Goal: Task Accomplishment & Management: Manage account settings

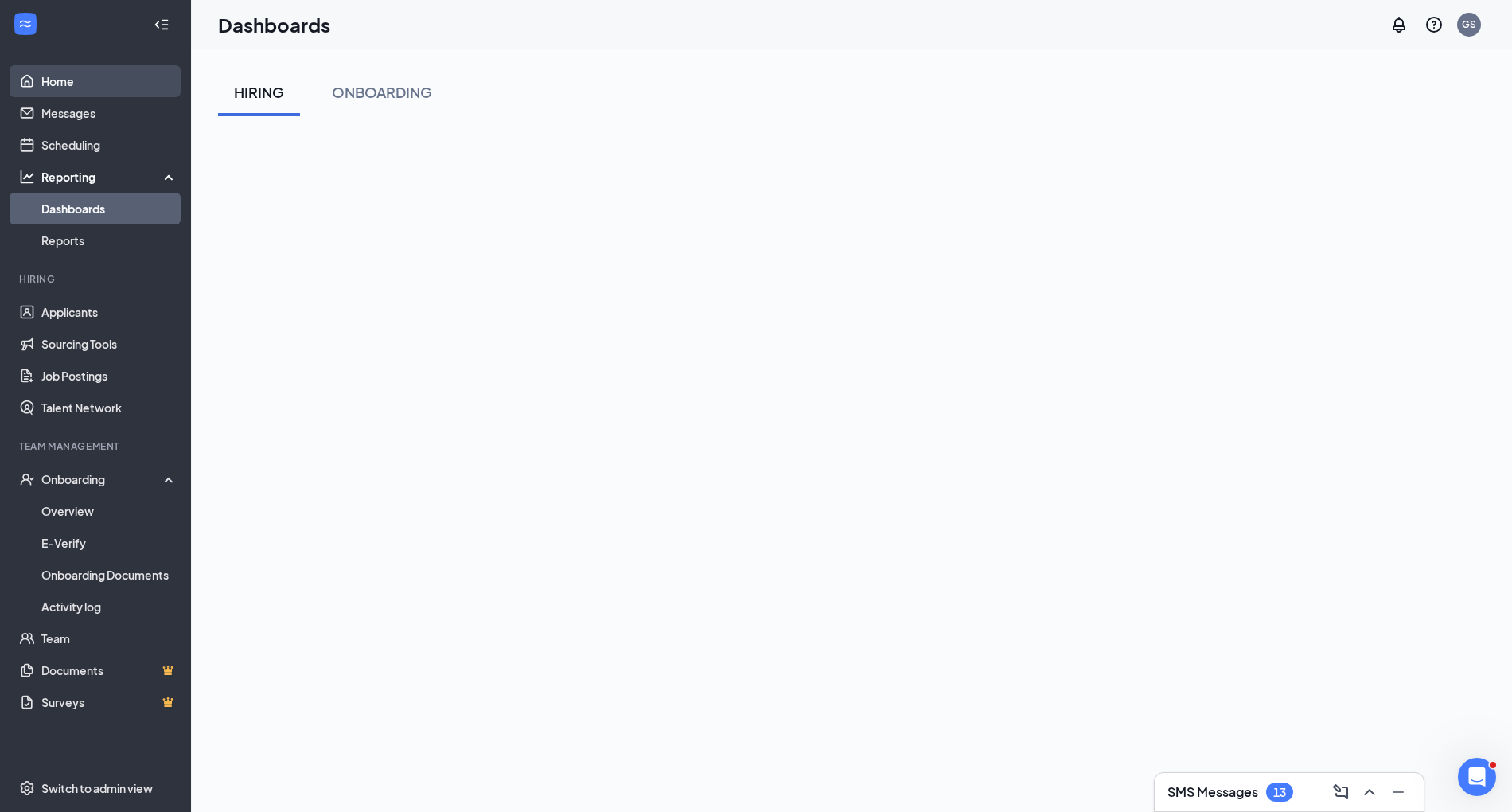
click at [75, 90] on link "Home" at bounding box center [110, 81] width 136 height 32
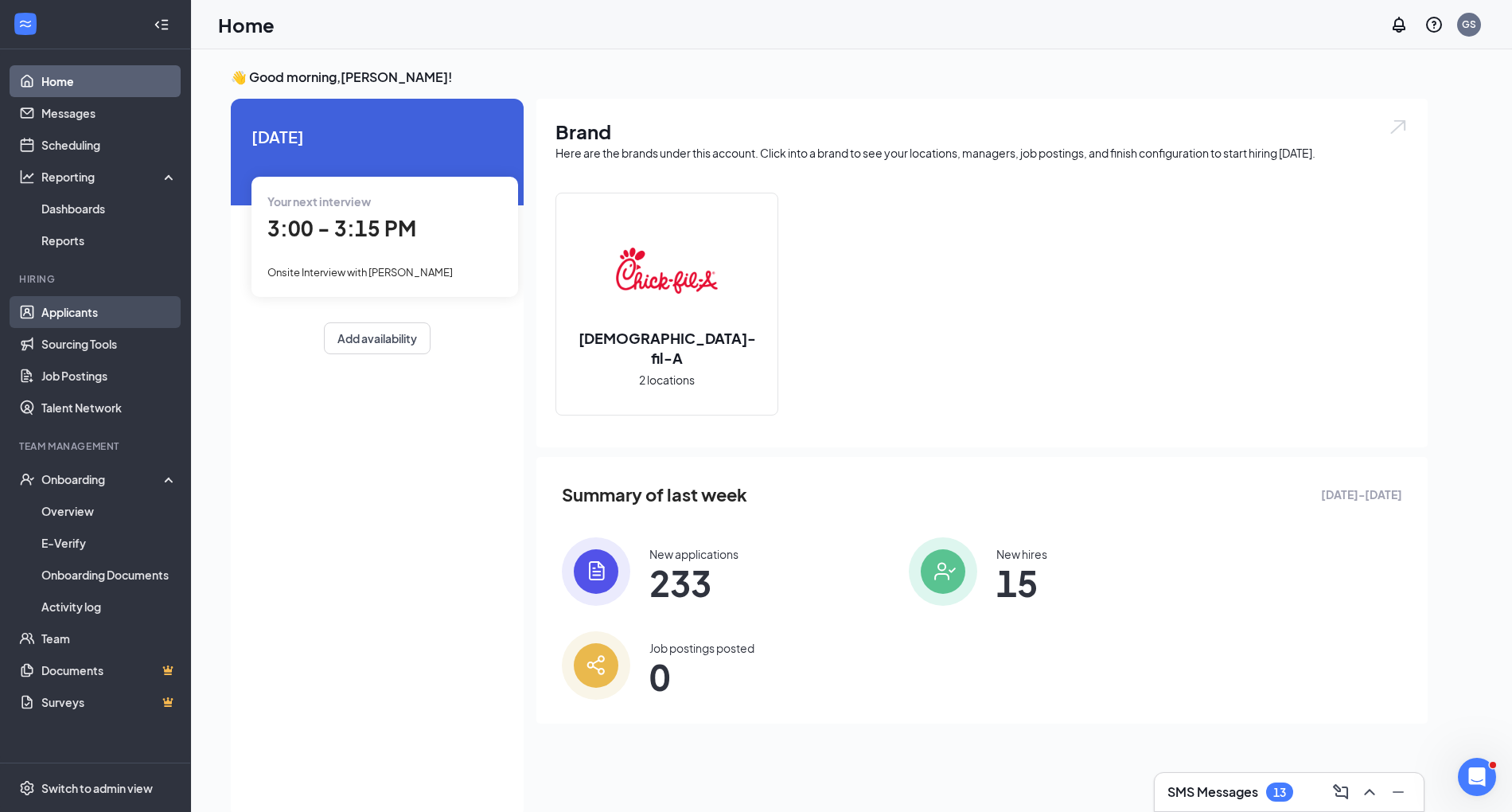
click at [95, 328] on link "Applicants" at bounding box center [110, 312] width 136 height 32
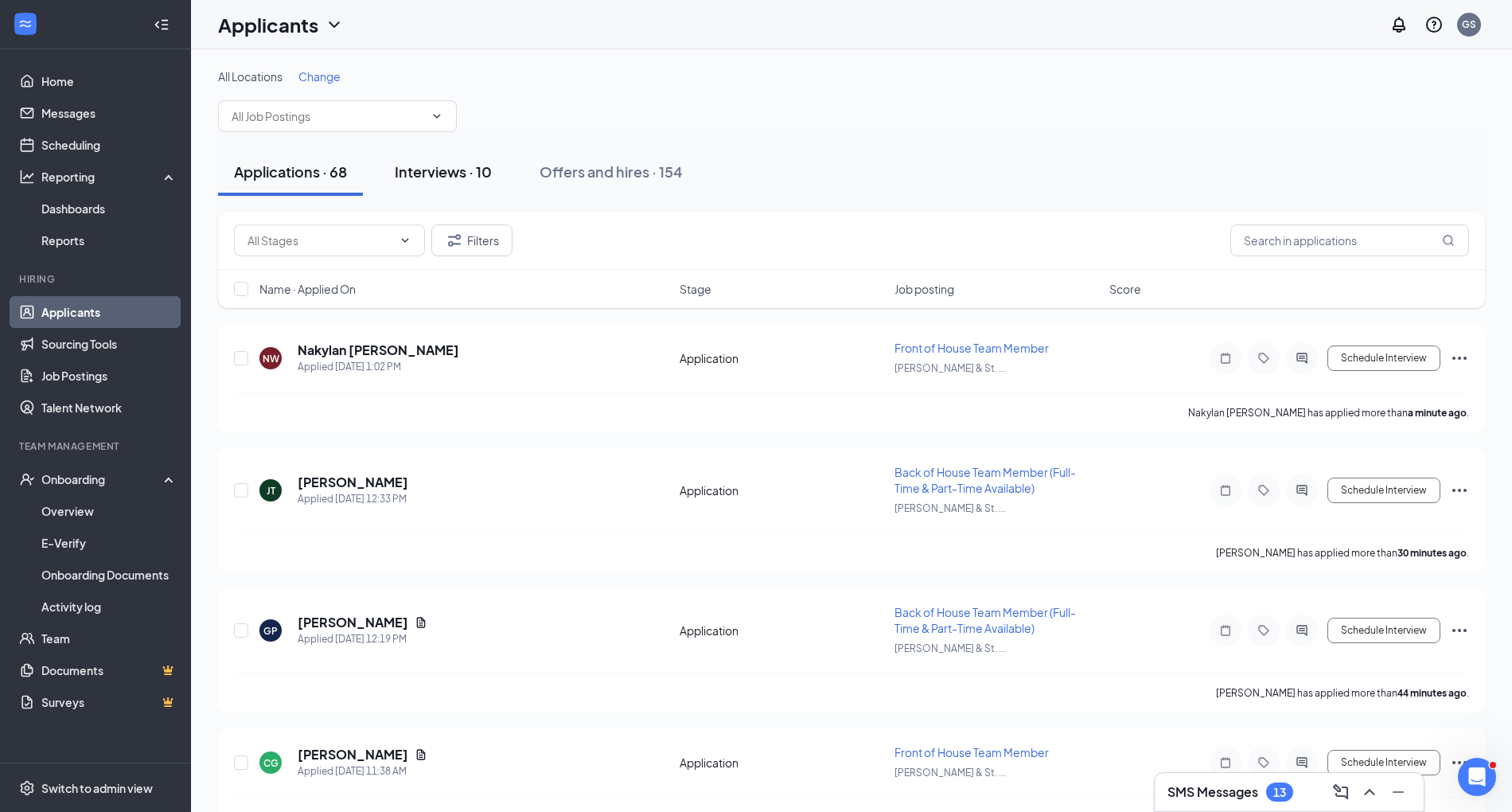
click at [484, 174] on div "Interviews · 10" at bounding box center [443, 172] width 97 height 20
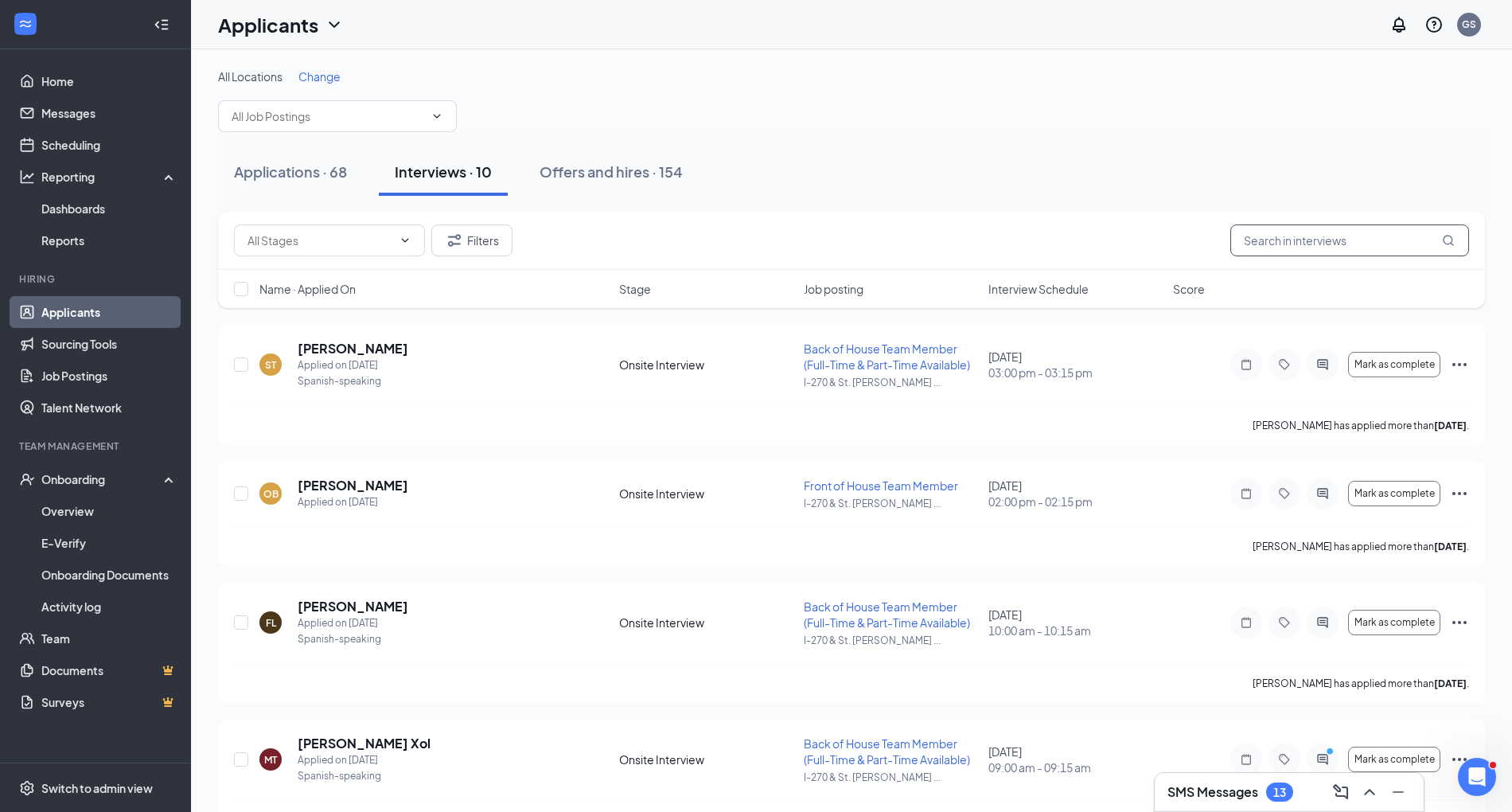
click at [1321, 245] on input "text" at bounding box center [1350, 240] width 239 height 32
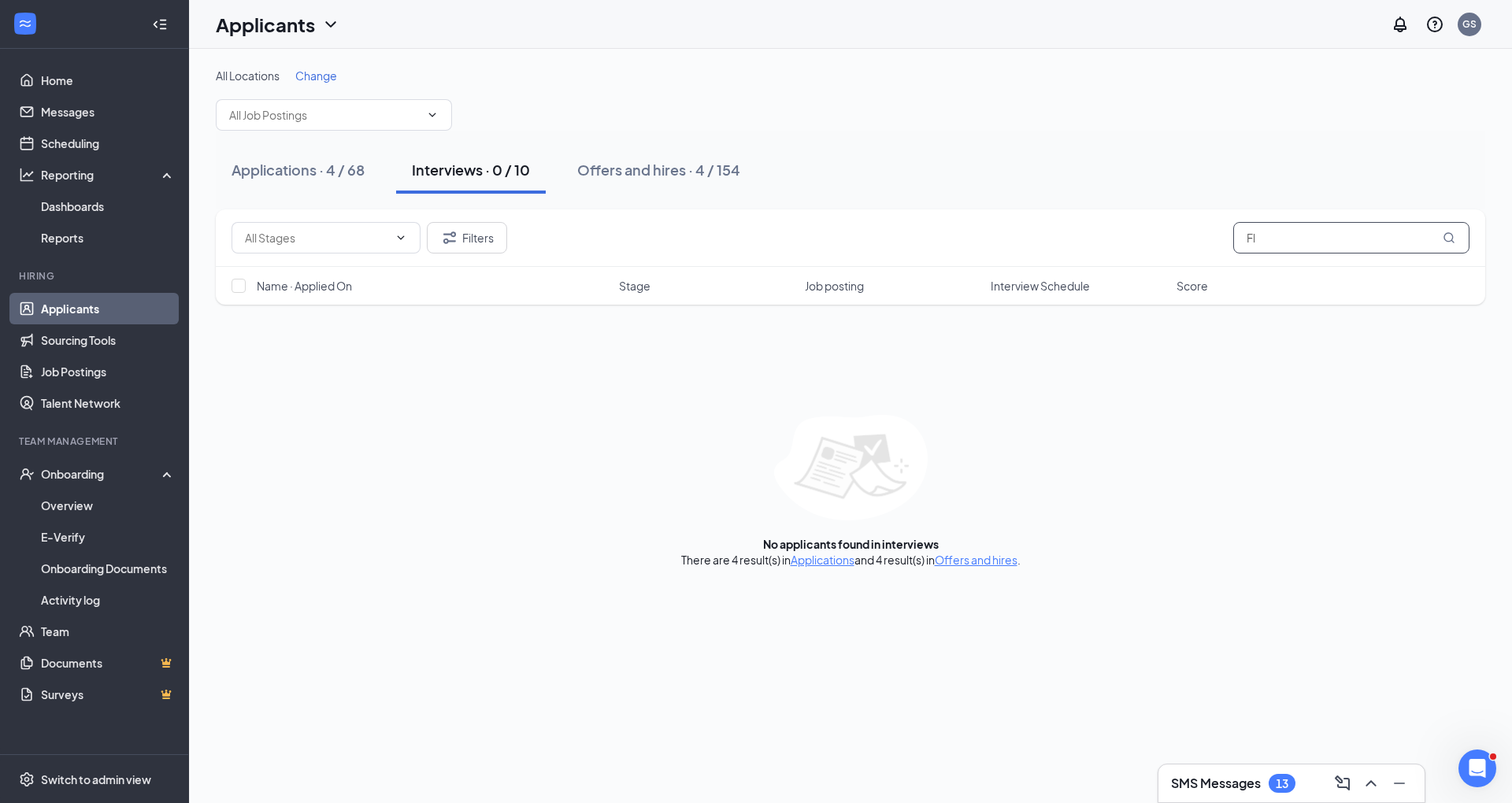
type input "F"
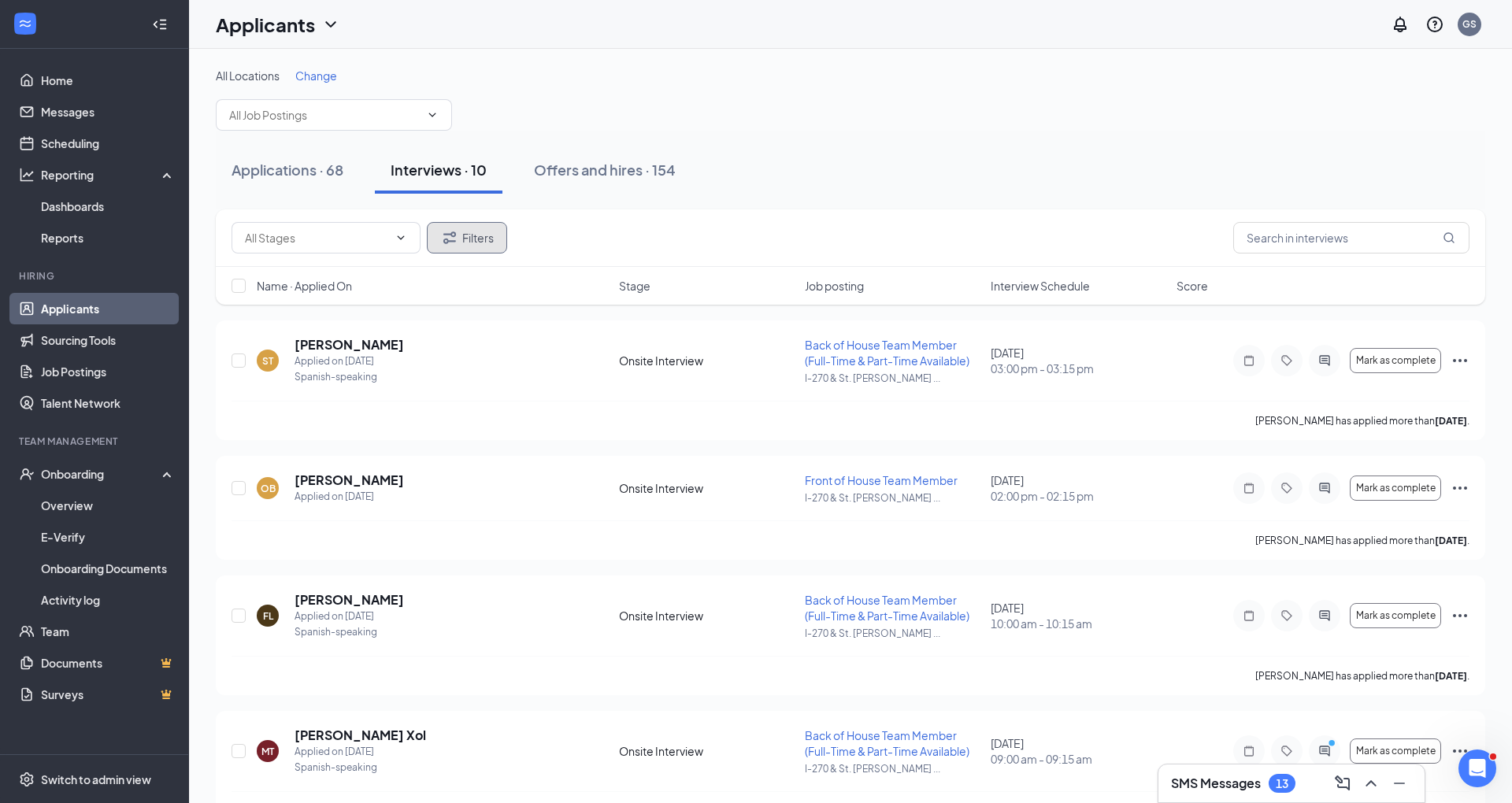
click at [442, 244] on icon "Filter" at bounding box center [449, 237] width 19 height 19
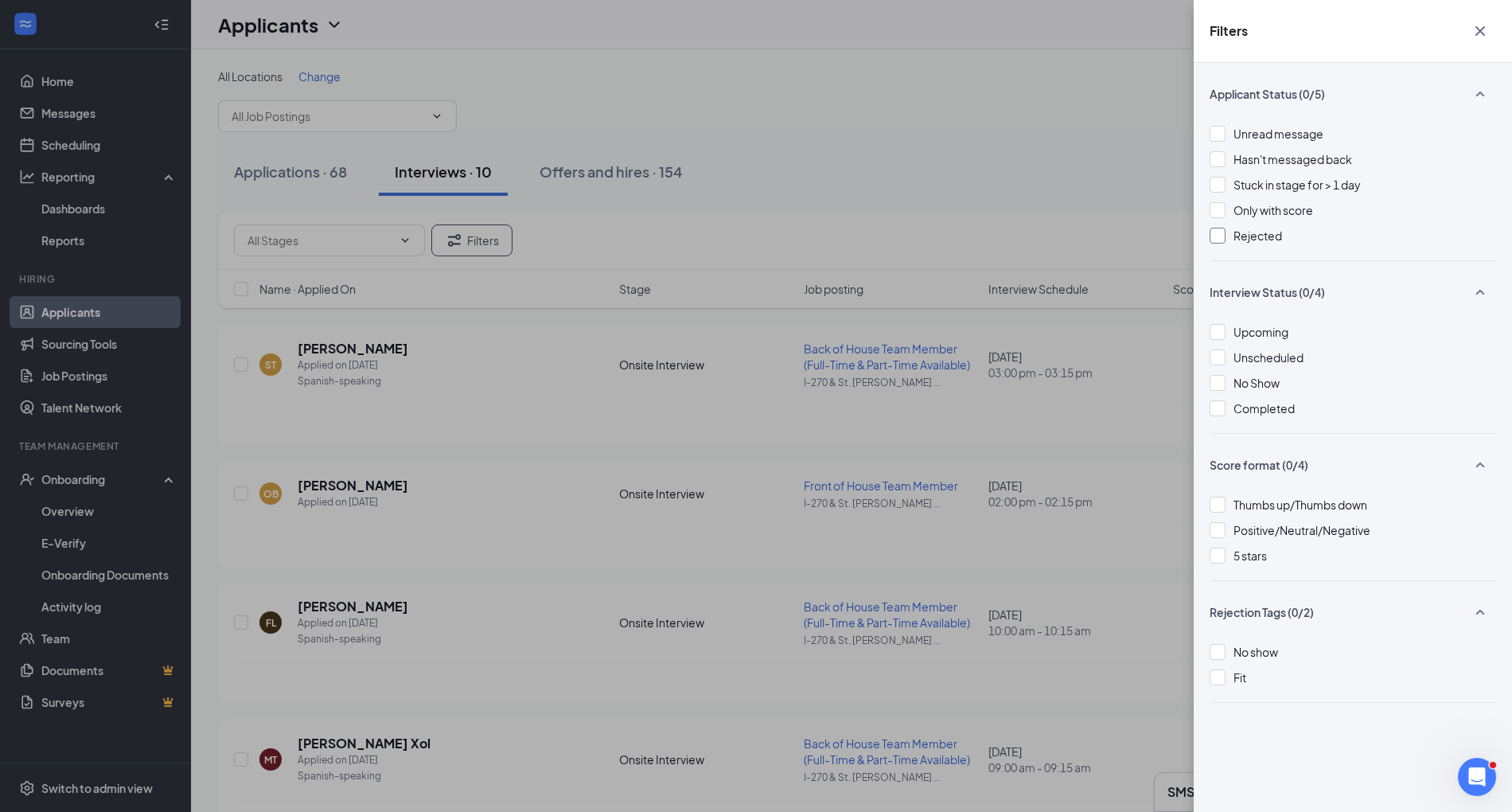
click at [1222, 242] on div at bounding box center [1217, 235] width 16 height 16
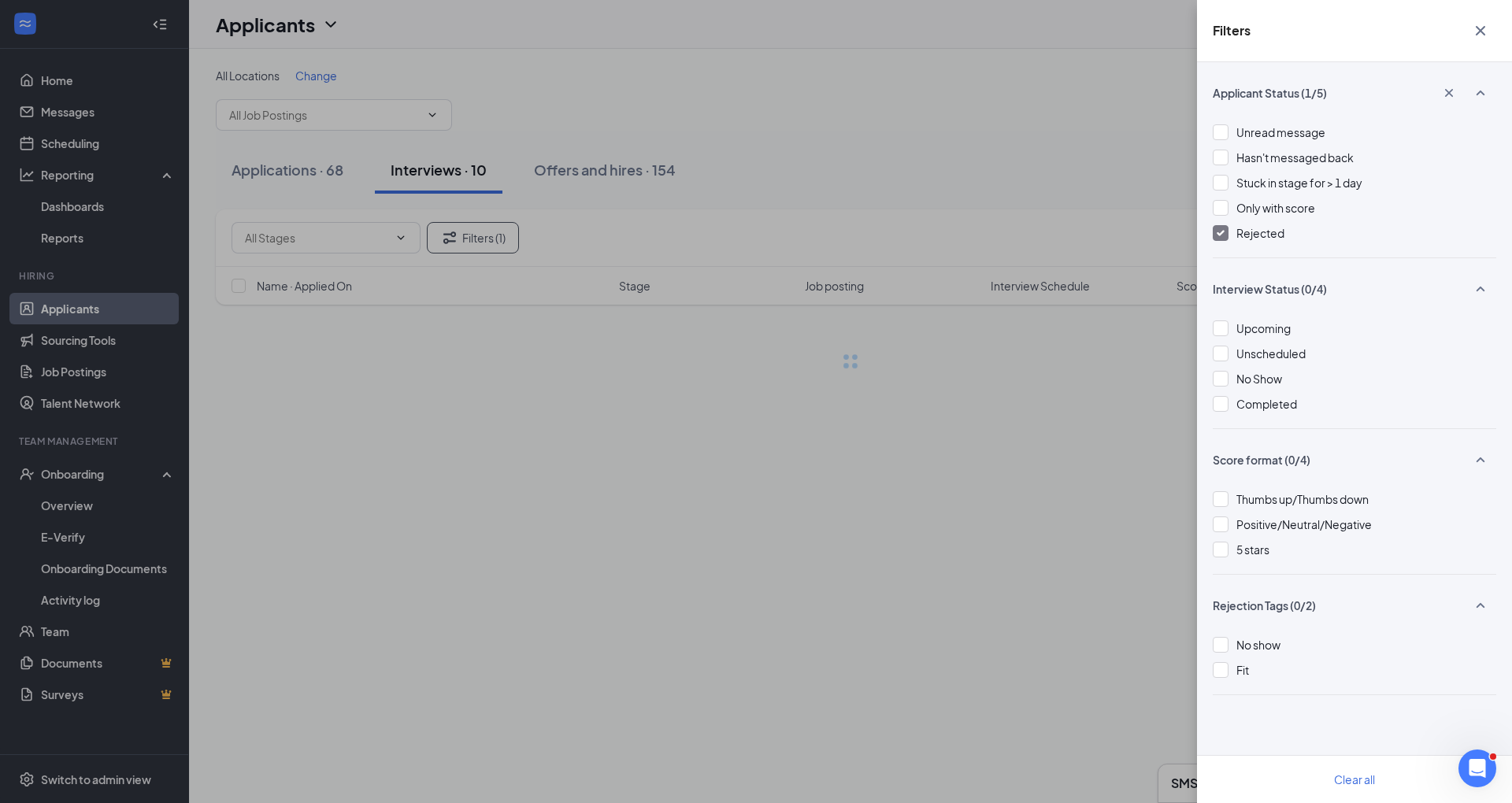
click at [1478, 38] on button "button" at bounding box center [1480, 30] width 31 height 30
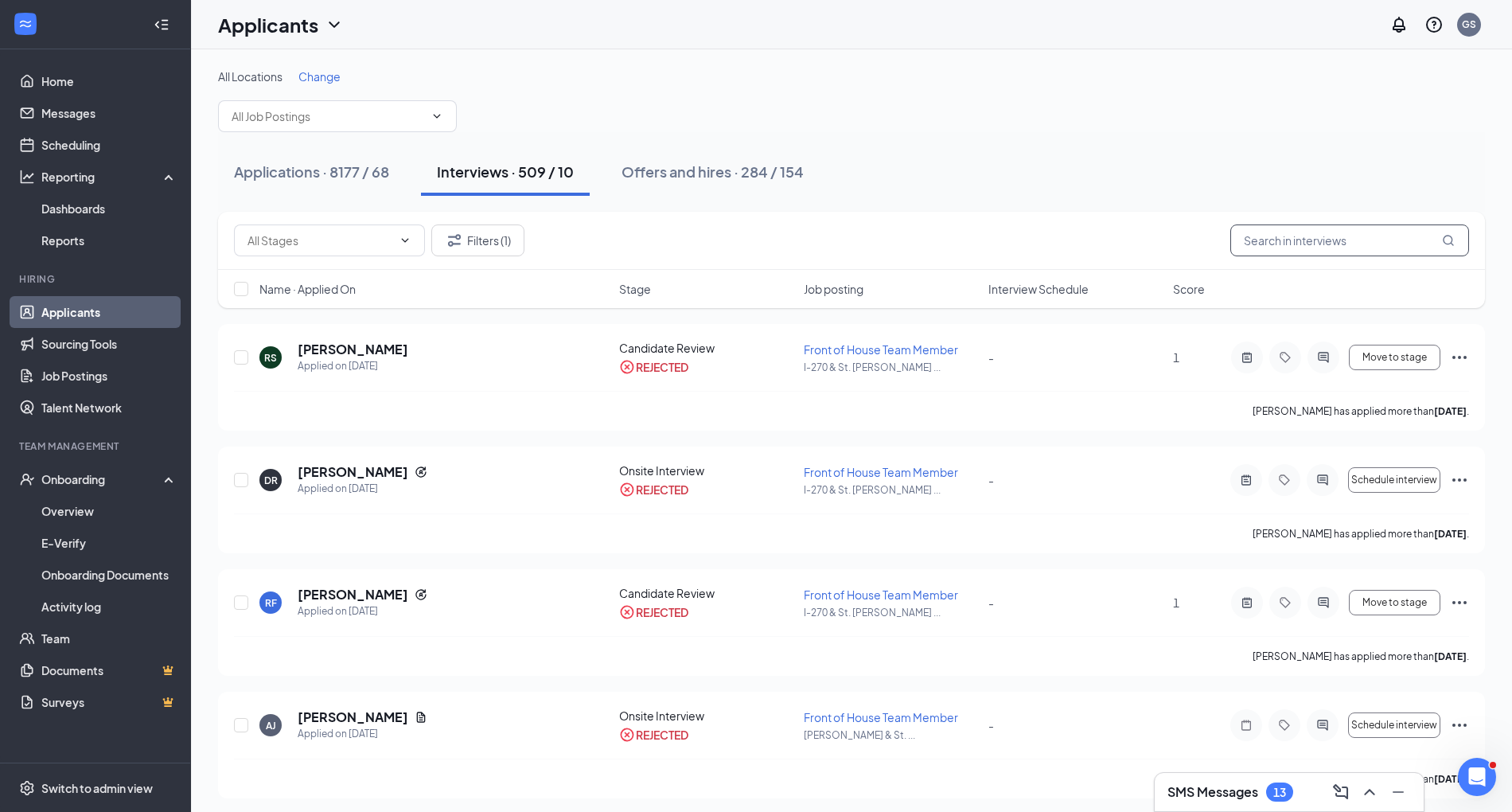
click at [1267, 240] on input "text" at bounding box center [1350, 240] width 239 height 32
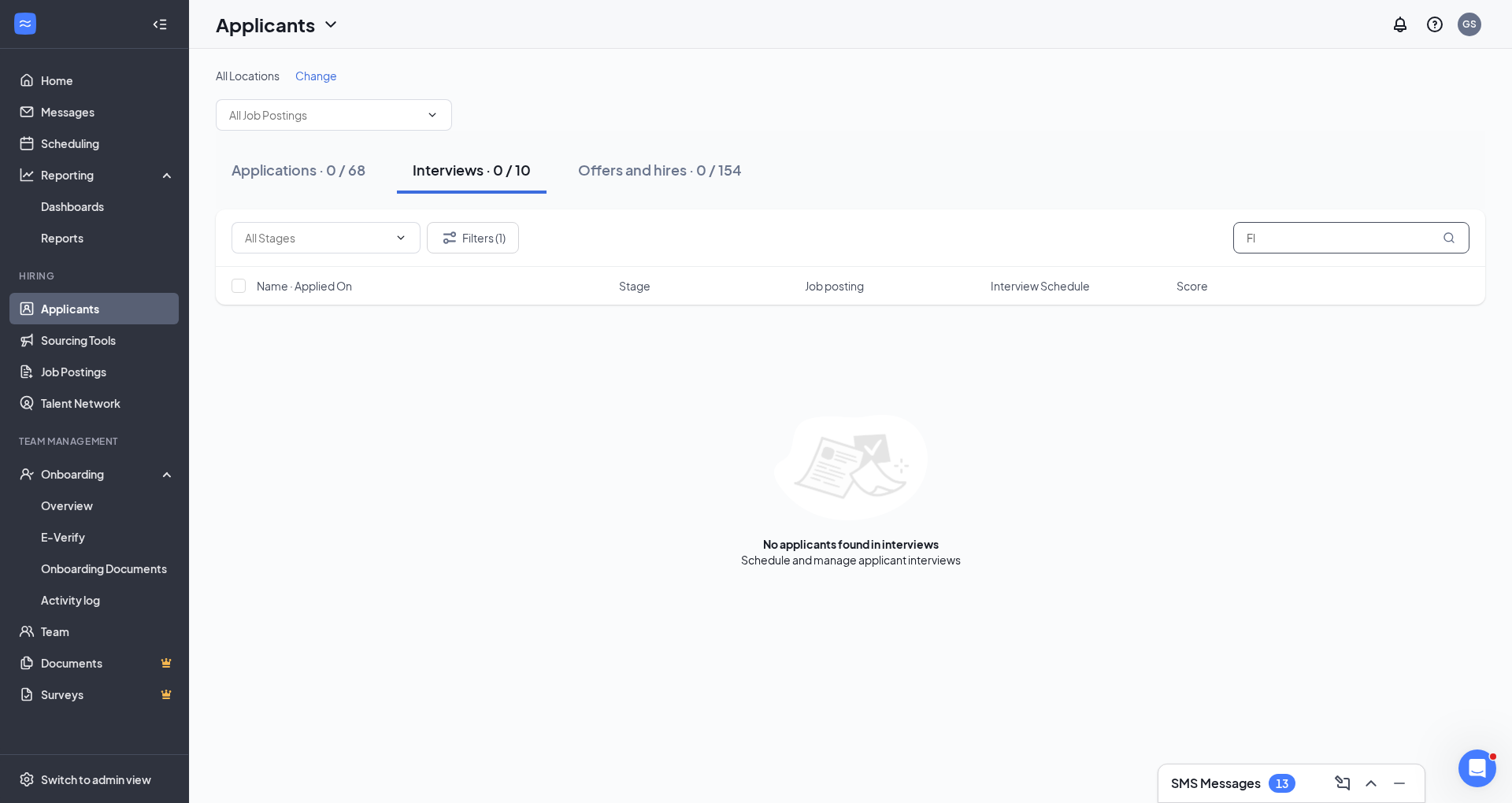
type input "F"
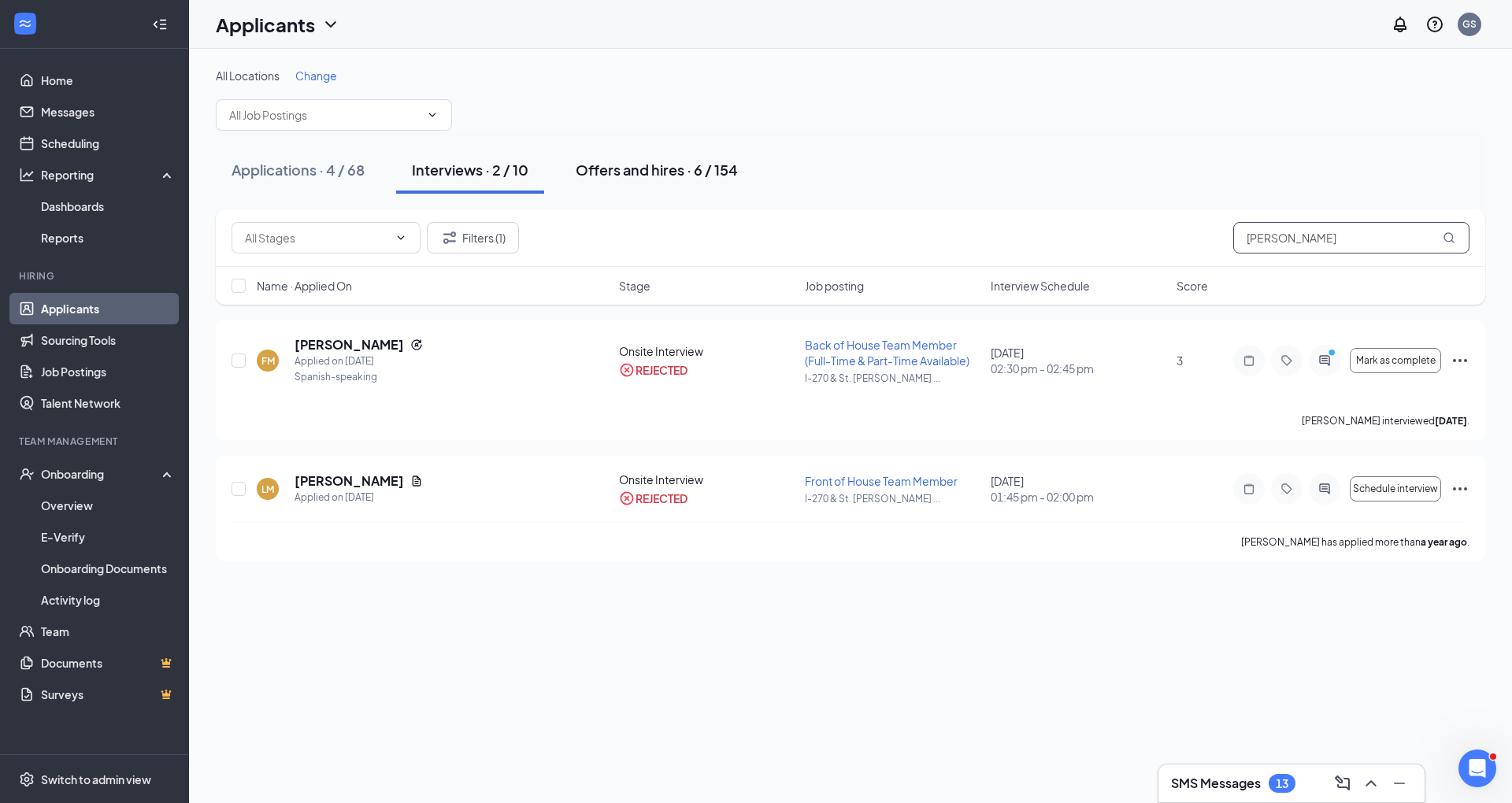
type input "[PERSON_NAME]"
click at [590, 158] on button "Offers and hires · 6 / 154" at bounding box center [657, 170] width 194 height 48
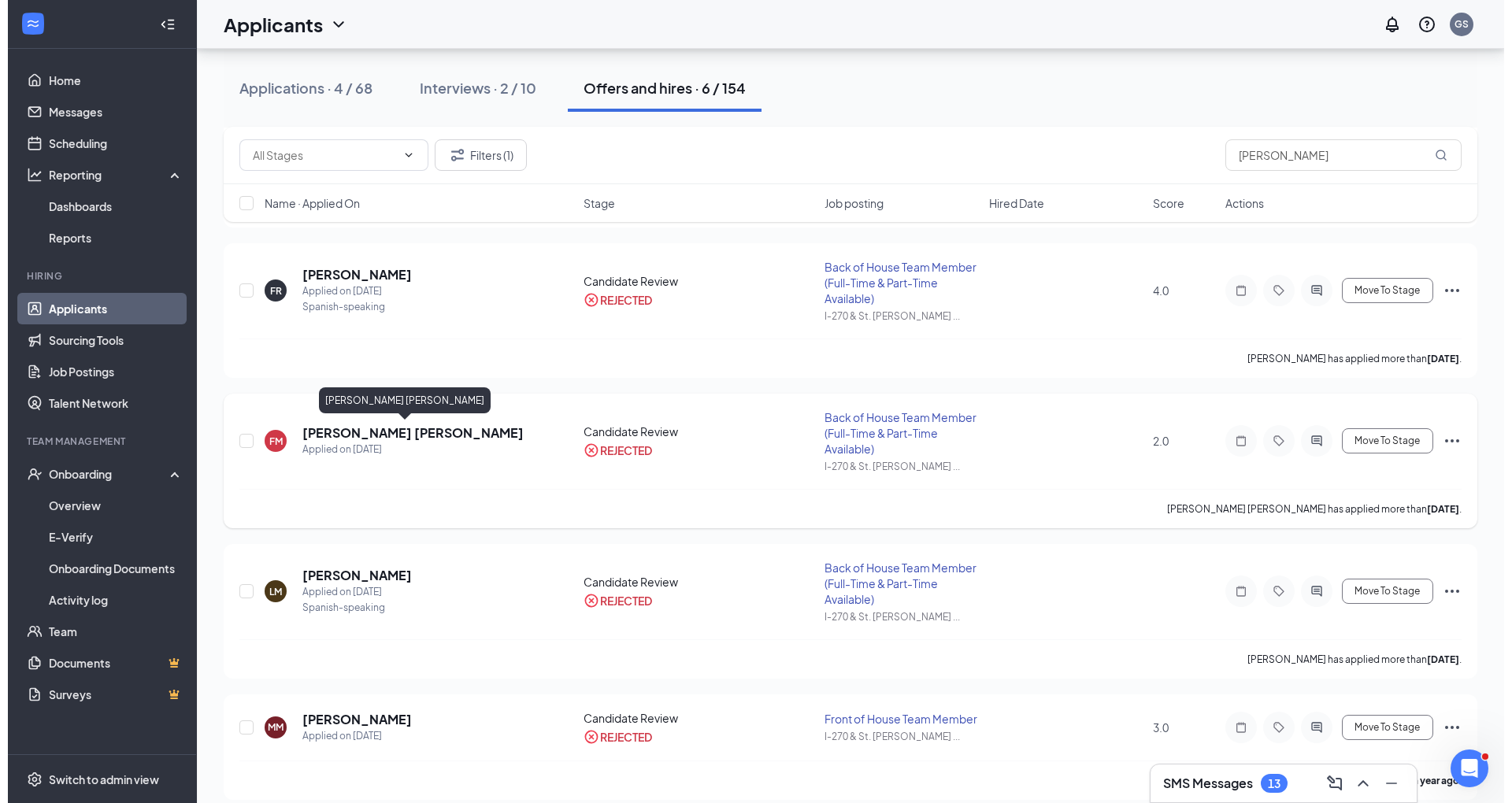
scroll to position [392, 0]
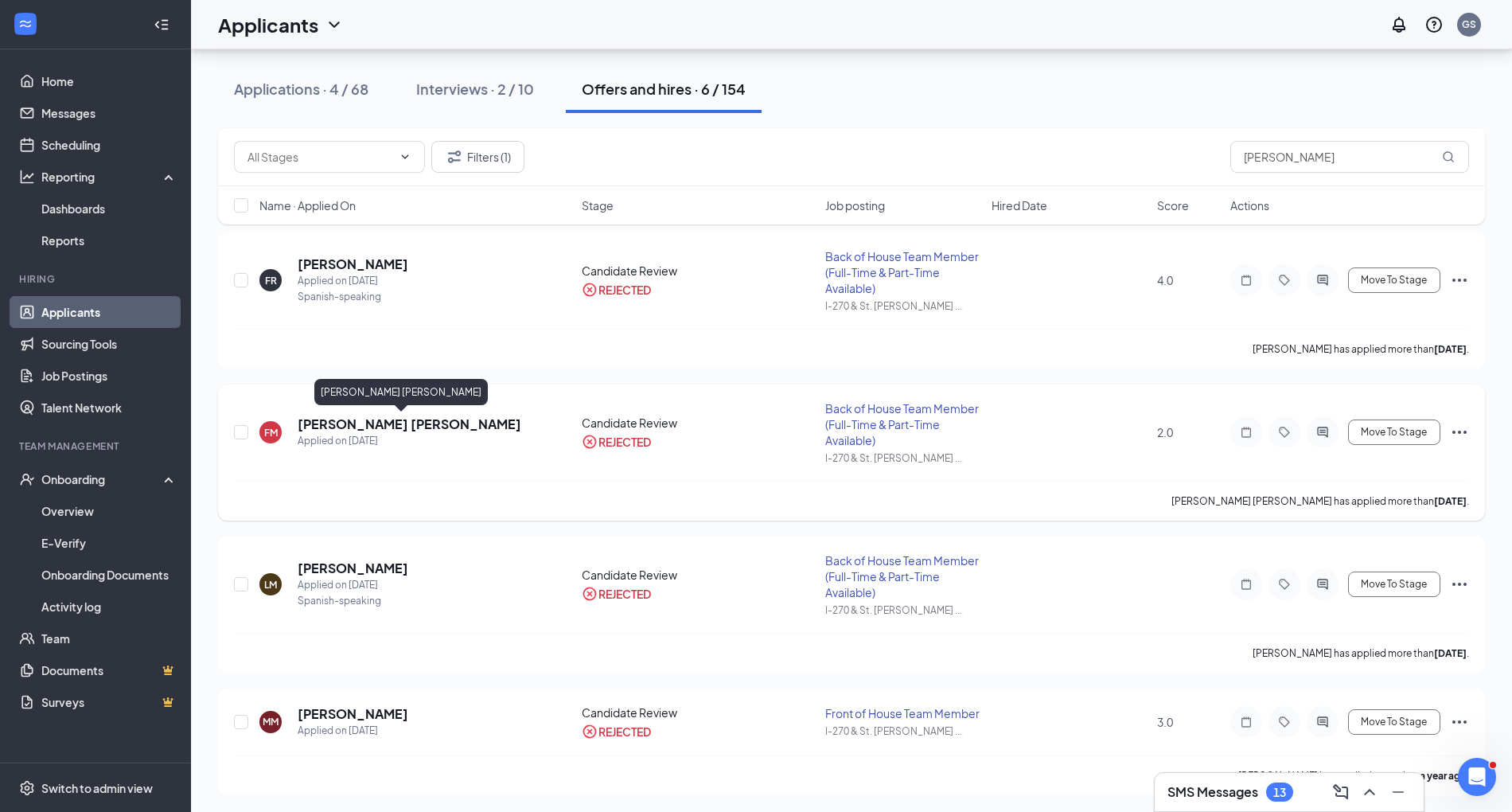
click at [418, 424] on h5 "[PERSON_NAME] [PERSON_NAME]" at bounding box center [410, 424] width 224 height 17
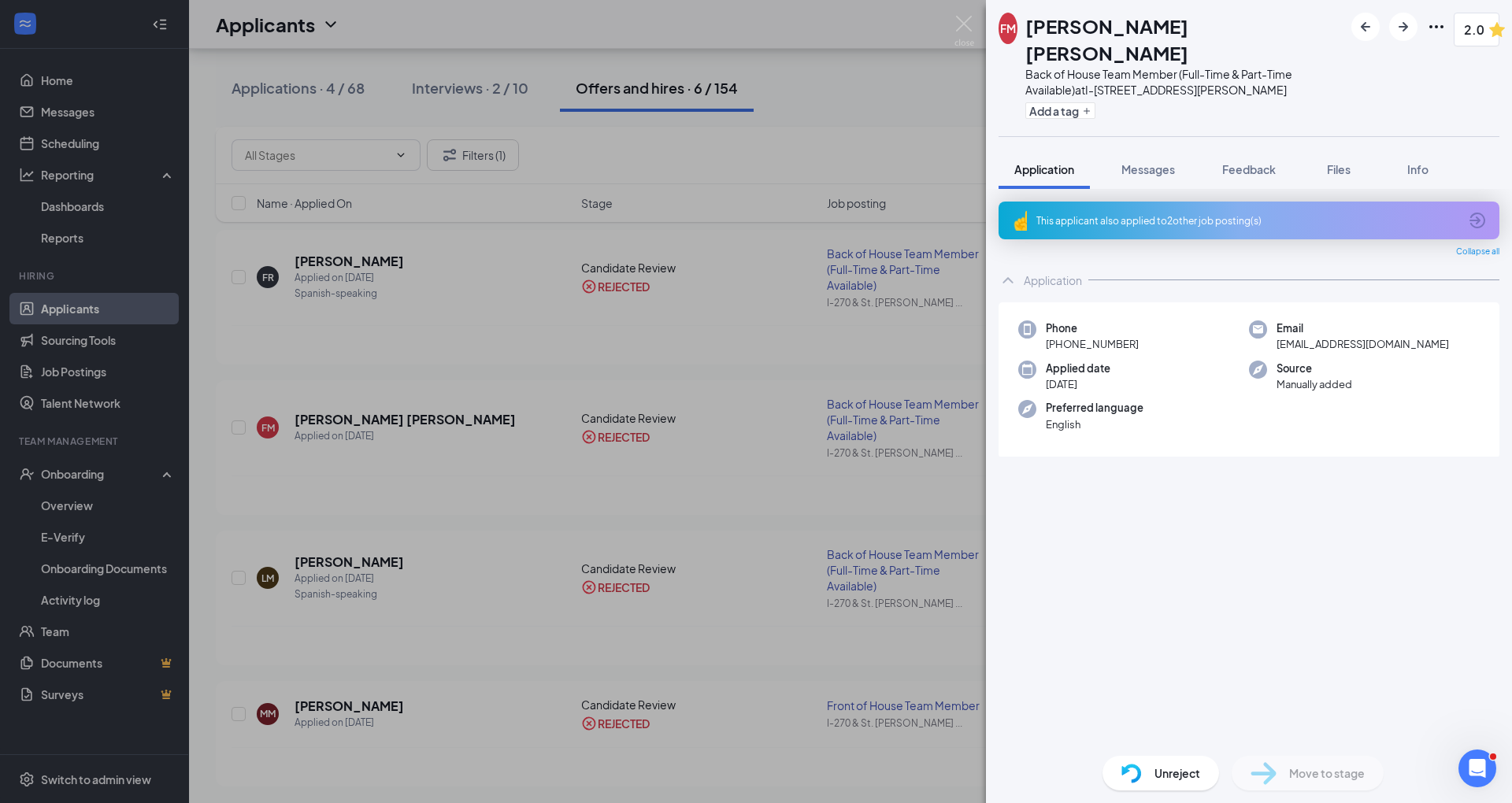
click at [1159, 202] on div "This applicant also applied to 2 other job posting(s)" at bounding box center [1249, 221] width 501 height 38
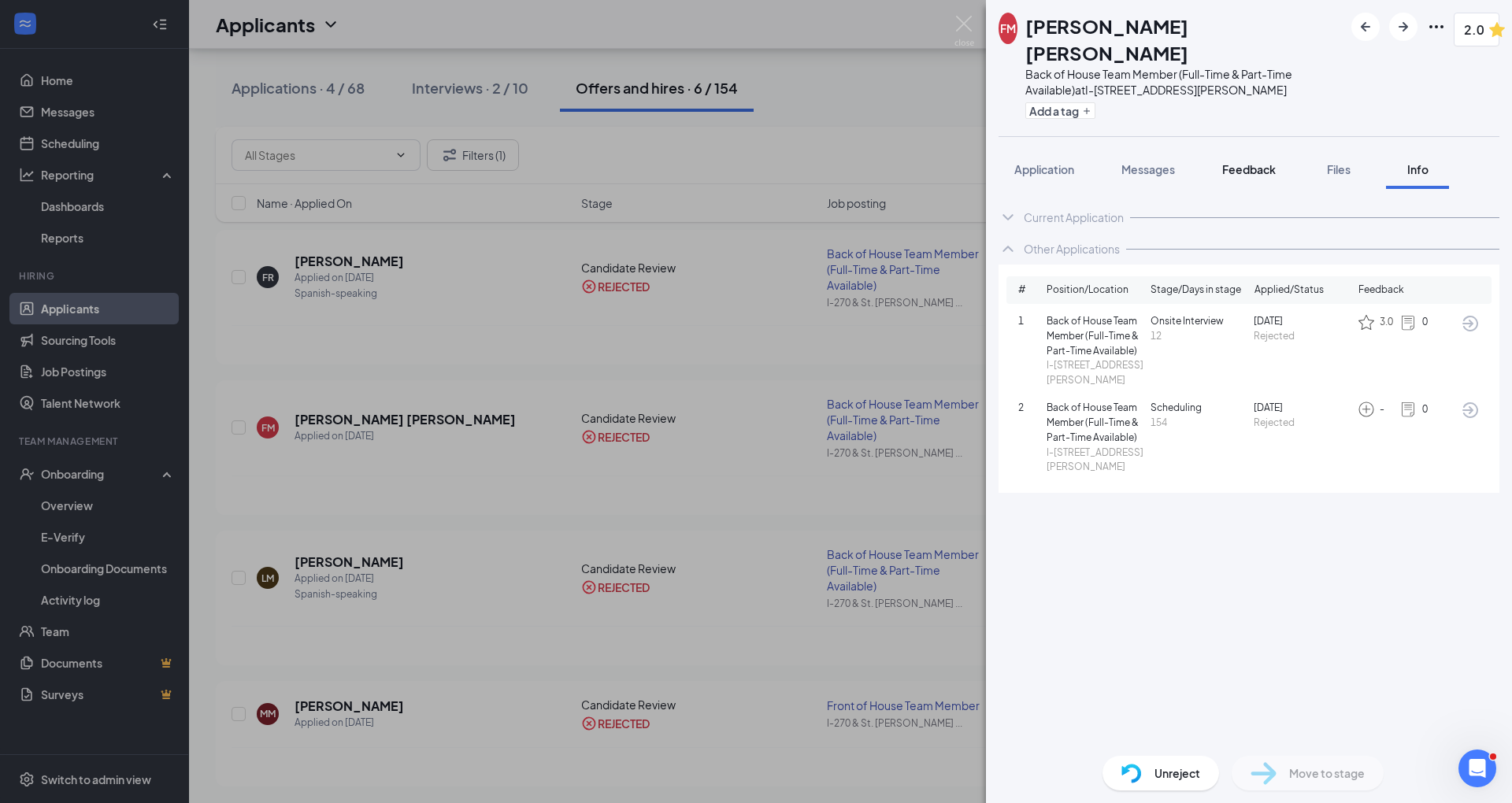
click at [1250, 163] on span "Feedback" at bounding box center [1249, 169] width 53 height 14
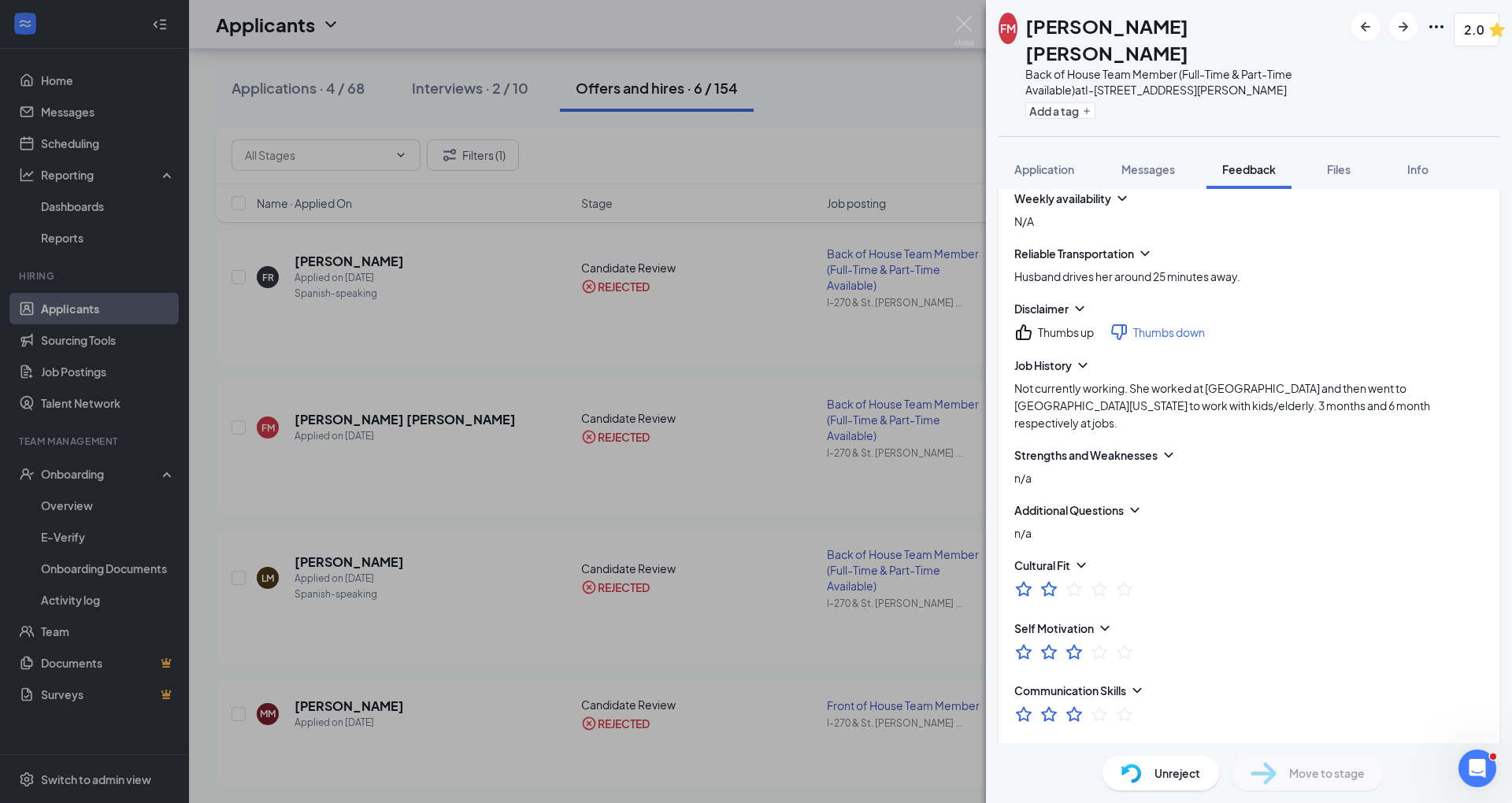
scroll to position [410, 0]
drag, startPoint x: 1255, startPoint y: 374, endPoint x: 1187, endPoint y: 383, distance: 68.6
click at [1187, 383] on span "Not currently working. She worked at [GEOGRAPHIC_DATA] and then went to [GEOGRA…" at bounding box center [1221, 404] width 415 height 48
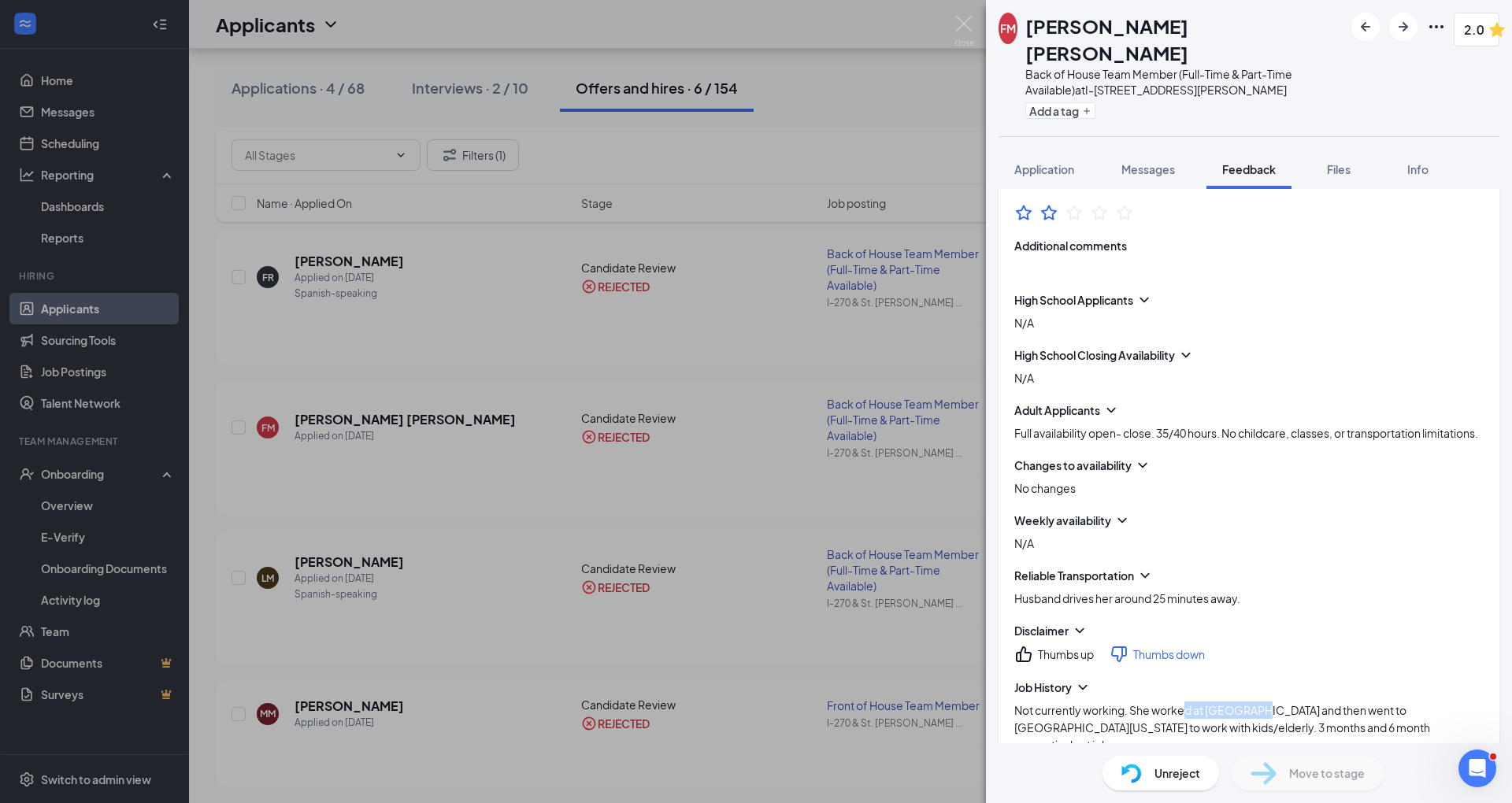
scroll to position [84, 0]
click at [1243, 489] on div "No changes" at bounding box center [1249, 491] width 470 height 17
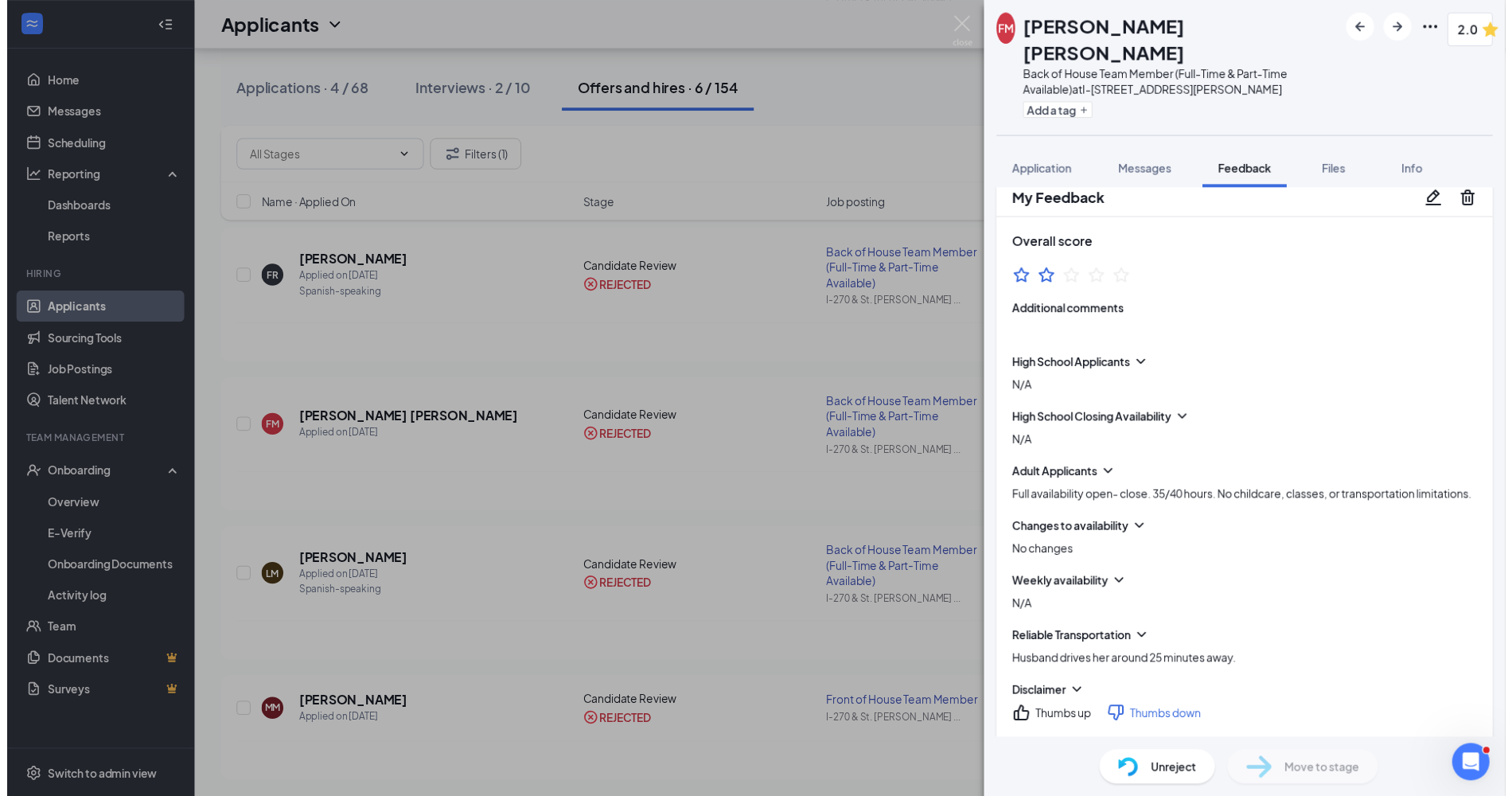
scroll to position [0, 0]
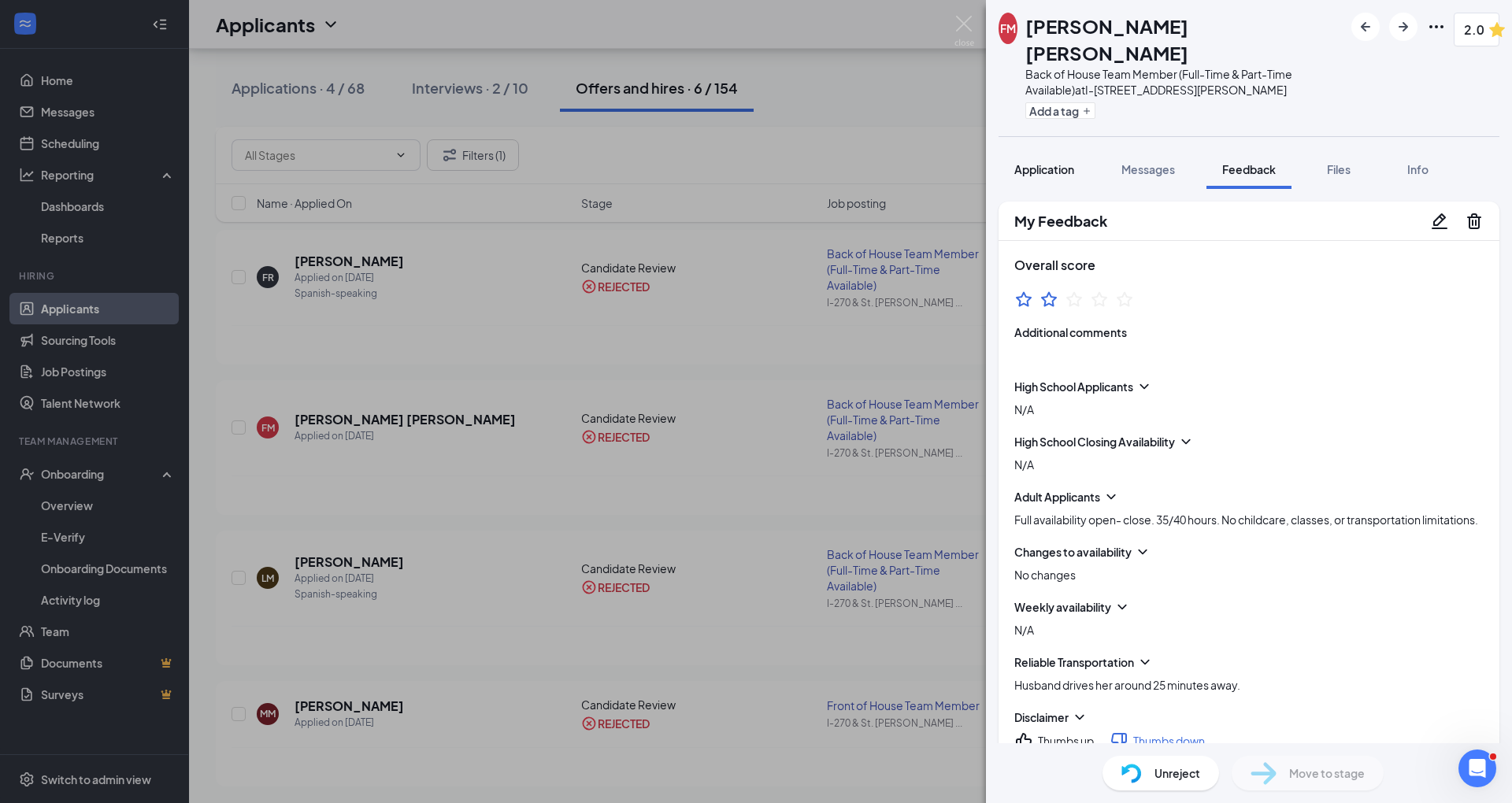
click at [1047, 163] on span "Application" at bounding box center [1043, 169] width 60 height 14
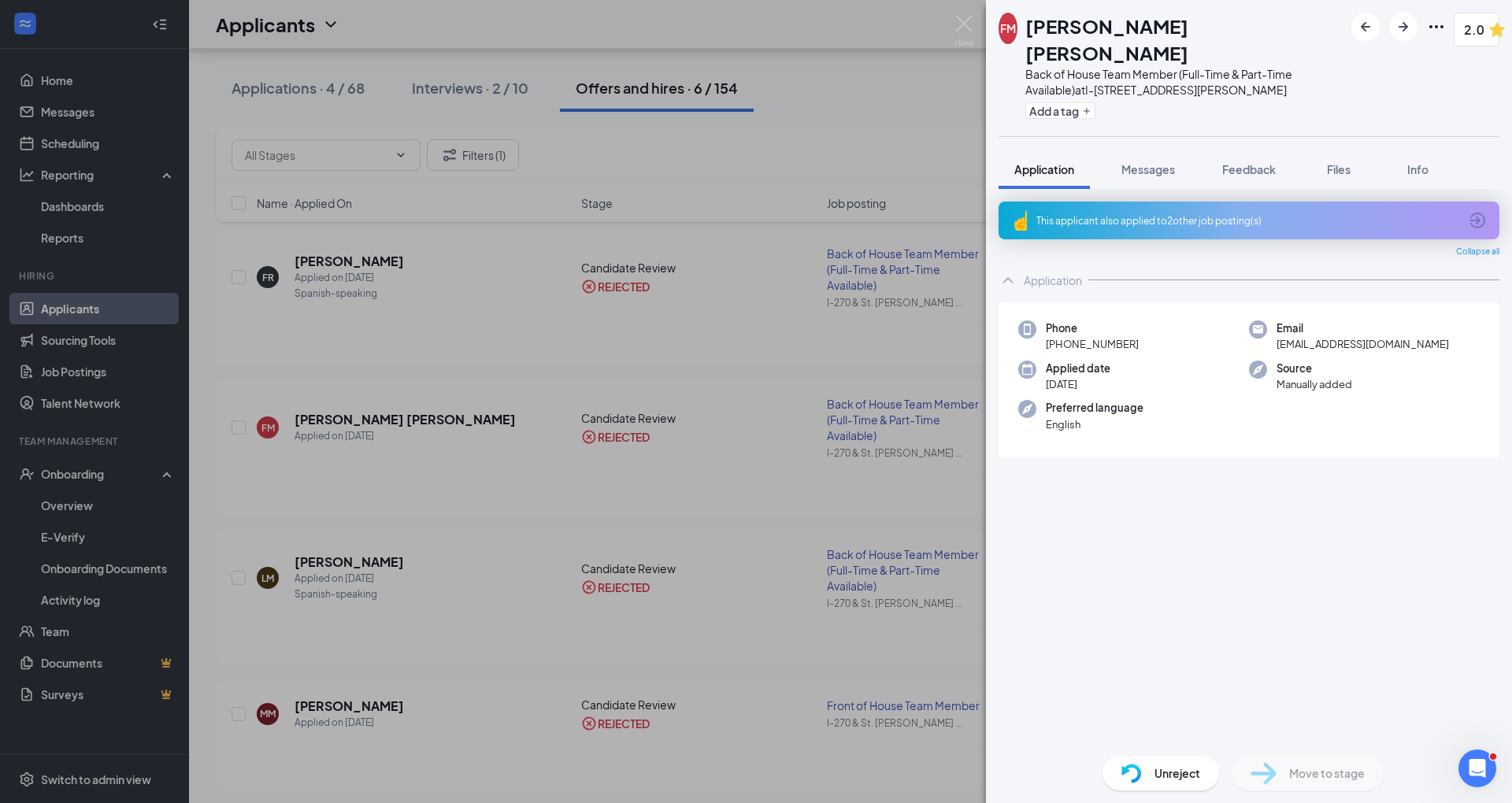
click at [794, 144] on div "[PERSON_NAME] [PERSON_NAME] Back of House Team Member (Full-Time & Part-Time Av…" at bounding box center [756, 402] width 1512 height 803
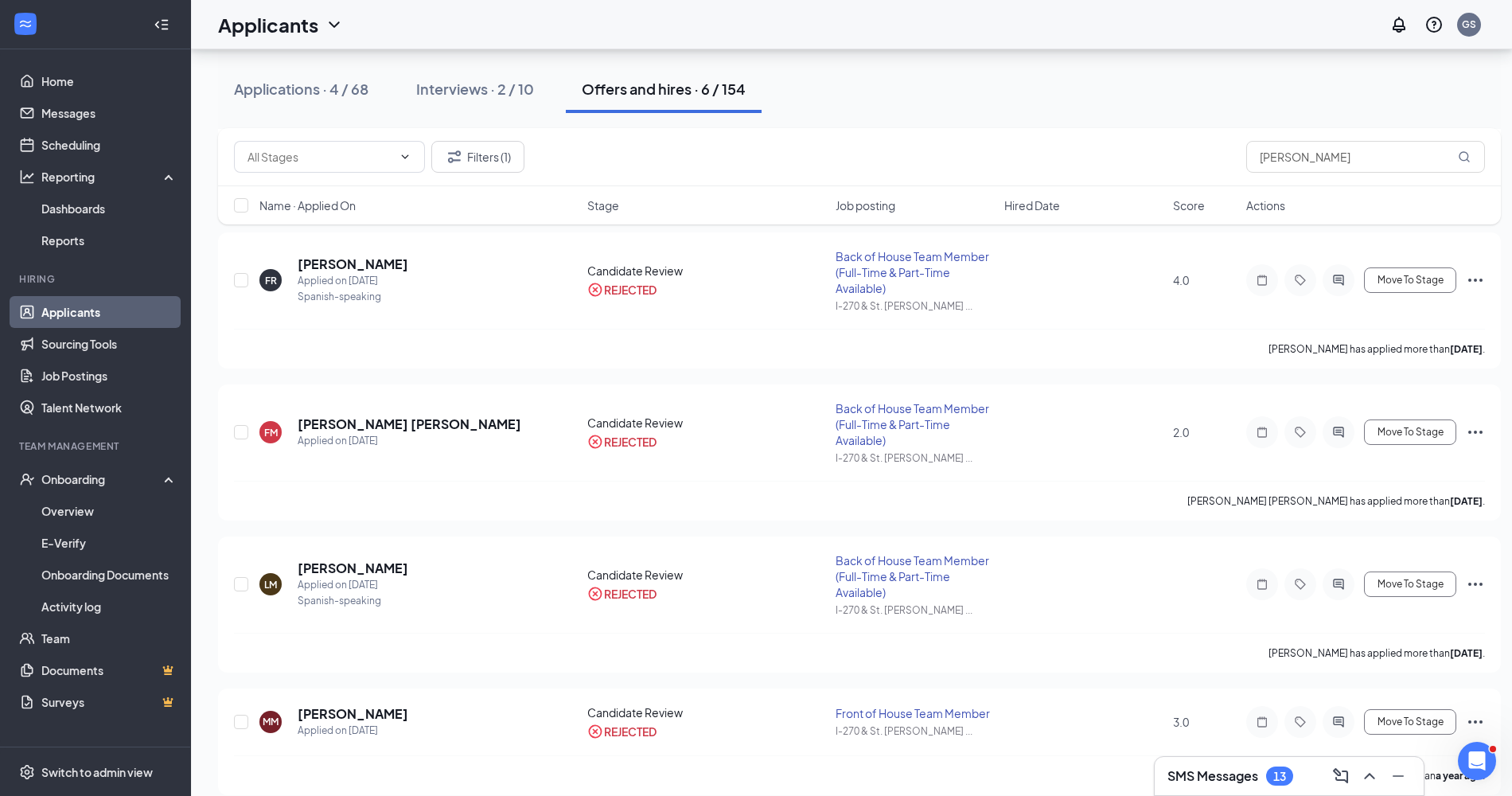
drag, startPoint x: 1350, startPoint y: 179, endPoint x: 1188, endPoint y: 136, distance: 167.6
click at [1188, 136] on div "Filters (1) [PERSON_NAME]" at bounding box center [860, 157] width 1283 height 58
click at [1363, 156] on input "[PERSON_NAME]" at bounding box center [1366, 157] width 239 height 32
type input "M"
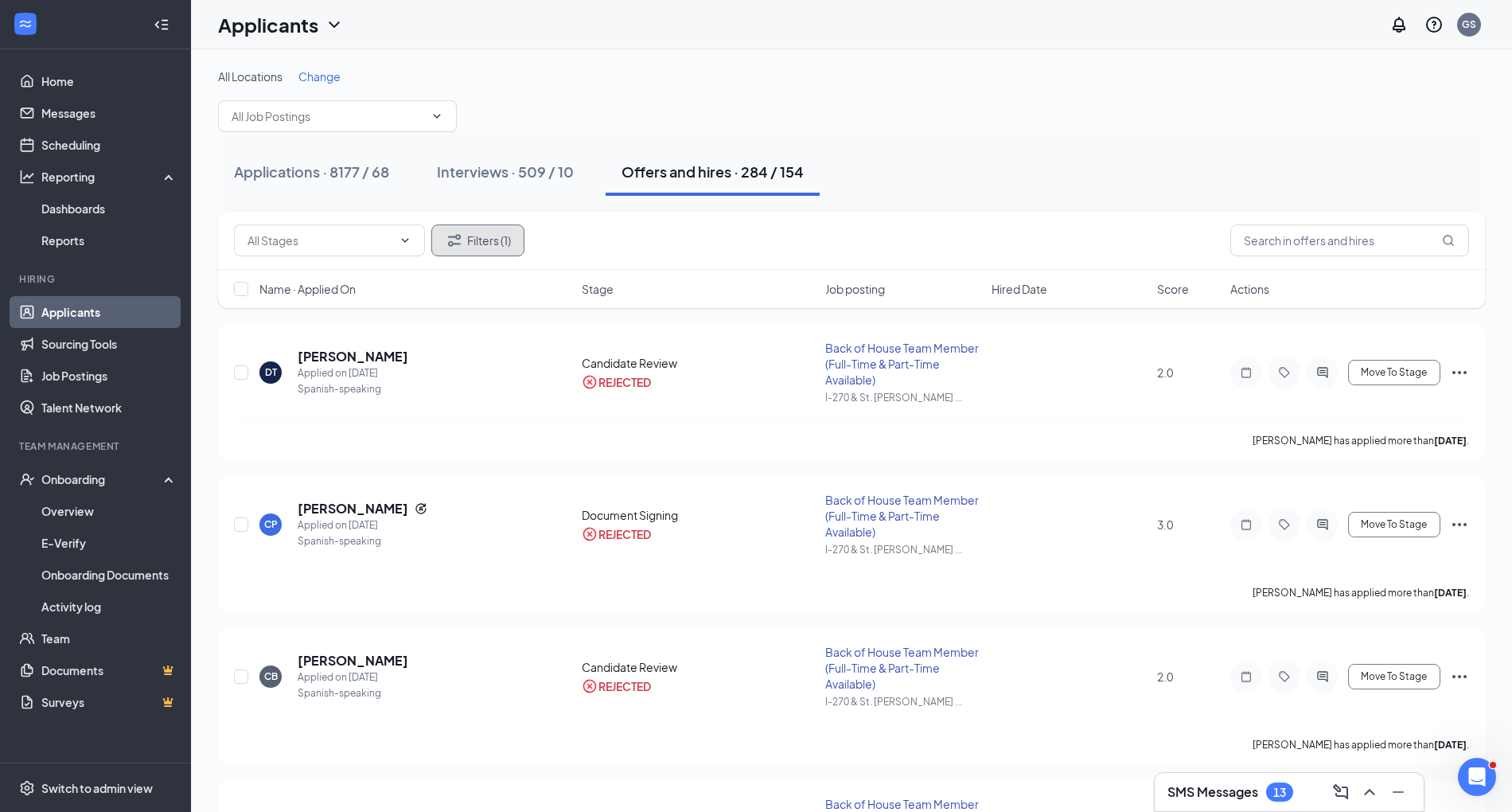
click at [464, 231] on button "Filters (1)" at bounding box center [478, 240] width 93 height 32
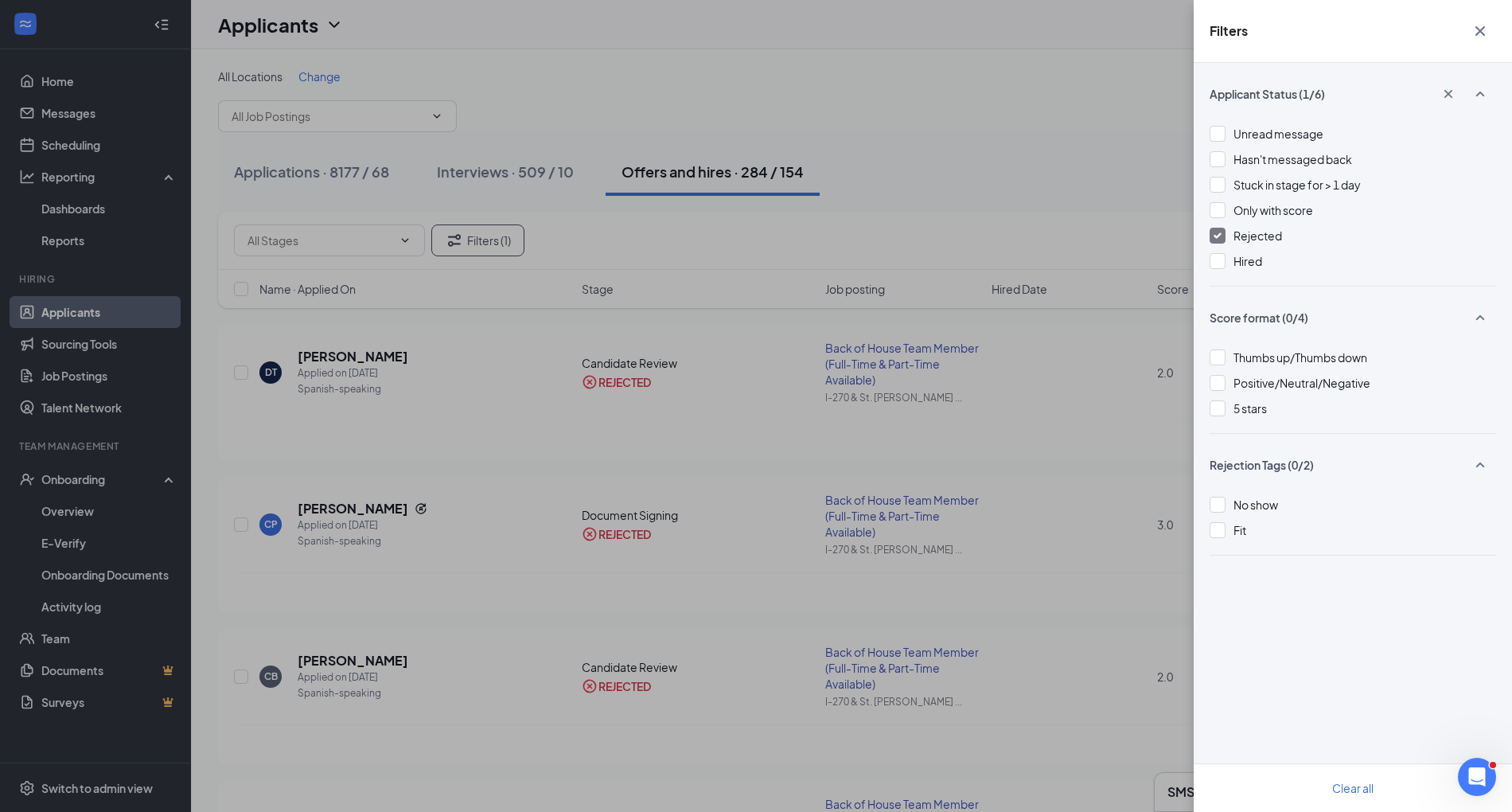
click at [1214, 248] on div "Unread message Hasn't messaged back Stuck in stage for > 1 day Only with score …" at bounding box center [1353, 206] width 286 height 161
click at [1217, 239] on div at bounding box center [1217, 235] width 16 height 16
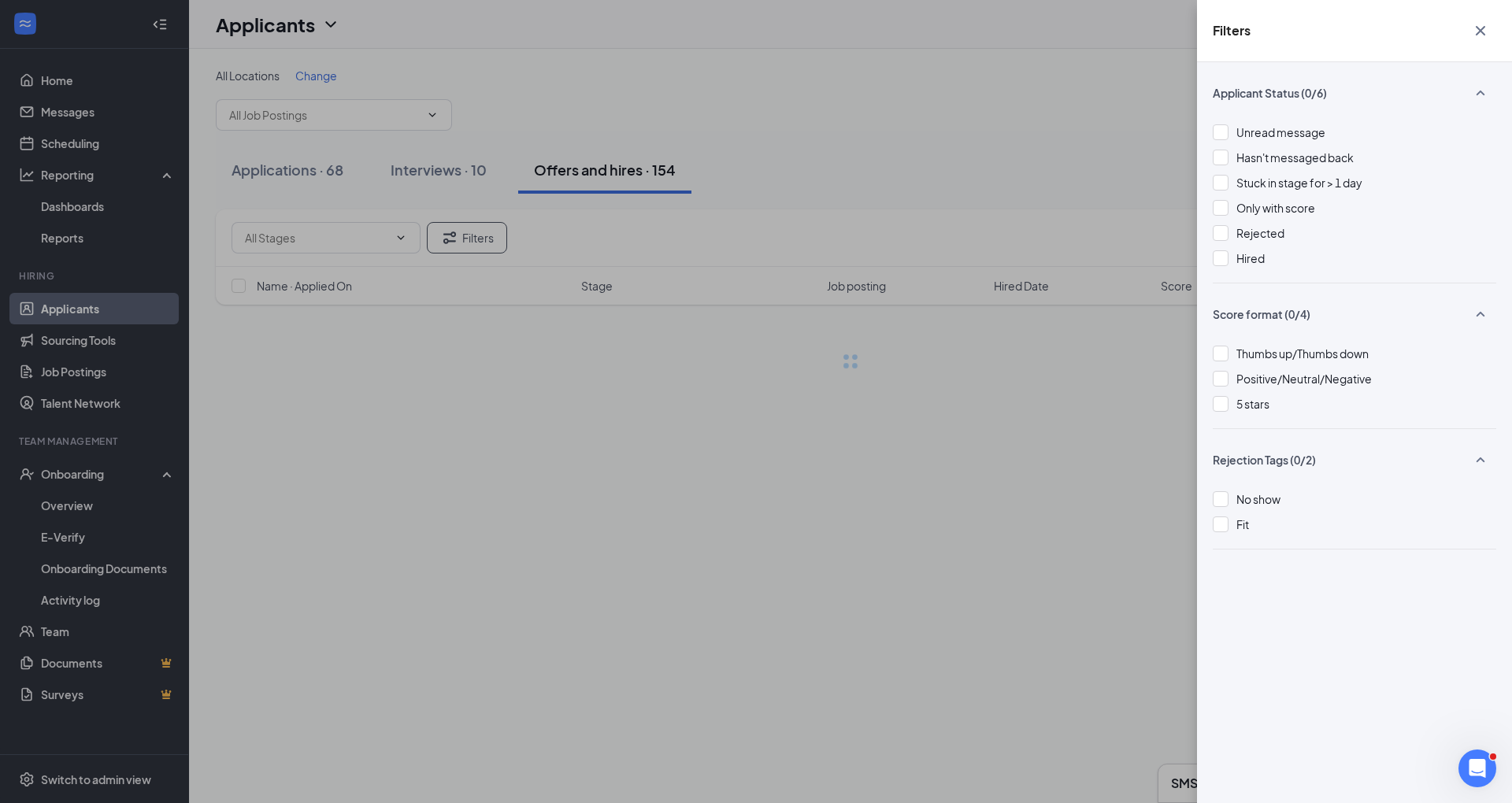
click at [1483, 30] on div "Filters" at bounding box center [1354, 31] width 315 height 62
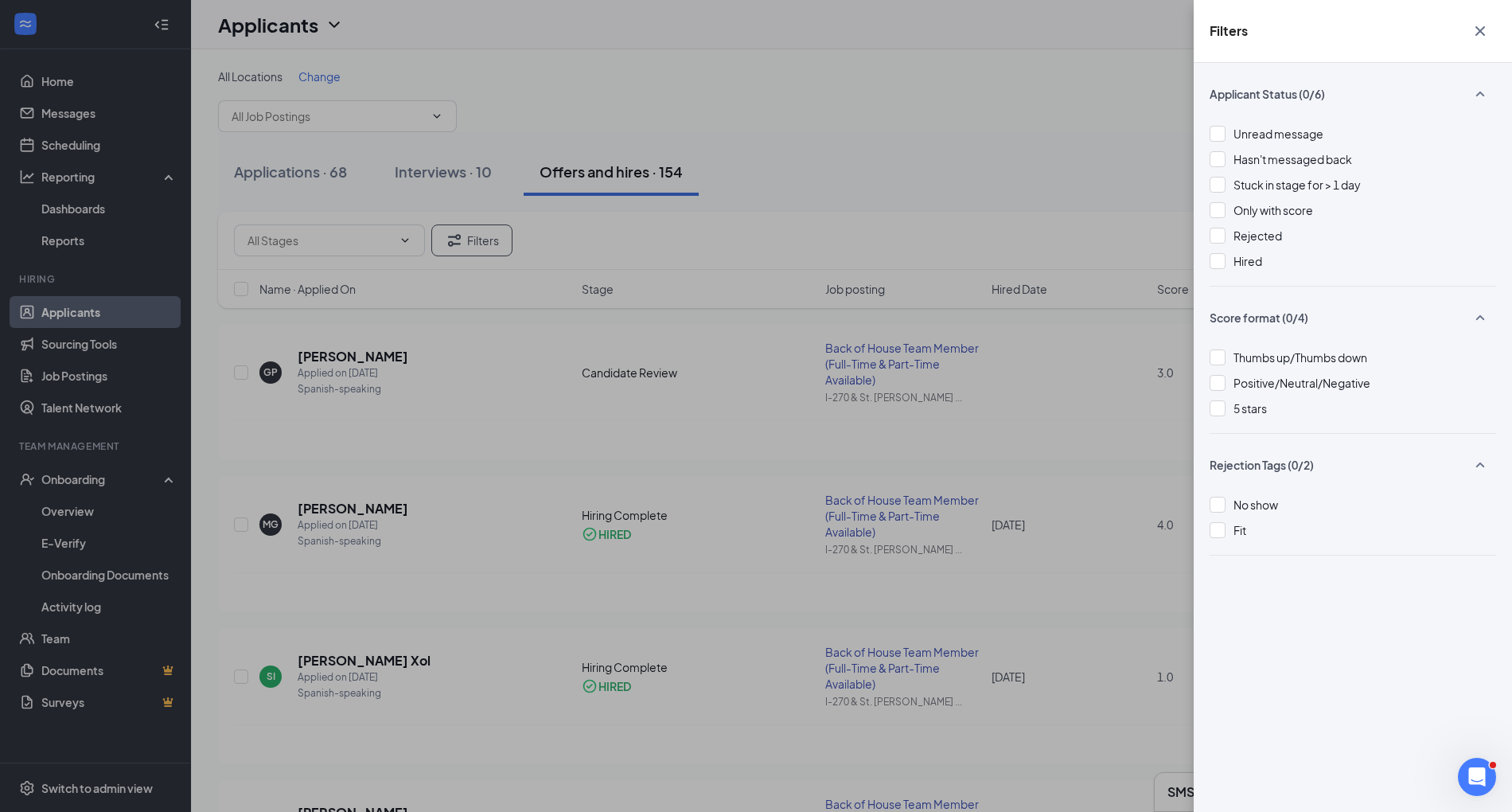
click at [1489, 43] on button "button" at bounding box center [1480, 31] width 32 height 30
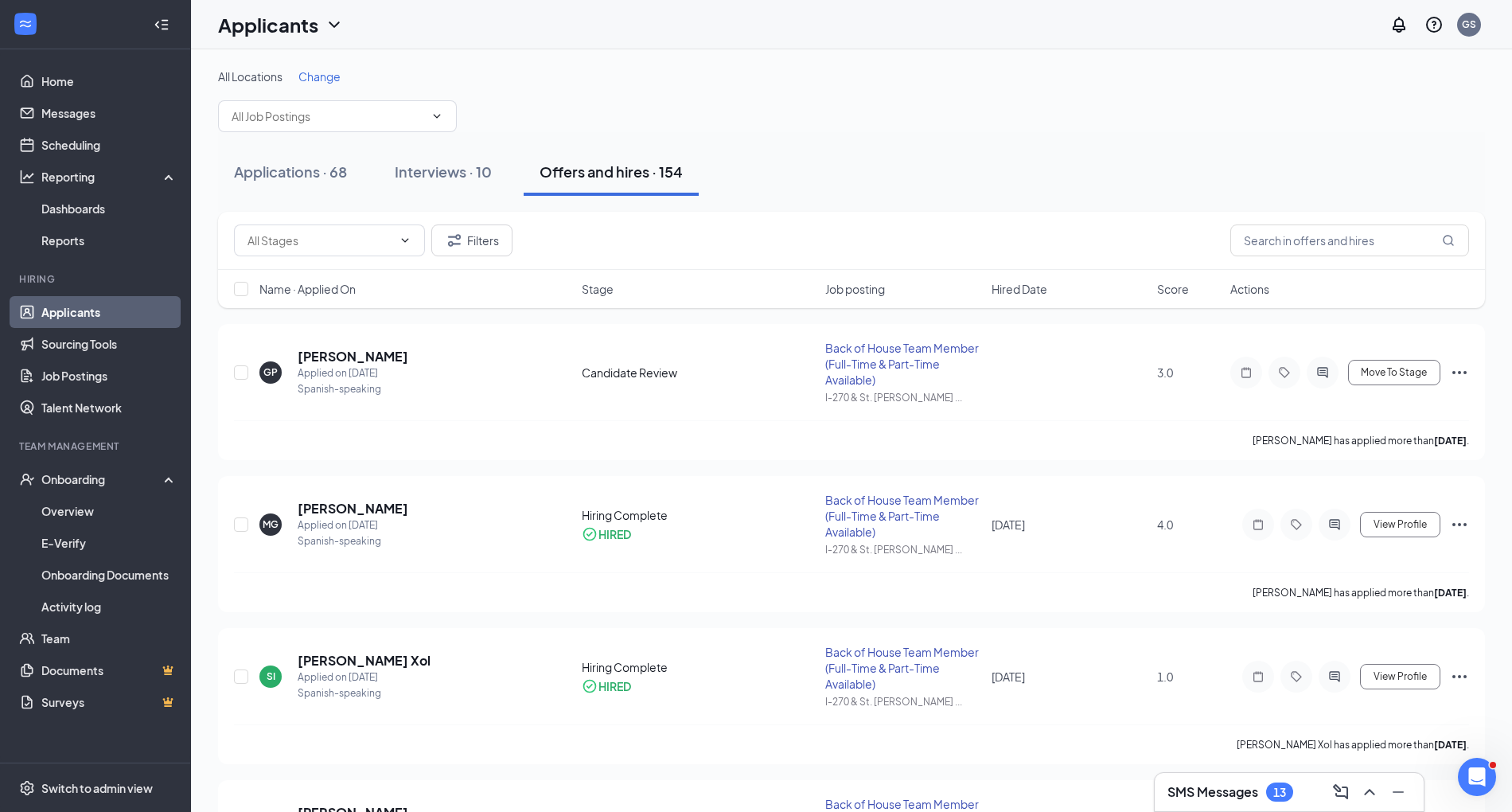
click at [466, 142] on div "Applications · 68 Interviews · 10 Offers and hires · 154" at bounding box center [851, 172] width 1267 height 80
click at [465, 162] on div "Interviews · 10" at bounding box center [443, 172] width 97 height 20
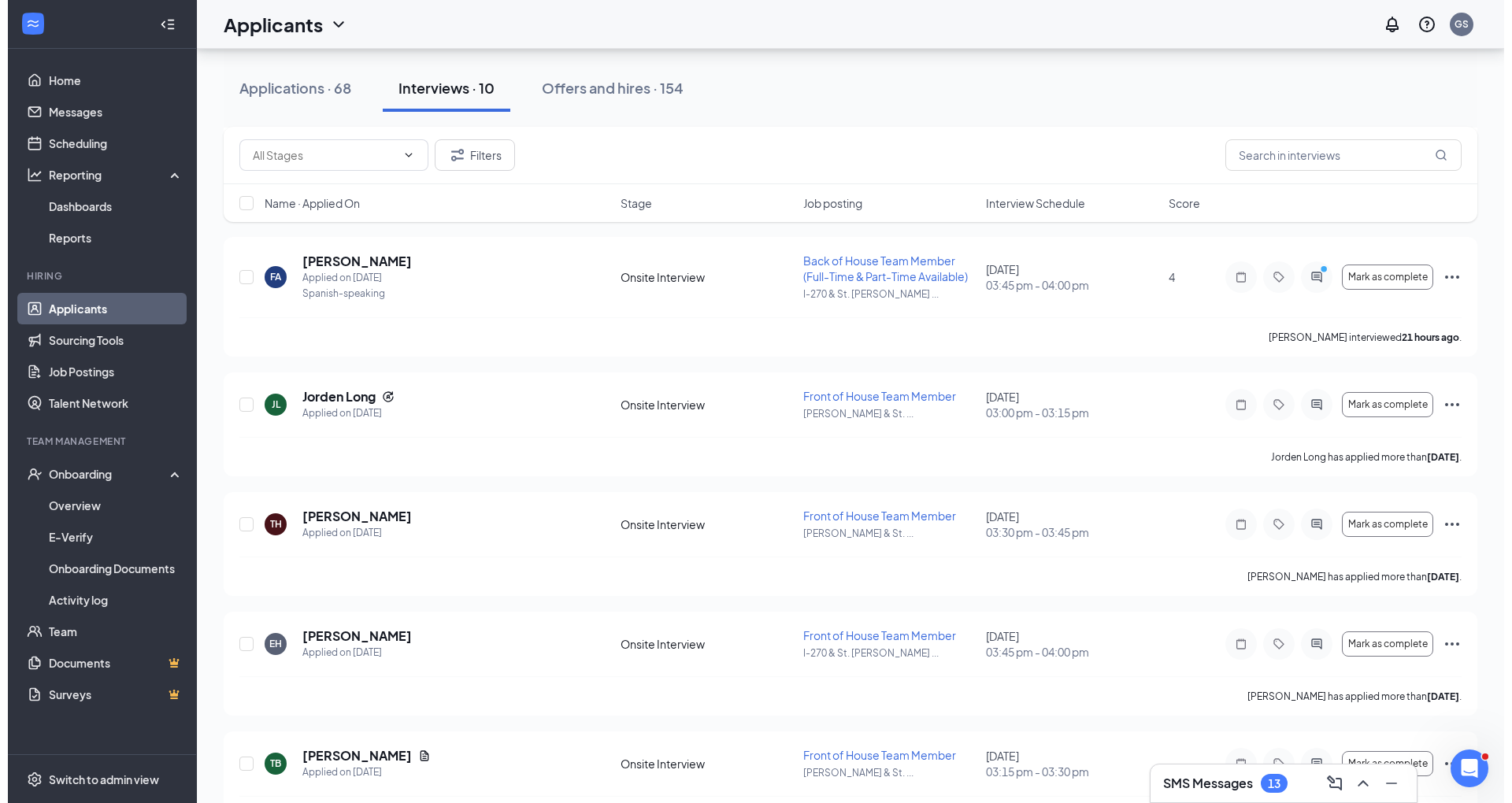
scroll to position [738, 0]
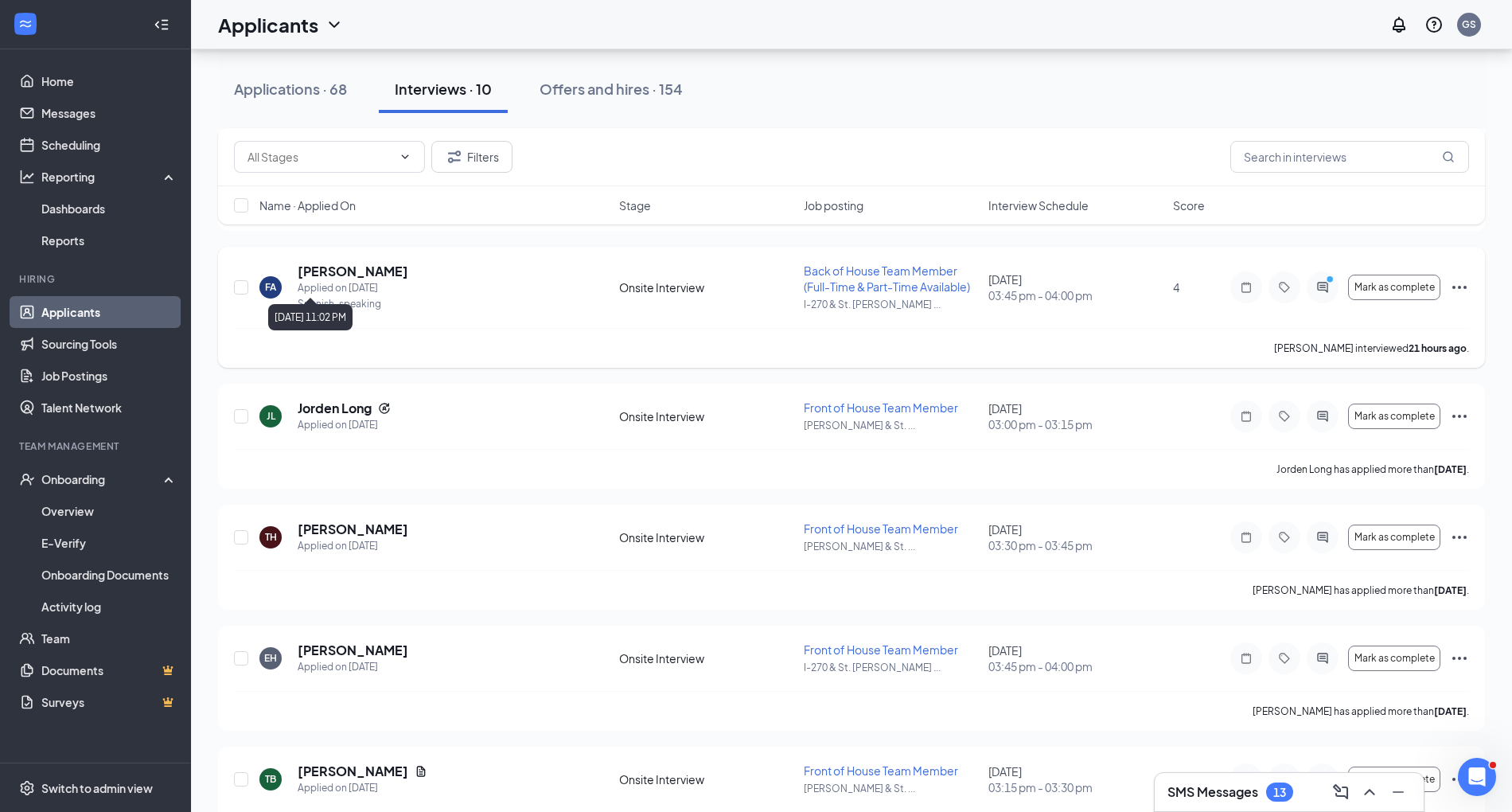
click at [355, 272] on h5 "[PERSON_NAME]" at bounding box center [353, 271] width 110 height 17
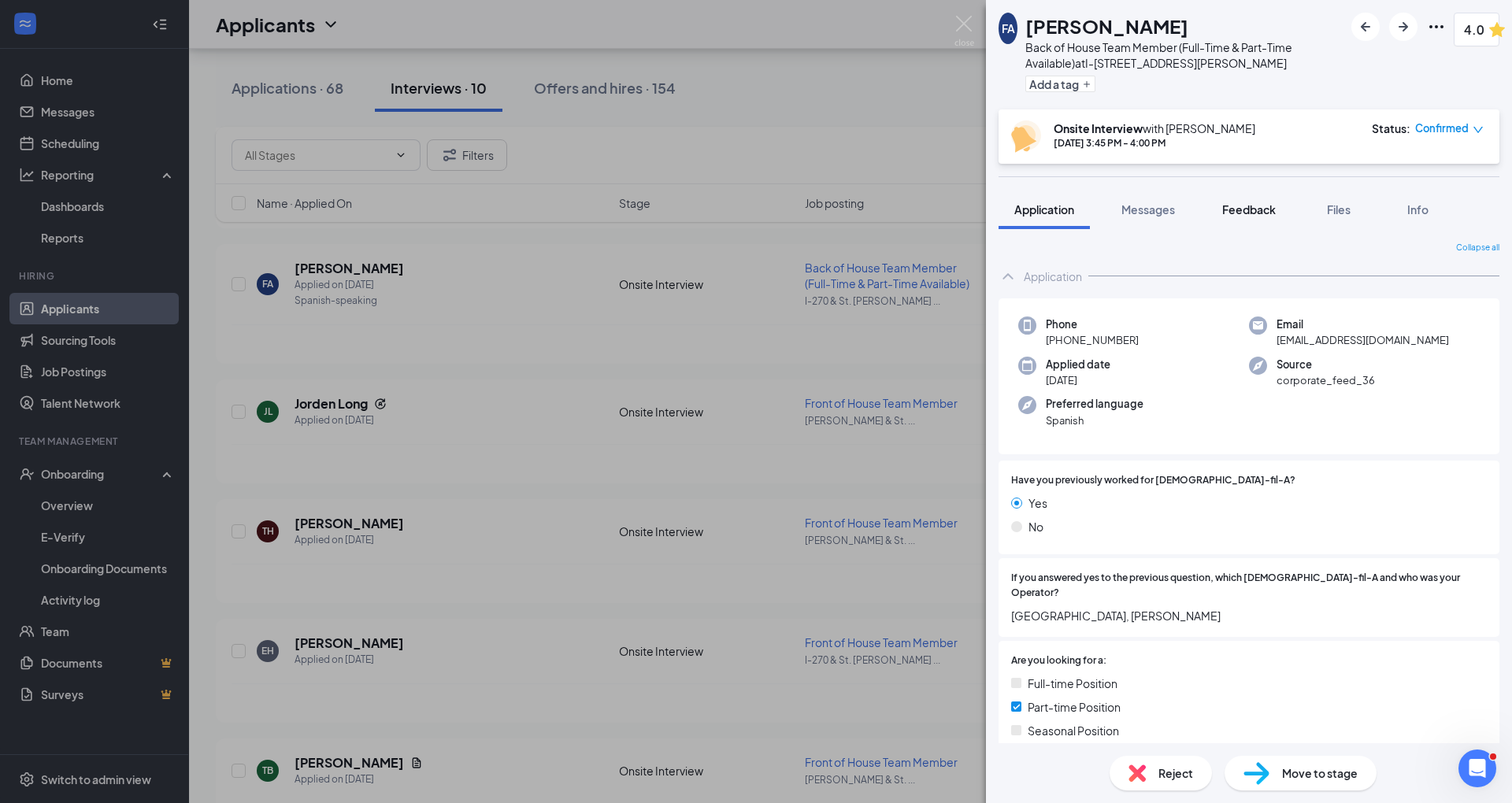
click at [1255, 195] on button "Feedback" at bounding box center [1249, 209] width 85 height 39
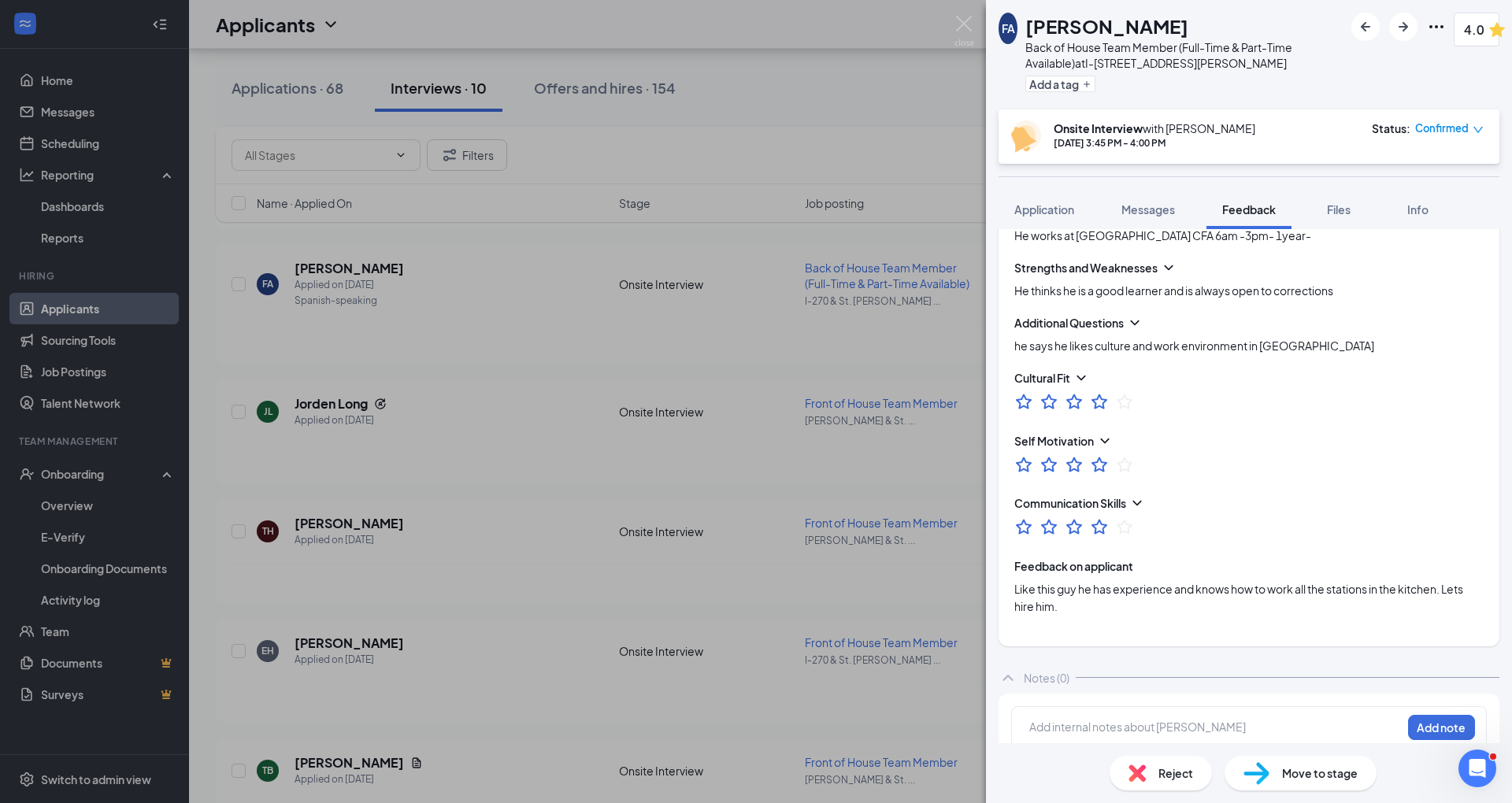
scroll to position [732, 0]
click at [1039, 210] on span "Application" at bounding box center [1043, 209] width 60 height 14
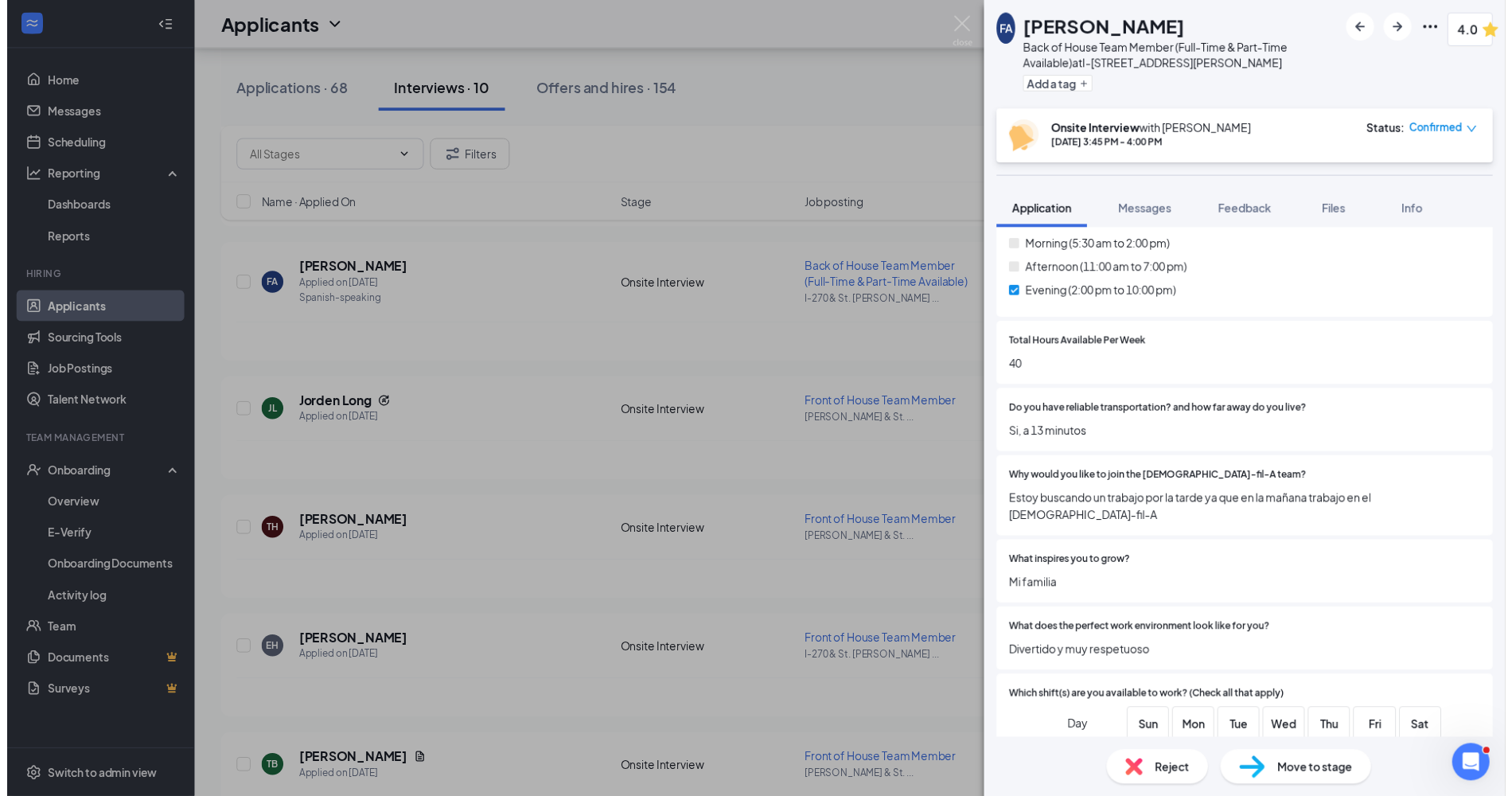
scroll to position [679, 0]
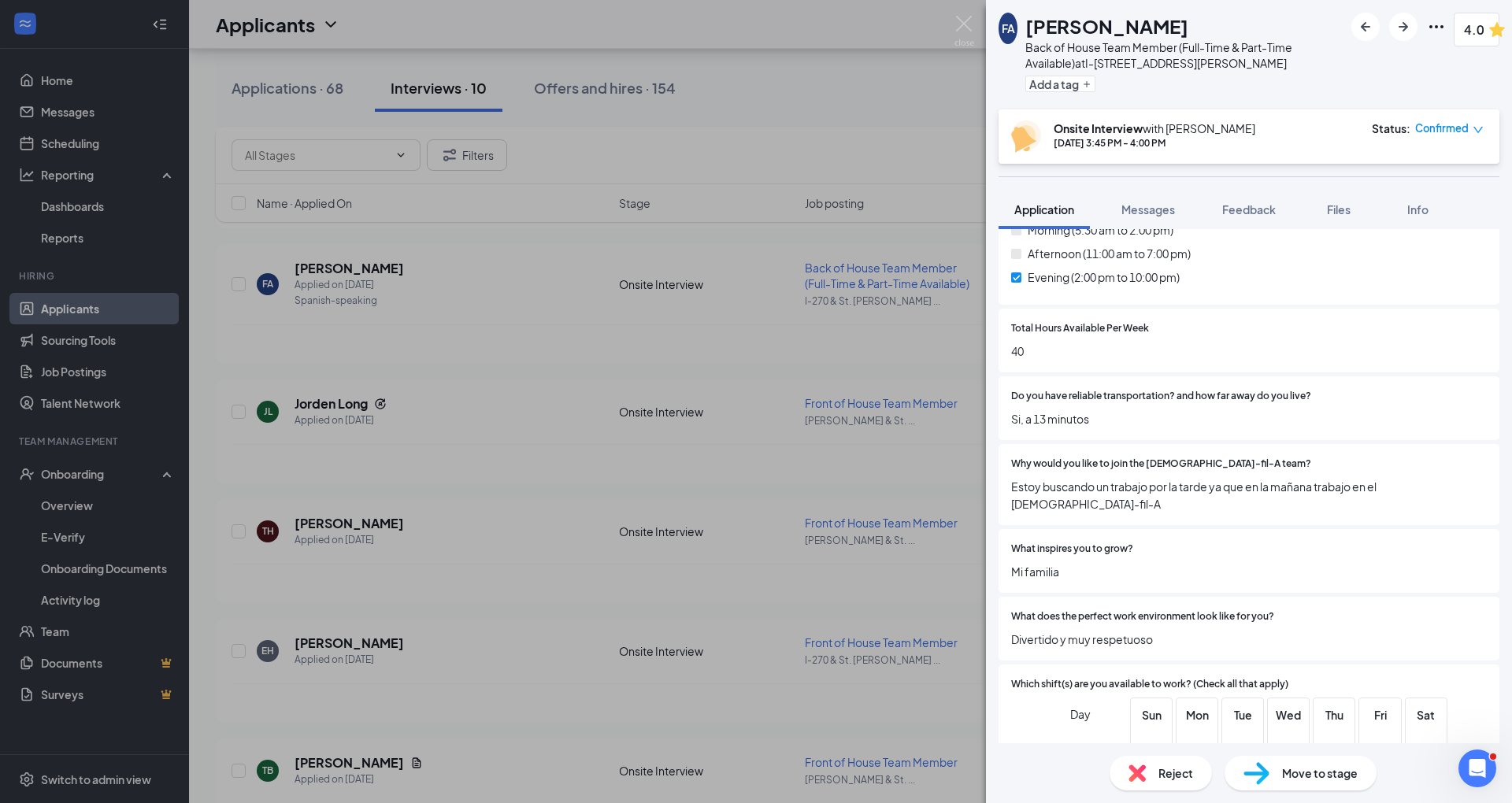
click at [930, 594] on div "FA [PERSON_NAME] Back of House Team Member (Full-Time & Part-Time Available) at…" at bounding box center [756, 402] width 1512 height 803
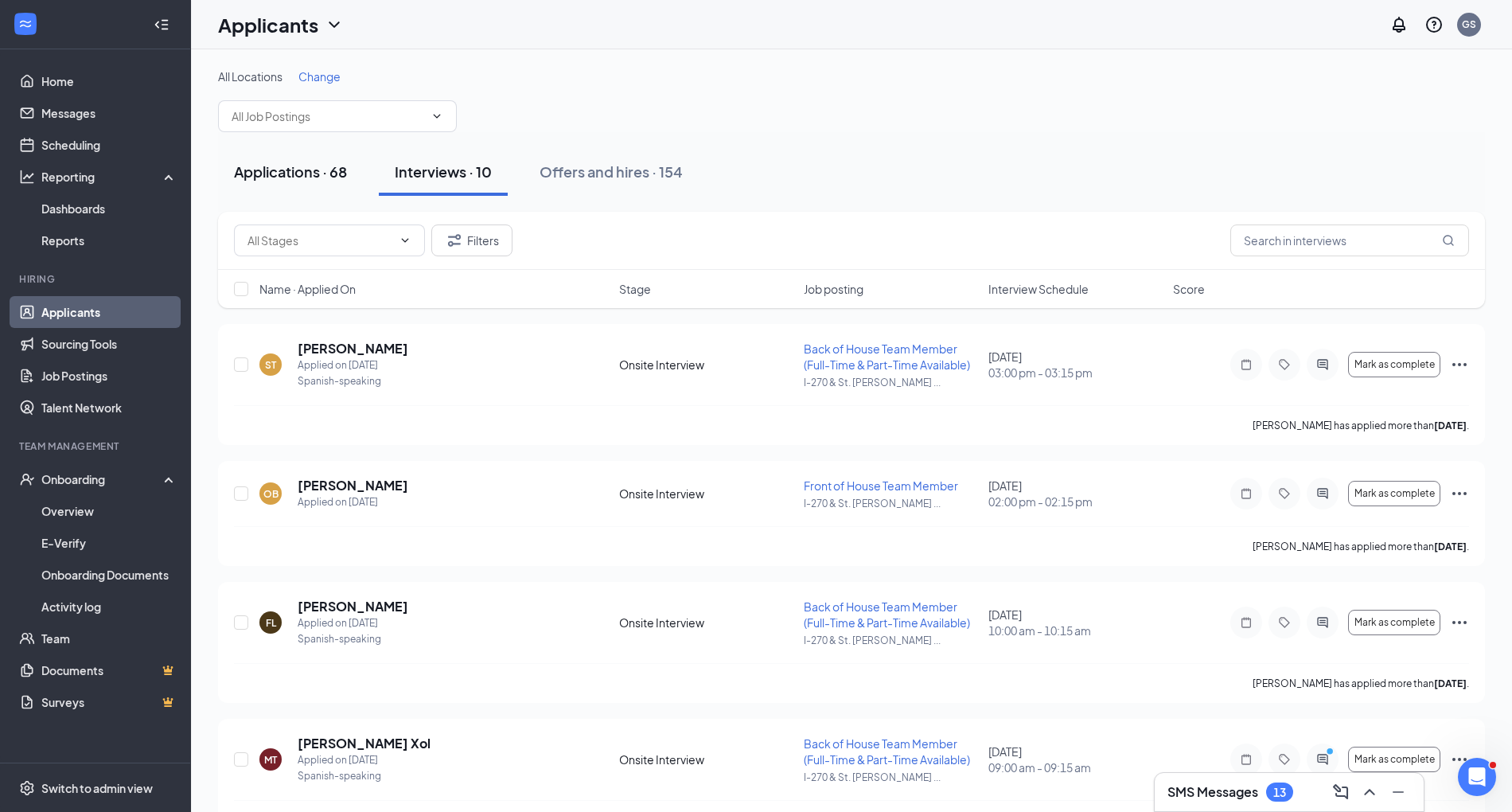
click at [300, 186] on button "Applications · 68" at bounding box center [290, 172] width 145 height 48
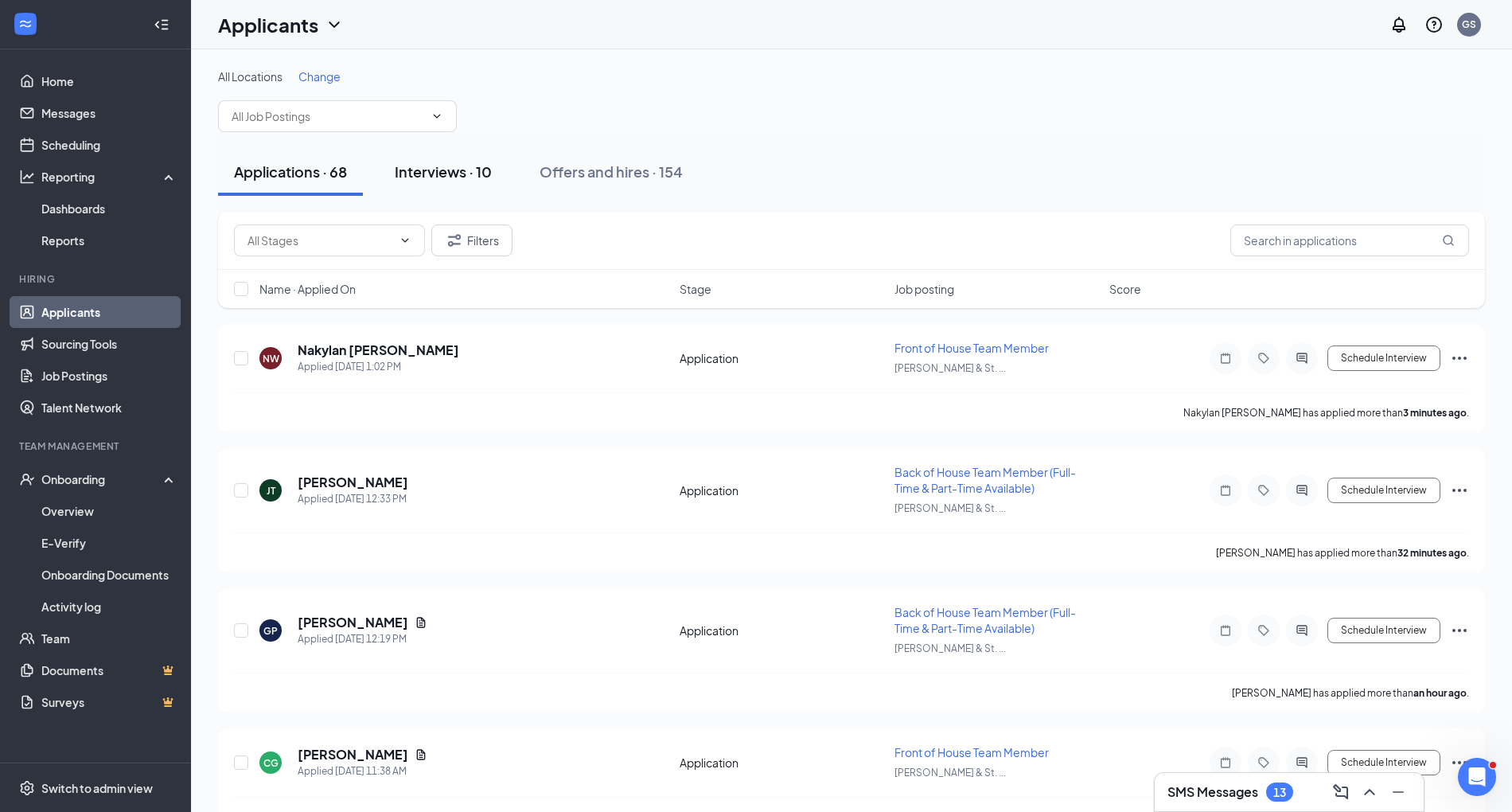
click at [495, 170] on button "Interviews · 10" at bounding box center [443, 172] width 129 height 48
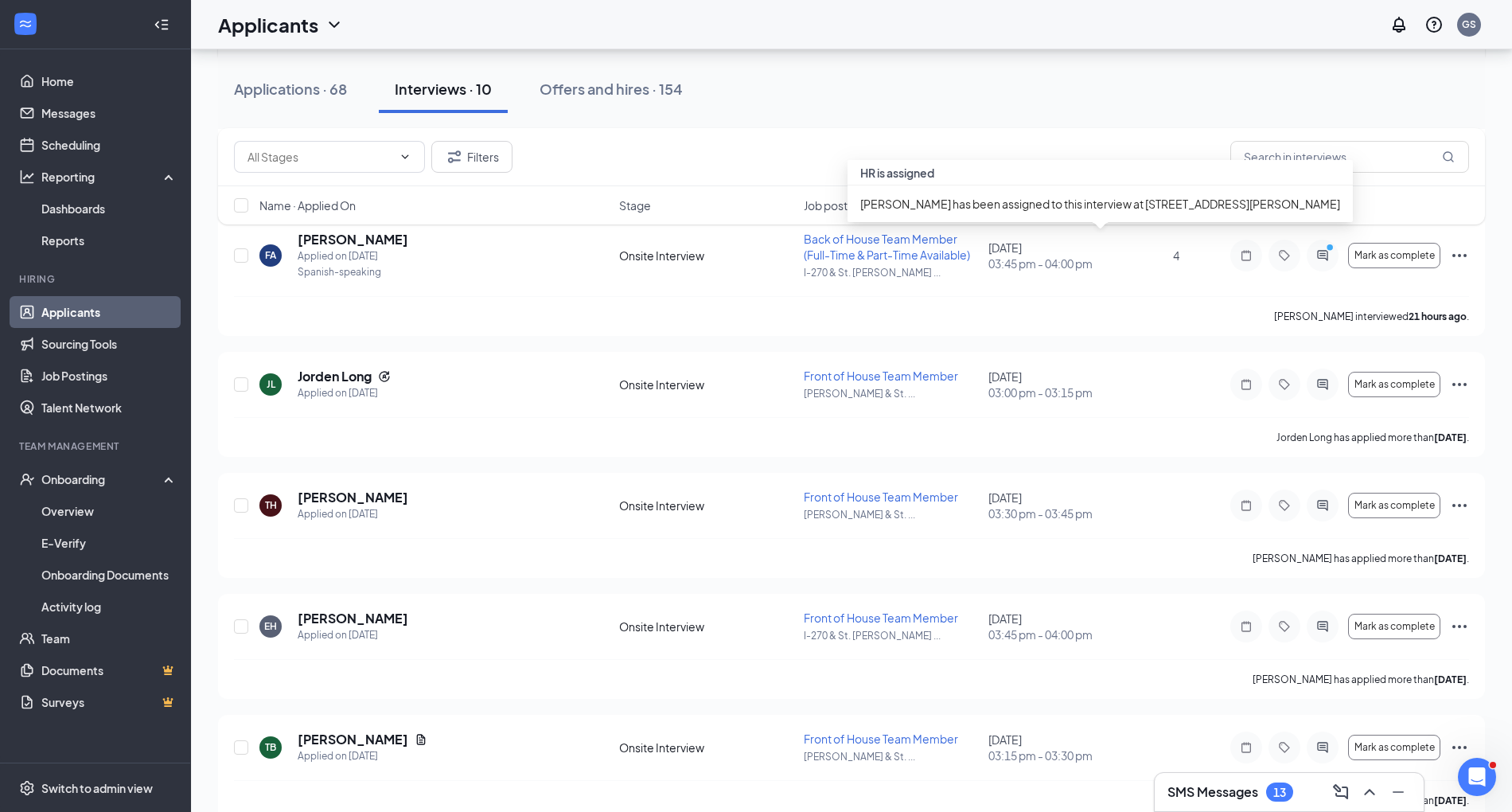
scroll to position [779, 0]
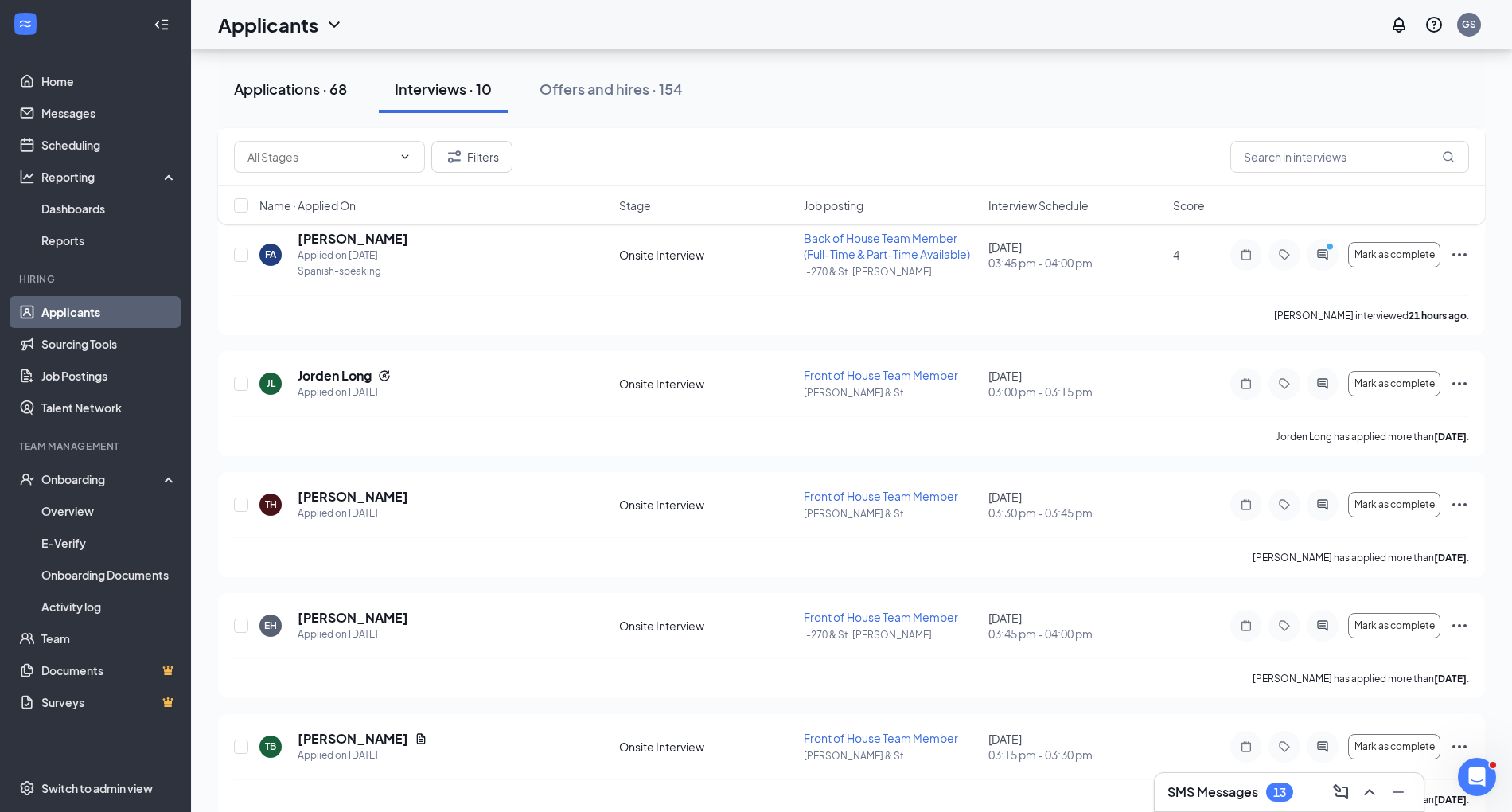
click at [285, 74] on button "Applications · 68" at bounding box center [290, 90] width 145 height 48
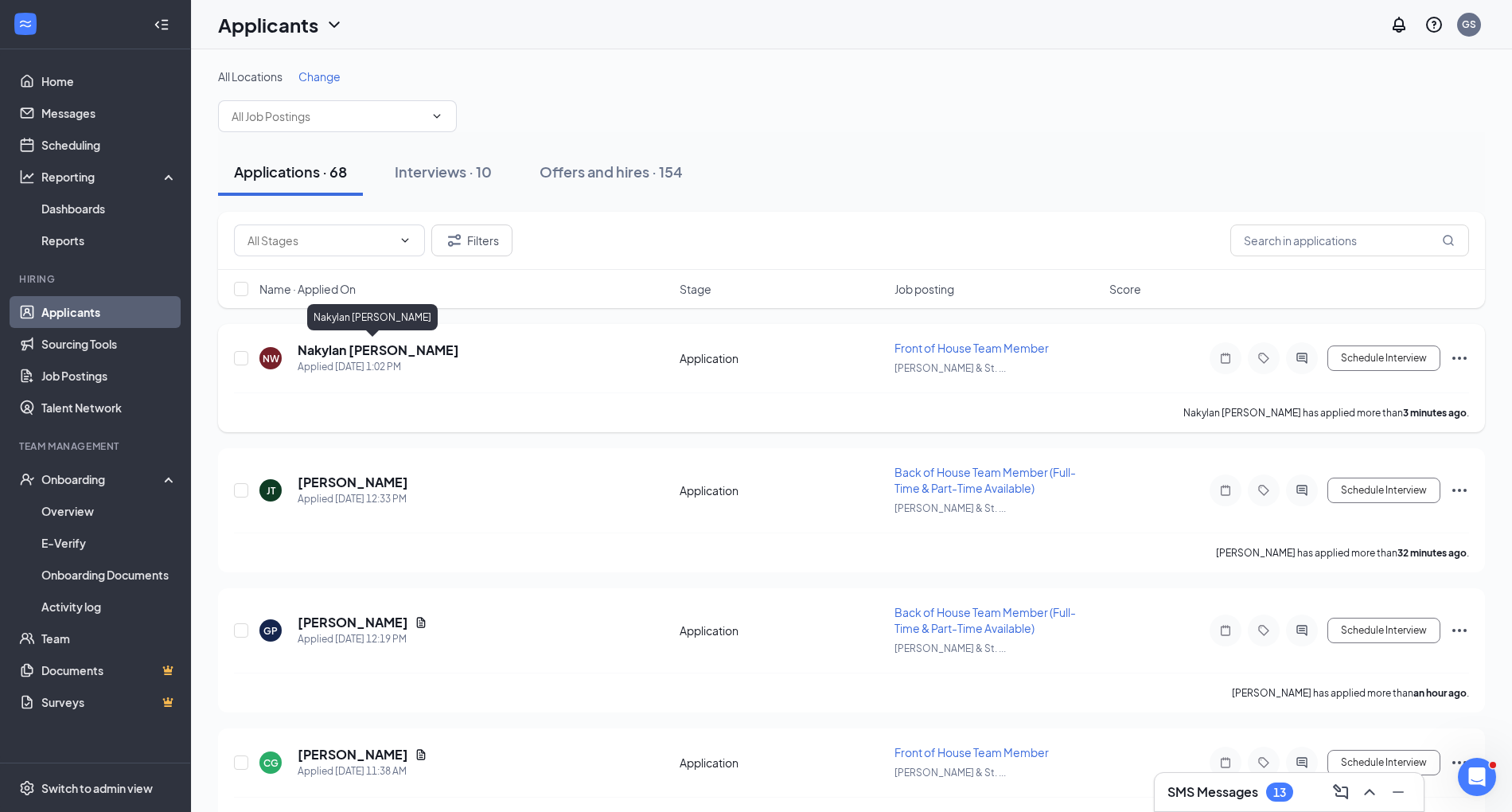
click at [358, 347] on h5 "Nakylan [PERSON_NAME]" at bounding box center [378, 350] width 162 height 17
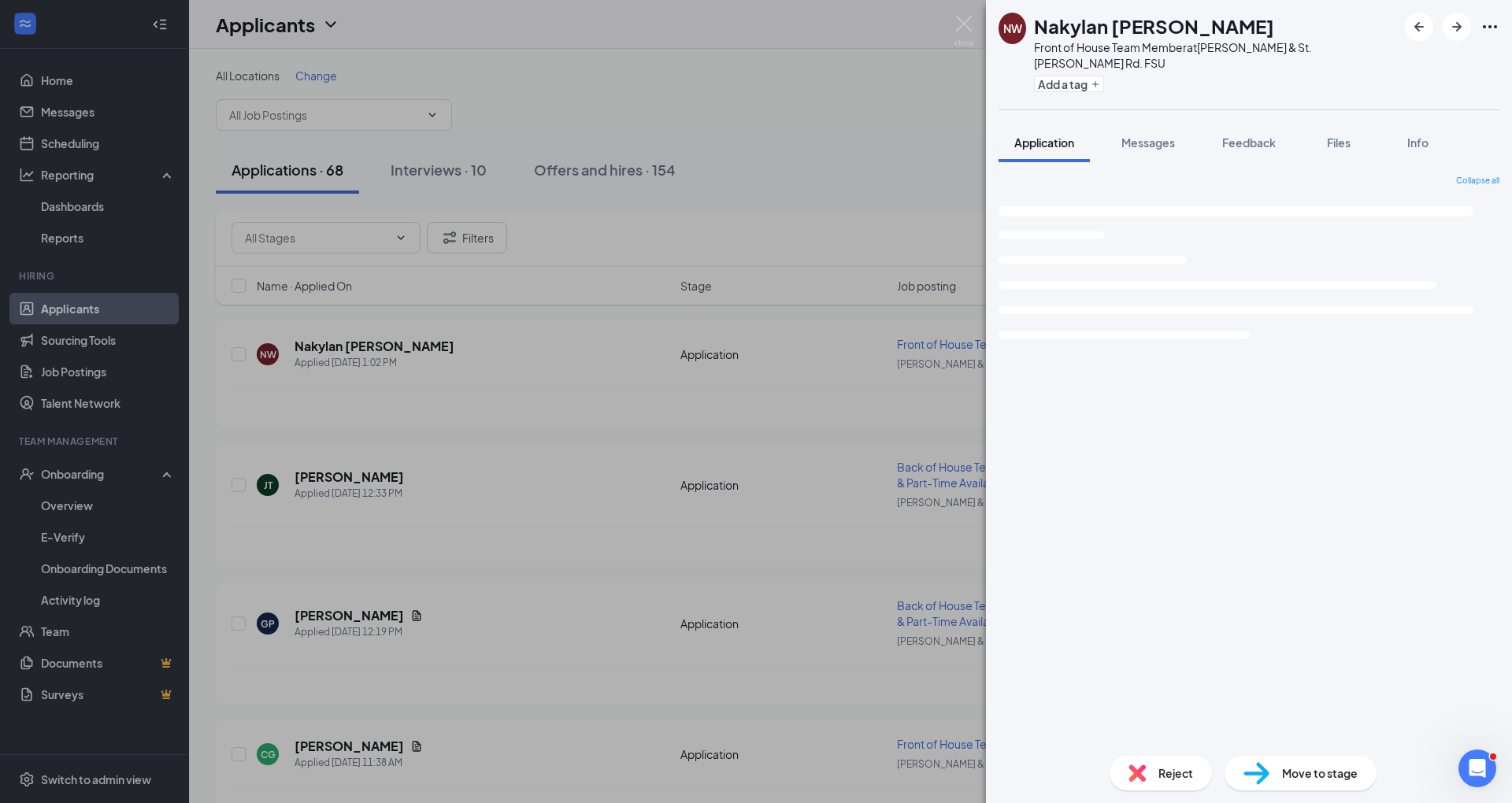
click at [355, 252] on div "NW Nakylan [PERSON_NAME] Front of House Team Member at [PERSON_NAME] & St. [PER…" at bounding box center [756, 402] width 1512 height 803
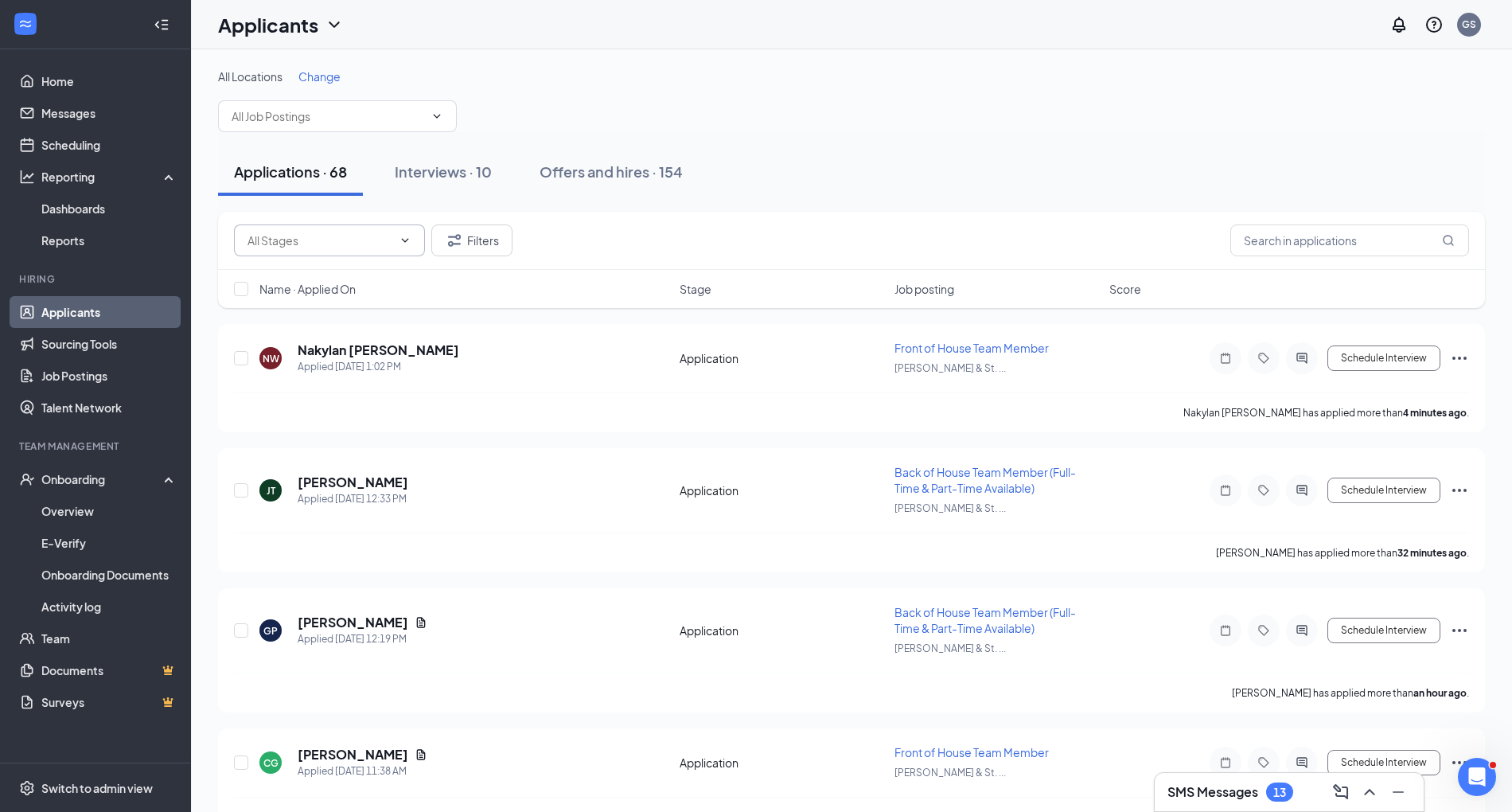
click at [360, 233] on input "text" at bounding box center [319, 240] width 145 height 17
click at [361, 275] on div "Application (55)" at bounding box center [343, 271] width 166 height 17
type input "Application (55)"
click at [368, 336] on div "Nakylan [PERSON_NAME]" at bounding box center [372, 320] width 130 height 32
click at [370, 349] on h5 "Nakylan [PERSON_NAME]" at bounding box center [378, 350] width 162 height 17
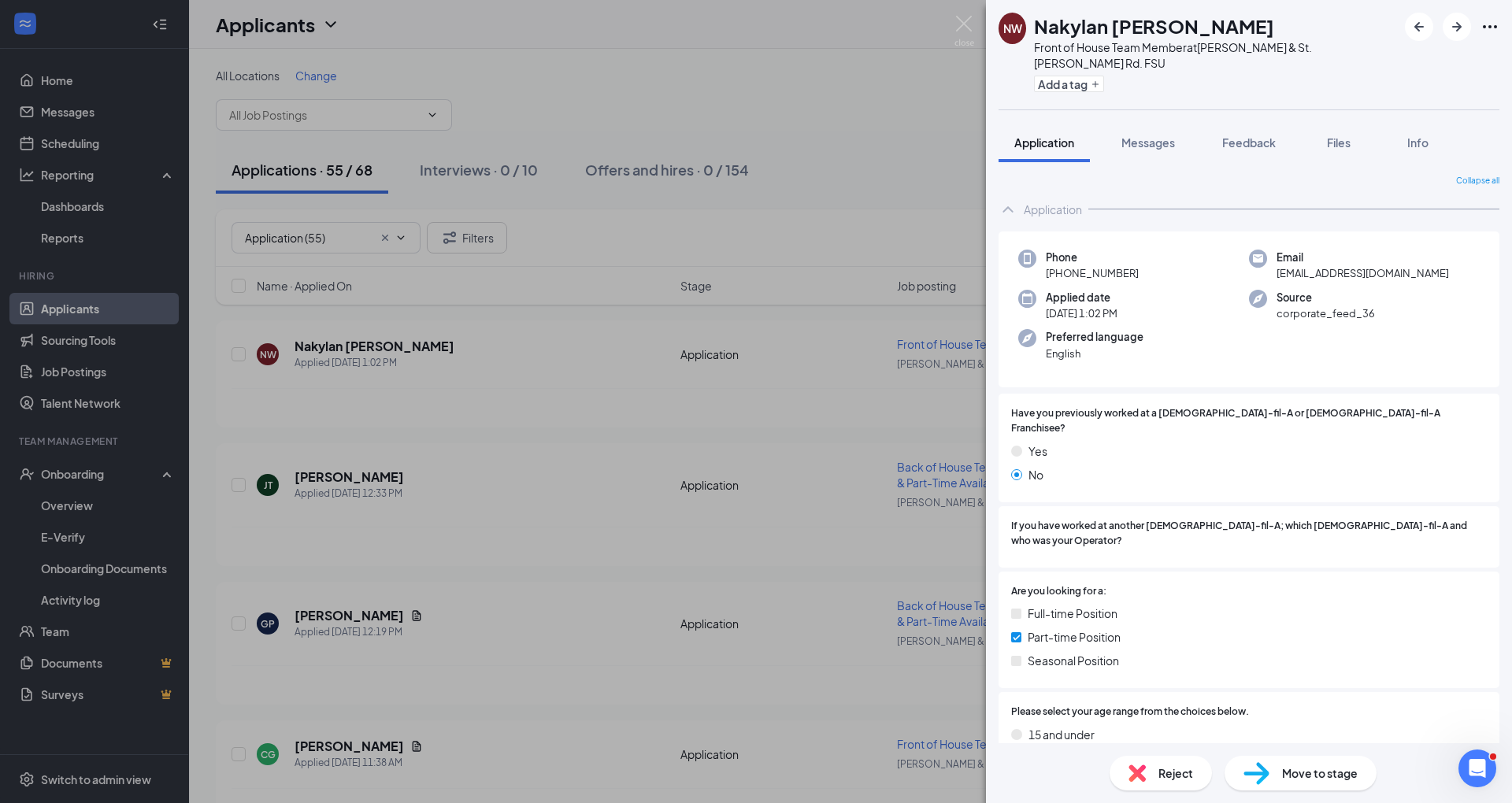
scroll to position [552, 0]
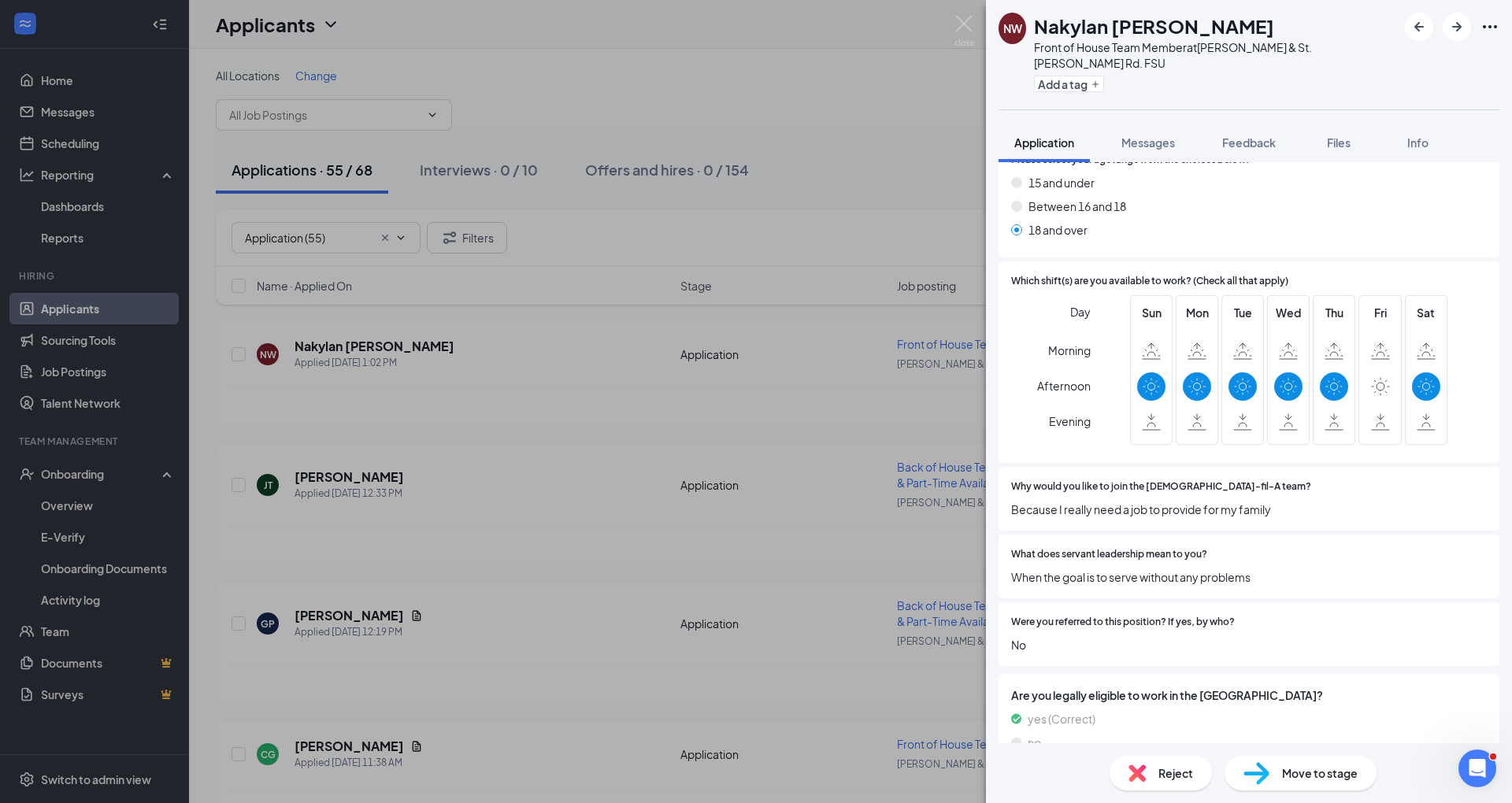
click at [1158, 760] on div "Reject" at bounding box center [1160, 773] width 103 height 34
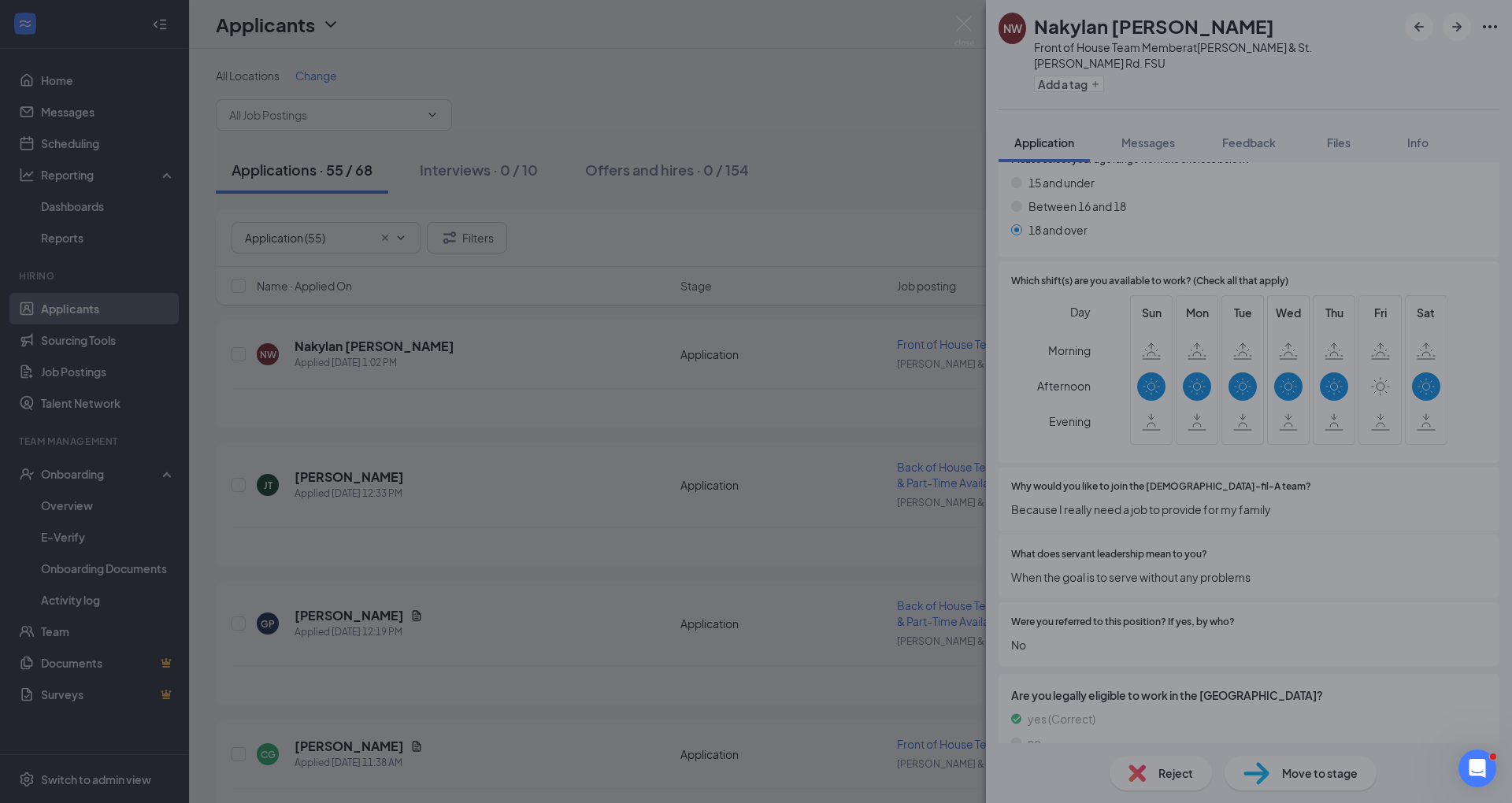
scroll to position [546, 0]
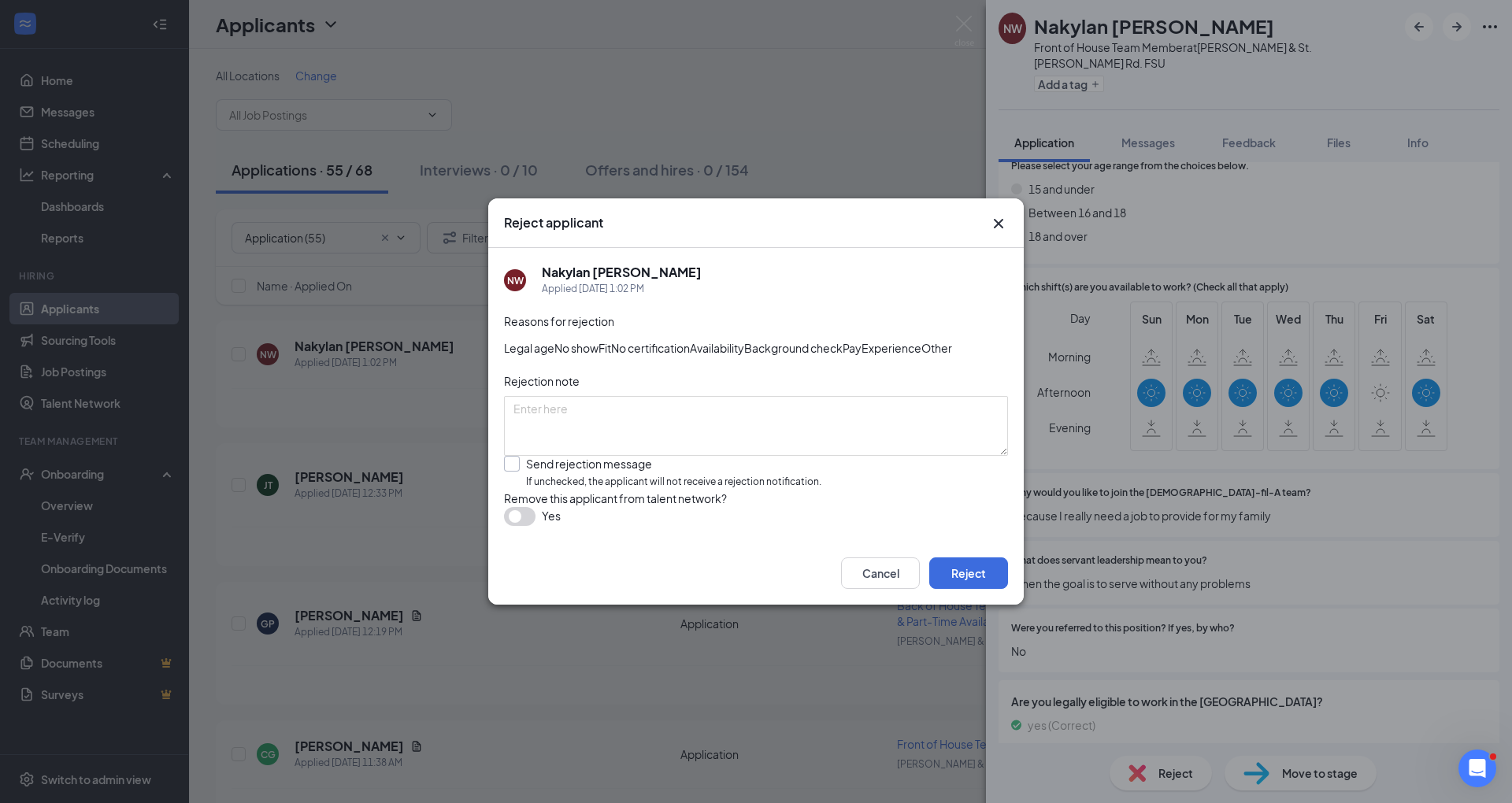
click at [726, 490] on input "Send rejection message If unchecked, the applicant will not receive a rejection…" at bounding box center [662, 472] width 318 height 34
checkbox input "true"
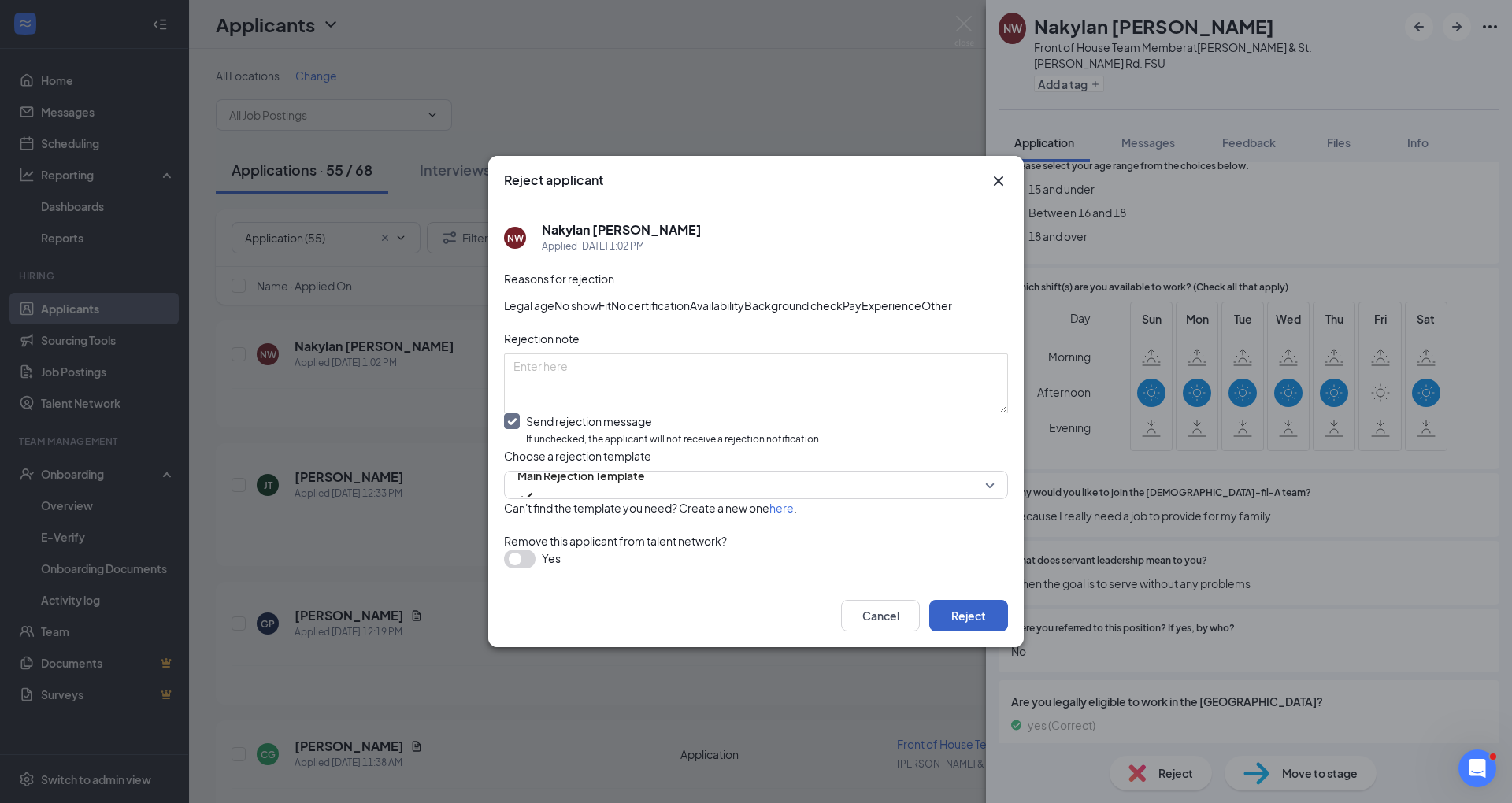
click at [986, 631] on button "Reject" at bounding box center [969, 616] width 79 height 31
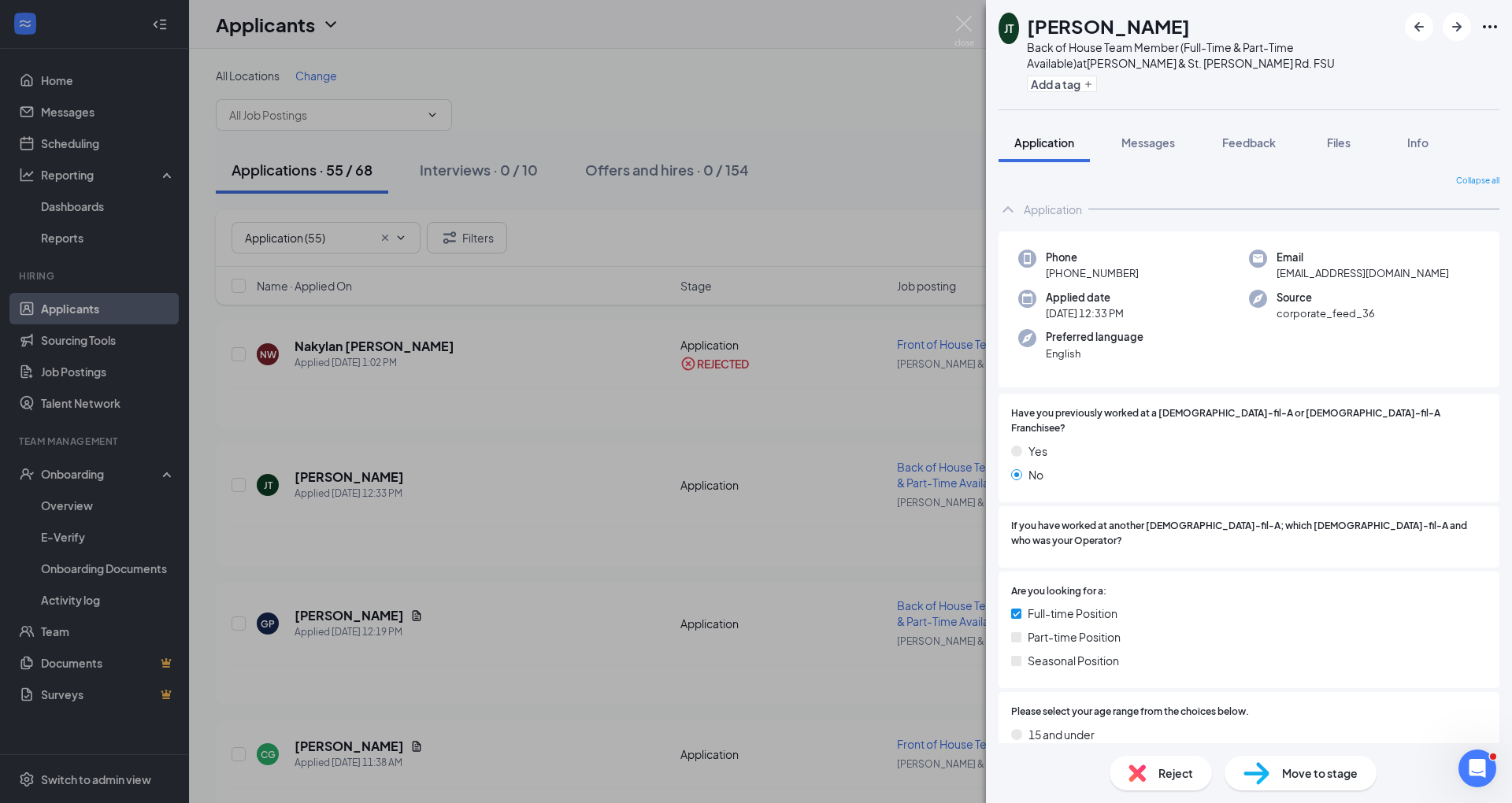
scroll to position [535, 0]
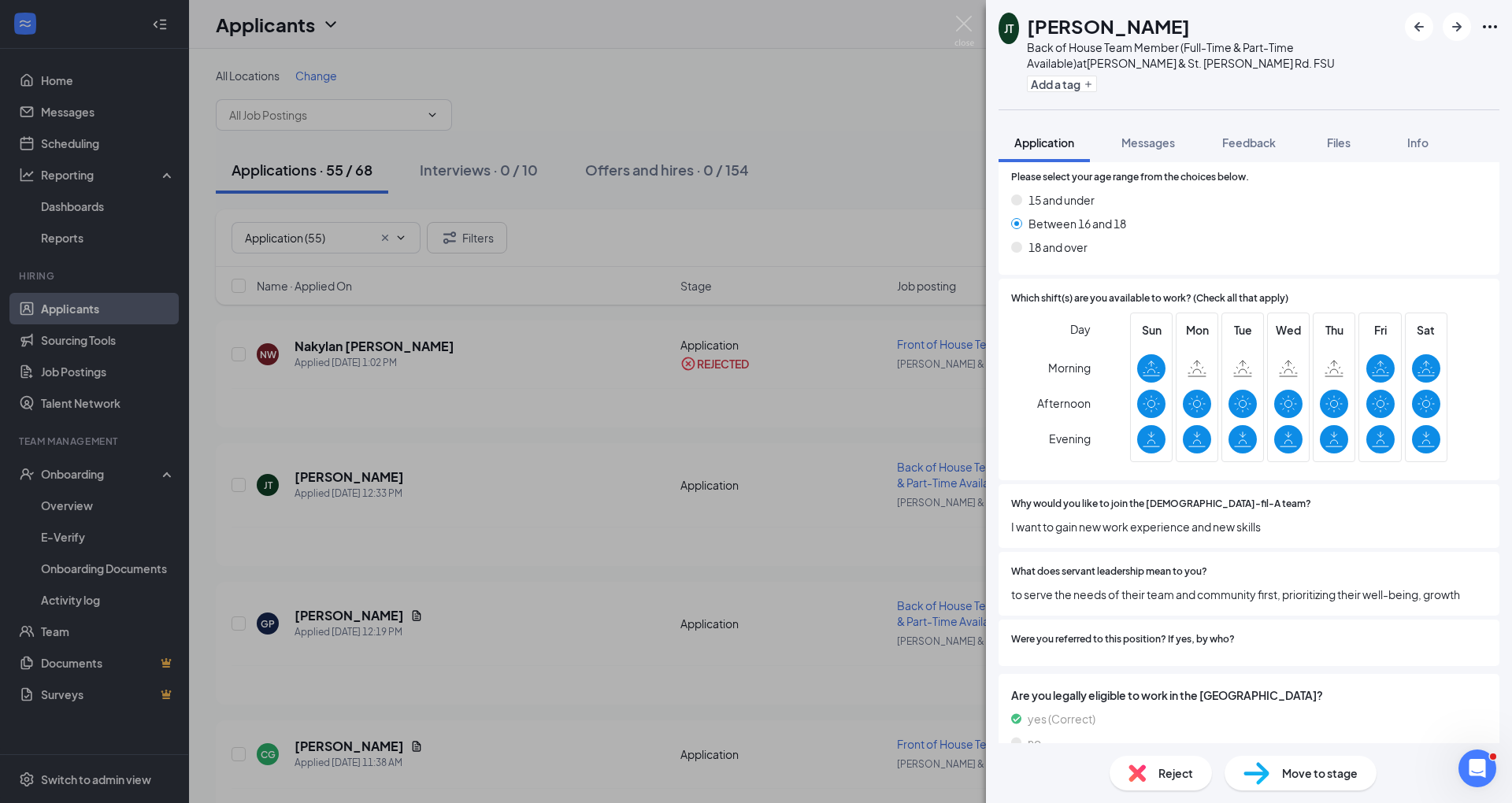
click at [1173, 773] on span "Reject" at bounding box center [1175, 773] width 34 height 17
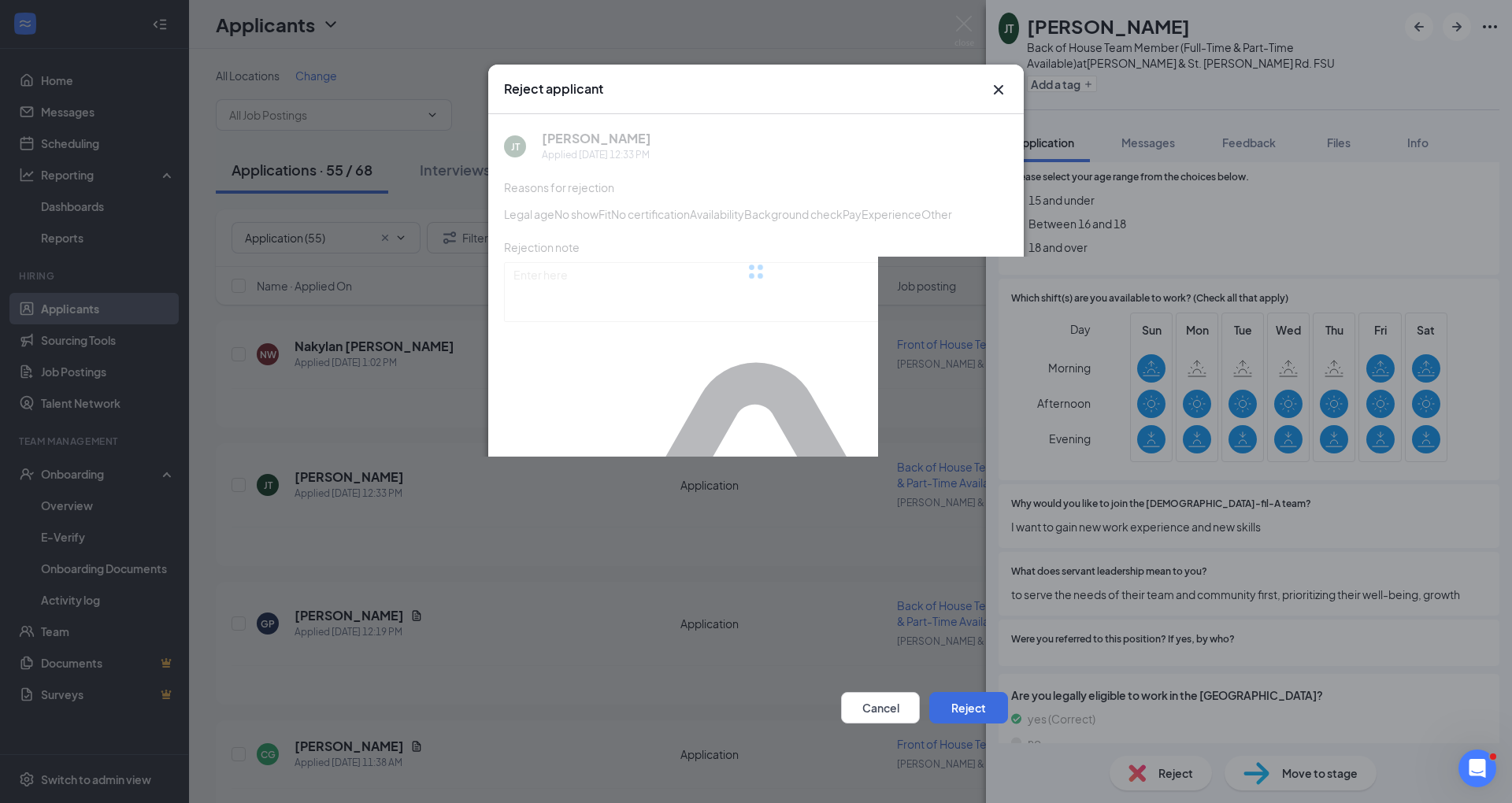
scroll to position [529, 0]
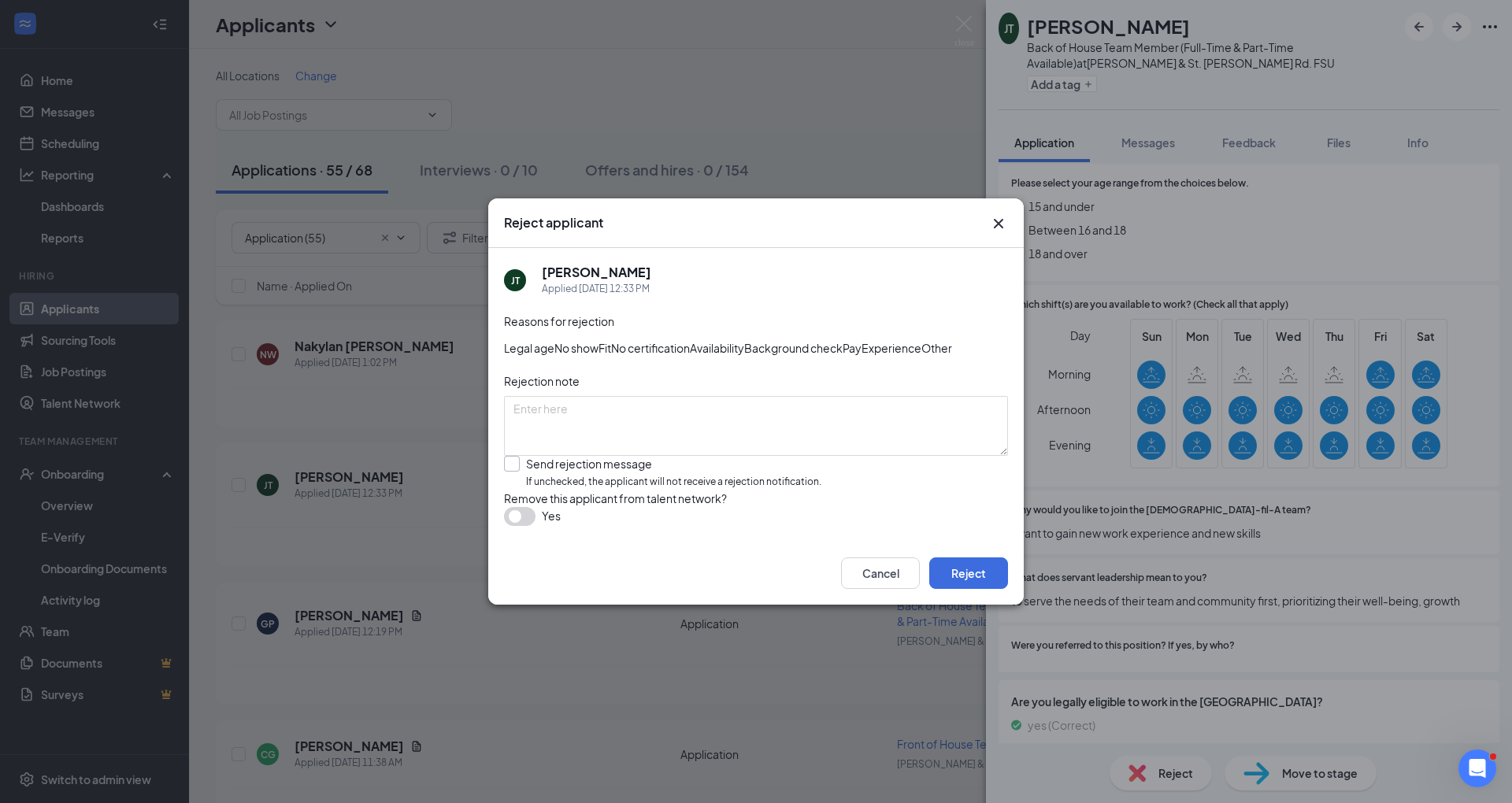
click at [811, 490] on input "Send rejection message If unchecked, the applicant will not receive a rejection…" at bounding box center [662, 472] width 318 height 34
checkbox input "true"
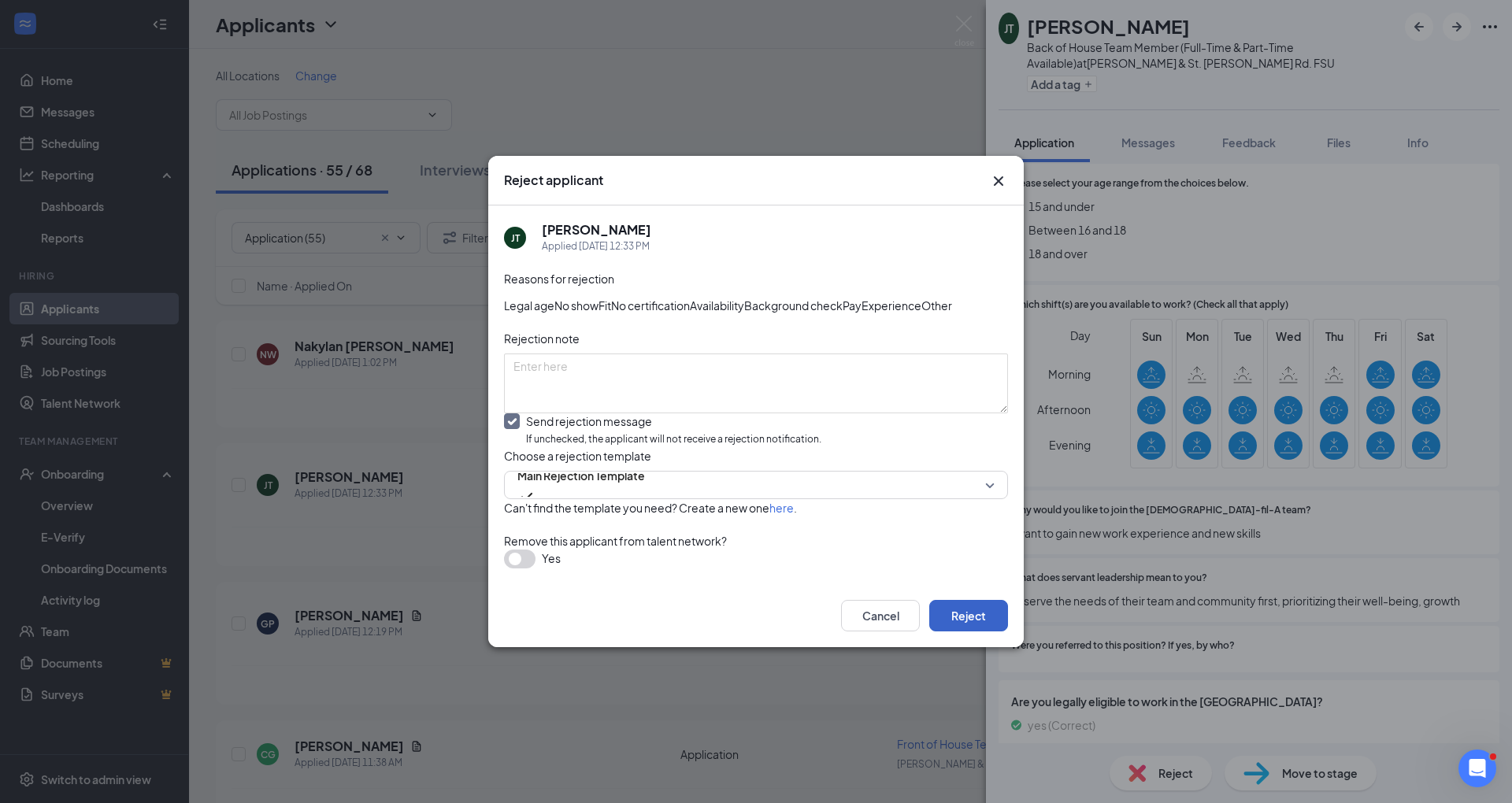
click at [961, 631] on button "Reject" at bounding box center [969, 616] width 79 height 31
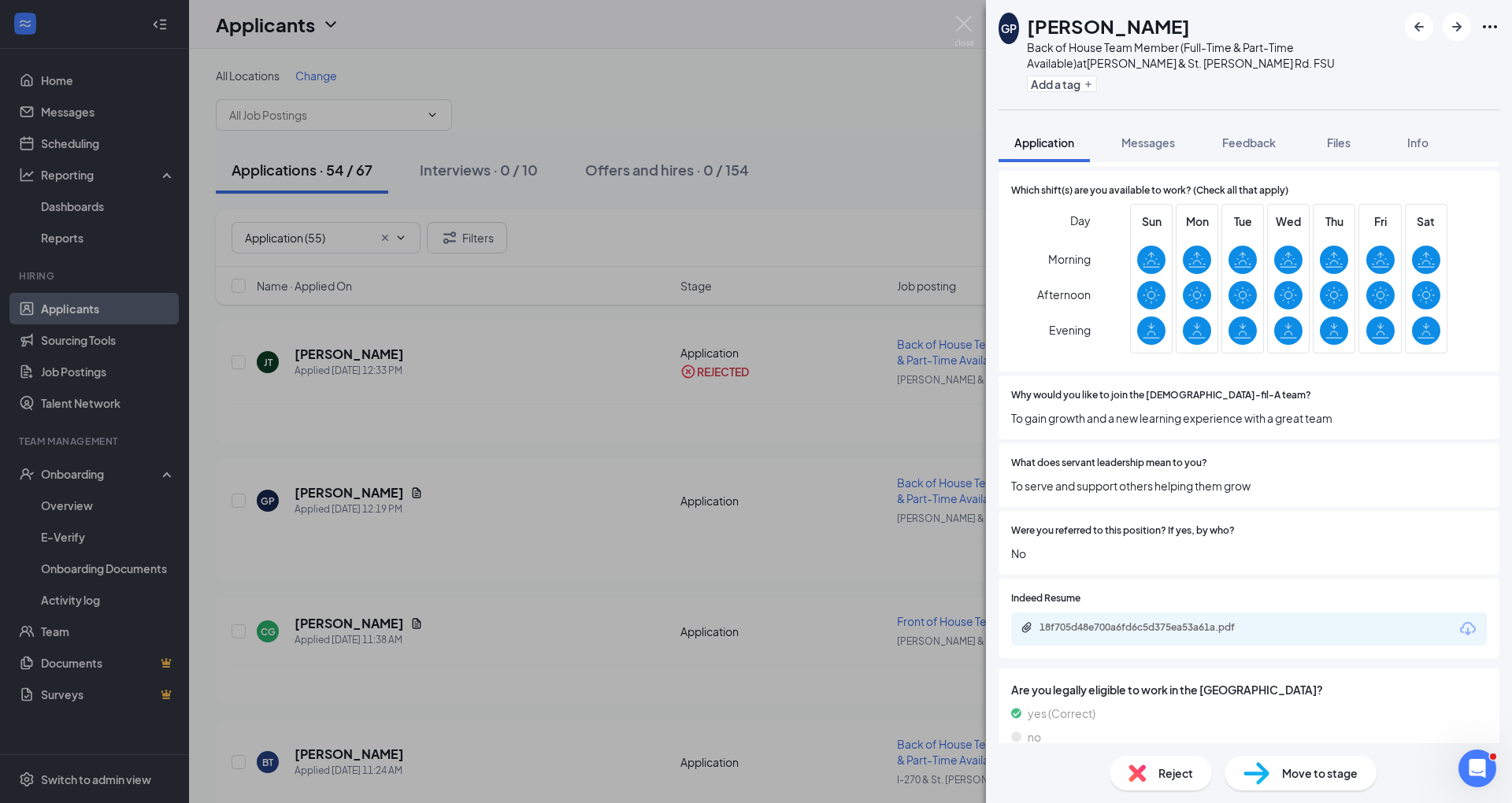
scroll to position [580, 0]
click at [1189, 764] on div "Reject" at bounding box center [1160, 773] width 103 height 34
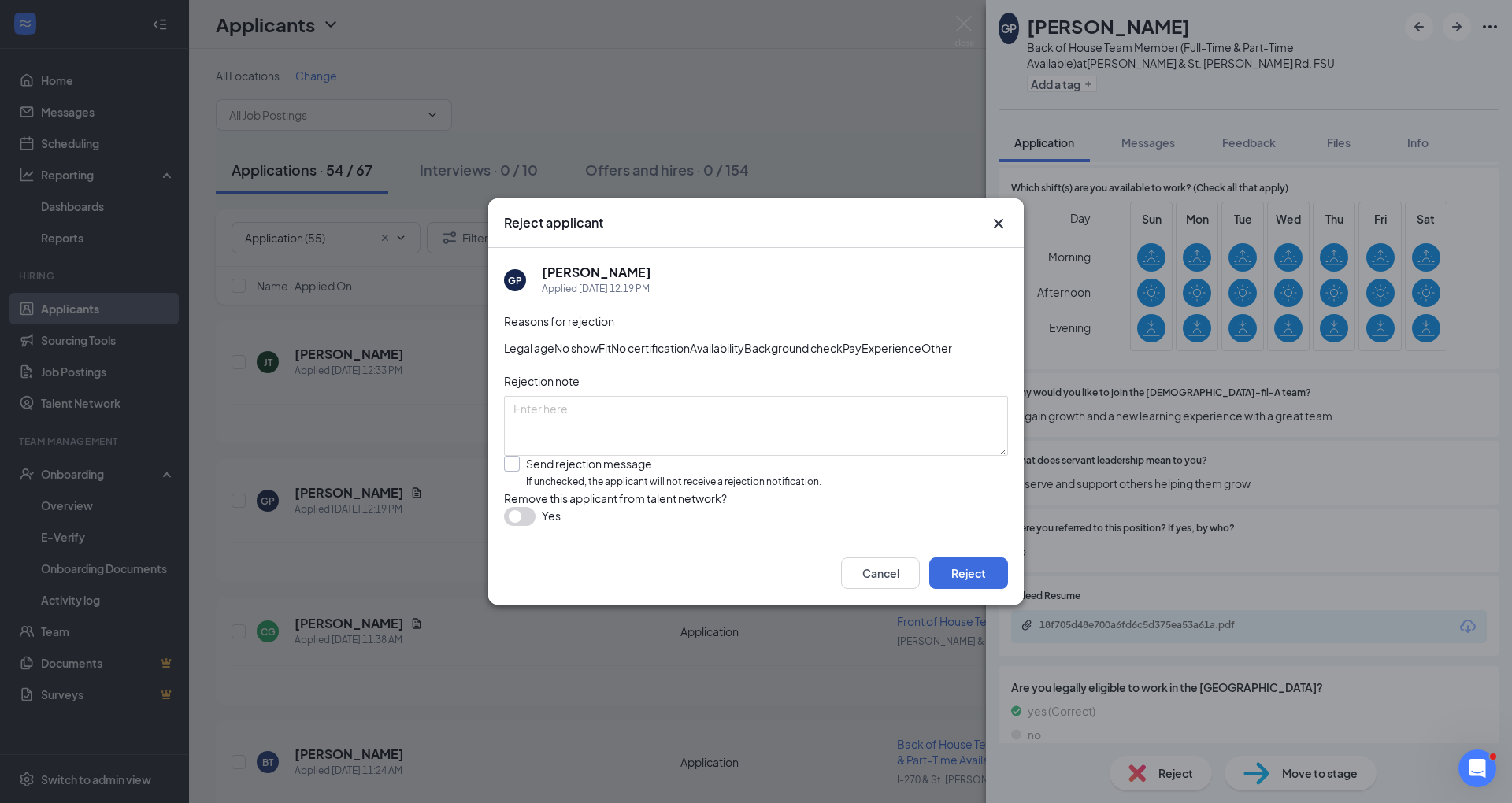
click at [708, 490] on input "Send rejection message If unchecked, the applicant will not receive a rejection…" at bounding box center [662, 472] width 318 height 34
checkbox input "true"
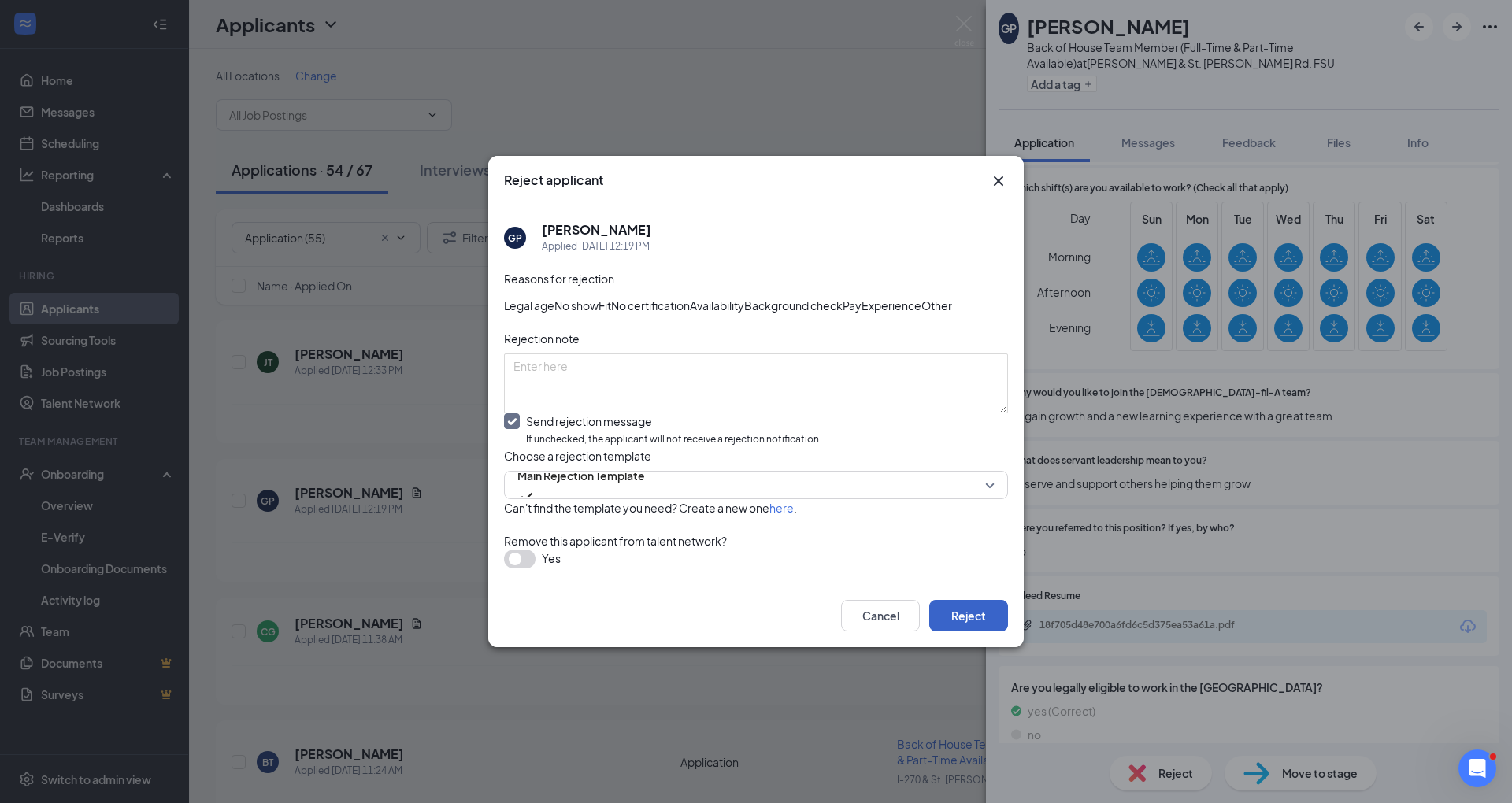
click at [984, 631] on button "Reject" at bounding box center [969, 616] width 79 height 31
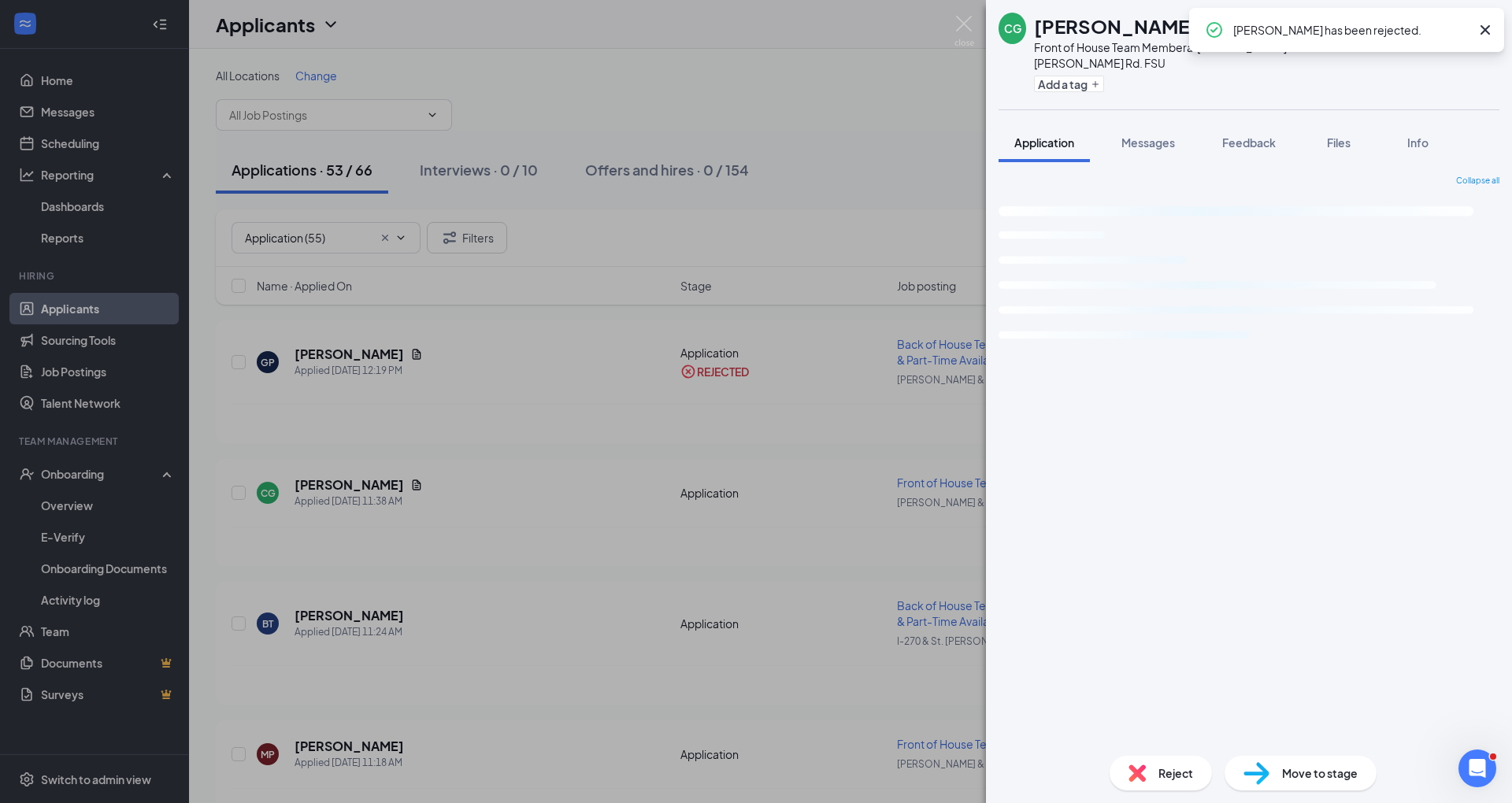
click at [955, 39] on img at bounding box center [964, 30] width 20 height 30
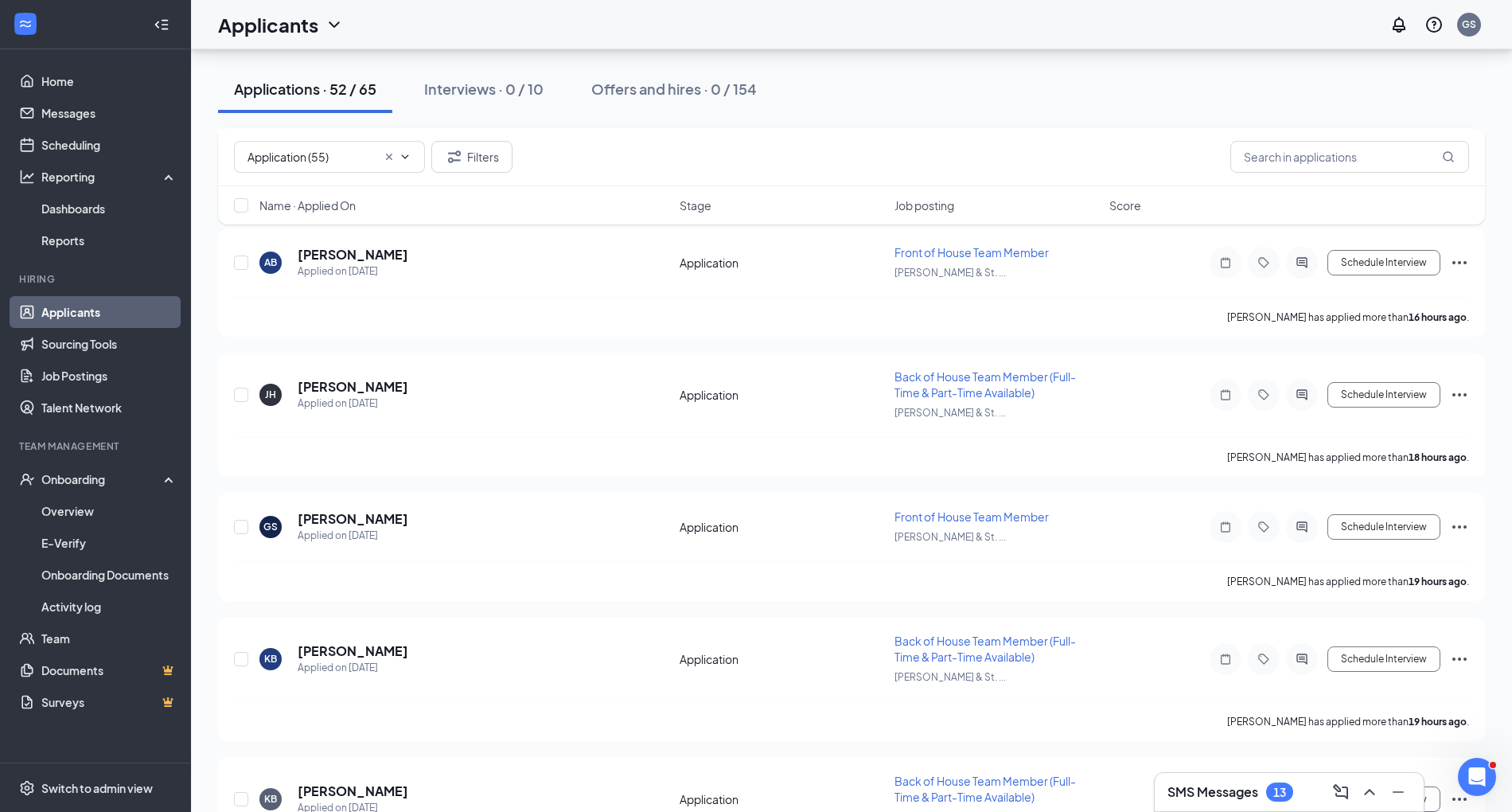
scroll to position [2556, 0]
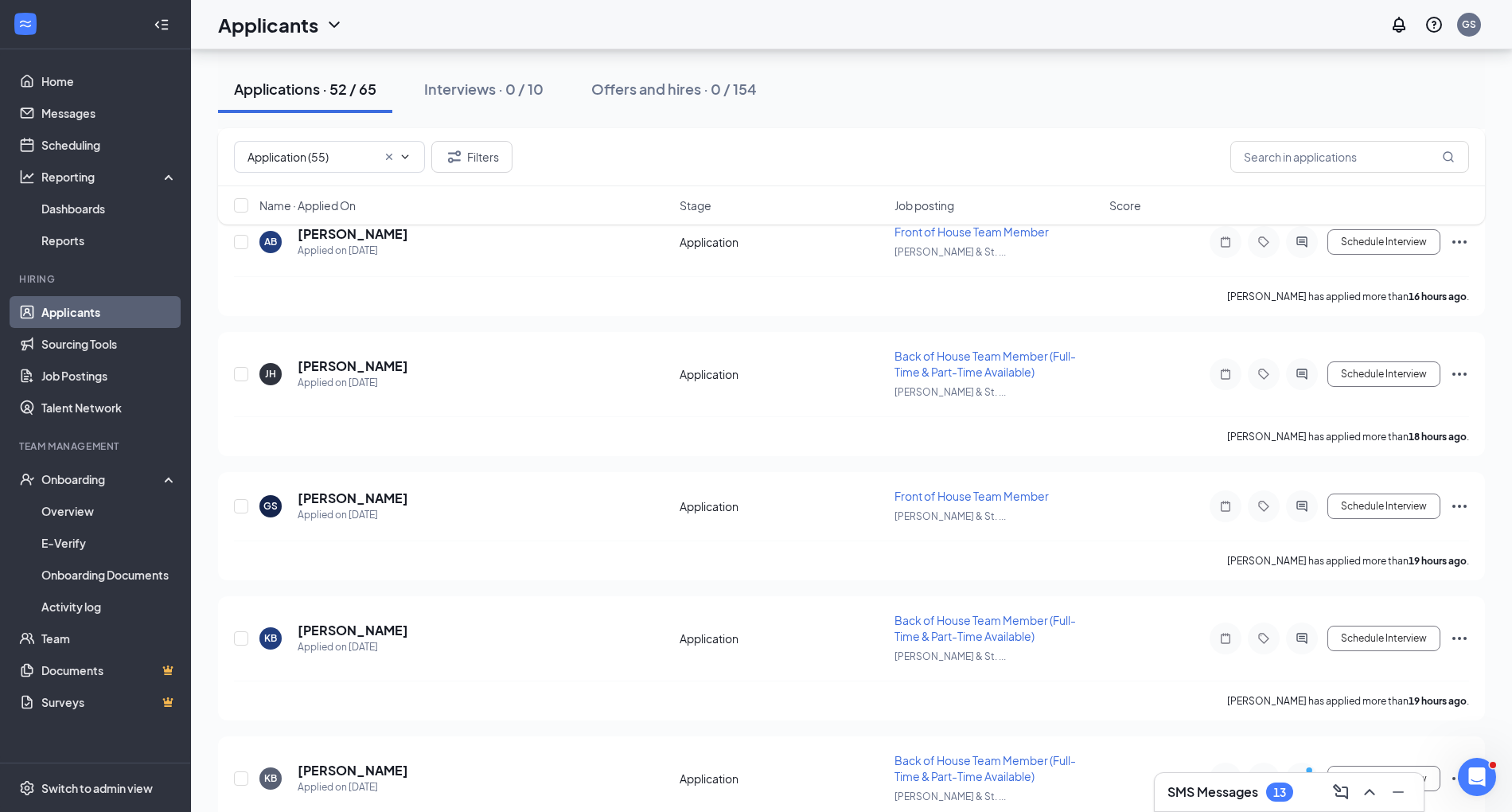
click at [339, 187] on div "Name · Applied On Stage Job posting Score" at bounding box center [851, 205] width 1267 height 38
click at [314, 174] on div "Application (55) Application (55) Scheduling (13) Filters" at bounding box center [851, 157] width 1267 height 58
click at [293, 141] on span "Application (55) Application (55) Scheduling (13)" at bounding box center [329, 157] width 191 height 32
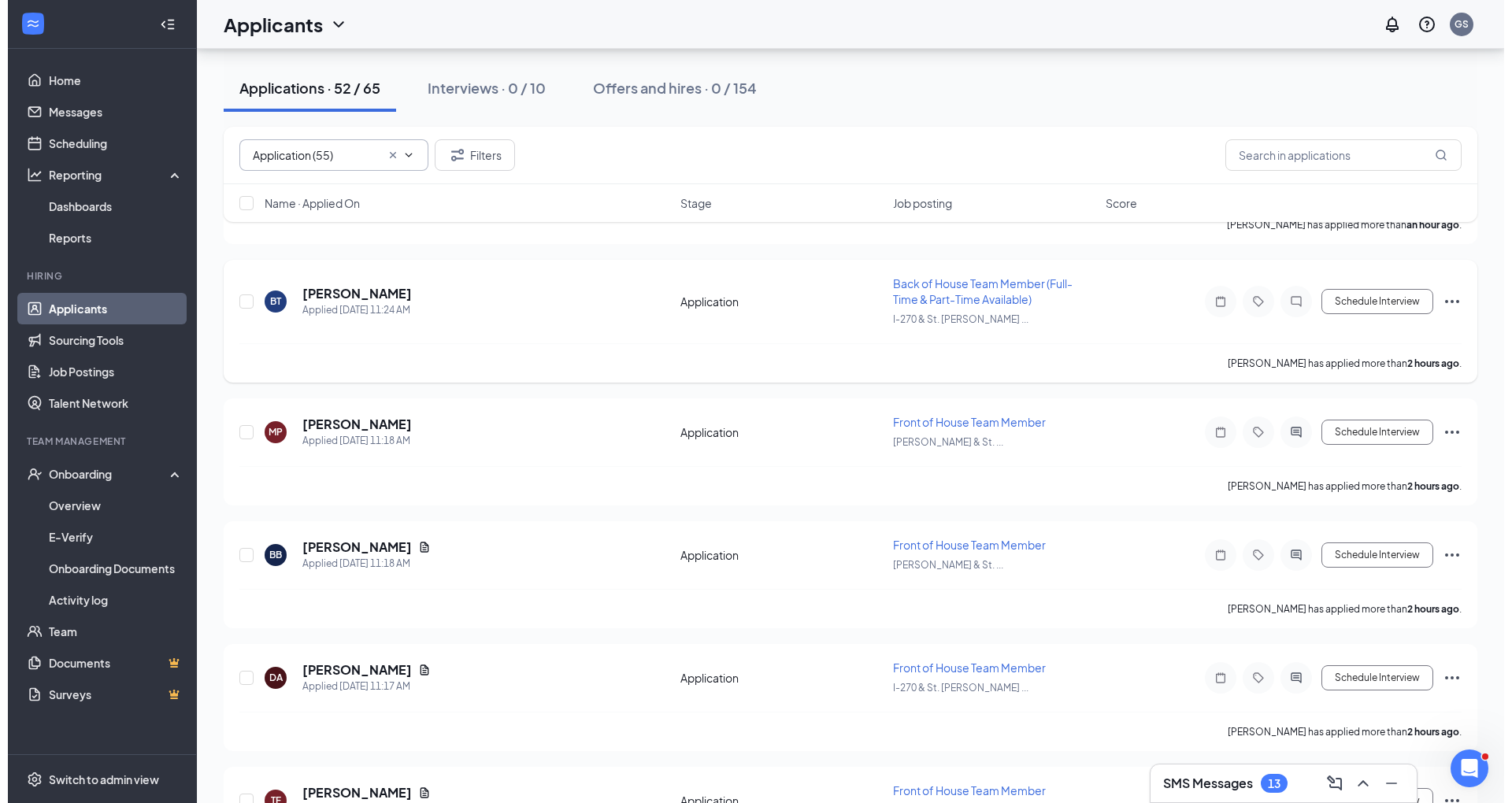
scroll to position [0, 0]
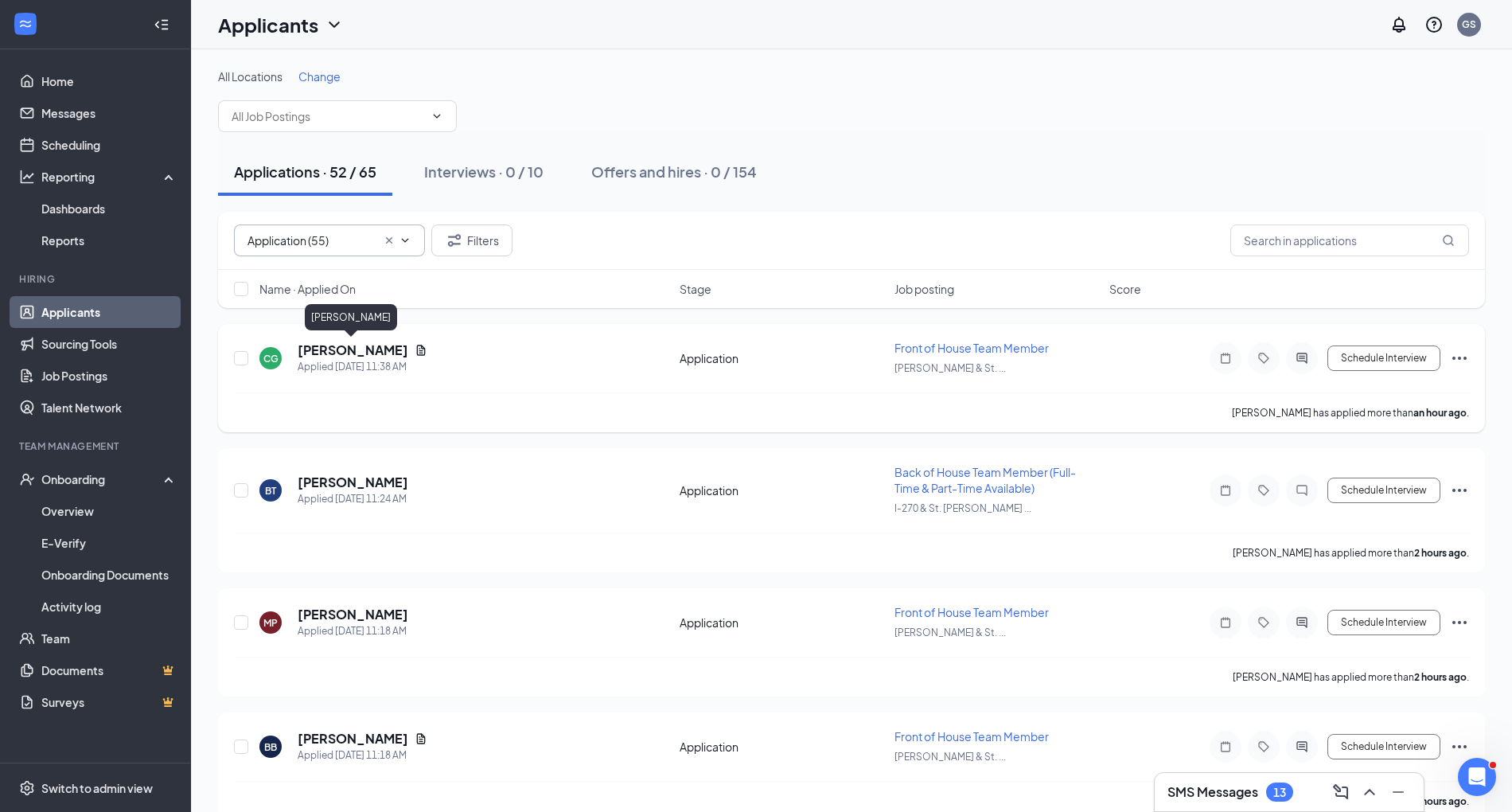
click at [368, 352] on h5 "[PERSON_NAME]" at bounding box center [353, 350] width 110 height 17
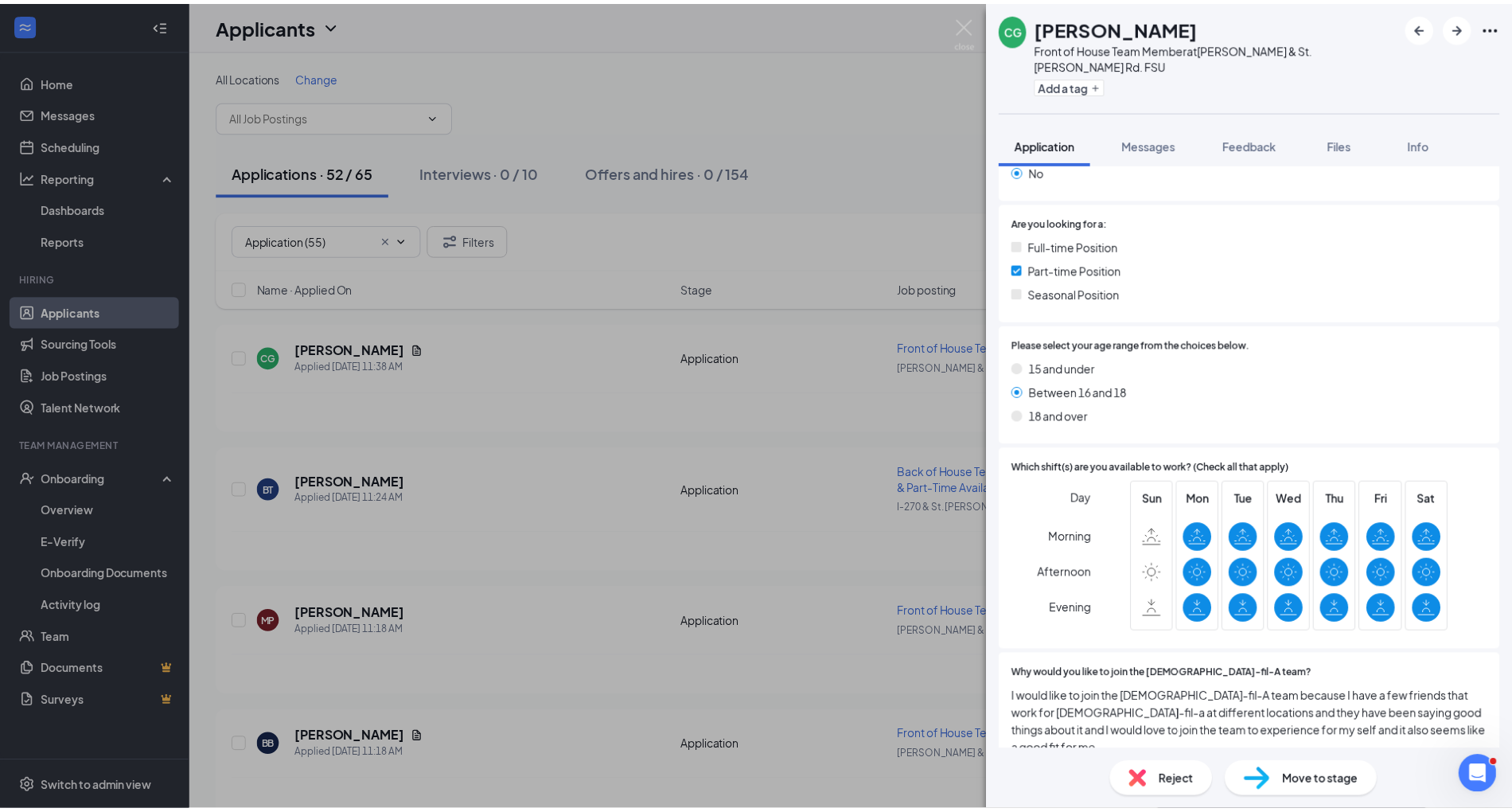
scroll to position [310, 0]
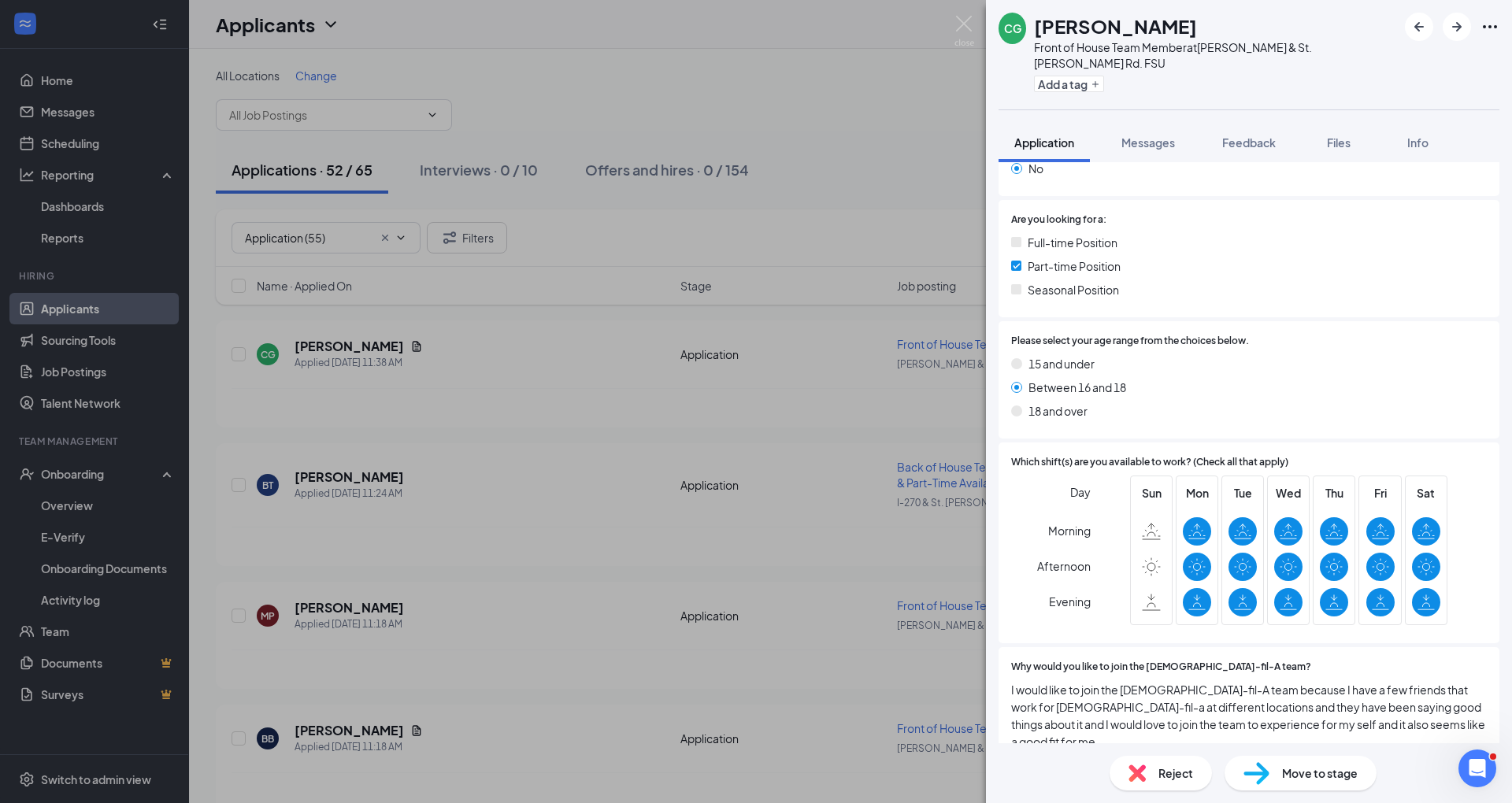
click at [734, 544] on div "CG [PERSON_NAME] Front of House Team Member at [PERSON_NAME] & St. [PERSON_NAME…" at bounding box center [756, 402] width 1512 height 803
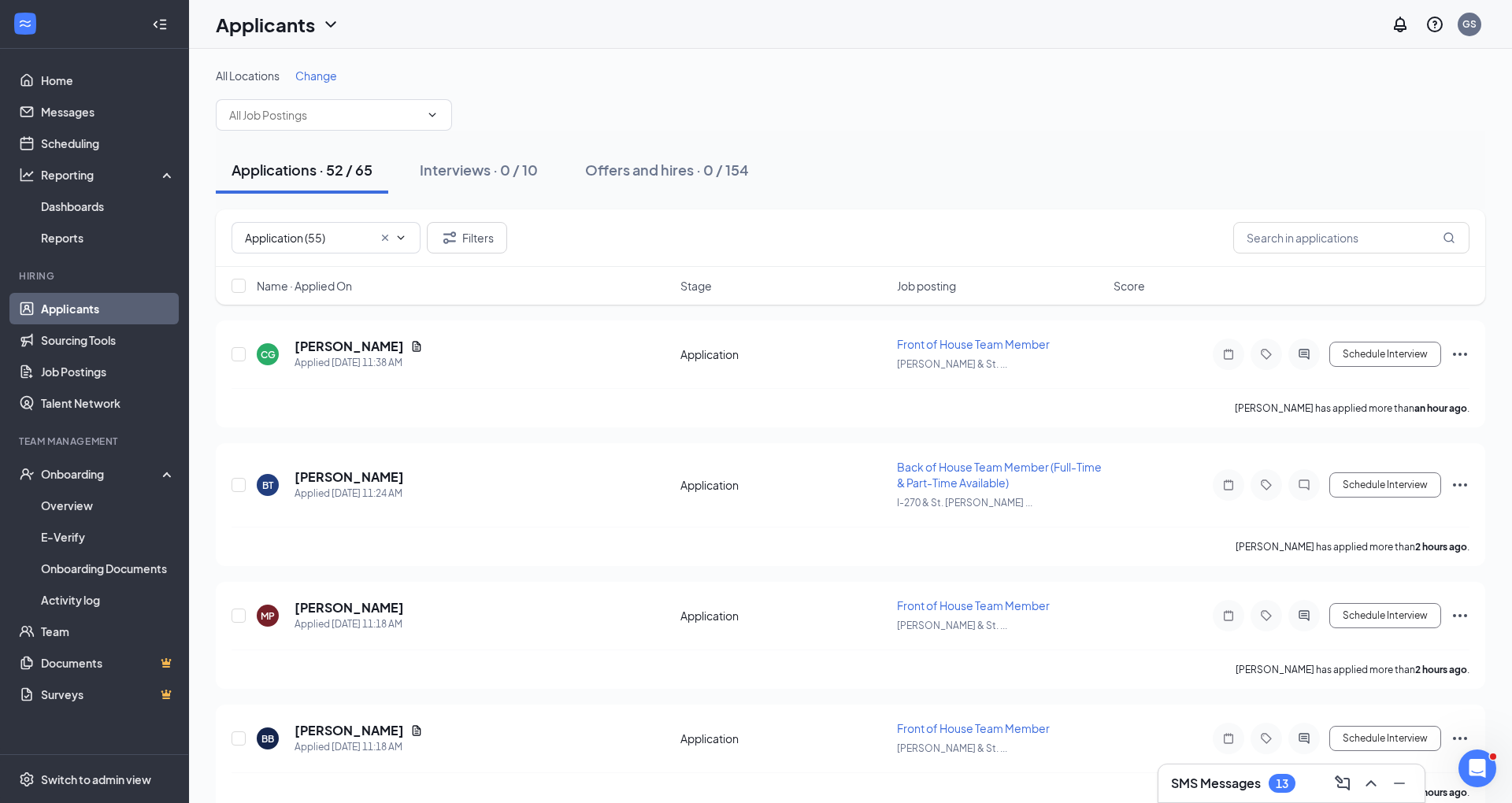
click at [957, 11] on div "Applicants GS" at bounding box center [850, 24] width 1322 height 48
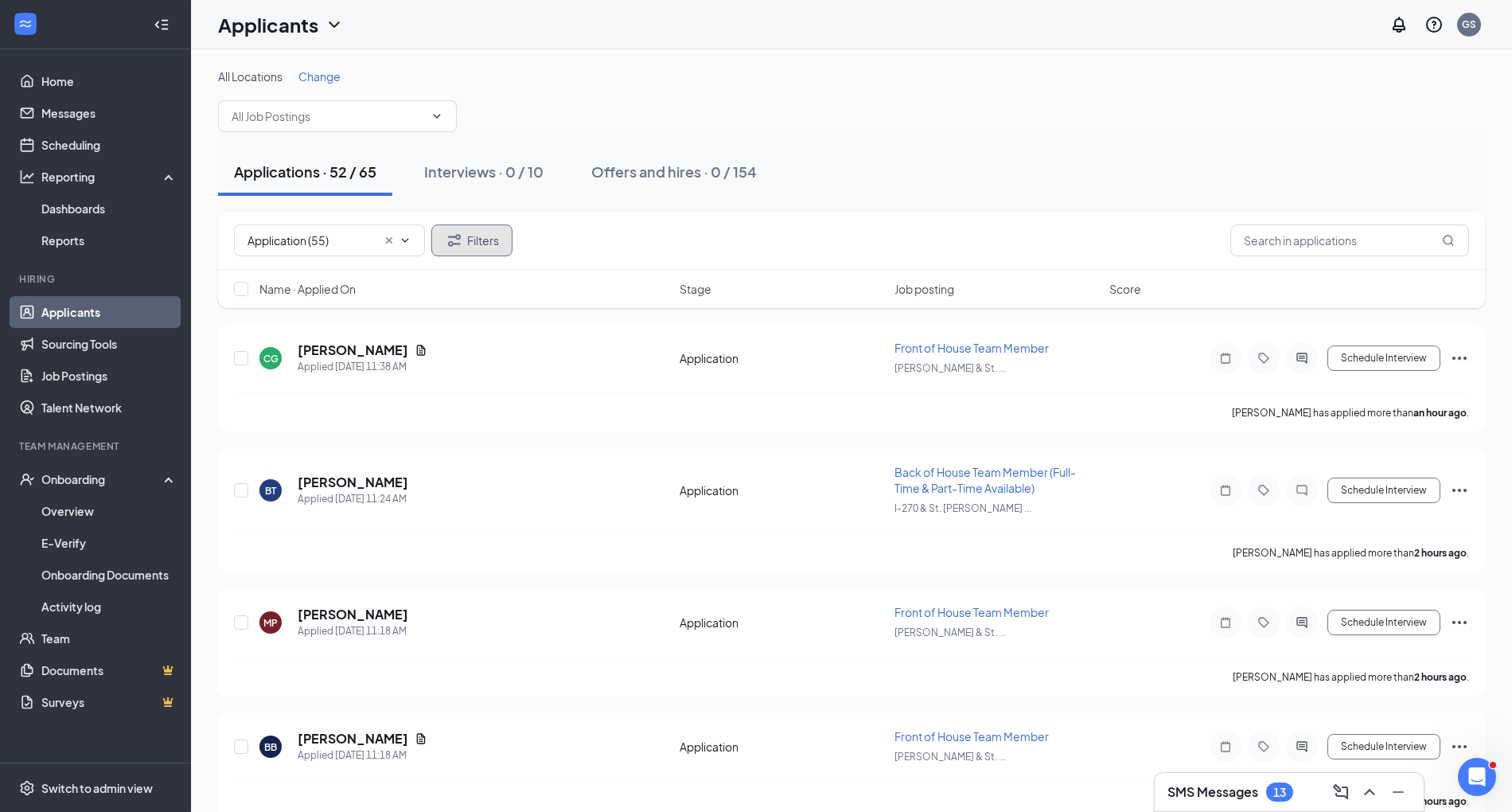
click at [453, 251] on button "Filters" at bounding box center [472, 240] width 81 height 32
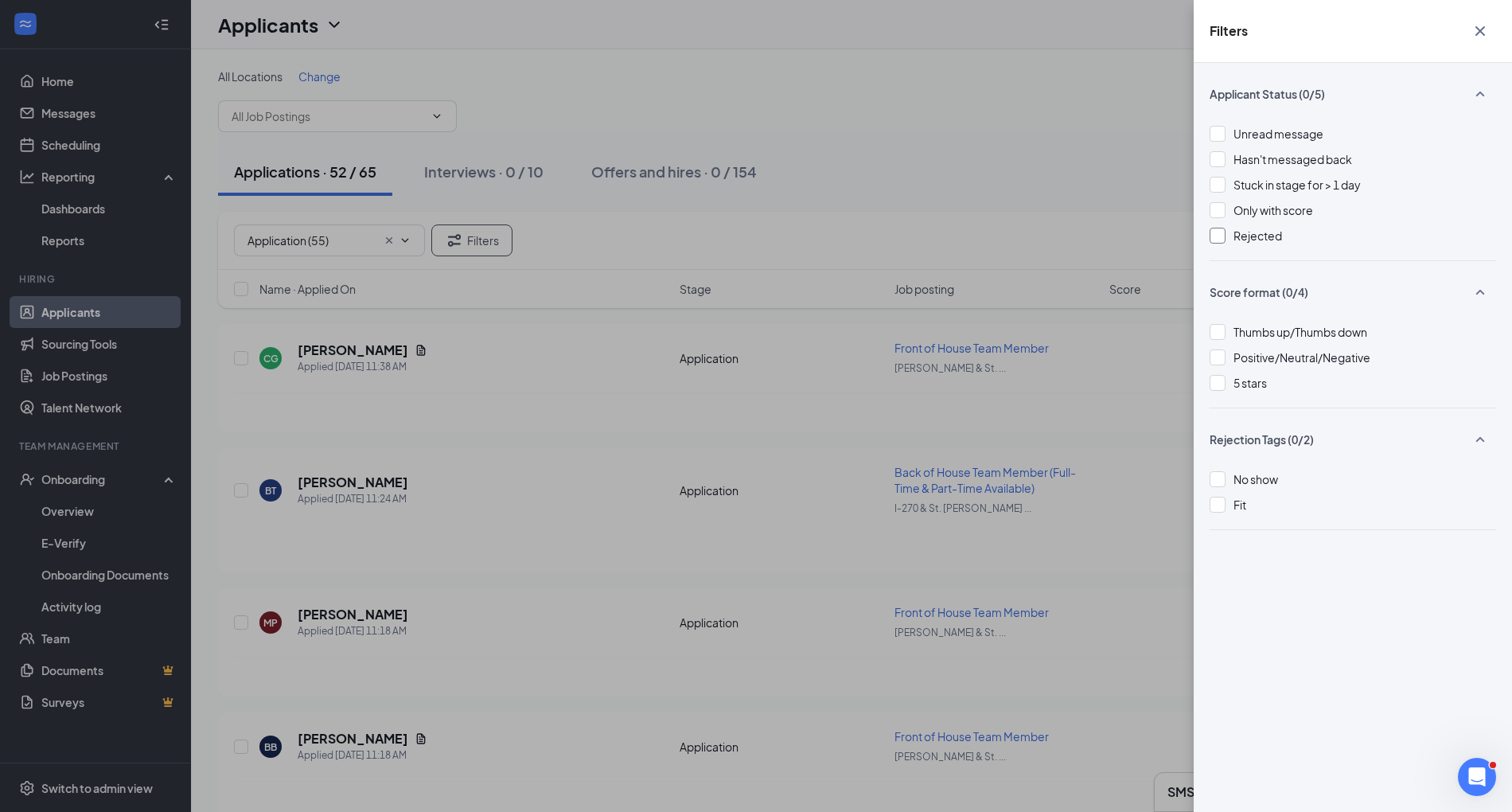
click at [1219, 237] on div at bounding box center [1217, 235] width 16 height 16
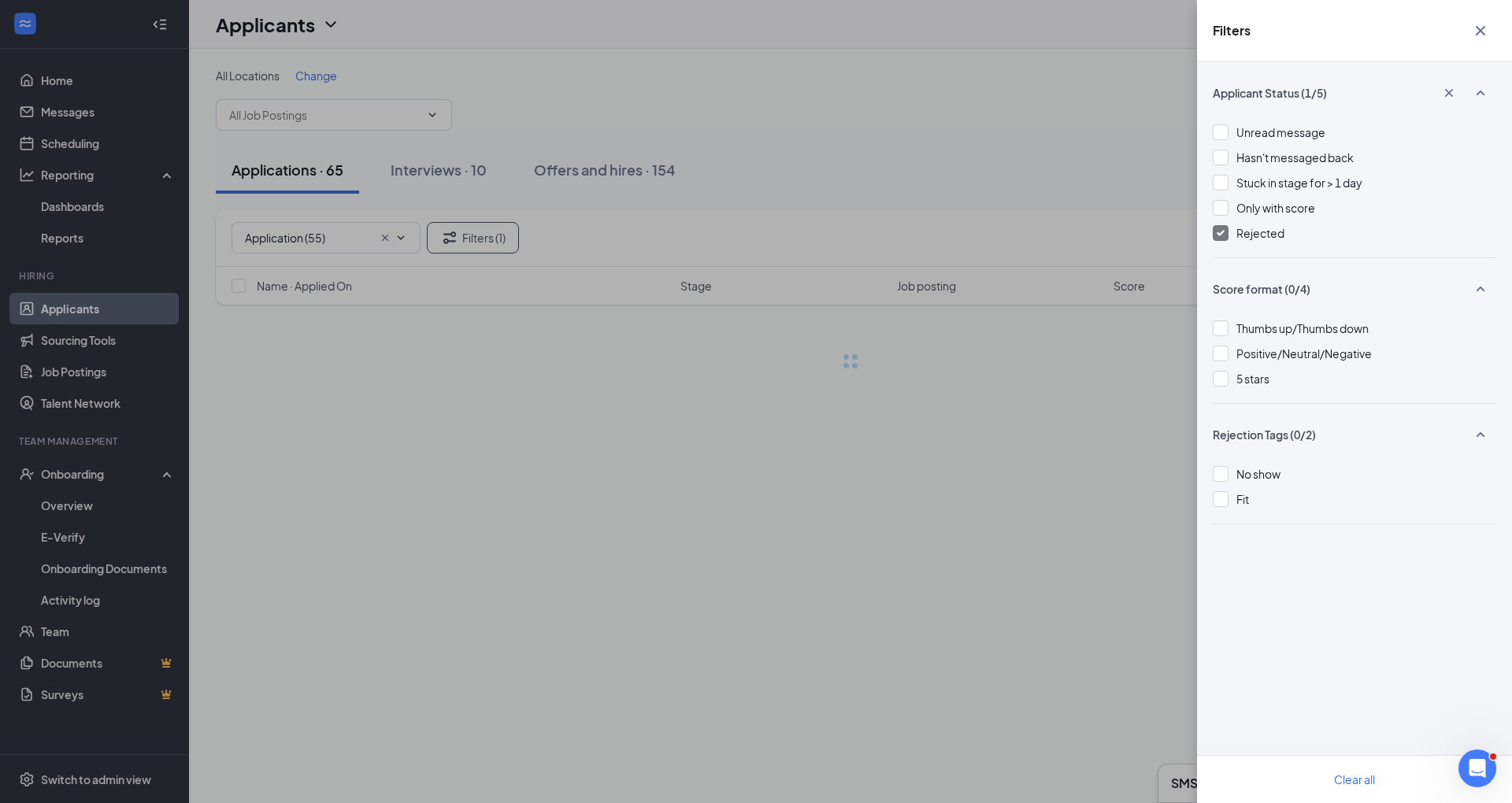
click at [1073, 210] on div "Filters Applicant Status (1/5) Unread message Hasn't messaged back Stuck in sta…" at bounding box center [756, 402] width 1512 height 803
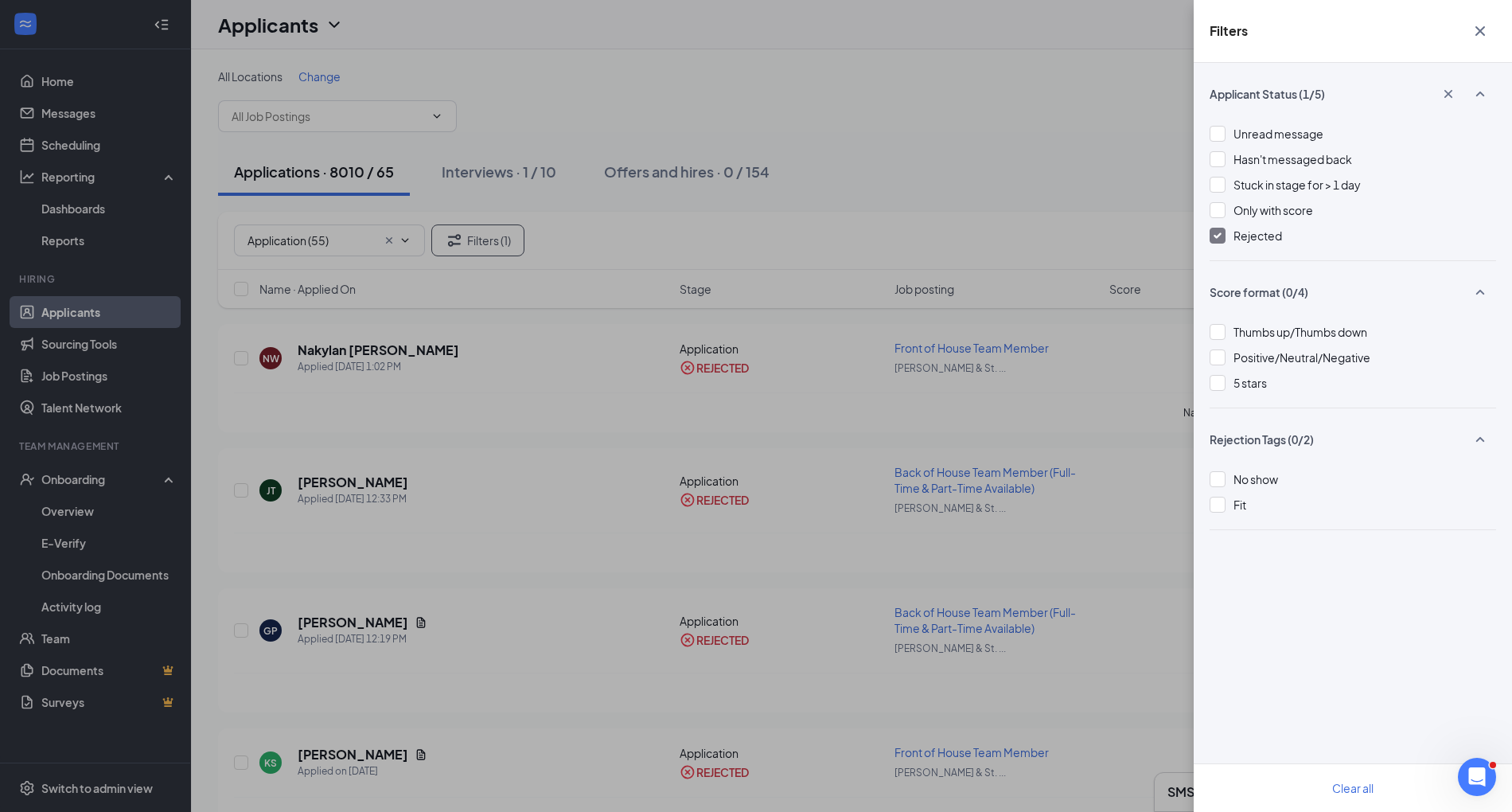
click at [1484, 32] on icon "Cross" at bounding box center [1480, 31] width 19 height 19
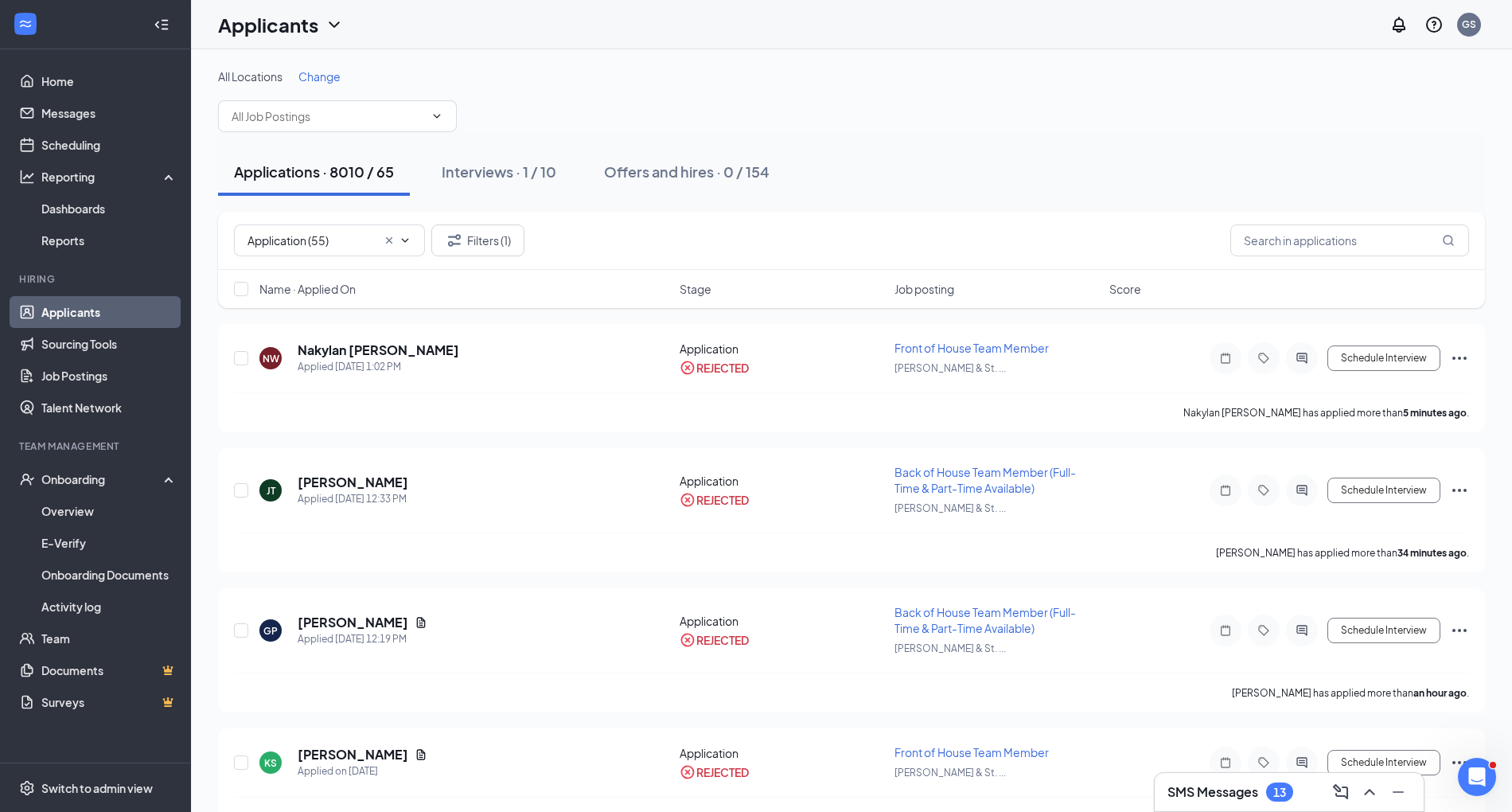
click at [1267, 257] on div "Application (55) Application (55) Scheduling (13) Filters (1)" at bounding box center [851, 241] width 1267 height 58
click at [1258, 246] on input "text" at bounding box center [1350, 240] width 239 height 32
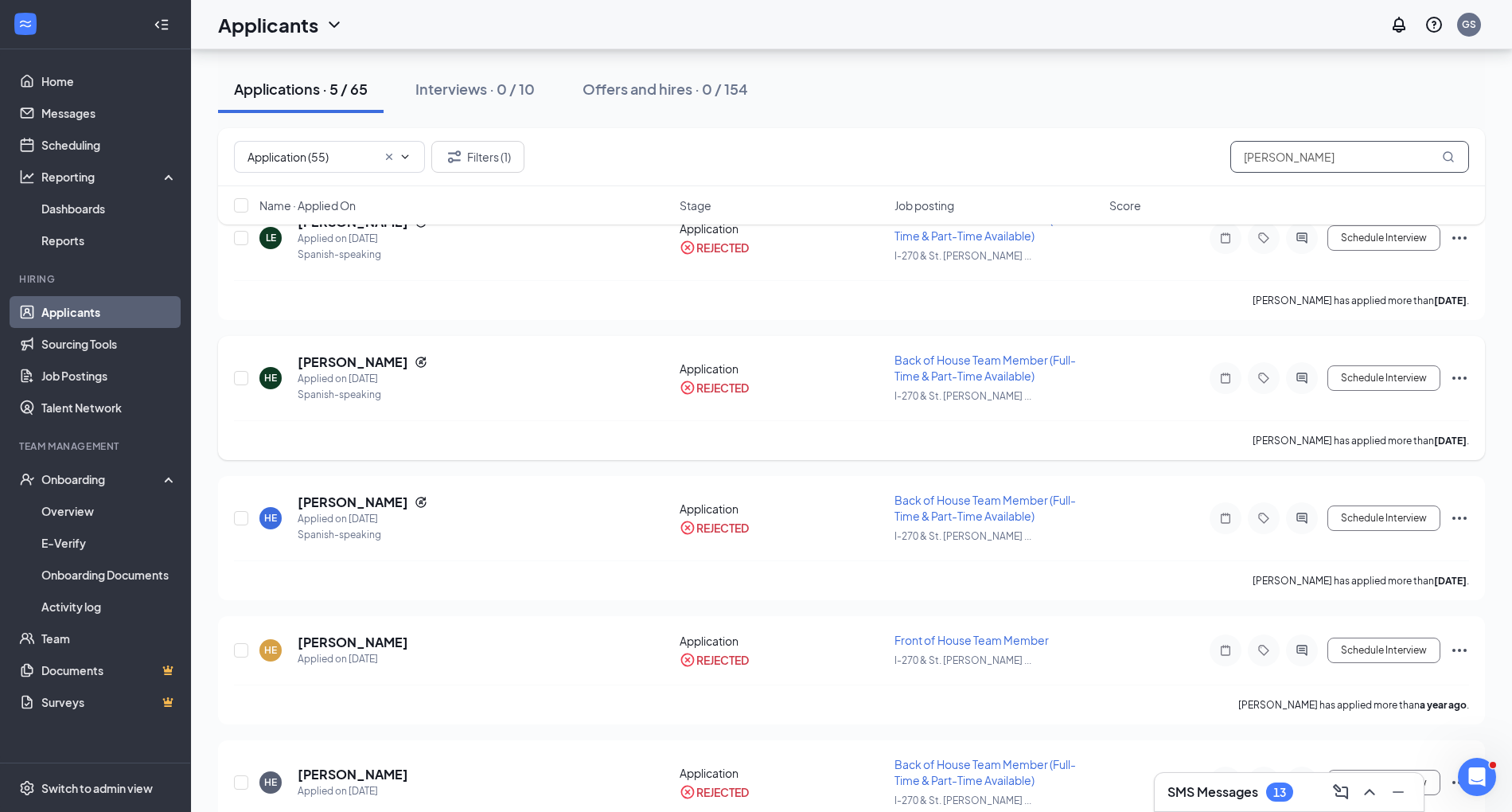
scroll to position [193, 0]
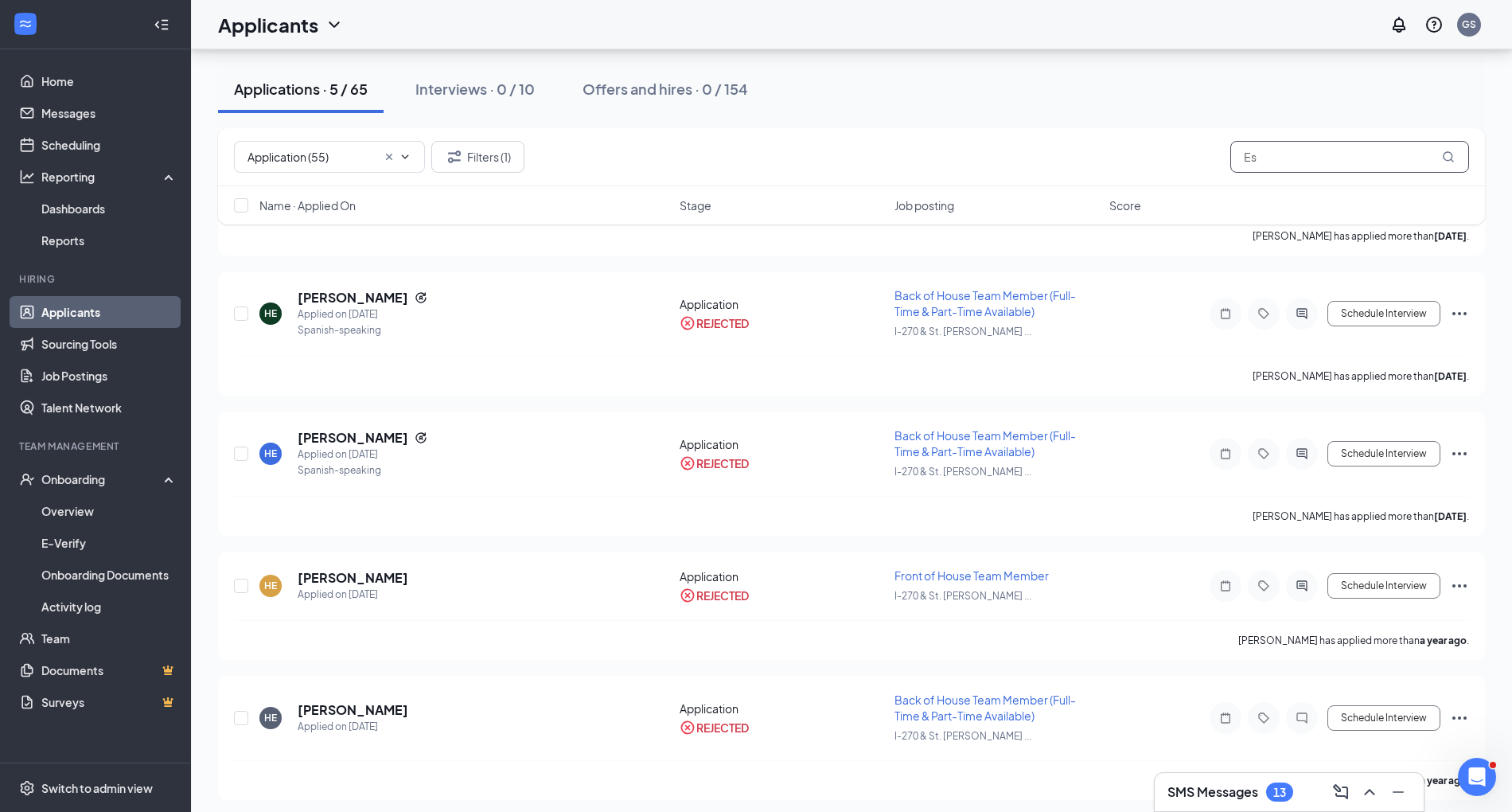
type input "E"
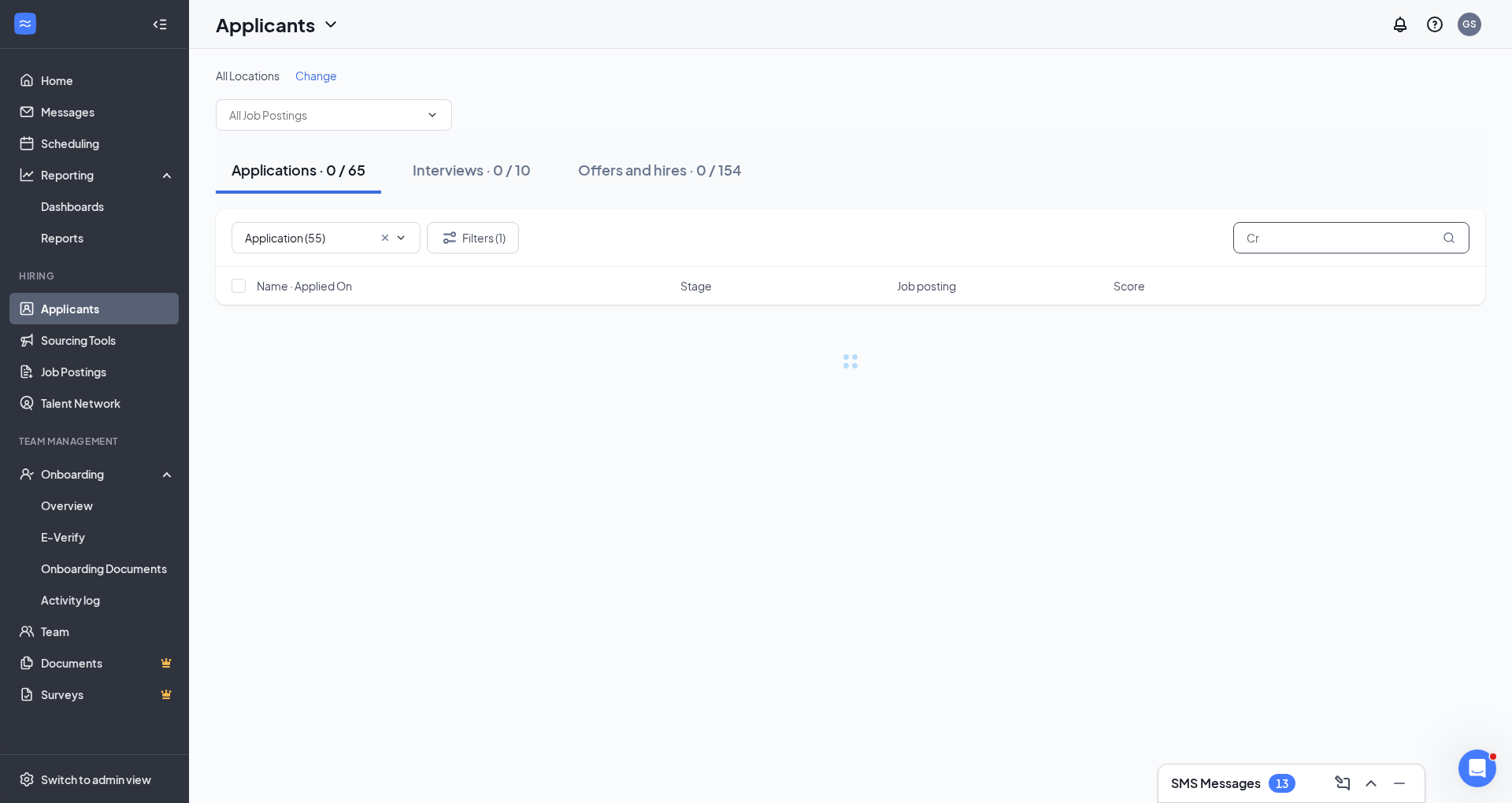
type input "C"
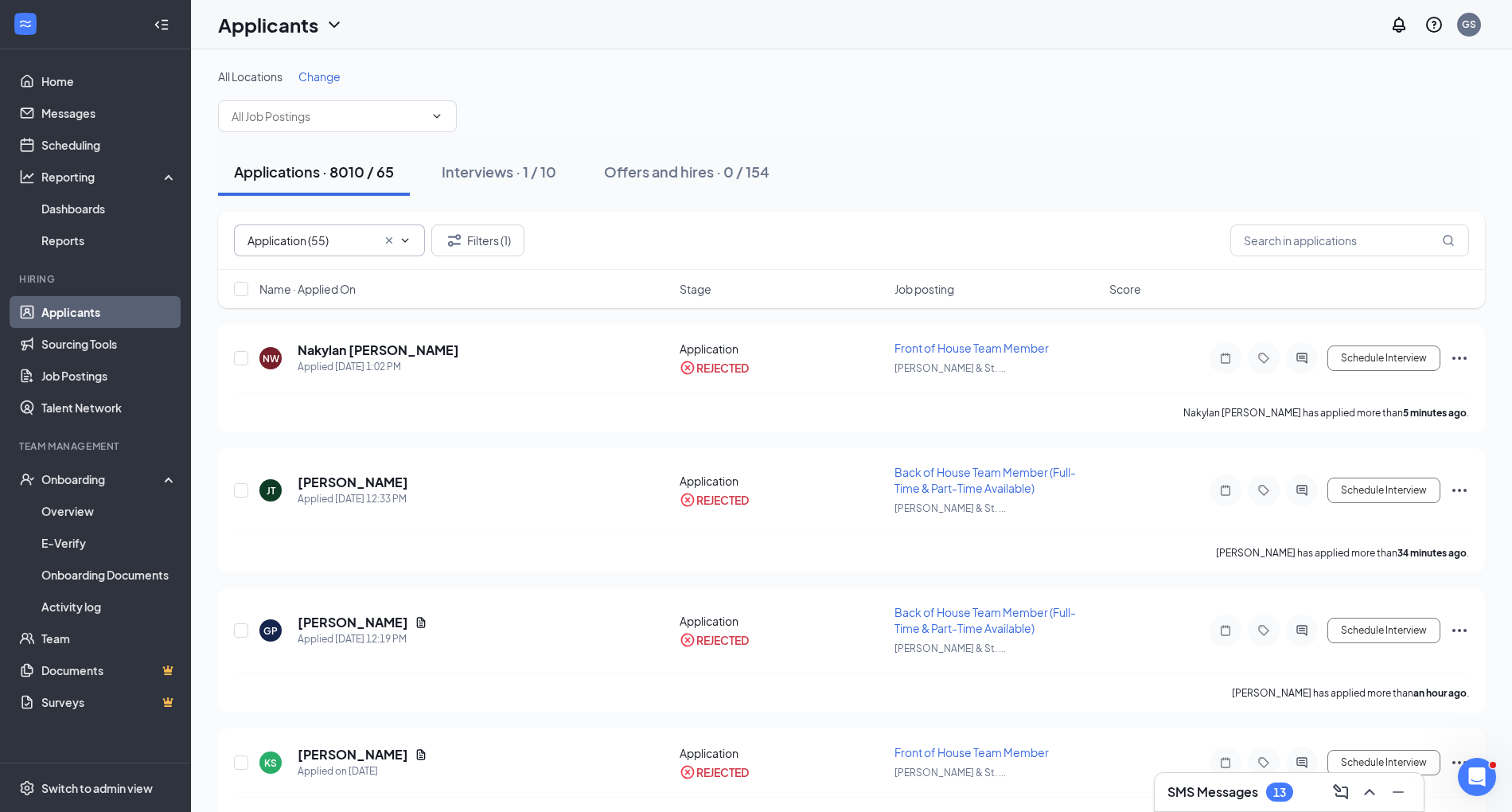
click at [386, 243] on icon "Cross" at bounding box center [388, 240] width 12 height 12
click at [1368, 260] on div "Application (55) Scheduling (13) Filters (1)" at bounding box center [851, 241] width 1267 height 58
click at [1323, 232] on input "text" at bounding box center [1350, 240] width 239 height 32
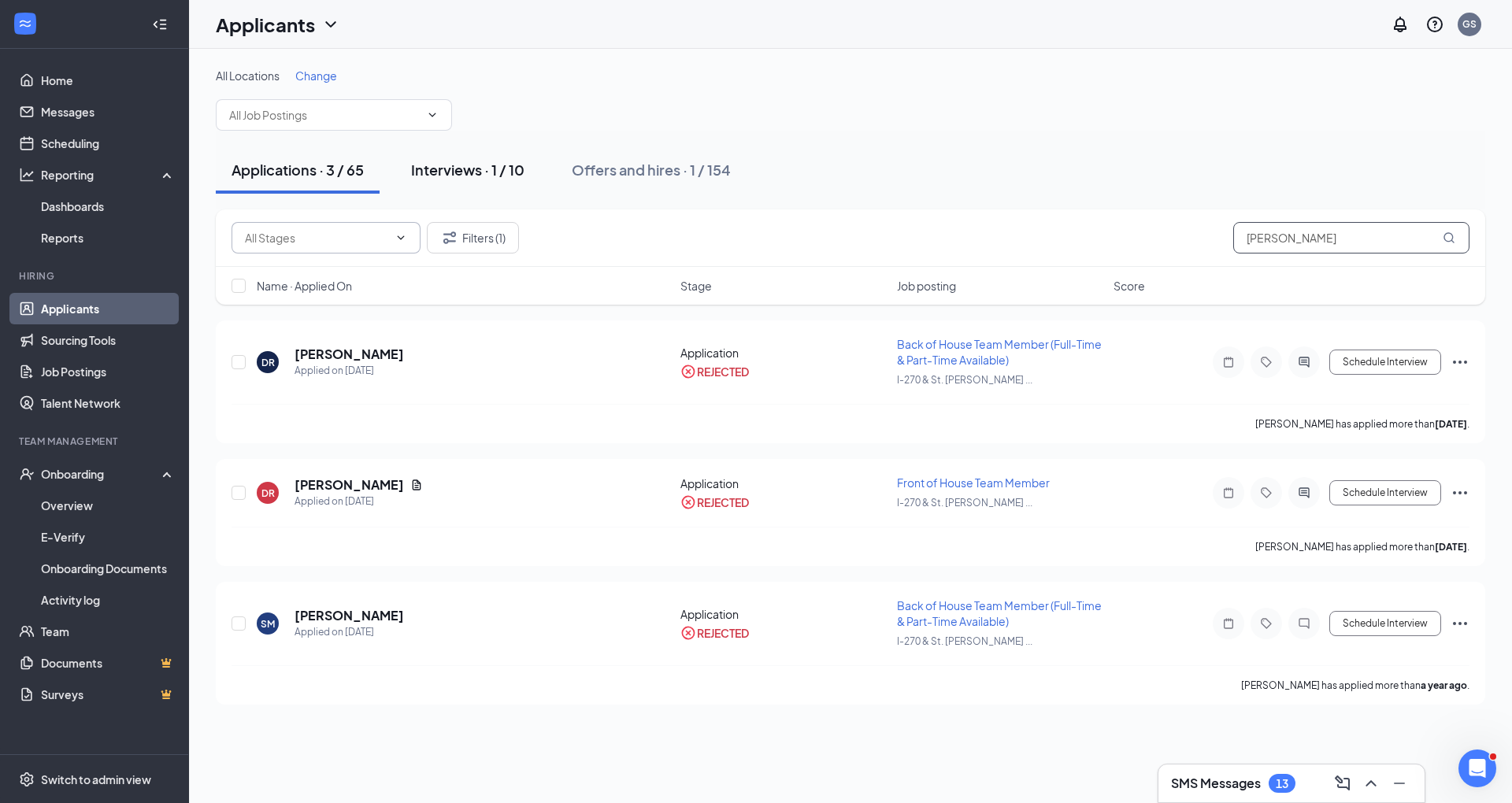
type input "[PERSON_NAME]"
click at [483, 160] on div "Interviews · 1 / 10" at bounding box center [468, 170] width 113 height 20
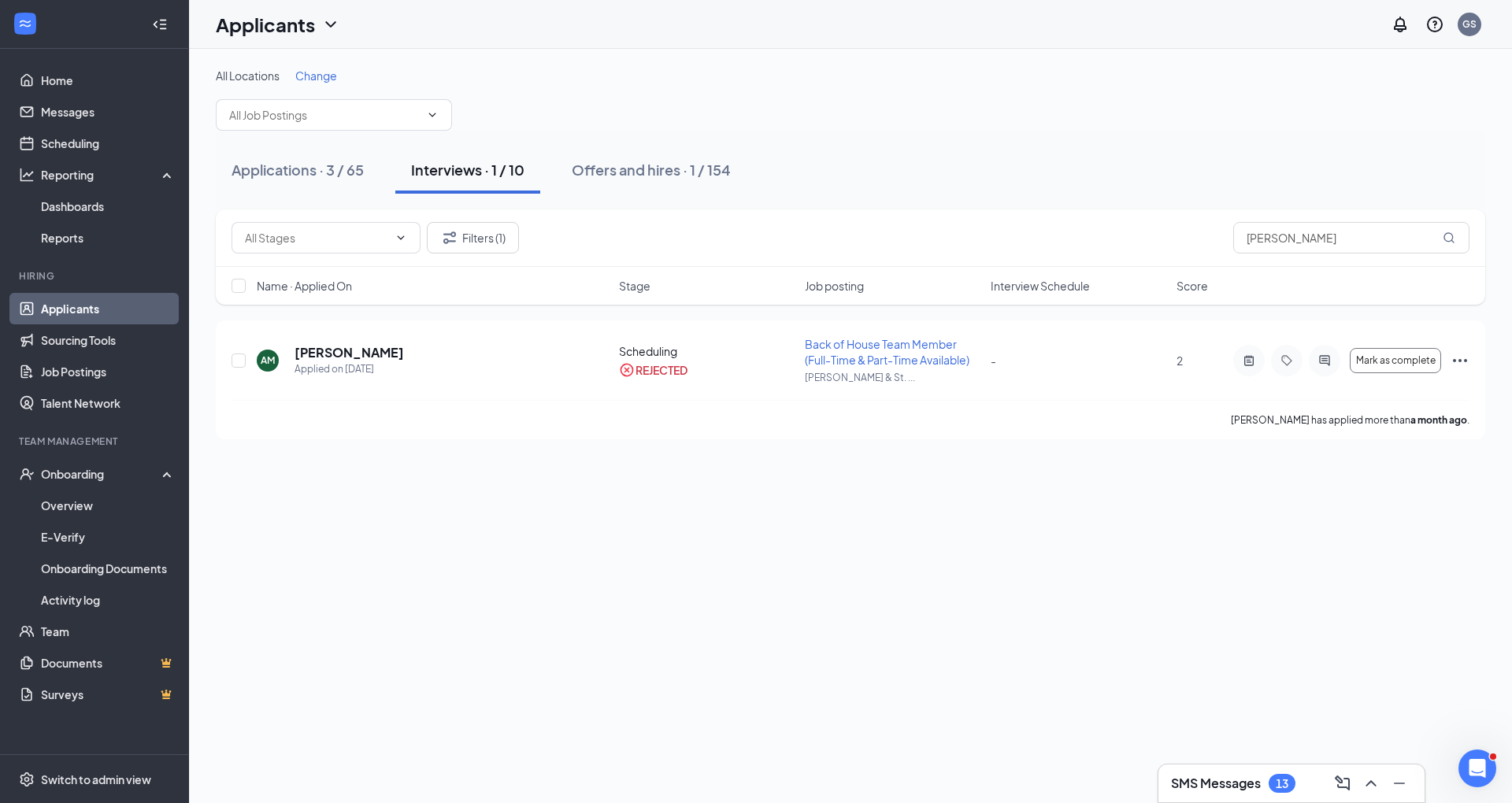
click at [666, 197] on div "Applications · 3 / 65 Interviews · 1 / 10 Offers and hires · 1 / 154" at bounding box center [850, 170] width 1269 height 79
click at [627, 182] on button "Offers and hires · 1 / 154" at bounding box center [651, 170] width 190 height 48
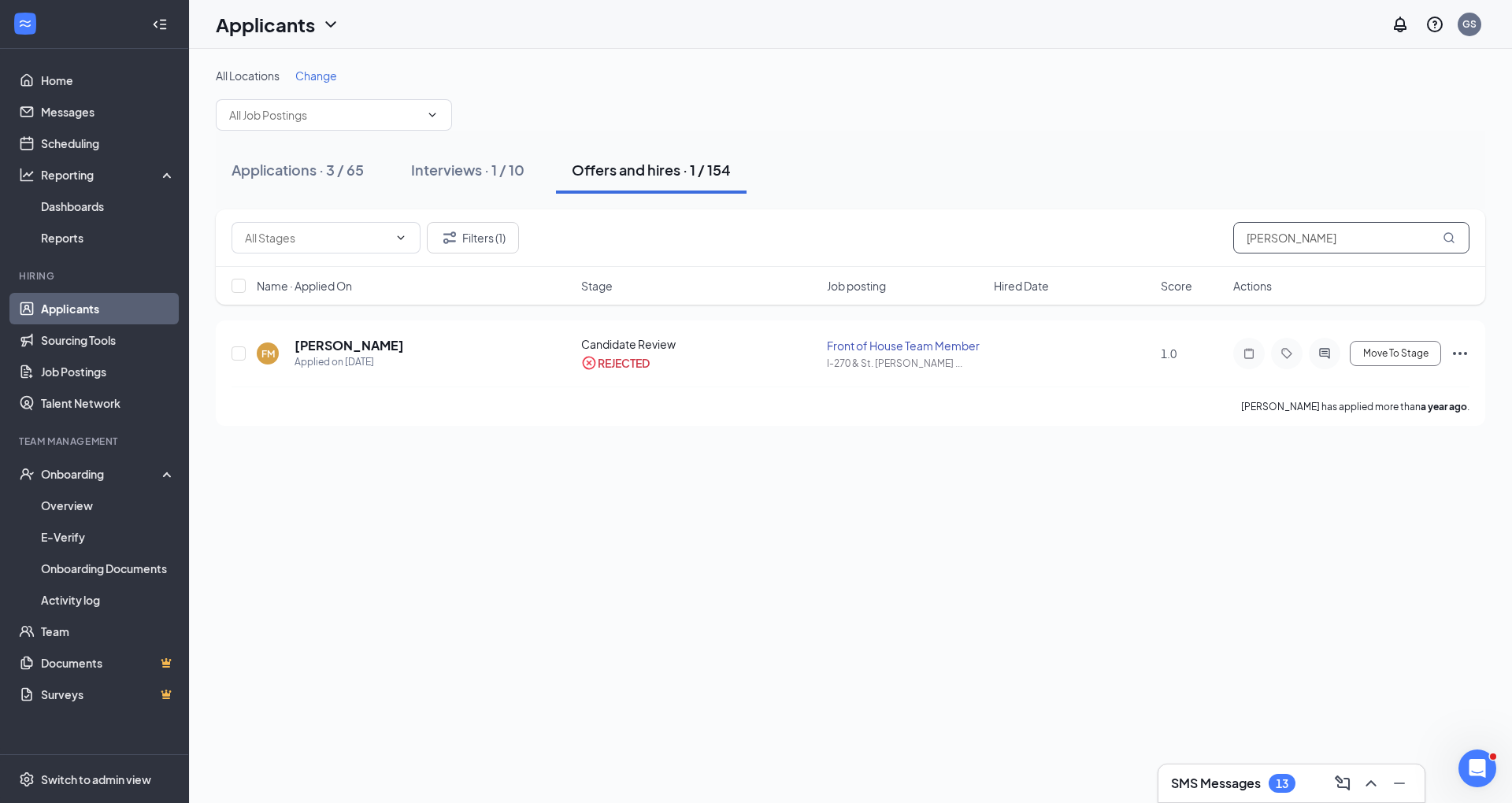
drag, startPoint x: 1359, startPoint y: 242, endPoint x: 1332, endPoint y: 232, distance: 28.8
click at [1332, 232] on input "[PERSON_NAME]" at bounding box center [1351, 237] width 236 height 31
type input "M"
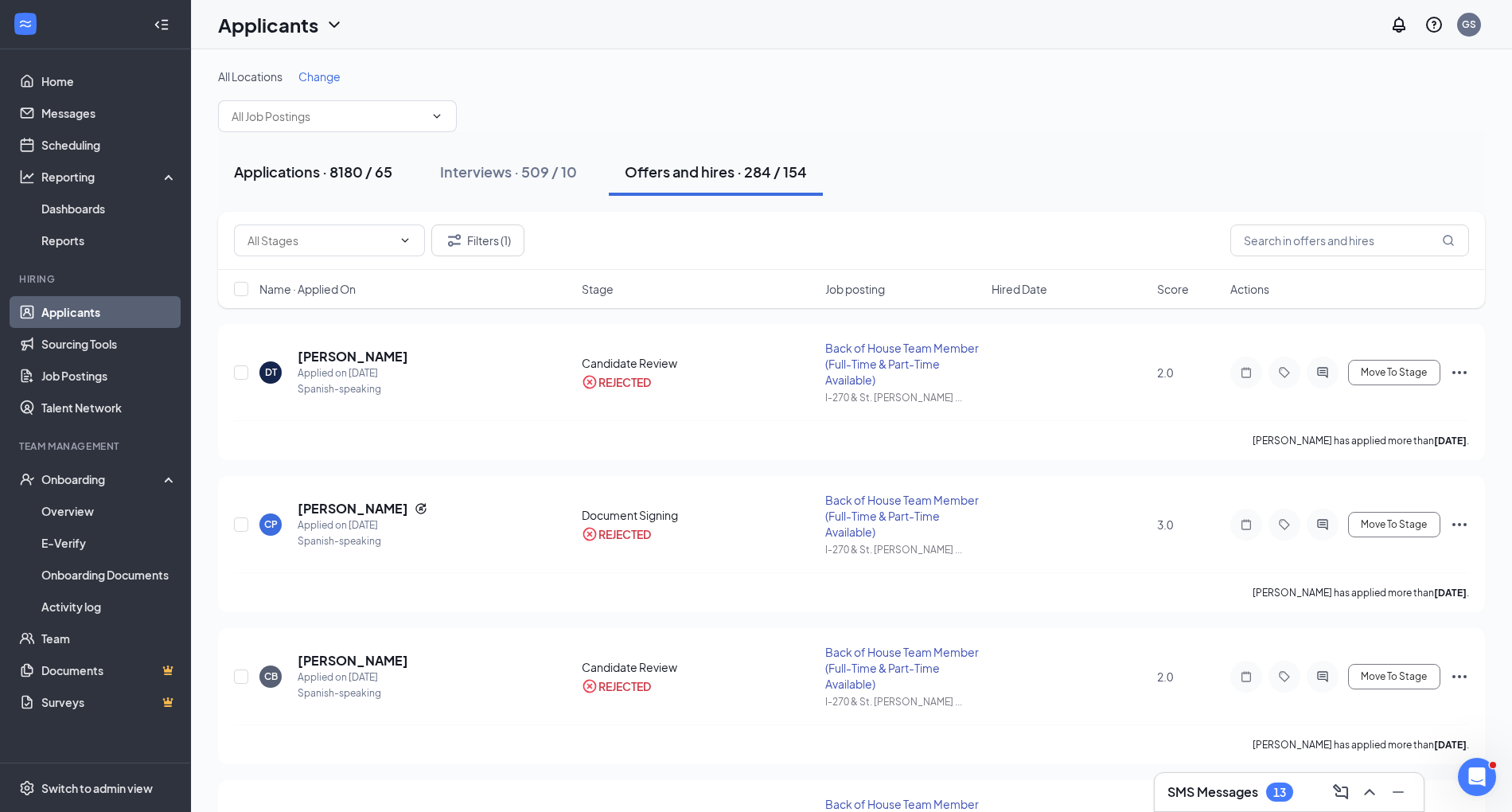
click at [342, 175] on div "Applications · 8180 / 65" at bounding box center [313, 172] width 159 height 20
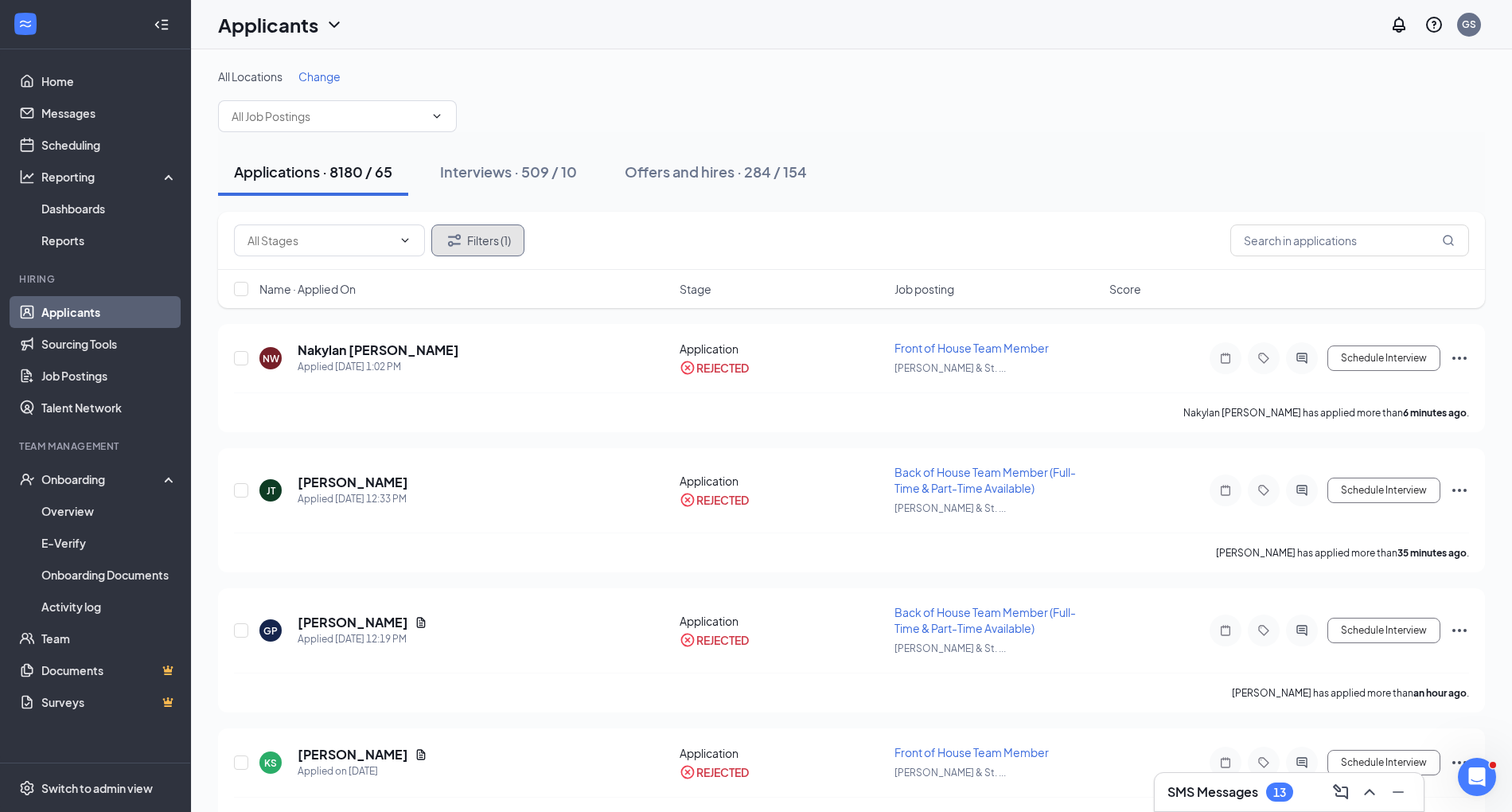
click at [470, 237] on button "Filters (1)" at bounding box center [478, 240] width 93 height 32
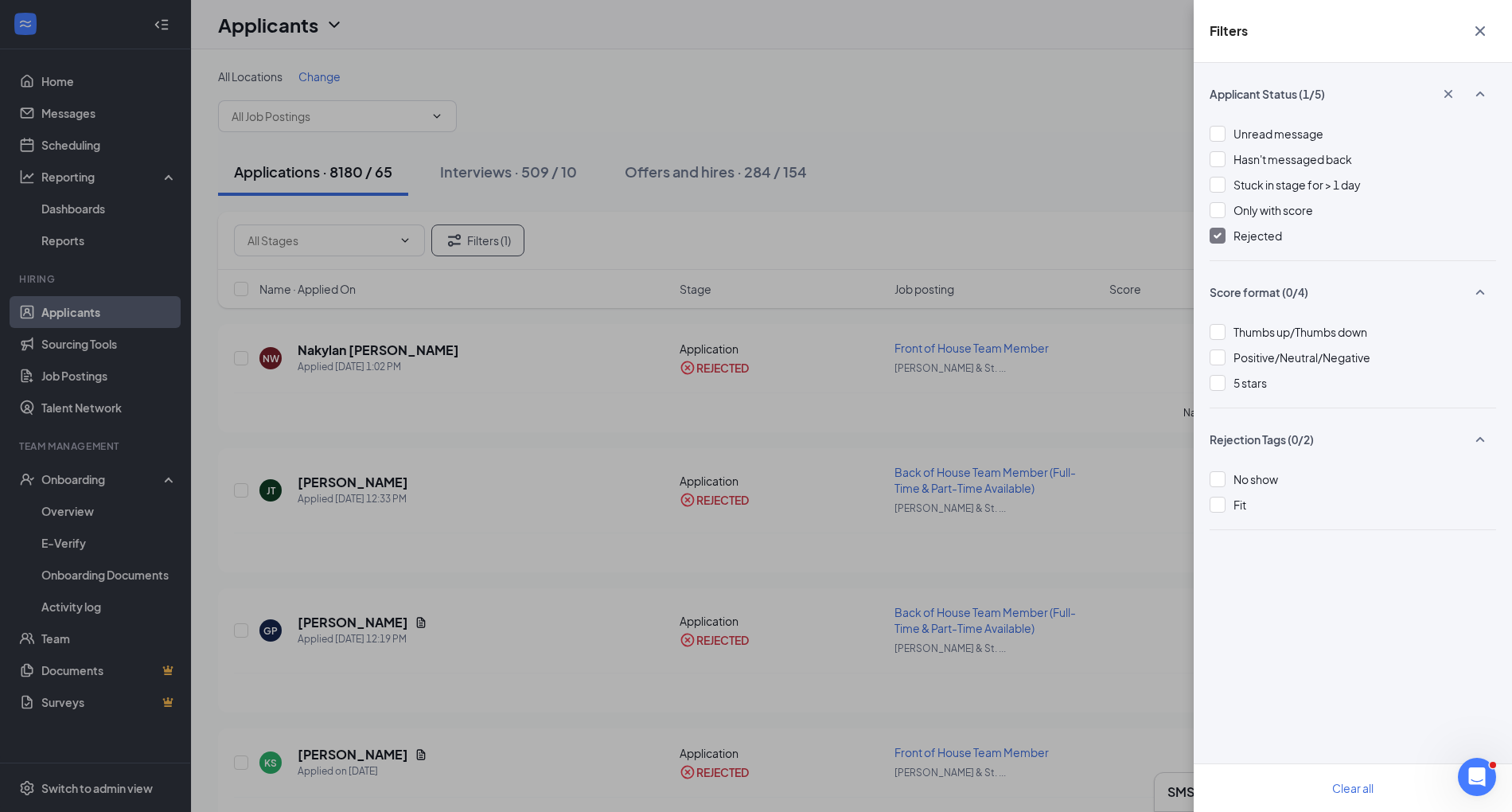
click at [1243, 237] on span "Rejected" at bounding box center [1258, 235] width 49 height 14
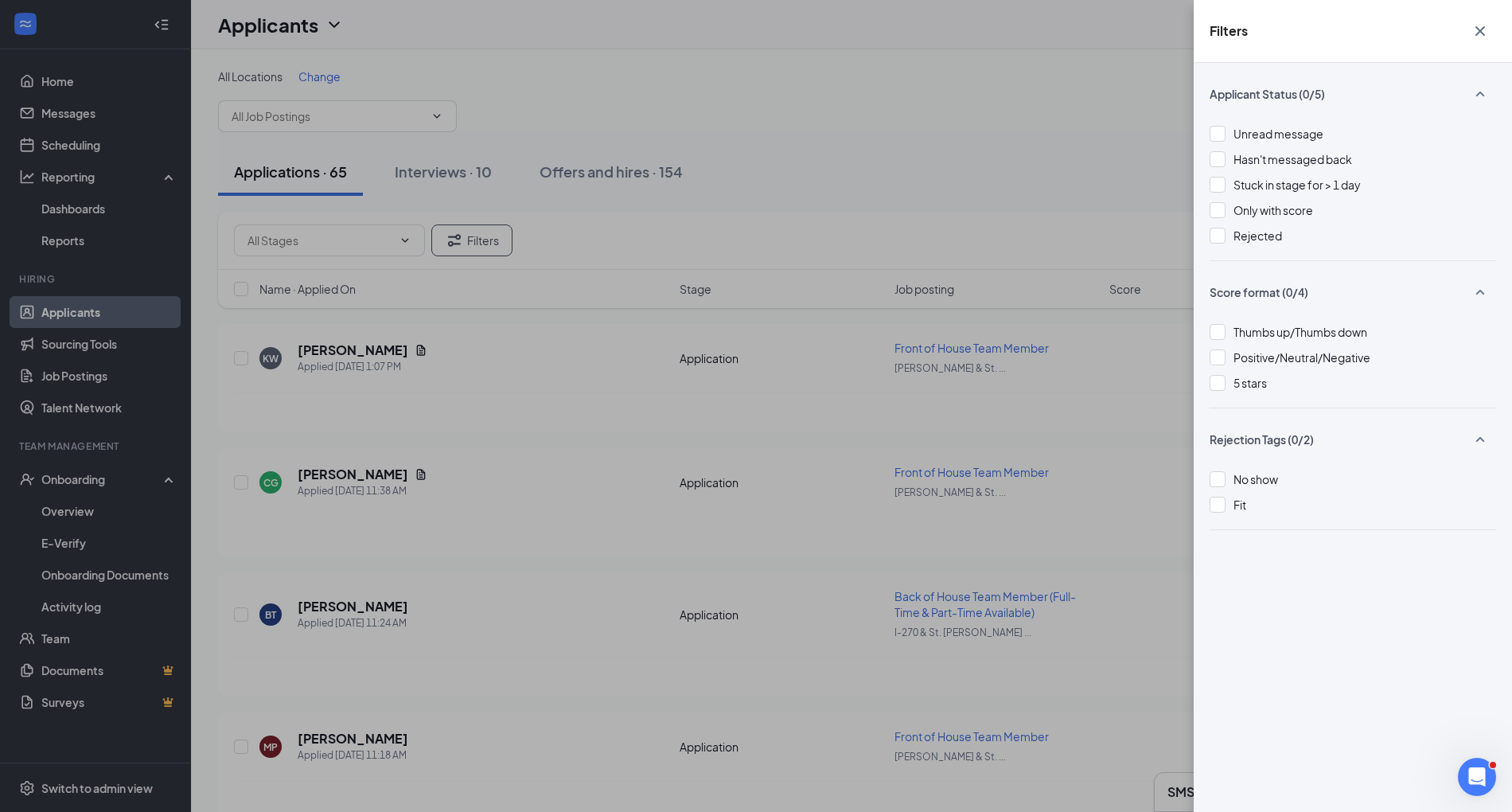
click at [1481, 37] on icon "Cross" at bounding box center [1480, 31] width 19 height 19
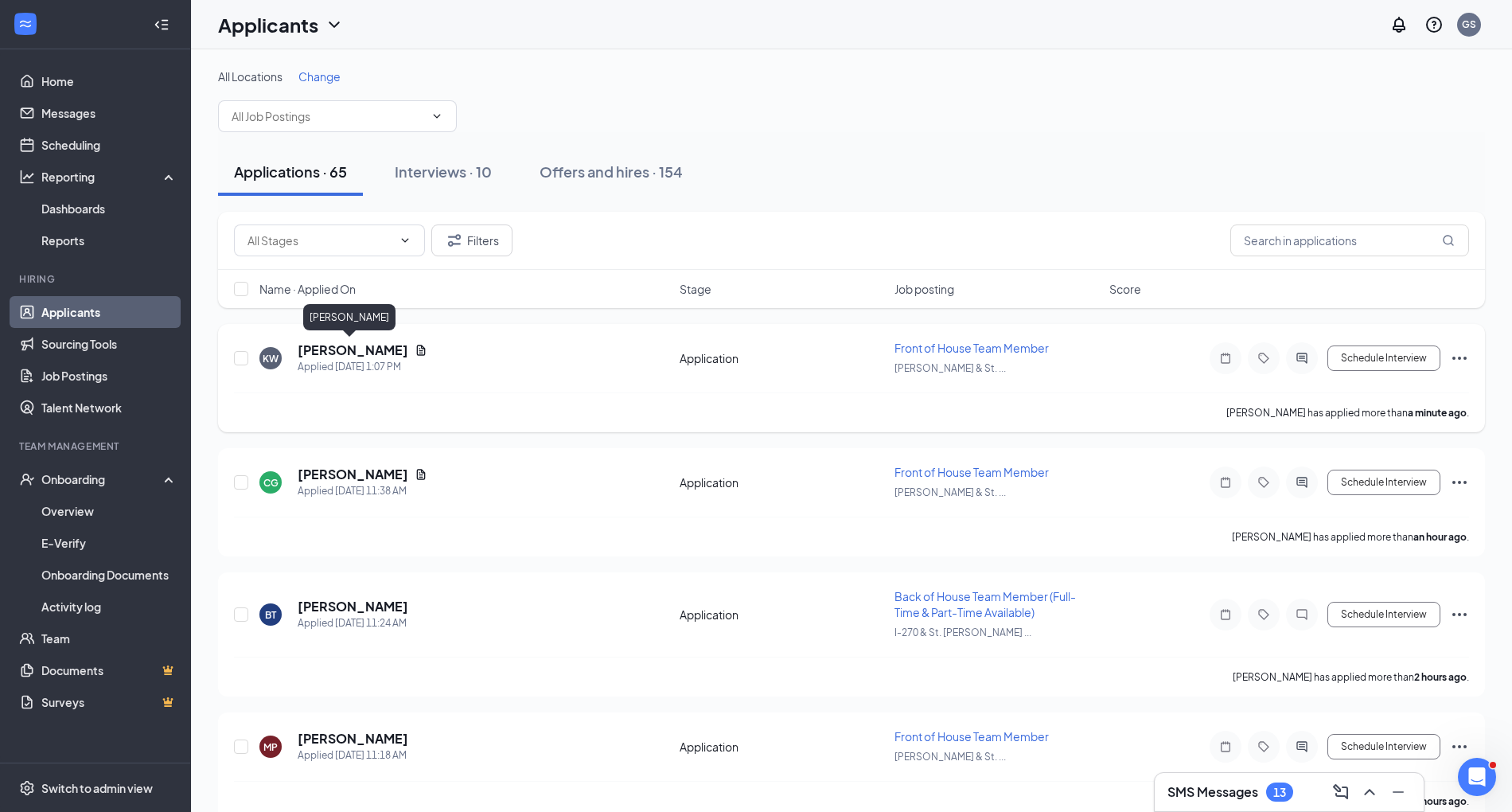
click at [355, 342] on h5 "[PERSON_NAME]" at bounding box center [353, 350] width 110 height 17
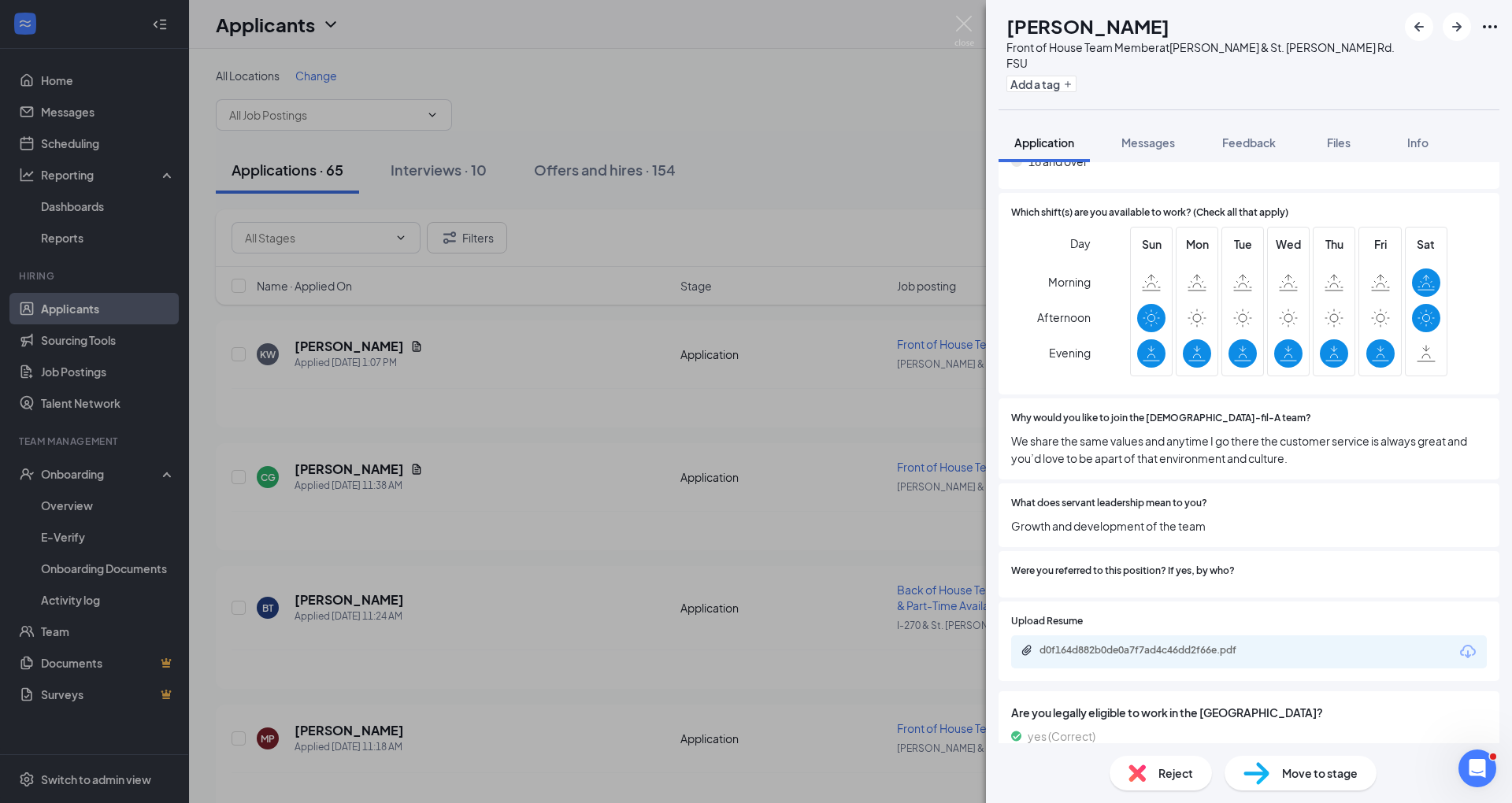
scroll to position [629, 0]
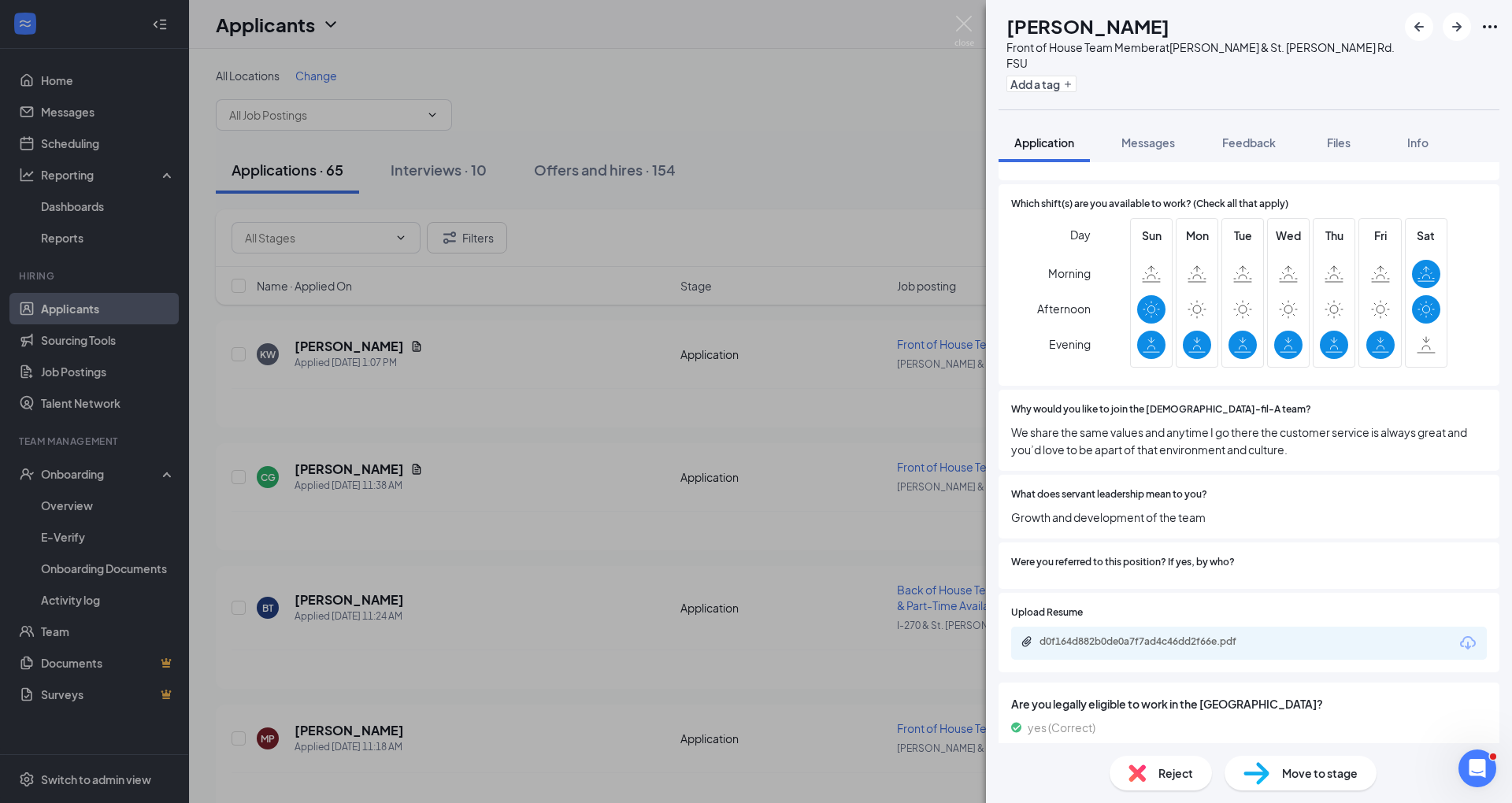
click at [1143, 777] on img at bounding box center [1137, 773] width 17 height 17
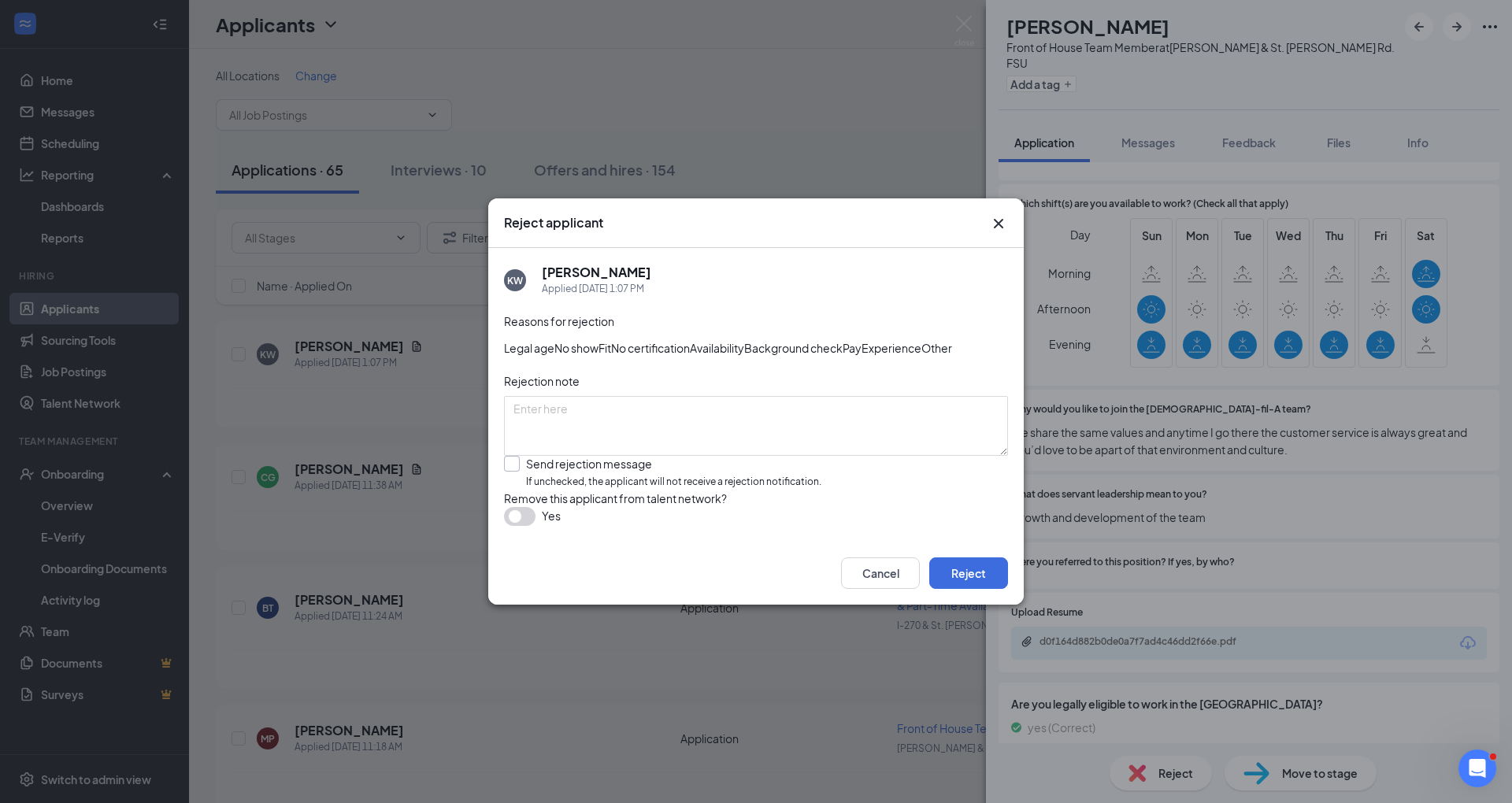
click at [571, 484] on input "Send rejection message If unchecked, the applicant will not receive a rejection…" at bounding box center [662, 472] width 318 height 34
checkbox input "true"
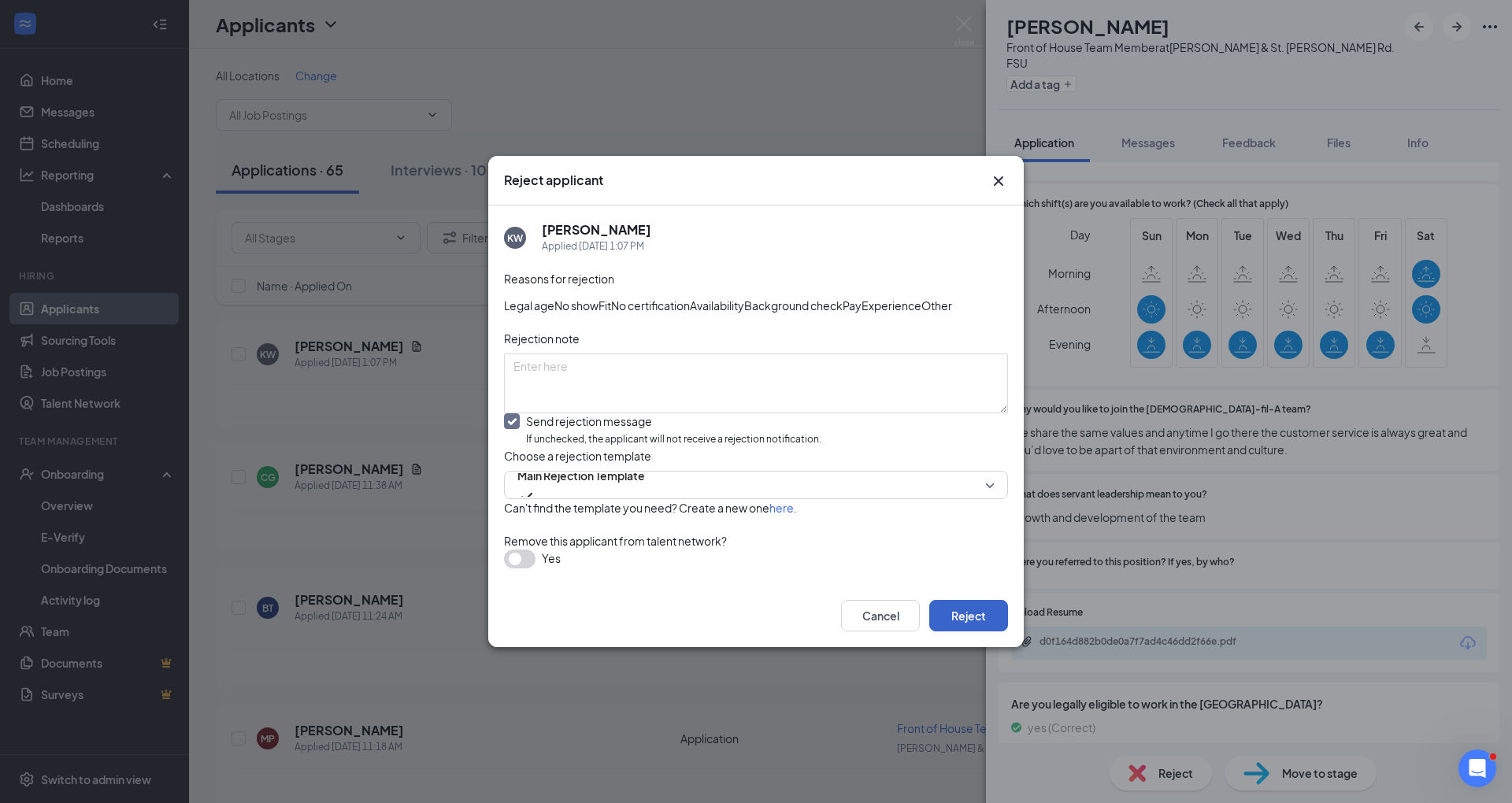
click at [986, 631] on button "Reject" at bounding box center [969, 616] width 79 height 31
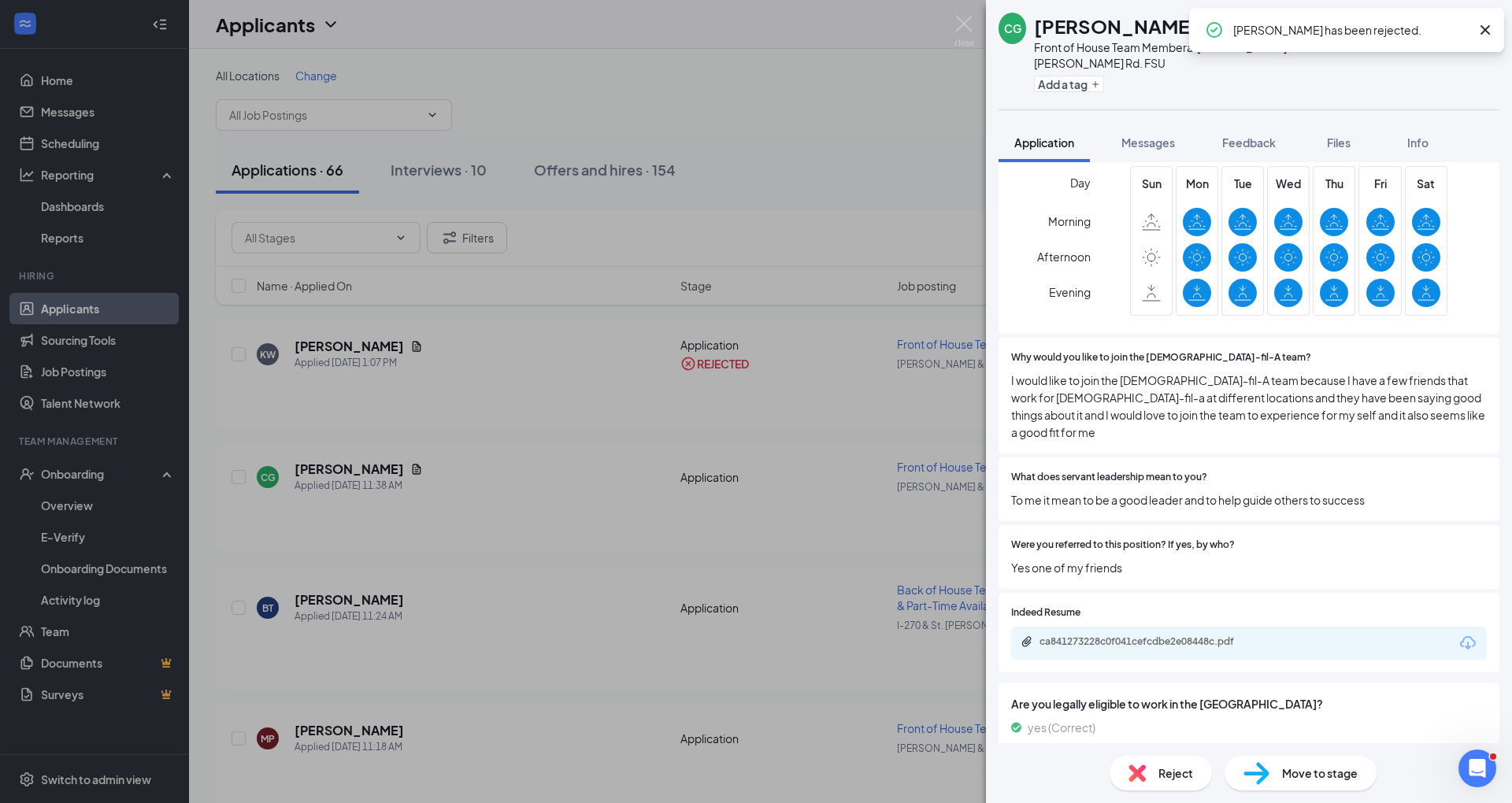
scroll to position [622, 0]
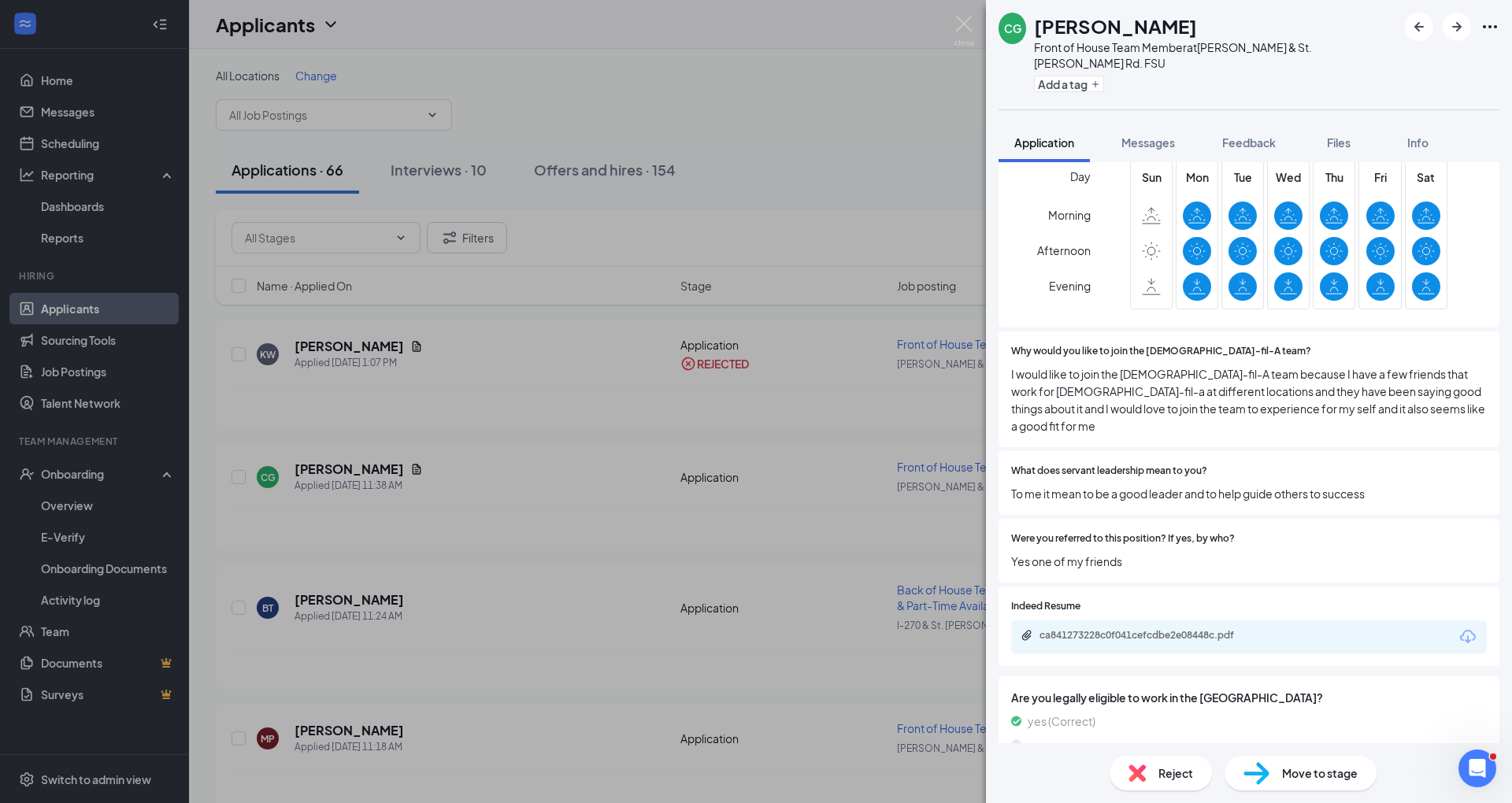
click at [1157, 792] on div "Reject Move to stage" at bounding box center [1249, 773] width 526 height 60
click at [1134, 776] on img at bounding box center [1137, 773] width 17 height 17
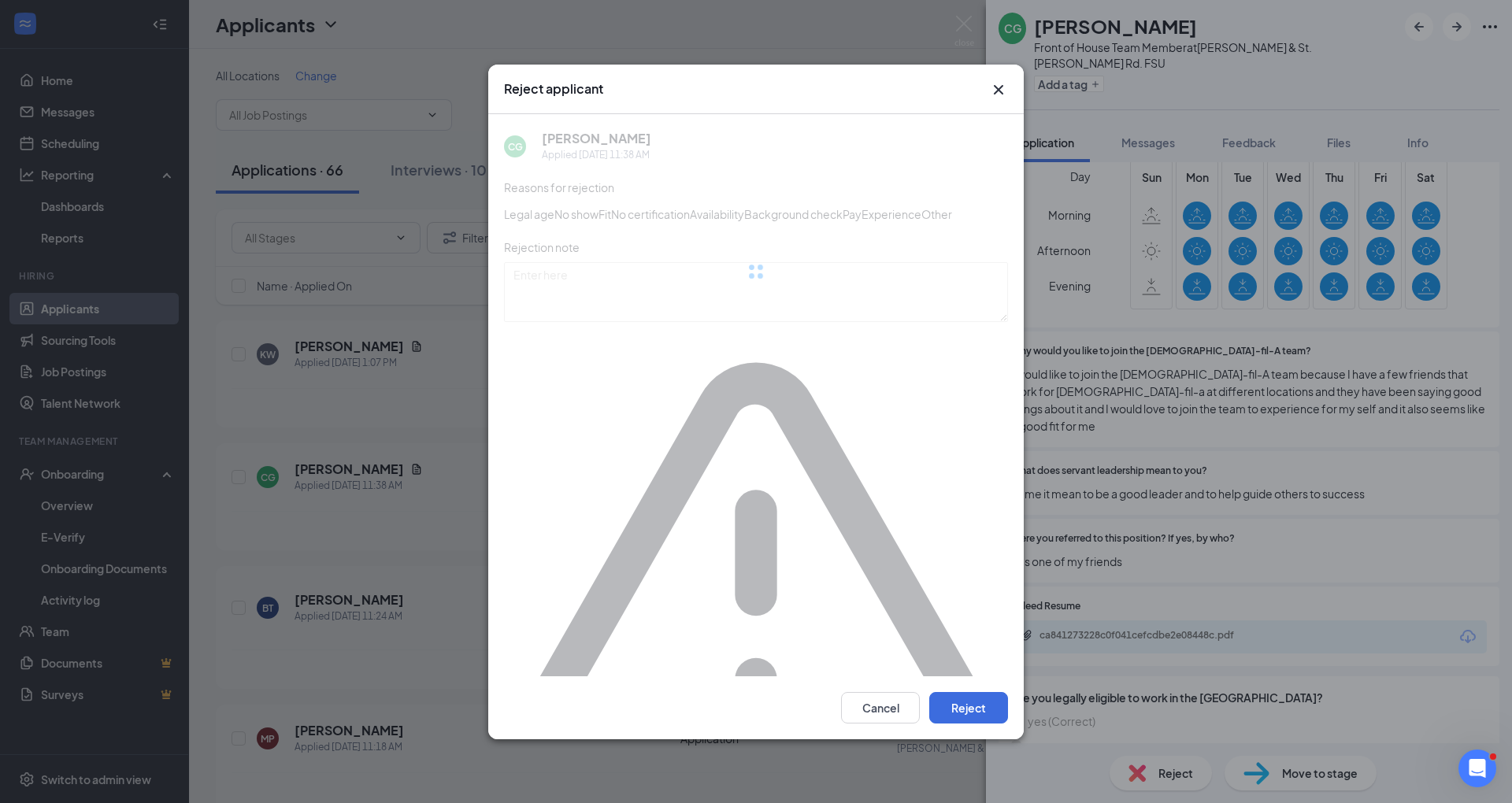
scroll to position [616, 0]
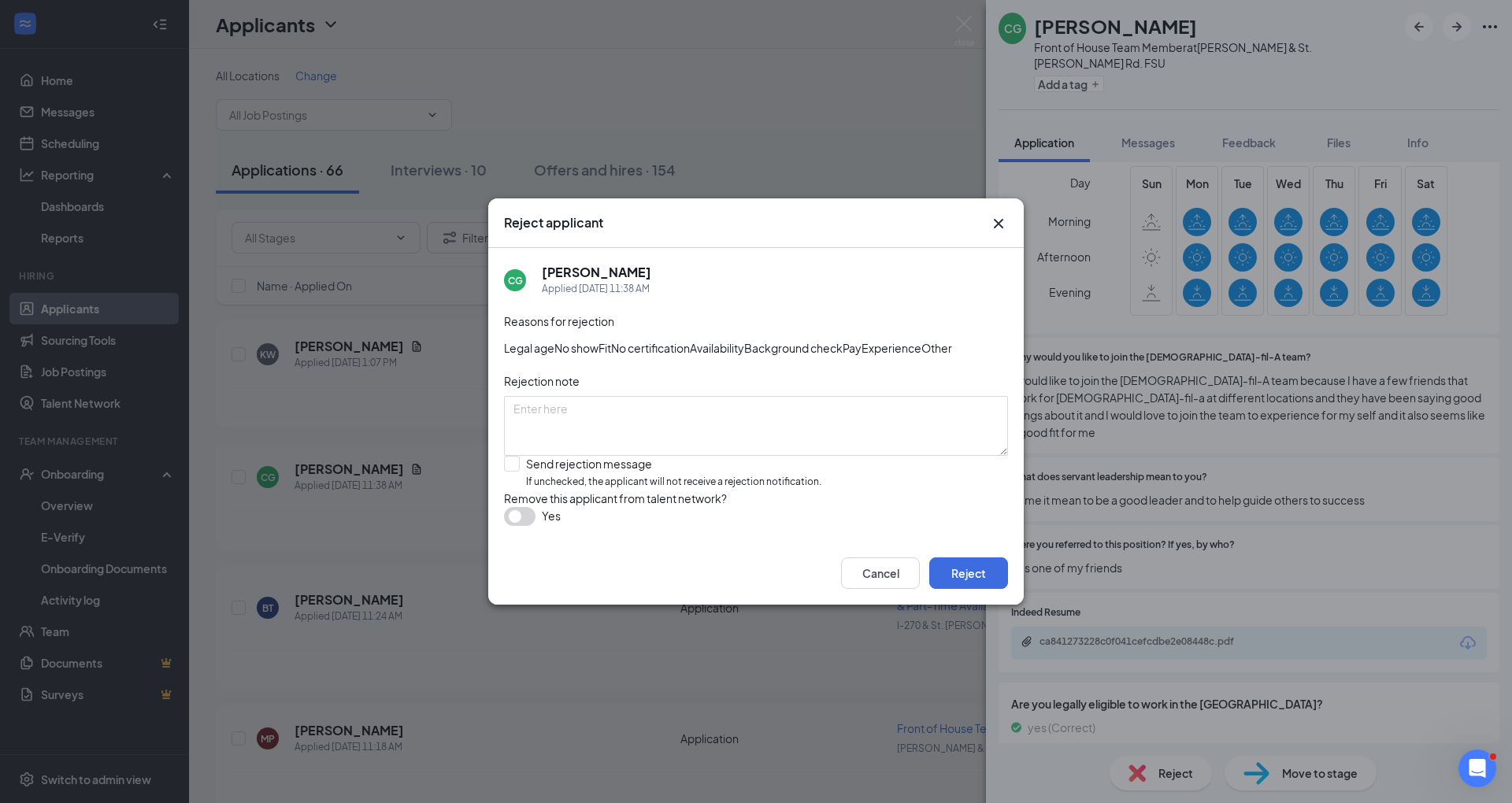
click at [550, 509] on div "Reasons for rejection Legal age No show Fit No certification Availability Backg…" at bounding box center [756, 427] width 504 height 229
click at [545, 485] on input "Send rejection message If unchecked, the applicant will not receive a rejection…" at bounding box center [662, 472] width 318 height 34
checkbox input "true"
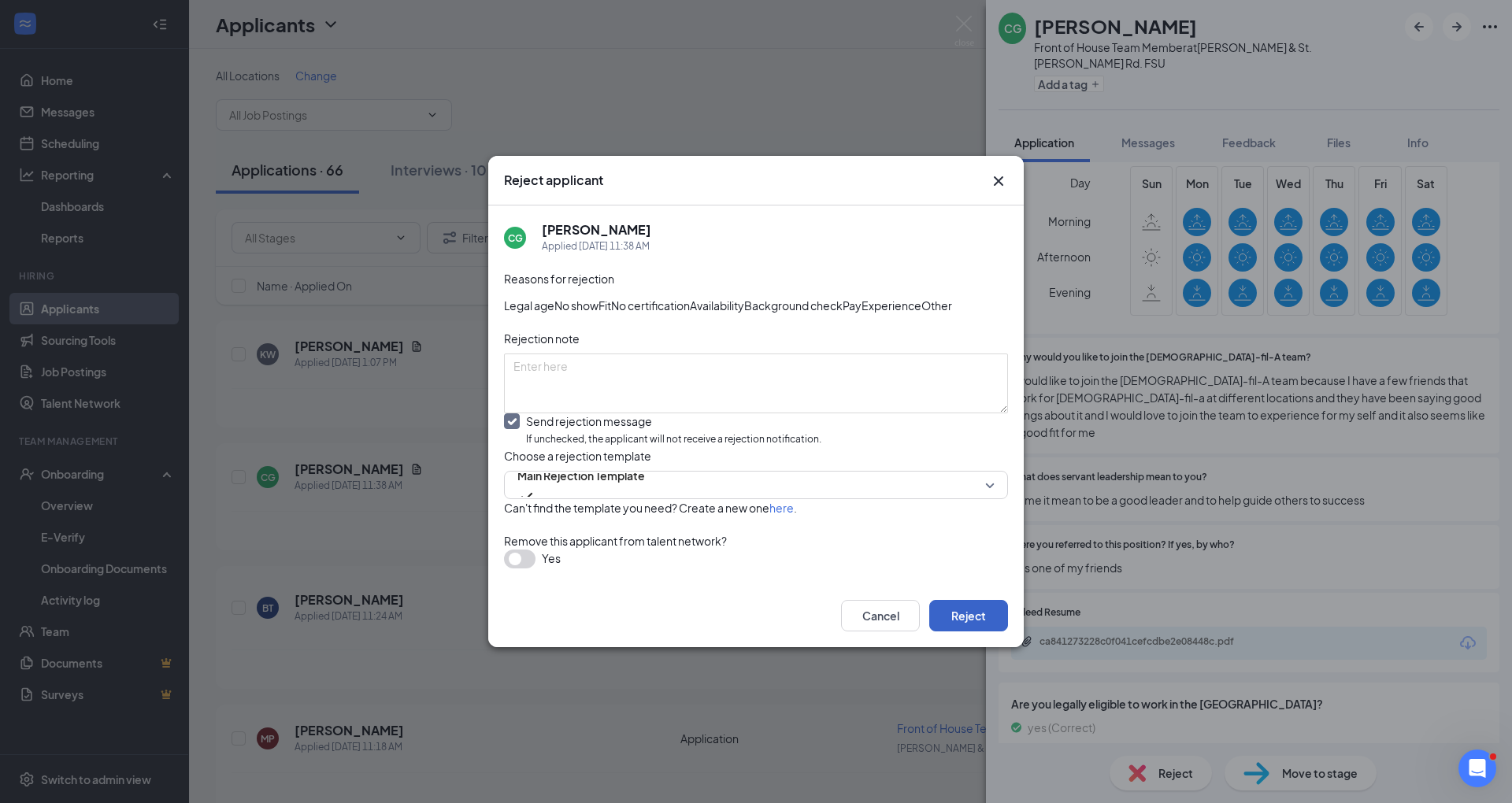
click at [960, 631] on button "Reject" at bounding box center [969, 616] width 79 height 31
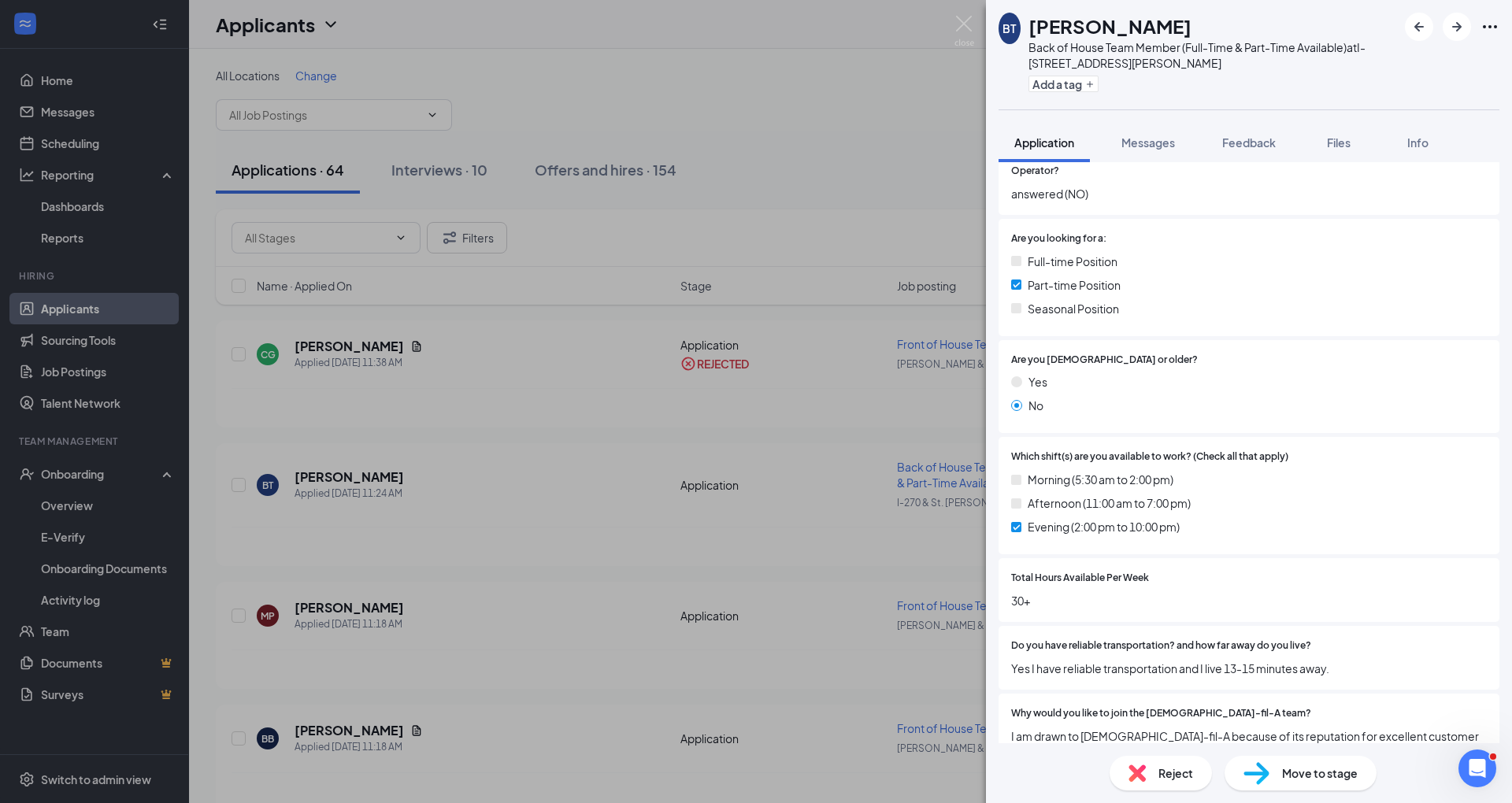
scroll to position [934, 0]
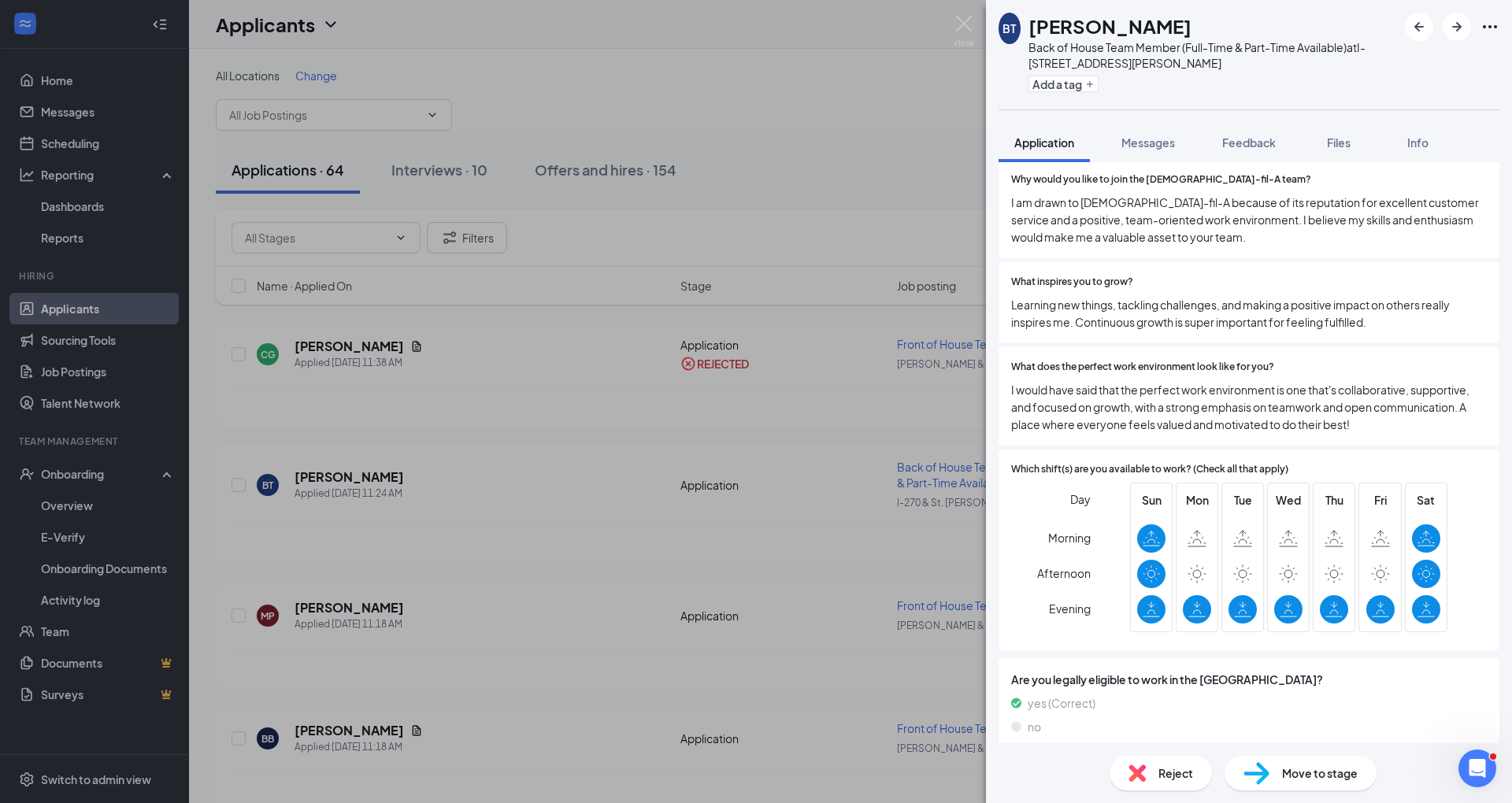
click at [1139, 772] on img at bounding box center [1137, 773] width 17 height 17
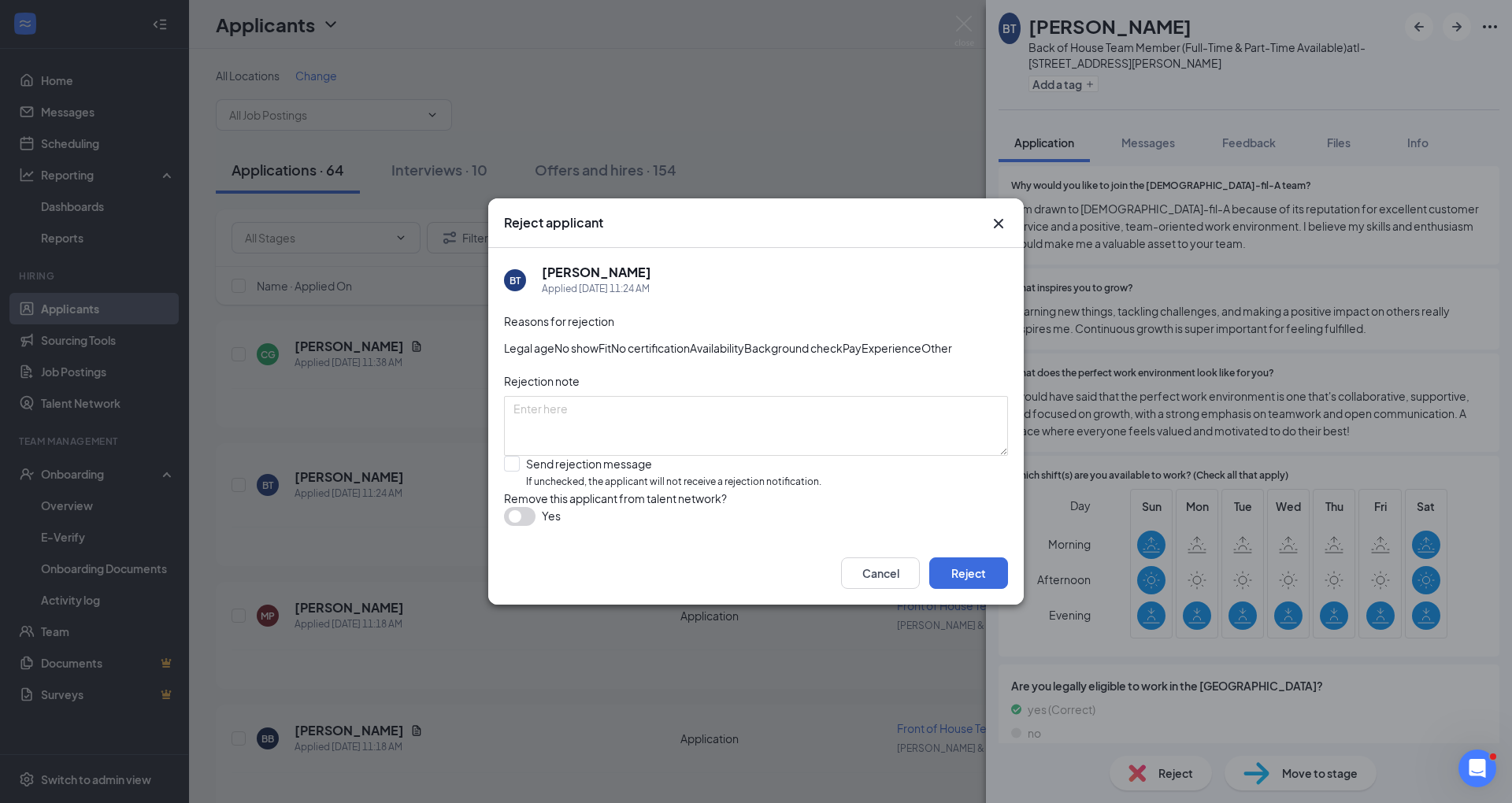
click at [668, 463] on div "Reasons for rejection Legal age No show Fit No certification Availability Backg…" at bounding box center [756, 427] width 504 height 229
click at [660, 475] on input "Send rejection message If unchecked, the applicant will not receive a rejection…" at bounding box center [662, 472] width 318 height 34
checkbox input "true"
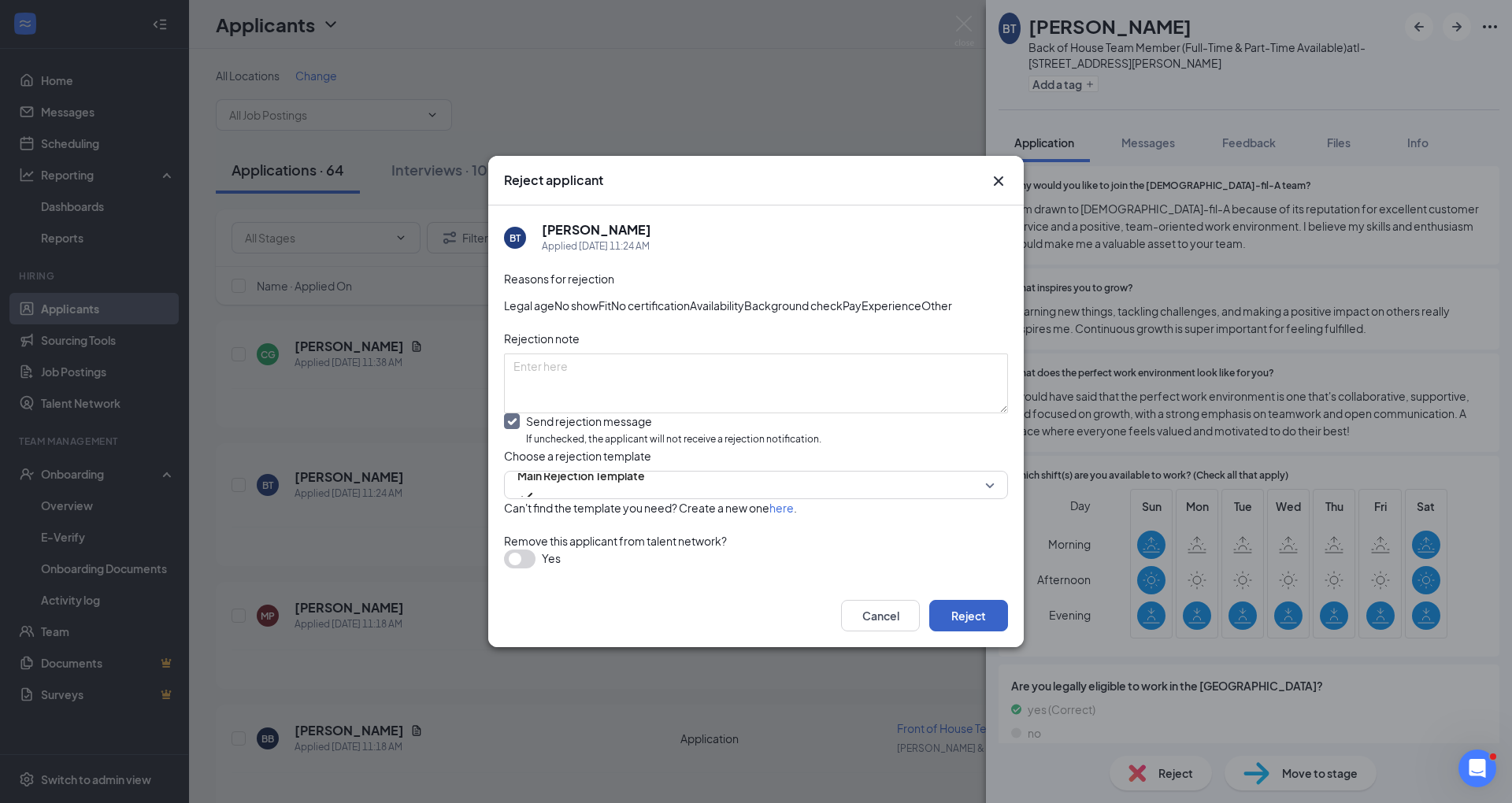
click at [979, 631] on button "Reject" at bounding box center [969, 616] width 79 height 31
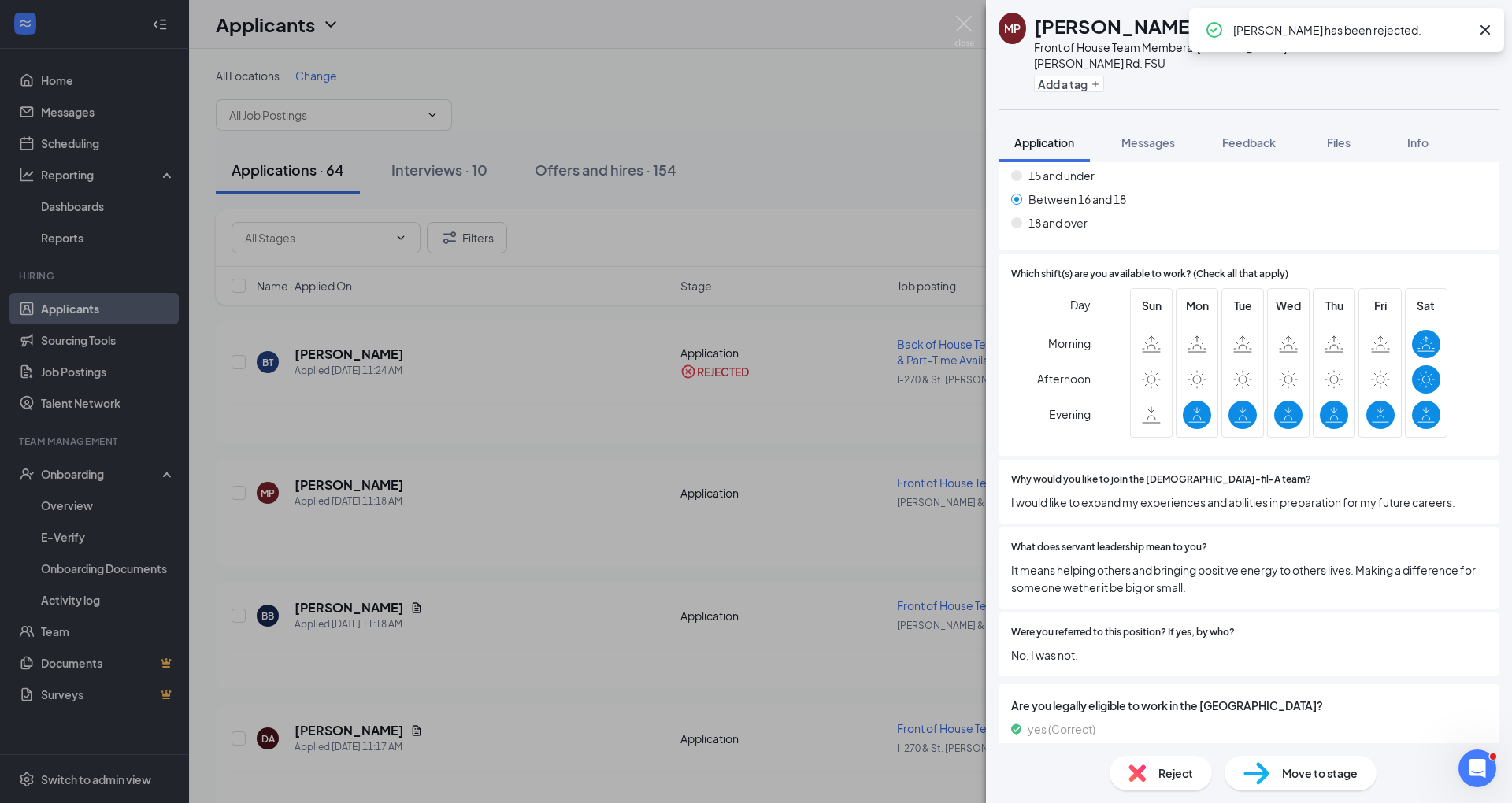
scroll to position [562, 0]
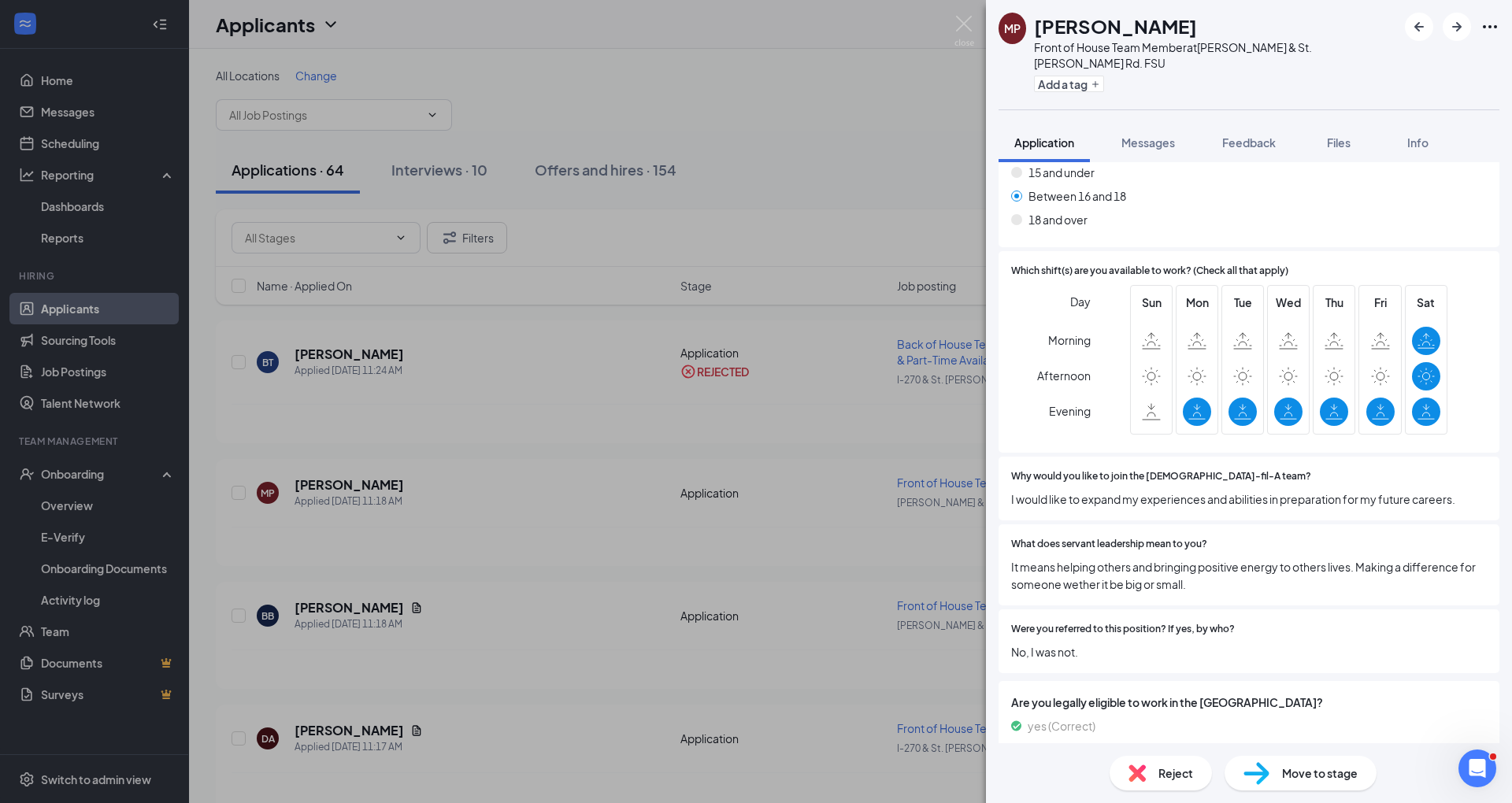
click at [1145, 761] on div "Reject" at bounding box center [1160, 773] width 103 height 34
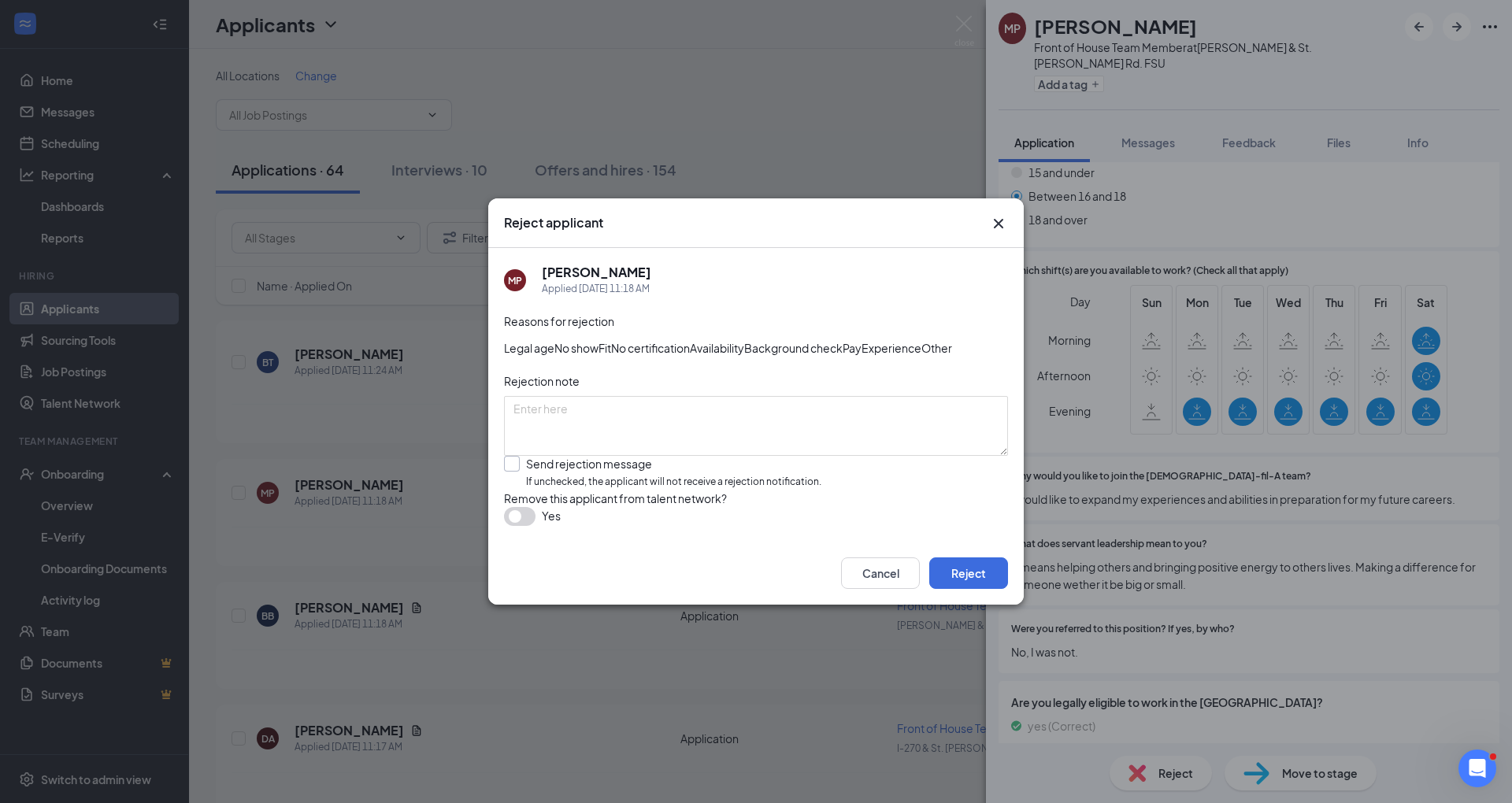
click at [736, 472] on input "Send rejection message If unchecked, the applicant will not receive a rejection…" at bounding box center [662, 472] width 318 height 34
checkbox input "true"
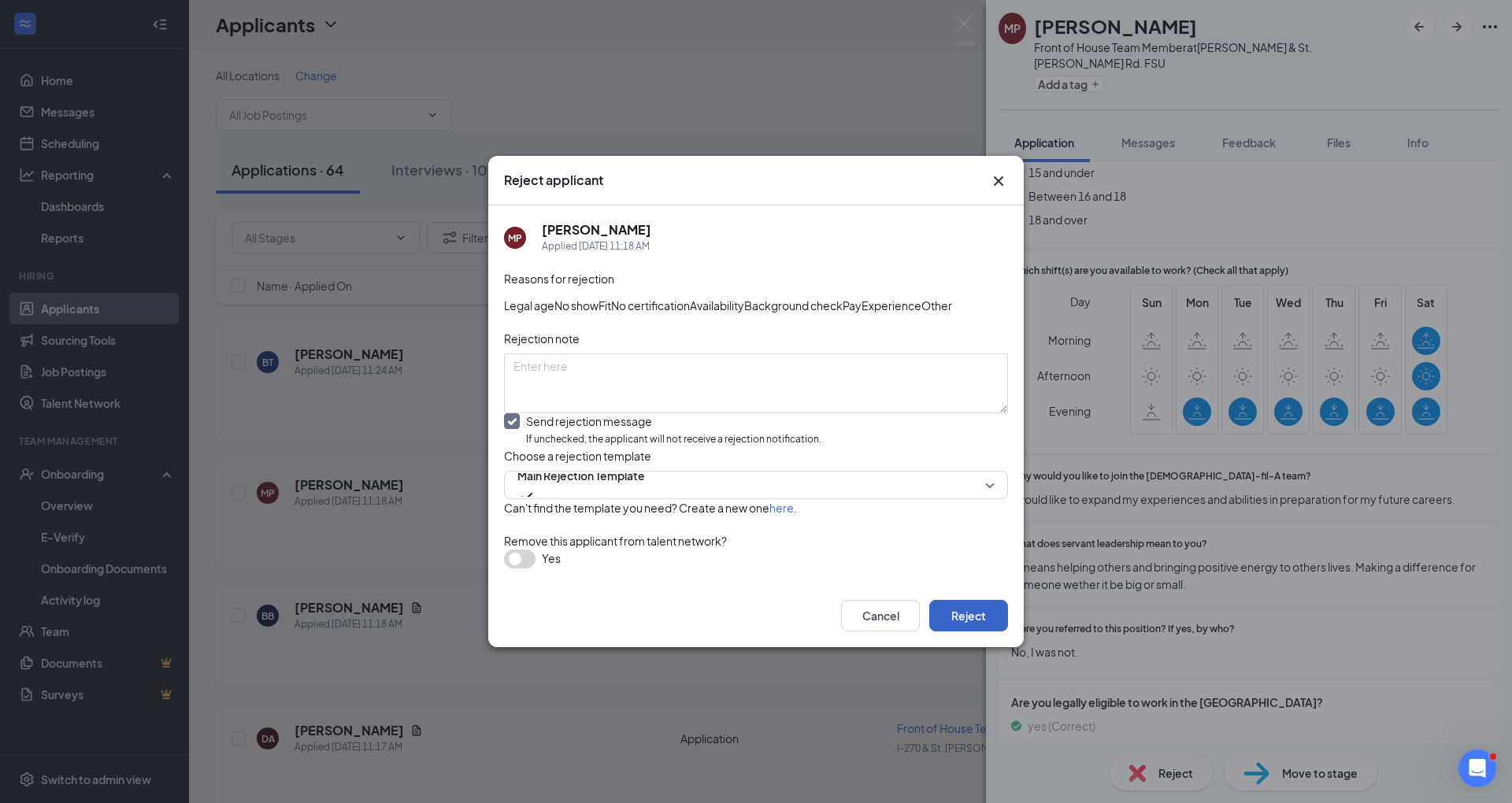
click at [981, 631] on button "Reject" at bounding box center [969, 616] width 79 height 31
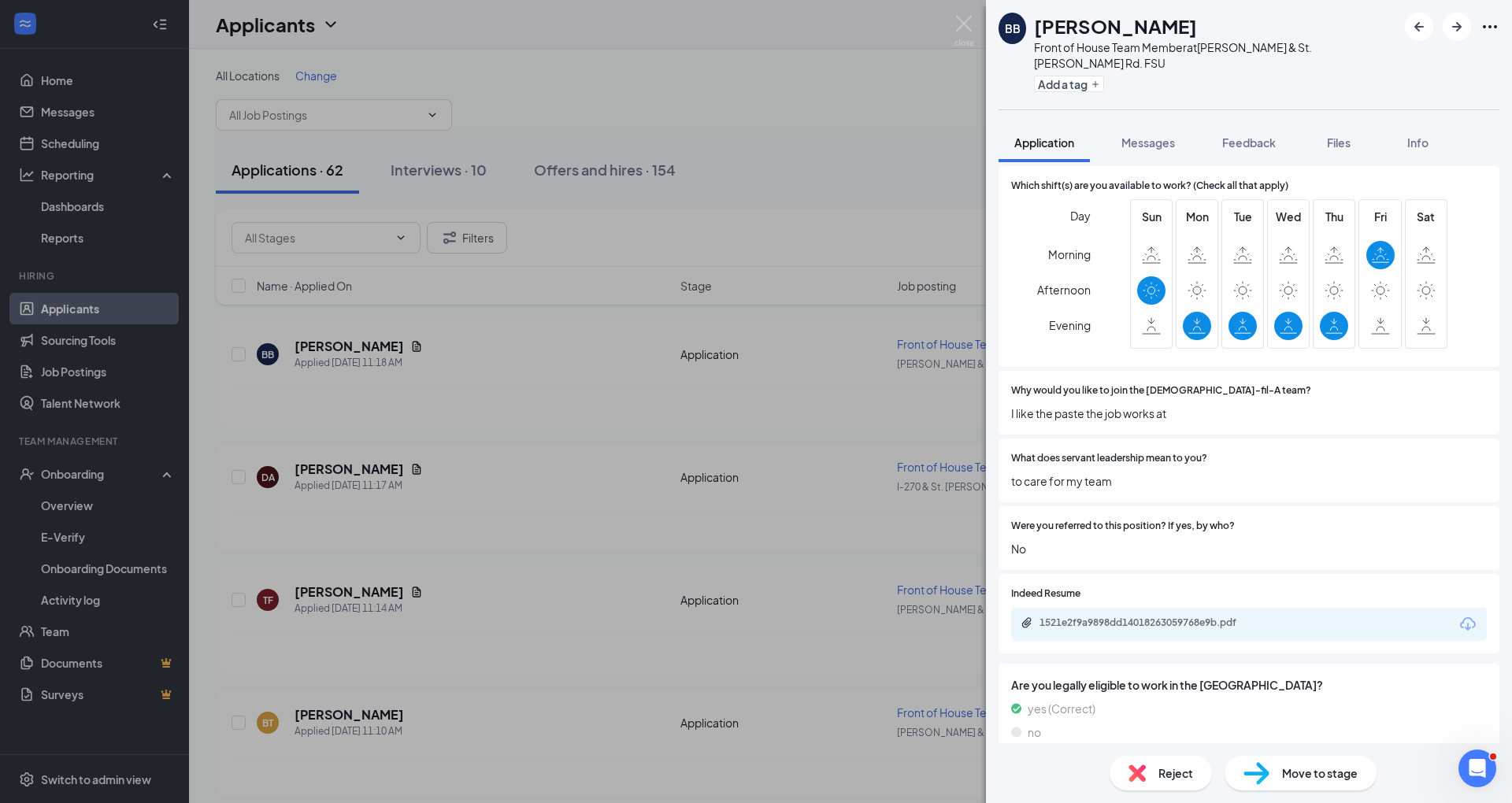
scroll to position [588, 0]
click at [1147, 764] on div "Reject" at bounding box center [1160, 773] width 103 height 34
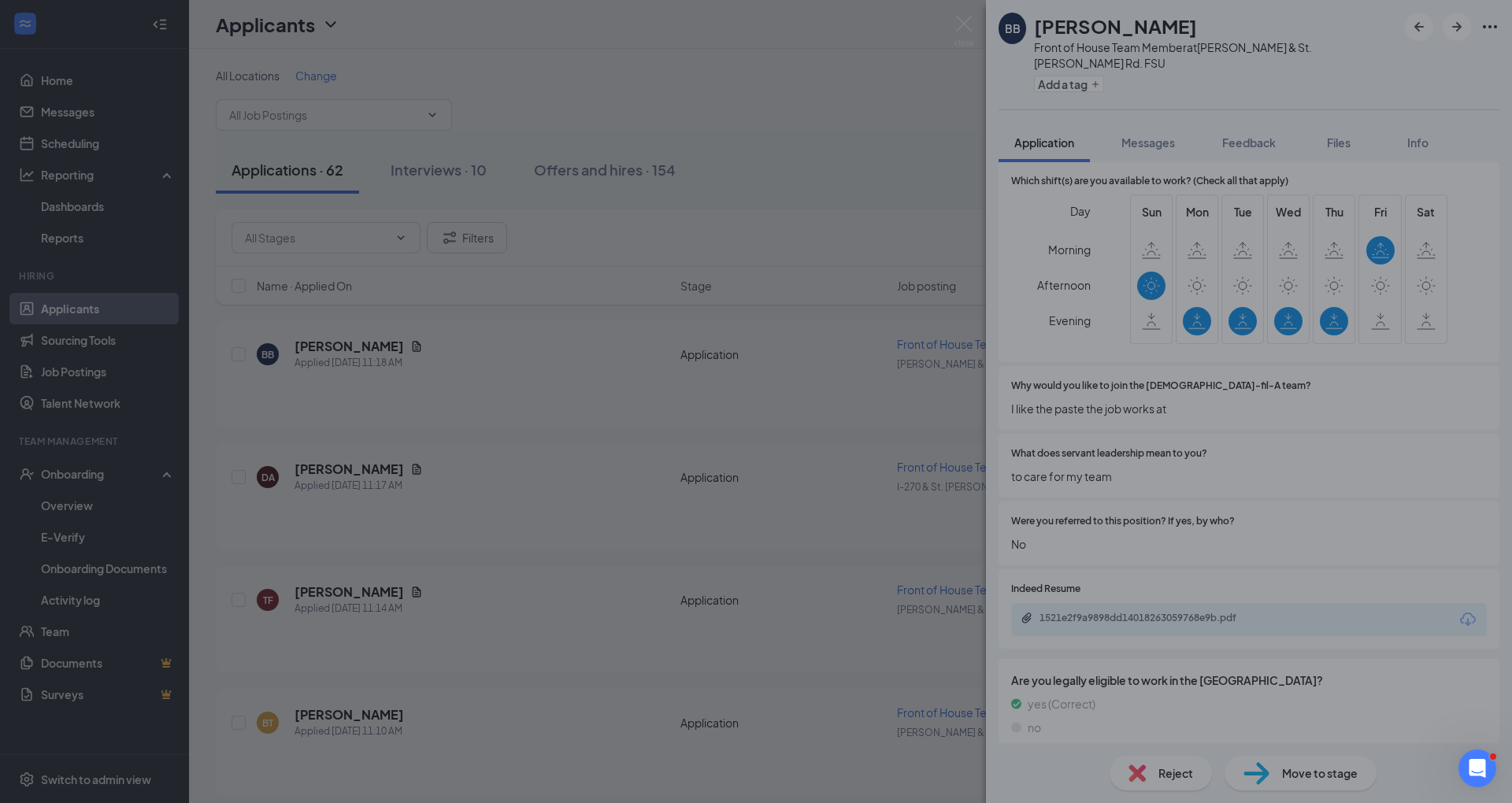
scroll to position [581, 0]
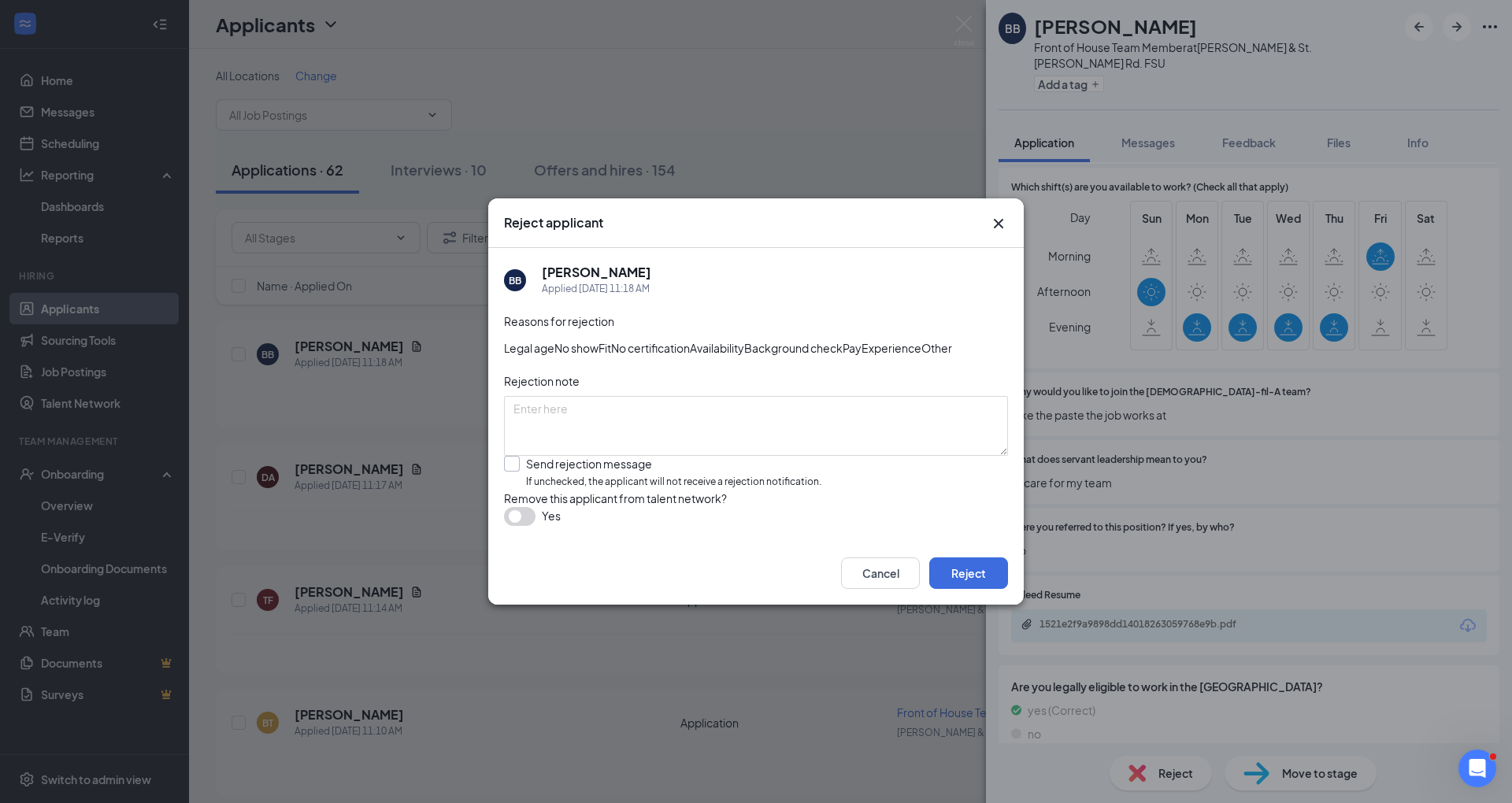
click at [746, 490] on input "Send rejection message If unchecked, the applicant will not receive a rejection…" at bounding box center [662, 472] width 318 height 34
checkbox input "true"
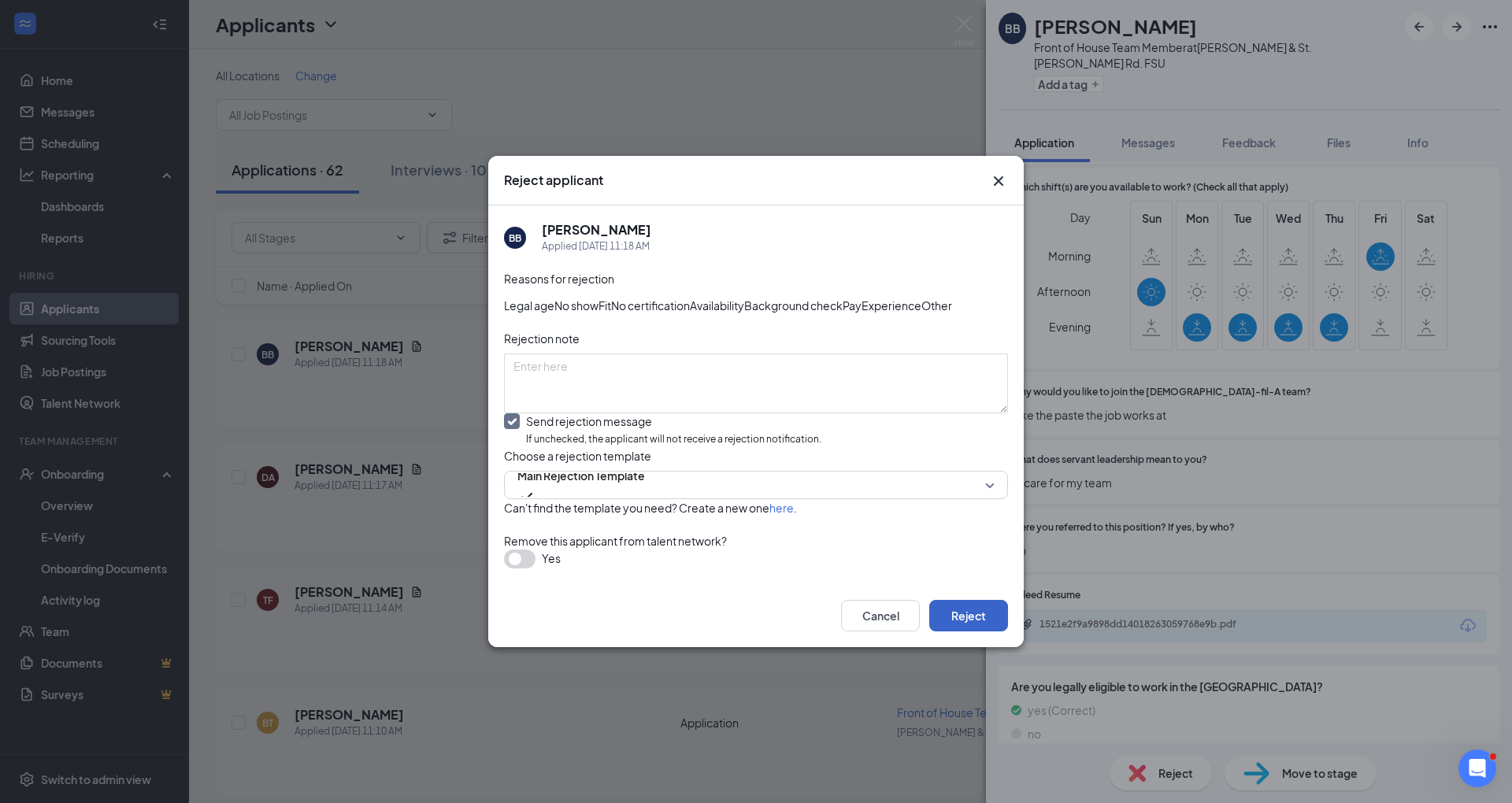
click at [962, 631] on button "Reject" at bounding box center [969, 616] width 79 height 31
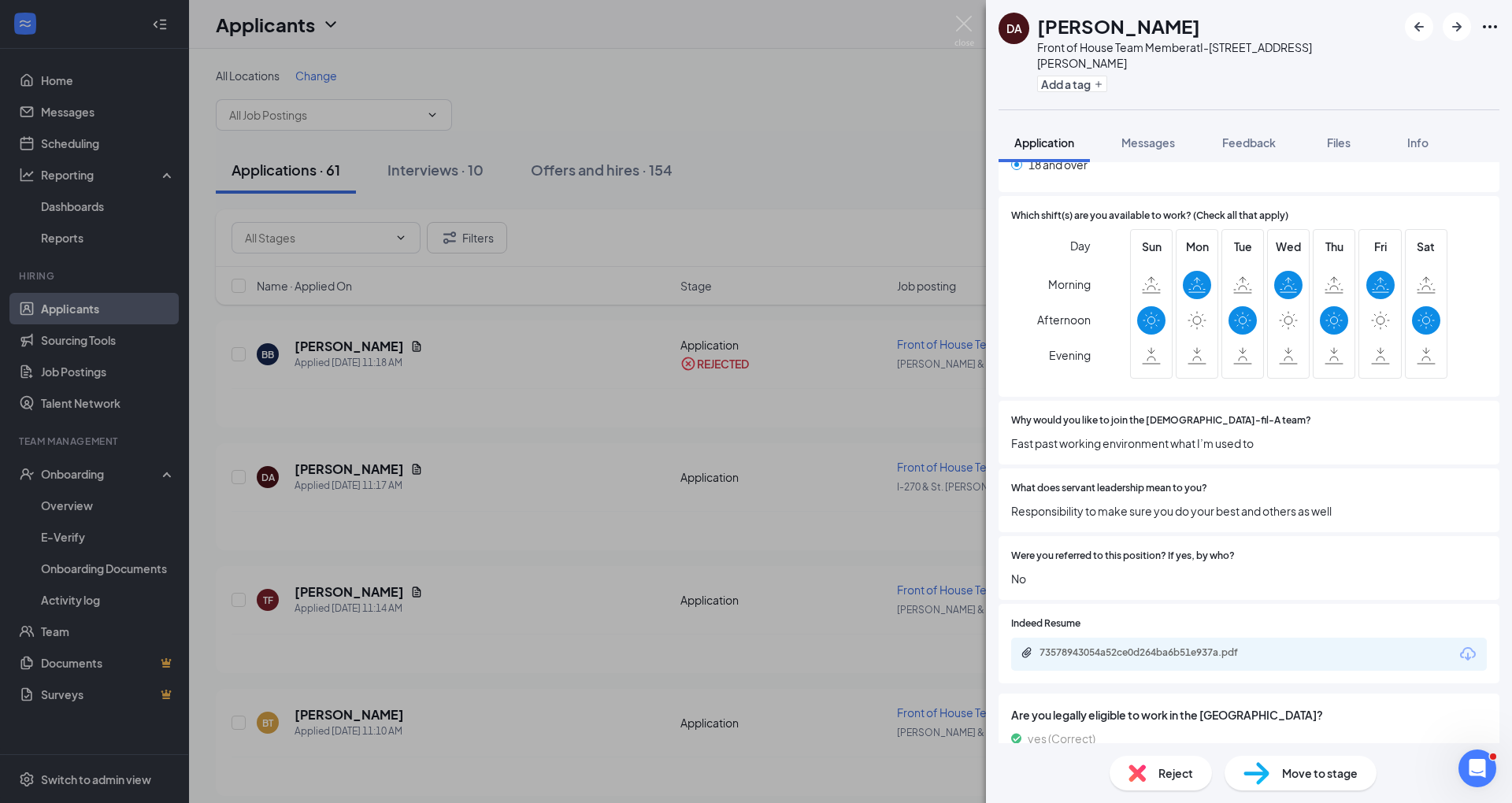
scroll to position [616, 0]
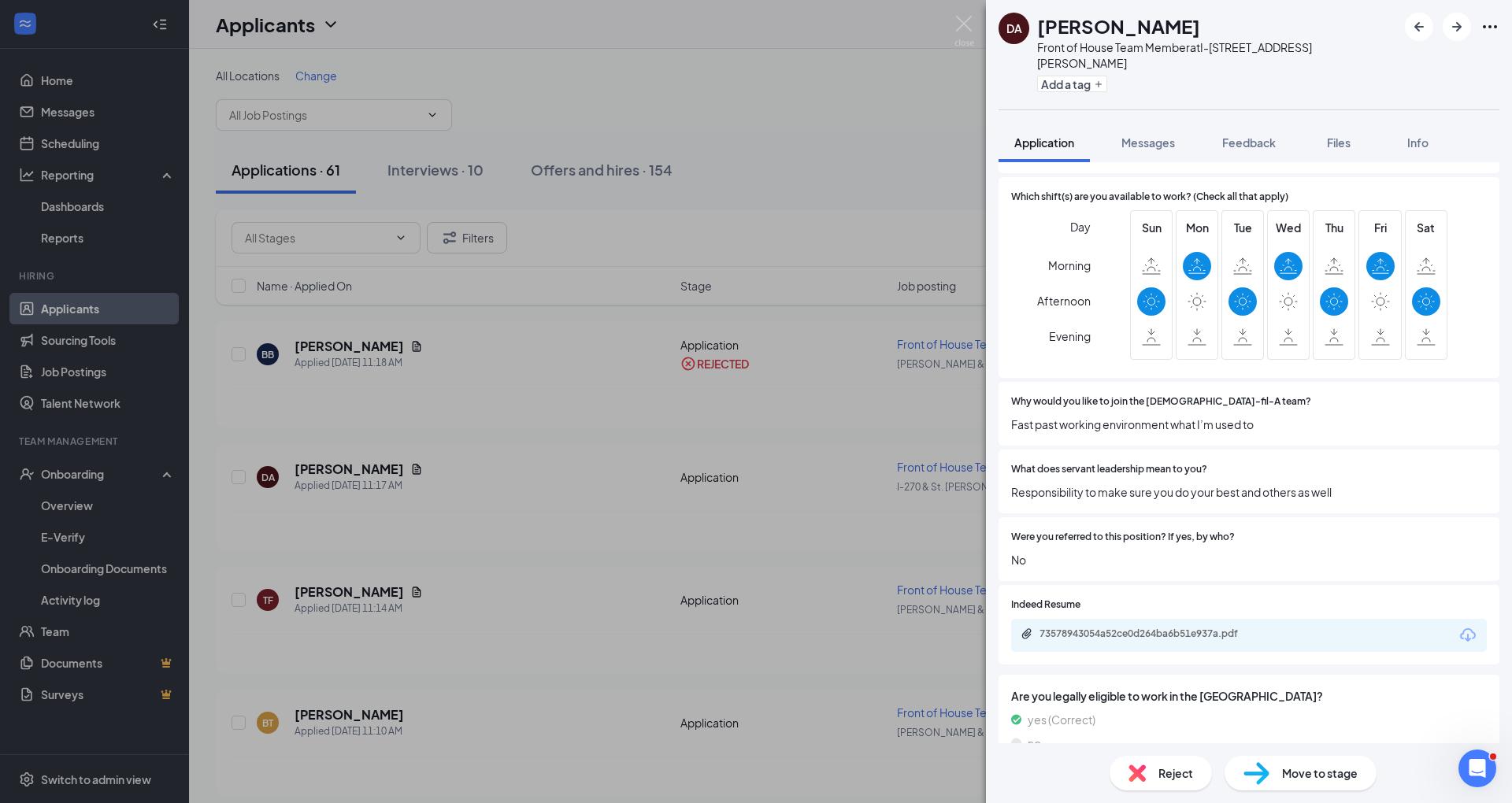
click at [1157, 770] on div "Reject" at bounding box center [1160, 773] width 103 height 34
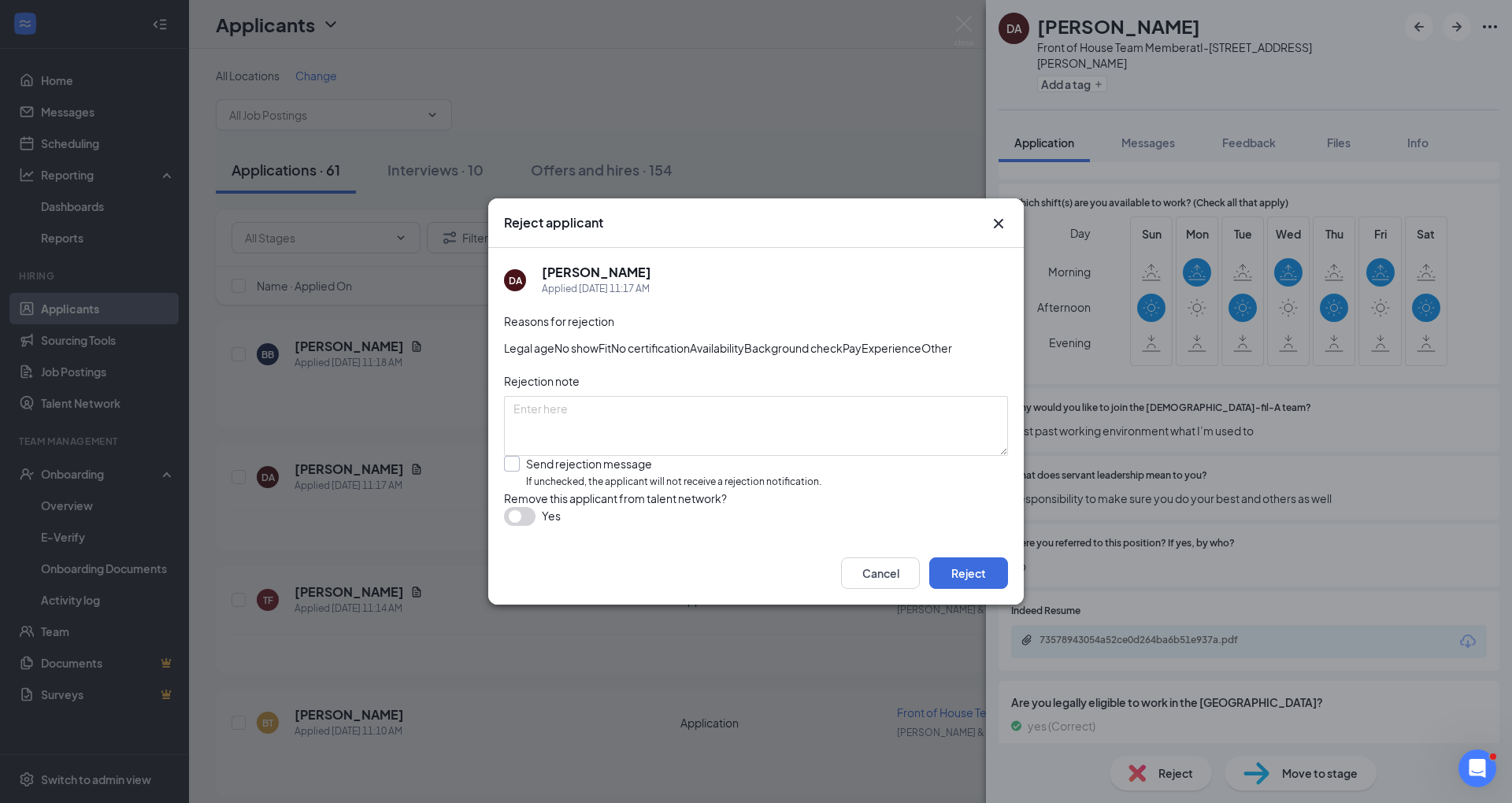
click at [695, 490] on input "Send rejection message If unchecked, the applicant will not receive a rejection…" at bounding box center [662, 472] width 318 height 34
checkbox input "true"
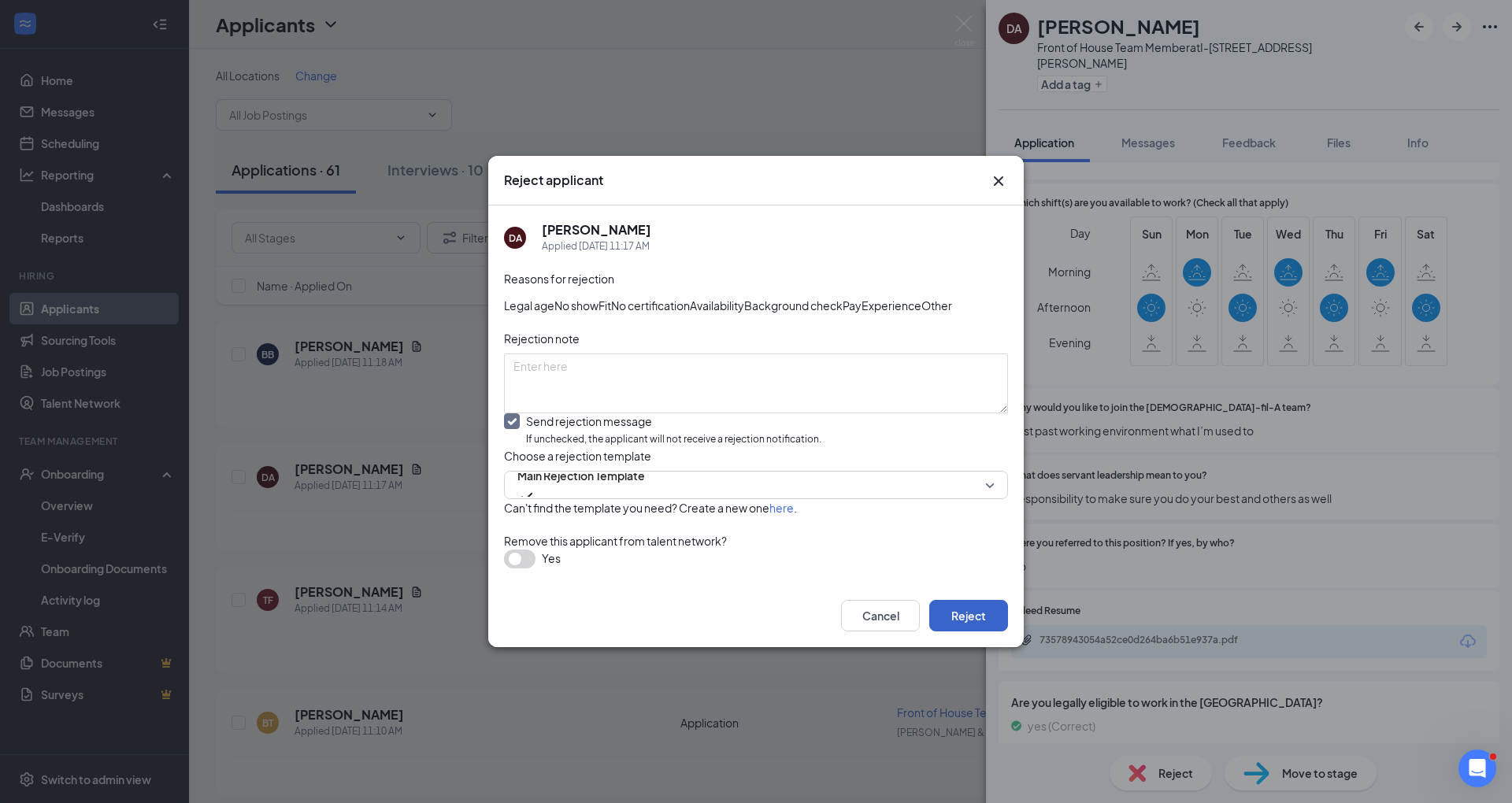
click at [946, 631] on button "Reject" at bounding box center [969, 616] width 79 height 31
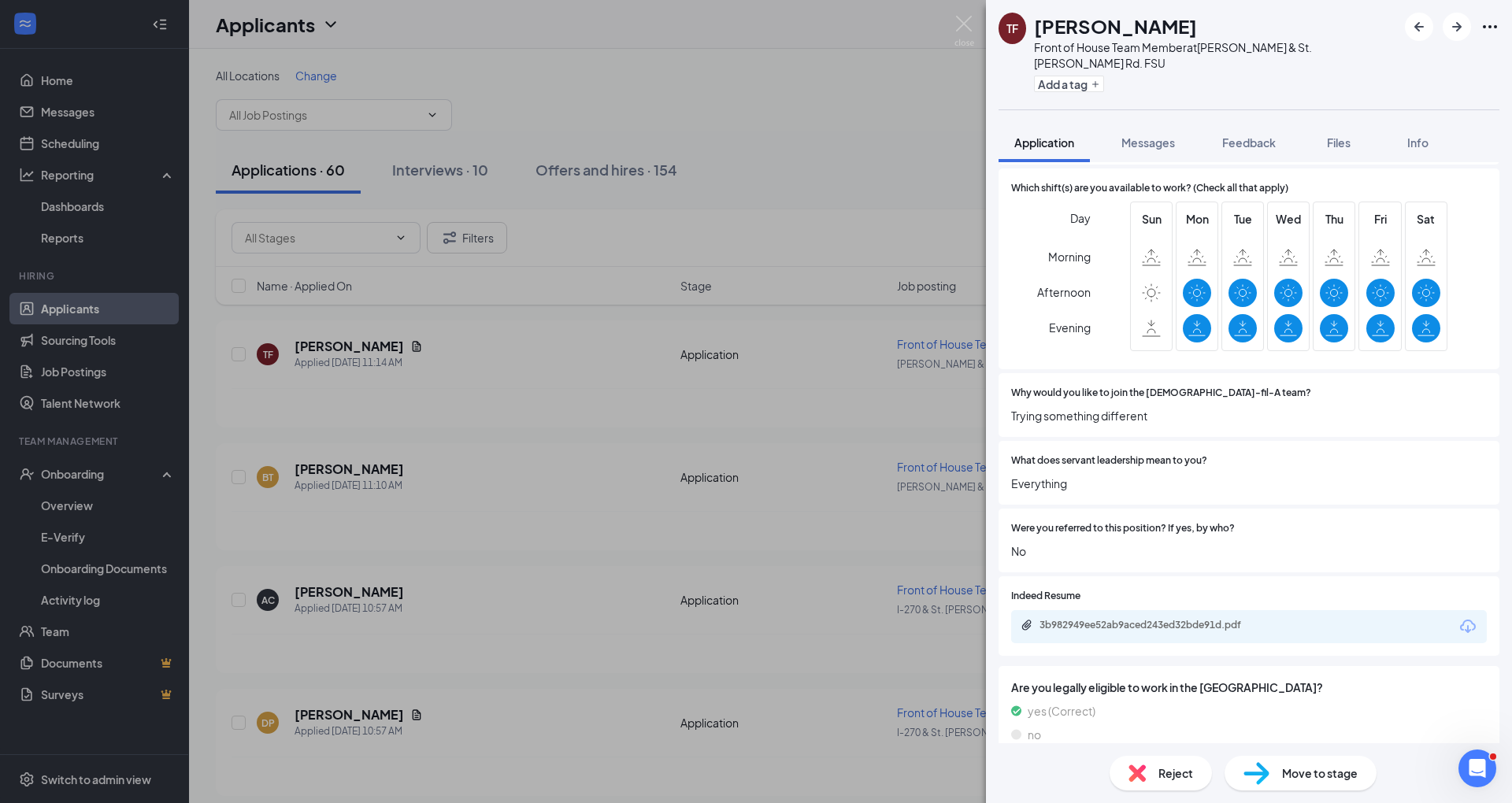
scroll to position [626, 0]
click at [1145, 769] on img at bounding box center [1137, 773] width 17 height 17
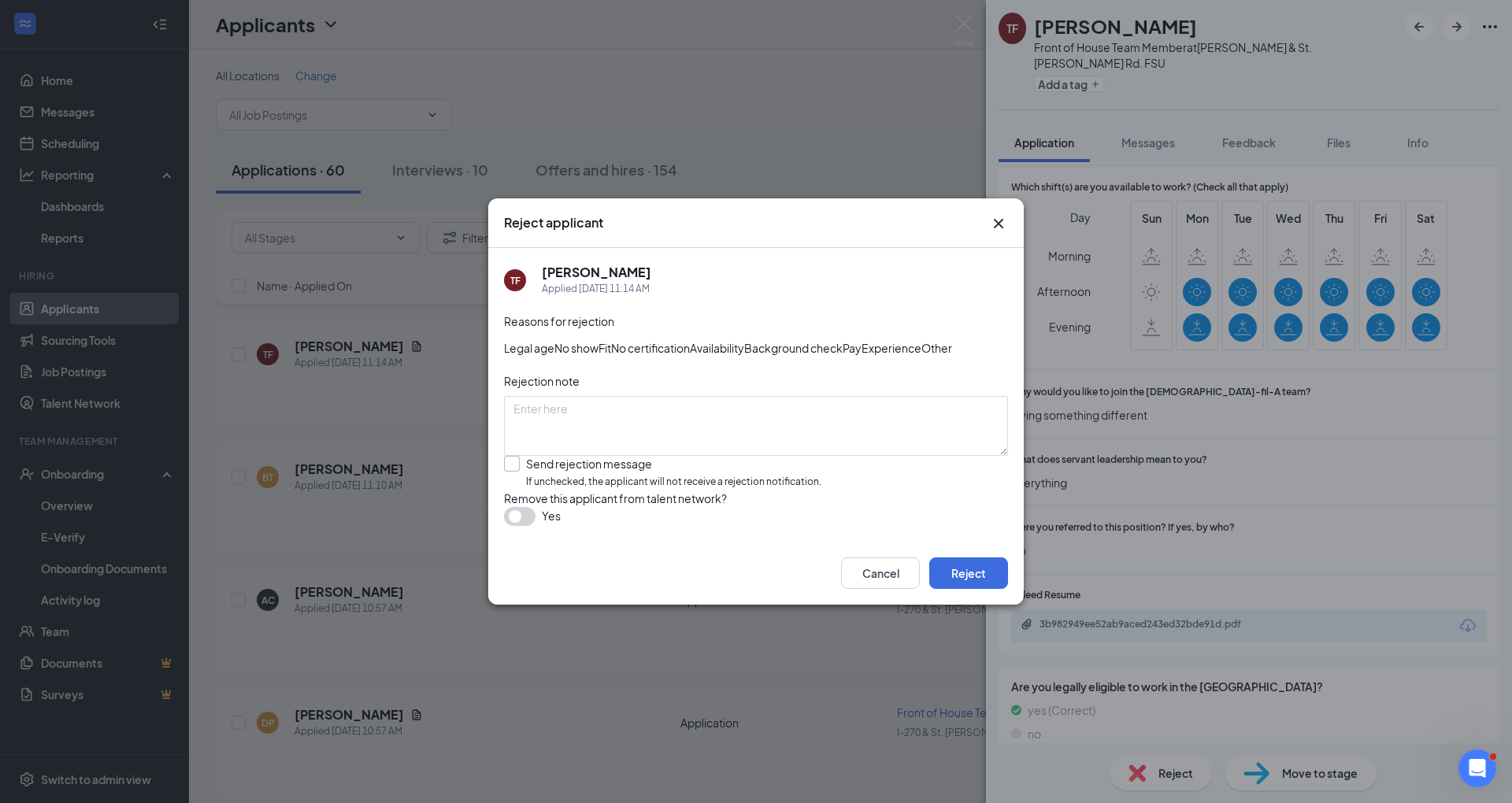
click at [699, 490] on input "Send rejection message If unchecked, the applicant will not receive a rejection…" at bounding box center [662, 472] width 318 height 34
checkbox input "true"
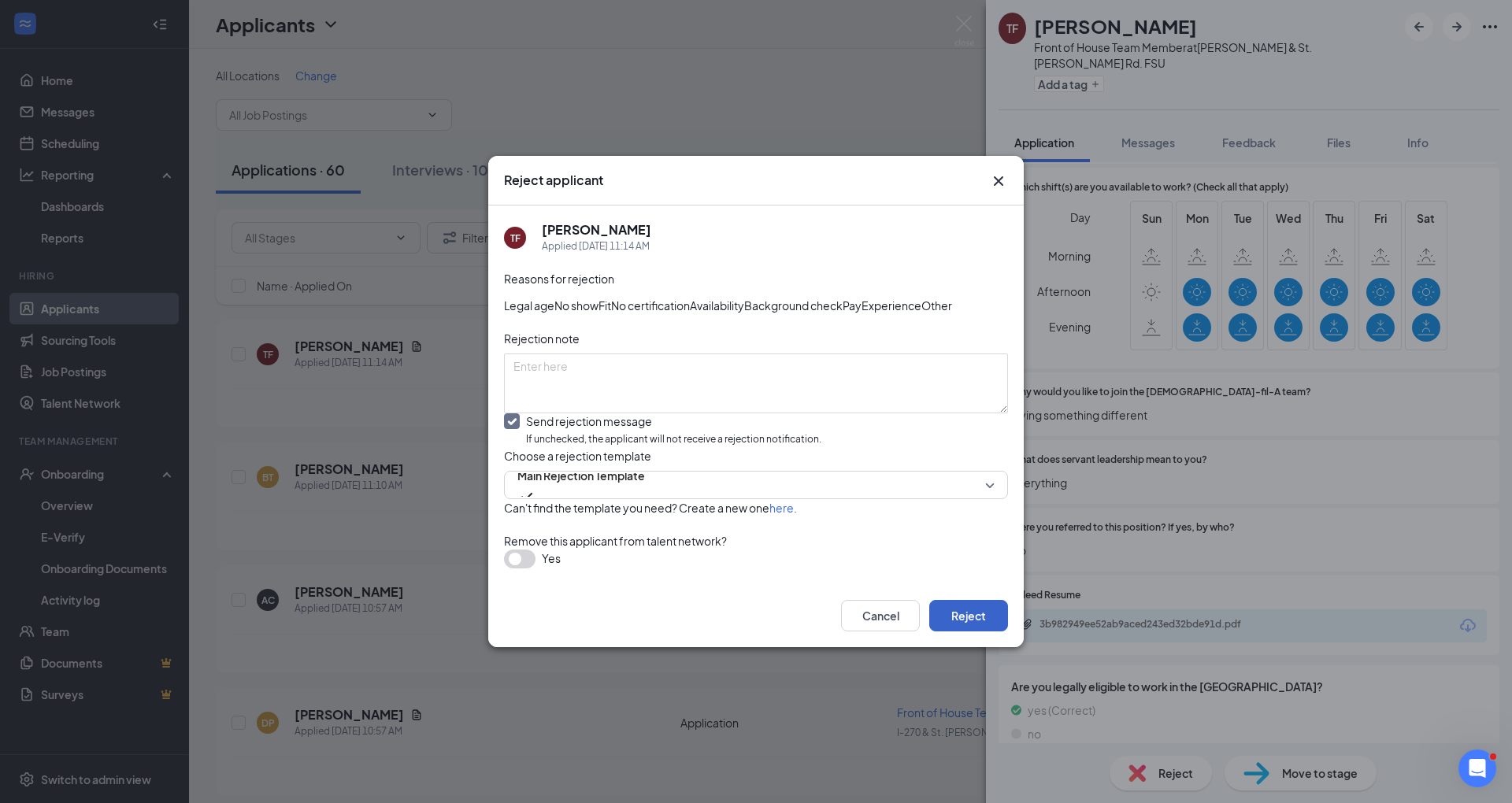
click at [936, 631] on button "Reject" at bounding box center [969, 616] width 79 height 31
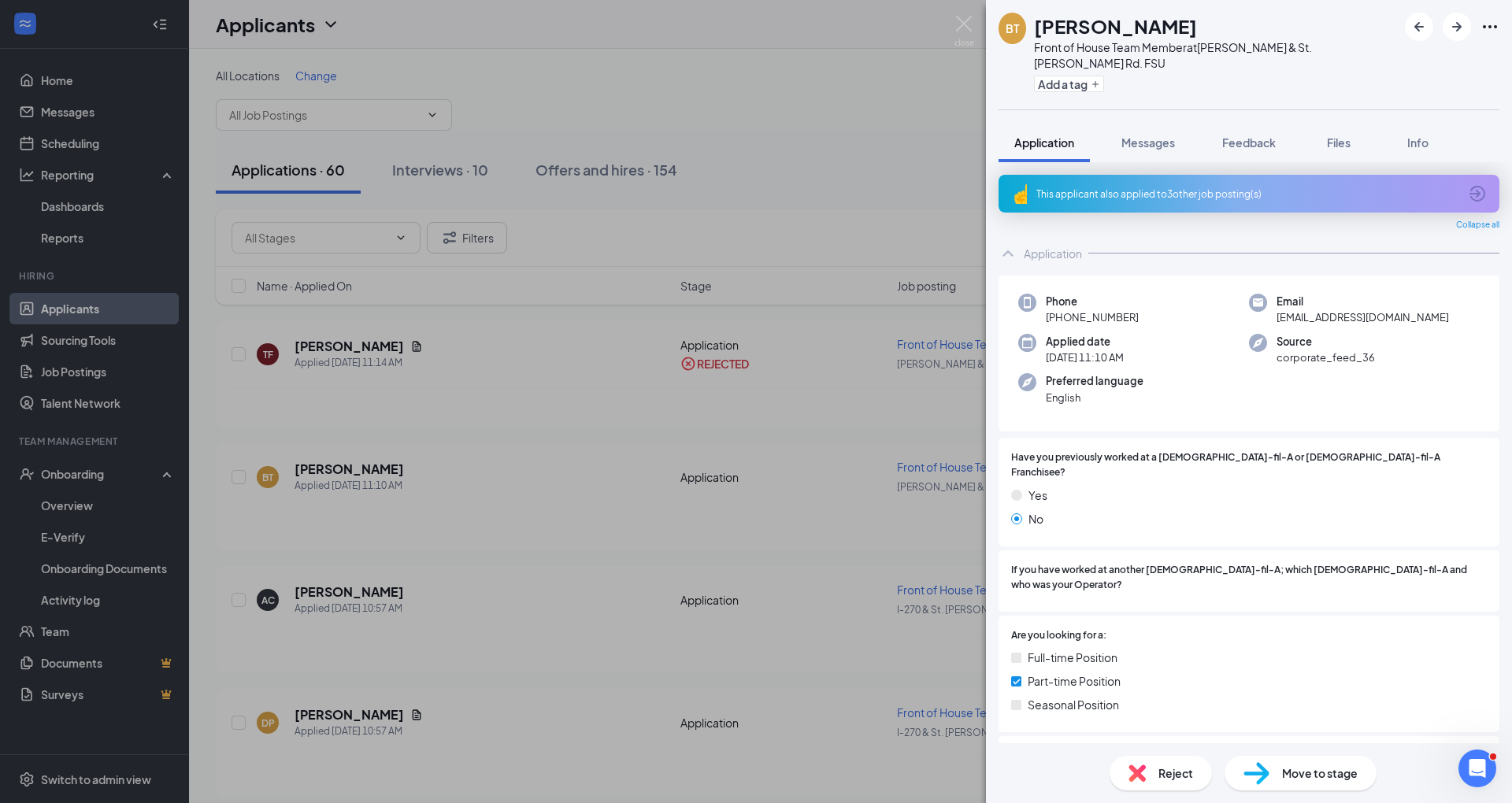
scroll to position [666, 0]
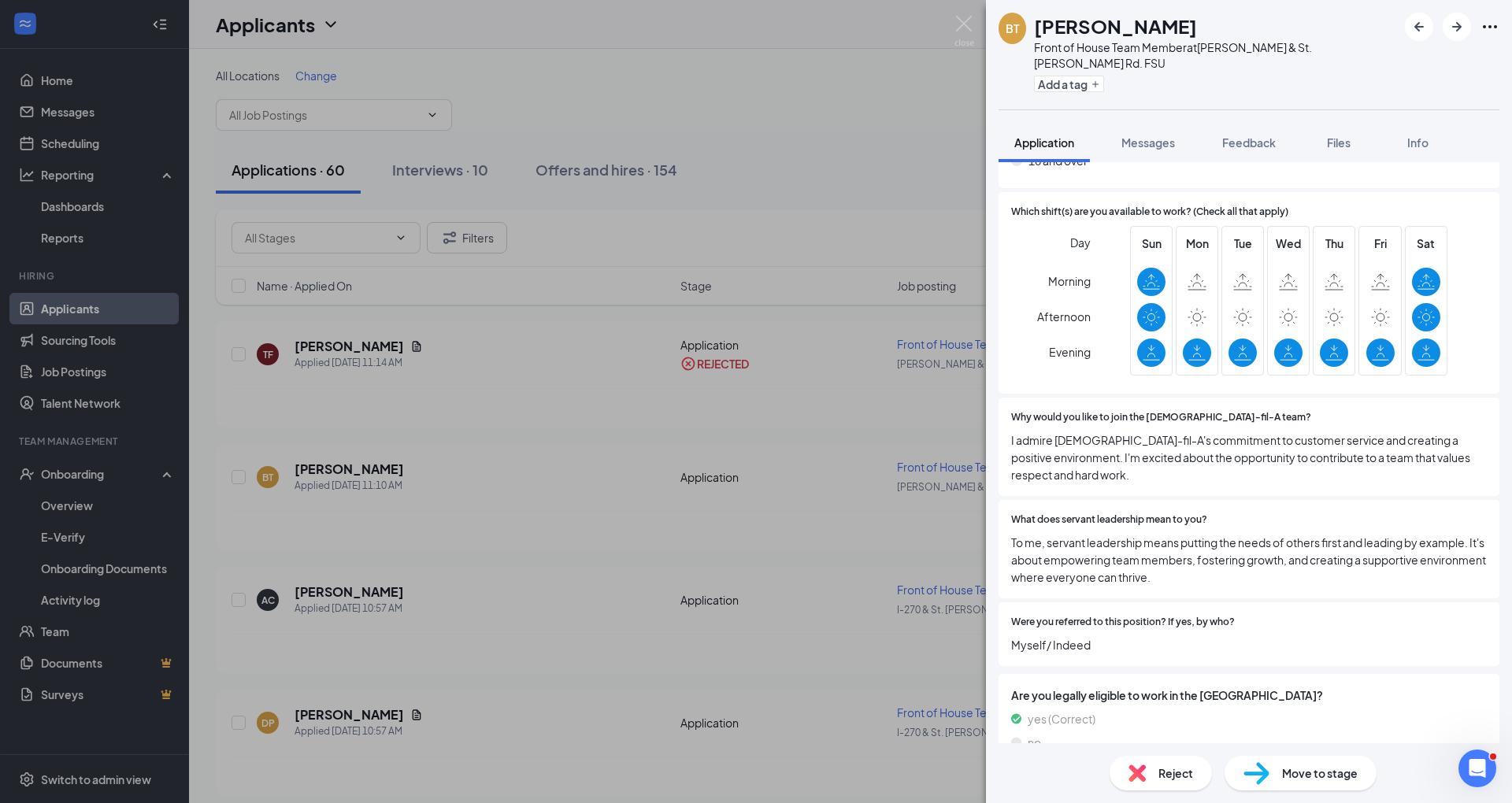
click at [1158, 778] on span "Reject" at bounding box center [1175, 773] width 34 height 17
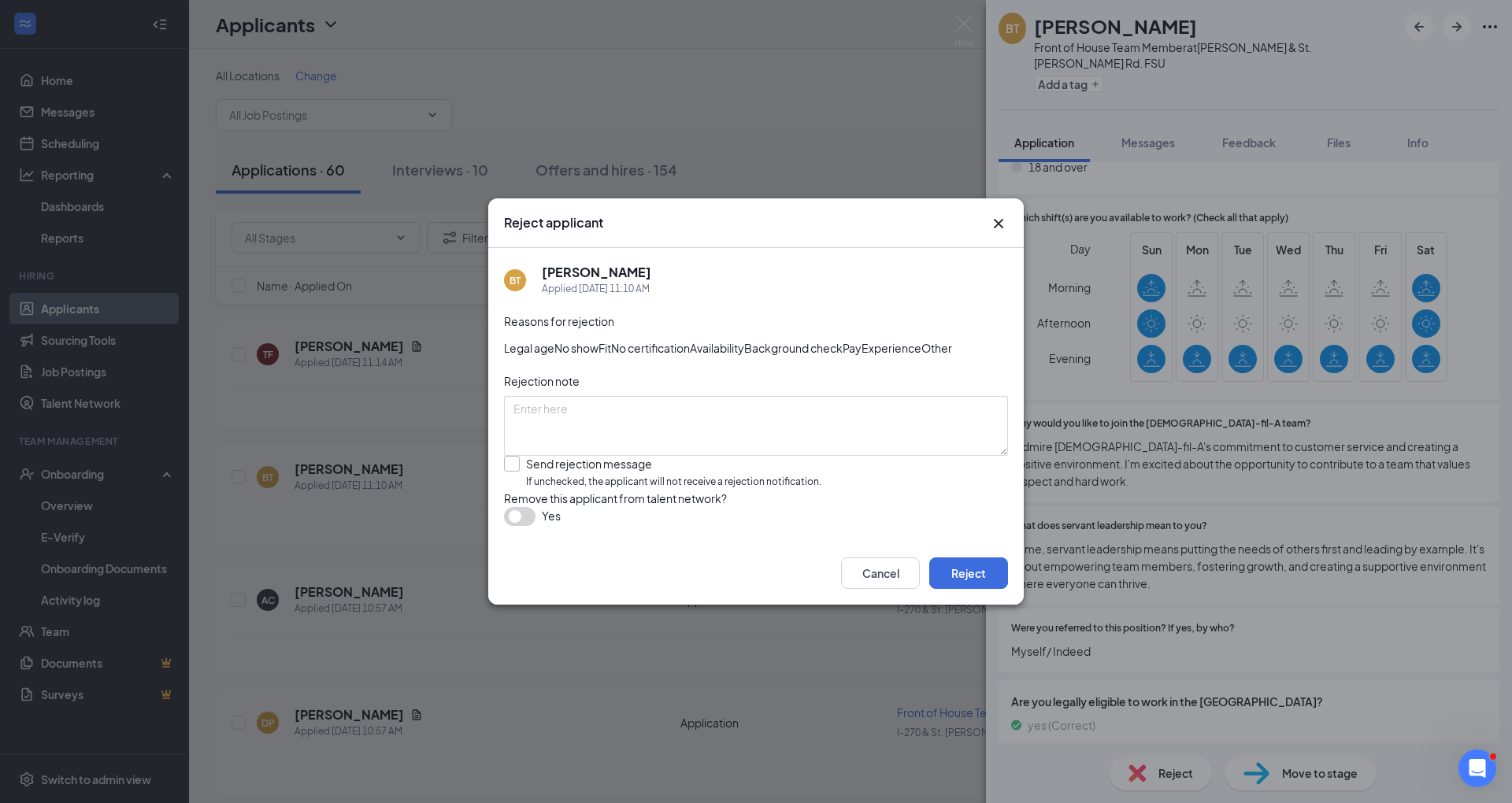
click at [821, 490] on input "Send rejection message If unchecked, the applicant will not receive a rejection…" at bounding box center [662, 472] width 318 height 34
checkbox input "true"
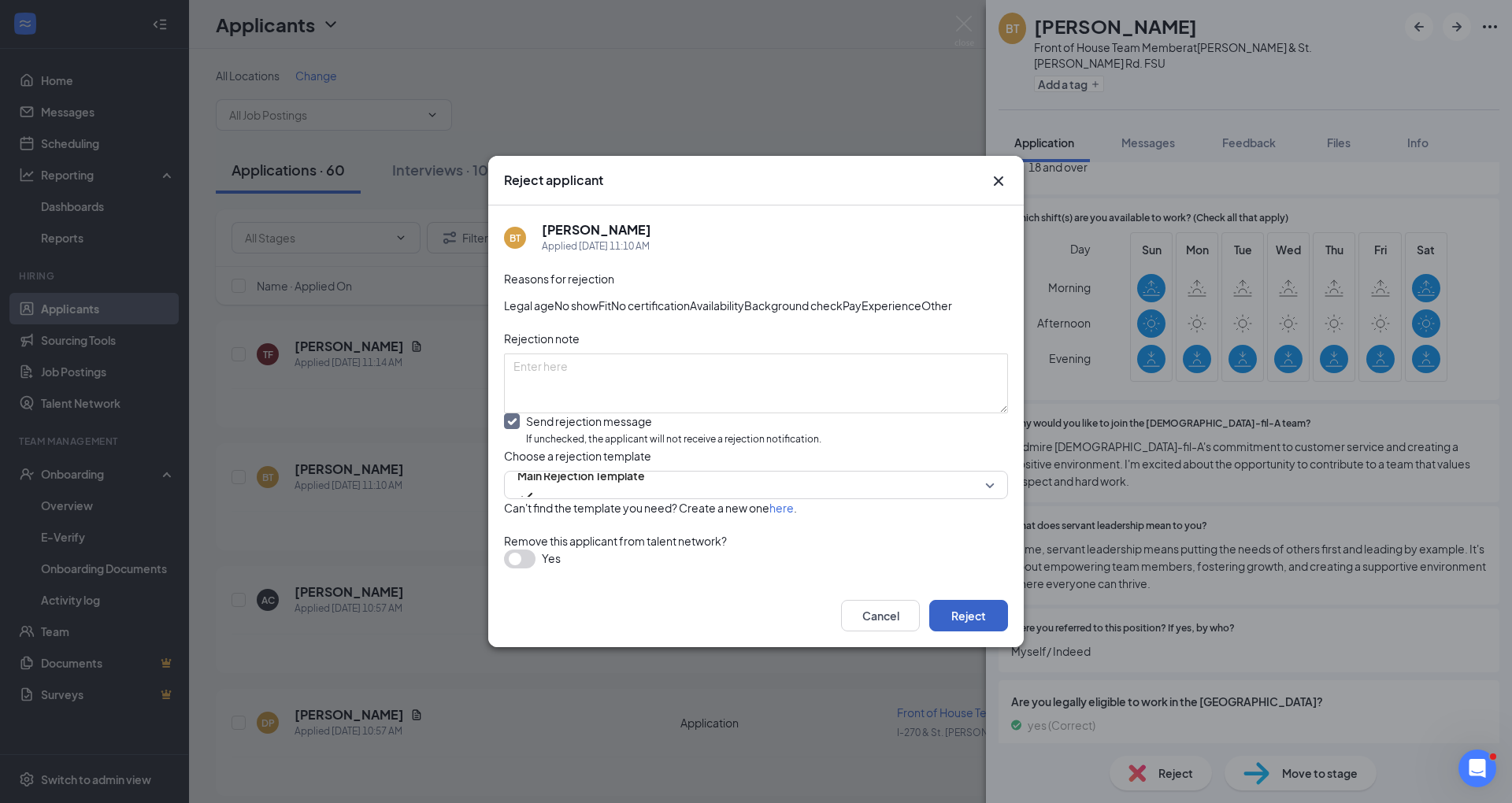
click at [957, 631] on button "Reject" at bounding box center [969, 616] width 79 height 31
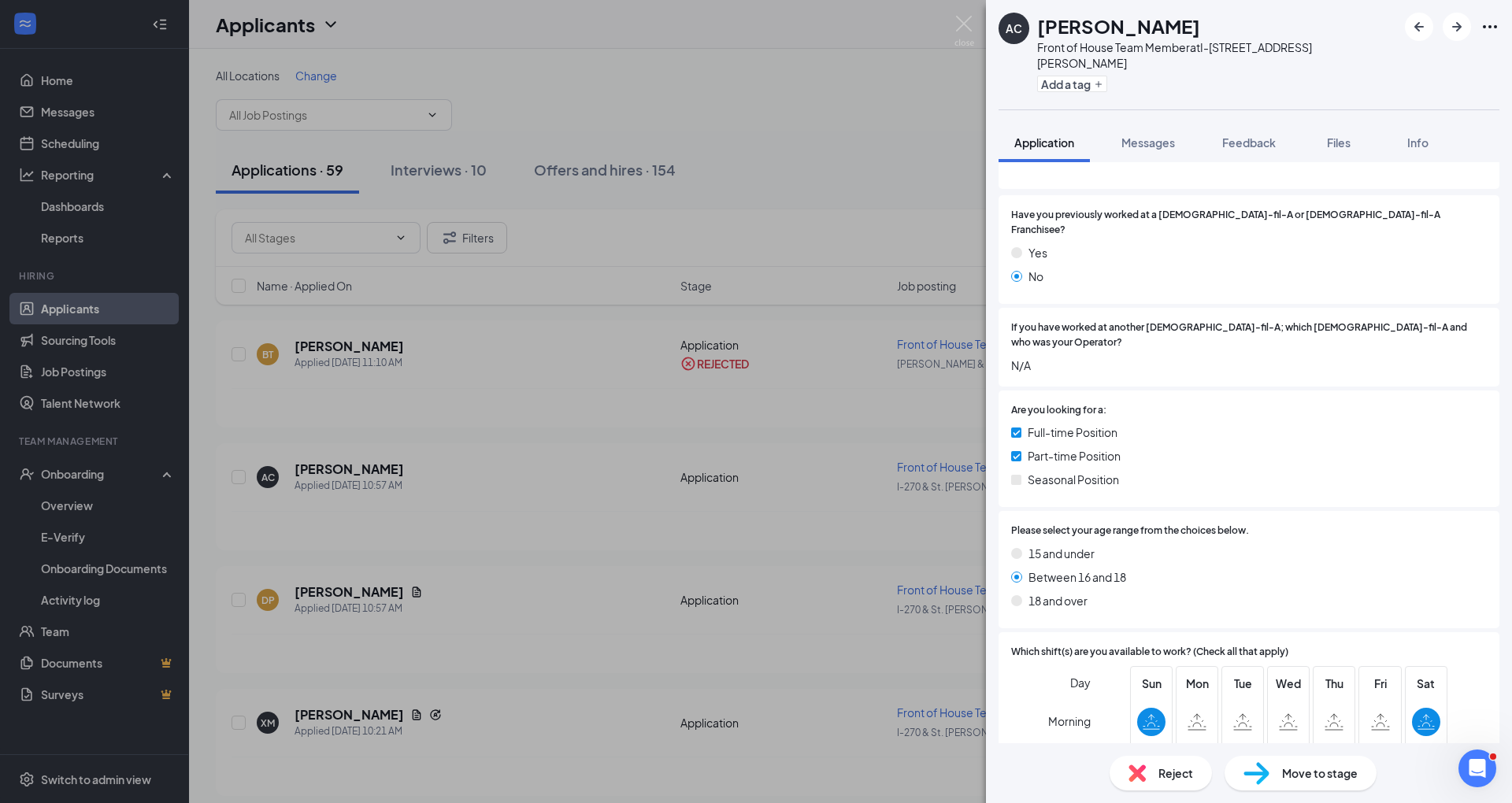
scroll to position [589, 0]
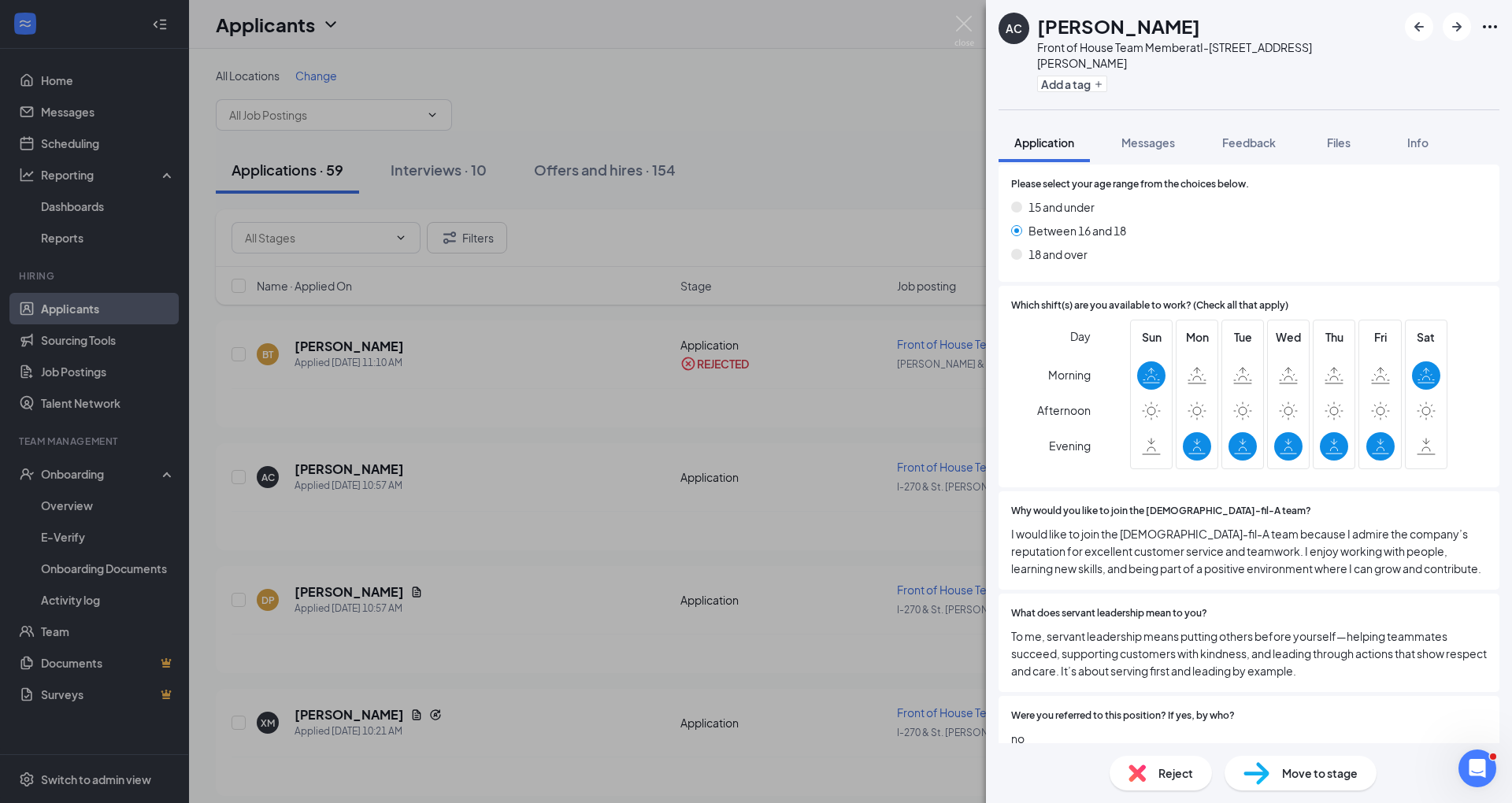
click at [1141, 750] on div "Reject Move to stage" at bounding box center [1249, 773] width 526 height 60
click at [1142, 764] on img at bounding box center [1137, 773] width 17 height 17
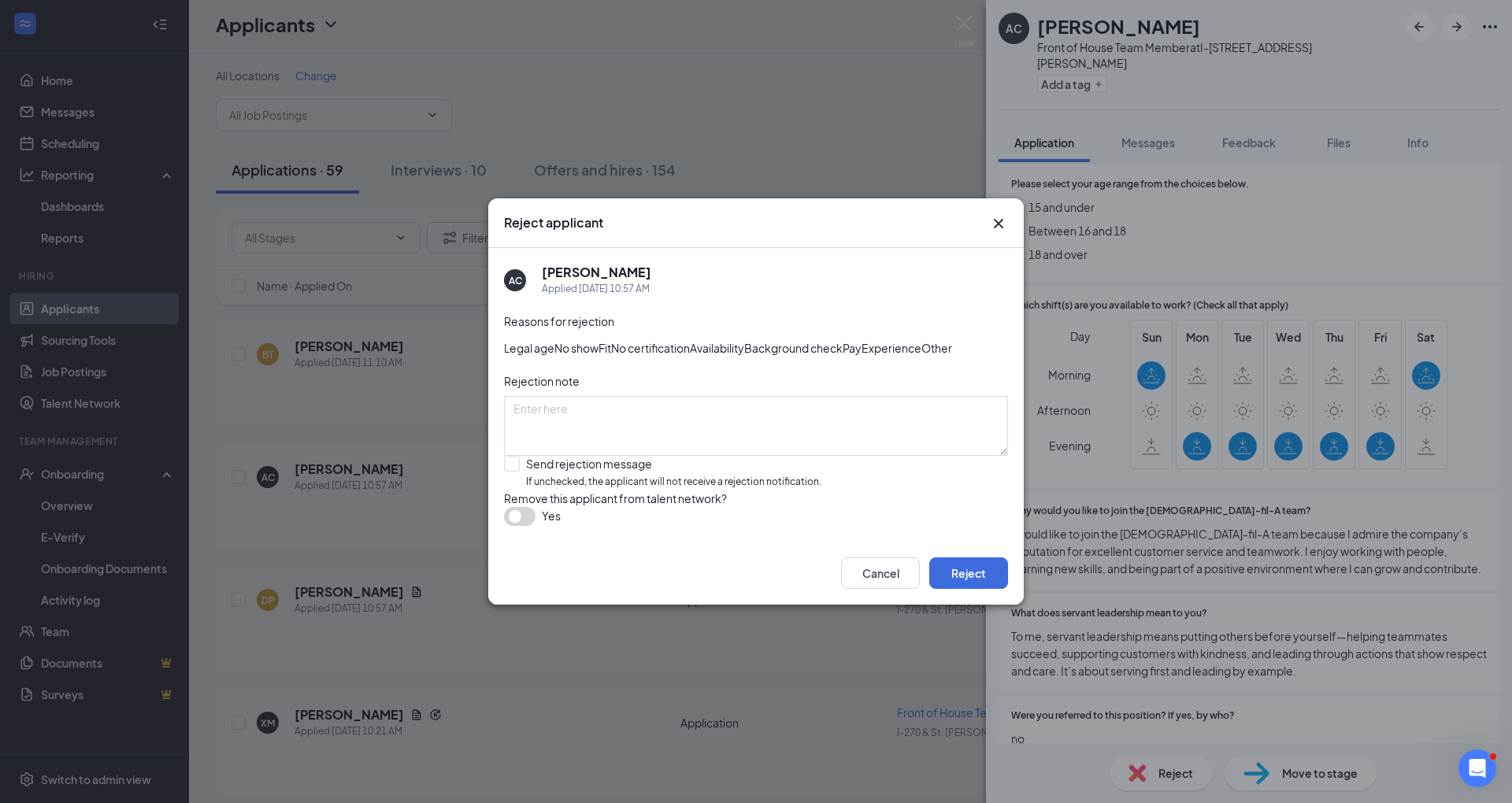
click at [520, 507] on div "Reasons for rejection Legal age No show Fit No certification Availability Backg…" at bounding box center [756, 427] width 504 height 229
click at [525, 490] on input "Send rejection message If unchecked, the applicant will not receive a rejection…" at bounding box center [662, 472] width 318 height 34
checkbox input "true"
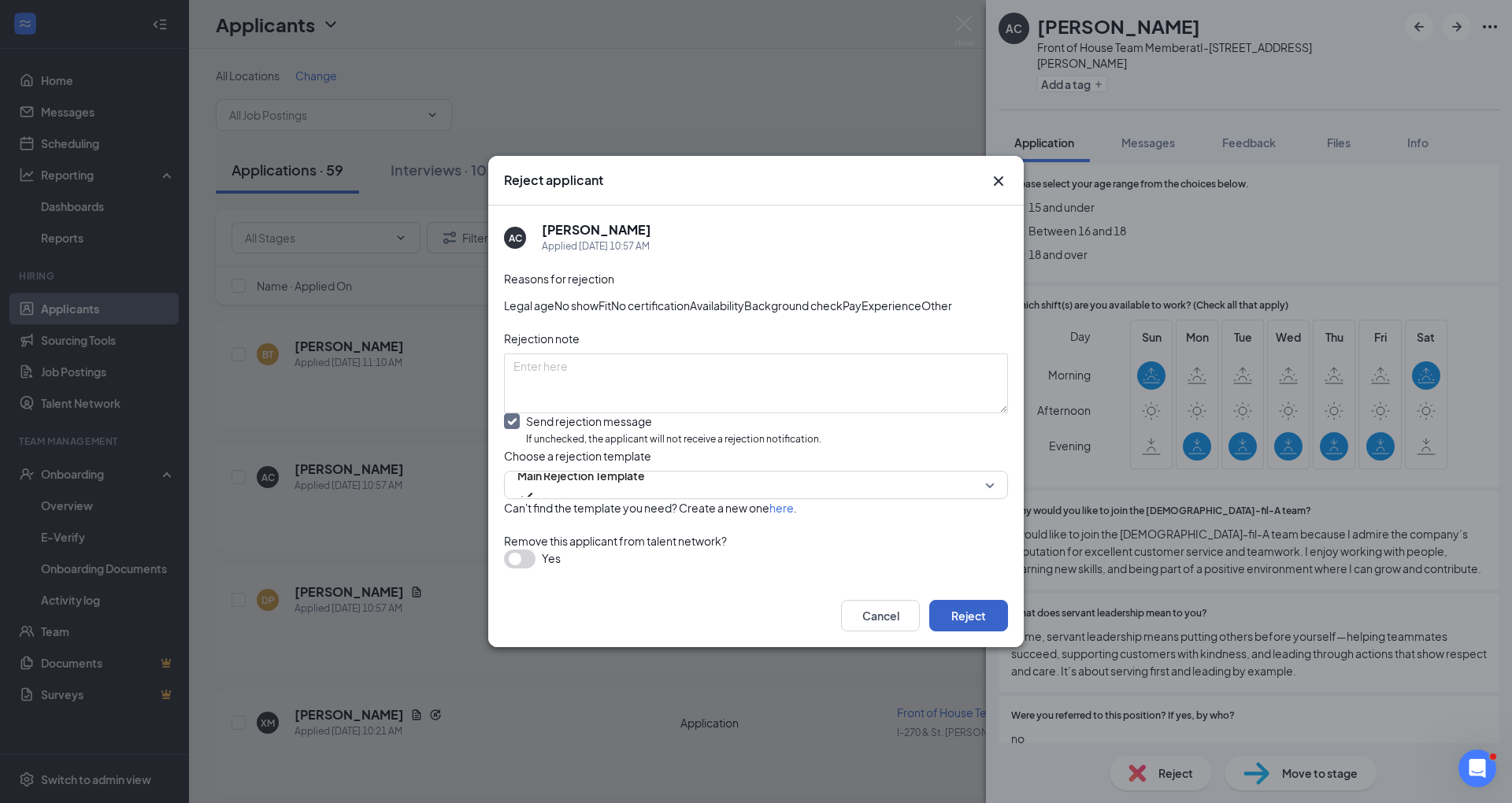
click at [983, 631] on button "Reject" at bounding box center [969, 616] width 79 height 31
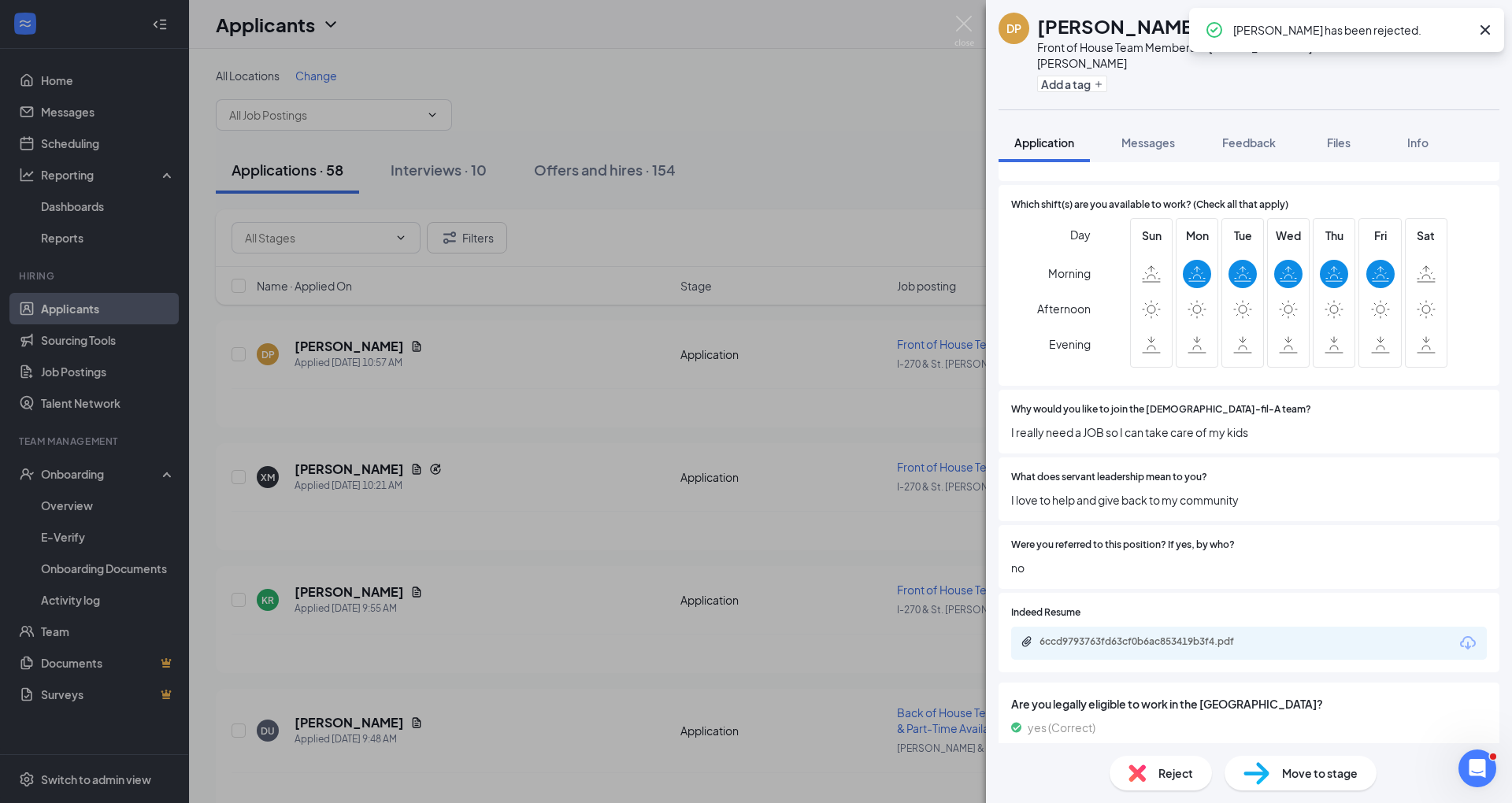
scroll to position [565, 0]
click at [1166, 755] on div "Reject Move to stage" at bounding box center [1249, 773] width 526 height 60
click at [1149, 777] on div "Reject" at bounding box center [1160, 773] width 103 height 34
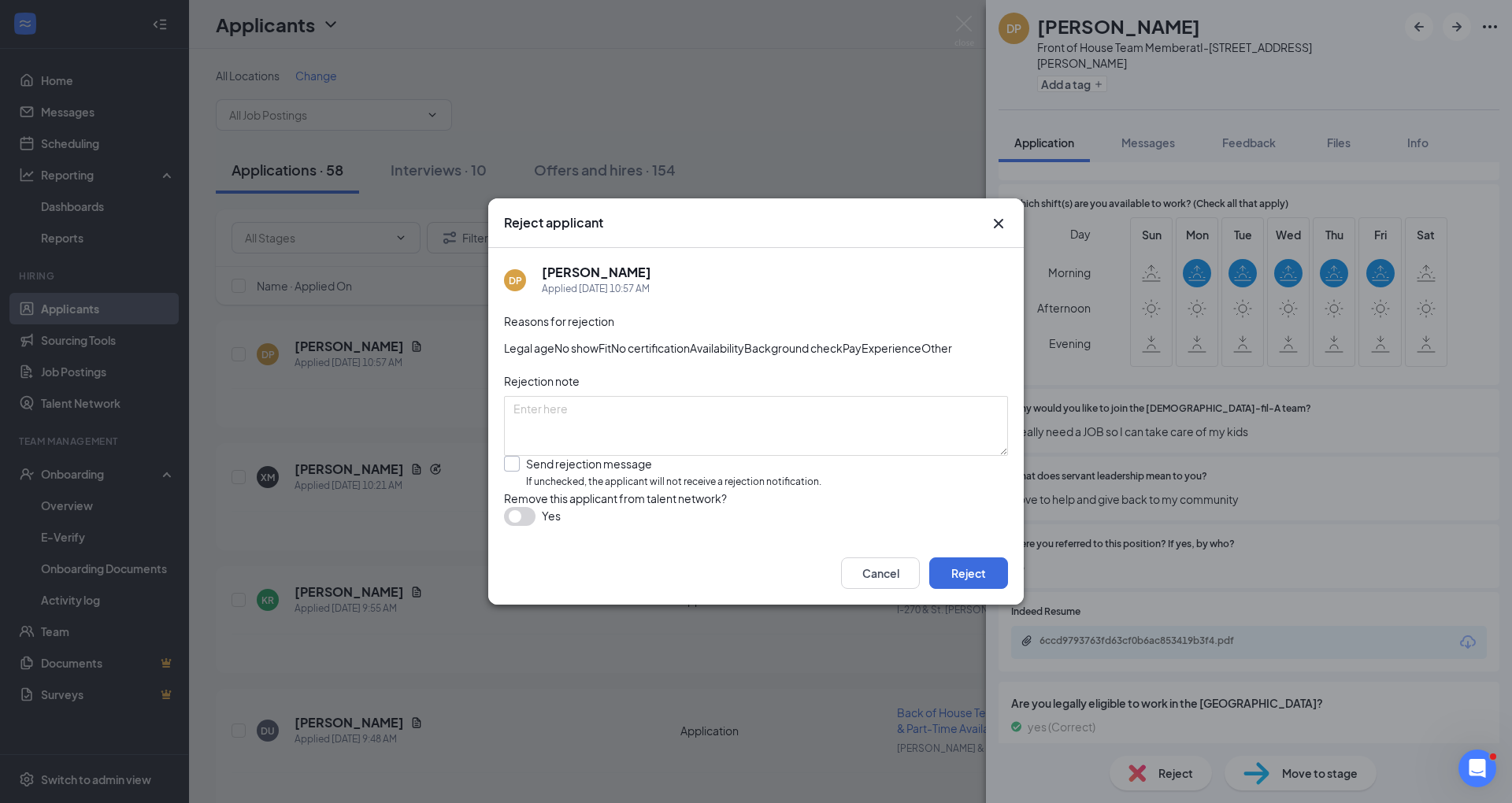
click at [642, 490] on input "Send rejection message If unchecked, the applicant will not receive a rejection…" at bounding box center [662, 472] width 318 height 34
checkbox input "true"
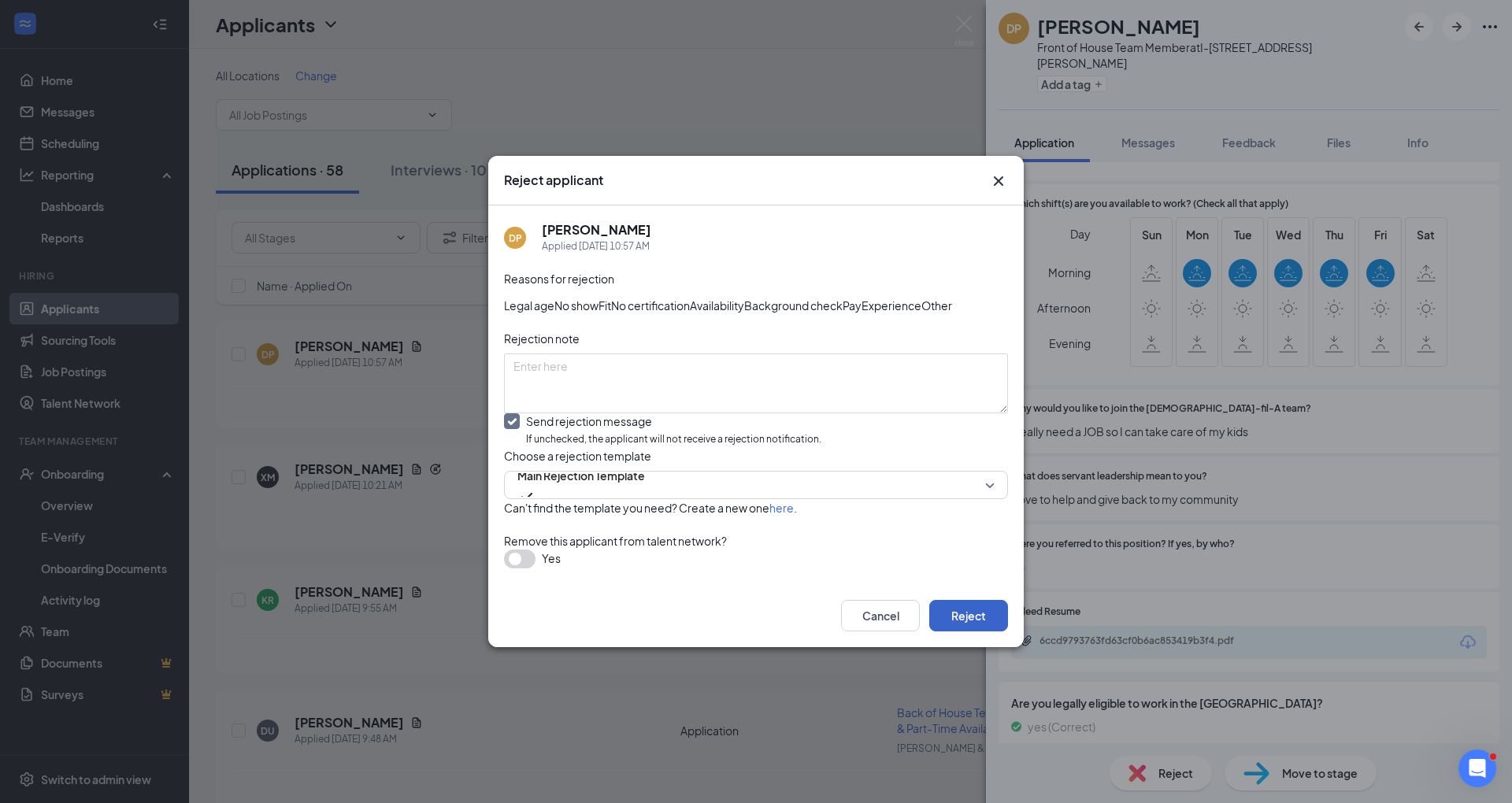
click at [966, 631] on button "Reject" at bounding box center [969, 616] width 79 height 31
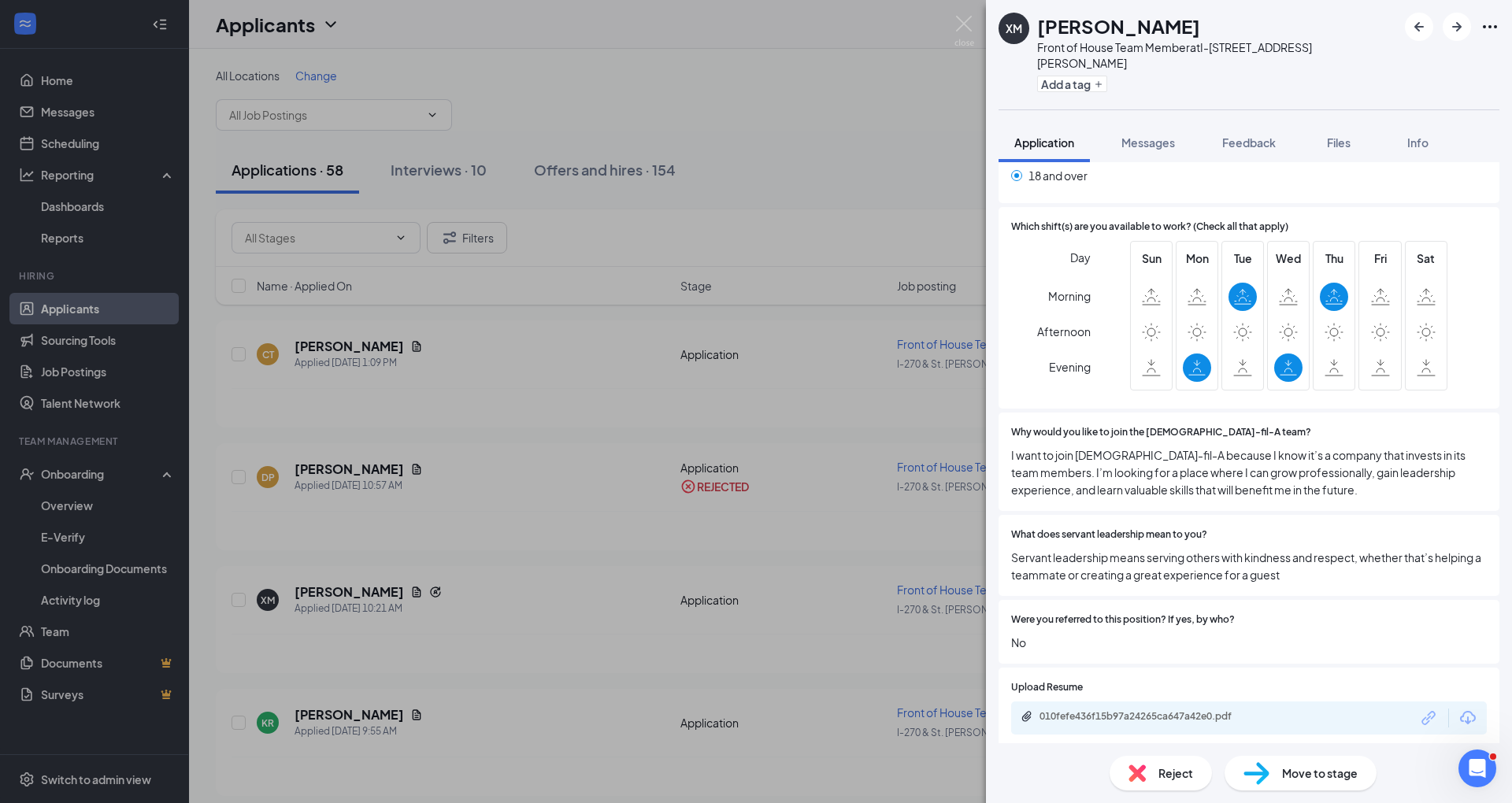
scroll to position [667, 0]
click at [1280, 769] on div "Move to stage" at bounding box center [1300, 773] width 152 height 34
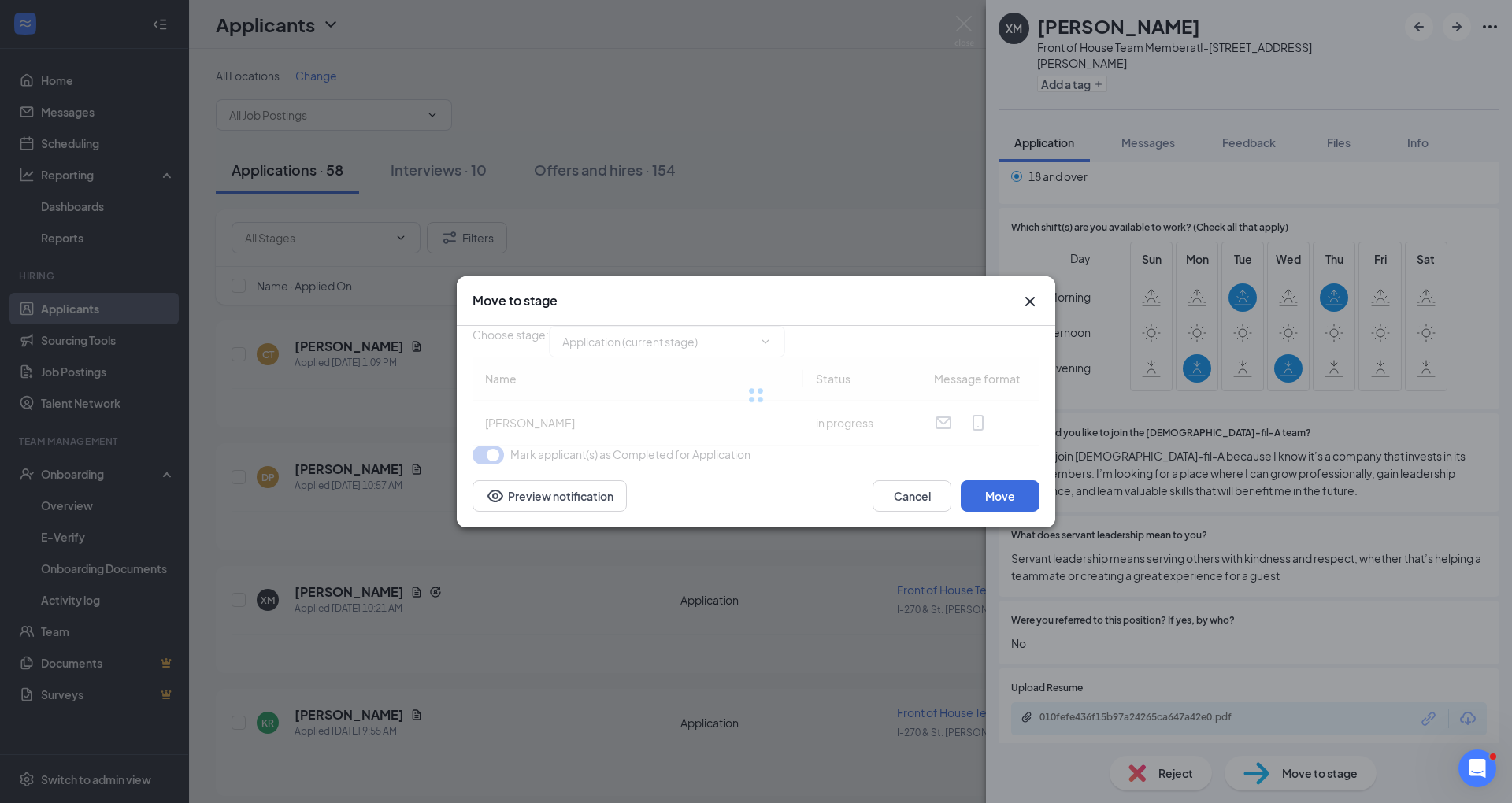
type input "Scheduling (next stage)"
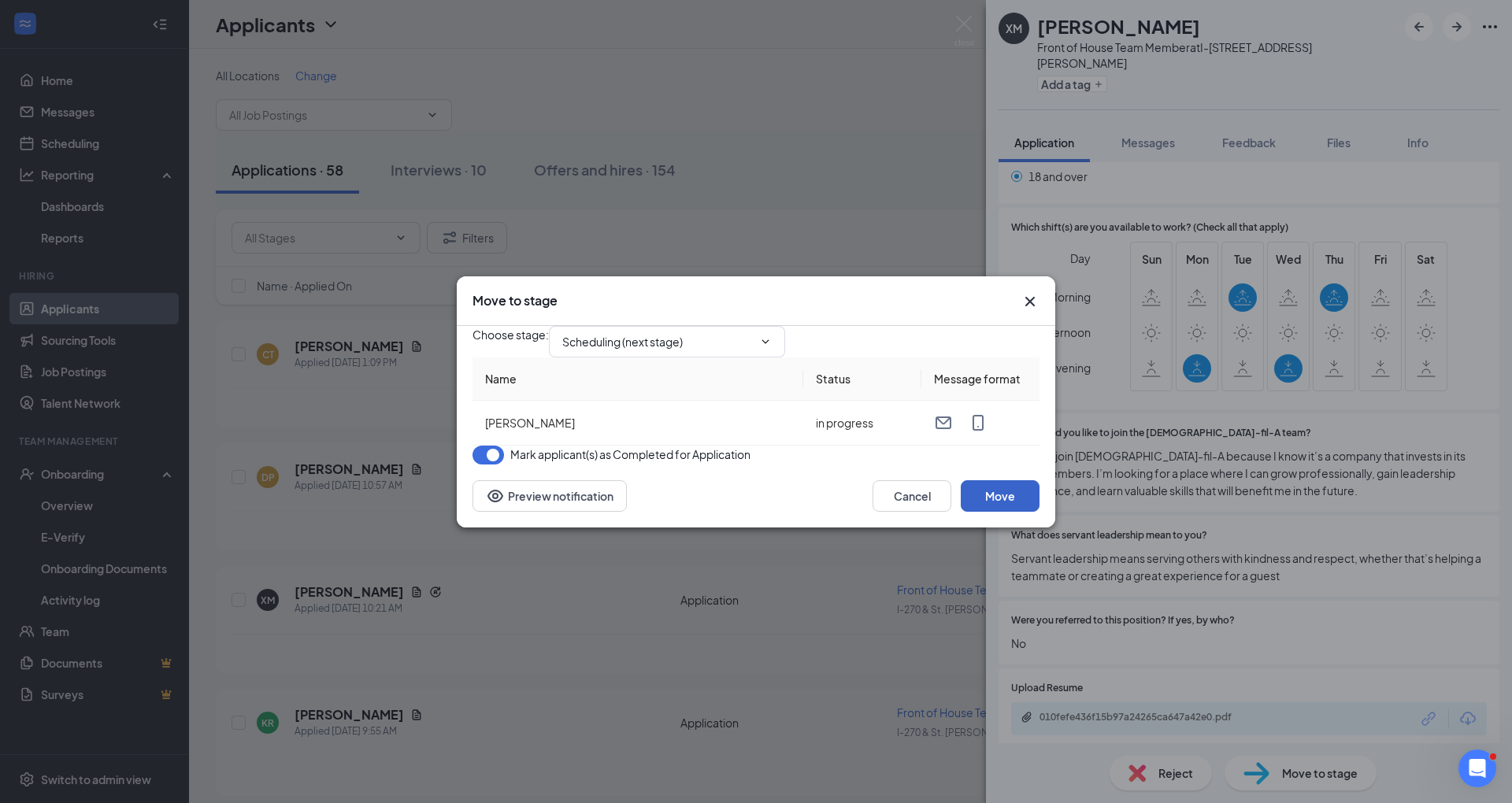
click at [1005, 512] on button "Move" at bounding box center [1000, 496] width 79 height 31
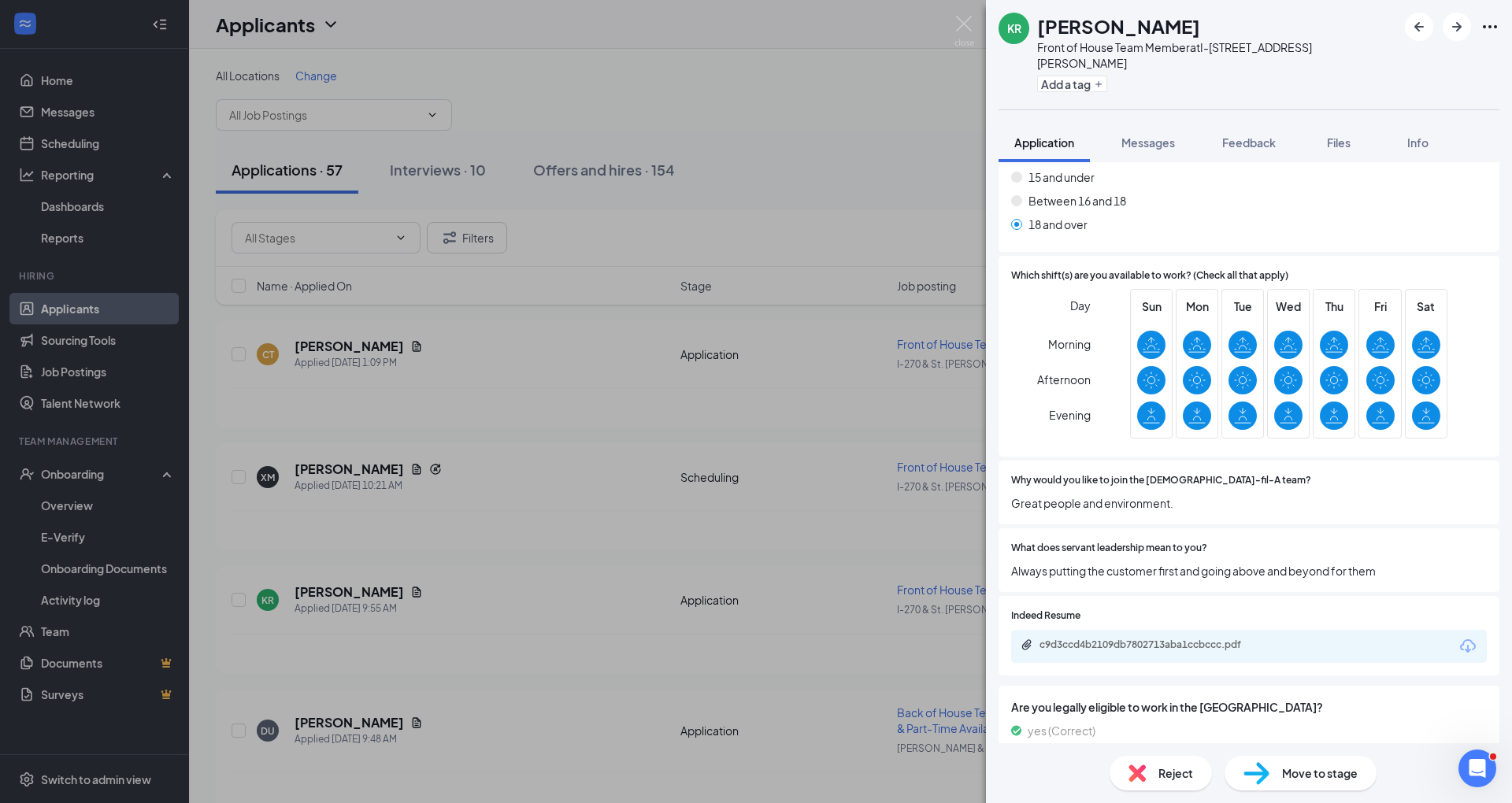
scroll to position [495, 0]
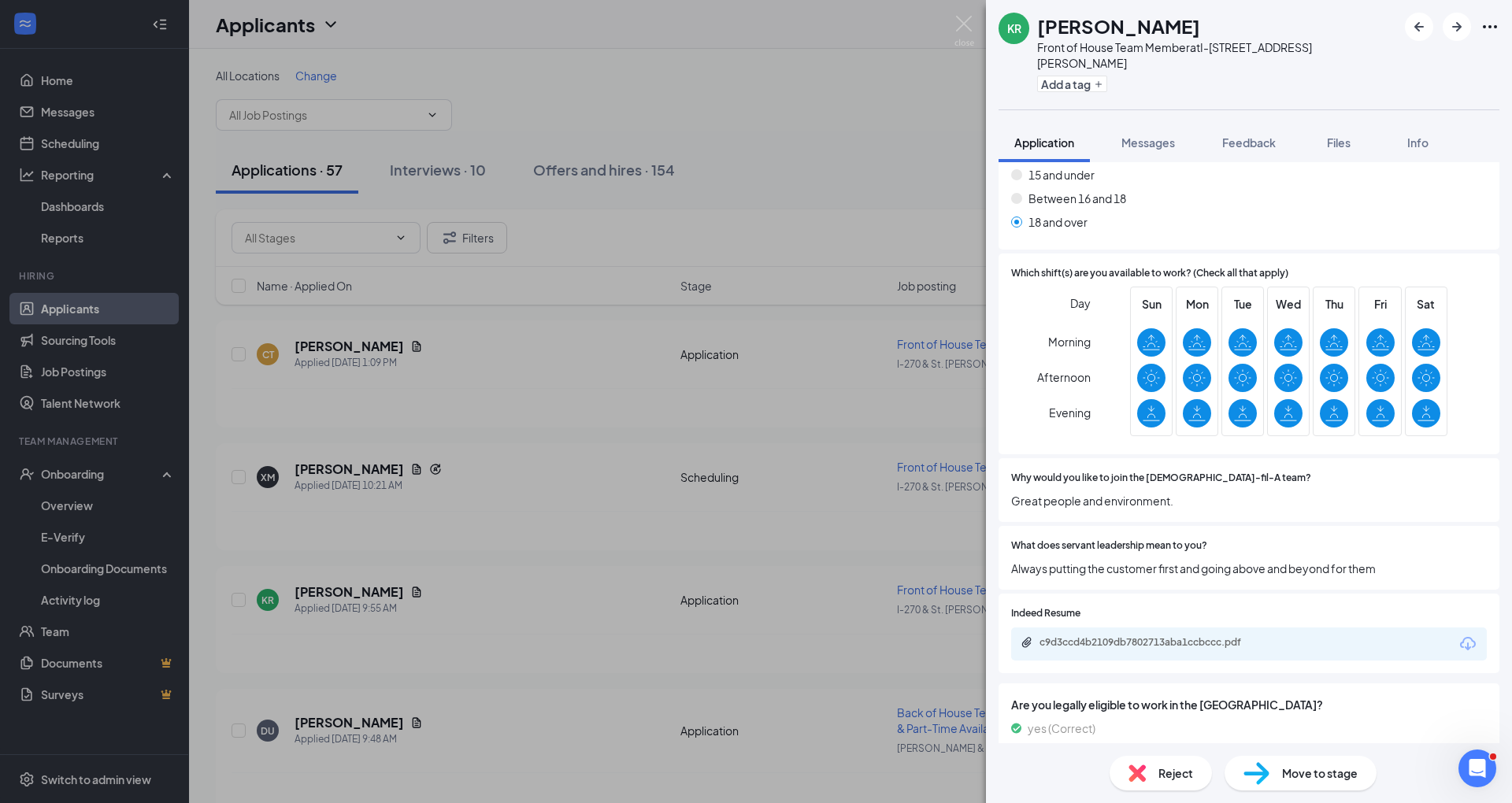
click at [1145, 753] on div "Reject Move to stage" at bounding box center [1249, 773] width 526 height 60
click at [1143, 755] on div "Reject Move to stage" at bounding box center [1249, 773] width 526 height 60
click at [1135, 768] on img at bounding box center [1137, 773] width 17 height 17
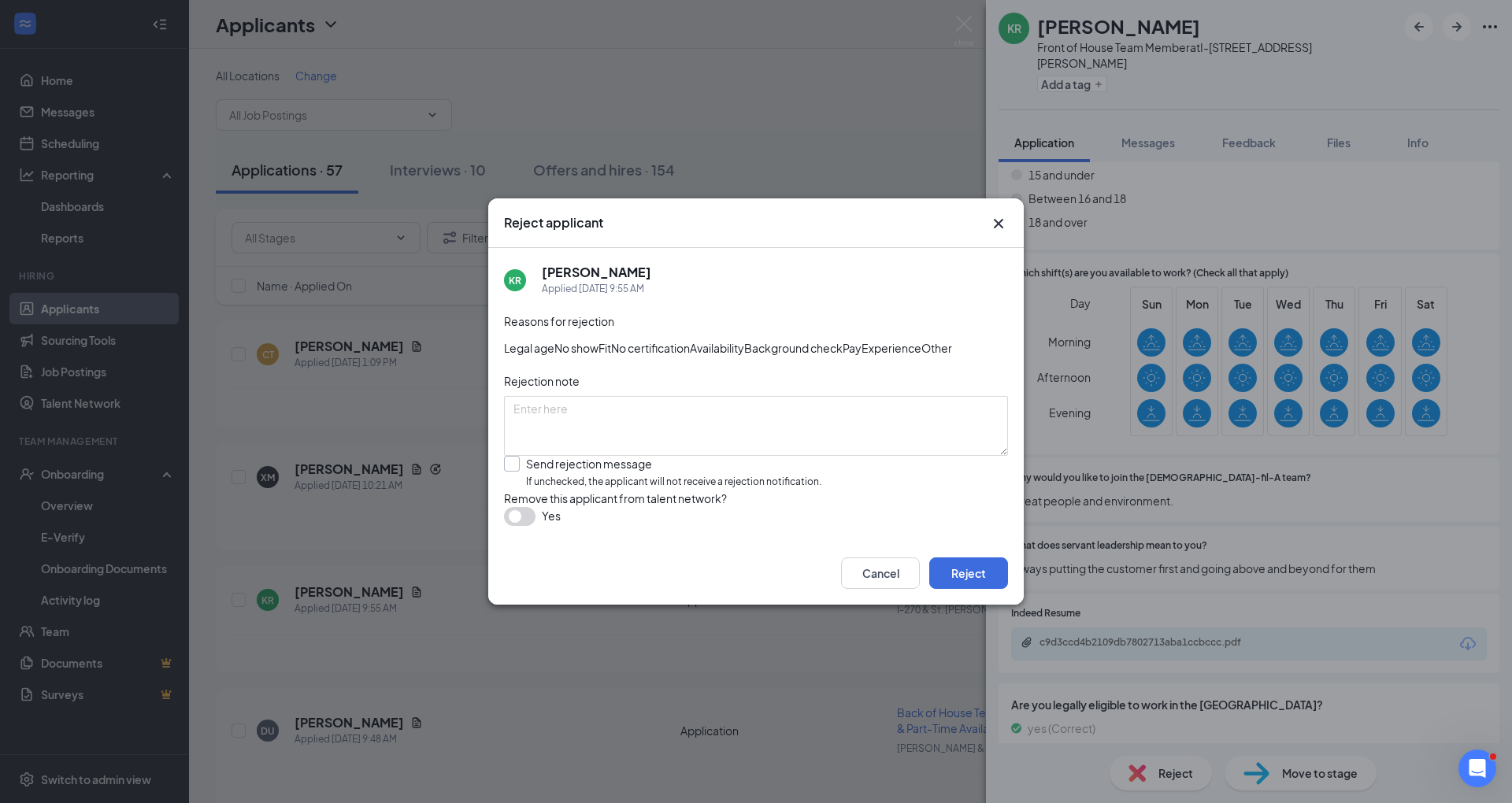
click at [711, 490] on input "Send rejection message If unchecked, the applicant will not receive a rejection…" at bounding box center [662, 472] width 318 height 34
checkbox input "true"
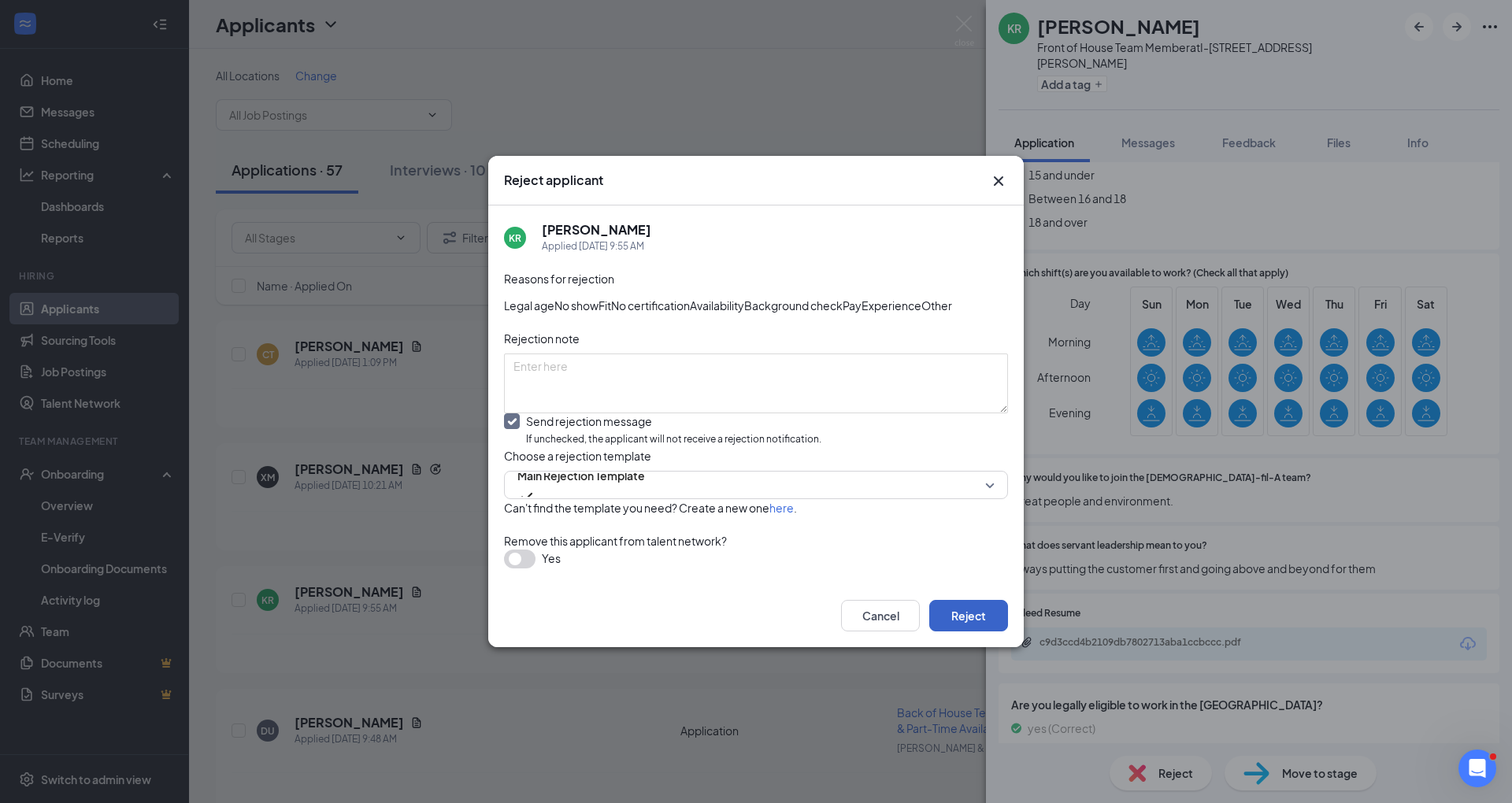
click at [972, 631] on button "Reject" at bounding box center [969, 616] width 79 height 31
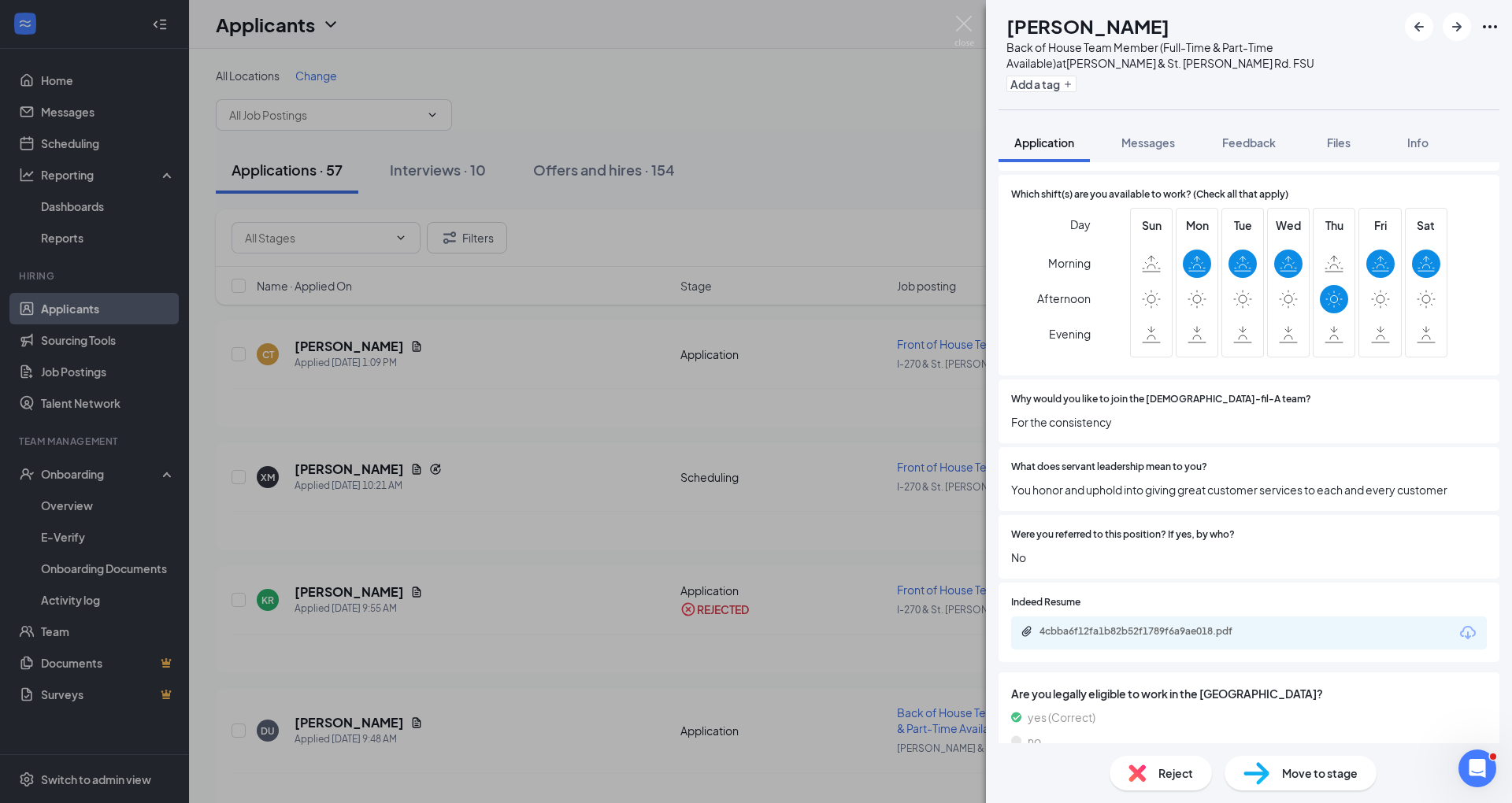
scroll to position [588, 0]
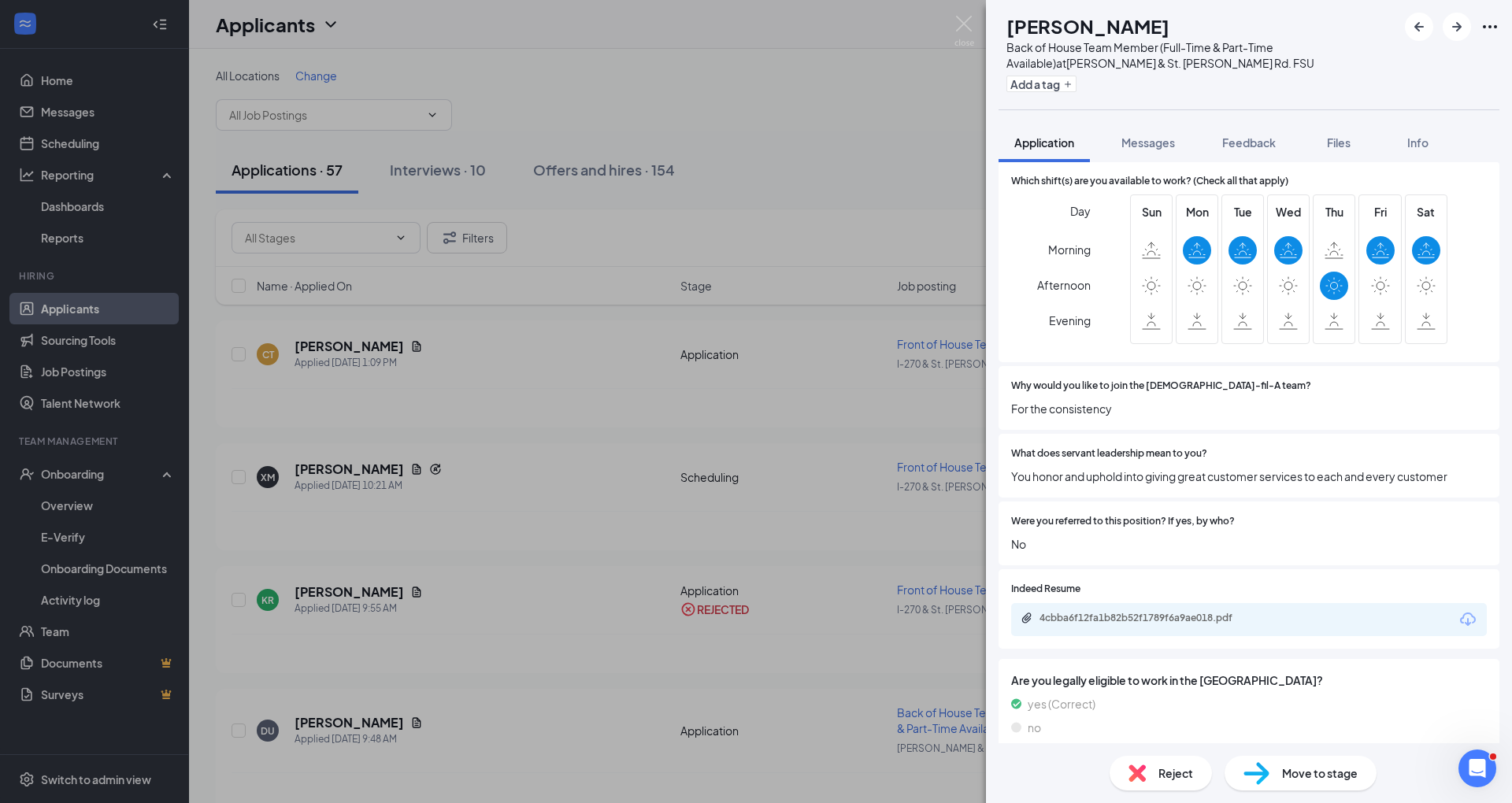
click at [1144, 761] on div "Reject" at bounding box center [1160, 773] width 103 height 34
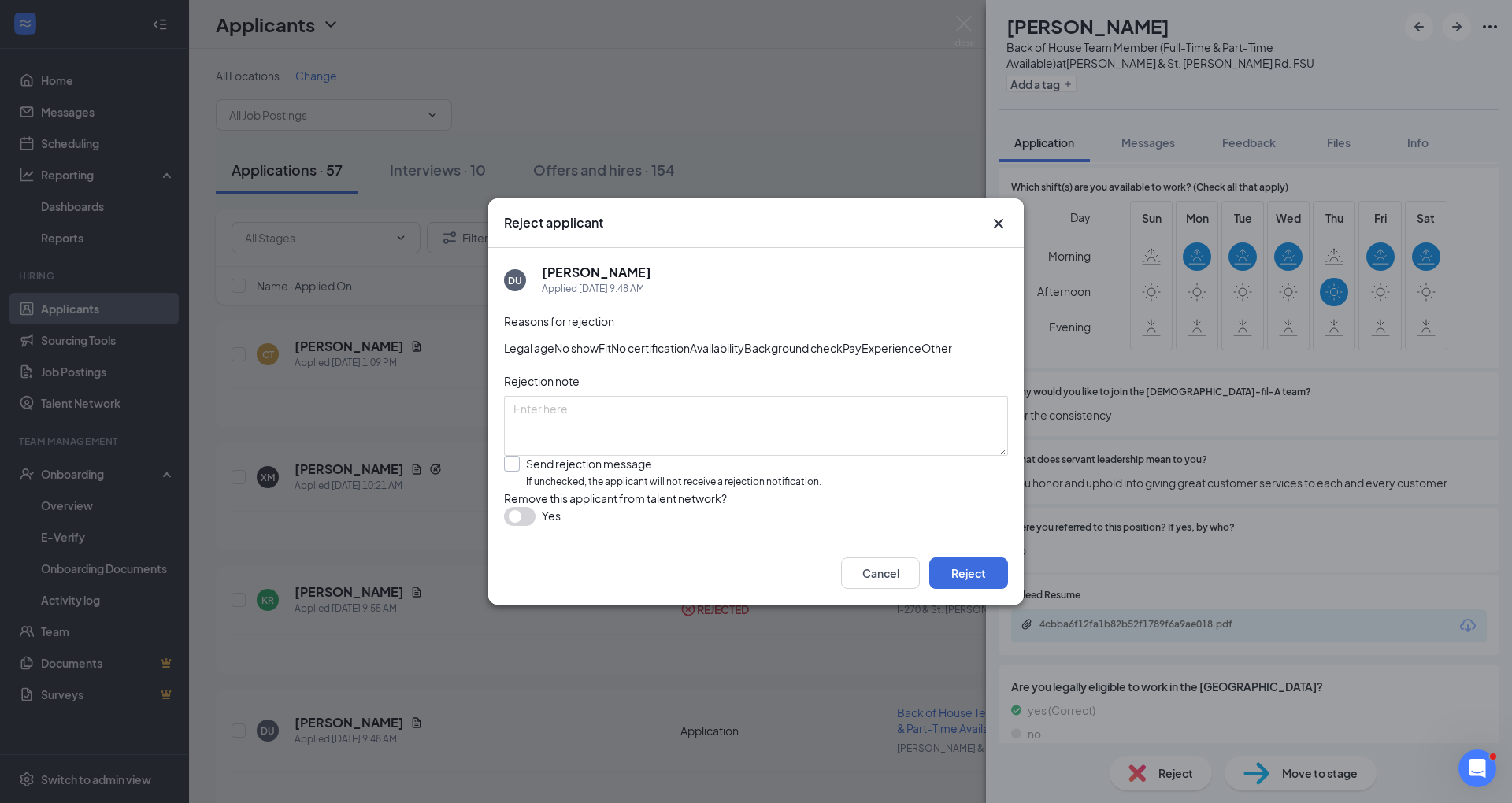
click at [821, 490] on input "Send rejection message If unchecked, the applicant will not receive a rejection…" at bounding box center [662, 472] width 318 height 34
checkbox input "true"
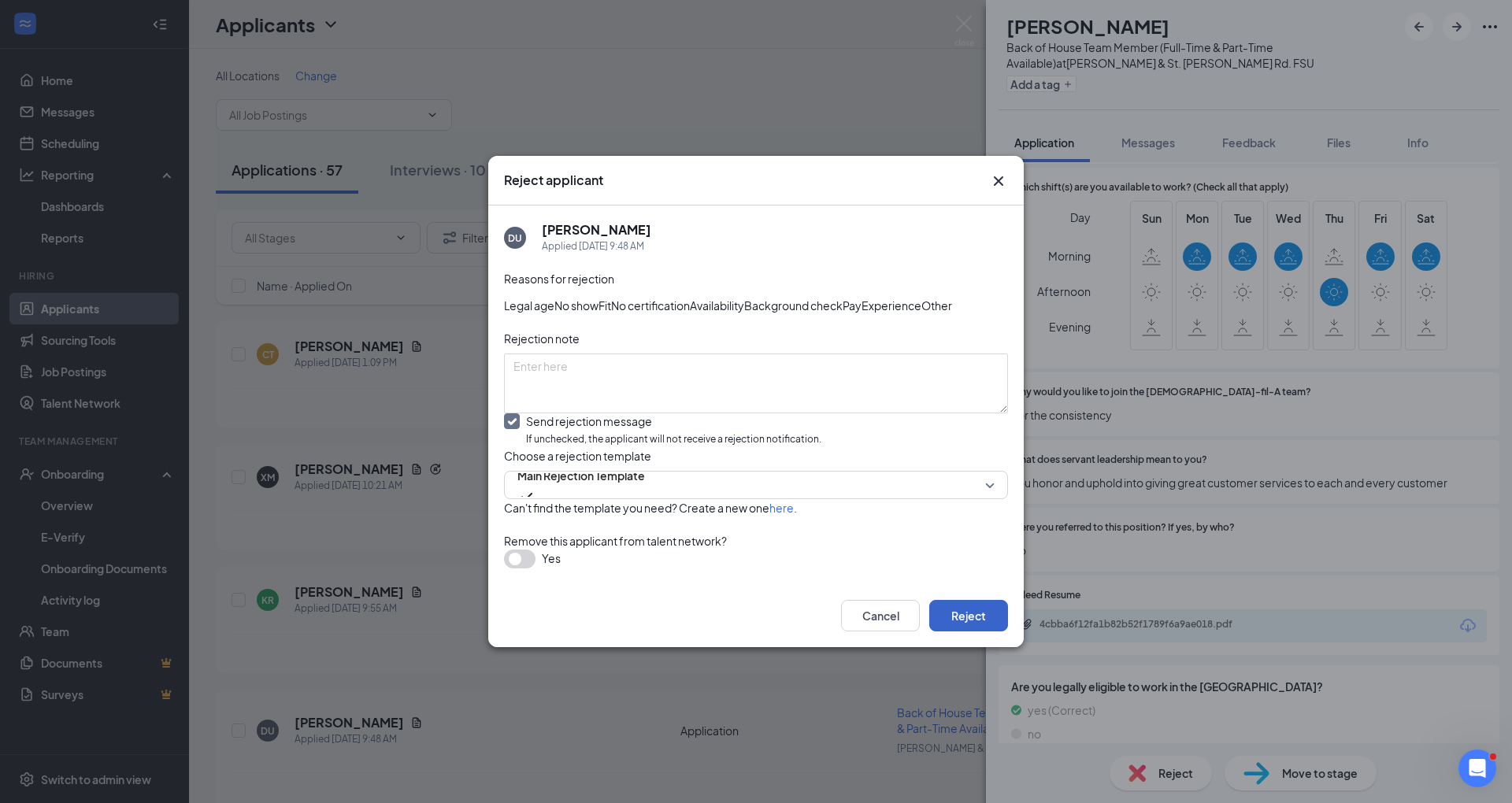
click at [976, 631] on button "Reject" at bounding box center [969, 616] width 79 height 31
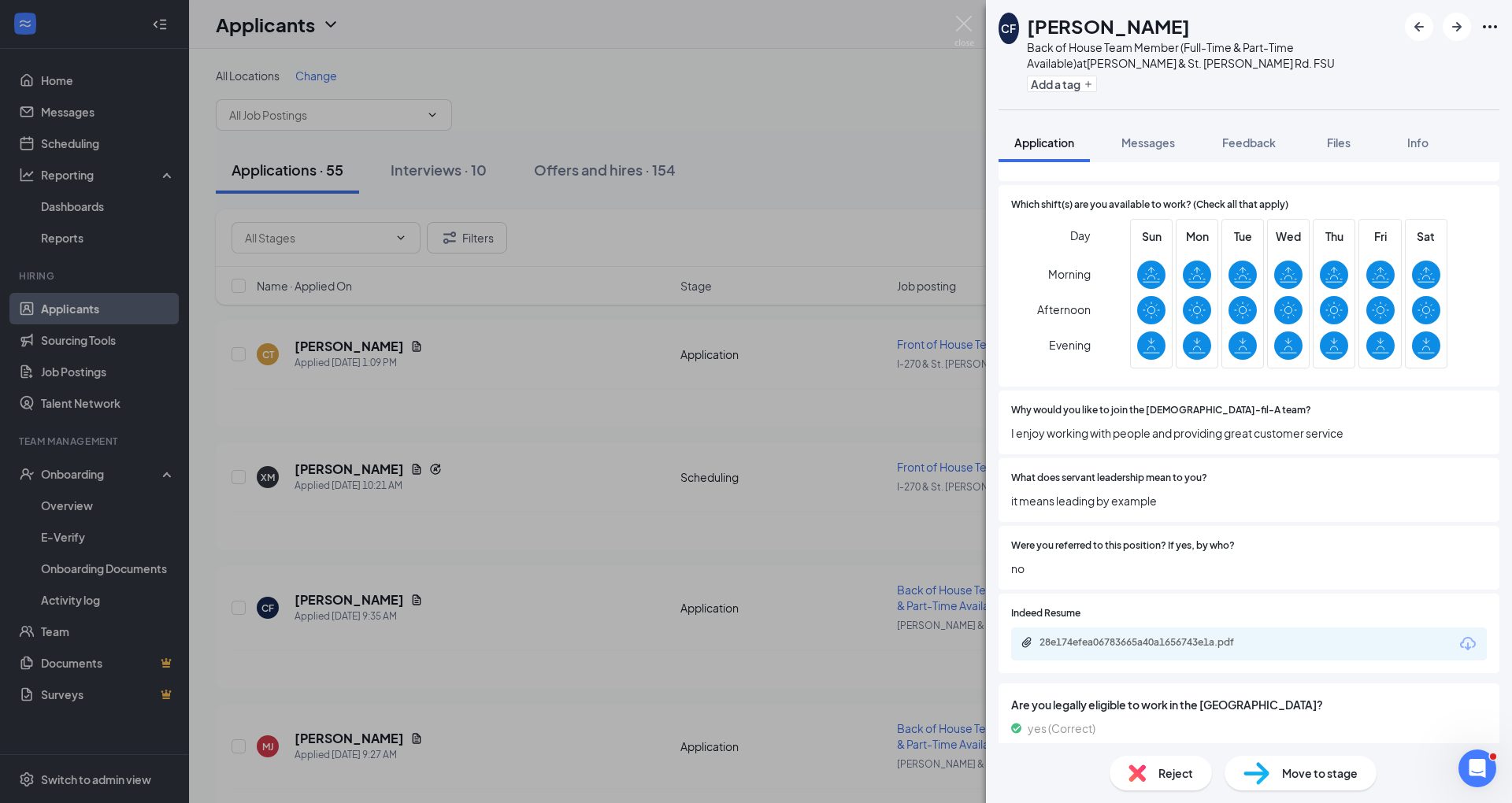
scroll to position [648, 0]
click at [1148, 764] on div "Reject" at bounding box center [1160, 773] width 103 height 34
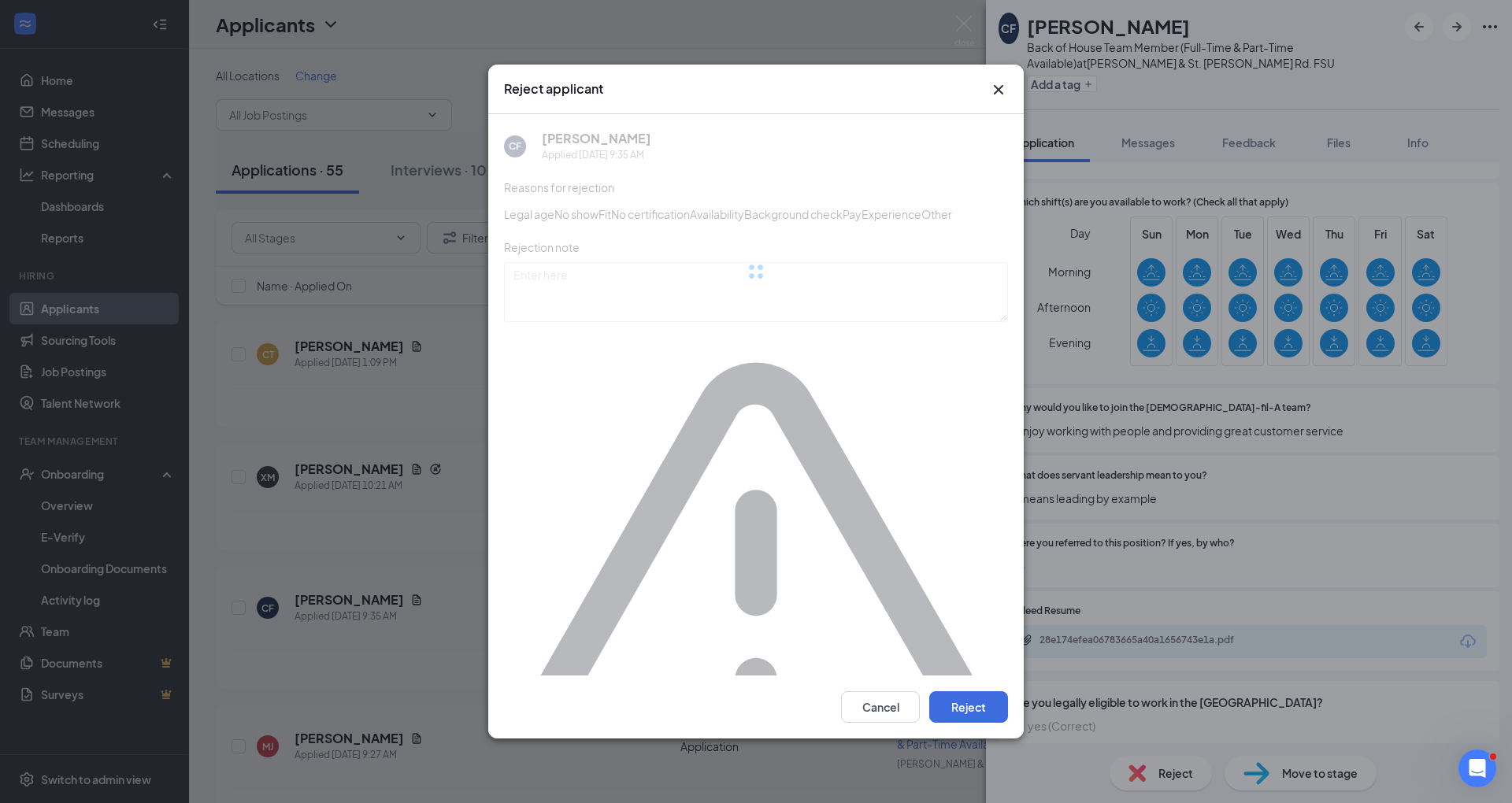
click at [740, 429] on div at bounding box center [756, 272] width 504 height 315
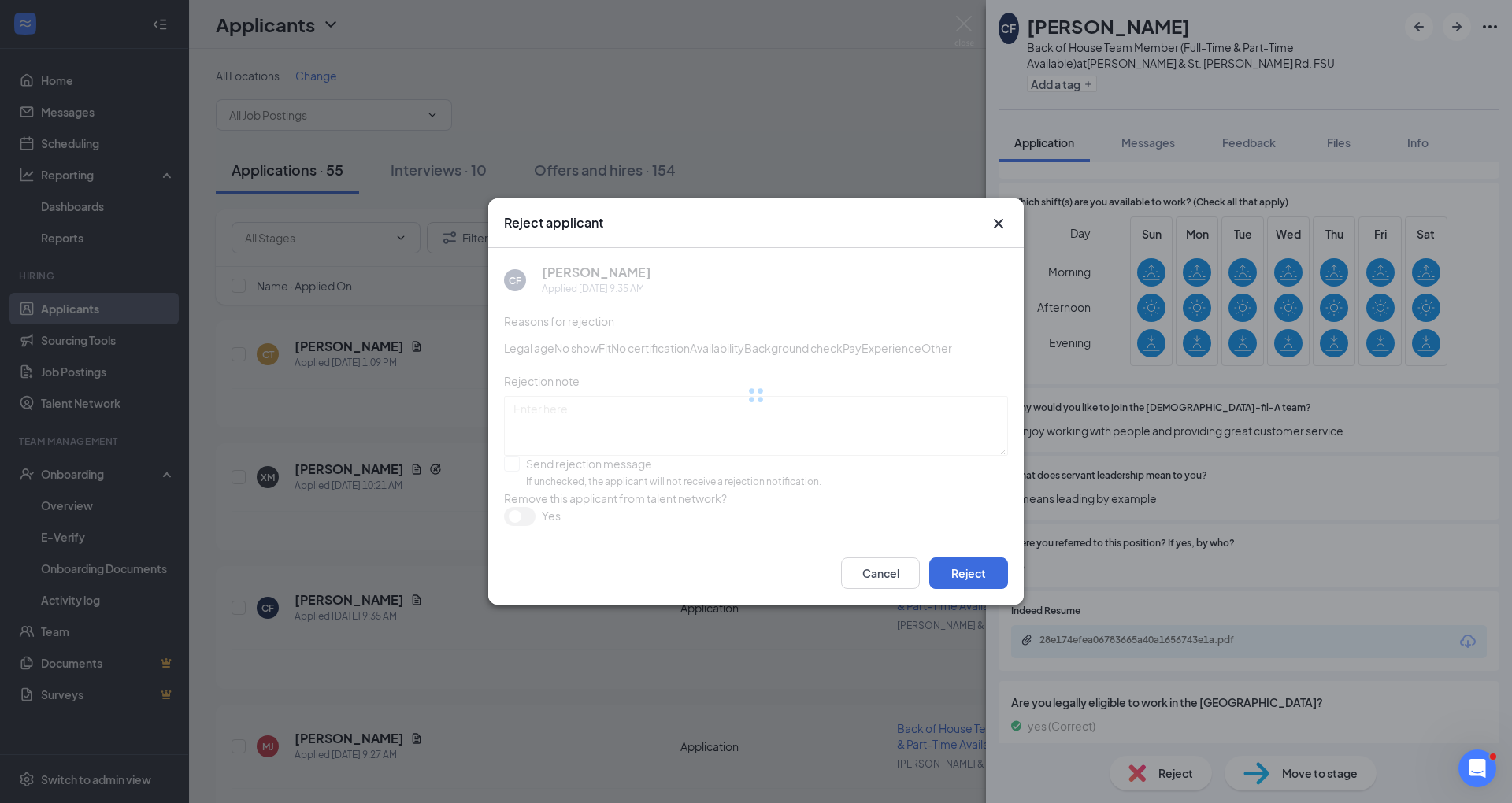
click at [740, 482] on div at bounding box center [756, 395] width 504 height 294
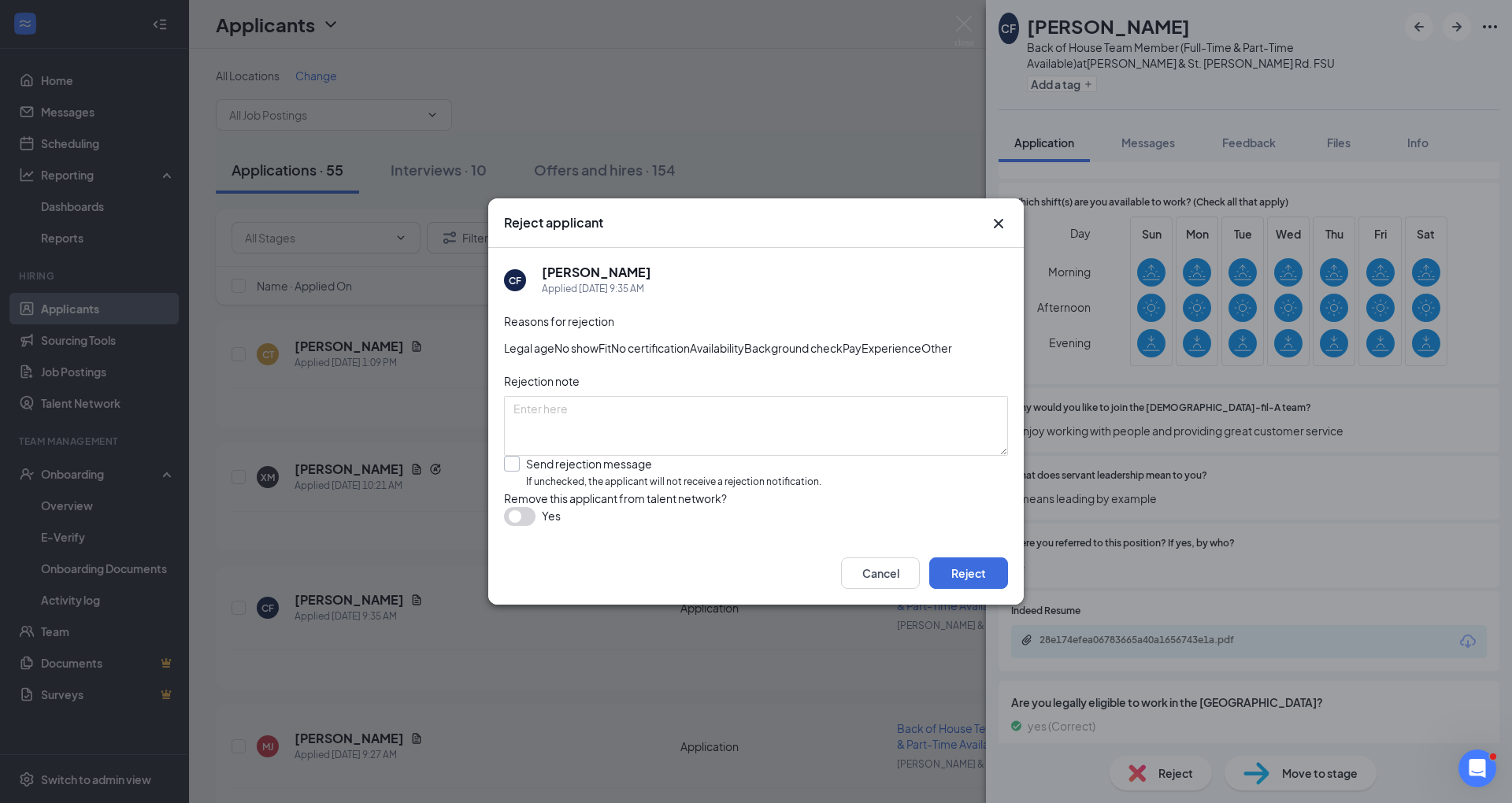
click at [685, 484] on input "Send rejection message If unchecked, the applicant will not receive a rejection…" at bounding box center [662, 472] width 318 height 34
checkbox input "true"
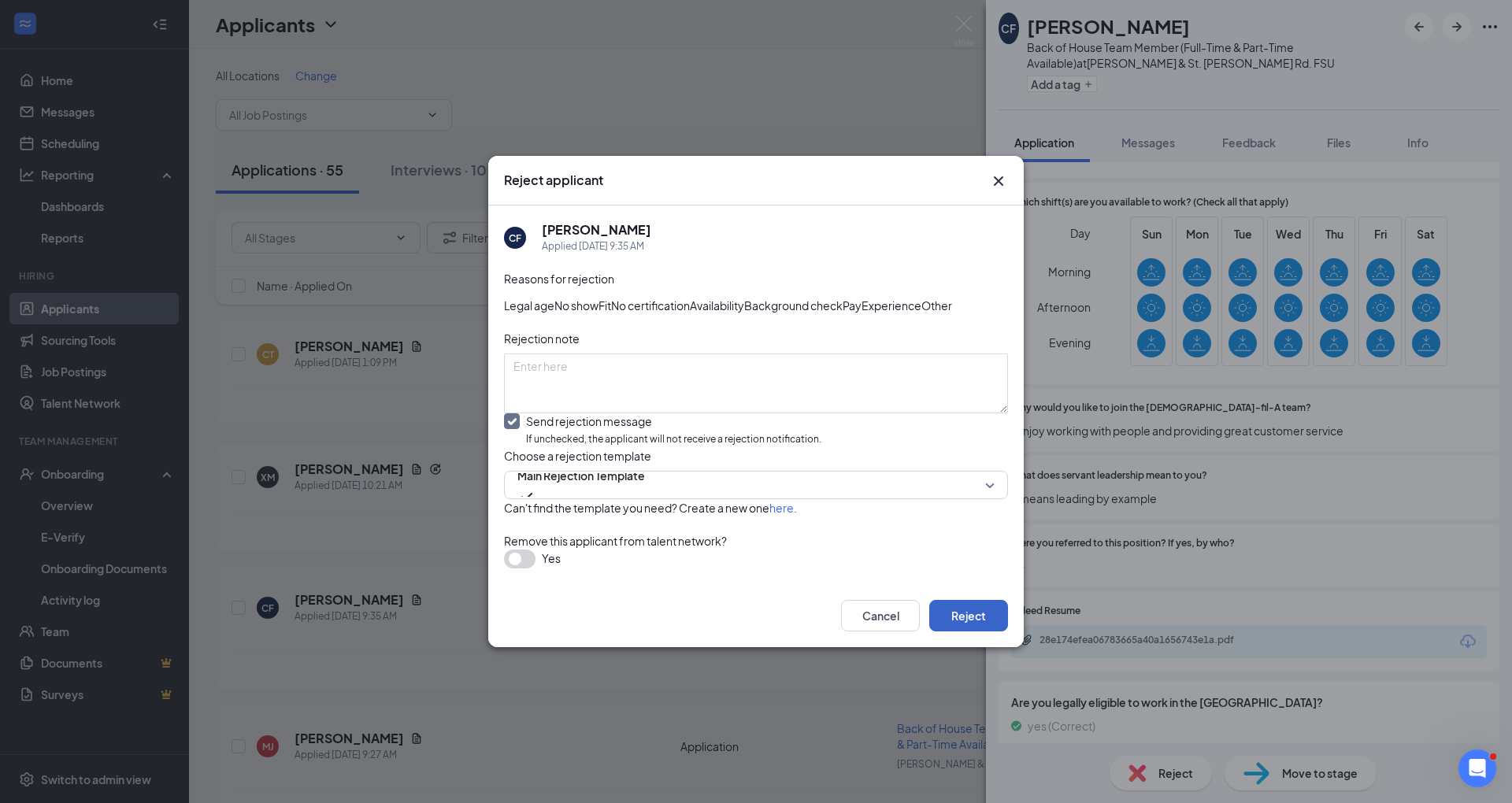
click at [955, 631] on button "Reject" at bounding box center [969, 616] width 79 height 31
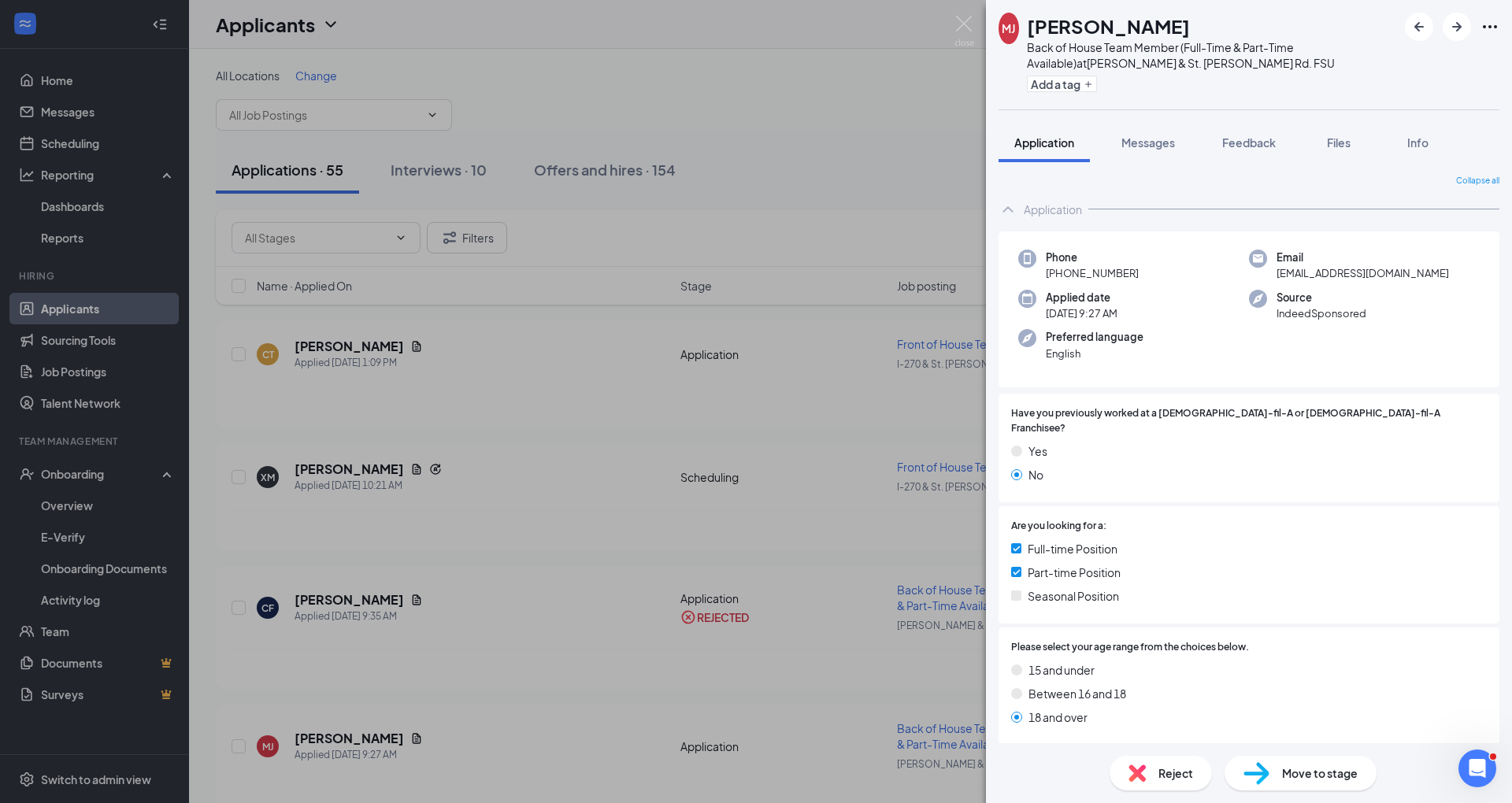
click at [0, 677] on div "[PERSON_NAME] Back of House Team Member (Full-Time & Part-Time Available) at [P…" at bounding box center [756, 402] width 1512 height 803
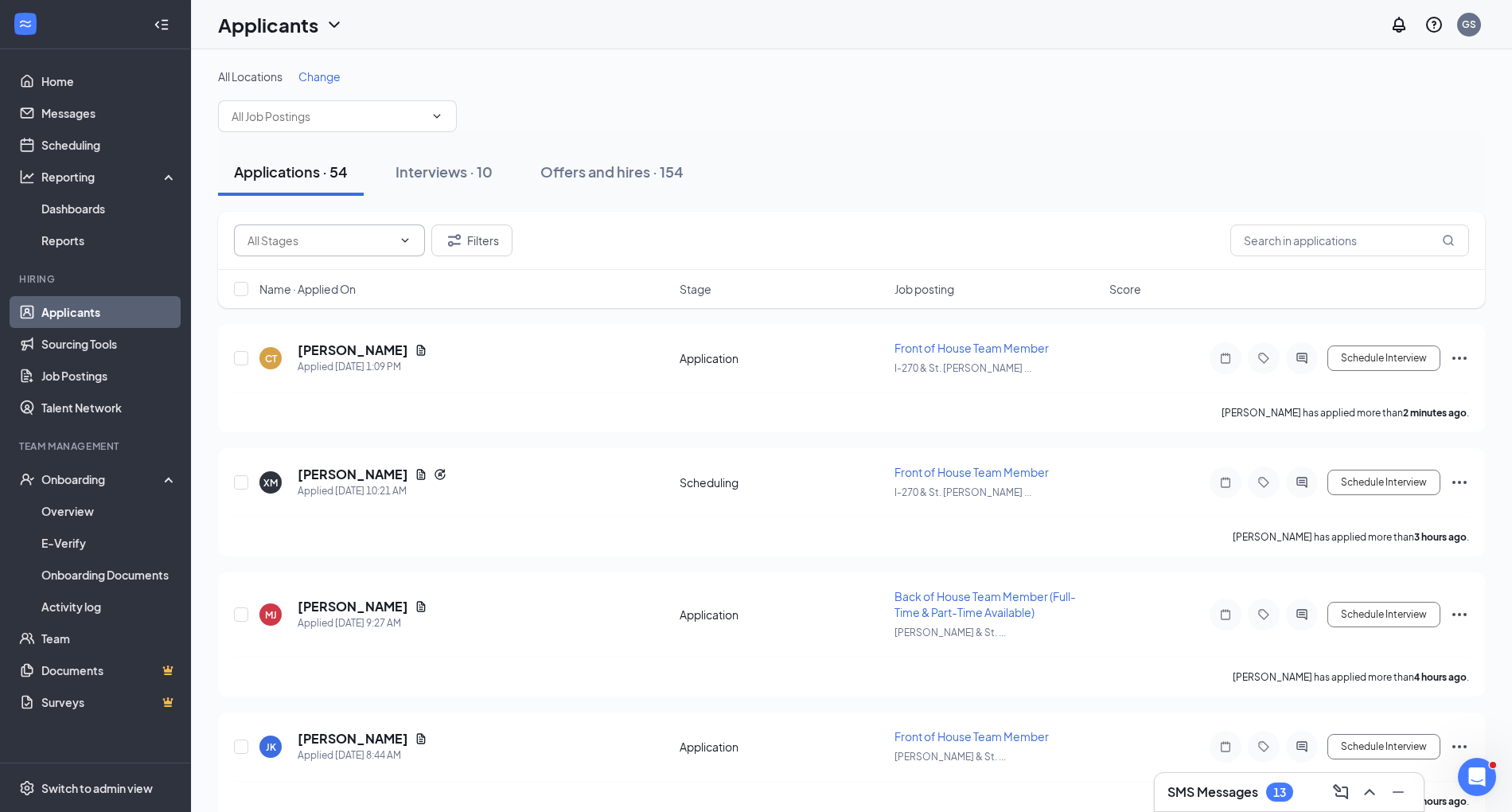
click at [373, 240] on input "text" at bounding box center [319, 240] width 145 height 17
click at [367, 276] on div "Application (53)" at bounding box center [343, 271] width 166 height 17
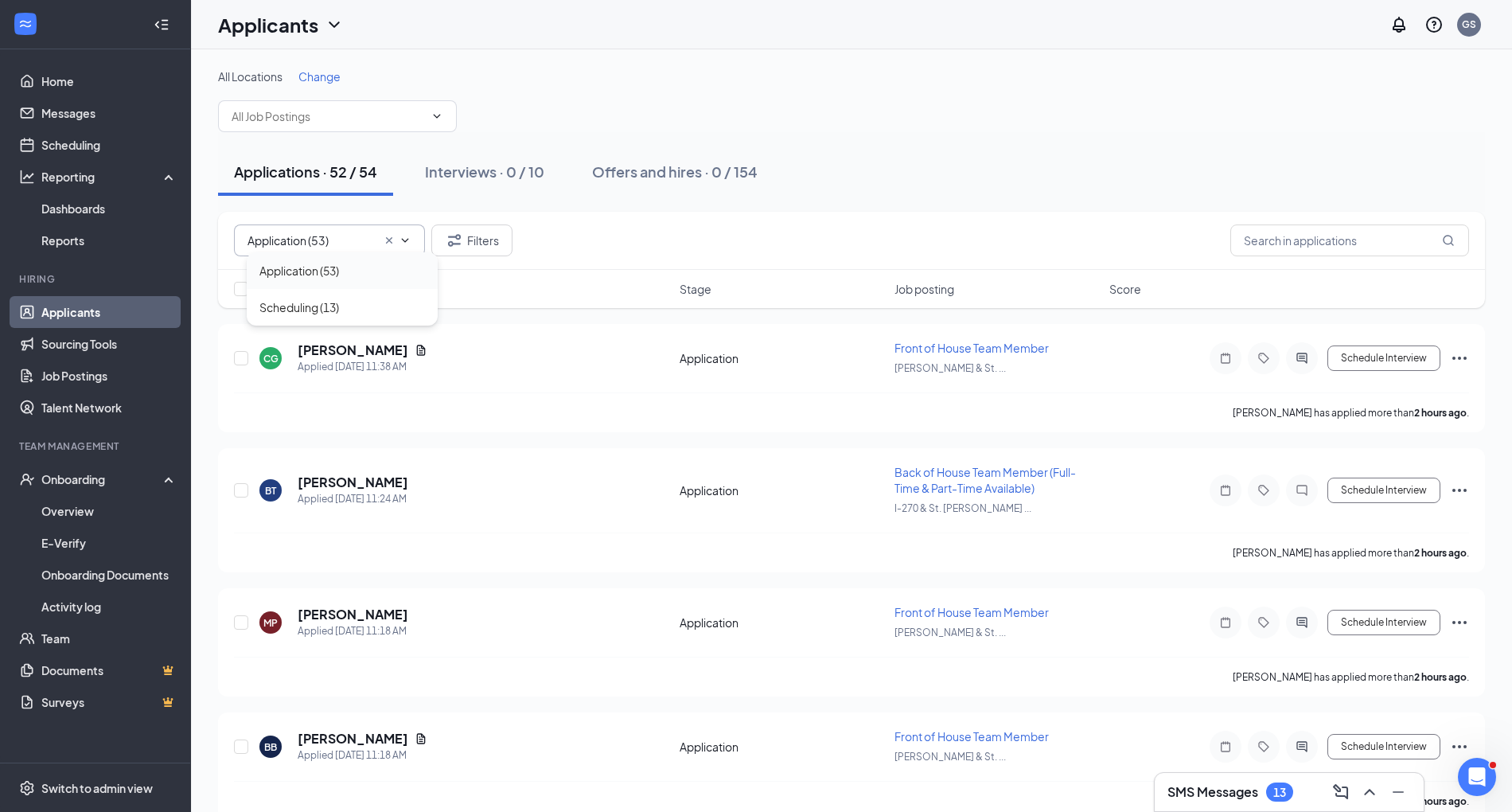
type input "Application (53)"
click at [333, 360] on div "Applied [DATE] 1:09 PM" at bounding box center [363, 367] width 129 height 16
click at [319, 352] on h5 "[PERSON_NAME]" at bounding box center [353, 350] width 110 height 17
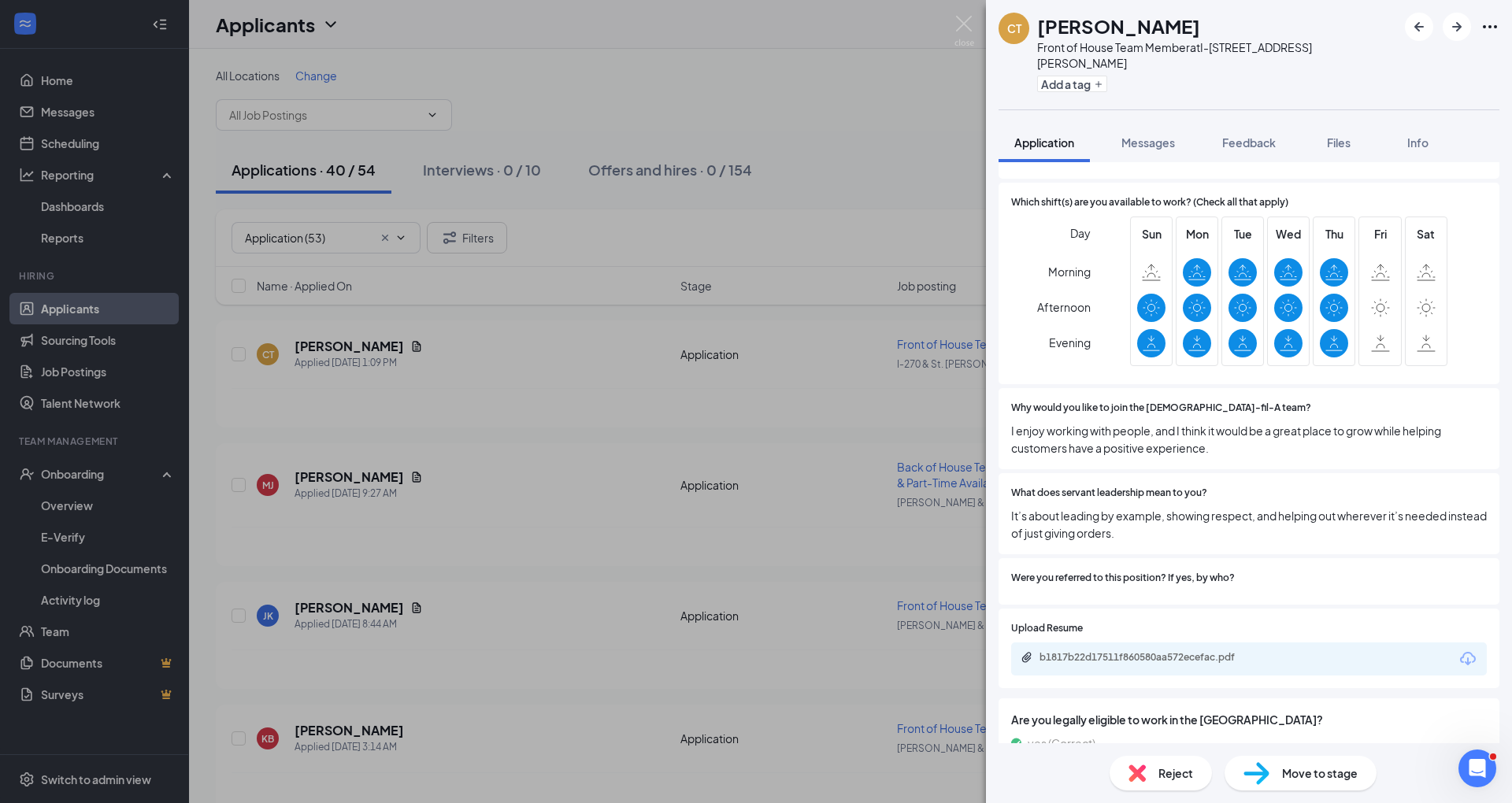
scroll to position [631, 0]
click at [1158, 759] on div "Reject" at bounding box center [1160, 773] width 103 height 34
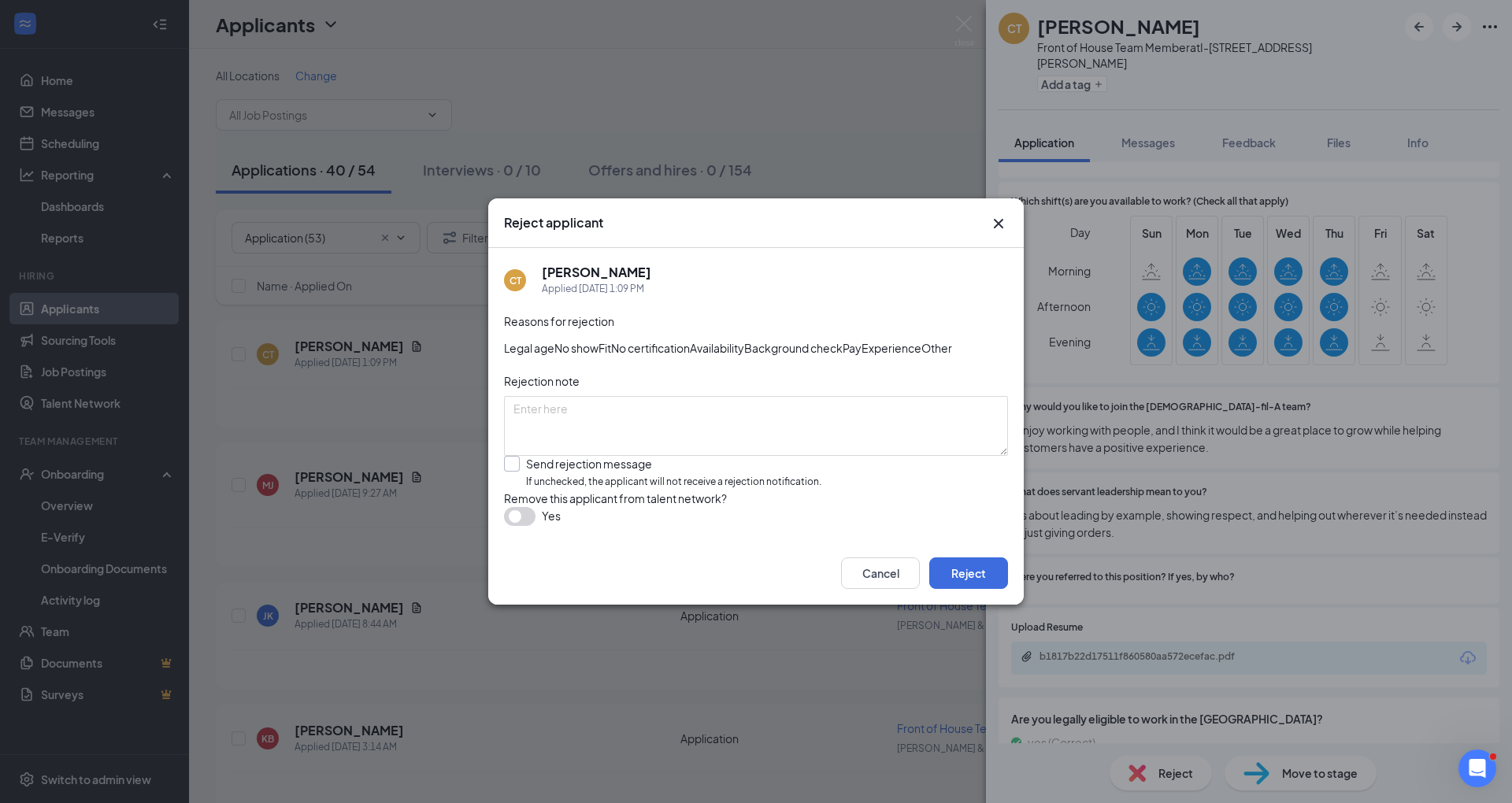
click at [727, 489] on input "Send rejection message If unchecked, the applicant will not receive a rejection…" at bounding box center [662, 472] width 318 height 34
checkbox input "true"
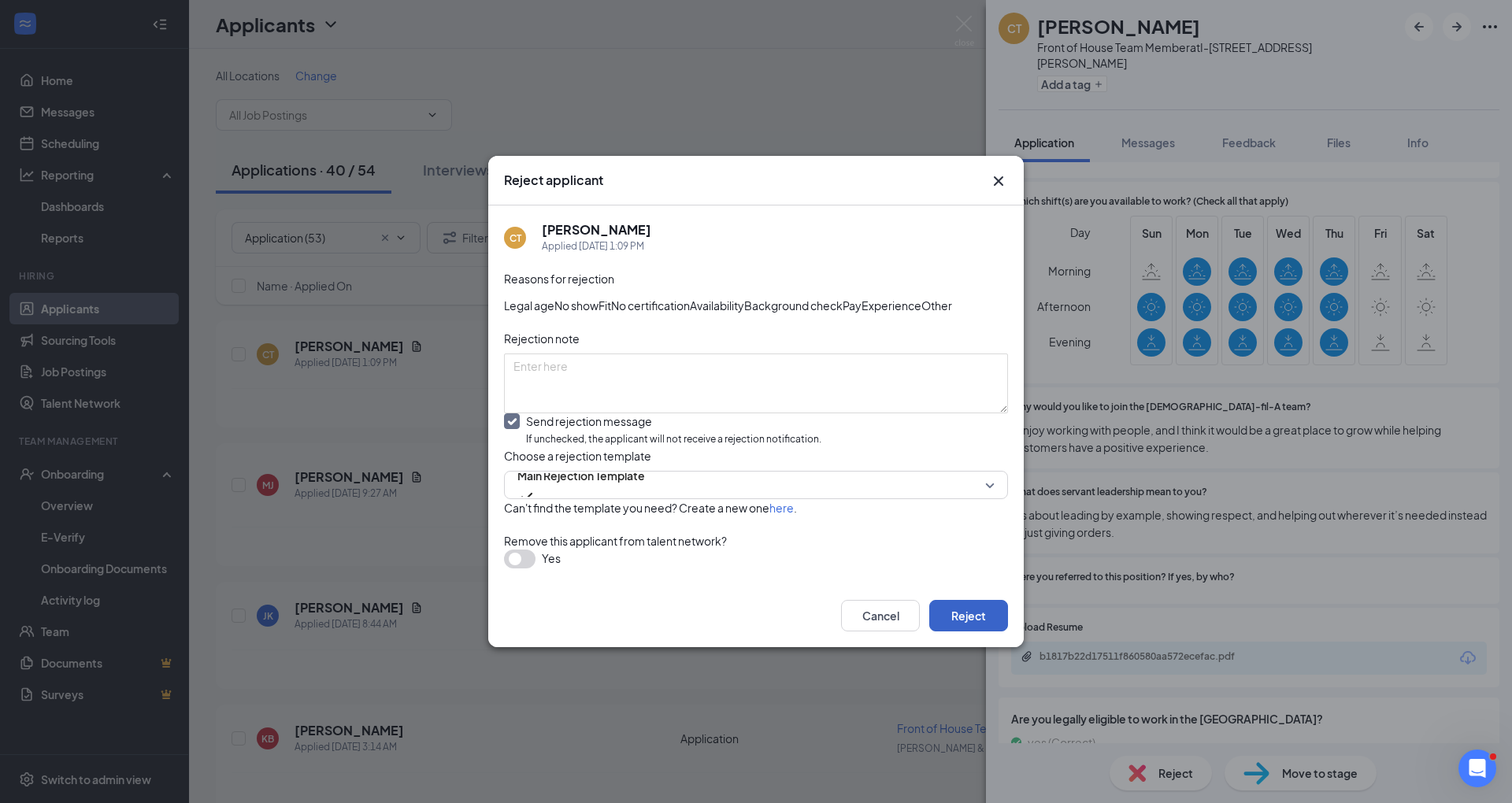
click at [974, 631] on button "Reject" at bounding box center [969, 616] width 79 height 31
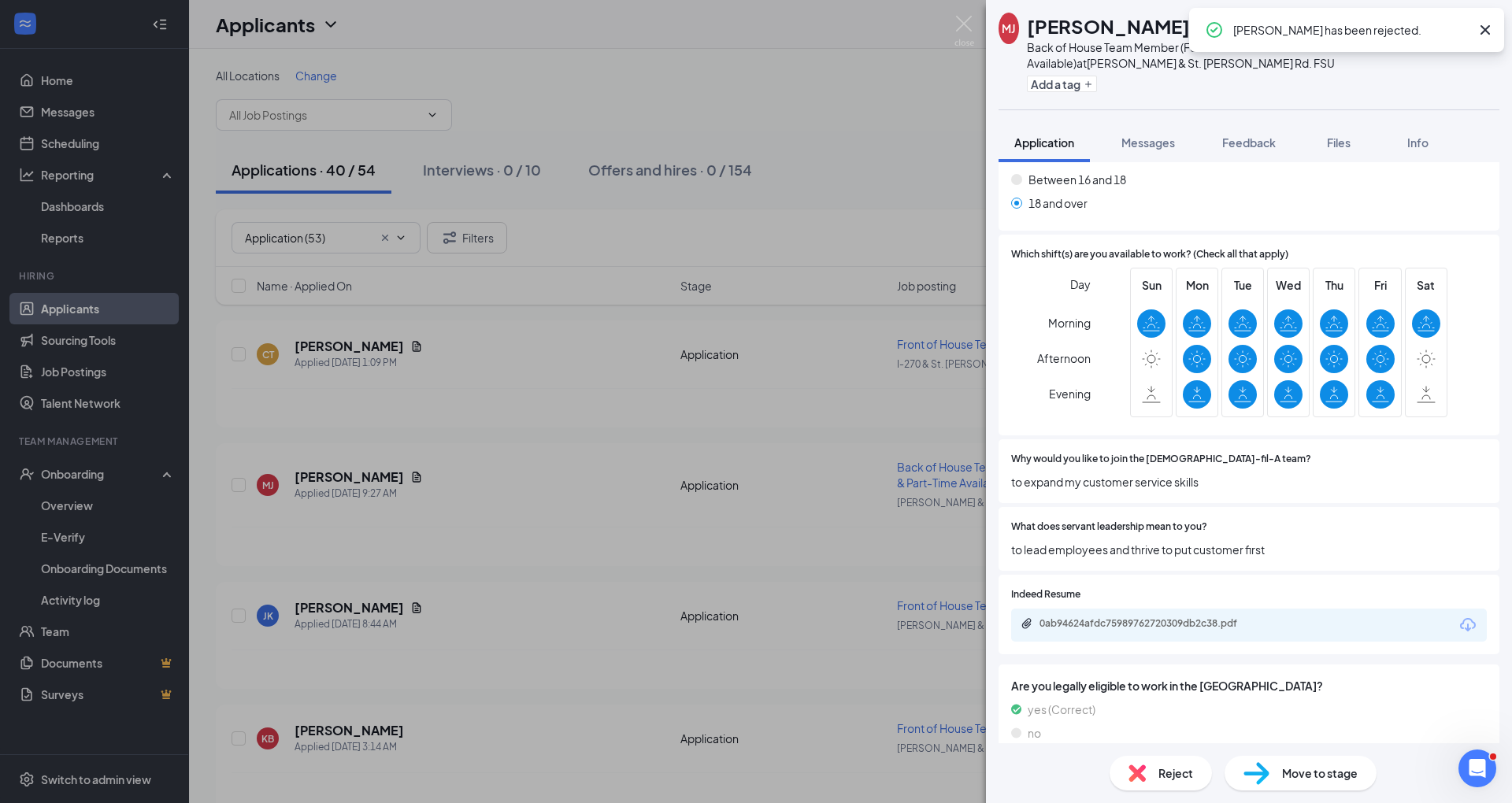
scroll to position [520, 0]
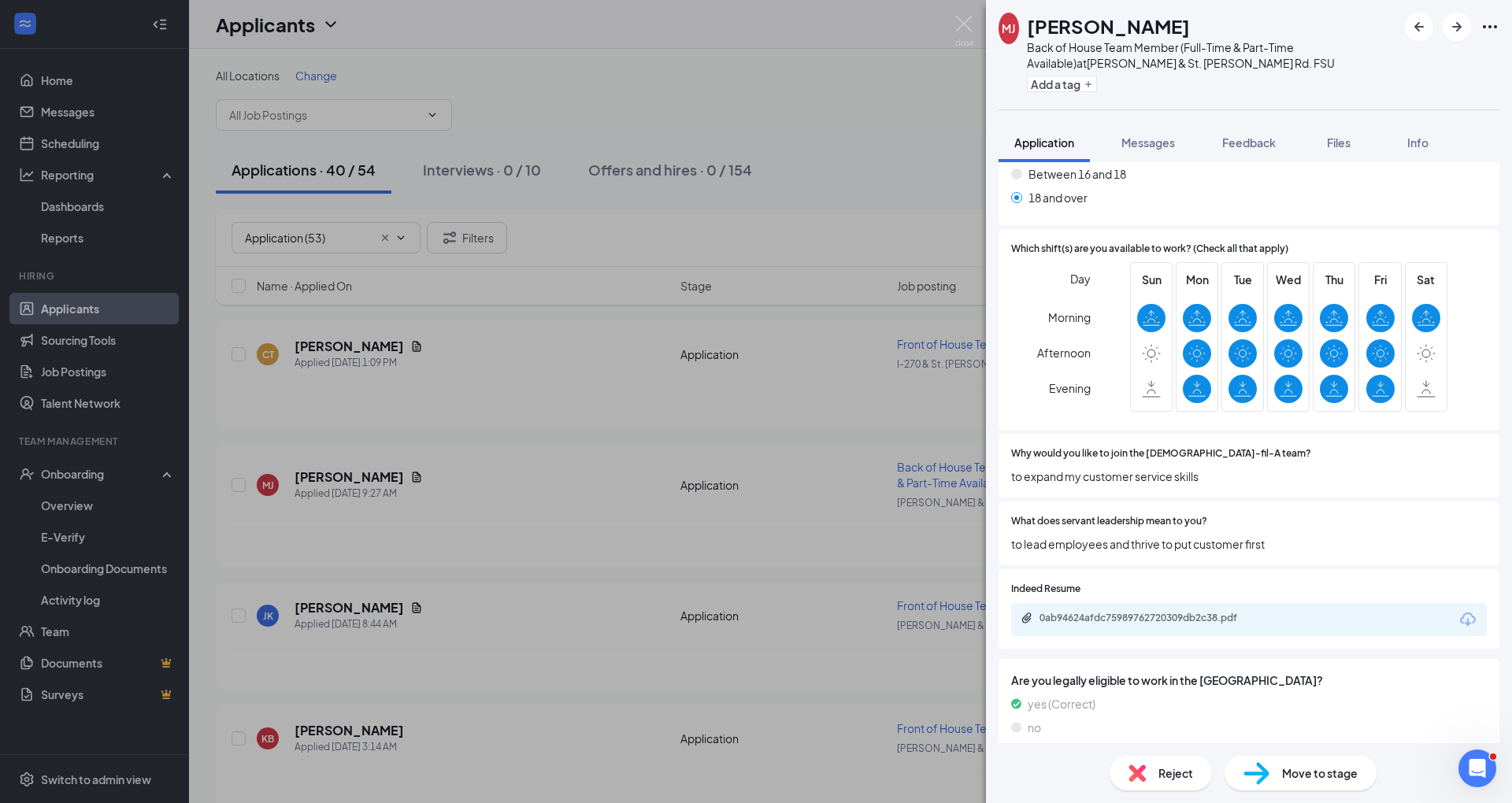
click at [1172, 796] on div "Reject Move to stage" at bounding box center [1249, 773] width 526 height 60
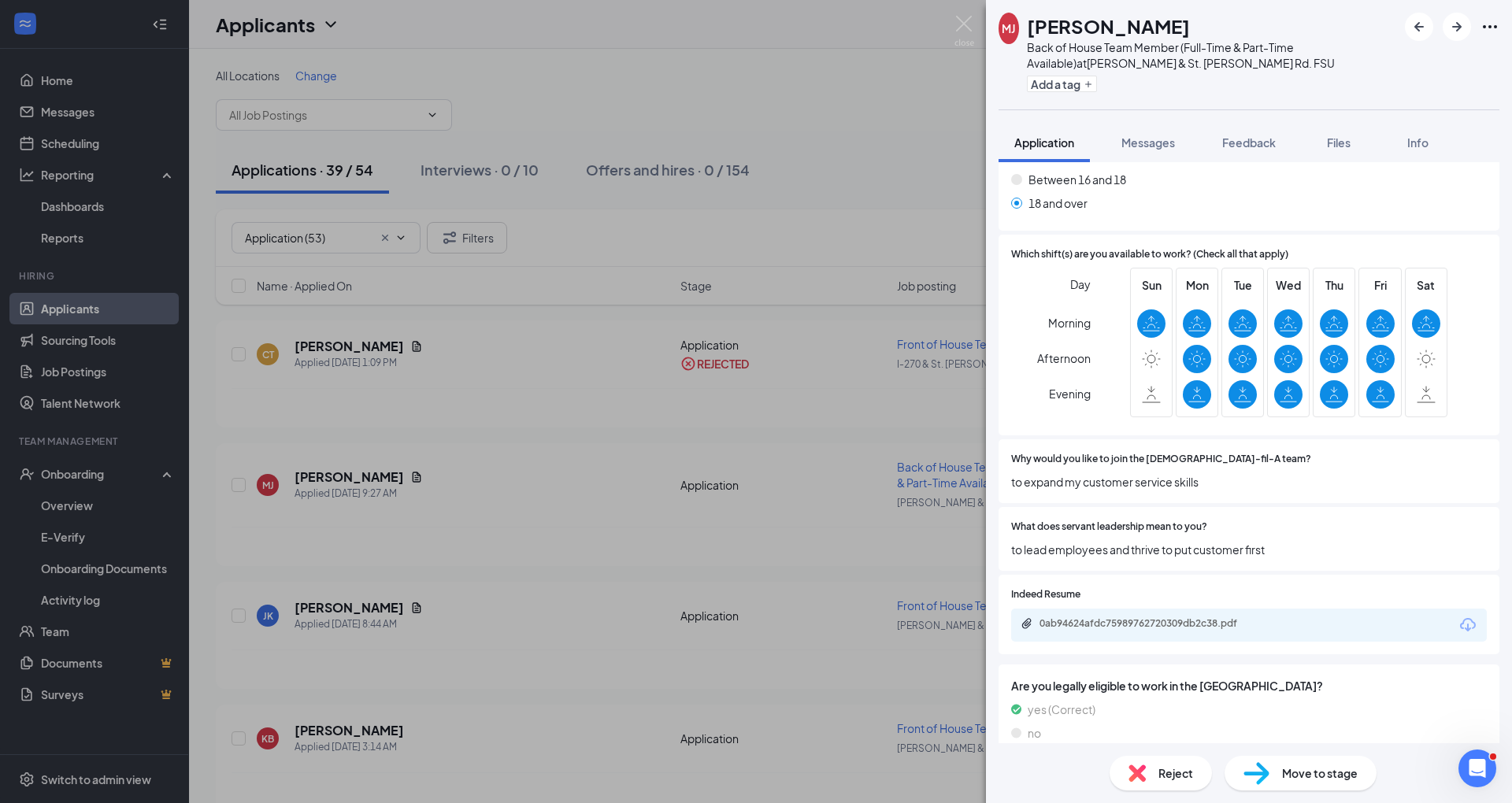
click at [1115, 784] on div "Reject" at bounding box center [1160, 773] width 103 height 34
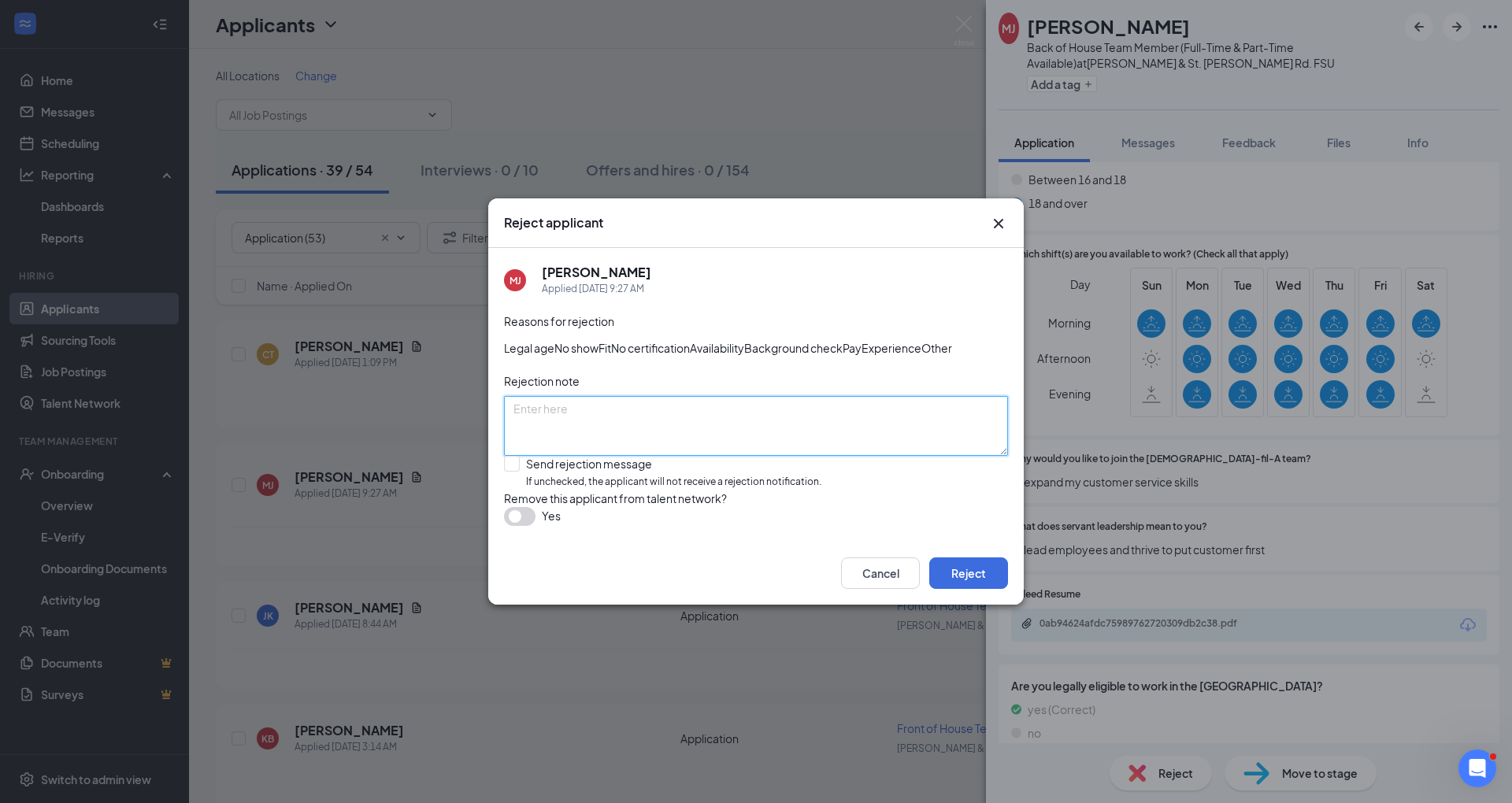
click at [543, 447] on textarea at bounding box center [756, 425] width 504 height 60
click at [552, 486] on input "Send rejection message If unchecked, the applicant will not receive a rejection…" at bounding box center [662, 472] width 318 height 34
checkbox input "true"
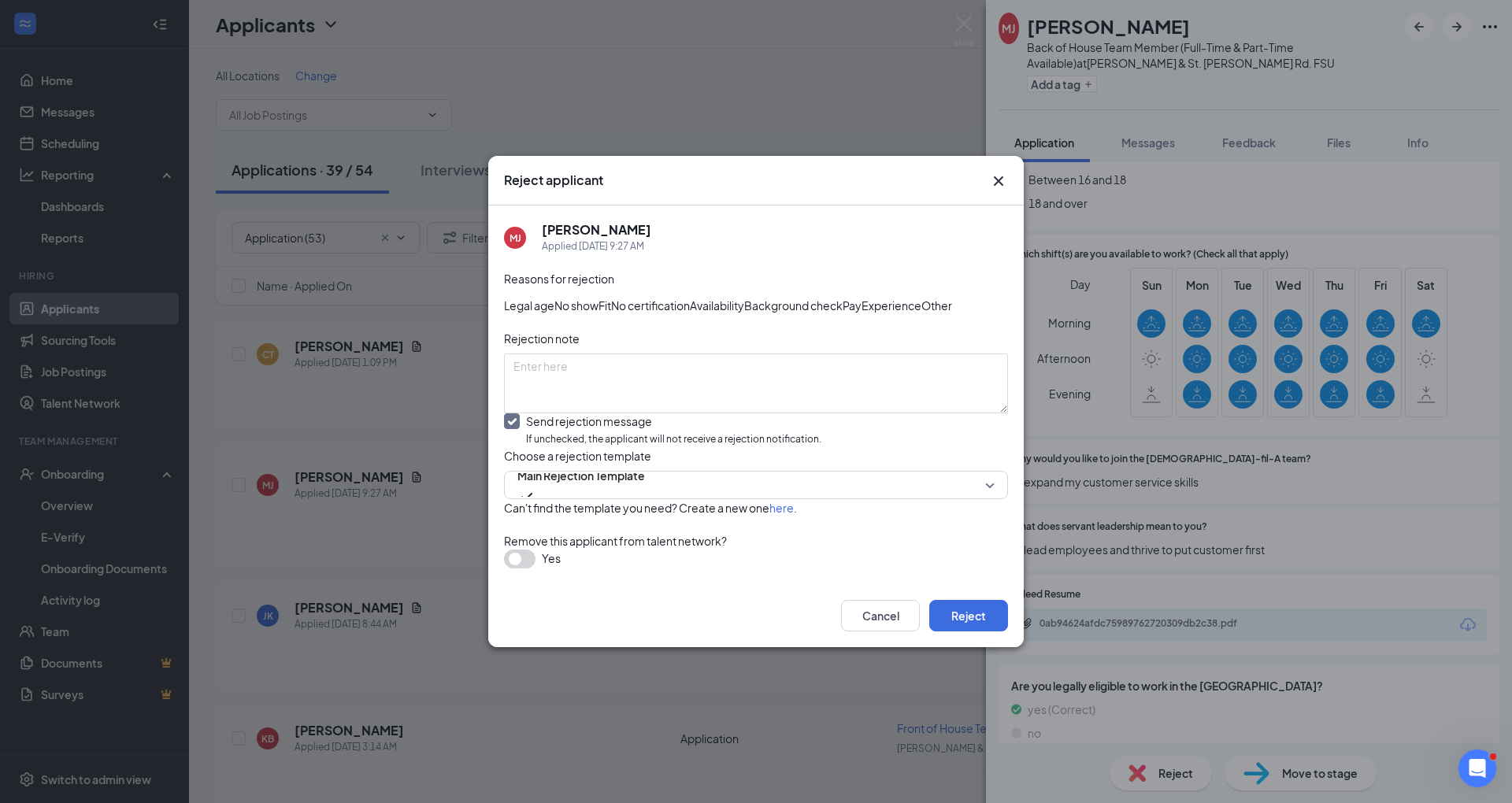
click at [959, 647] on div "Cancel Reject" at bounding box center [756, 616] width 535 height 63
click at [965, 631] on button "Reject" at bounding box center [969, 616] width 79 height 31
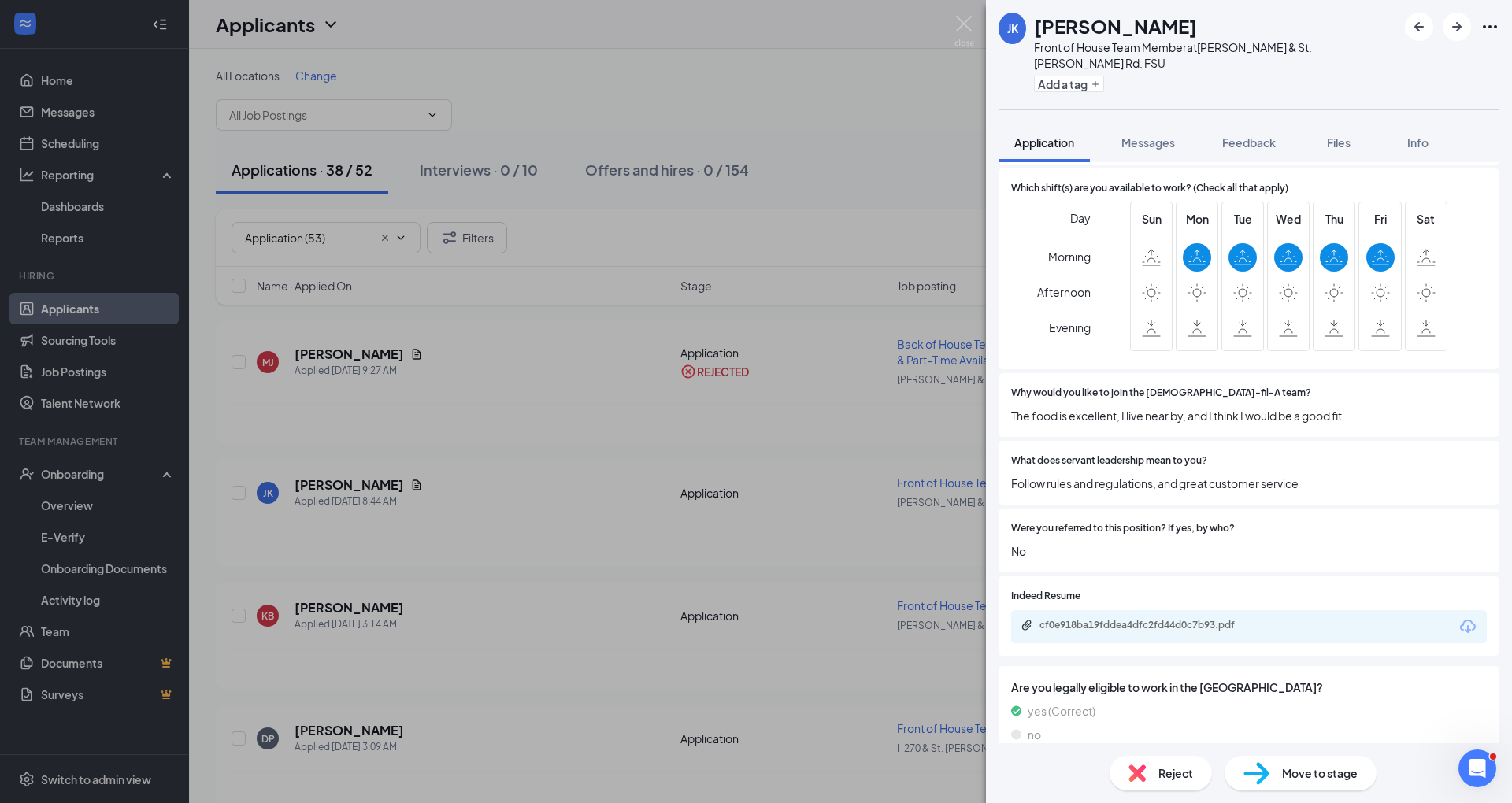
scroll to position [581, 0]
click at [1175, 767] on span "Reject" at bounding box center [1175, 773] width 34 height 17
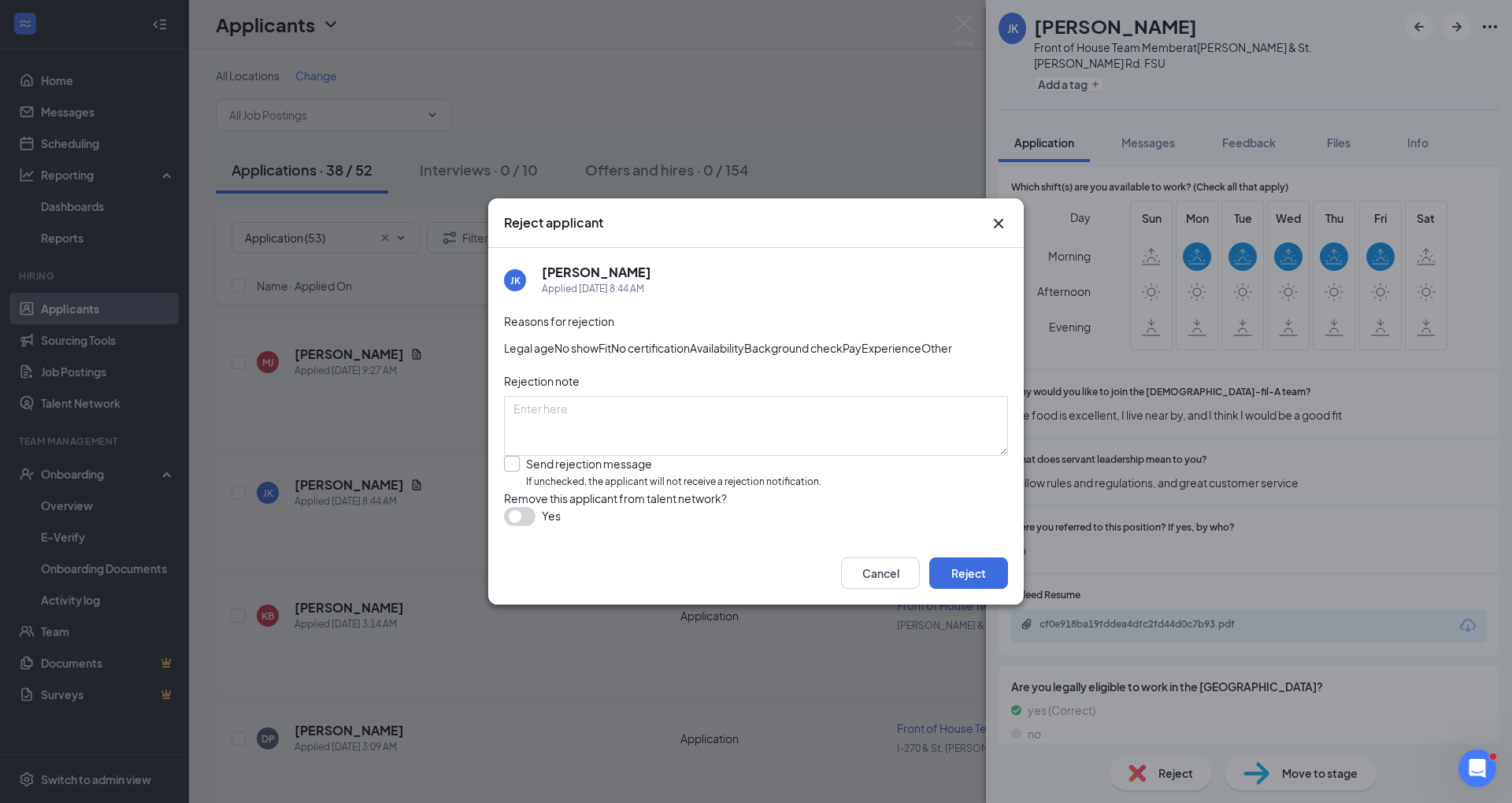
click at [701, 490] on input "Send rejection message If unchecked, the applicant will not receive a rejection…" at bounding box center [662, 472] width 318 height 34
checkbox input "true"
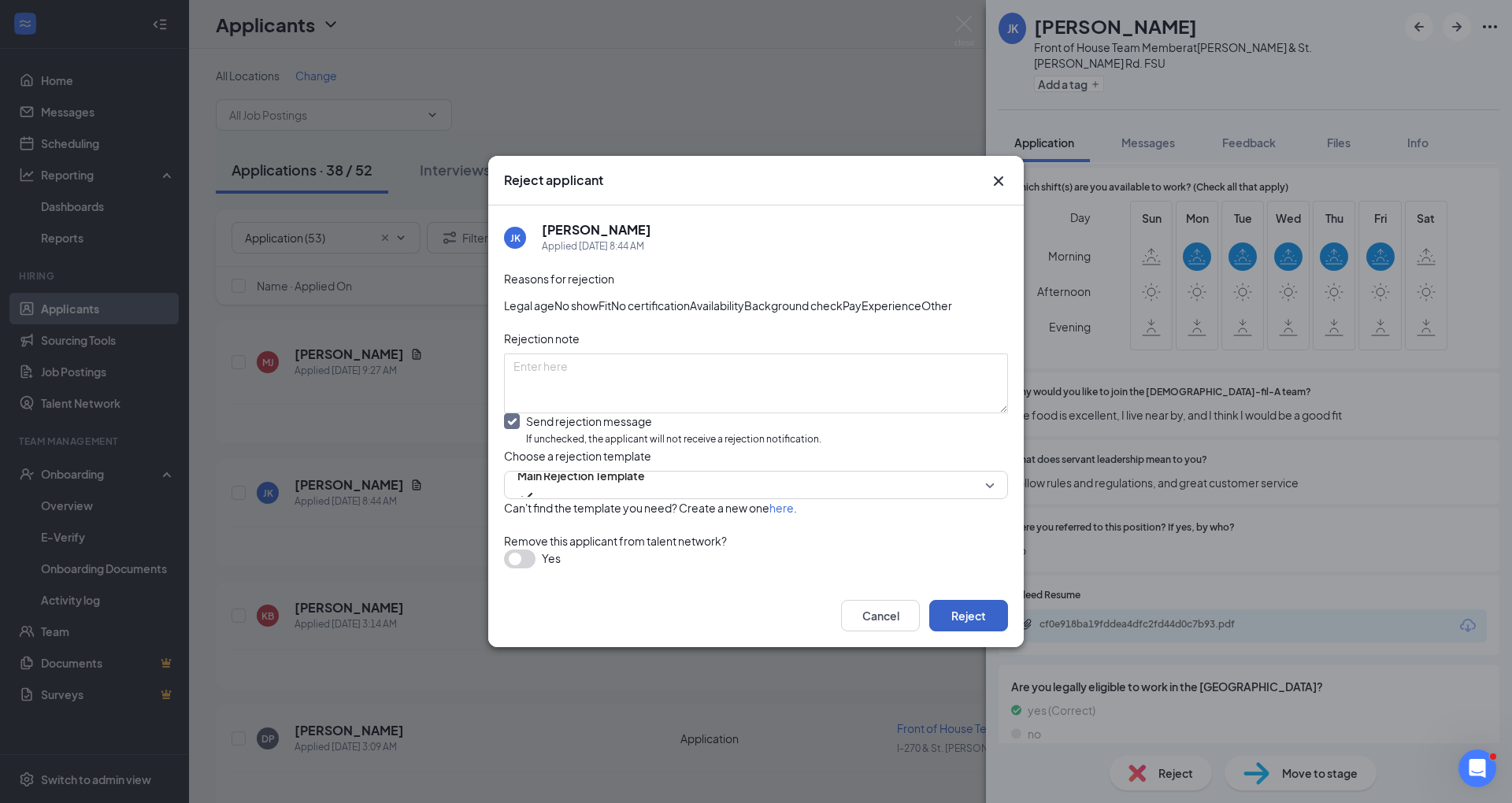
click at [965, 631] on button "Reject" at bounding box center [969, 616] width 79 height 31
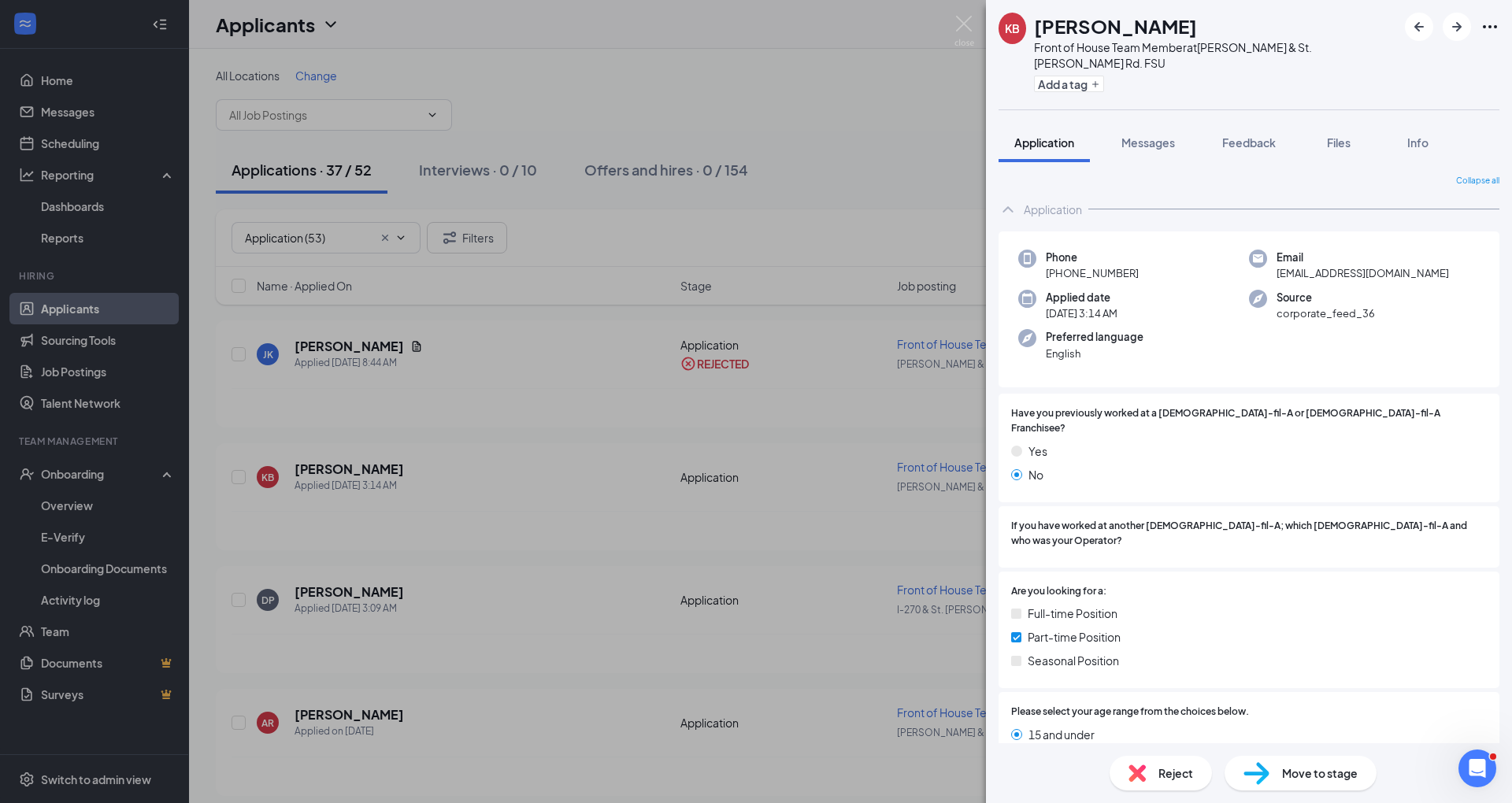
scroll to position [604, 0]
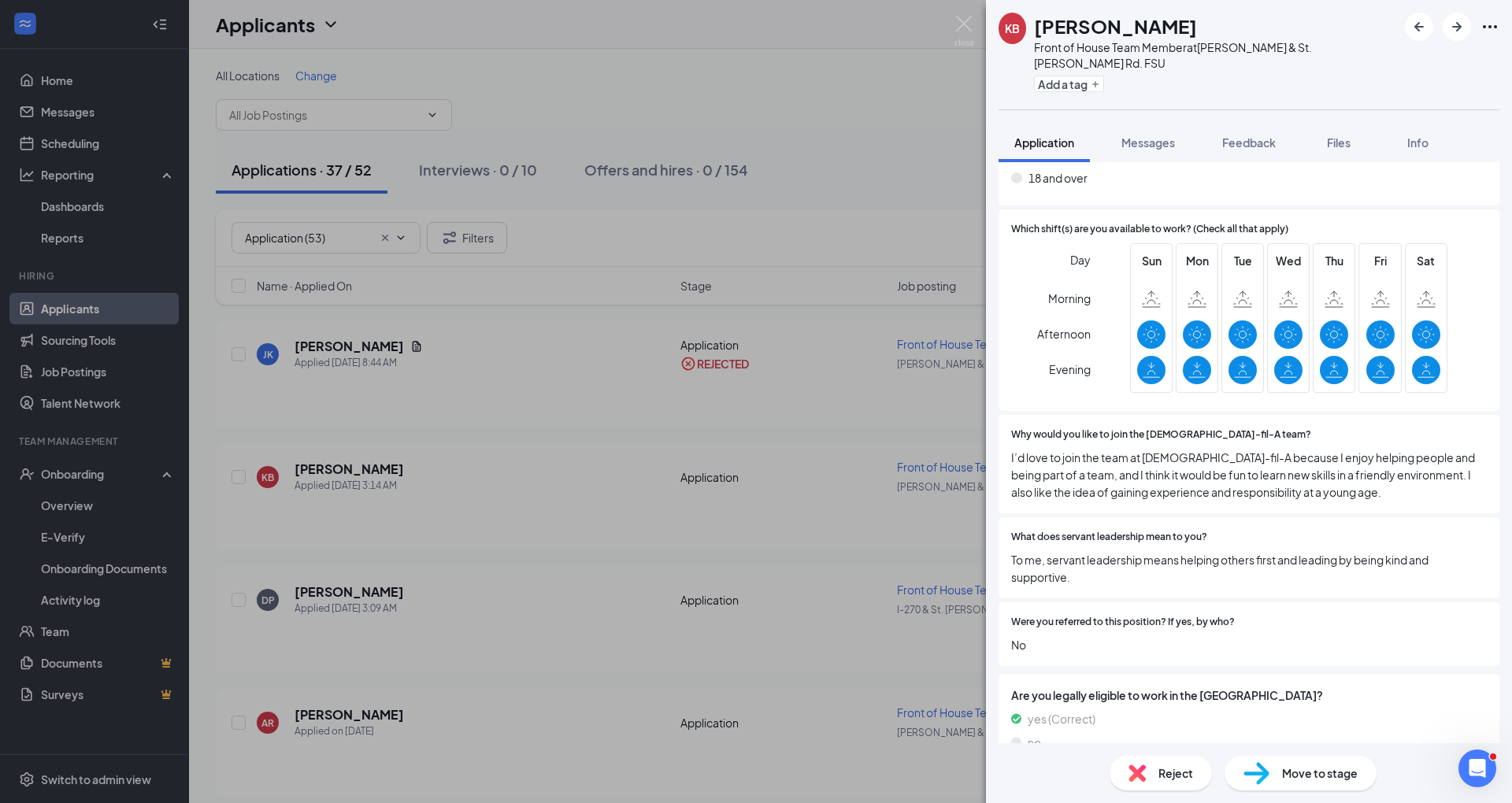
click at [1152, 750] on div "Reject Move to stage" at bounding box center [1249, 773] width 526 height 60
click at [1154, 787] on div "Reject" at bounding box center [1160, 773] width 103 height 34
click at [1152, 772] on div "Reject applicant KB [PERSON_NAME] Applied [DATE] 3:14 AM Reasons for rejection …" at bounding box center [756, 402] width 1512 height 803
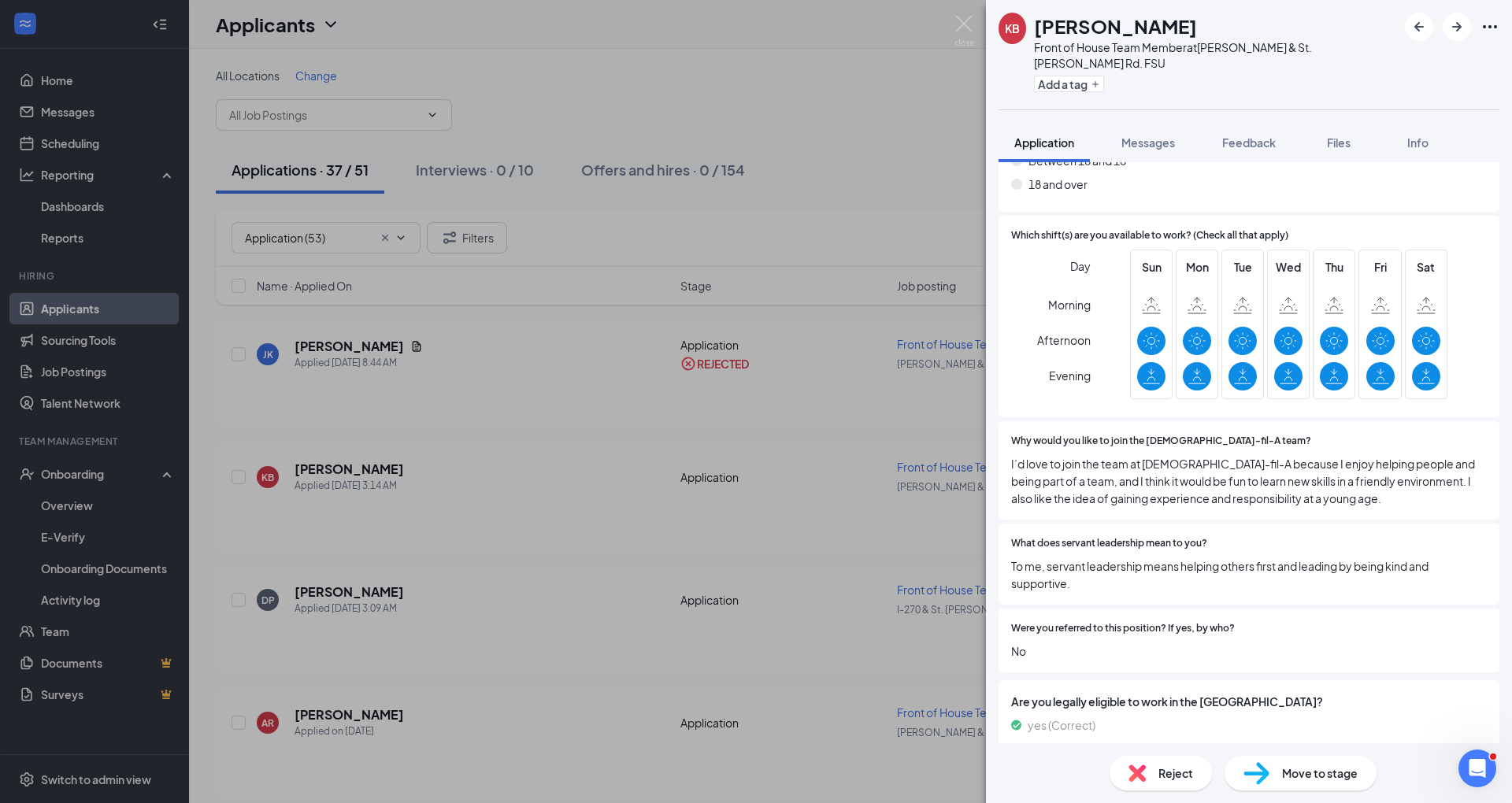
click at [1152, 773] on div "Reject" at bounding box center [1160, 773] width 103 height 34
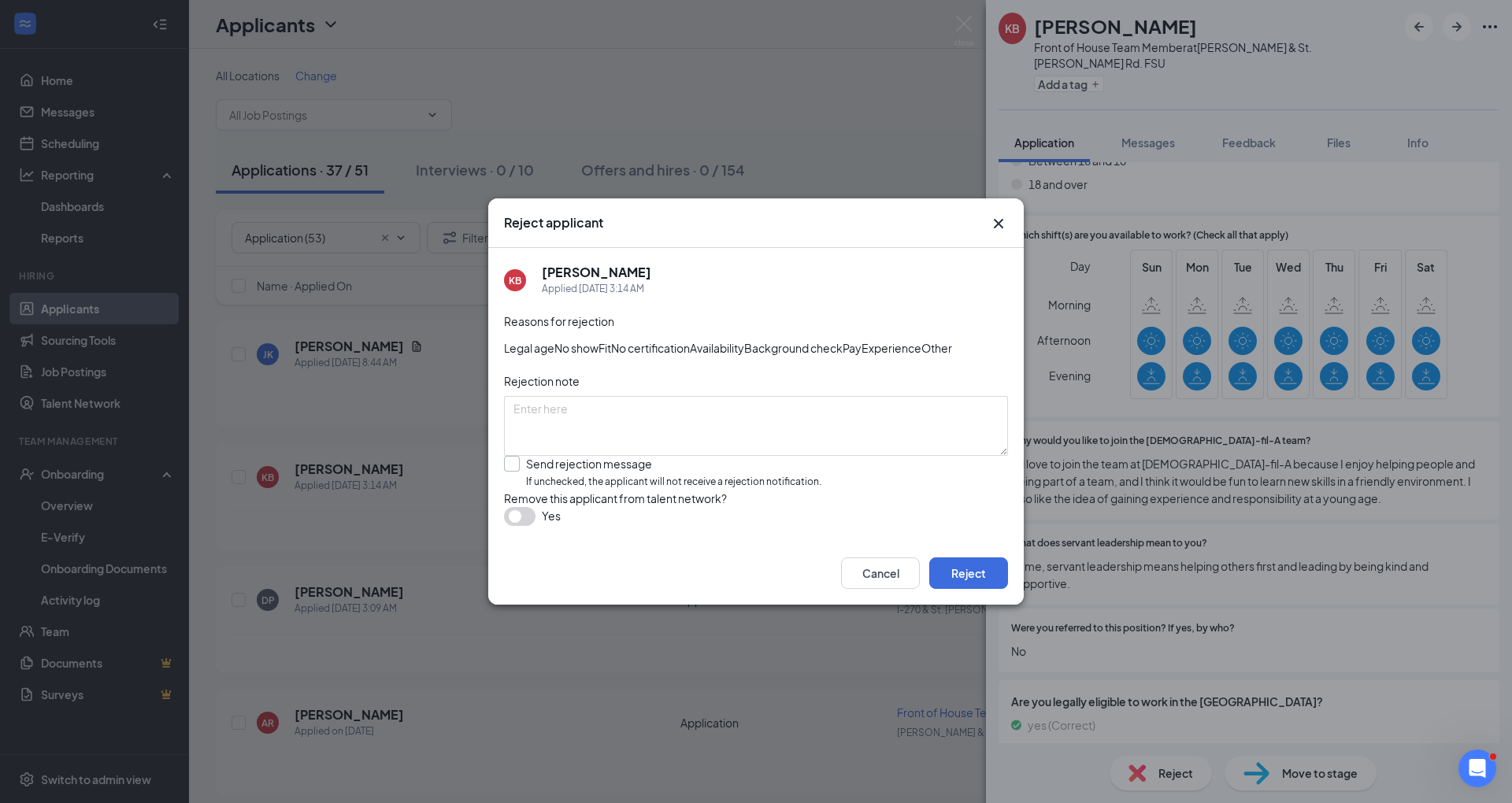
click at [678, 477] on input "Send rejection message If unchecked, the applicant will not receive a rejection…" at bounding box center [662, 472] width 318 height 34
checkbox input "true"
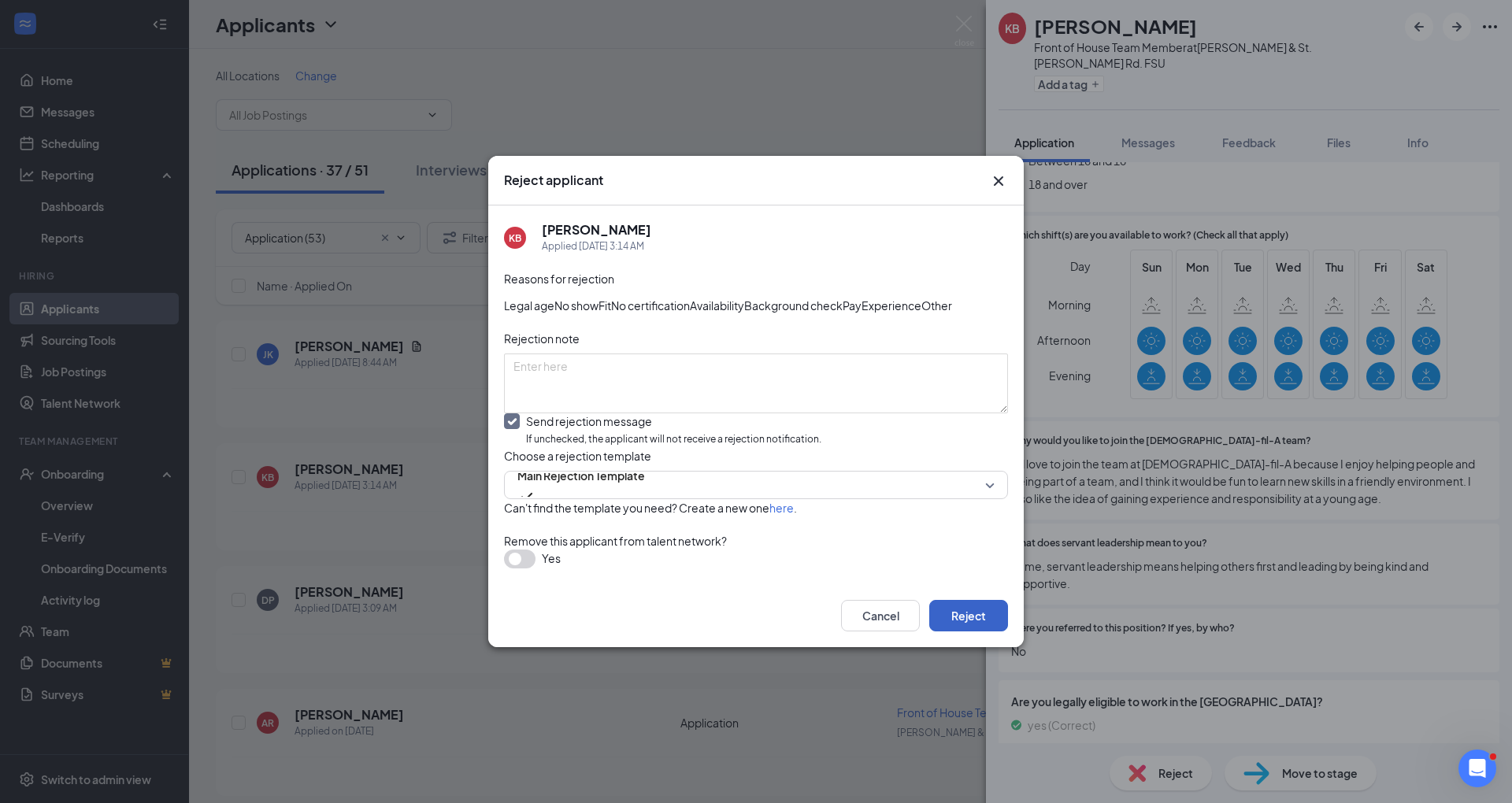
click at [963, 631] on button "Reject" at bounding box center [969, 616] width 79 height 31
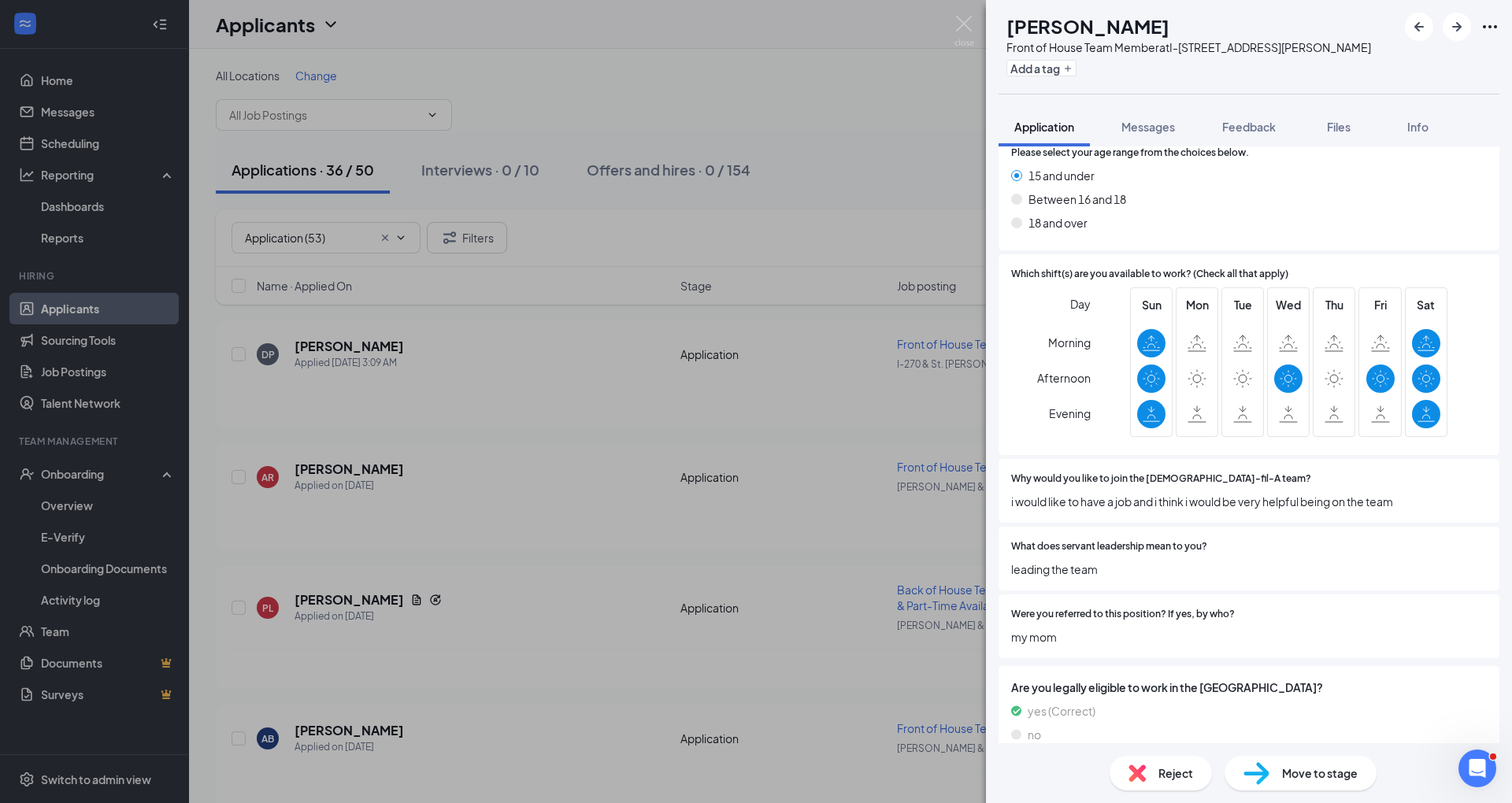
scroll to position [479, 0]
click at [1137, 788] on div "Reject" at bounding box center [1160, 773] width 103 height 34
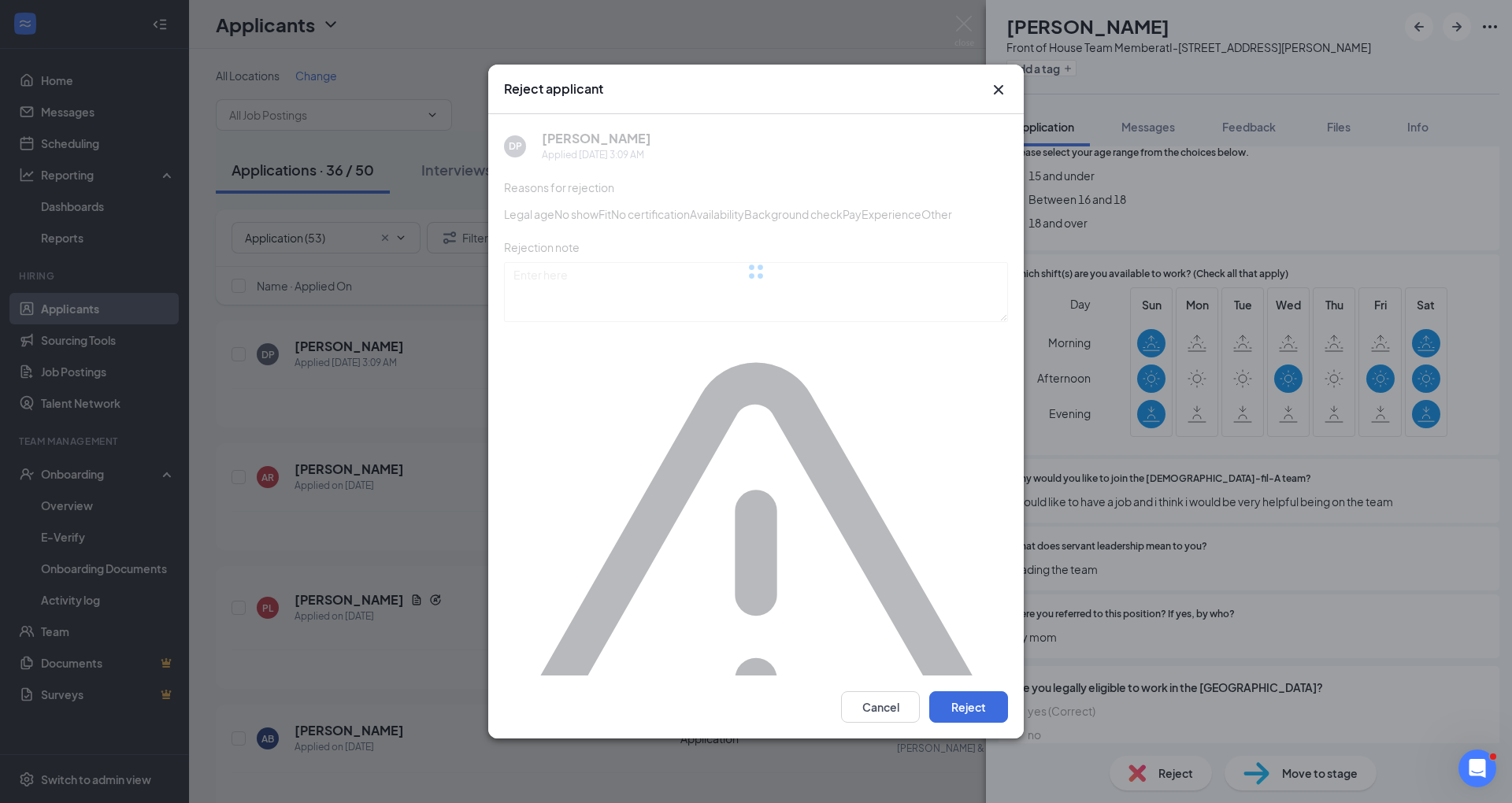
click at [646, 429] on div at bounding box center [756, 272] width 504 height 315
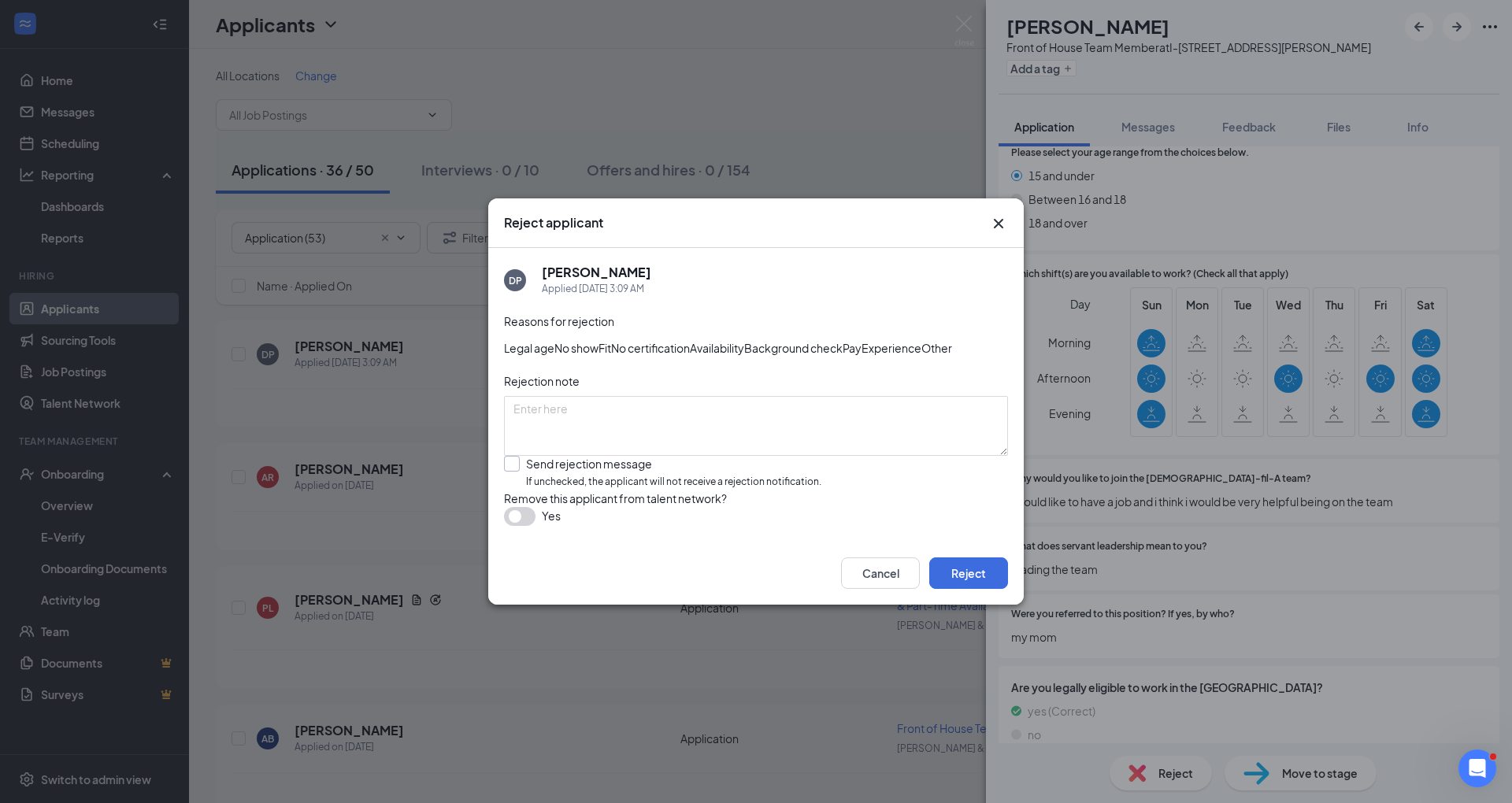
click at [629, 482] on input "Send rejection message If unchecked, the applicant will not receive a rejection…" at bounding box center [662, 472] width 318 height 34
checkbox input "true"
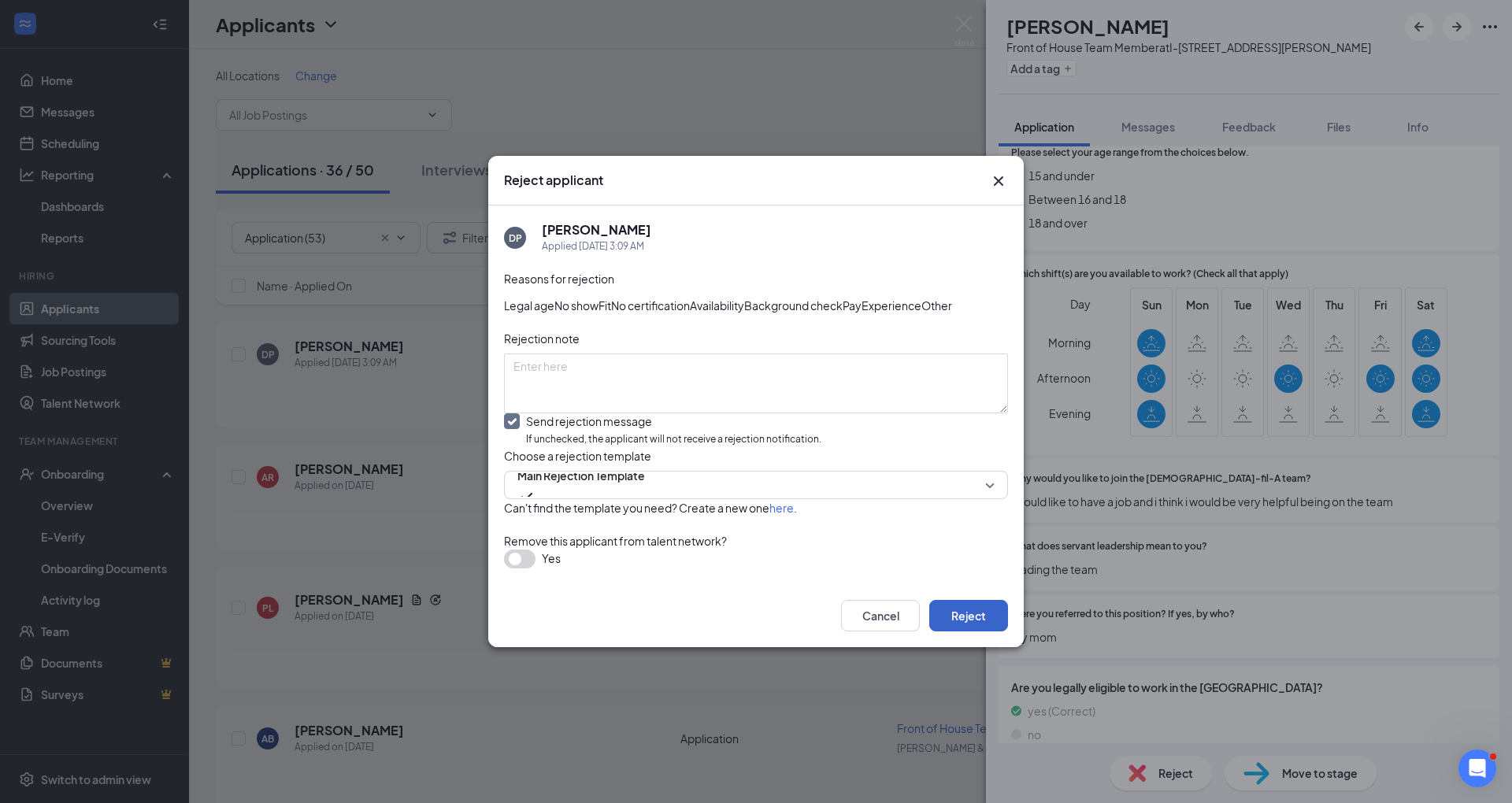
click at [960, 631] on button "Reject" at bounding box center [969, 616] width 79 height 31
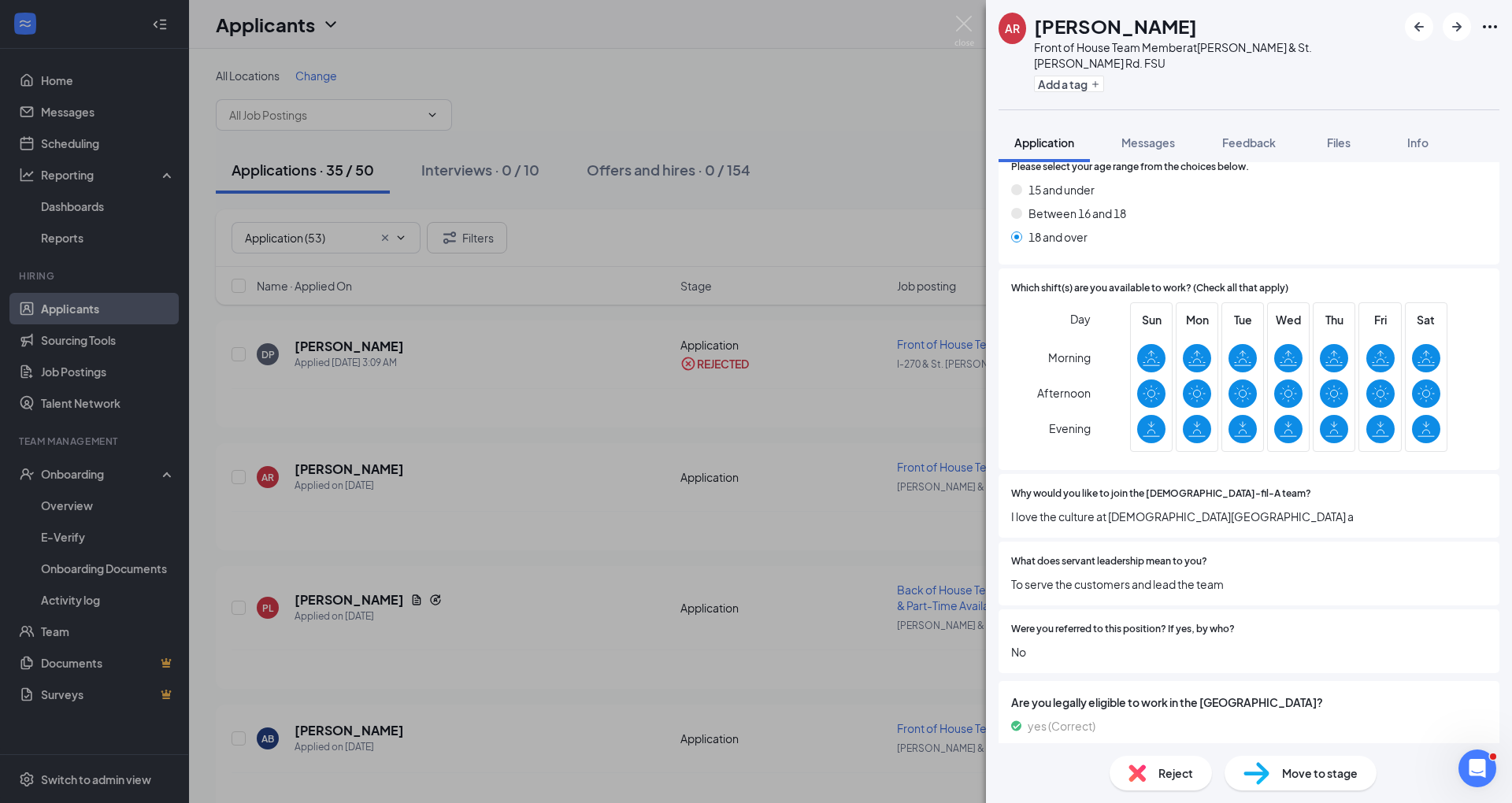
scroll to position [545, 0]
click at [1154, 770] on div "Reject" at bounding box center [1160, 773] width 103 height 34
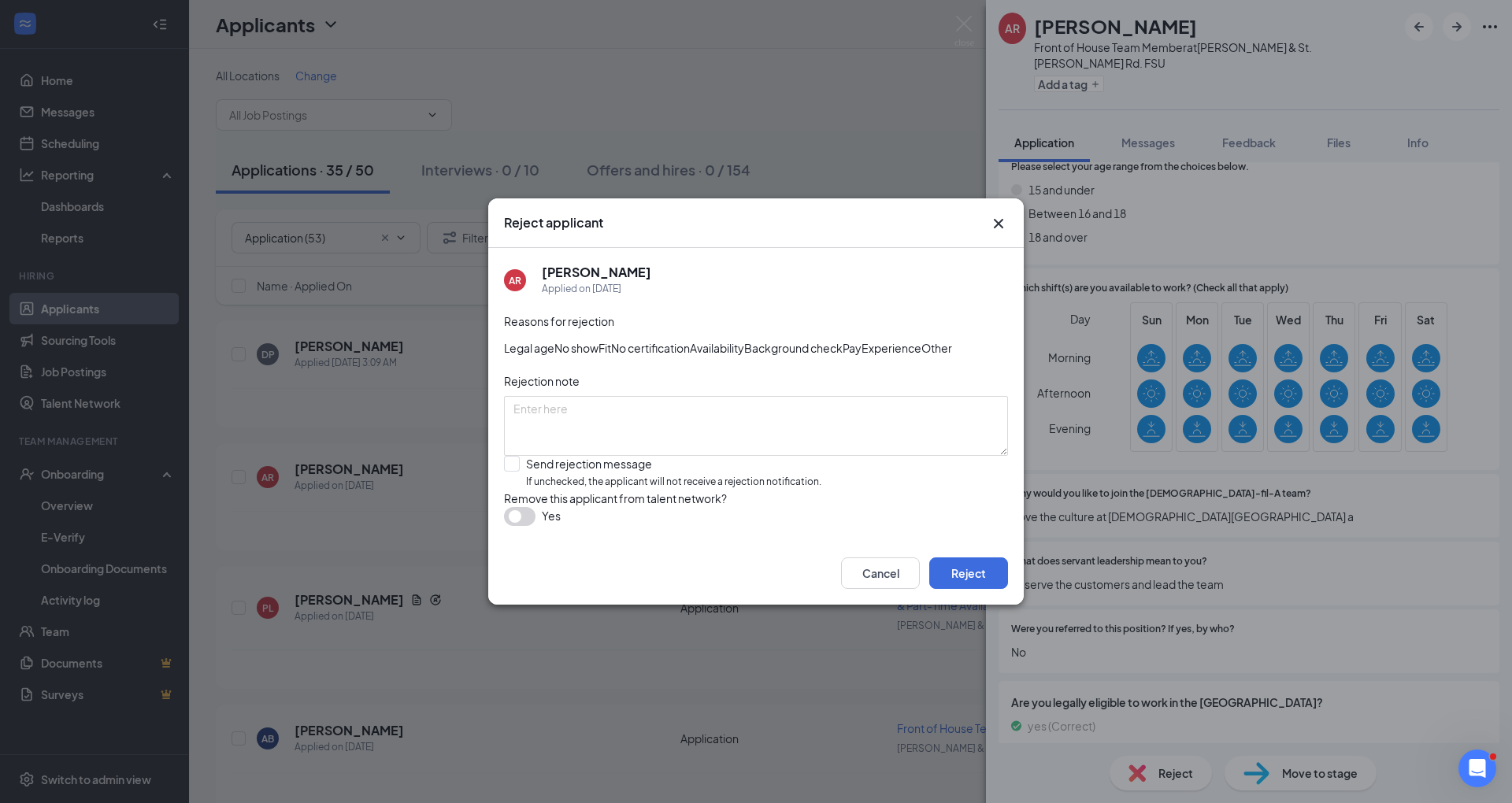
click at [720, 512] on div "Reasons for rejection Legal age No show Fit No certification Availability Backg…" at bounding box center [756, 427] width 504 height 229
click at [699, 490] on input "Send rejection message If unchecked, the applicant will not receive a rejection…" at bounding box center [662, 472] width 318 height 34
checkbox input "true"
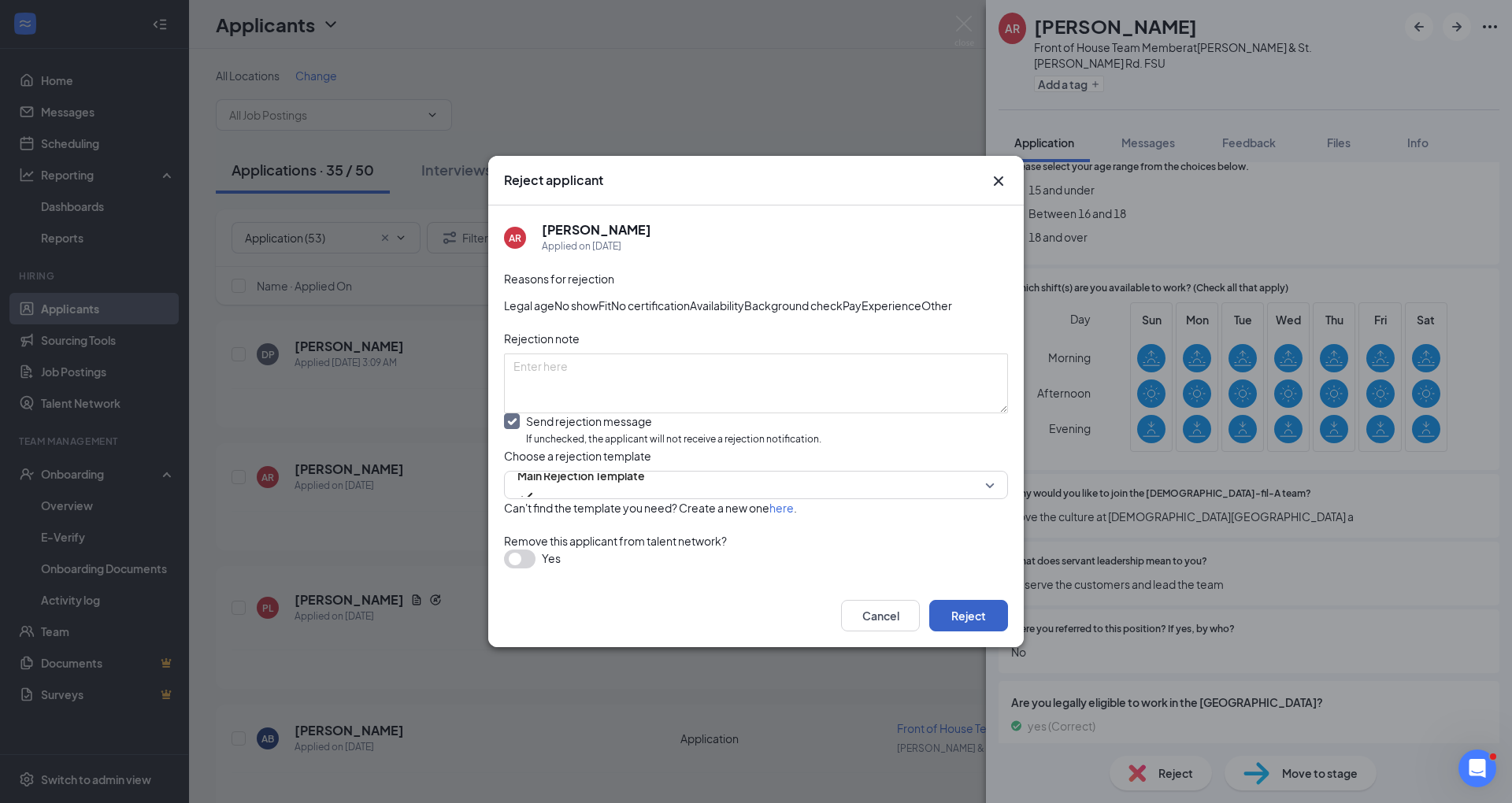
click at [987, 631] on button "Reject" at bounding box center [969, 616] width 79 height 31
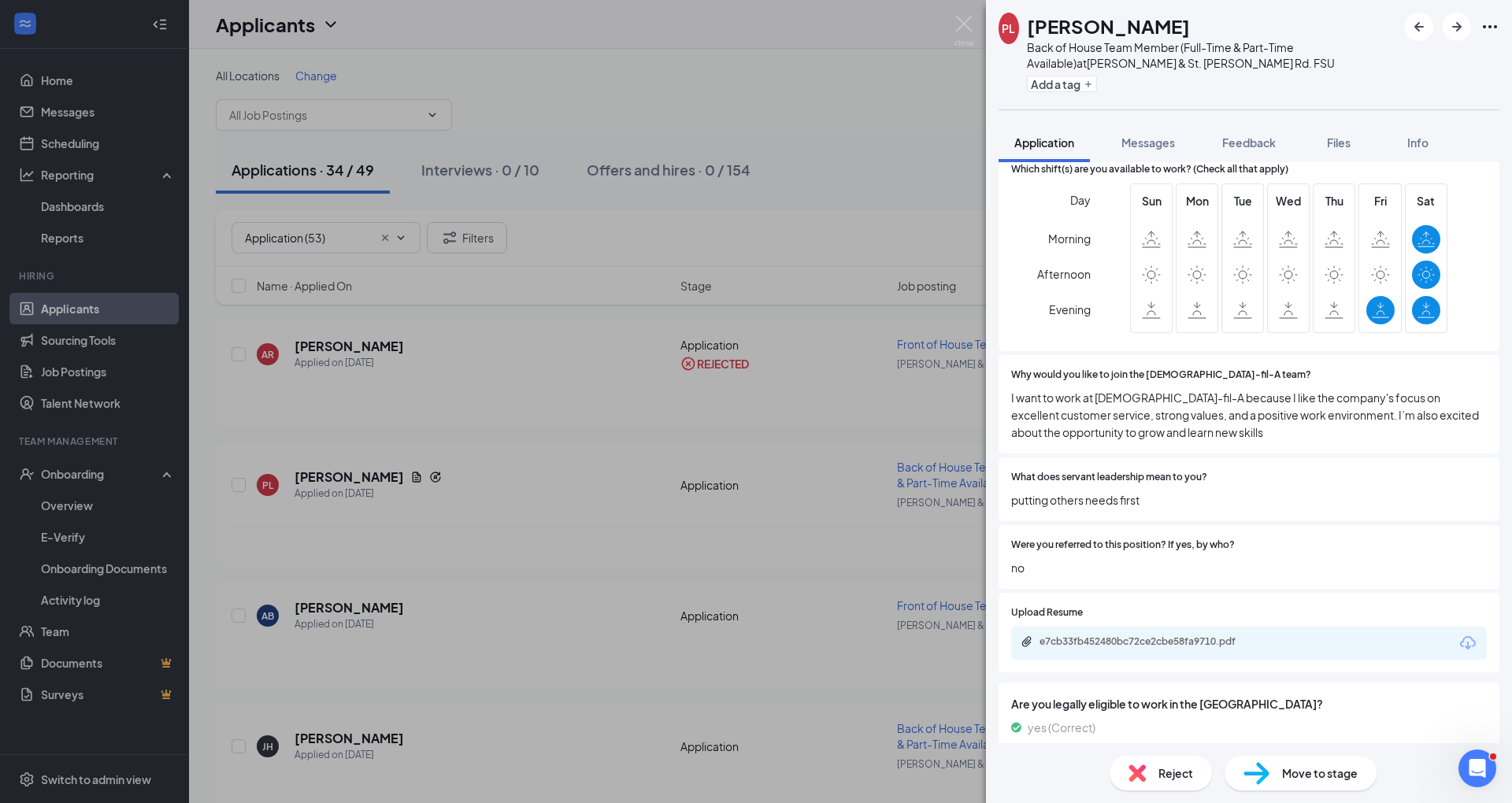
scroll to position [709, 0]
click at [1168, 764] on span "Reject" at bounding box center [1175, 773] width 34 height 17
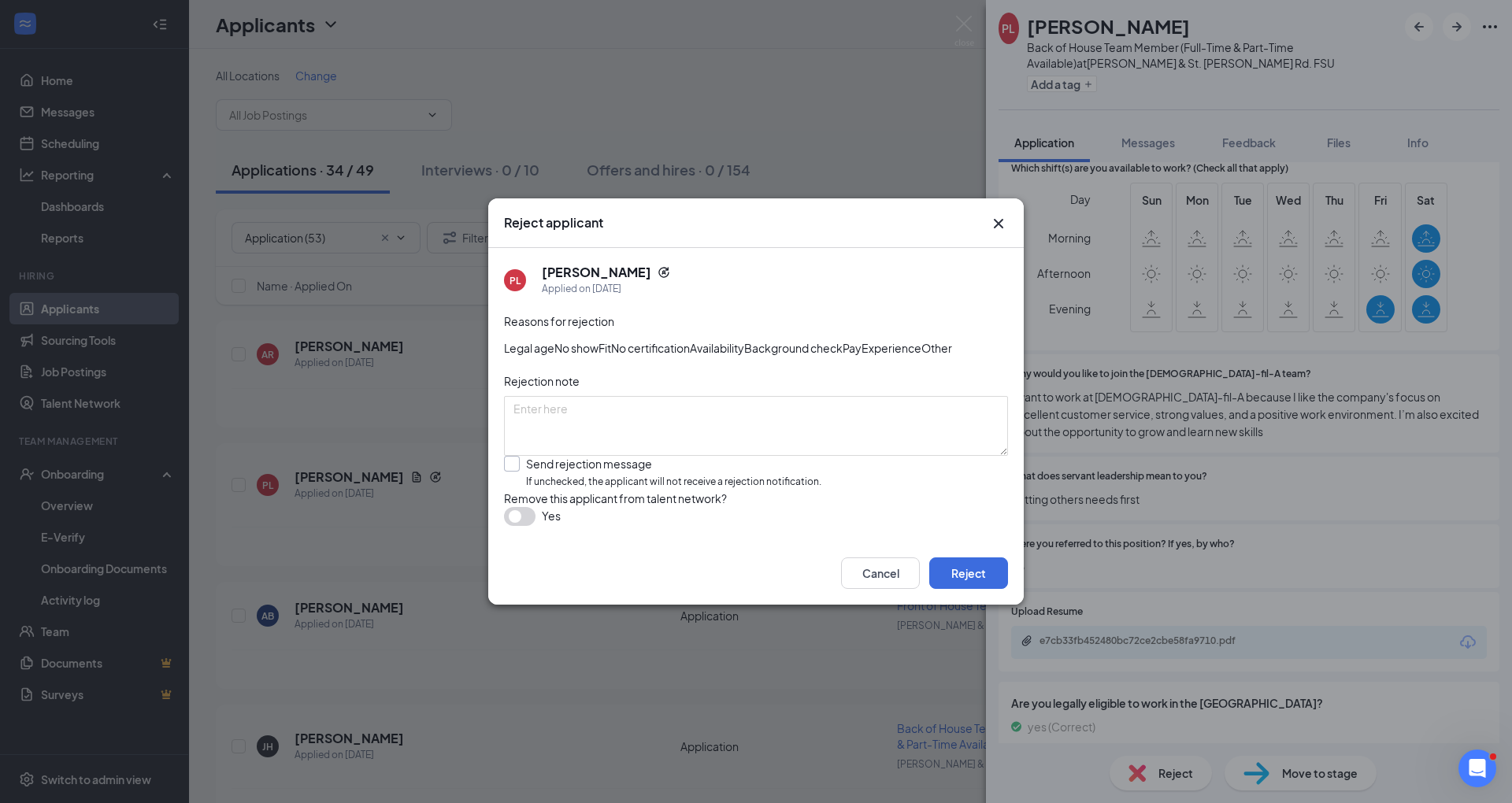
click at [712, 490] on input "Send rejection message If unchecked, the applicant will not receive a rejection…" at bounding box center [662, 472] width 318 height 34
checkbox input "true"
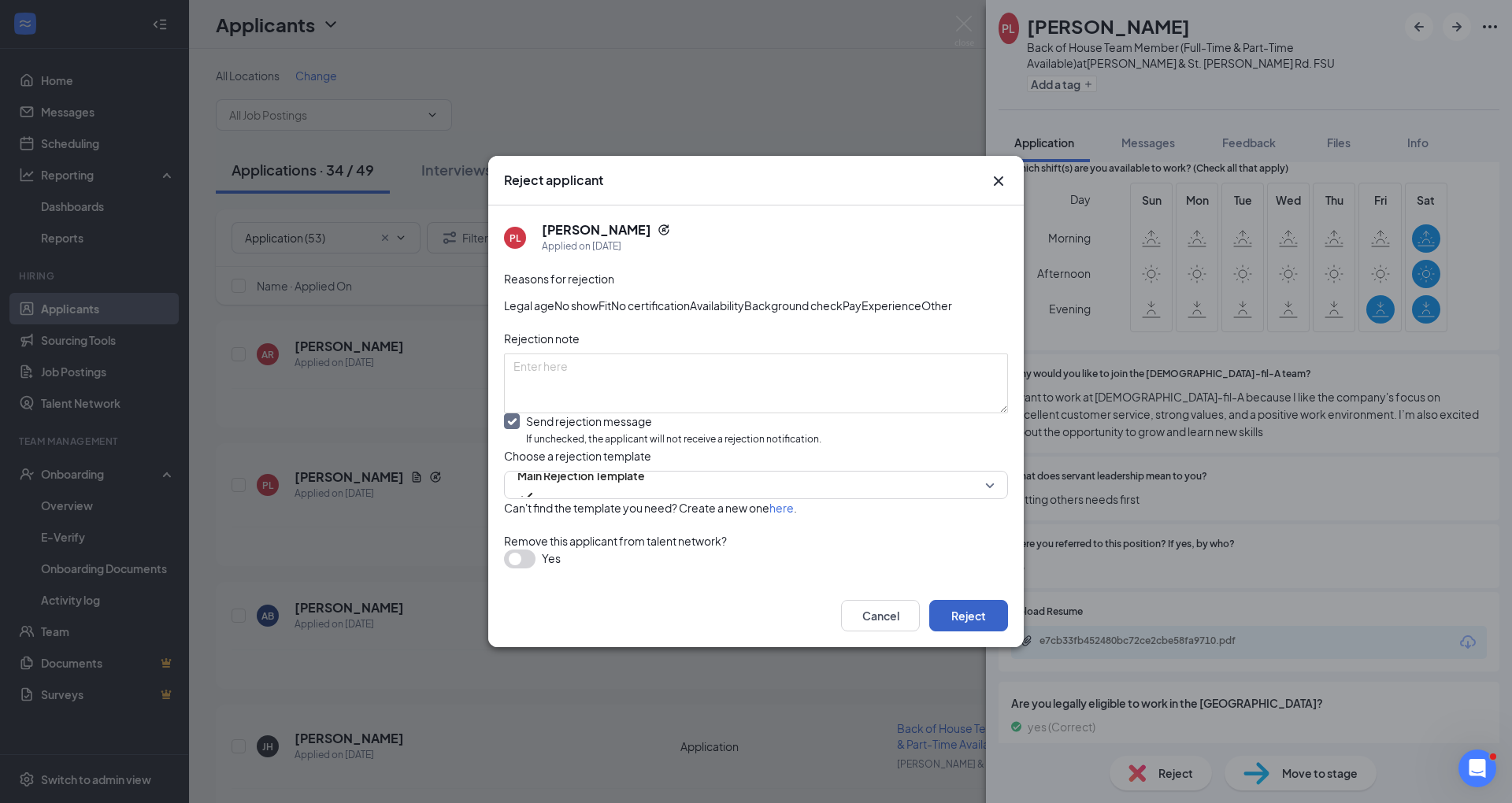
click at [965, 631] on button "Reject" at bounding box center [969, 616] width 79 height 31
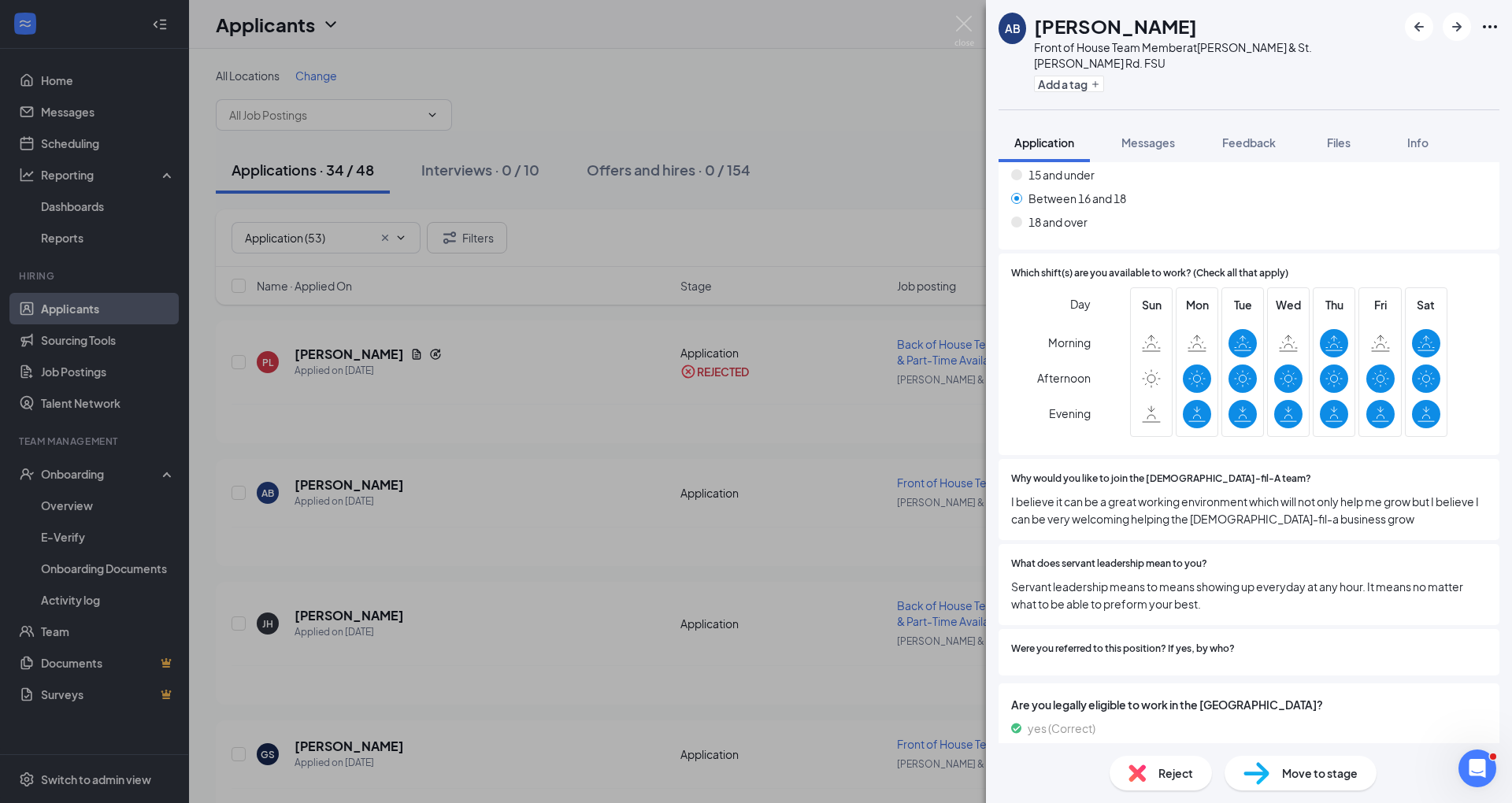
scroll to position [606, 0]
click at [1168, 773] on span "Reject" at bounding box center [1175, 773] width 34 height 17
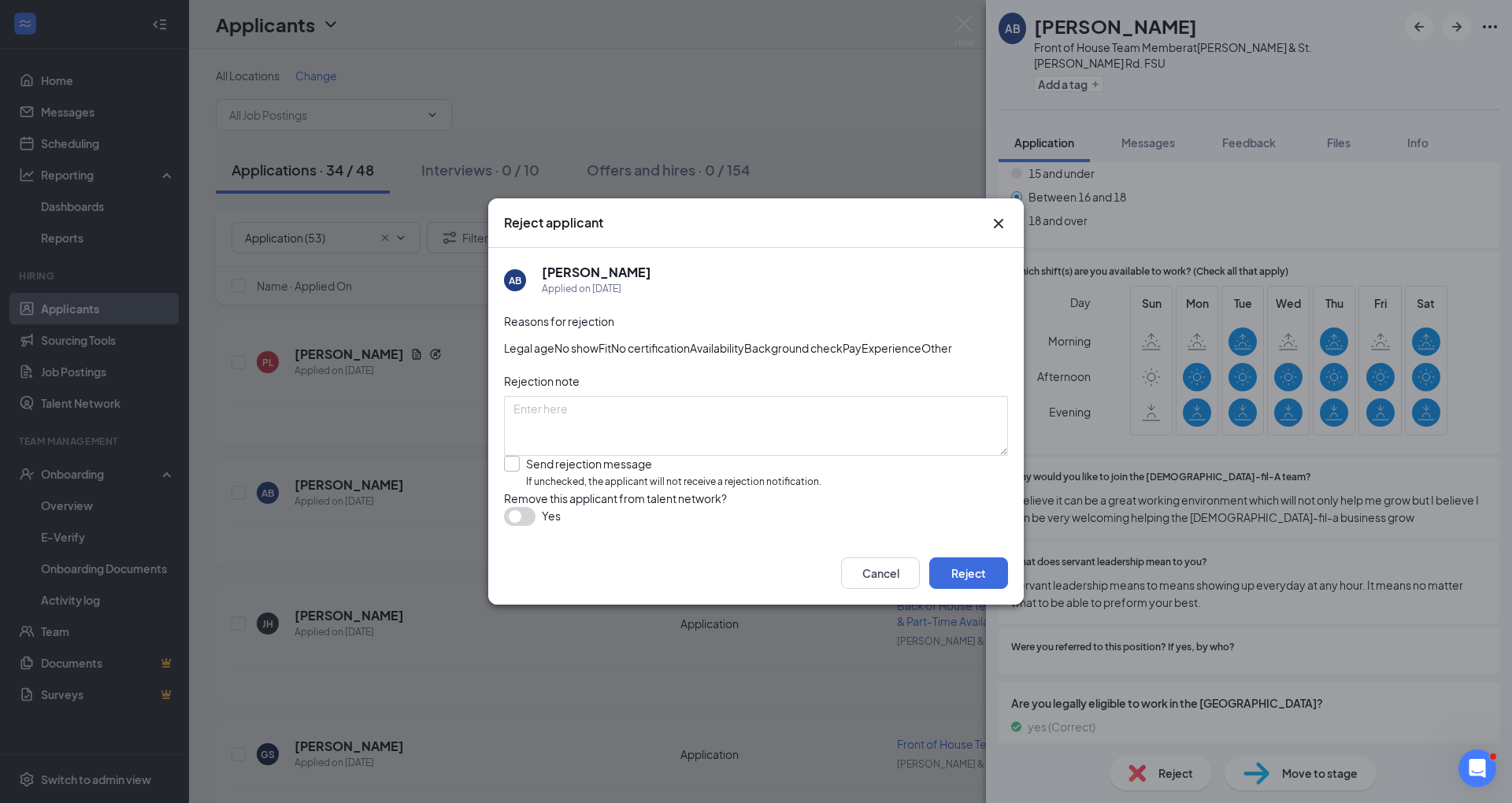
click at [761, 490] on input "Send rejection message If unchecked, the applicant will not receive a rejection…" at bounding box center [662, 472] width 318 height 34
checkbox input "true"
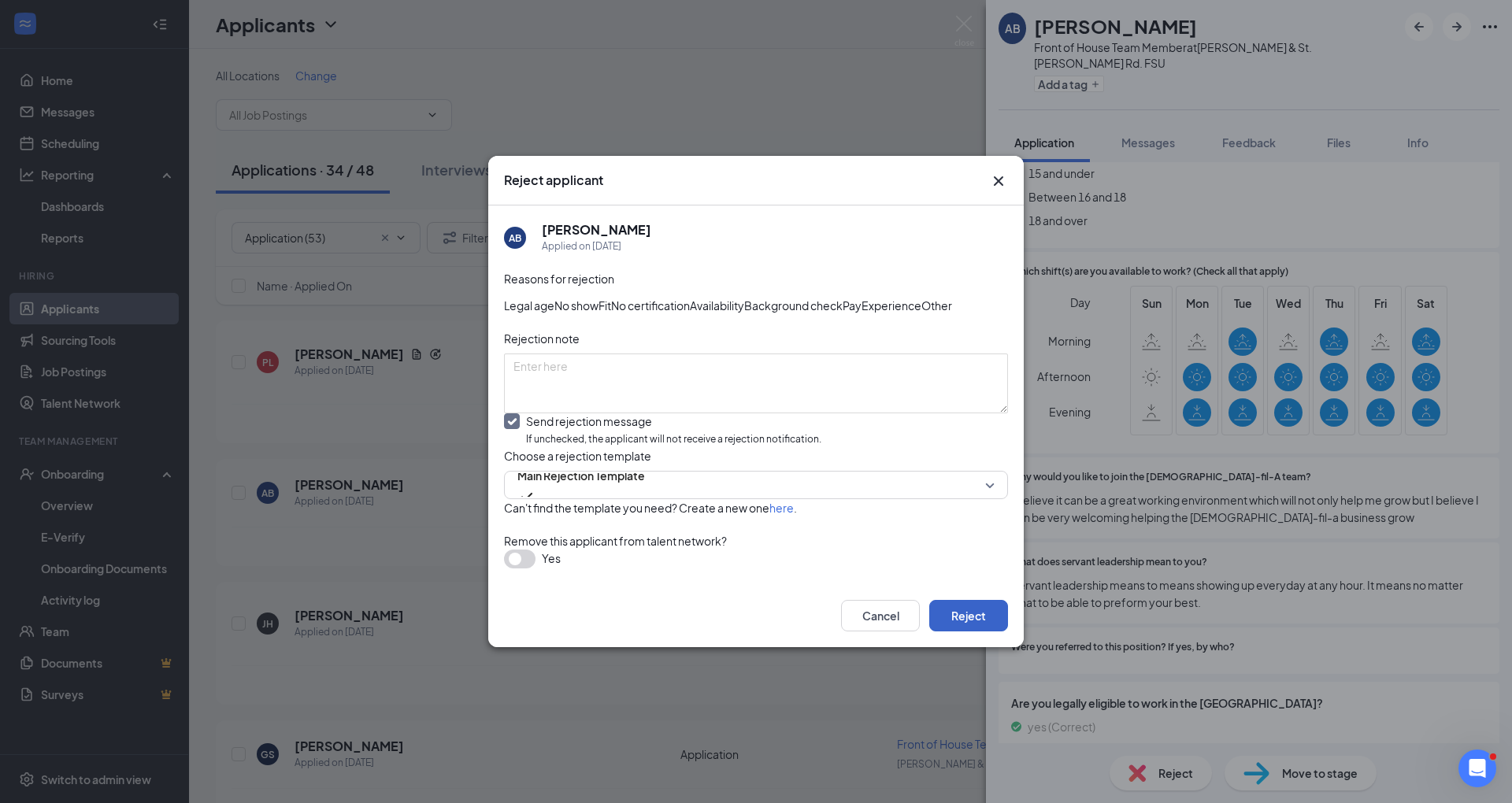
click at [974, 631] on button "Reject" at bounding box center [969, 616] width 79 height 31
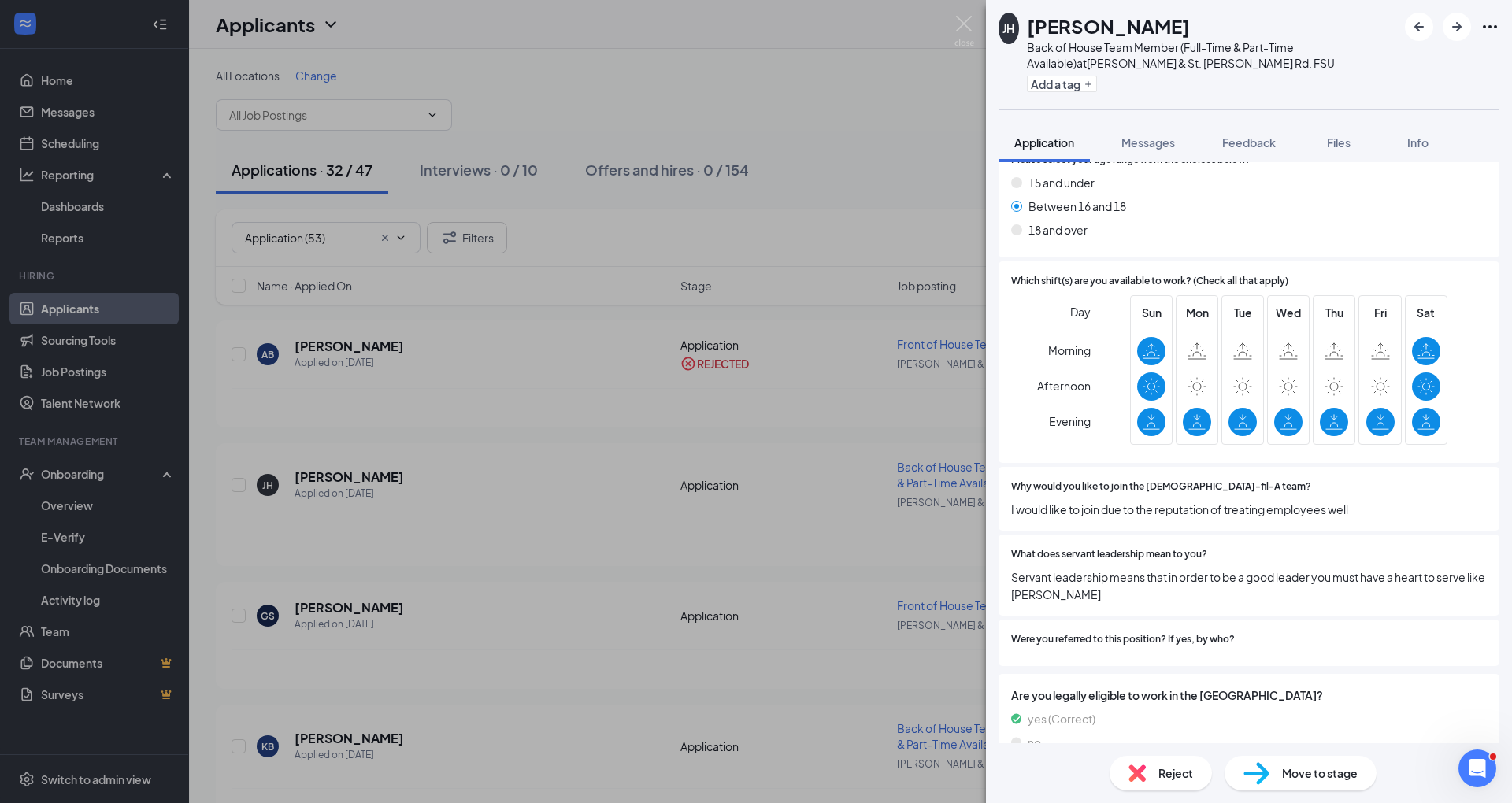
click at [1161, 763] on div "Reject" at bounding box center [1160, 773] width 103 height 34
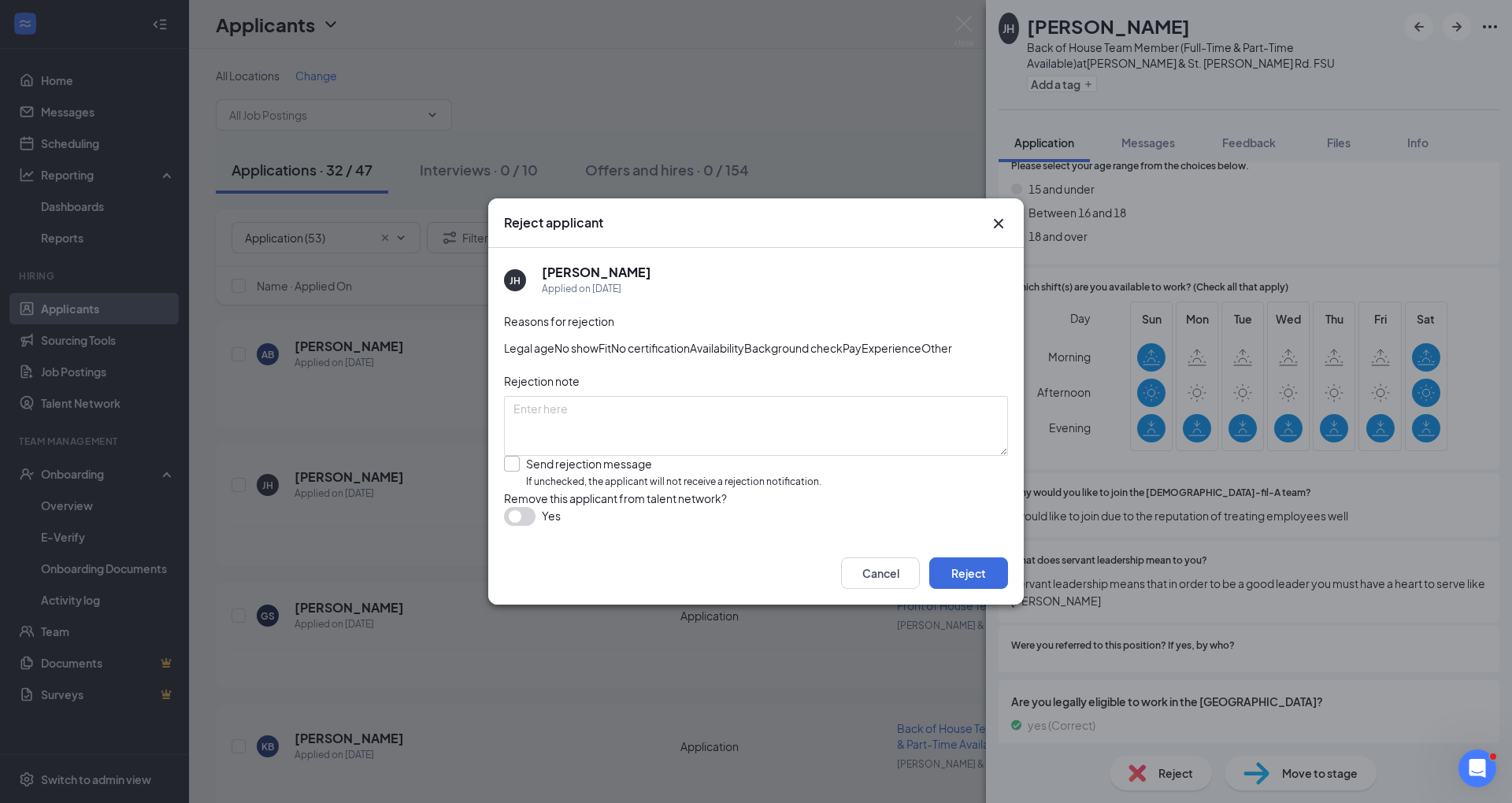
click at [625, 482] on input "Send rejection message If unchecked, the applicant will not receive a rejection…" at bounding box center [662, 472] width 318 height 34
checkbox input "true"
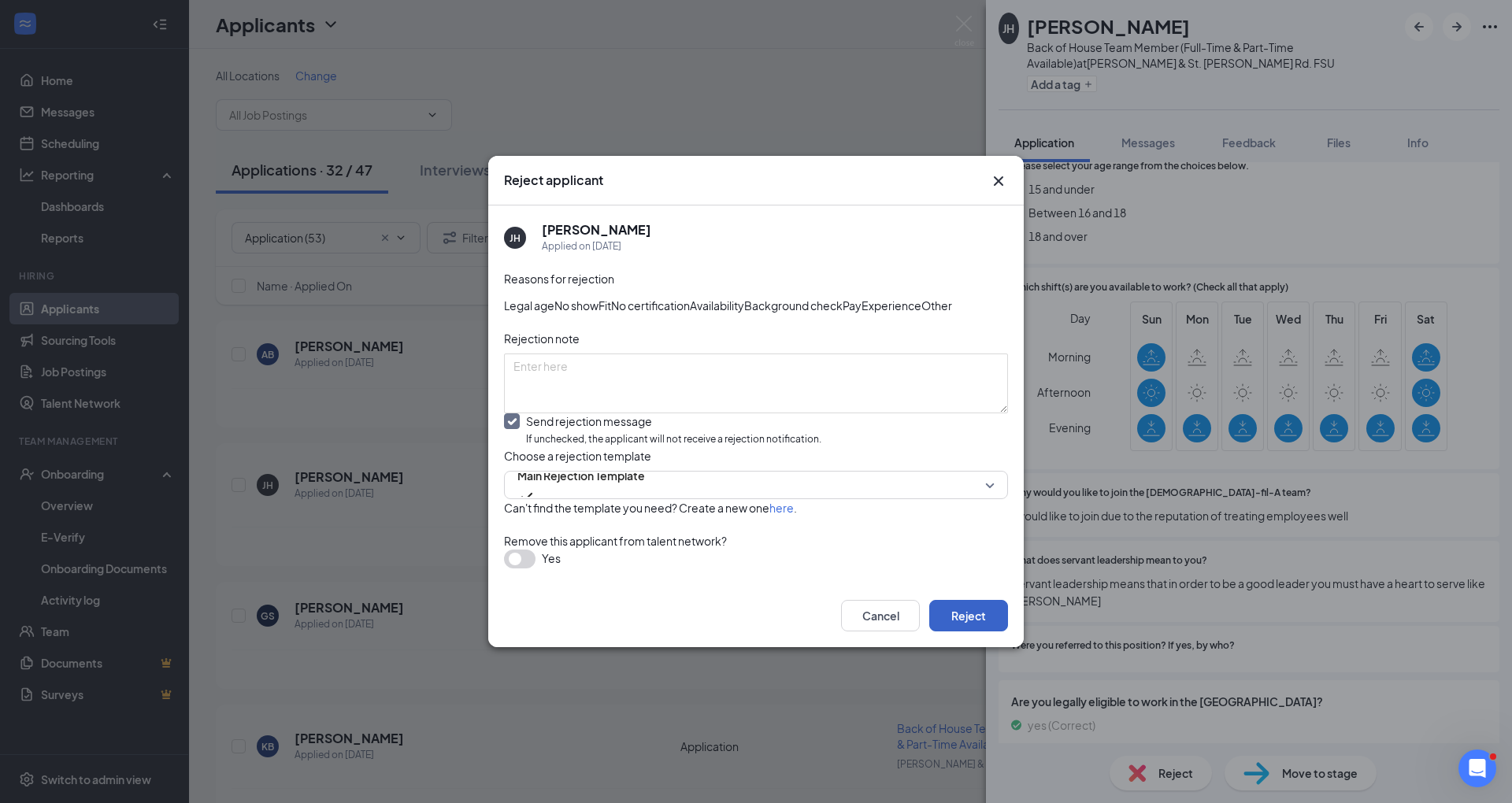
click at [953, 631] on button "Reject" at bounding box center [969, 616] width 79 height 31
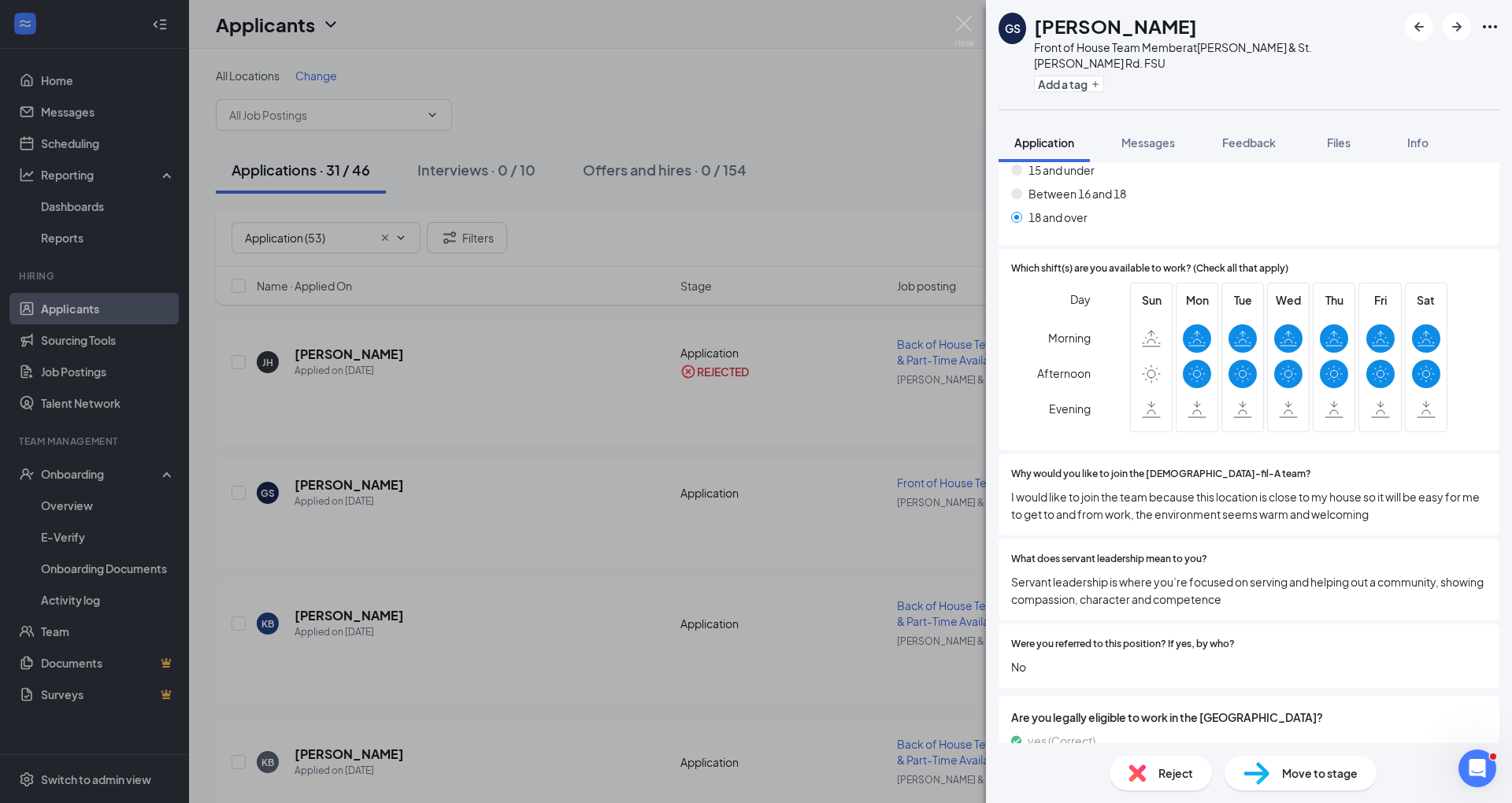
scroll to position [621, 0]
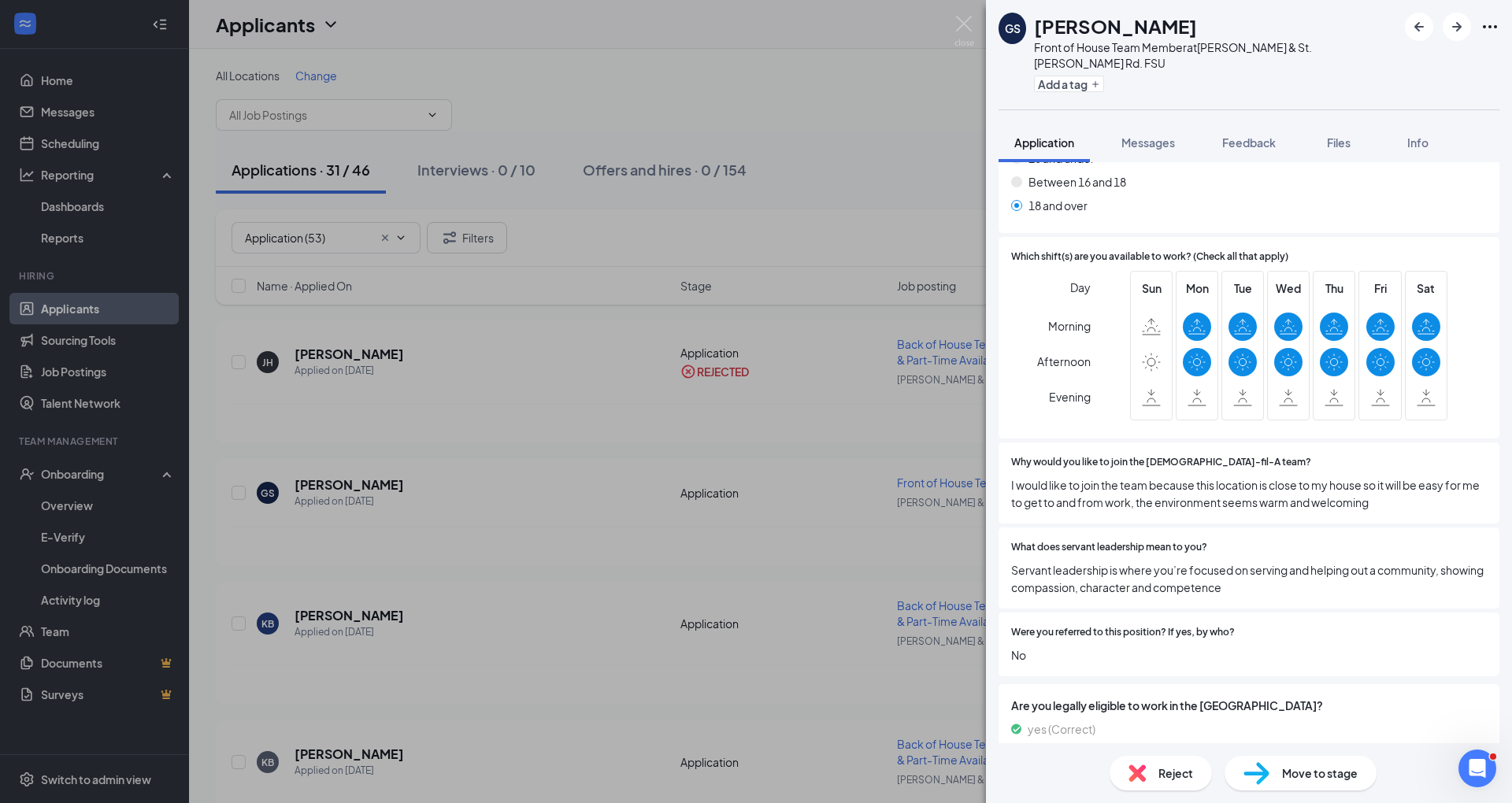
click at [1189, 739] on div "Are you legally eligible to work in the [GEOGRAPHIC_DATA]? yes (Correct) no" at bounding box center [1249, 732] width 501 height 96
click at [1159, 758] on div "Reject" at bounding box center [1160, 773] width 103 height 34
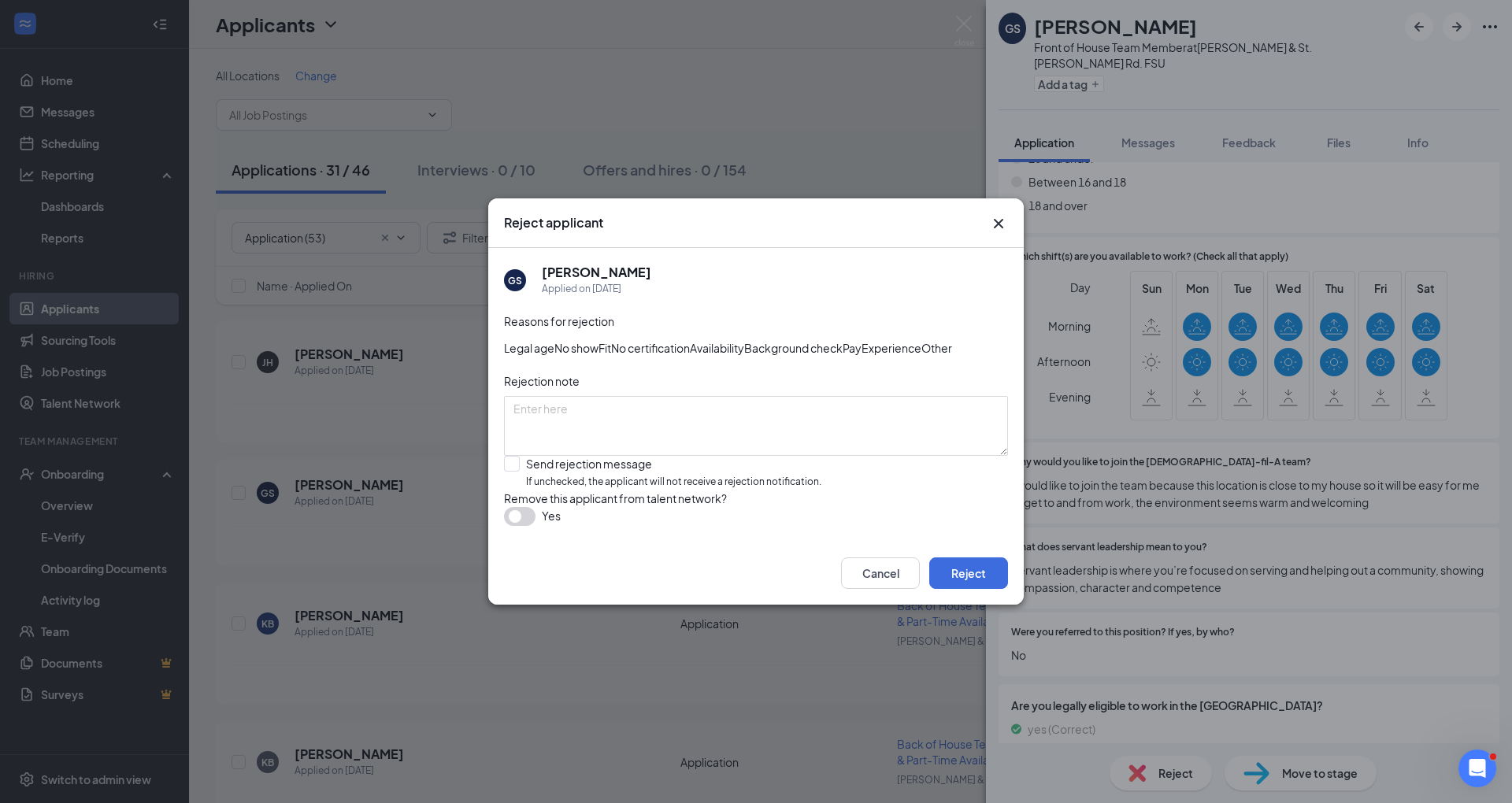
click at [701, 505] on div "Reasons for rejection Legal age No show Fit No certification Availability Backg…" at bounding box center [756, 427] width 504 height 229
click at [676, 485] on input "Send rejection message If unchecked, the applicant will not receive a rejection…" at bounding box center [662, 472] width 318 height 34
checkbox input "true"
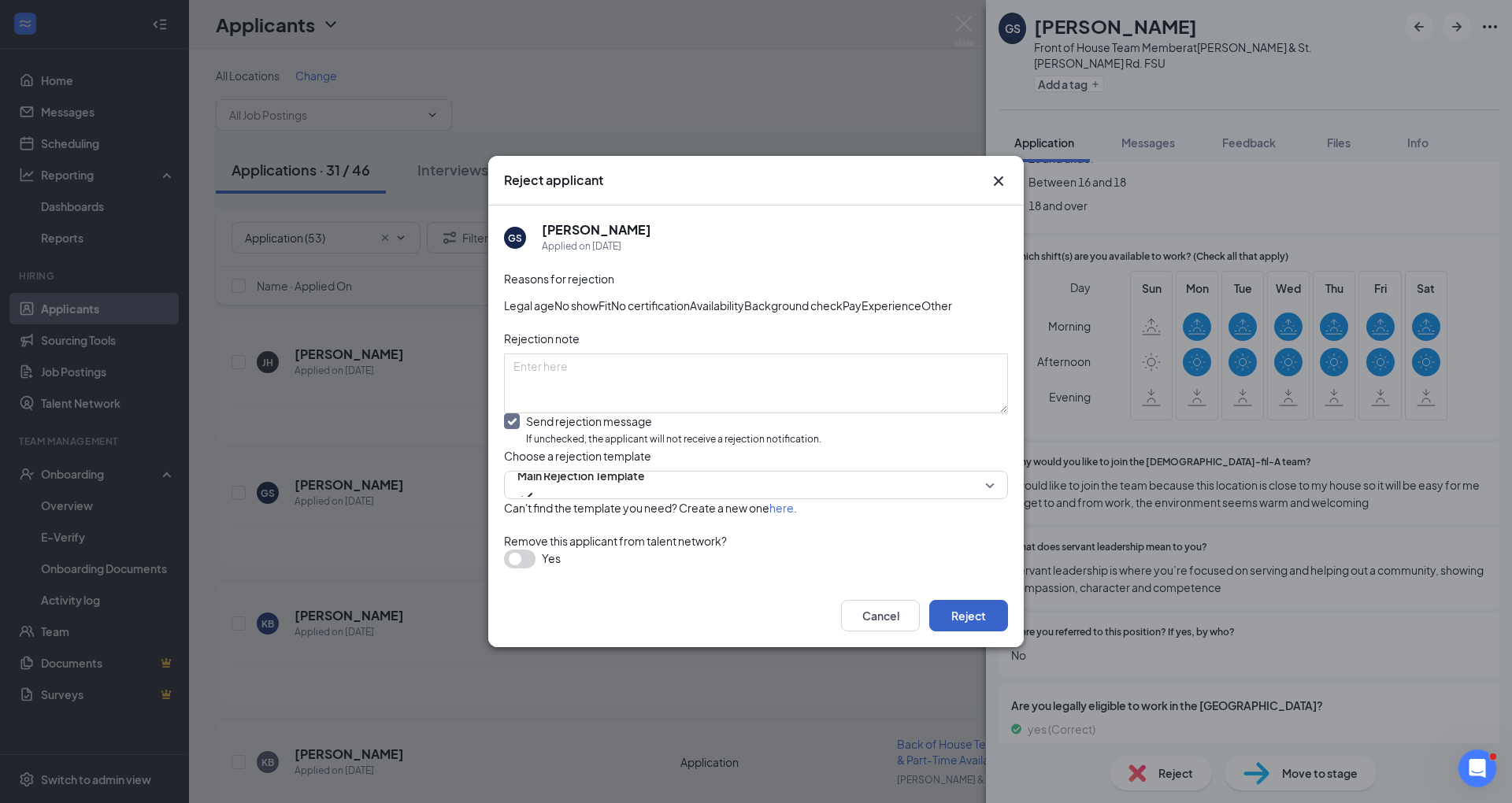
click at [978, 631] on button "Reject" at bounding box center [969, 616] width 79 height 31
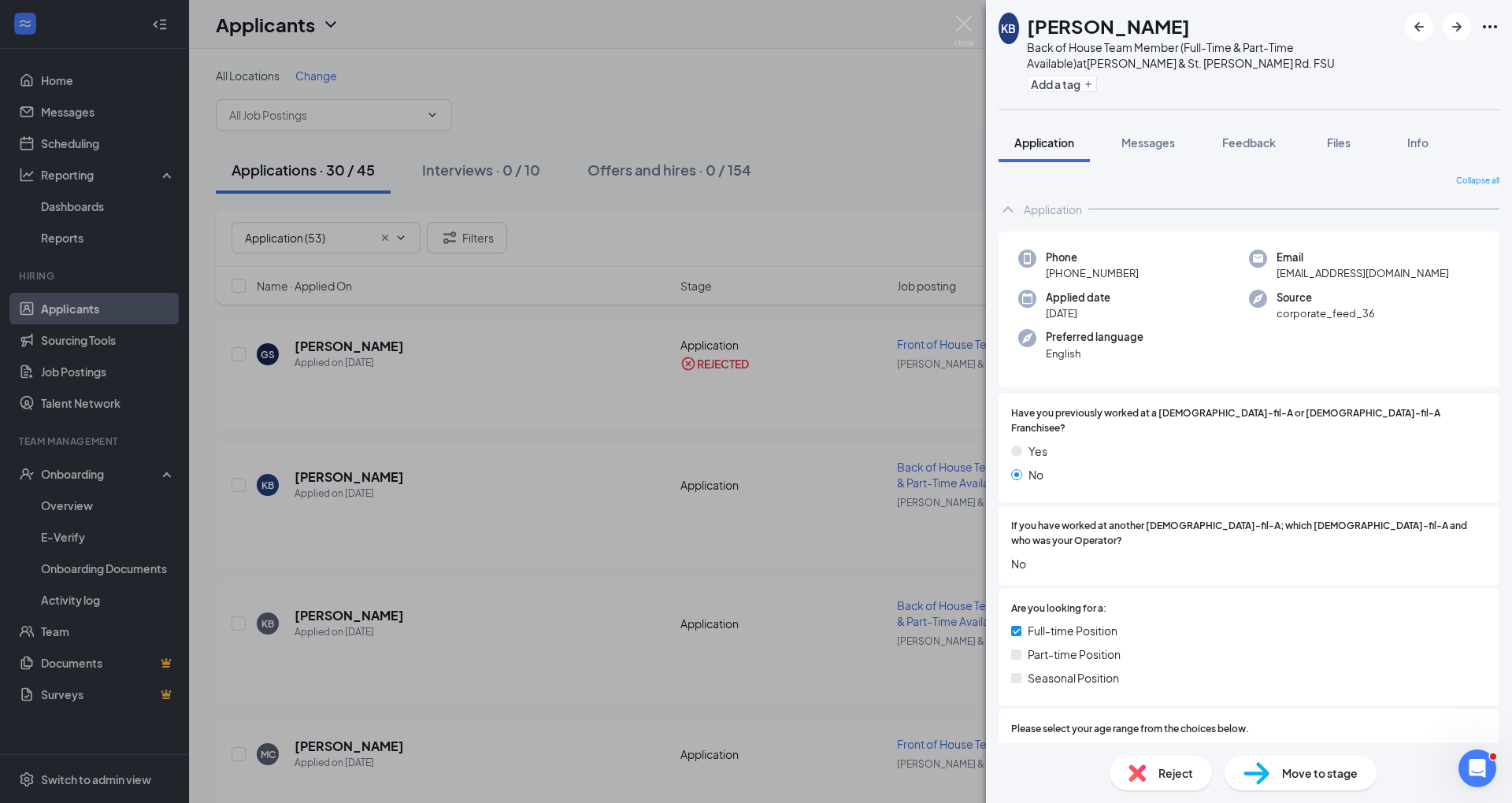
scroll to position [604, 0]
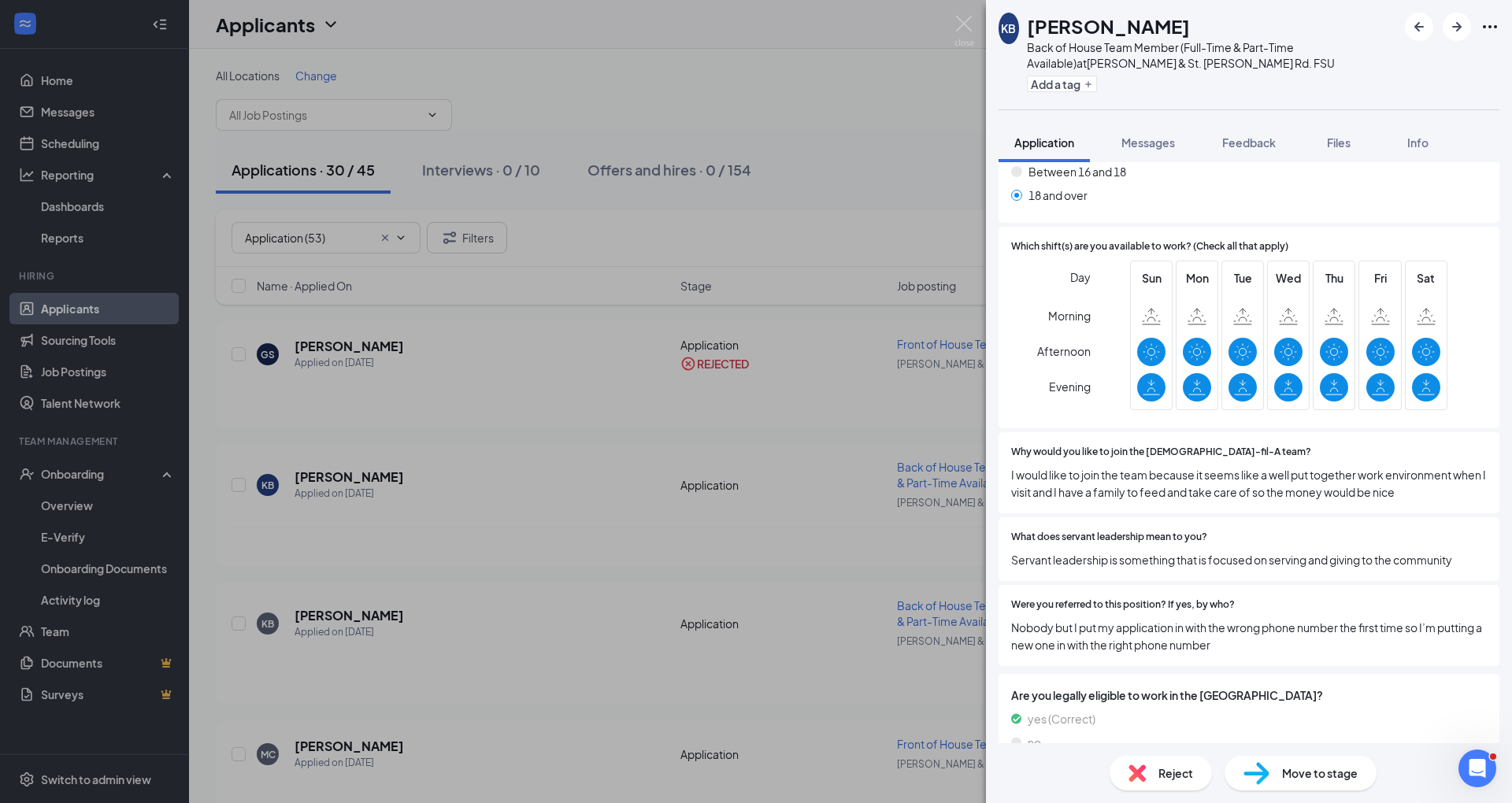
click at [1267, 773] on img at bounding box center [1257, 773] width 26 height 23
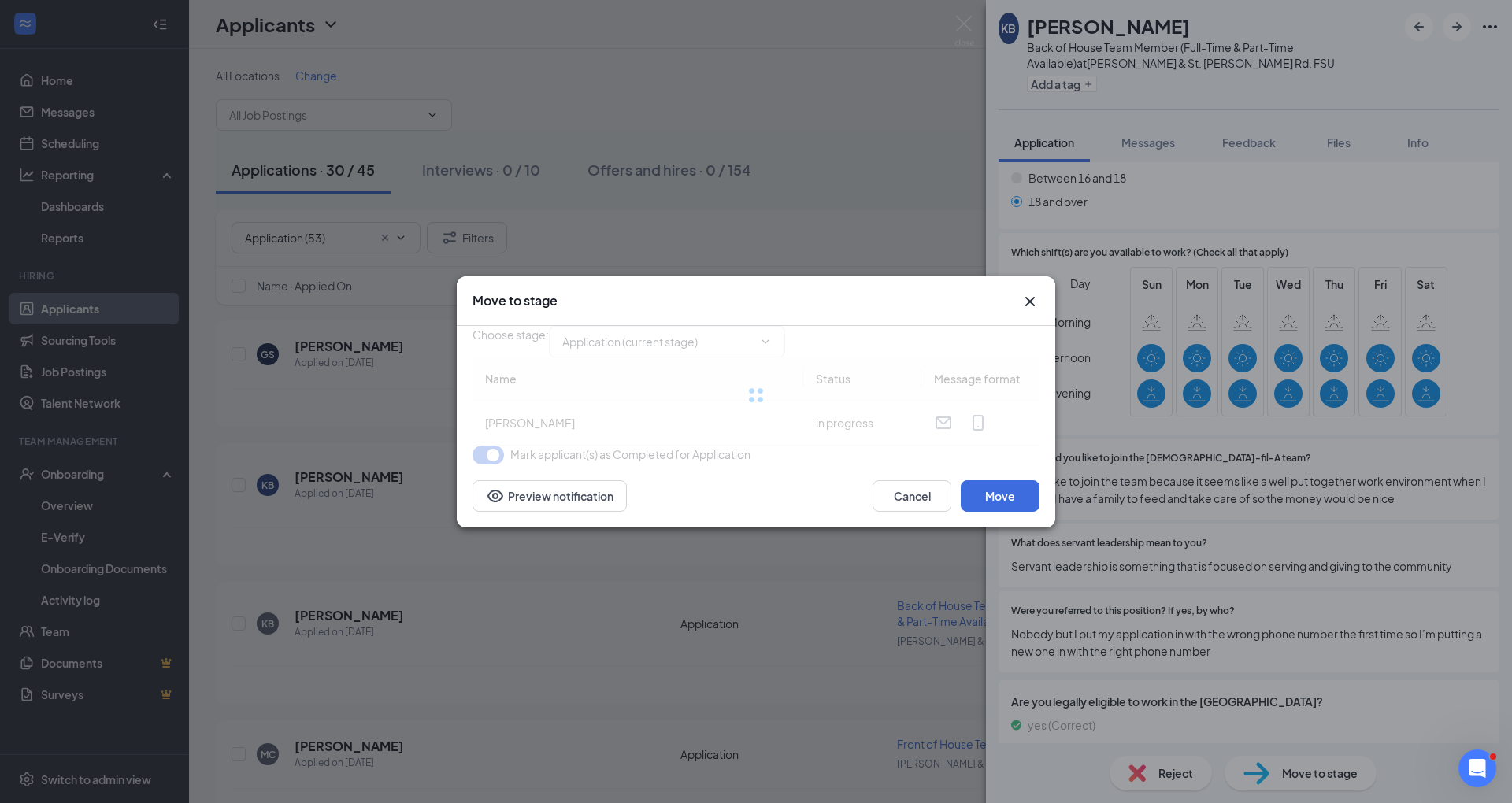
type input "Scheduling (next stage)"
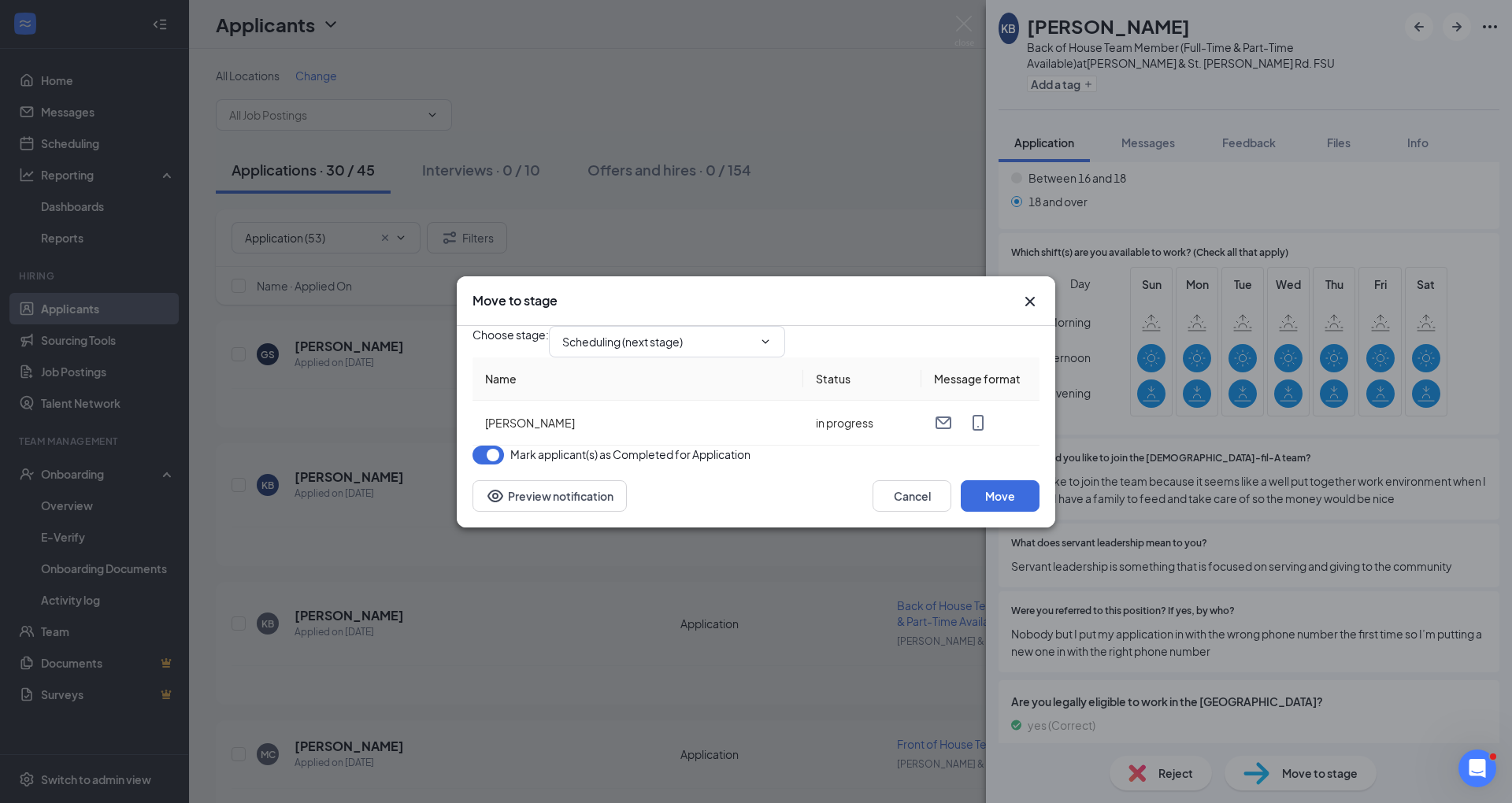
click at [998, 465] on div "Choose stage : Scheduling (next stage) Name Status Message format [PERSON_NAME]…" at bounding box center [756, 395] width 567 height 139
click at [998, 511] on div "Cancel Move Preview notification" at bounding box center [755, 496] width 598 height 63
click at [989, 512] on button "Move" at bounding box center [1000, 496] width 79 height 31
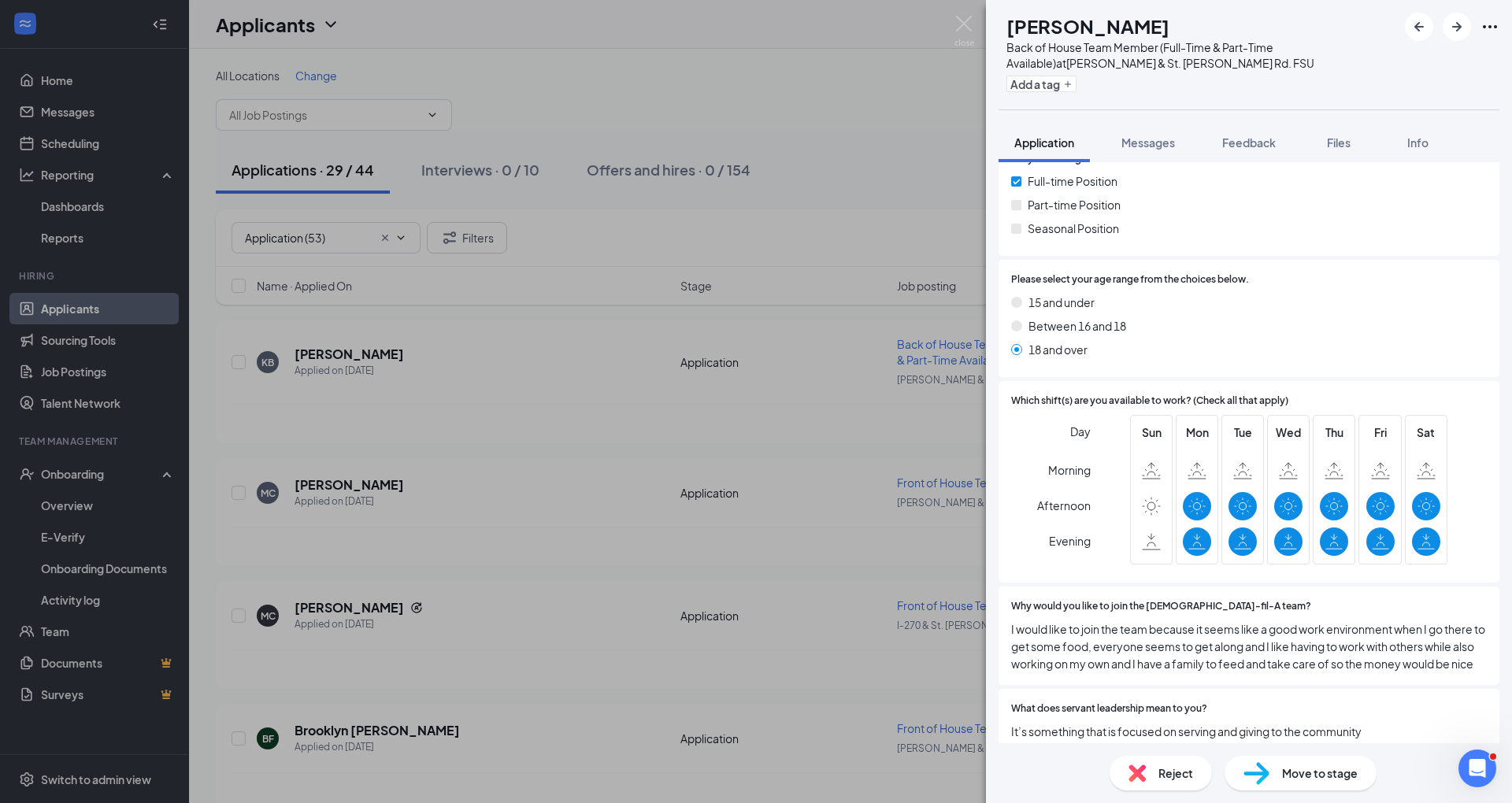
scroll to position [471, 0]
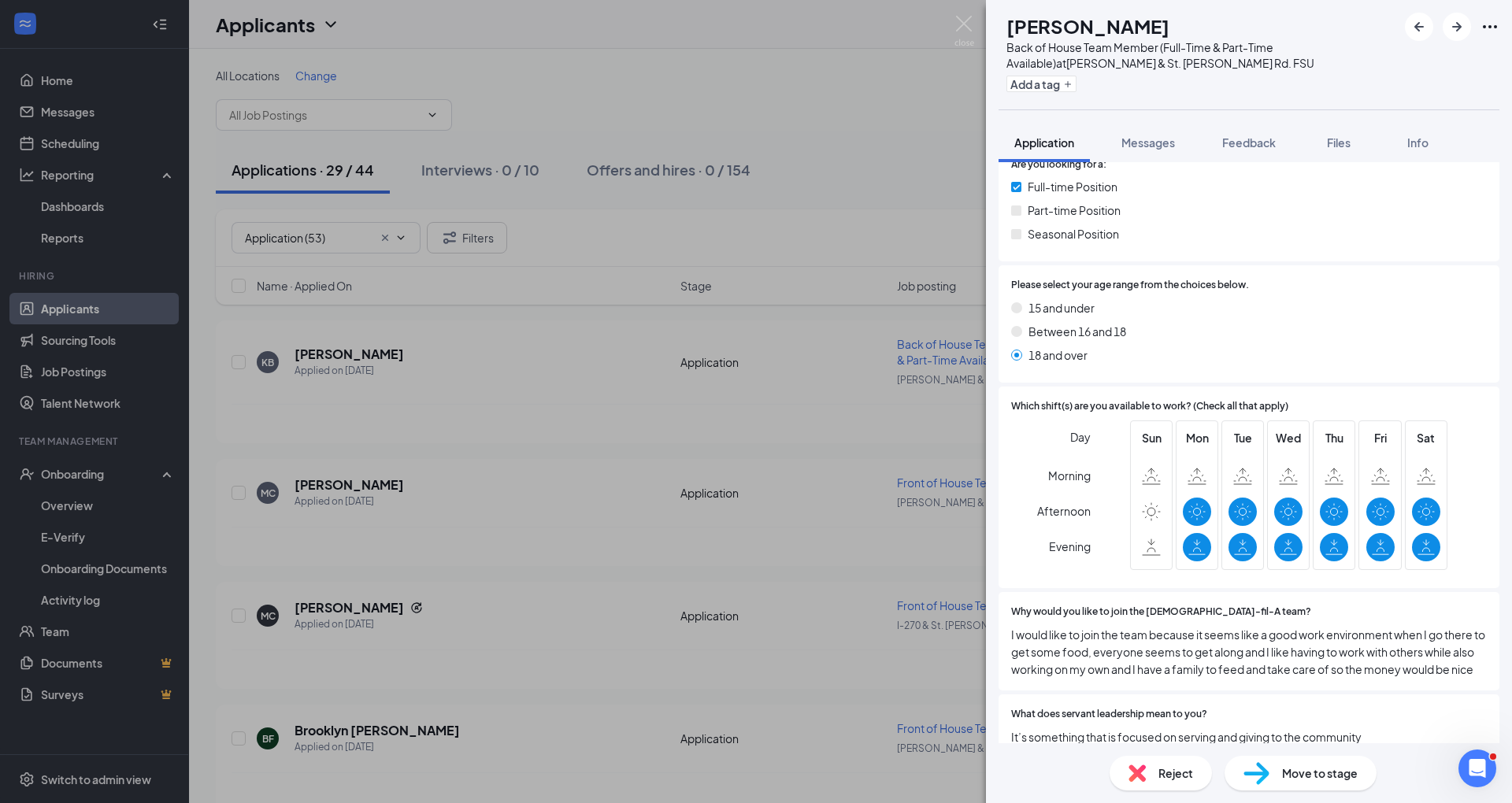
click at [1143, 745] on div "Reject Move to stage" at bounding box center [1249, 773] width 526 height 60
click at [1135, 764] on img at bounding box center [1137, 773] width 17 height 17
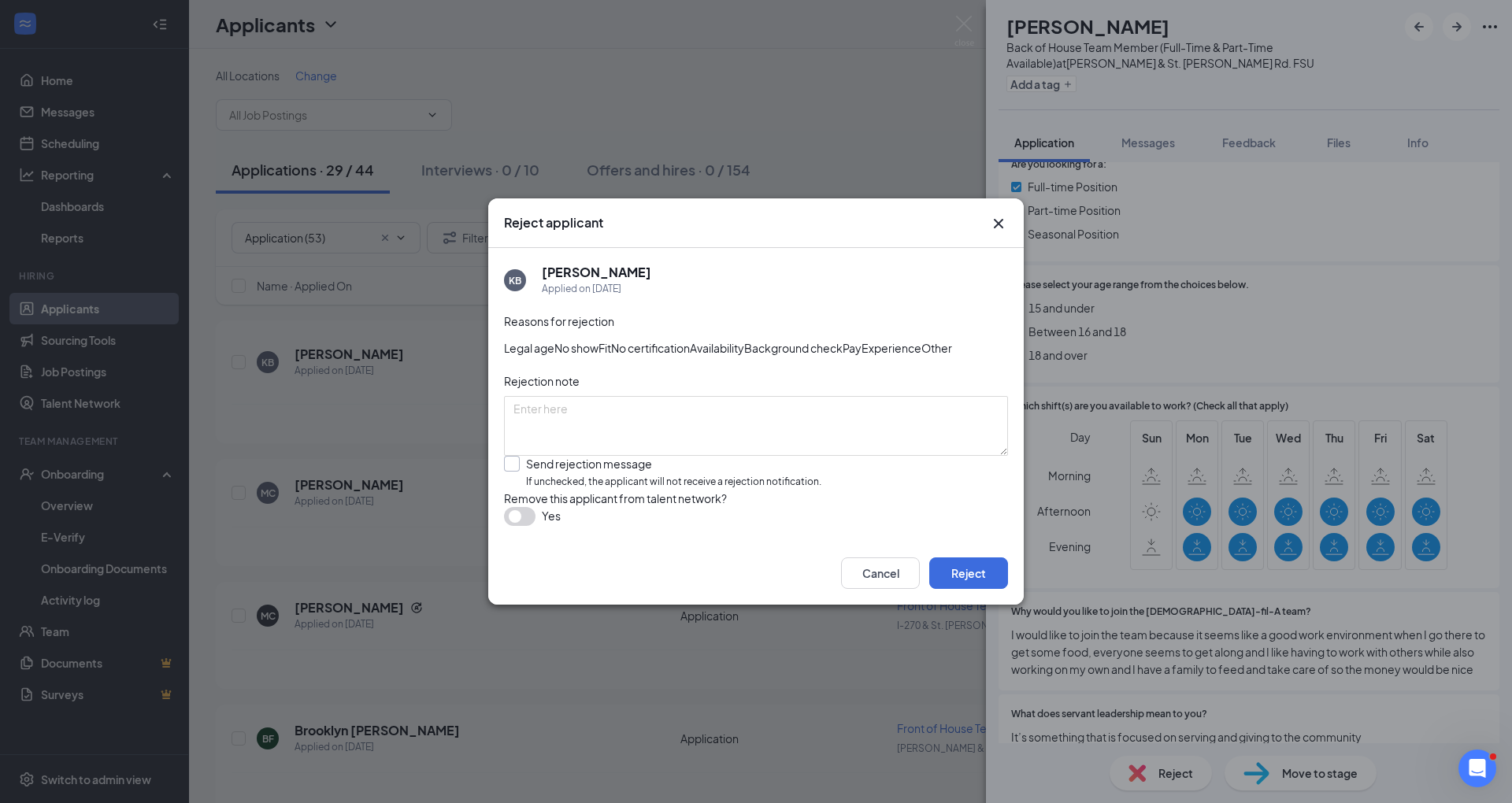
click at [721, 490] on input "Send rejection message If unchecked, the applicant will not receive a rejection…" at bounding box center [662, 472] width 318 height 34
checkbox input "true"
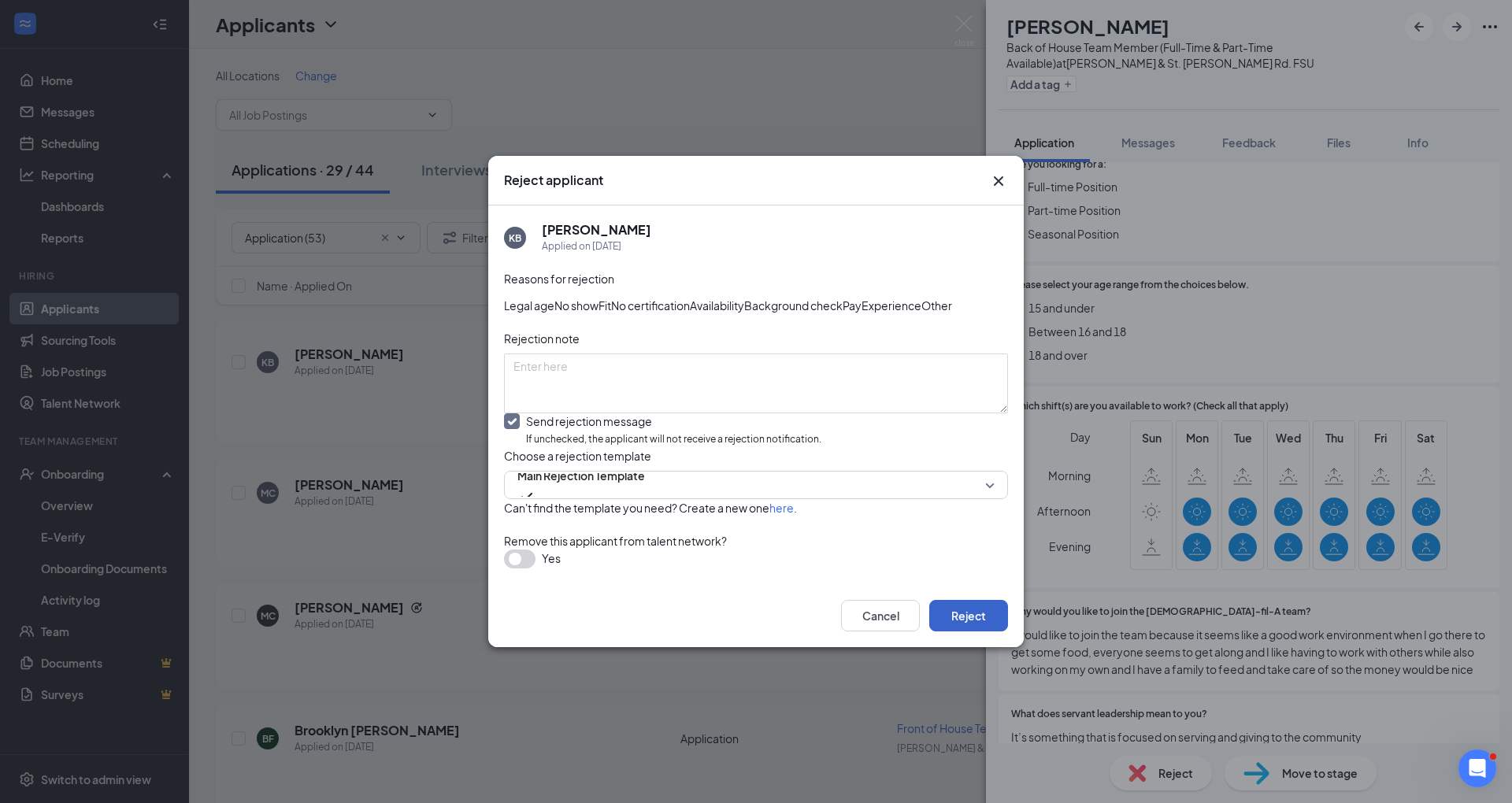
click at [987, 631] on button "Reject" at bounding box center [969, 616] width 79 height 31
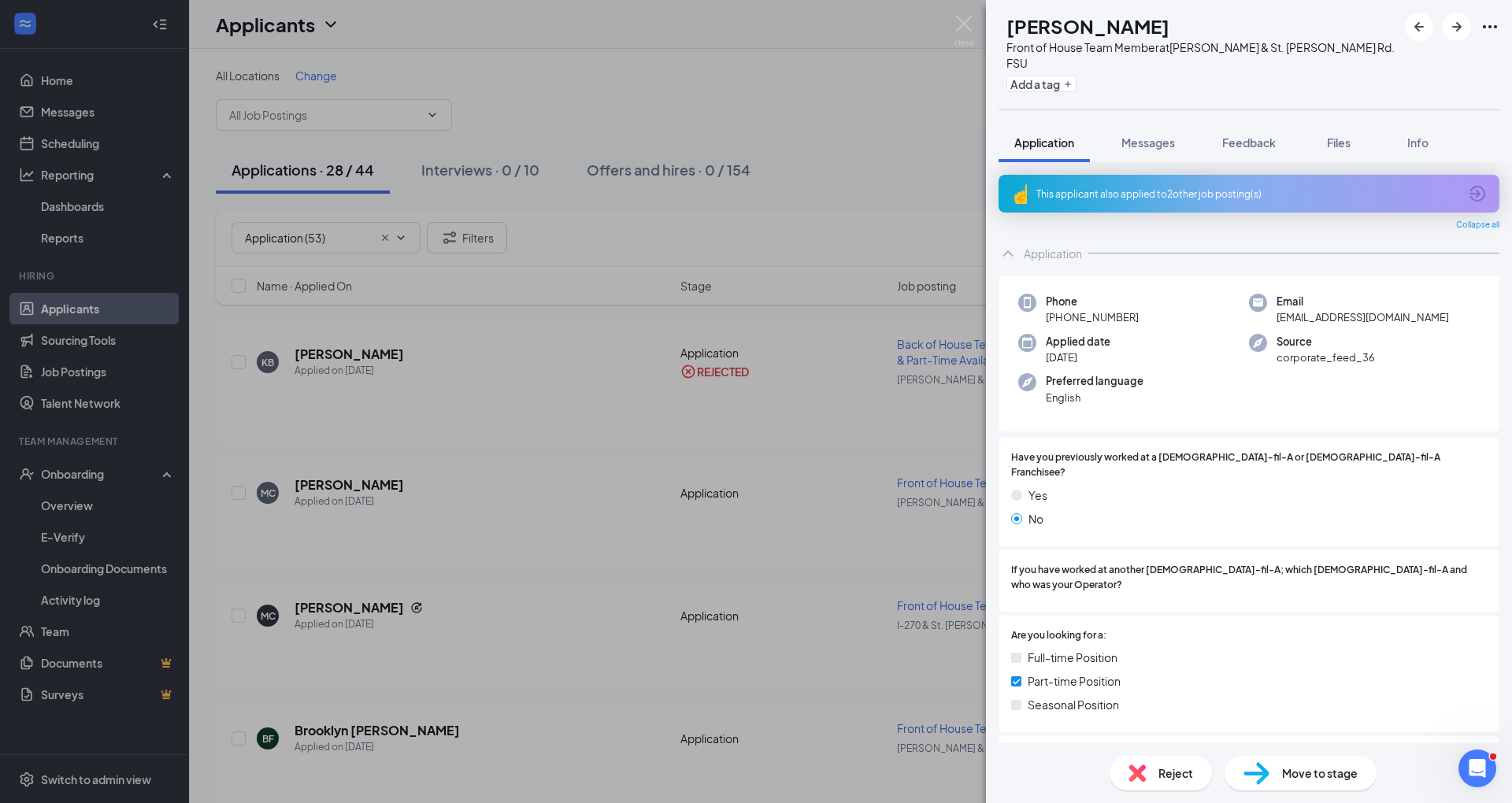
click at [1159, 189] on div "This applicant also applied to 2 other job posting(s)" at bounding box center [1247, 194] width 422 height 13
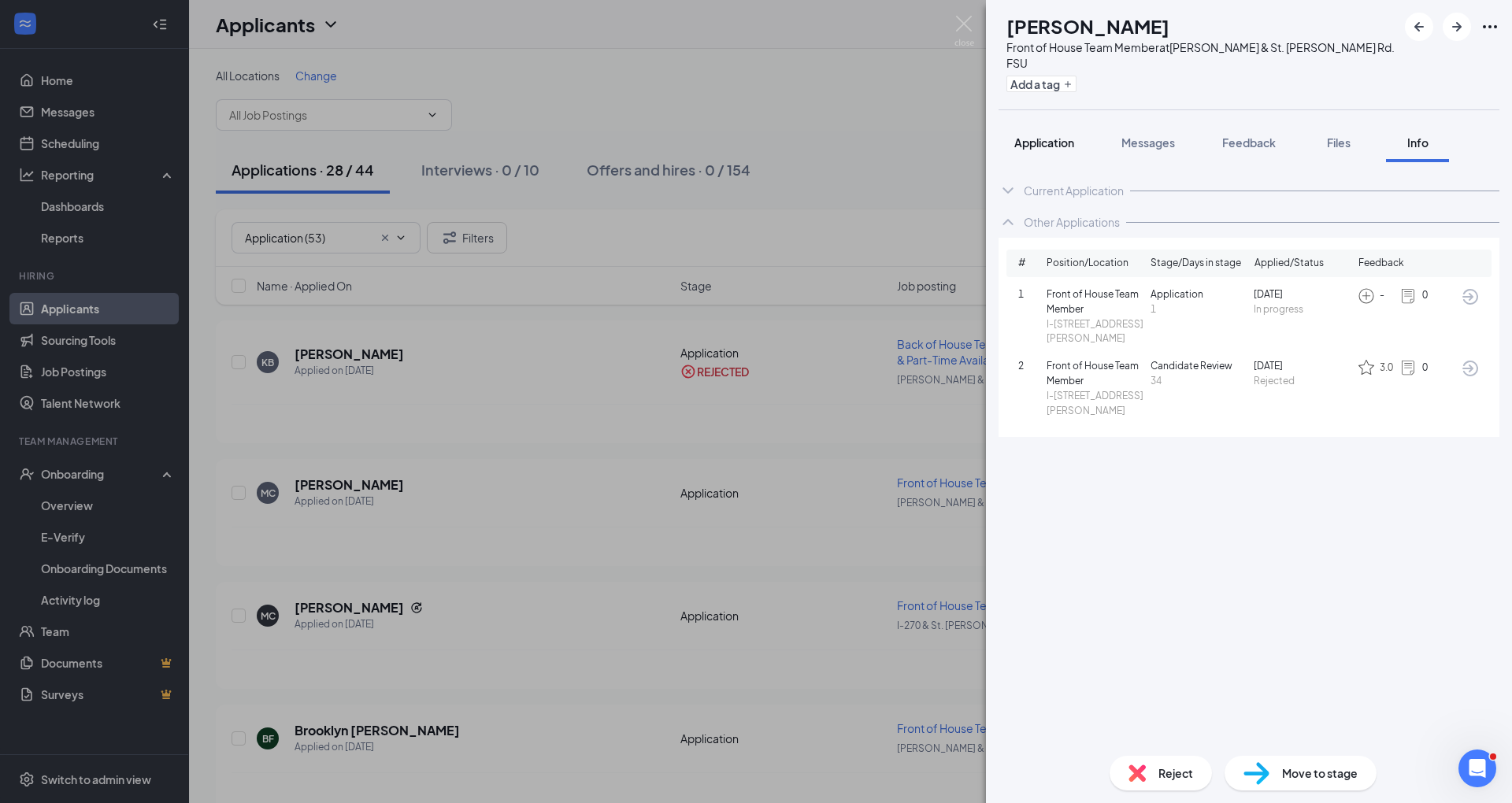
click at [1047, 140] on span "Application" at bounding box center [1043, 142] width 60 height 14
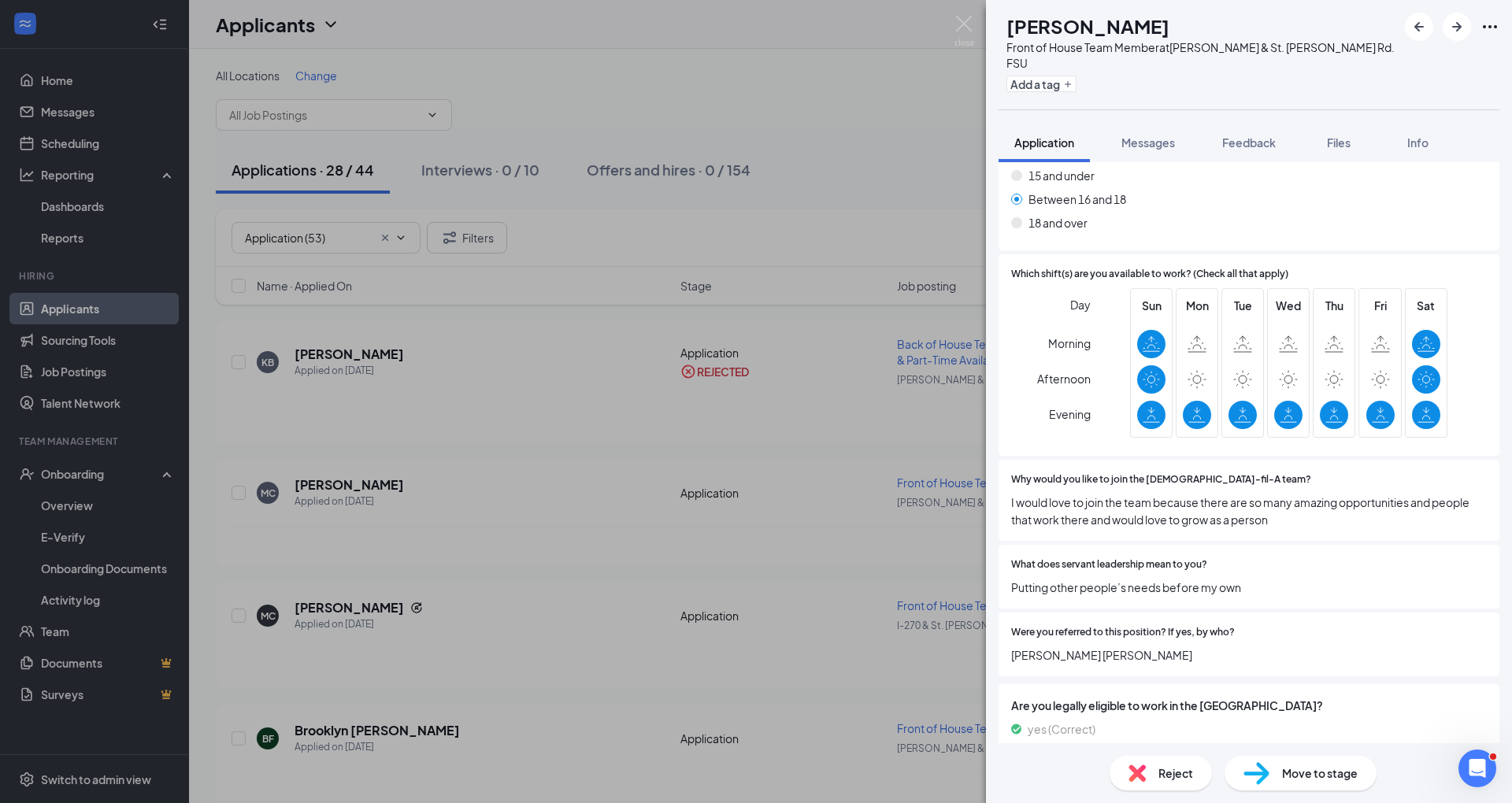
scroll to position [607, 0]
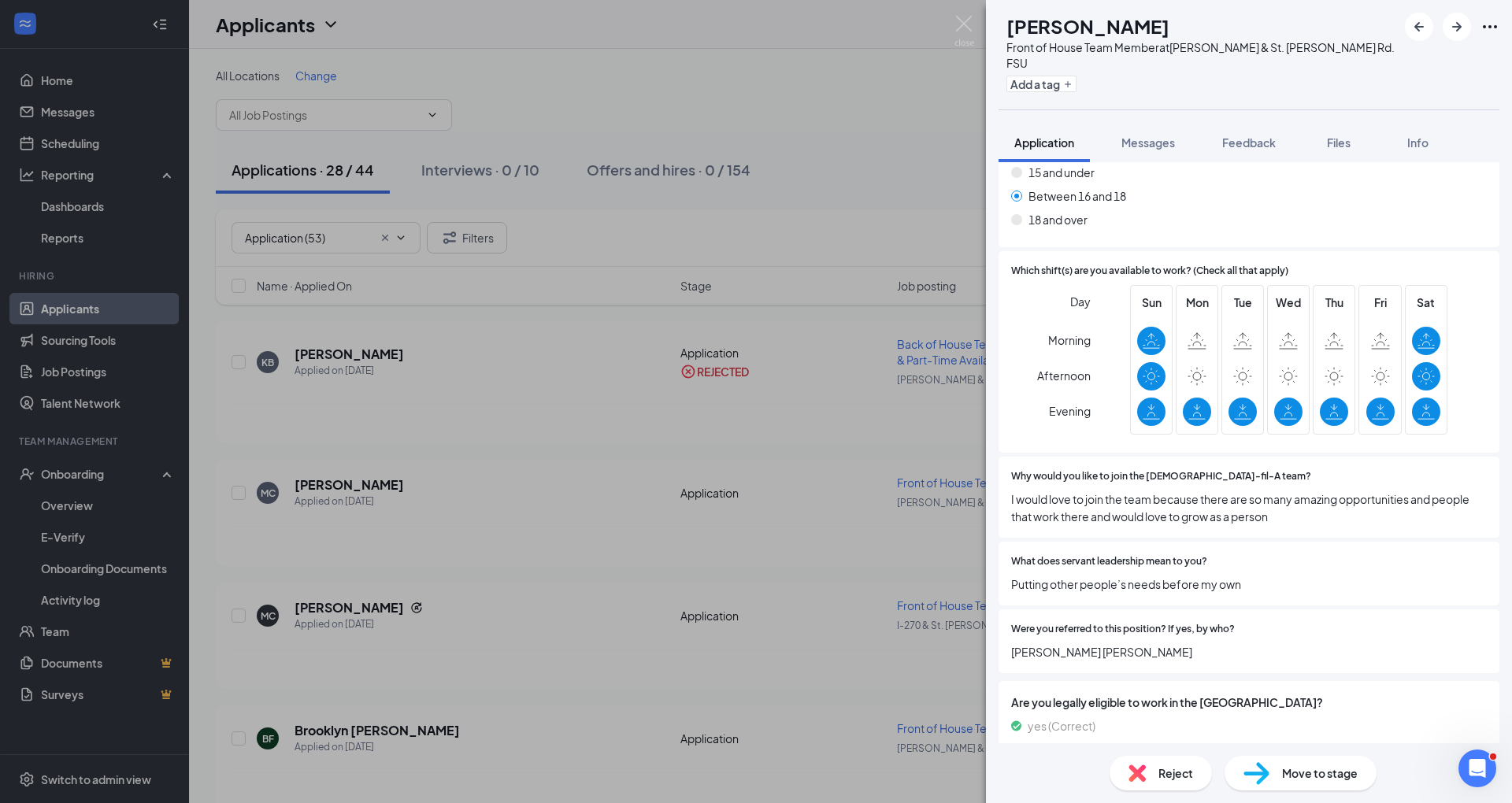
click at [1148, 761] on div "Reject" at bounding box center [1160, 773] width 103 height 34
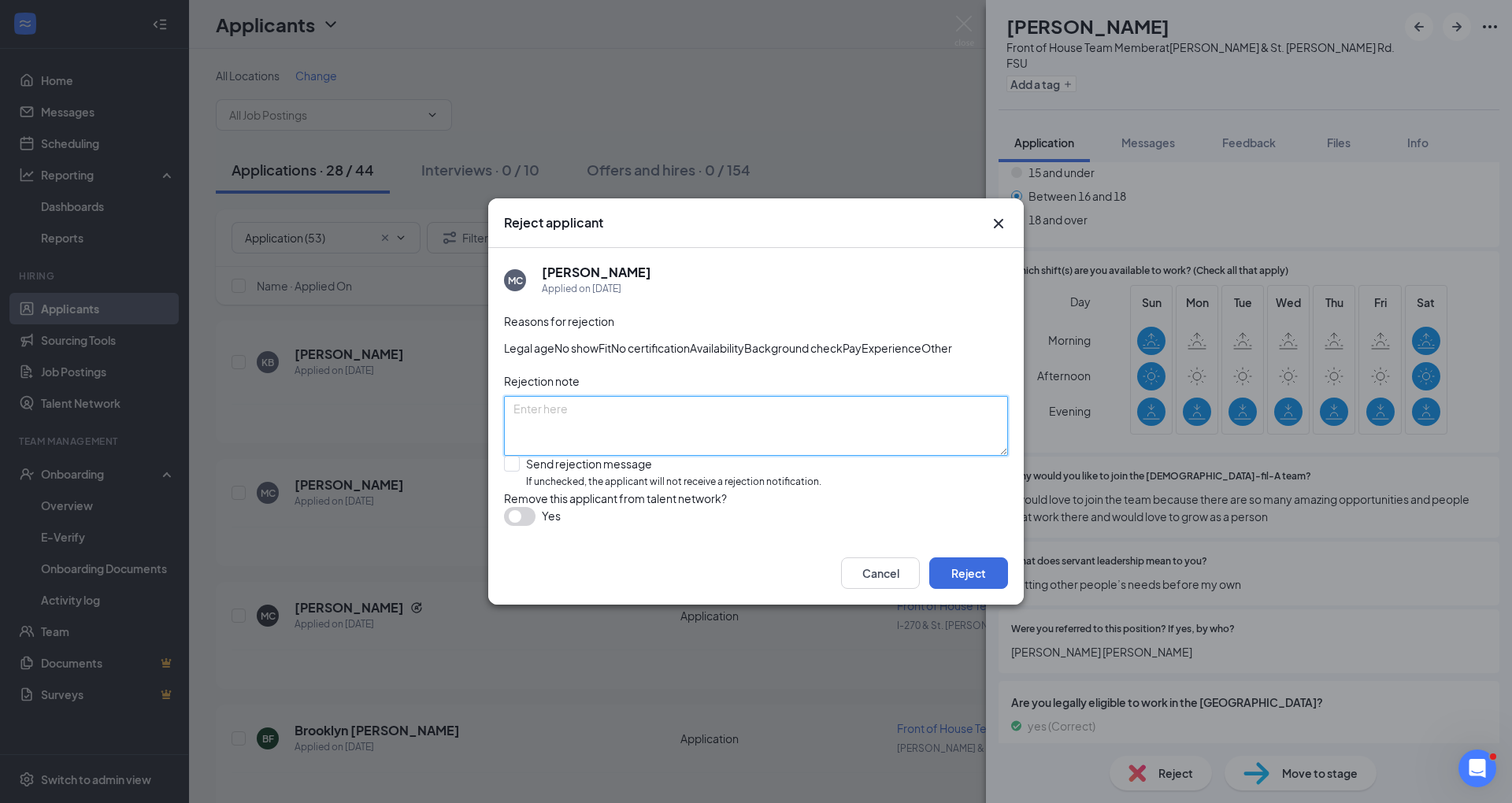
click at [696, 441] on textarea at bounding box center [756, 425] width 504 height 60
click at [656, 477] on input "Send rejection message If unchecked, the applicant will not receive a rejection…" at bounding box center [662, 472] width 318 height 34
checkbox input "true"
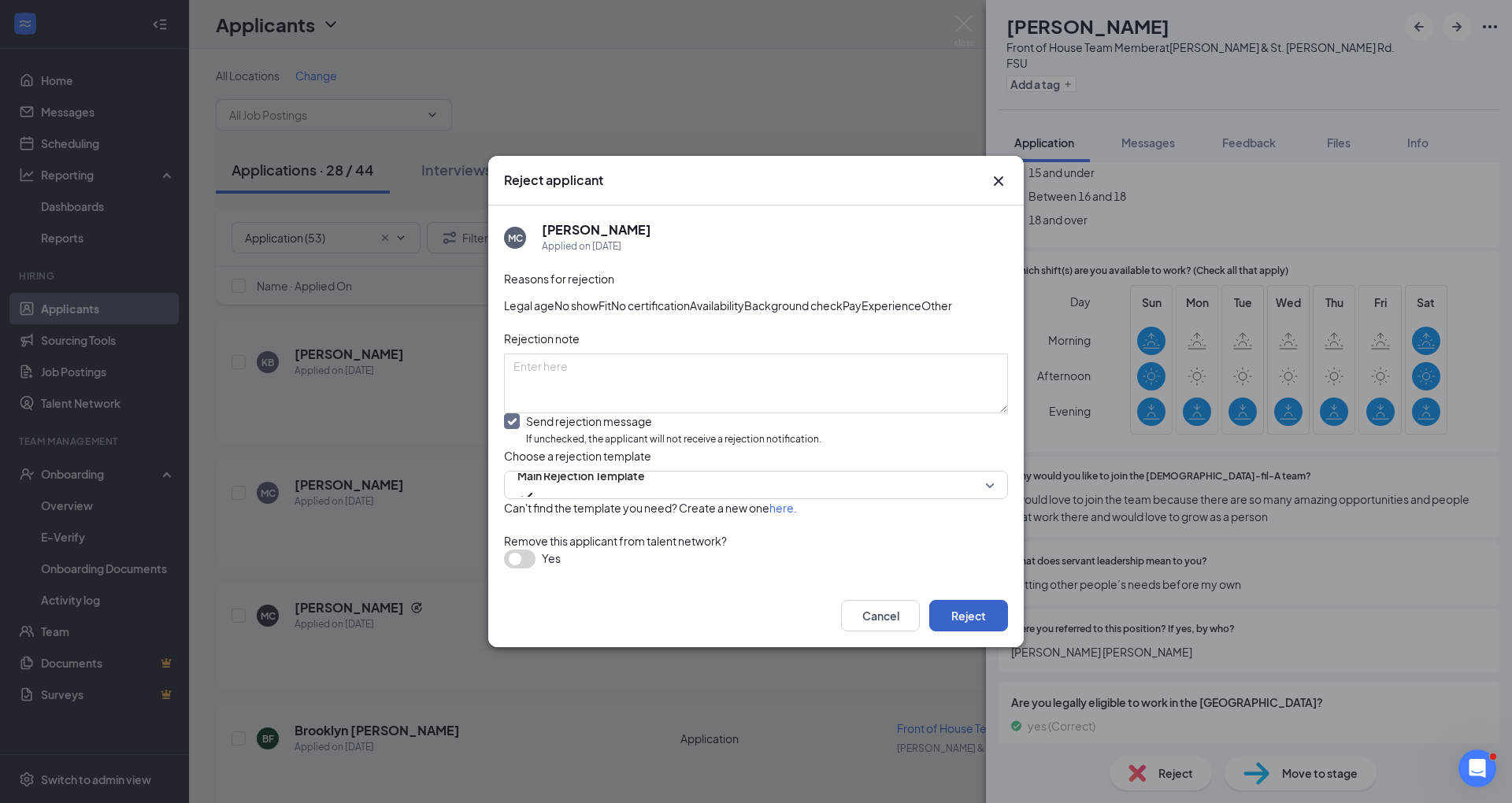
click at [987, 631] on button "Reject" at bounding box center [969, 616] width 79 height 31
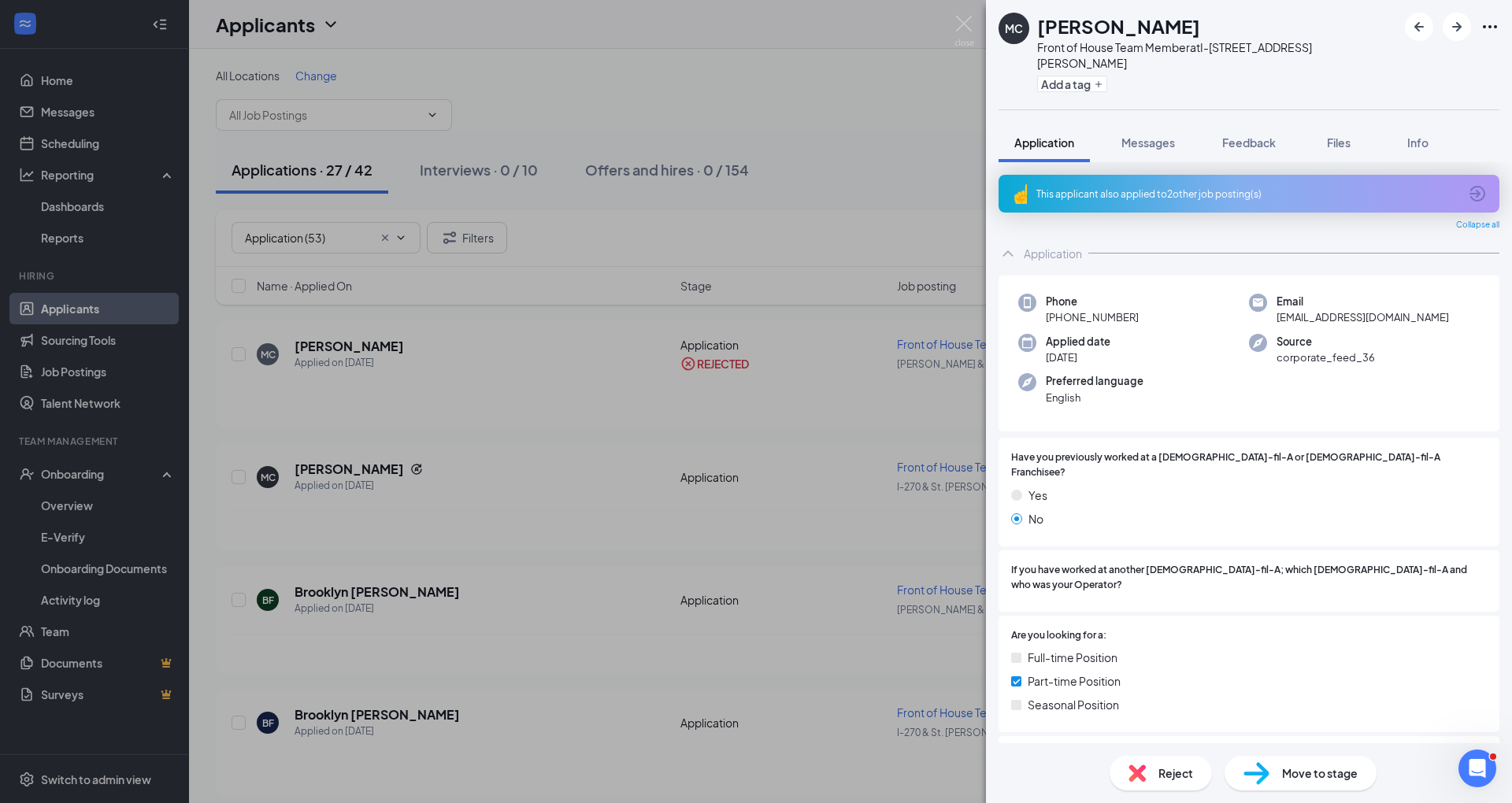
scroll to position [567, 0]
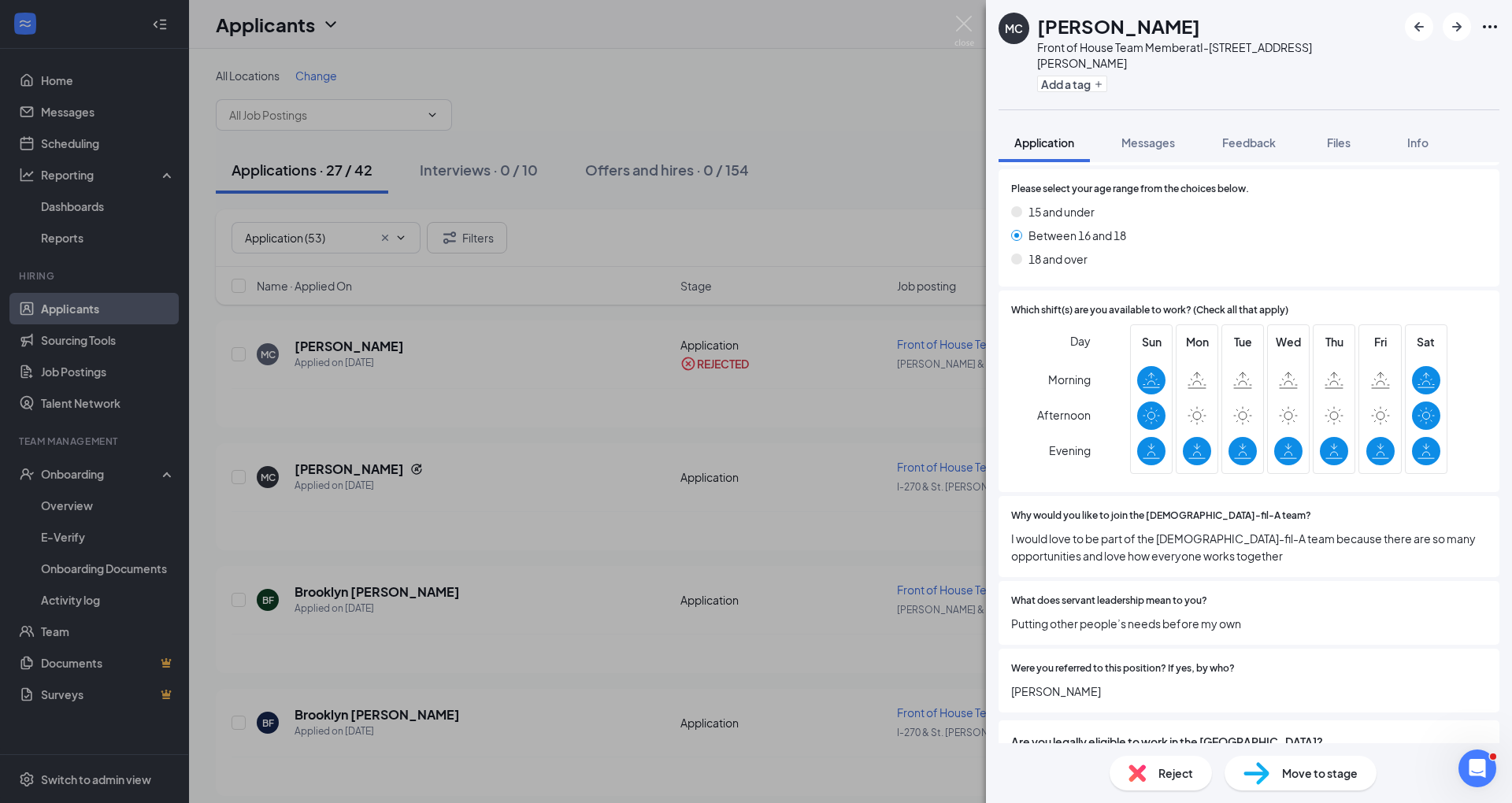
click at [1152, 761] on div "Reject" at bounding box center [1160, 773] width 103 height 34
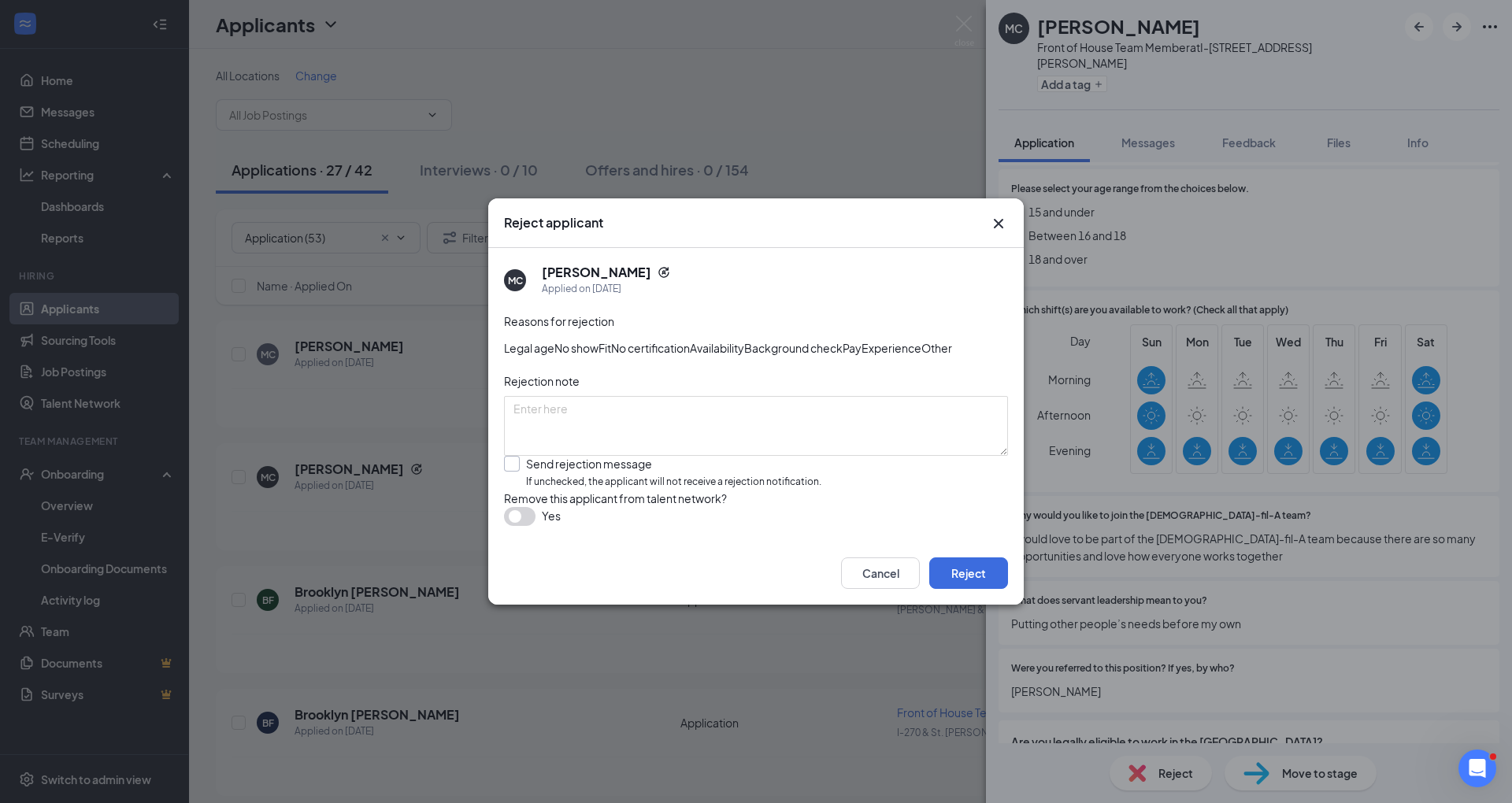
click at [612, 476] on input "Send rejection message If unchecked, the applicant will not receive a rejection…" at bounding box center [662, 472] width 318 height 34
checkbox input "true"
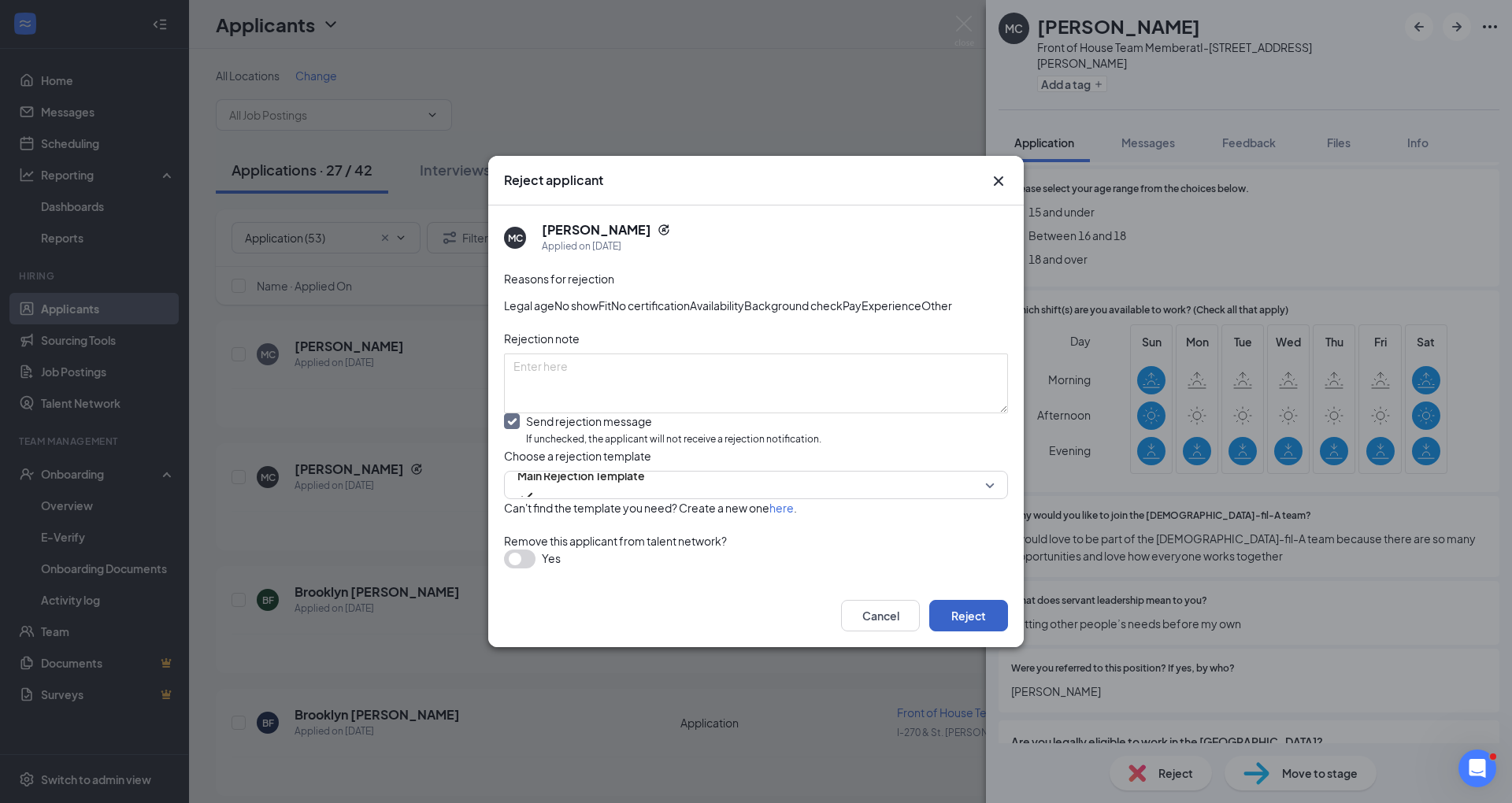
click at [968, 631] on button "Reject" at bounding box center [969, 616] width 79 height 31
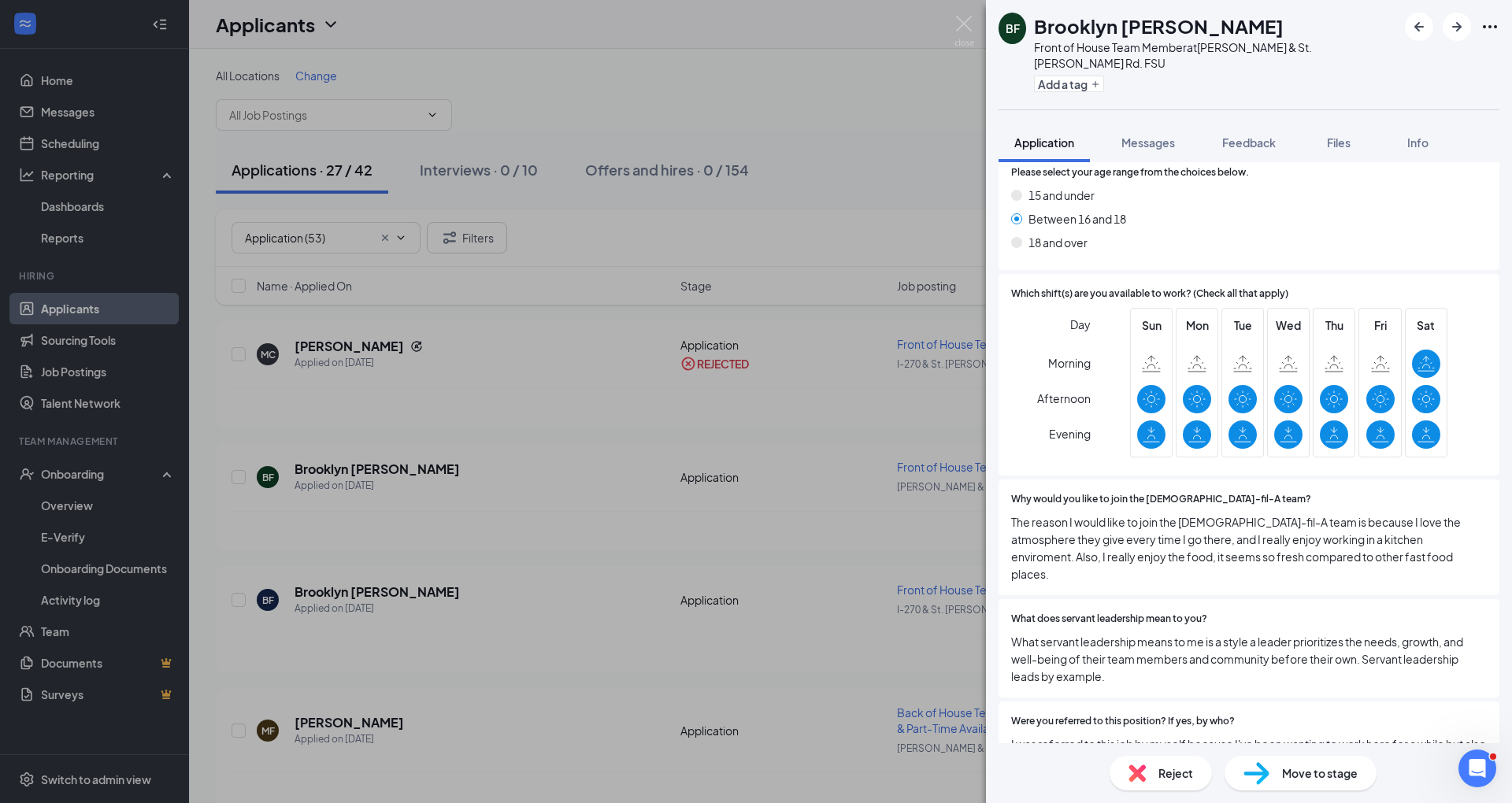
scroll to position [700, 0]
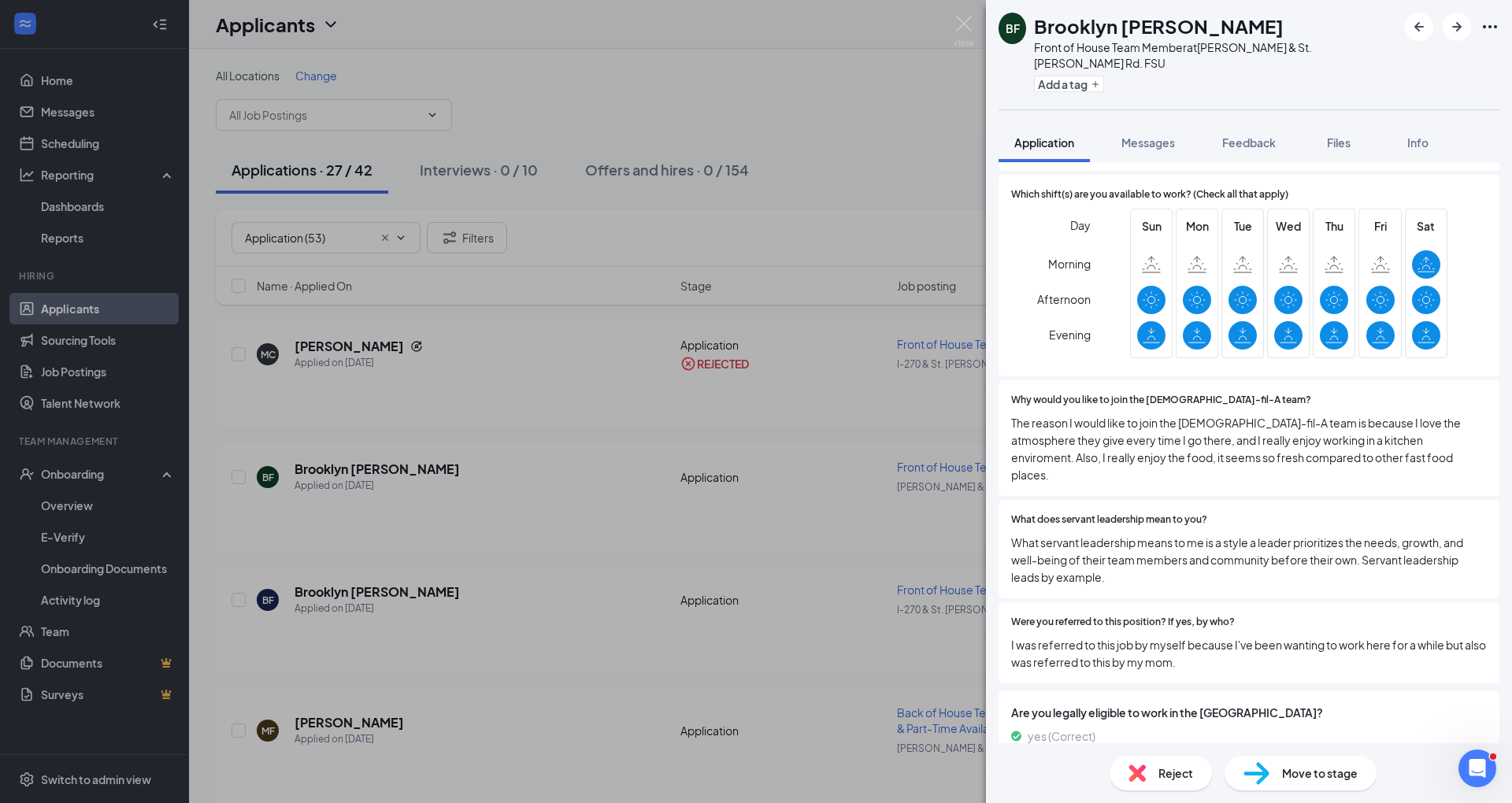
click at [1167, 787] on div "Reject" at bounding box center [1160, 773] width 103 height 34
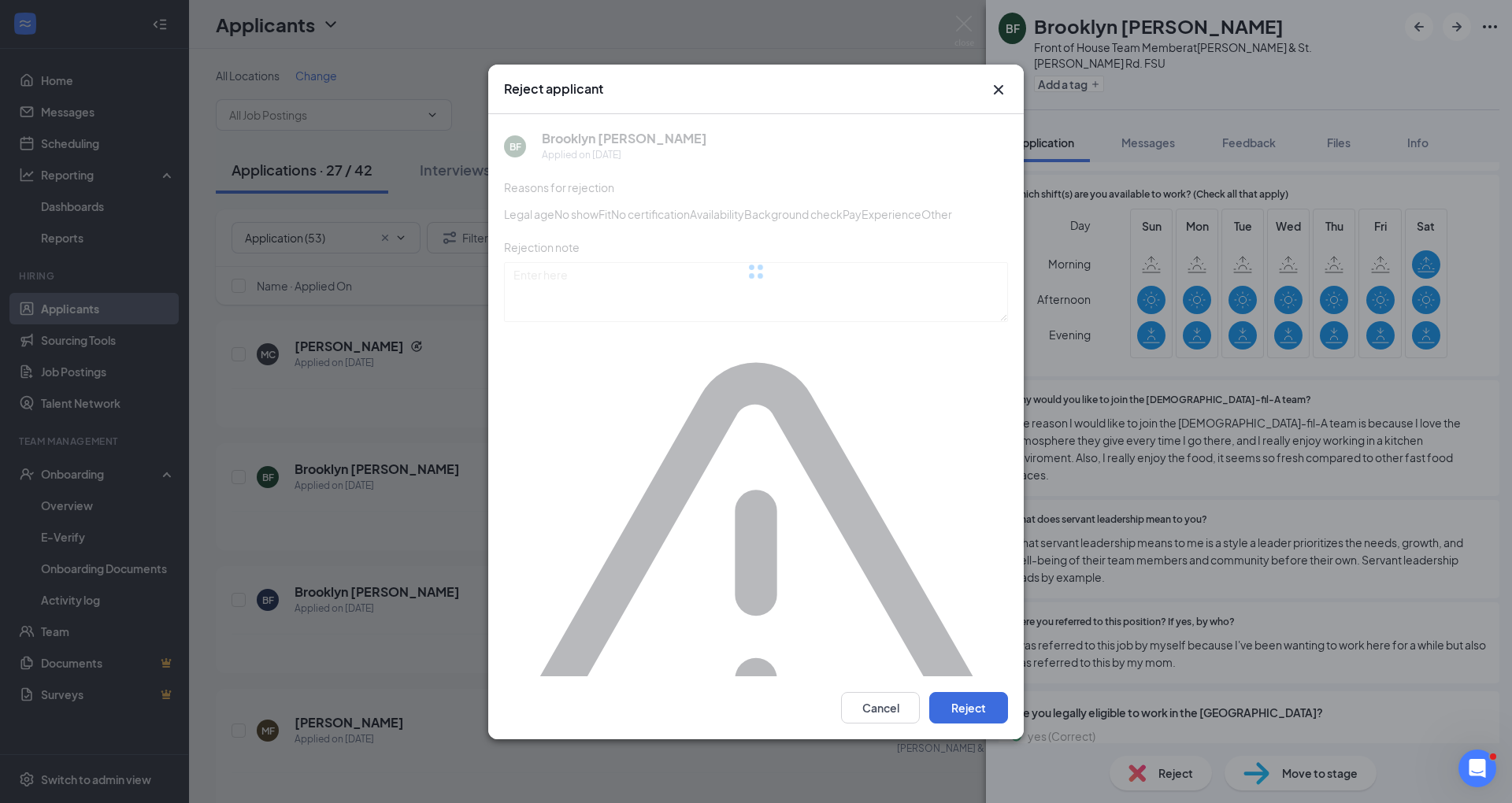
scroll to position [694, 0]
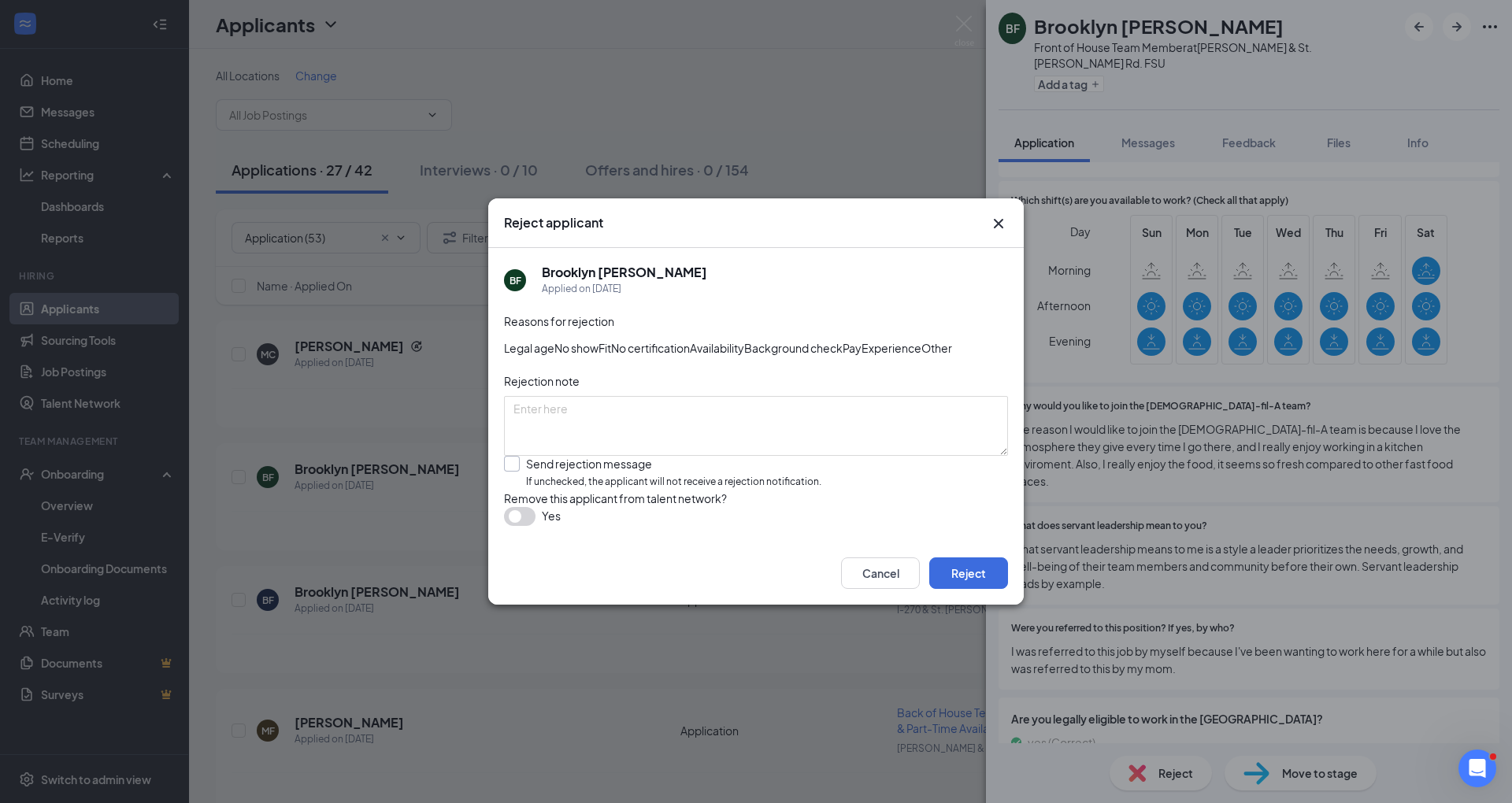
click at [699, 480] on input "Send rejection message If unchecked, the applicant will not receive a rejection…" at bounding box center [662, 472] width 318 height 34
checkbox input "true"
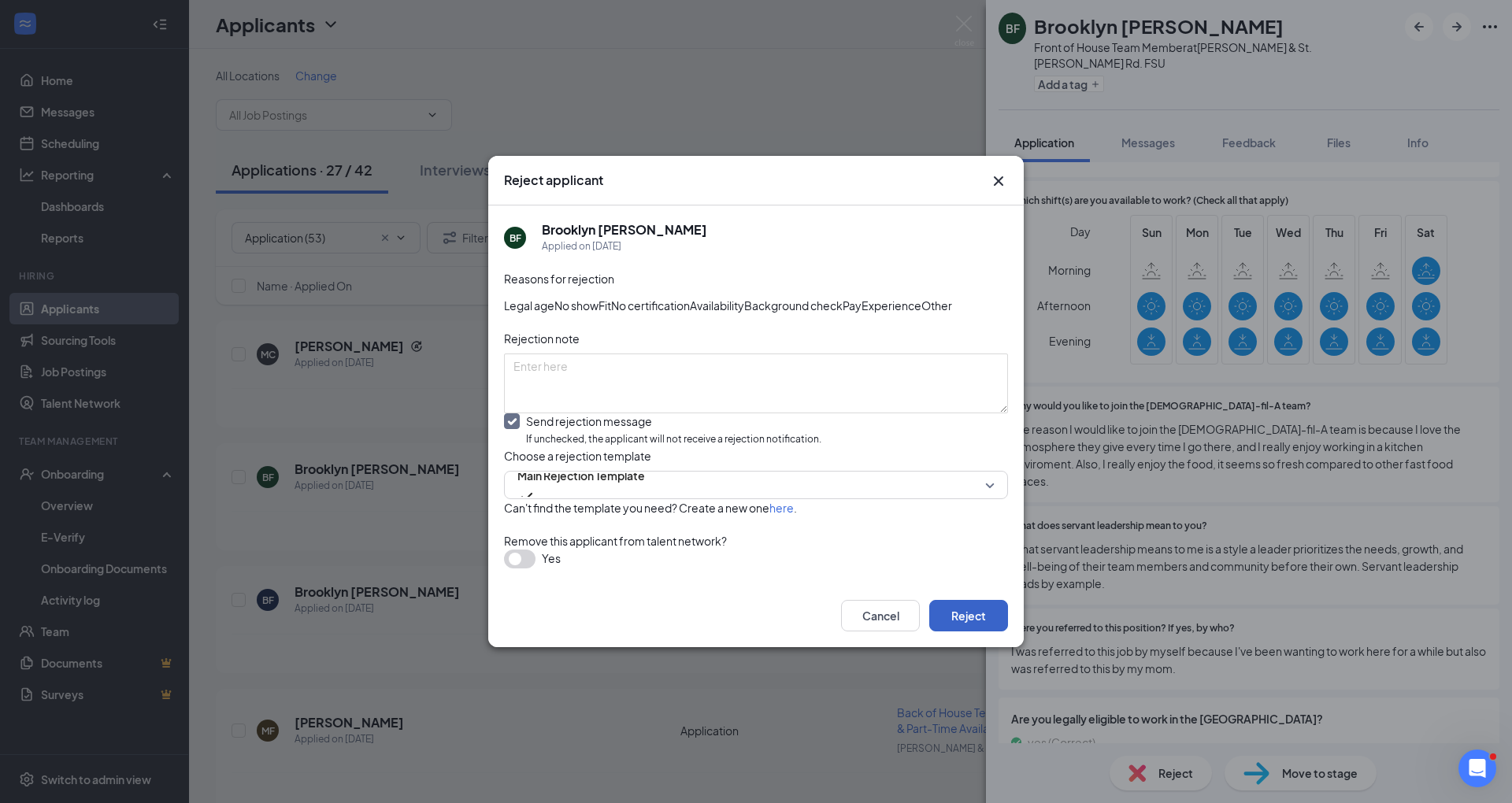
click at [966, 631] on button "Reject" at bounding box center [969, 616] width 79 height 31
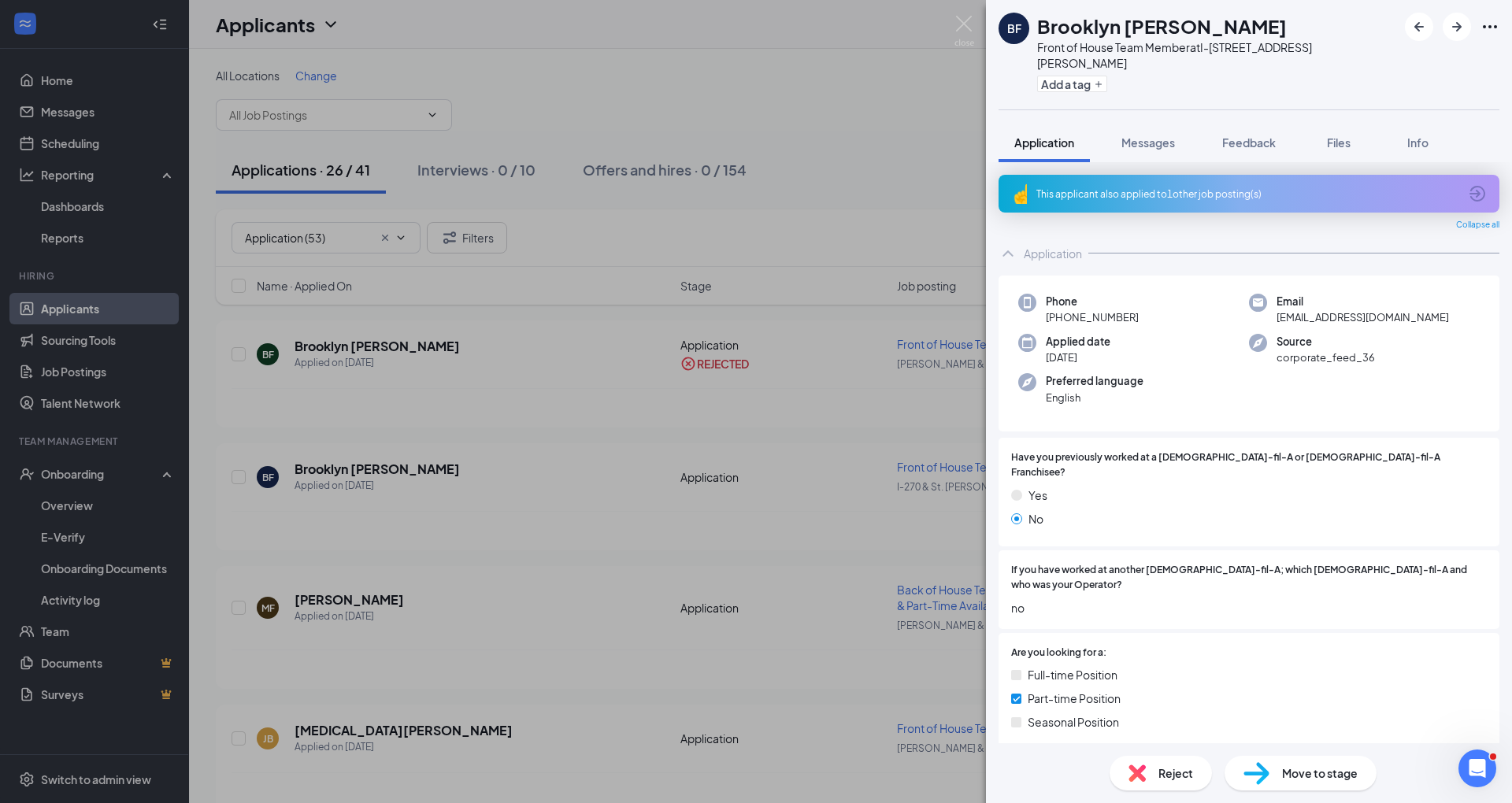
scroll to position [685, 0]
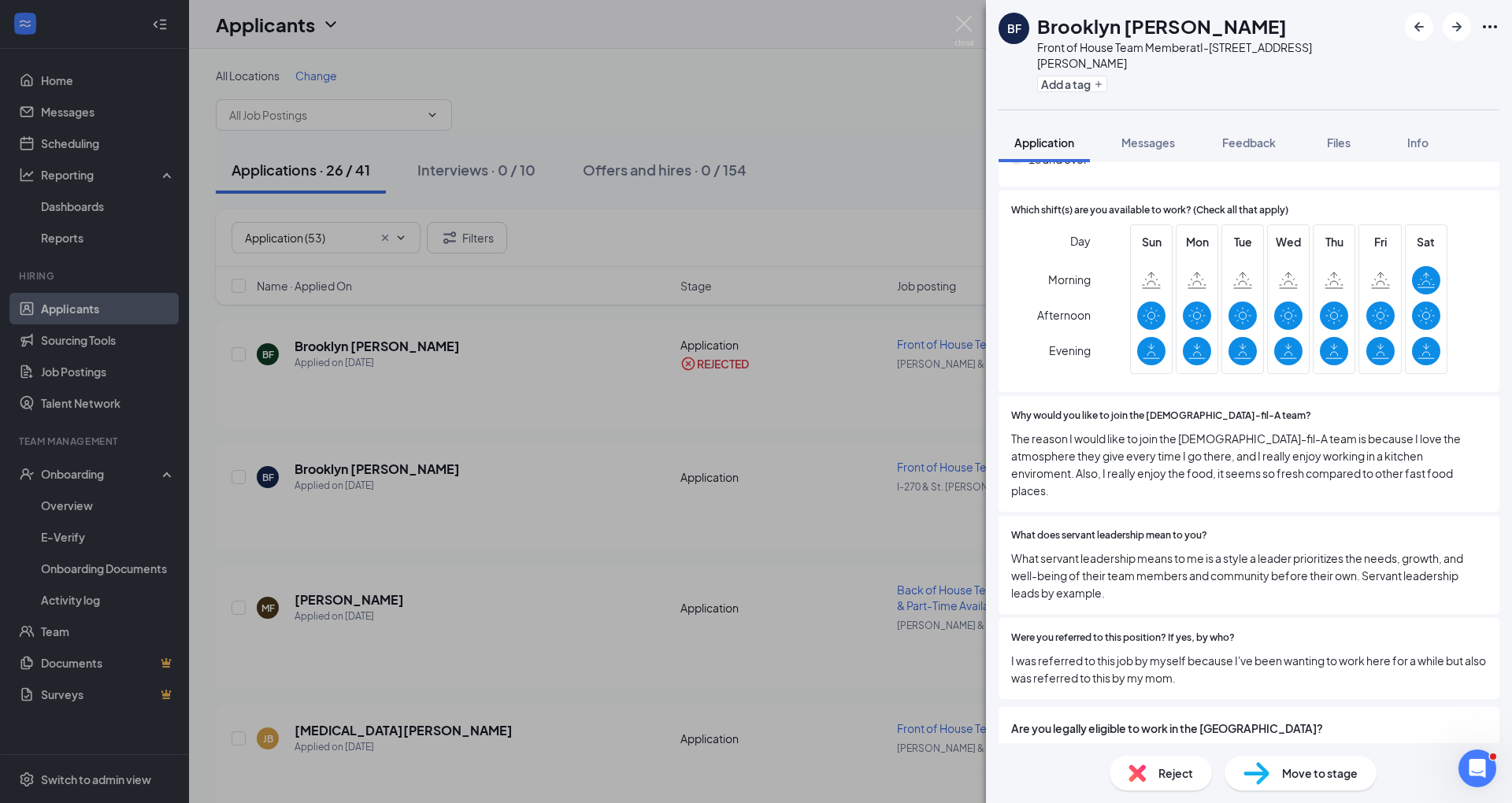
click at [1154, 773] on div "Reject" at bounding box center [1160, 773] width 103 height 34
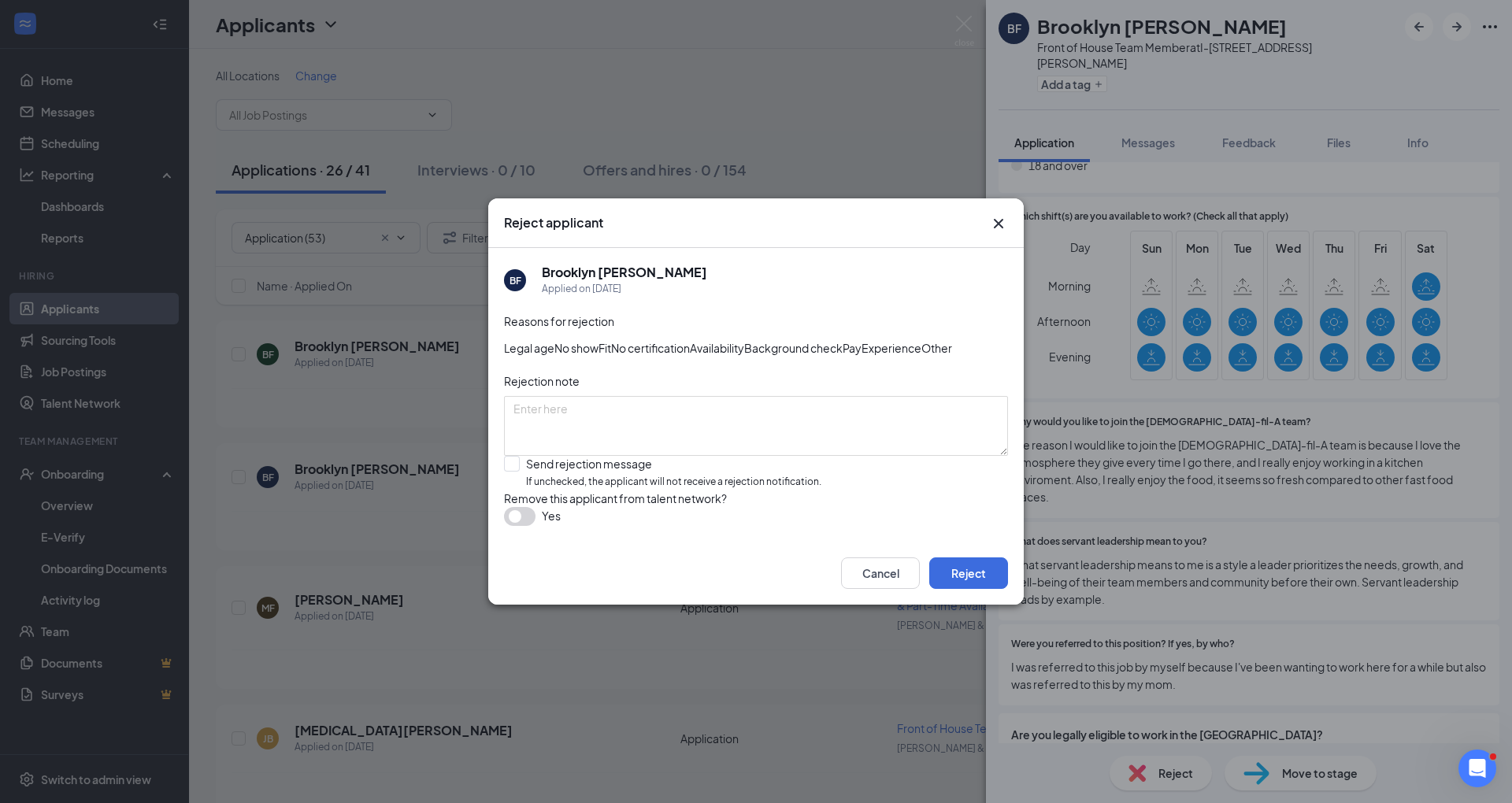
click at [749, 455] on div "Reasons for rejection Legal age No show Fit No certification Availability Backg…" at bounding box center [756, 427] width 504 height 229
click at [740, 473] on input "Send rejection message If unchecked, the applicant will not receive a rejection…" at bounding box center [662, 472] width 318 height 34
checkbox input "true"
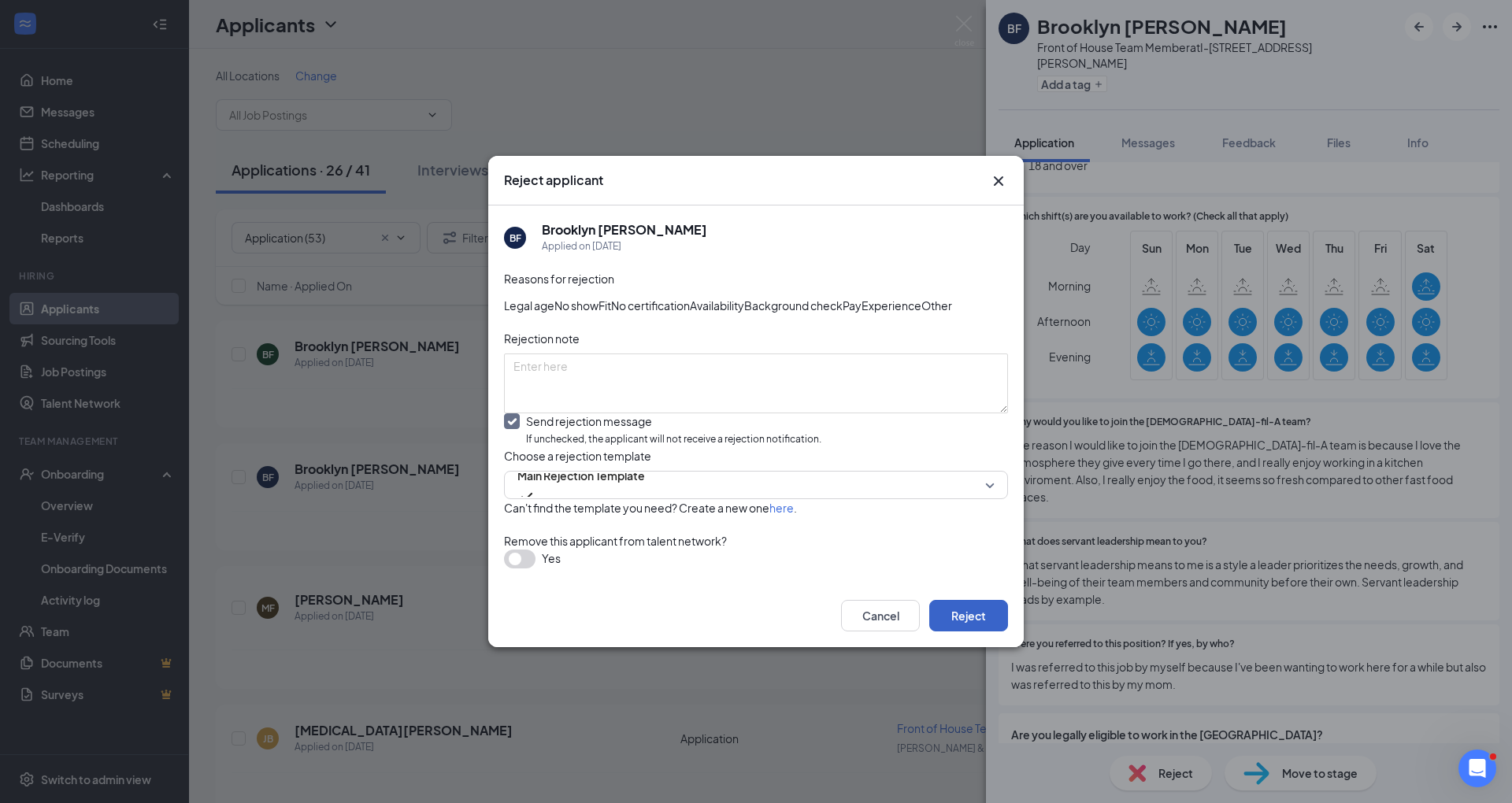
click at [969, 631] on button "Reject" at bounding box center [969, 616] width 79 height 31
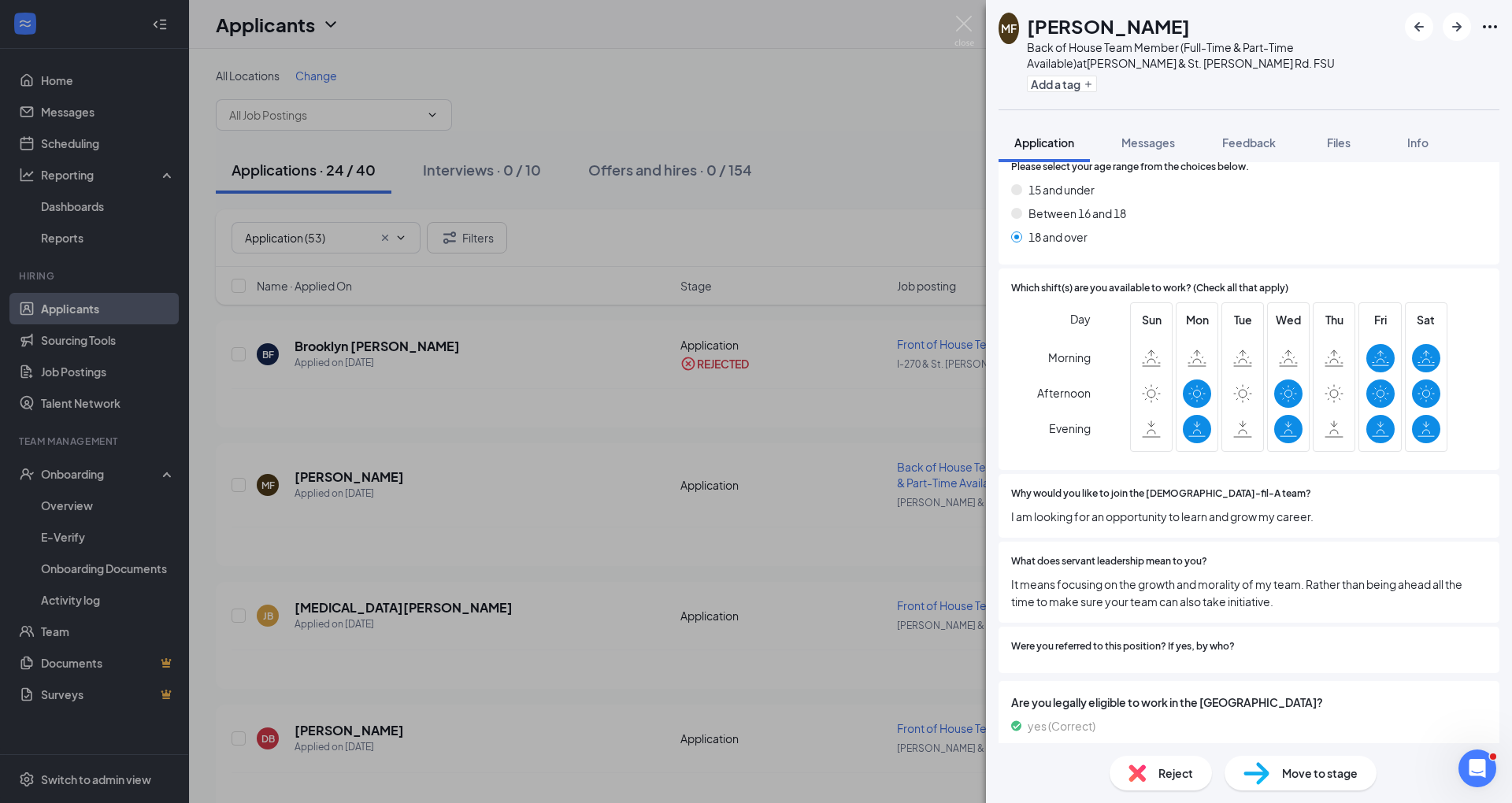
scroll to position [545, 0]
click at [1132, 768] on img at bounding box center [1137, 773] width 17 height 17
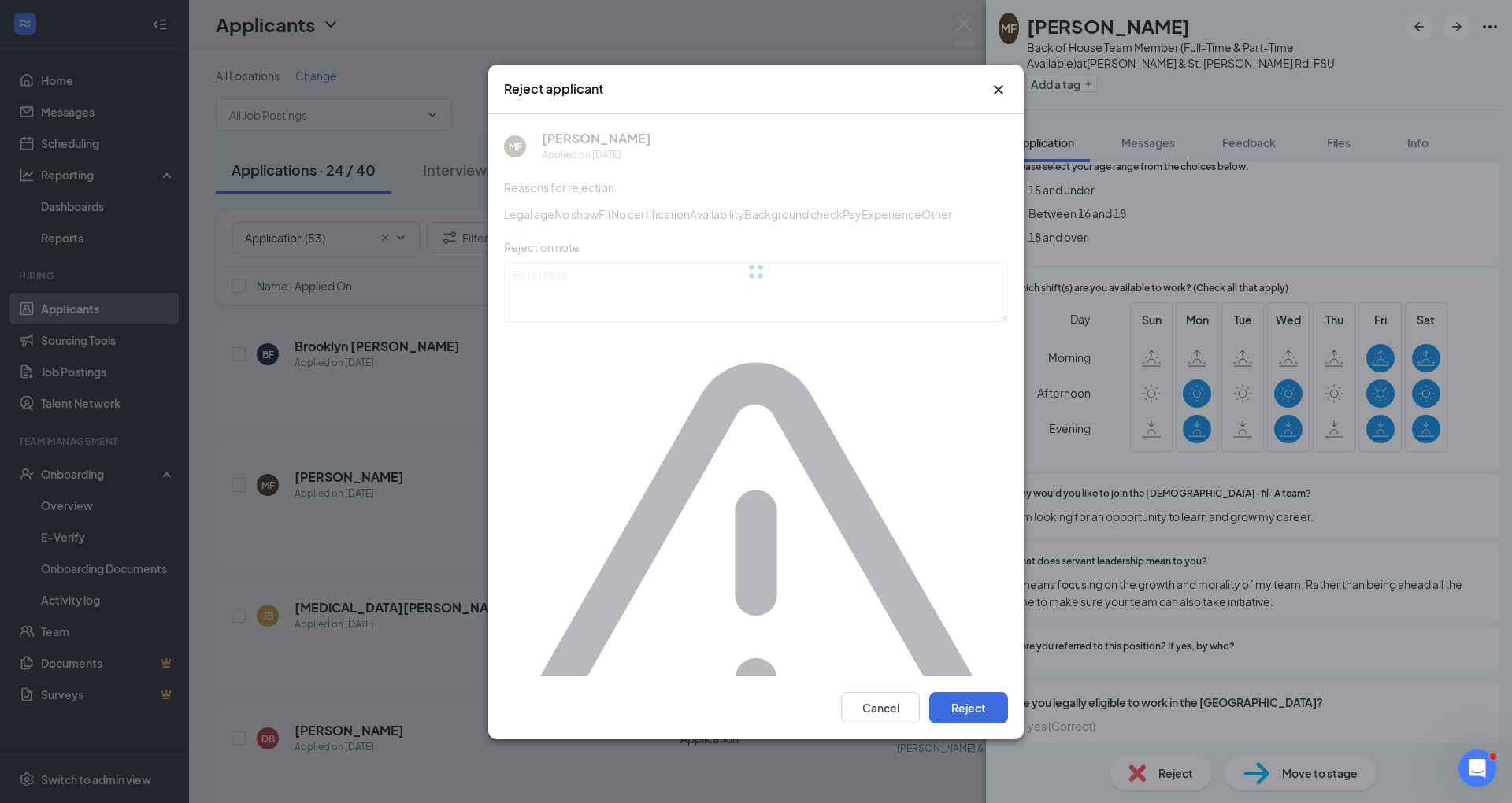
click at [627, 507] on div "Reasons for rejection Legal age No show Fit No certification Availability Backg…" at bounding box center [756, 545] width 504 height 732
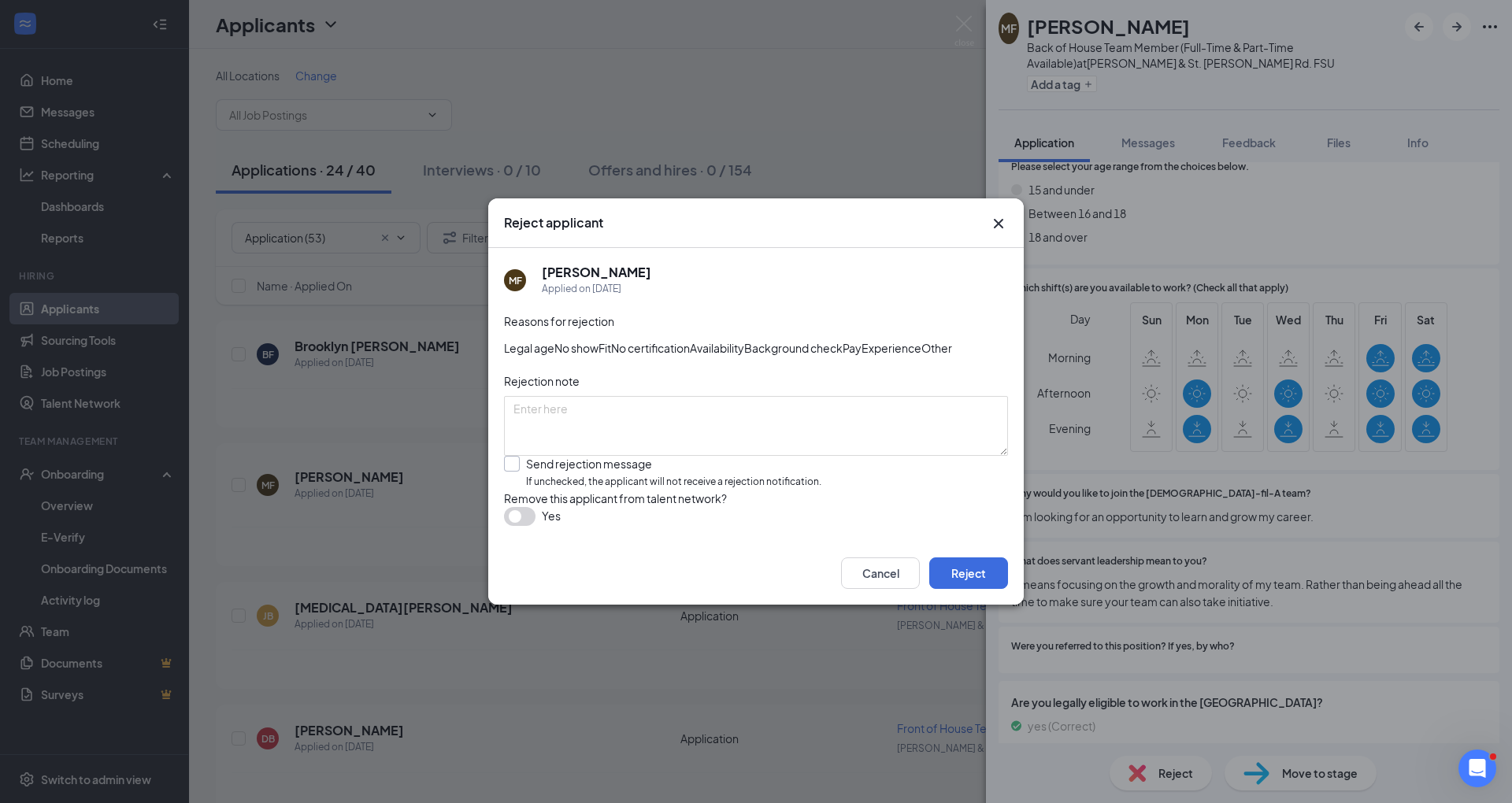
click at [605, 480] on input "Send rejection message If unchecked, the applicant will not receive a rejection…" at bounding box center [662, 472] width 318 height 34
checkbox input "true"
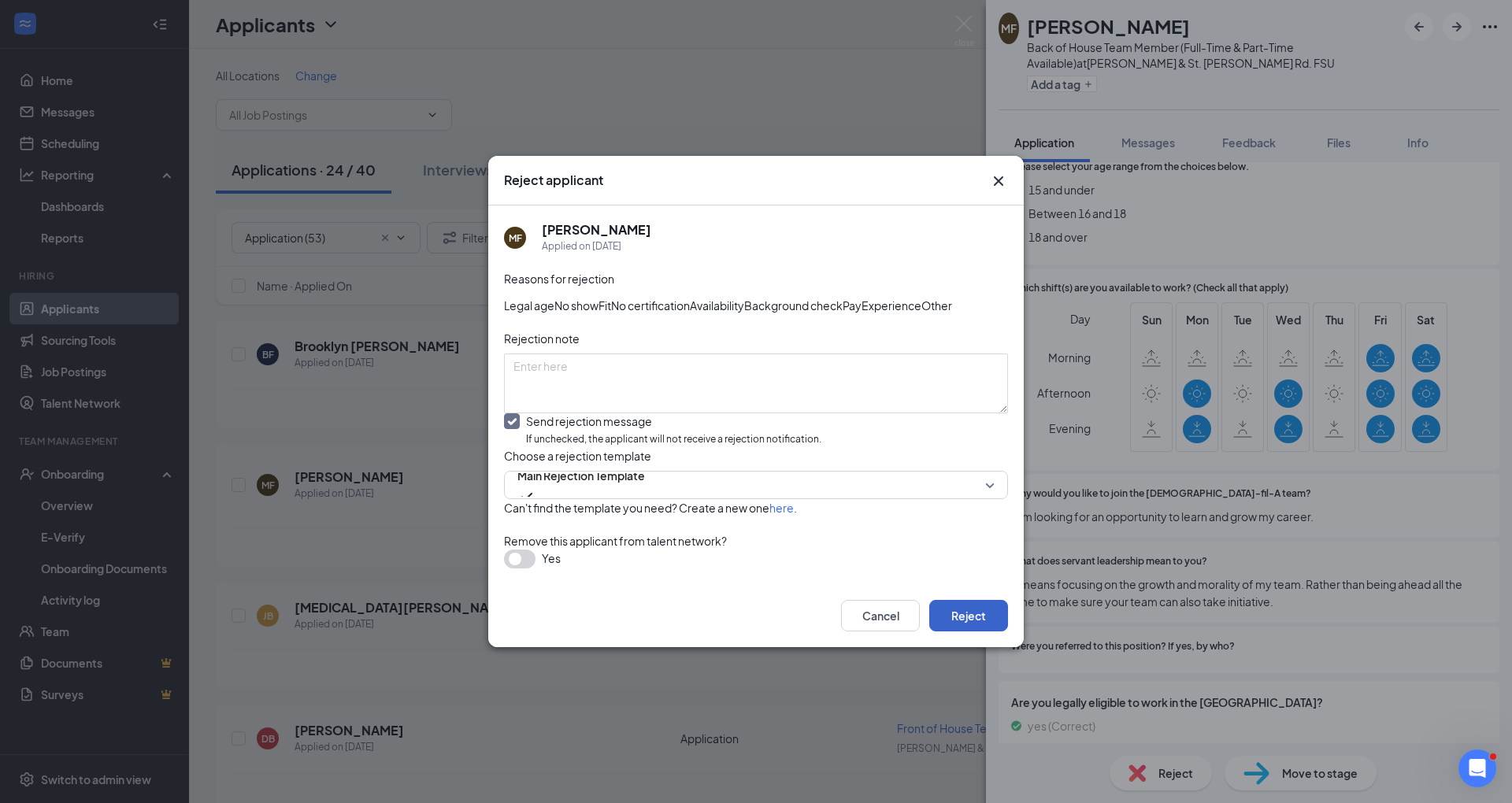
click at [974, 631] on button "Reject" at bounding box center [969, 616] width 79 height 31
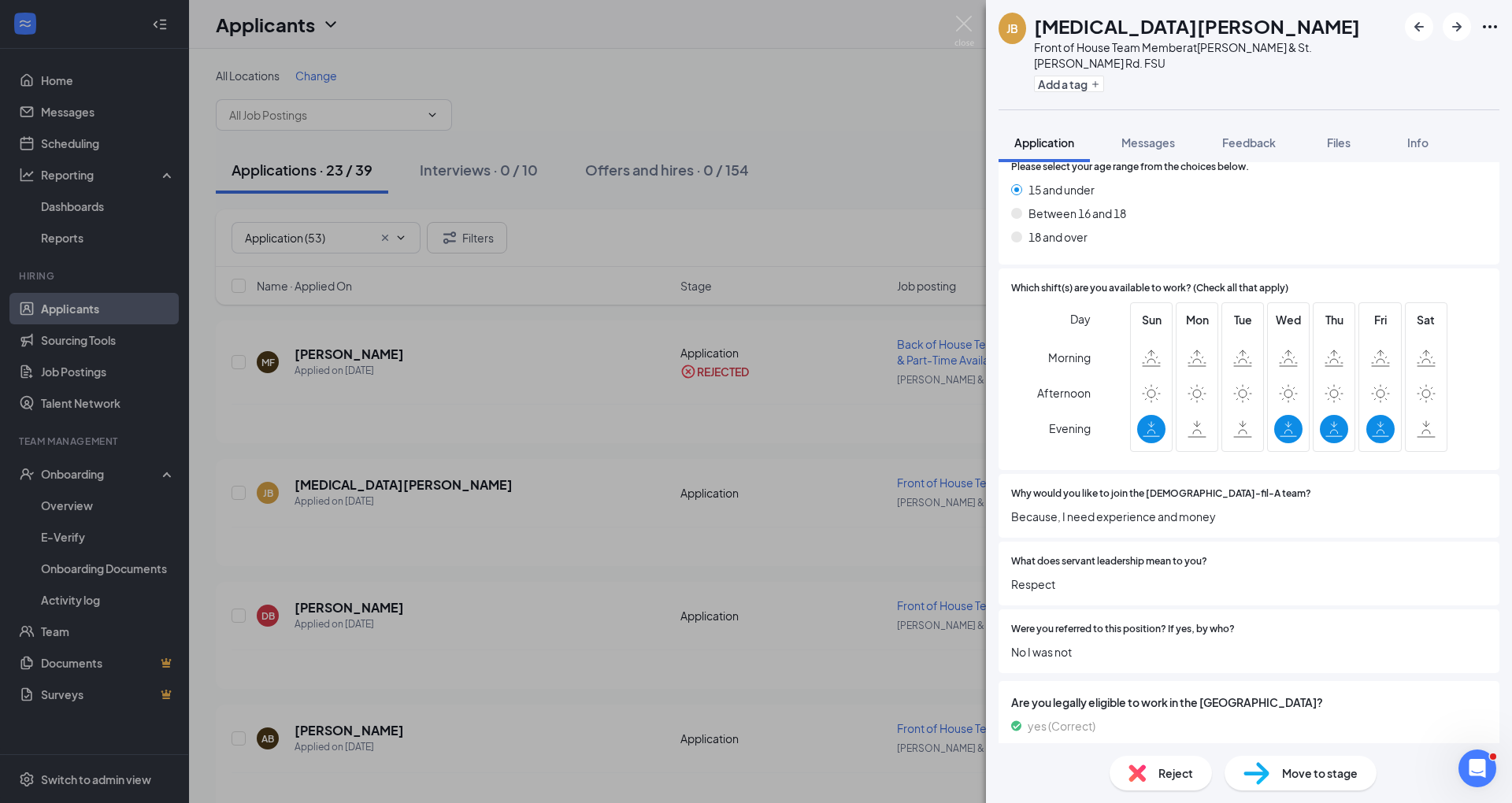
scroll to position [563, 0]
click at [1139, 737] on div "Are you legally eligible to work in the [GEOGRAPHIC_DATA]? yes (Correct) no" at bounding box center [1249, 728] width 501 height 96
click at [1140, 755] on div "Reject Move to stage" at bounding box center [1249, 773] width 526 height 60
click at [1134, 767] on img at bounding box center [1137, 773] width 17 height 17
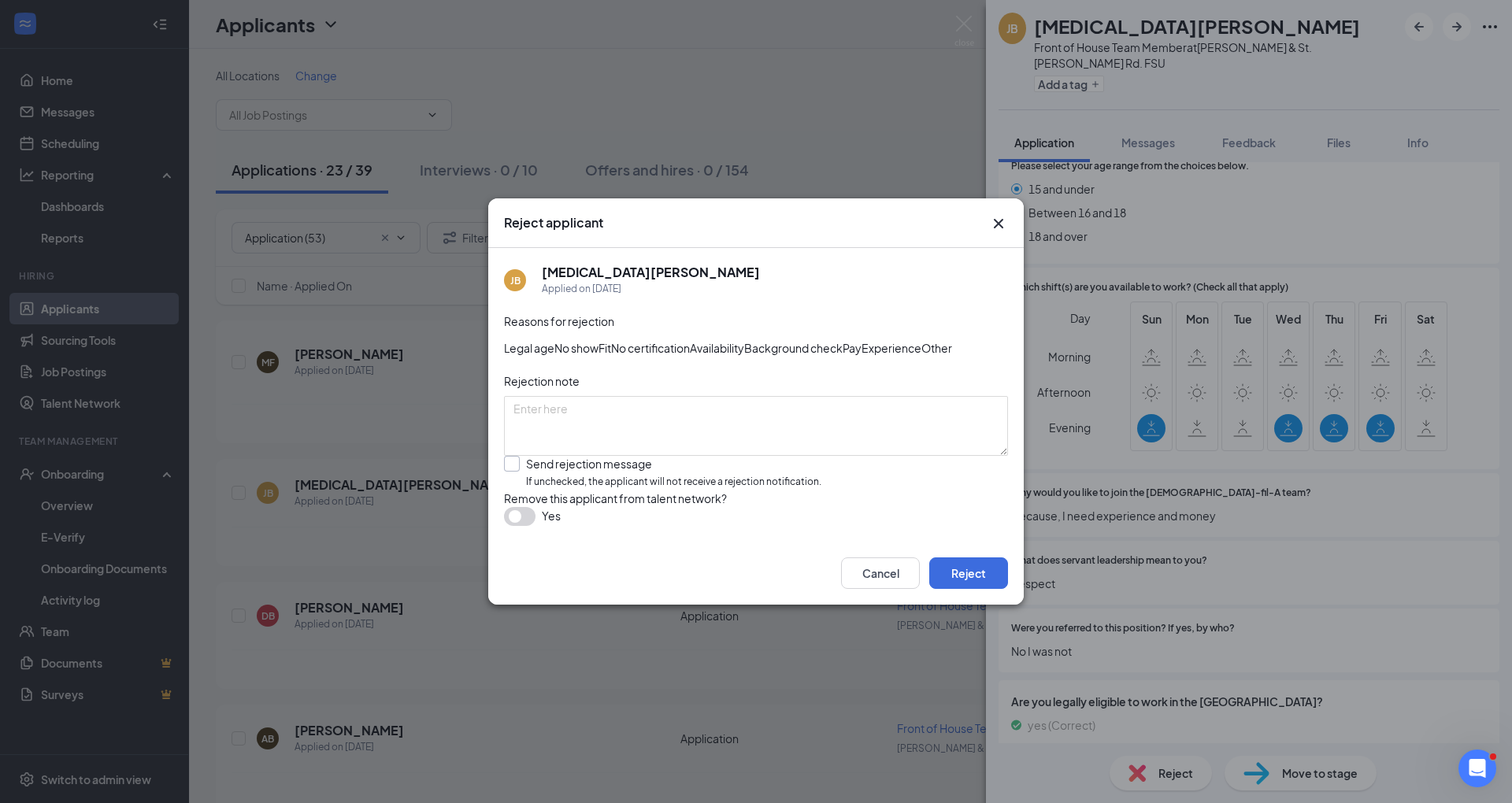
click at [691, 490] on input "Send rejection message If unchecked, the applicant will not receive a rejection…" at bounding box center [662, 472] width 318 height 34
checkbox input "true"
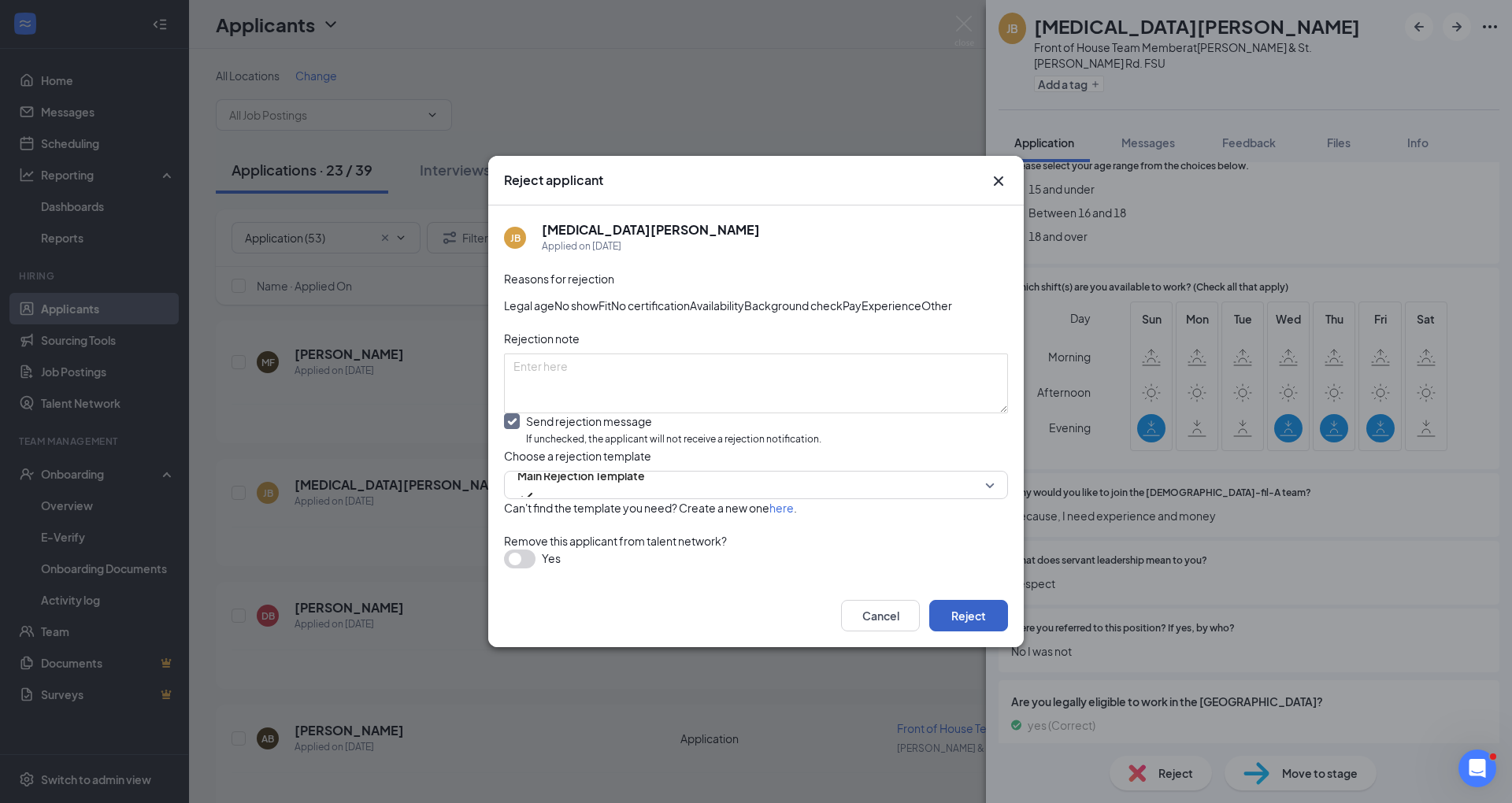
click at [954, 631] on button "Reject" at bounding box center [969, 616] width 79 height 31
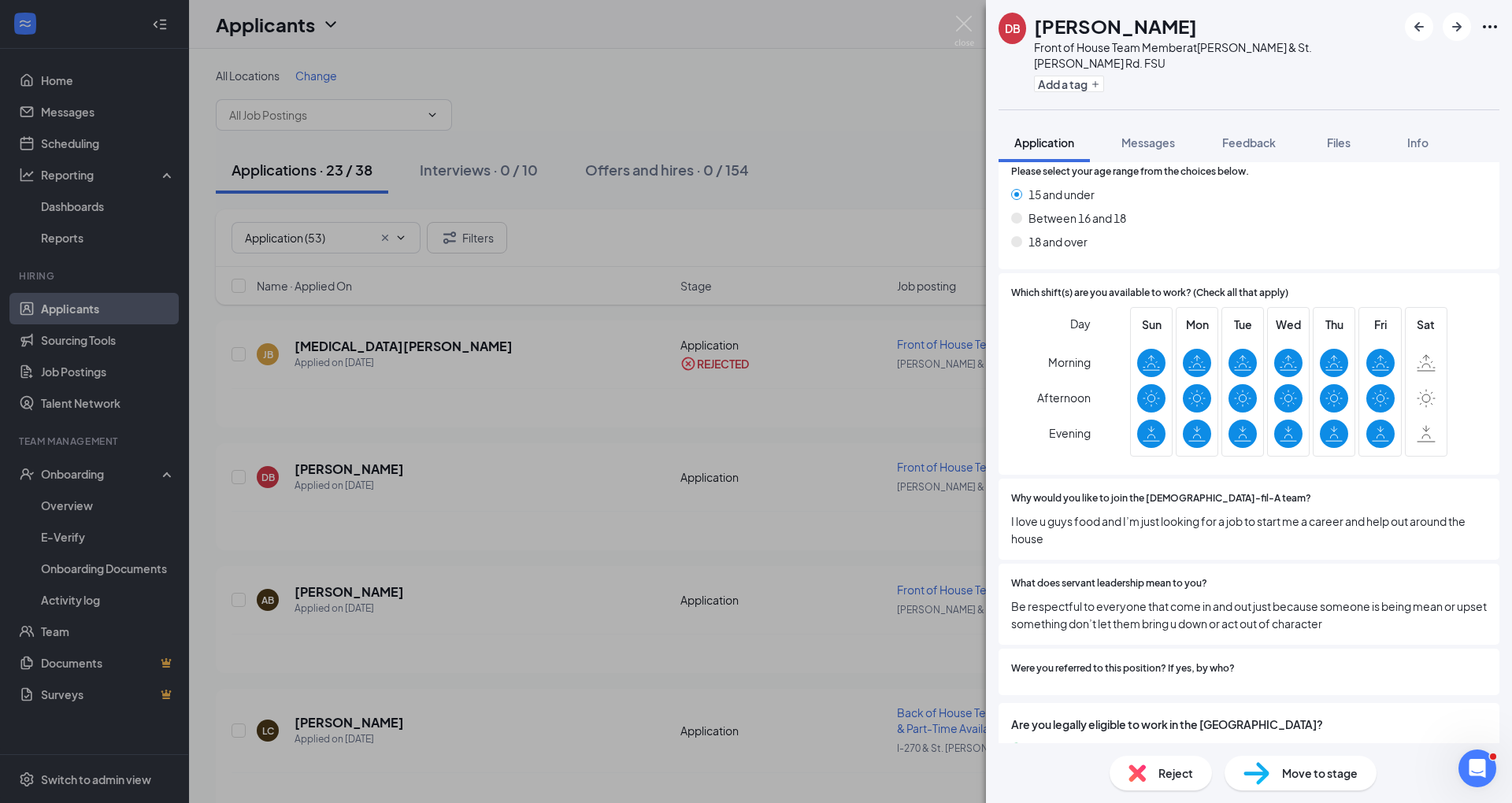
scroll to position [569, 0]
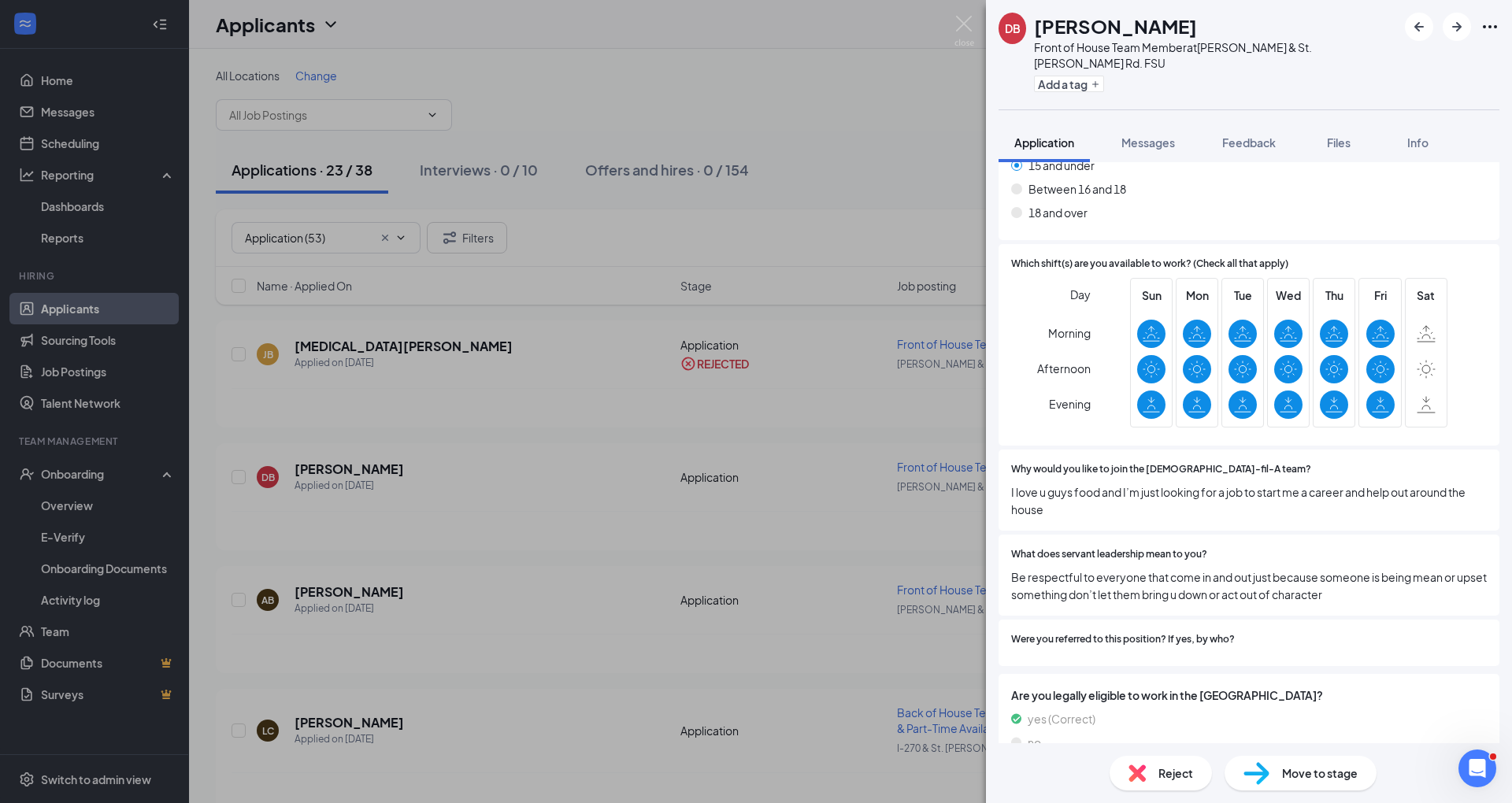
click at [1184, 756] on div "Reject" at bounding box center [1160, 773] width 103 height 34
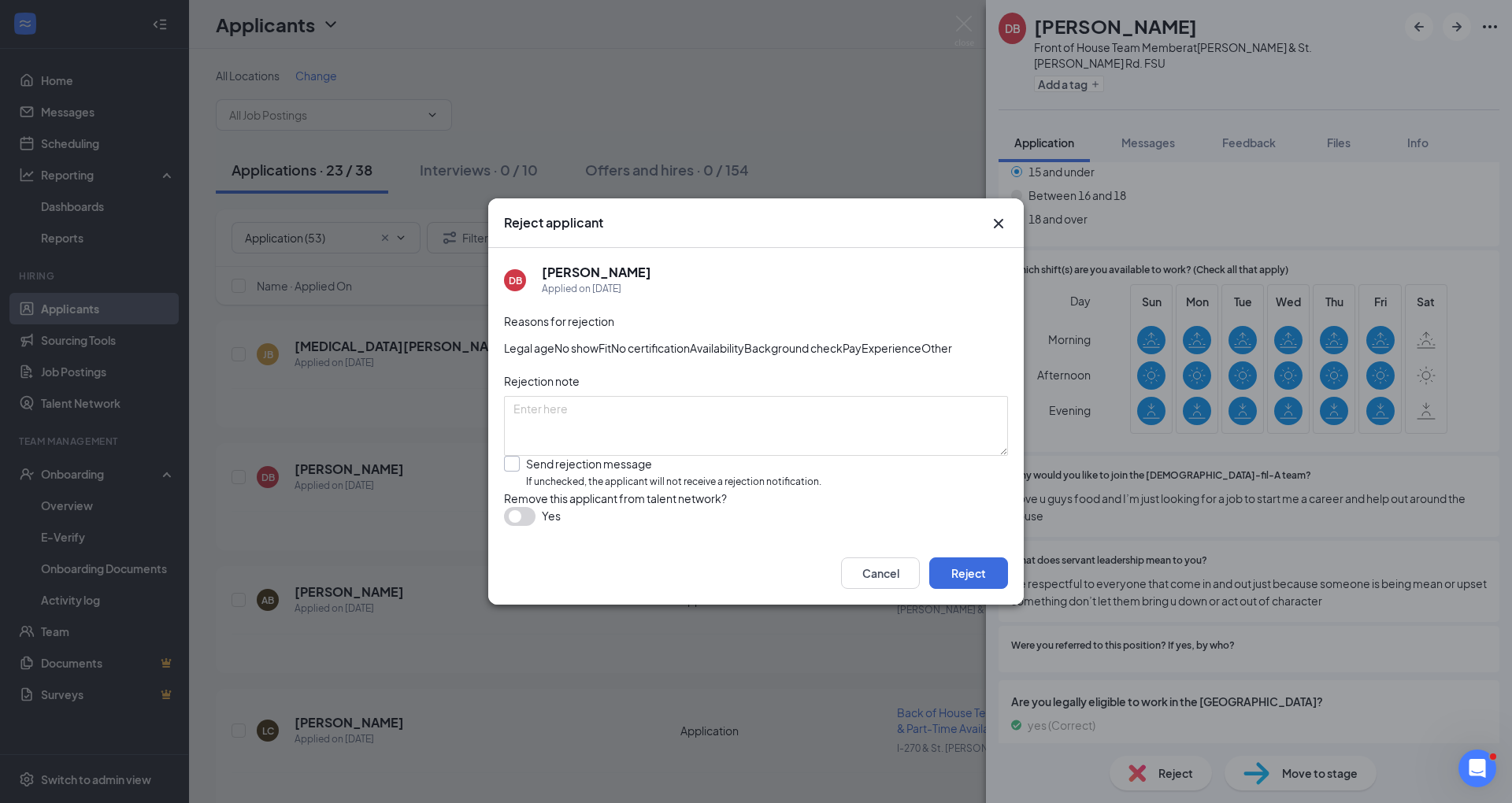
click at [720, 490] on input "Send rejection message If unchecked, the applicant will not receive a rejection…" at bounding box center [662, 472] width 318 height 34
checkbox input "true"
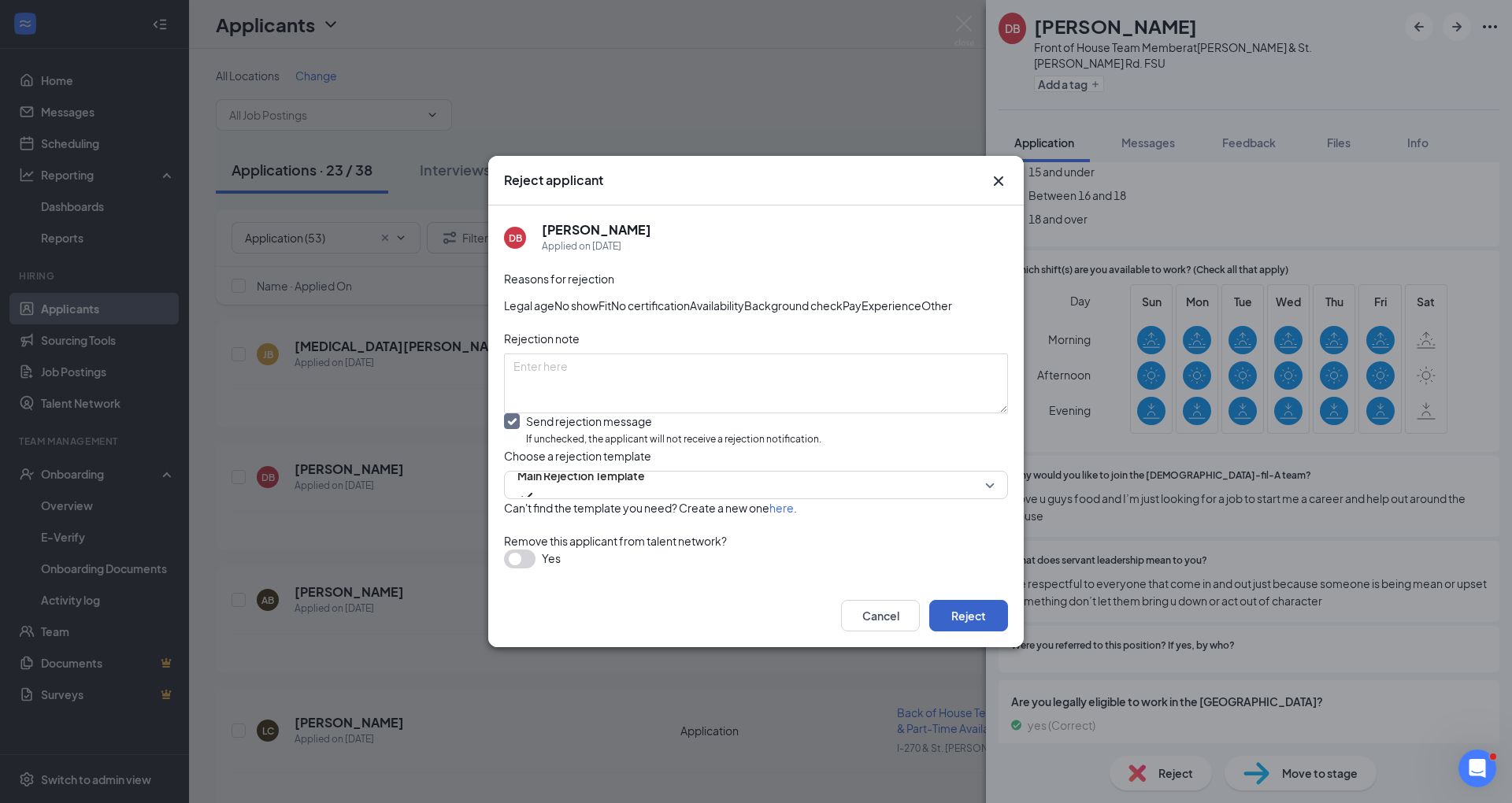
click at [970, 631] on button "Reject" at bounding box center [969, 616] width 79 height 31
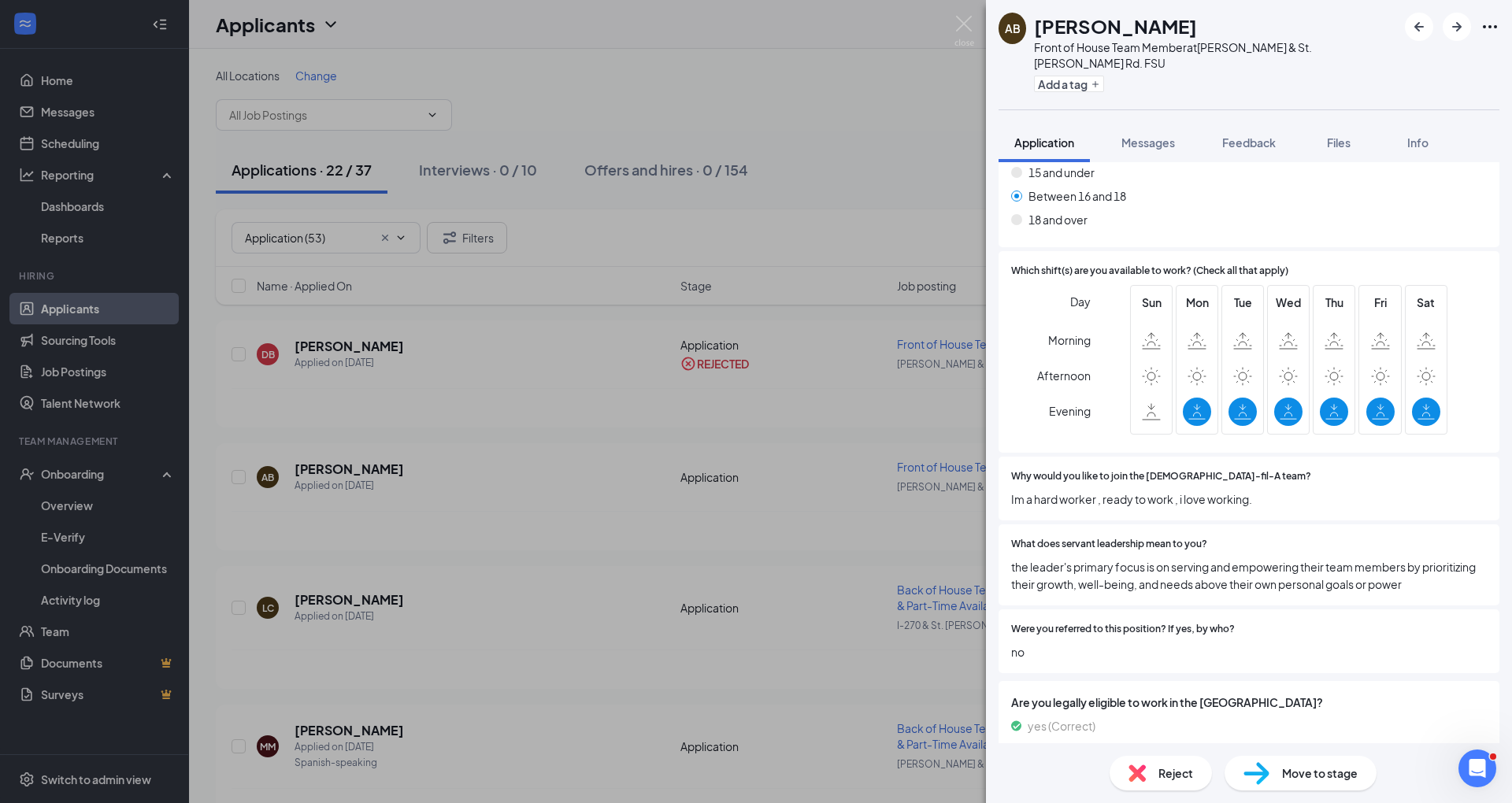
scroll to position [580, 0]
click at [1136, 769] on img at bounding box center [1137, 773] width 17 height 17
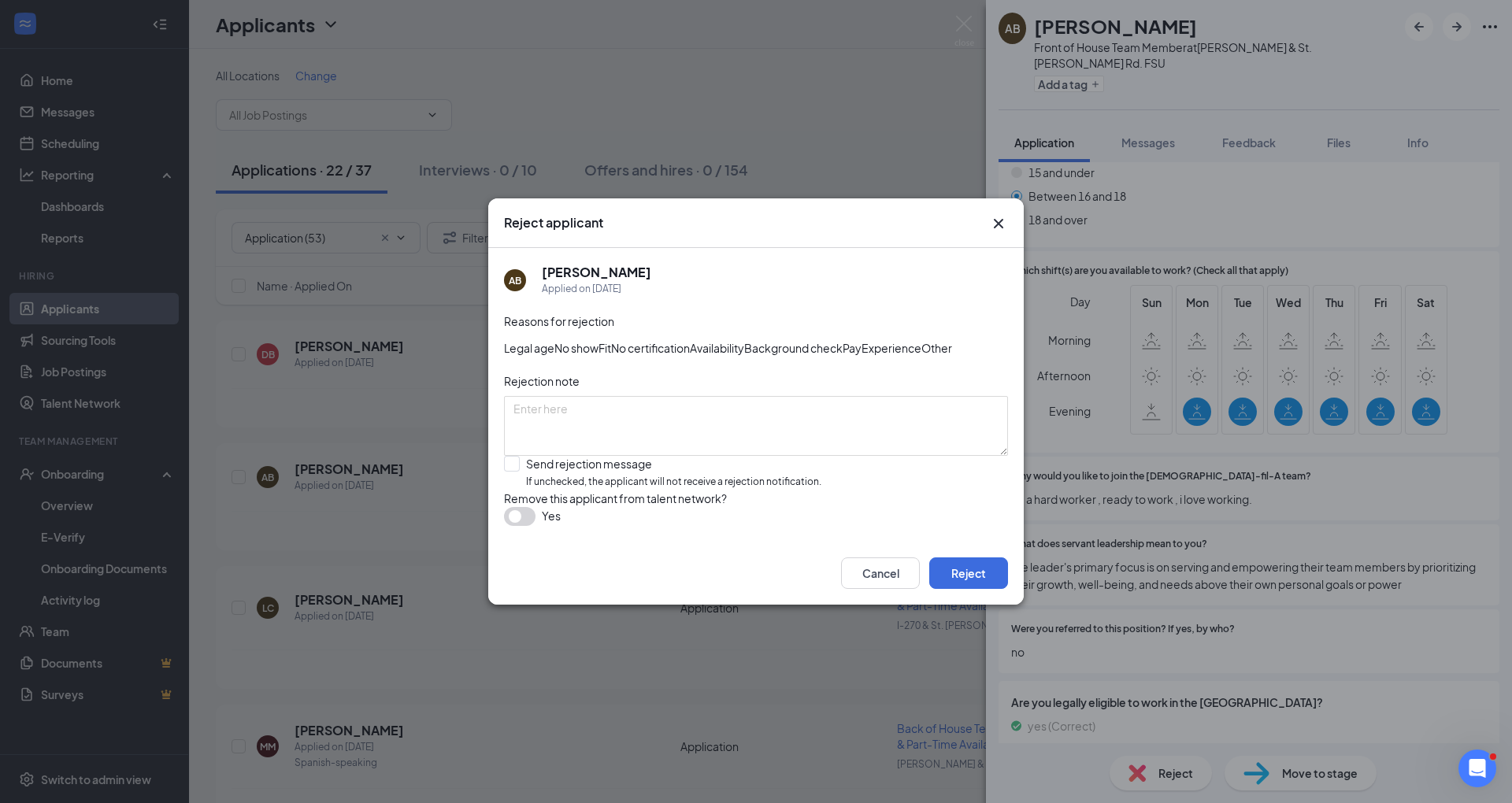
click at [719, 490] on input "Send rejection message If unchecked, the applicant will not receive a rejection…" at bounding box center [662, 472] width 318 height 34
checkbox input "true"
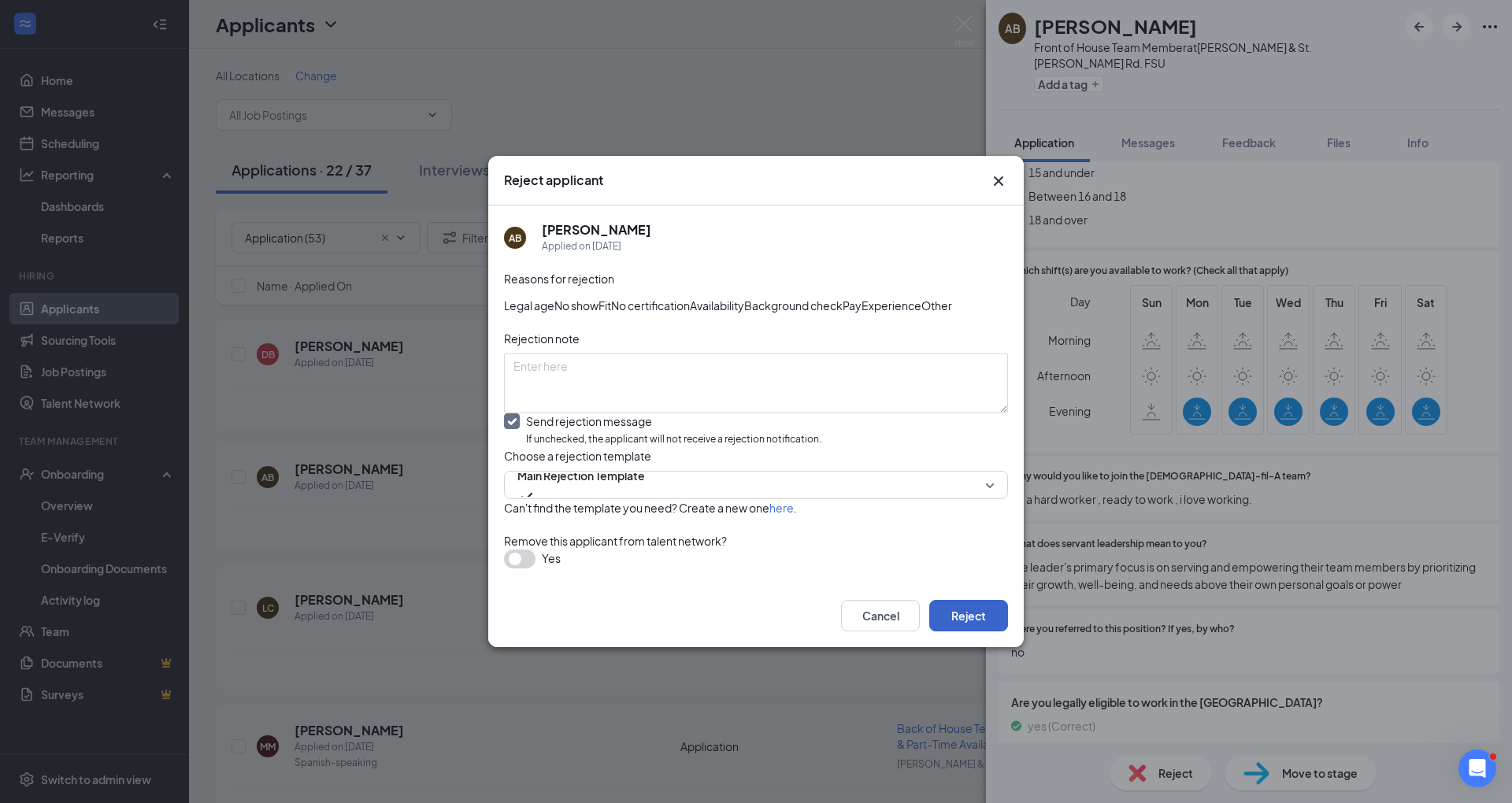
click at [976, 631] on button "Reject" at bounding box center [969, 616] width 79 height 31
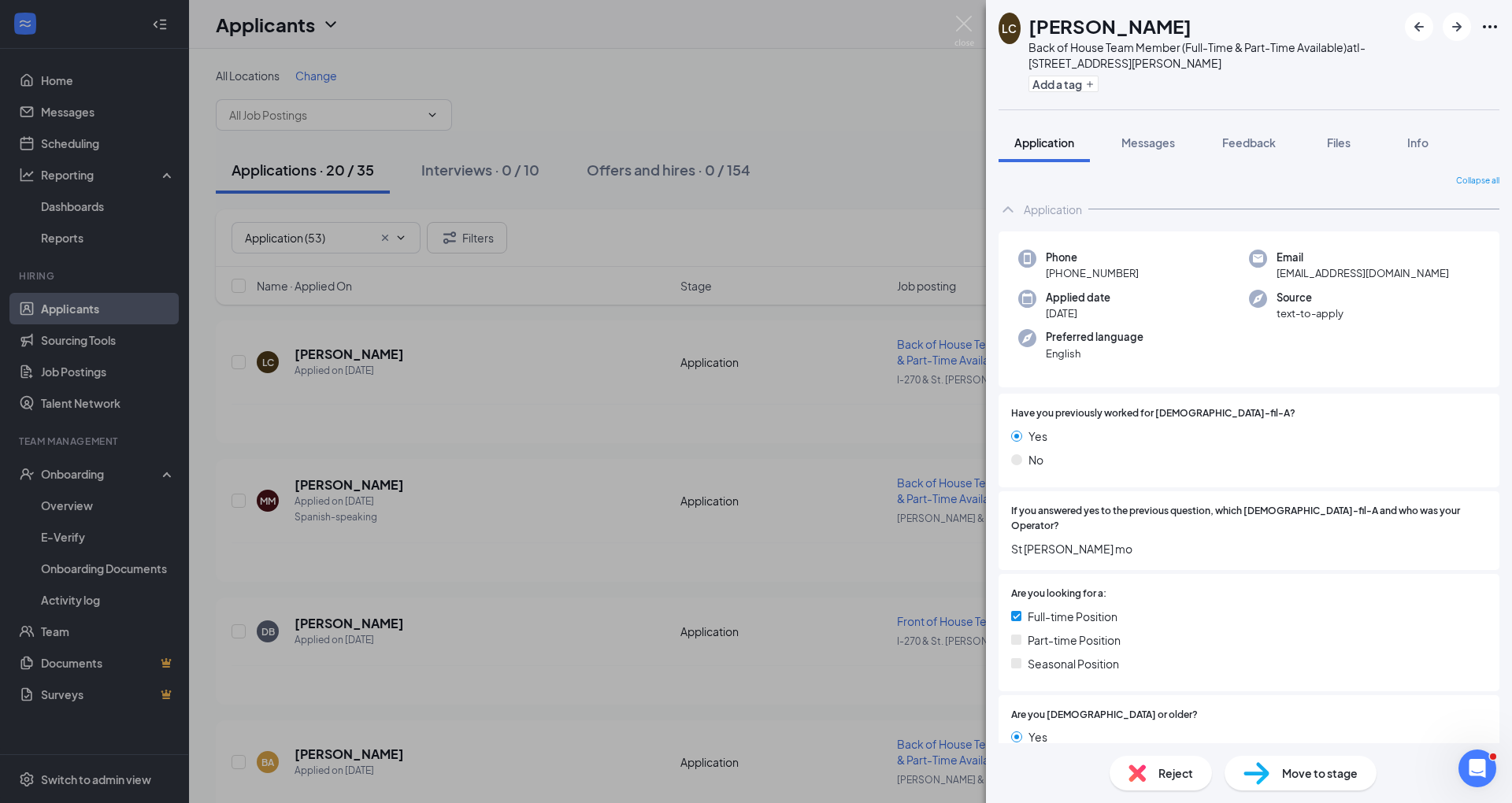
click at [911, 340] on div "LC [PERSON_NAME] Back of House Team Member (Full-Time & Part-Time Available) at…" at bounding box center [756, 402] width 1512 height 803
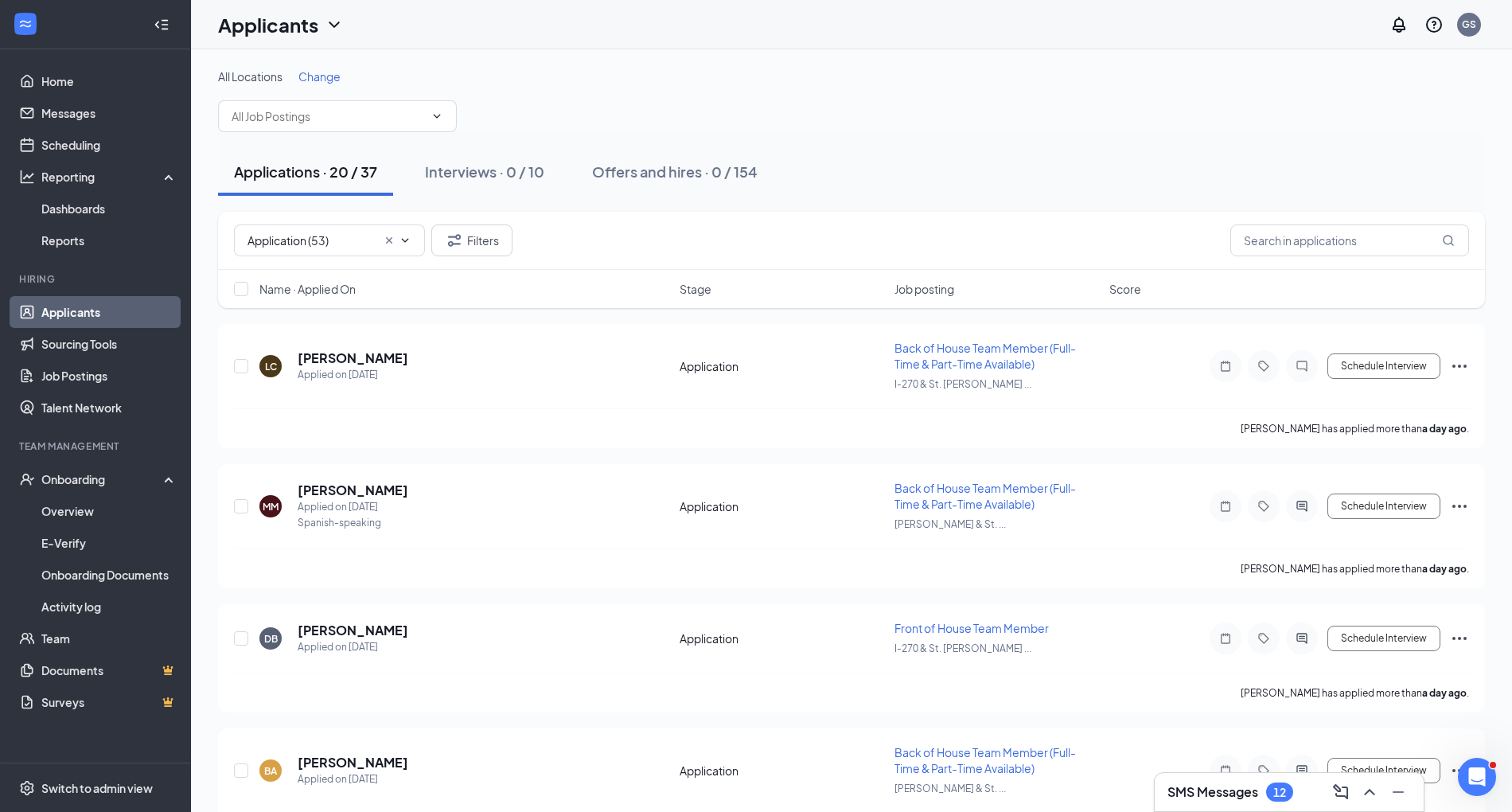
click at [1218, 796] on h3 "SMS Messages" at bounding box center [1212, 792] width 90 height 17
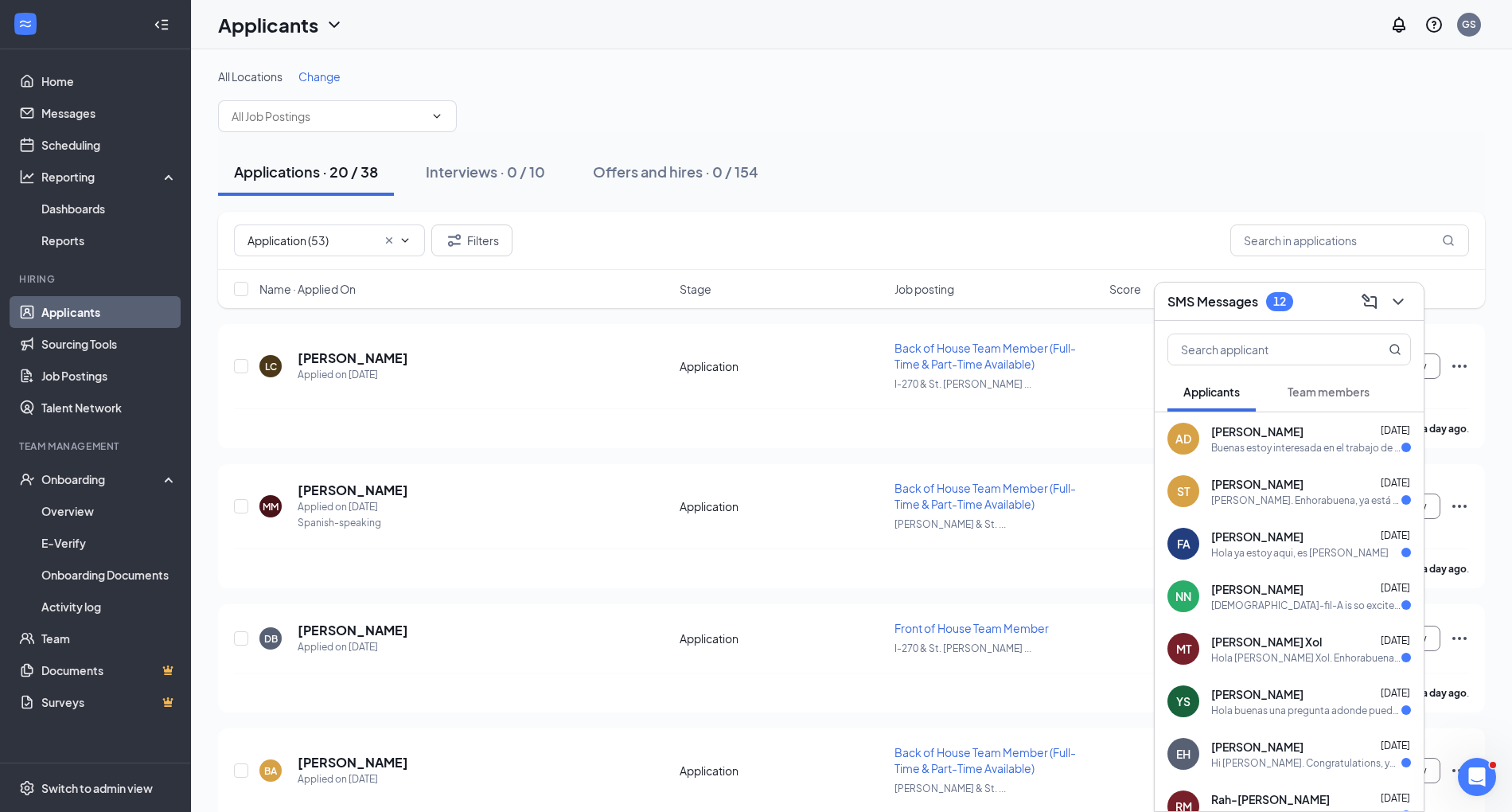
click at [1316, 546] on div "Hola ya estoy aqui, es [PERSON_NAME]" at bounding box center [1300, 553] width 178 height 13
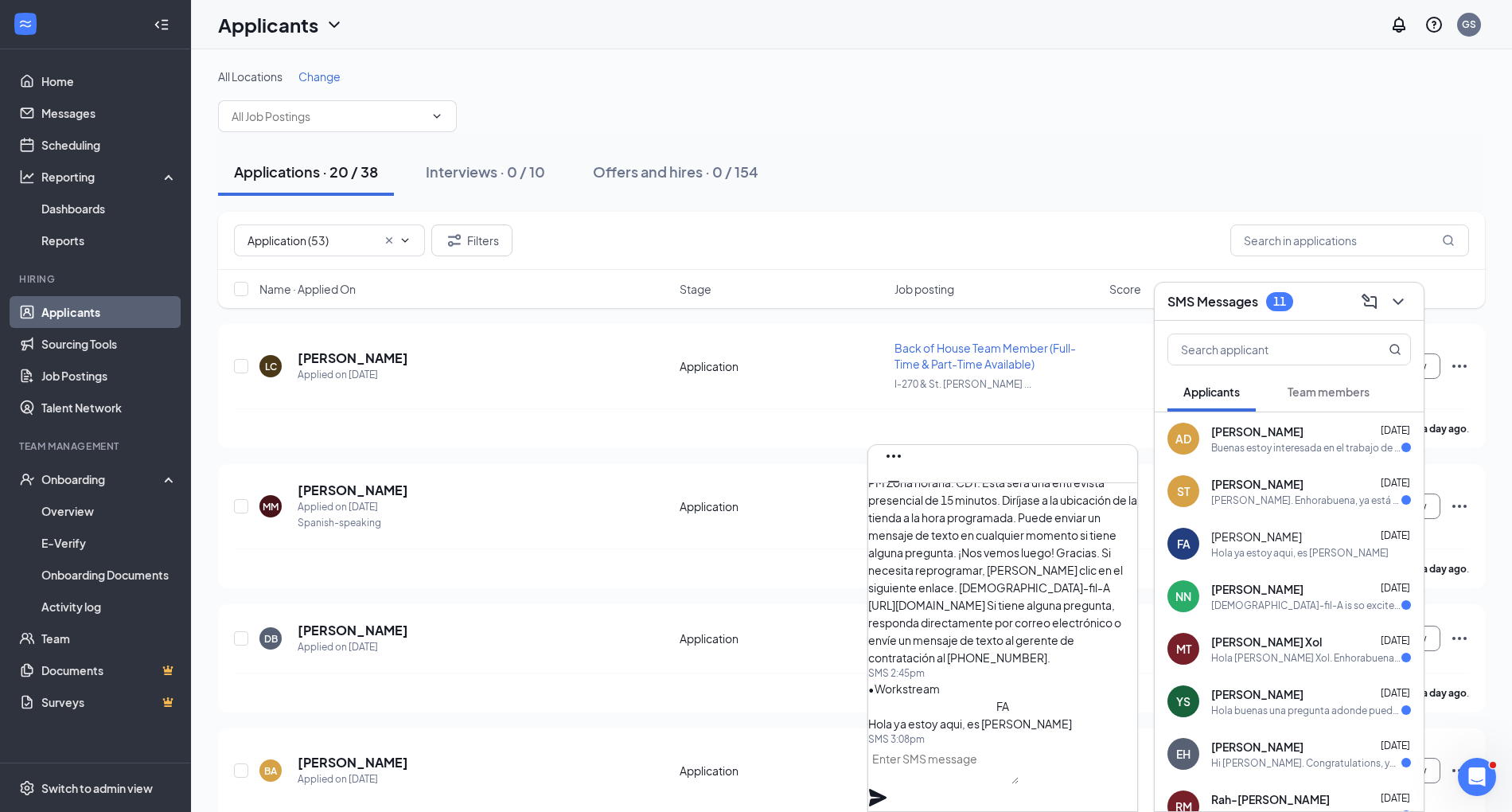
click at [1304, 484] on div "[PERSON_NAME] [DATE]" at bounding box center [1311, 484] width 200 height 16
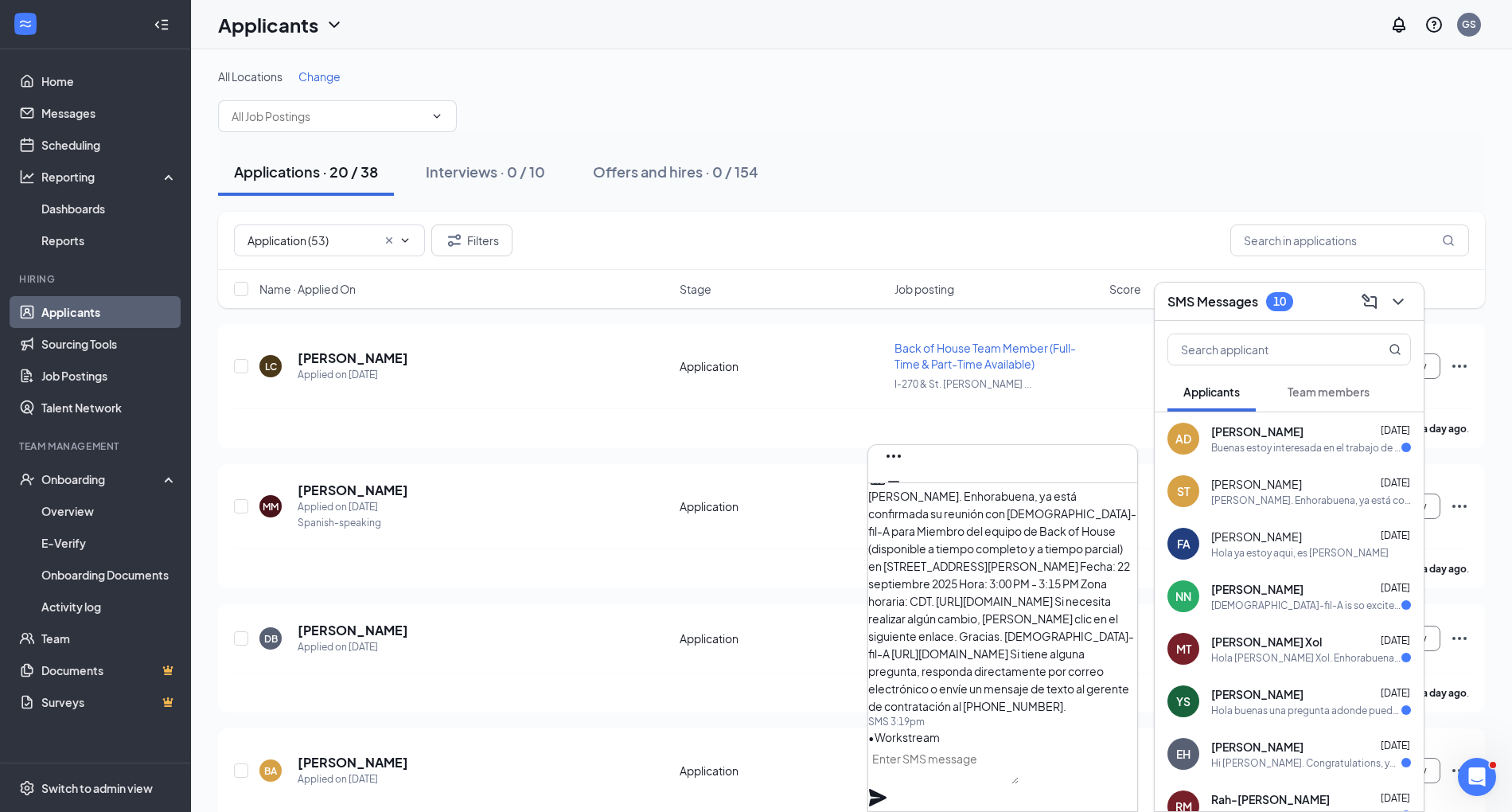
click at [1320, 428] on div "[PERSON_NAME] [DATE]" at bounding box center [1311, 431] width 200 height 16
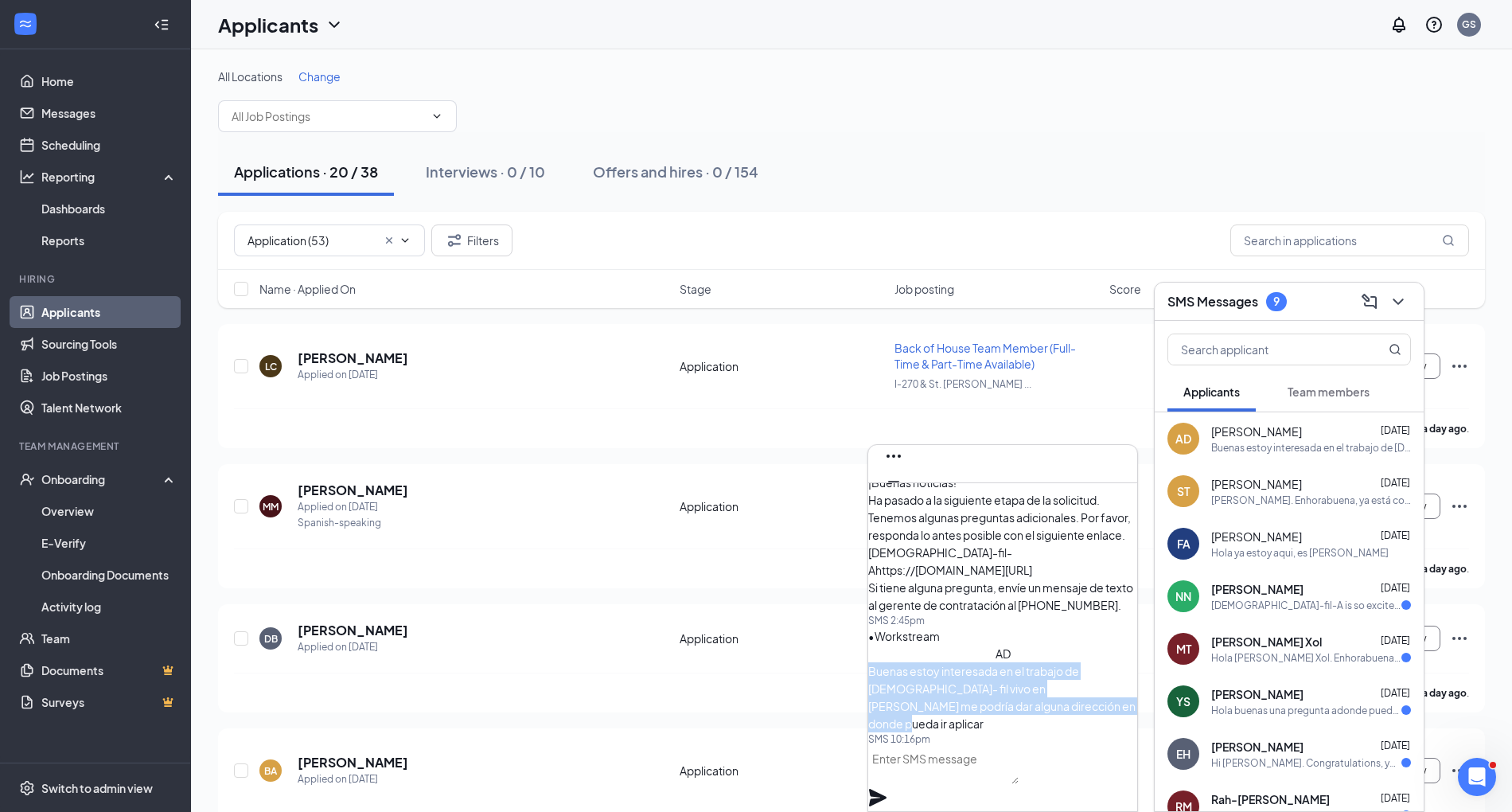
drag, startPoint x: 961, startPoint y: 702, endPoint x: 906, endPoint y: 641, distance: 82.1
click at [906, 645] on div "AD Buenas estoy interesada en el trabajo de [DEMOGRAPHIC_DATA]- fil vivo en [PE…" at bounding box center [1002, 689] width 269 height 88
click at [947, 668] on span "Buenas estoy interesada en el trabajo de [DEMOGRAPHIC_DATA]- fil vivo en [PERSO…" at bounding box center [1002, 697] width 267 height 67
drag, startPoint x: 949, startPoint y: 686, endPoint x: 905, endPoint y: 609, distance: 88.7
click at [905, 609] on div "[PERSON_NAME], ¡Buenas noticias! Ha pasado a la siguiente etapa de la solicitud…" at bounding box center [1002, 592] width 269 height 309
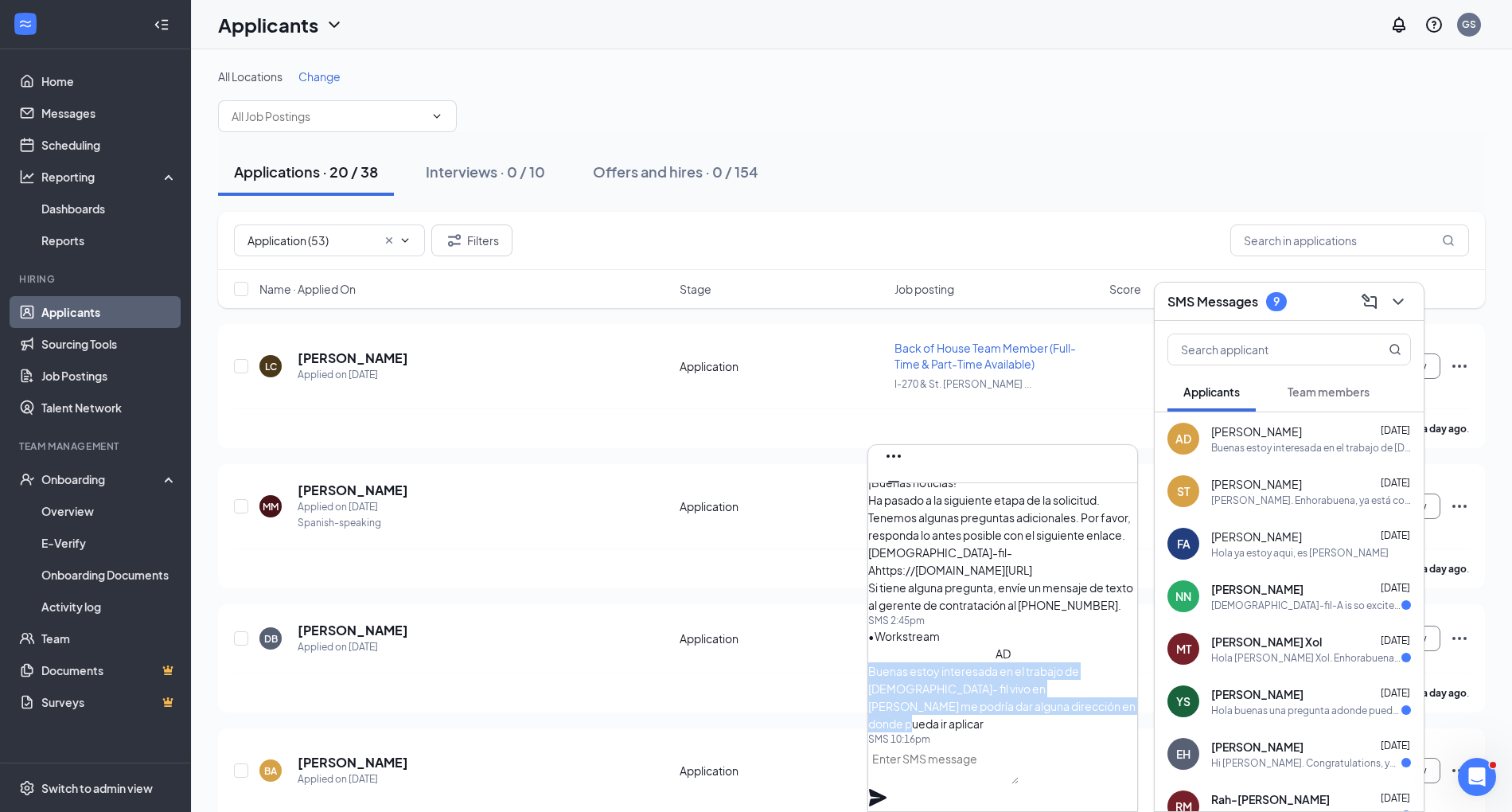
copy span "Buenas estoy interesada en el trabajo de [DEMOGRAPHIC_DATA]- fil vivo en [PERSO…"
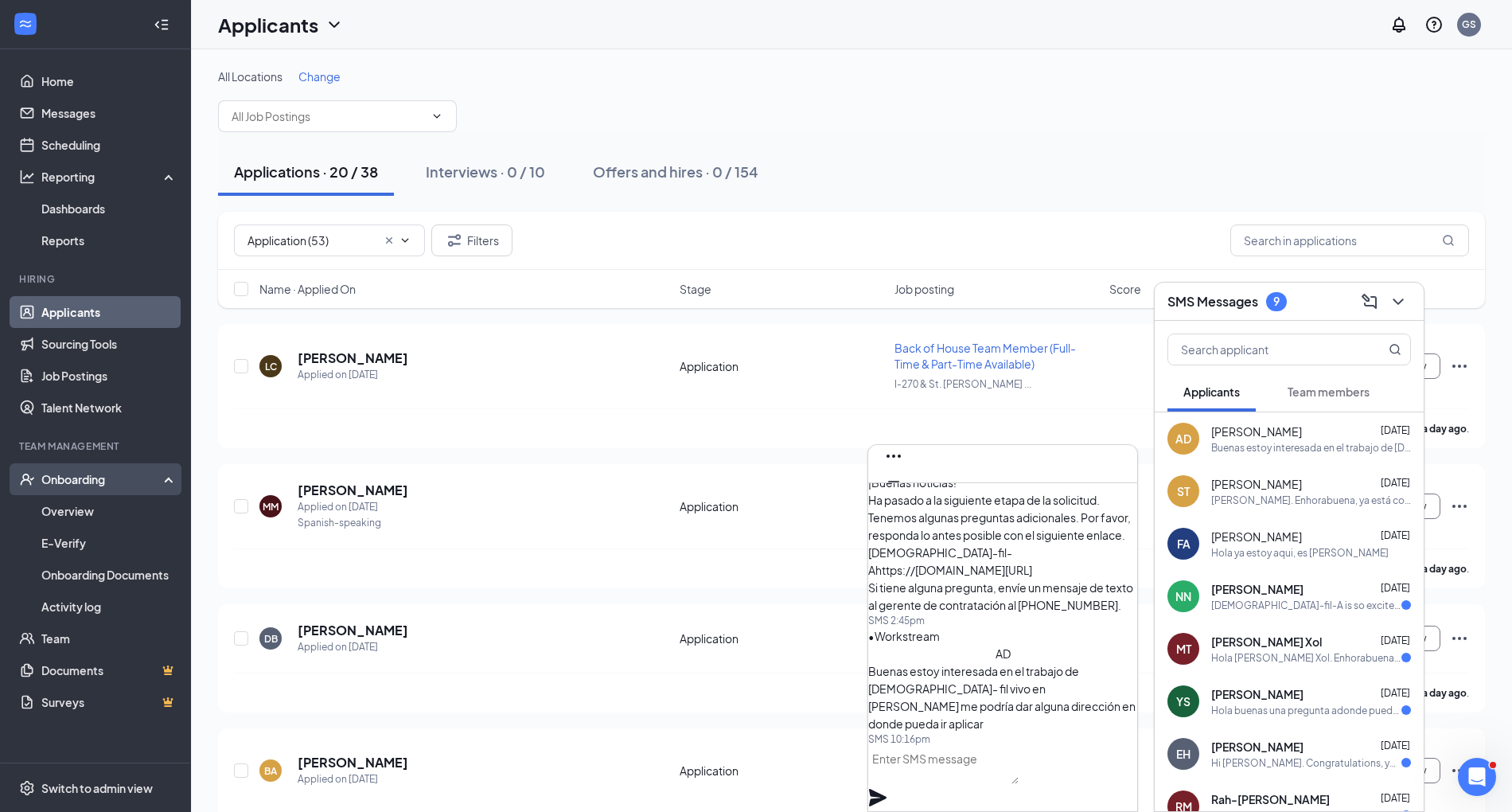
click at [114, 489] on div "Onboarding" at bounding box center [95, 479] width 191 height 32
click at [88, 486] on div "Onboarding" at bounding box center [103, 479] width 123 height 16
click at [78, 511] on link "Overview" at bounding box center [110, 511] width 136 height 32
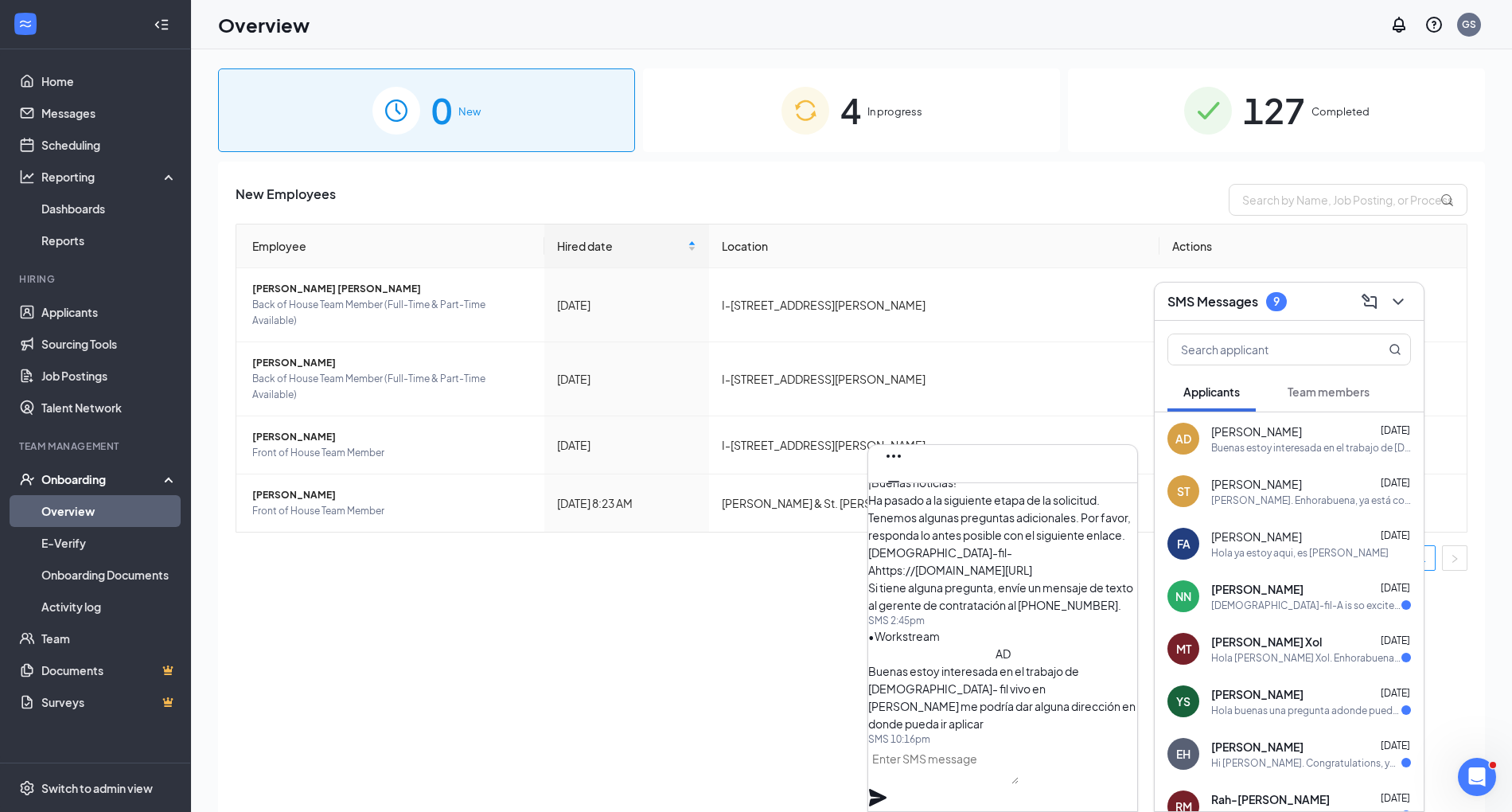
click at [734, 152] on div "0 New 4 In progress 127 Completed New Employees Employee Hired date Location Ac…" at bounding box center [851, 466] width 1267 height 796
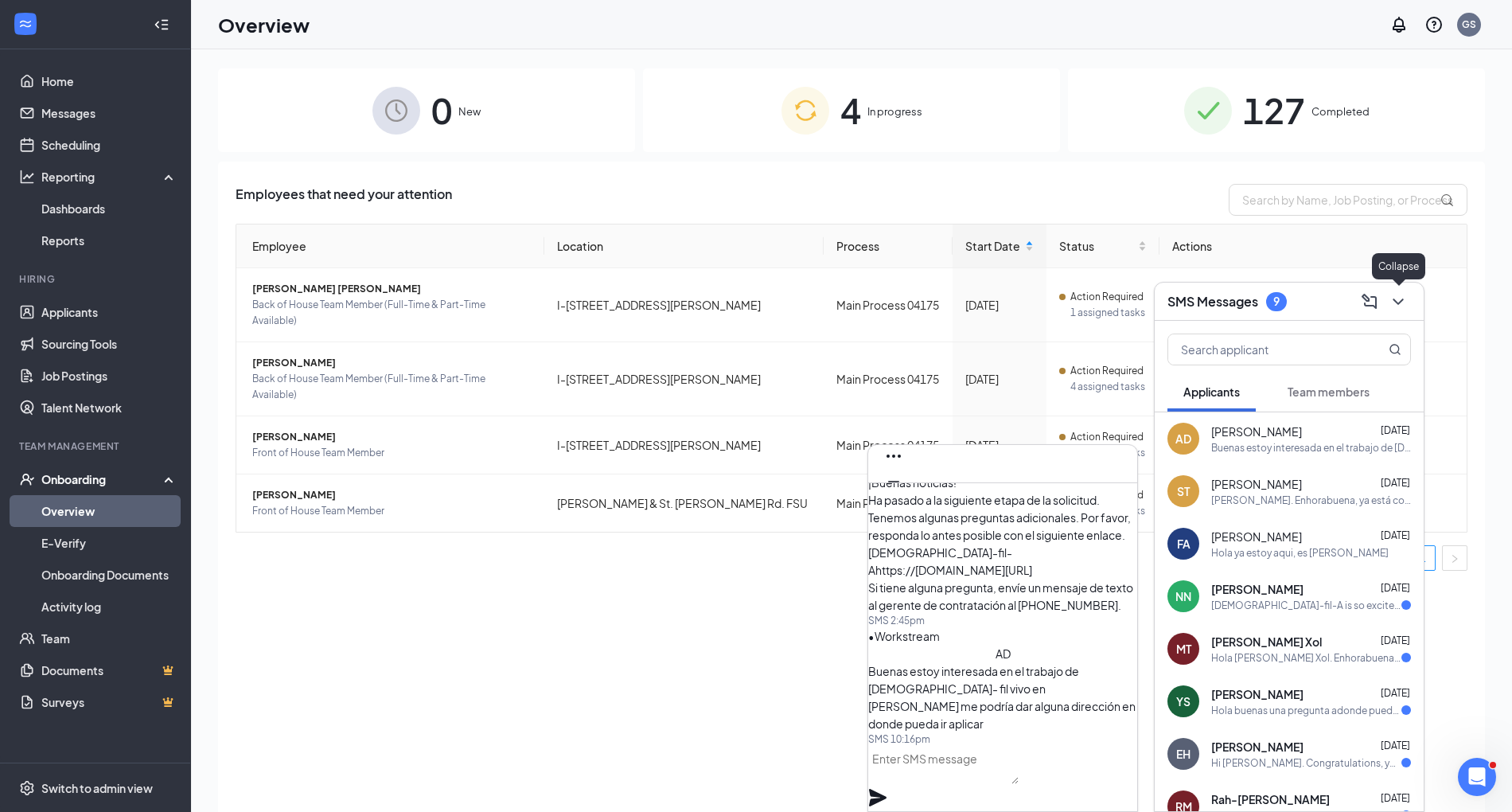
click at [1394, 304] on icon "ChevronDown" at bounding box center [1398, 301] width 19 height 19
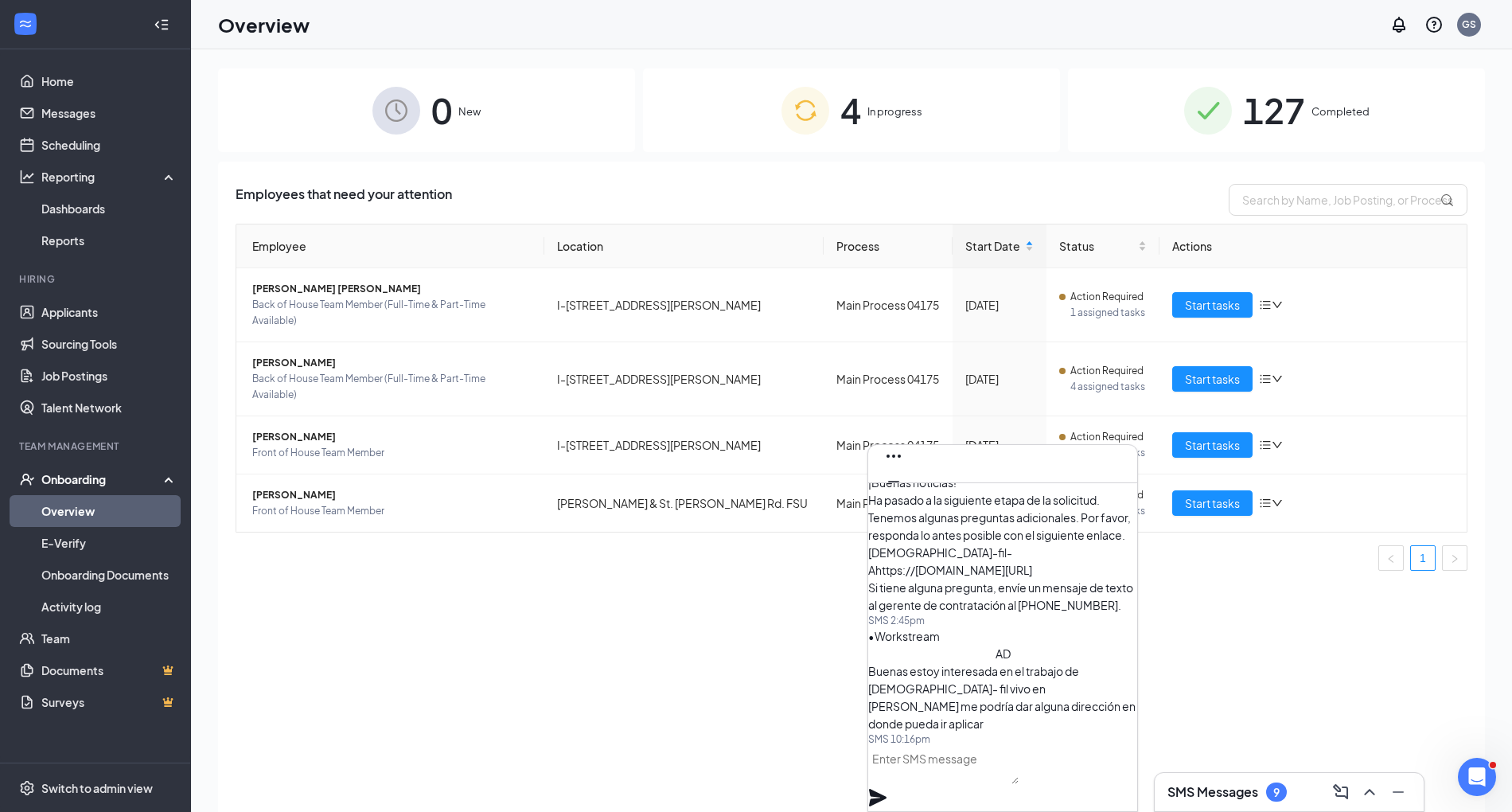
click at [904, 497] on icon "Cross" at bounding box center [894, 506] width 19 height 19
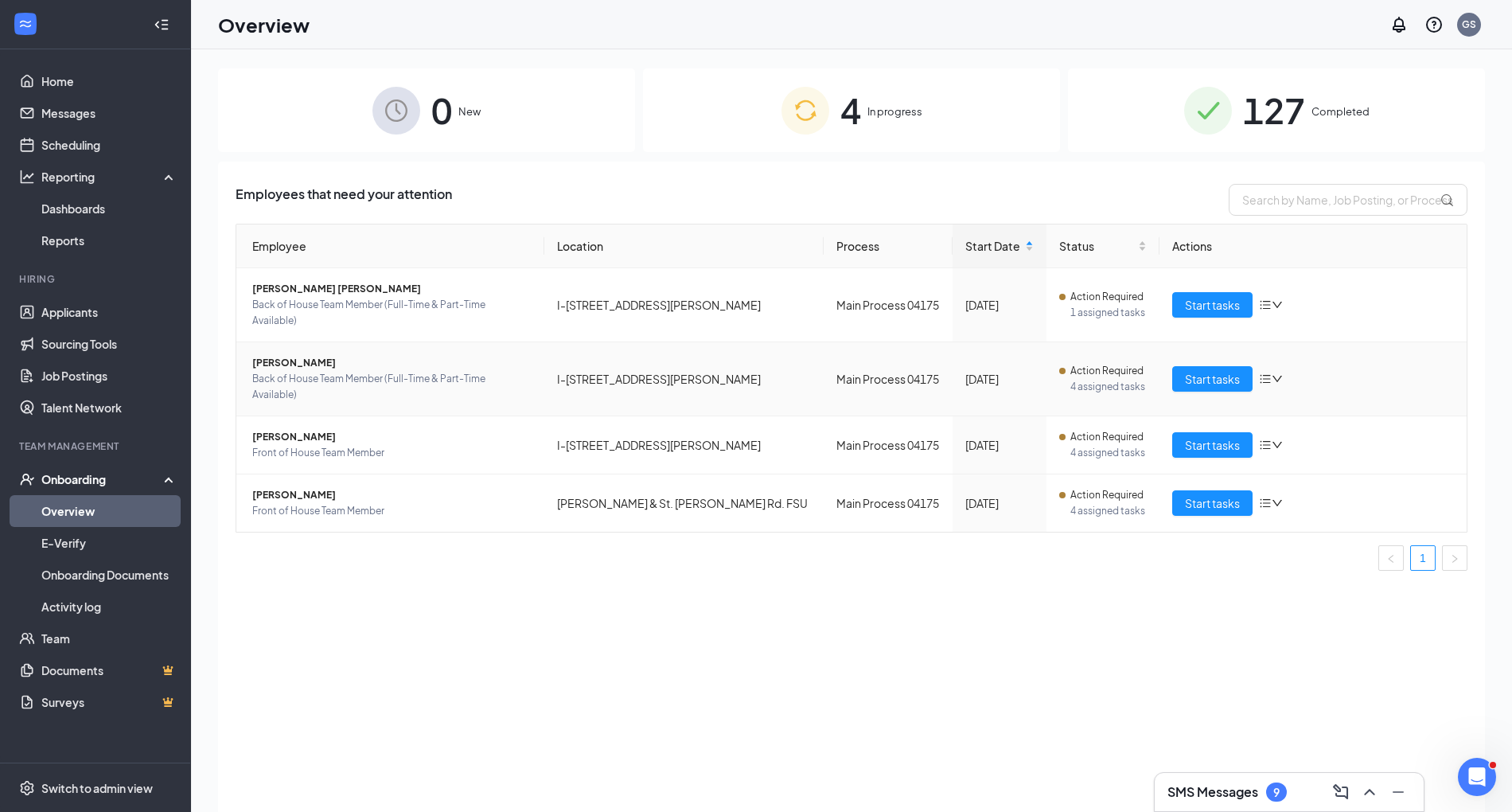
click at [264, 355] on span "[PERSON_NAME]" at bounding box center [392, 363] width 280 height 16
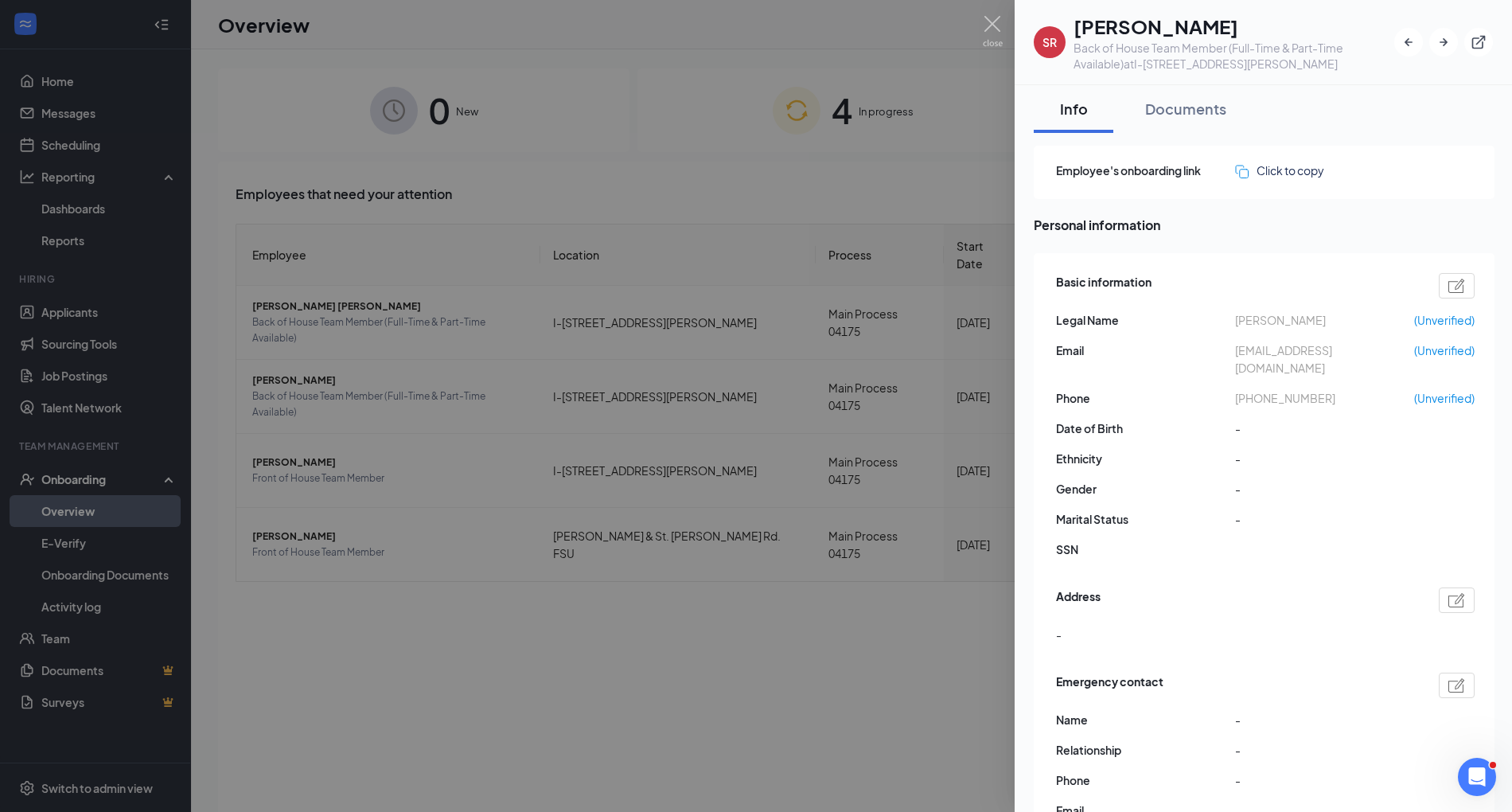
click at [539, 501] on div at bounding box center [756, 406] width 1512 height 812
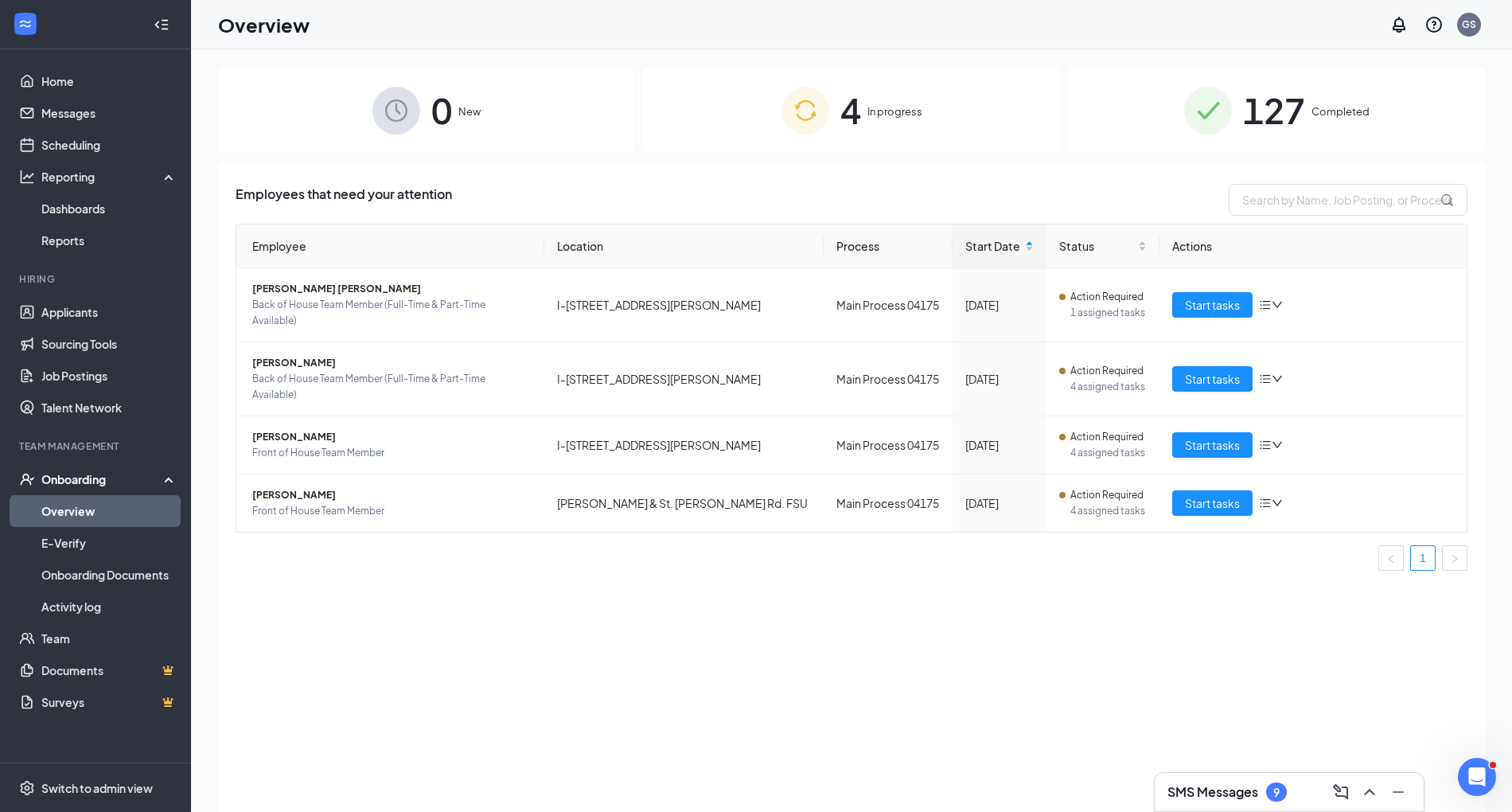
click at [1226, 801] on div "SMS Messages 9" at bounding box center [1227, 792] width 119 height 19
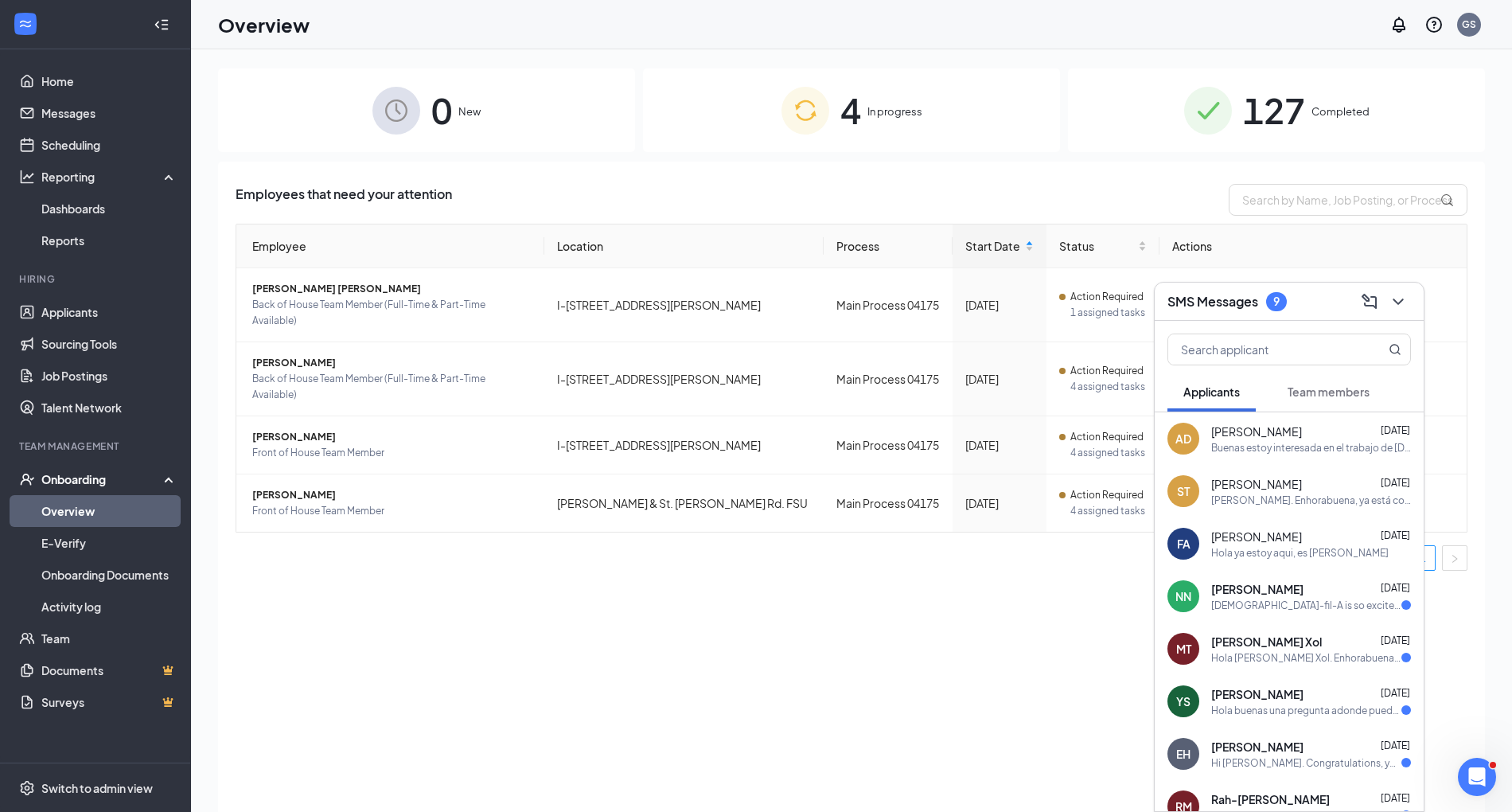
click at [1339, 380] on button "Team members" at bounding box center [1329, 392] width 114 height 40
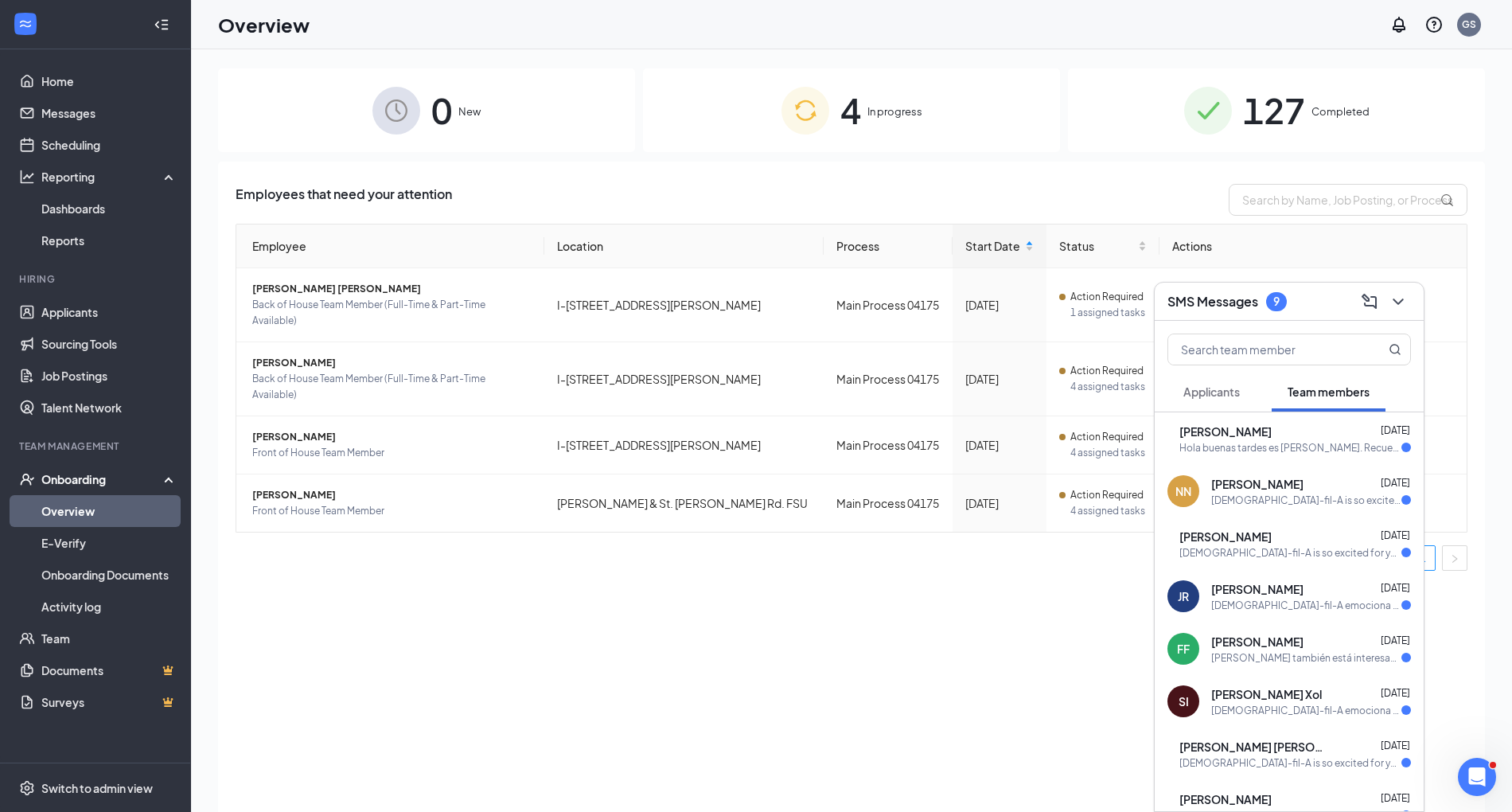
click at [1315, 541] on div "[PERSON_NAME] [DATE]" at bounding box center [1295, 536] width 232 height 16
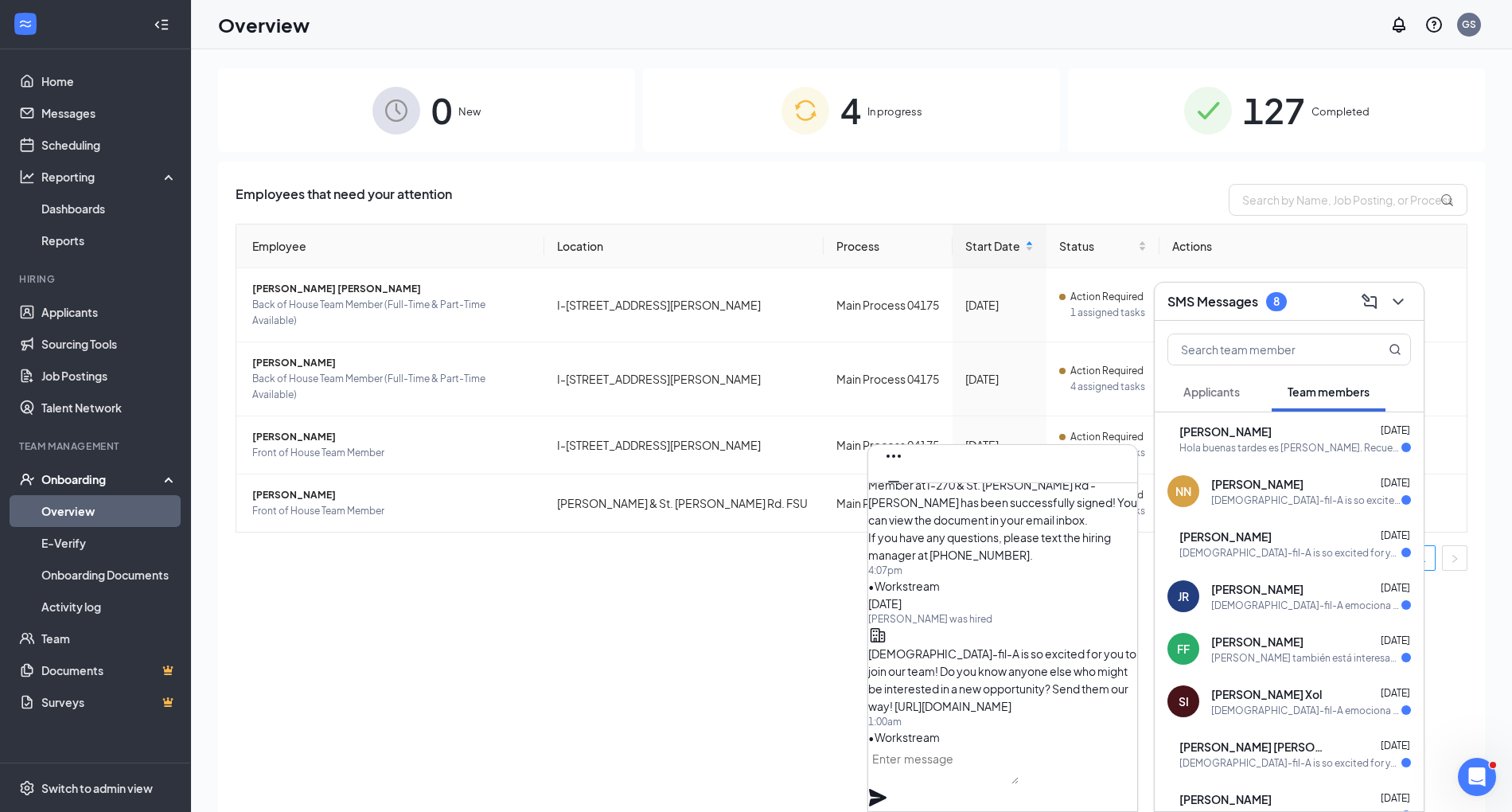
click at [994, 784] on textarea at bounding box center [943, 766] width 150 height 38
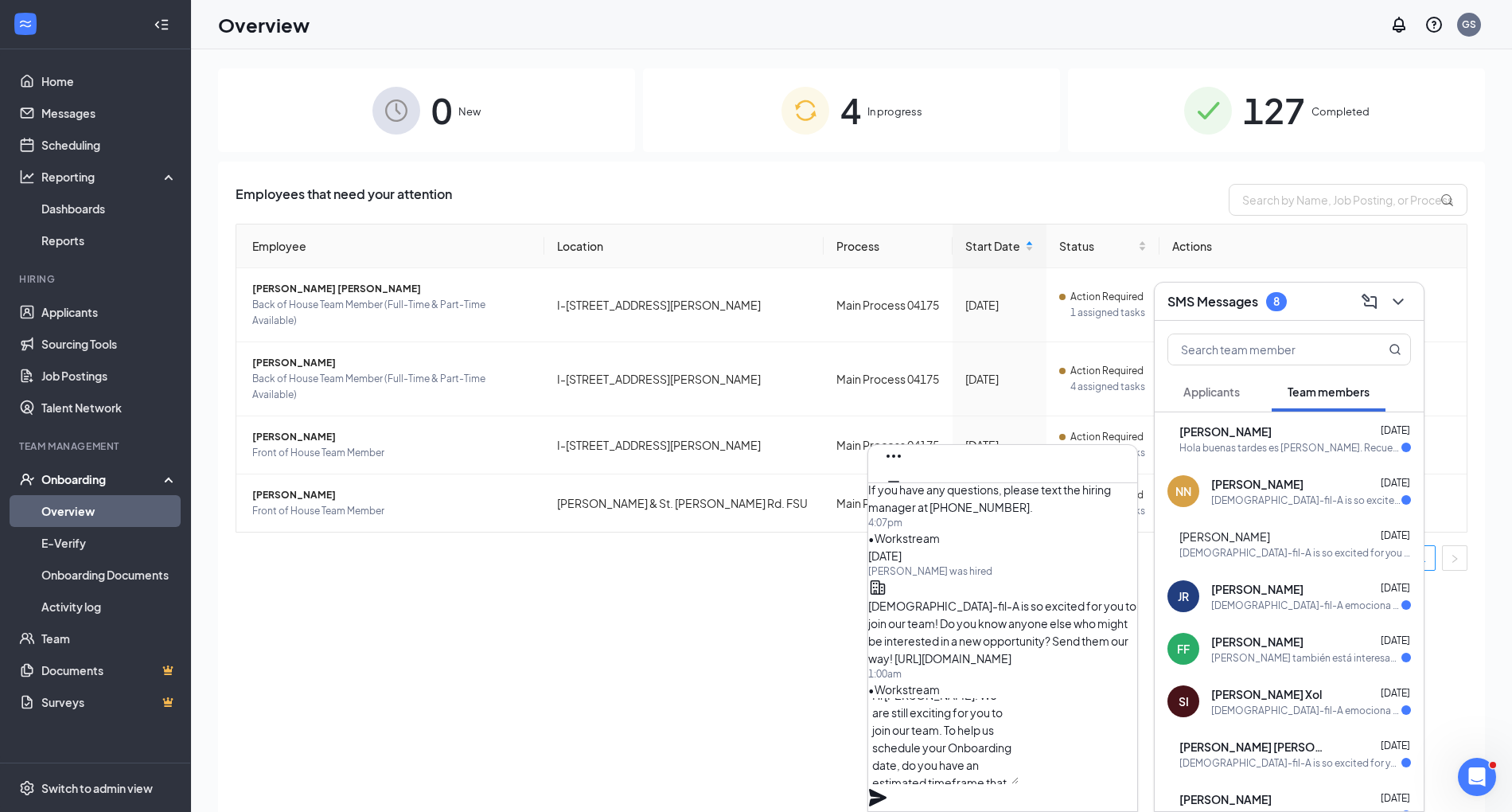
scroll to position [32, 0]
type textarea "Hi [PERSON_NAME]! We are still exciting for you to join our team. To help us sc…"
click at [887, 789] on icon "Plane" at bounding box center [877, 798] width 19 height 19
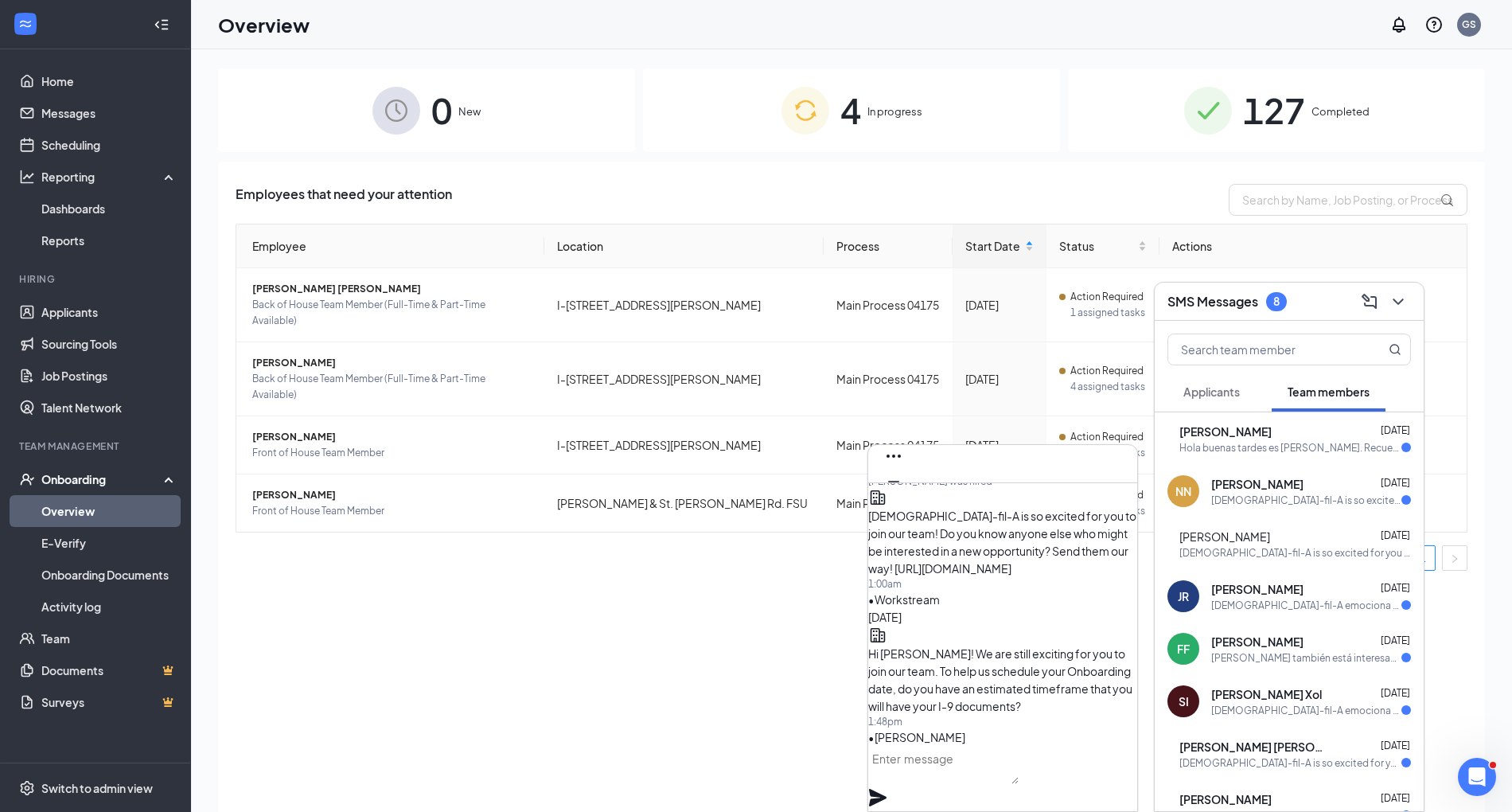
scroll to position [0, 0]
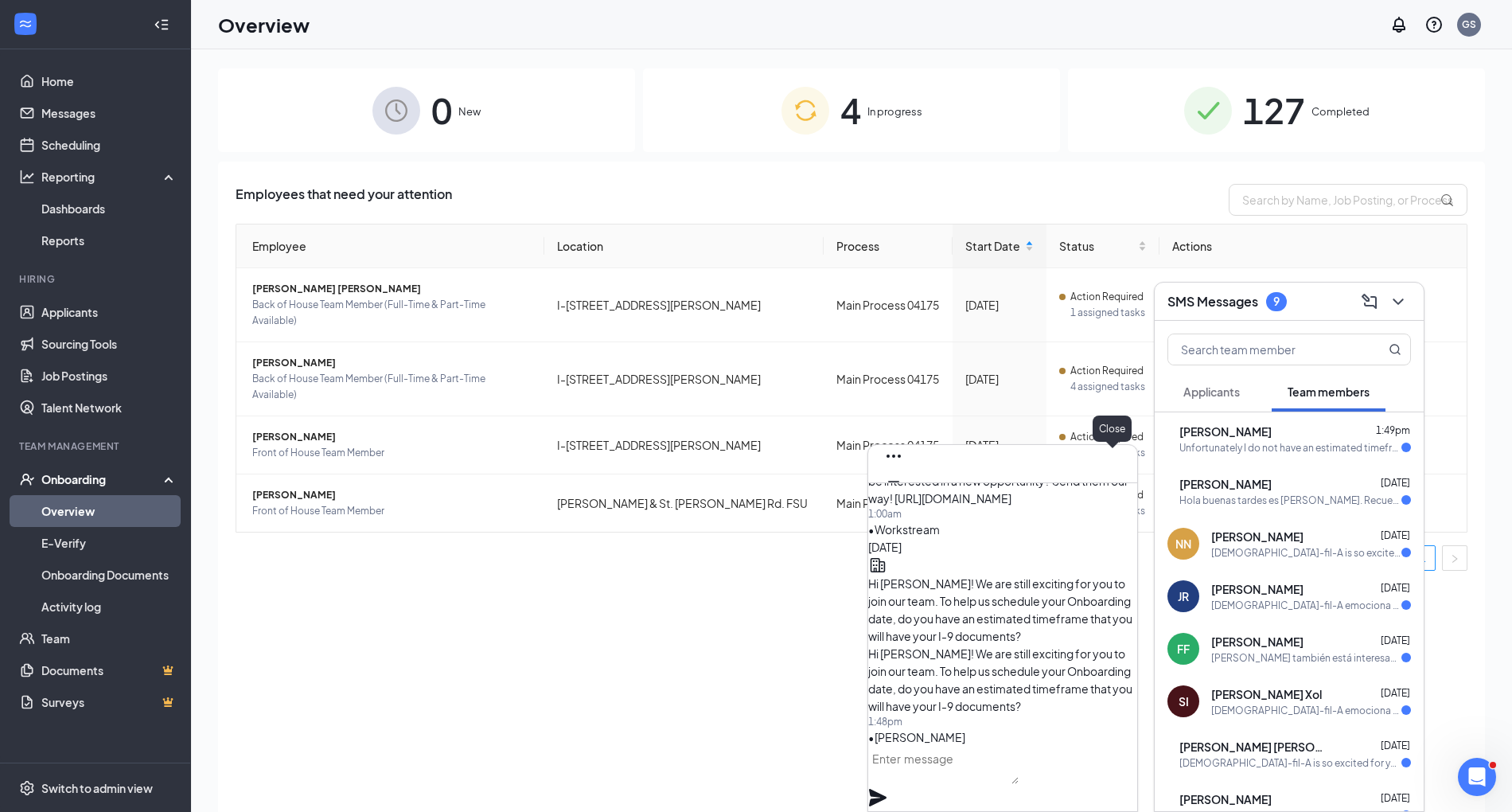
click at [904, 497] on icon "Cross" at bounding box center [894, 506] width 19 height 19
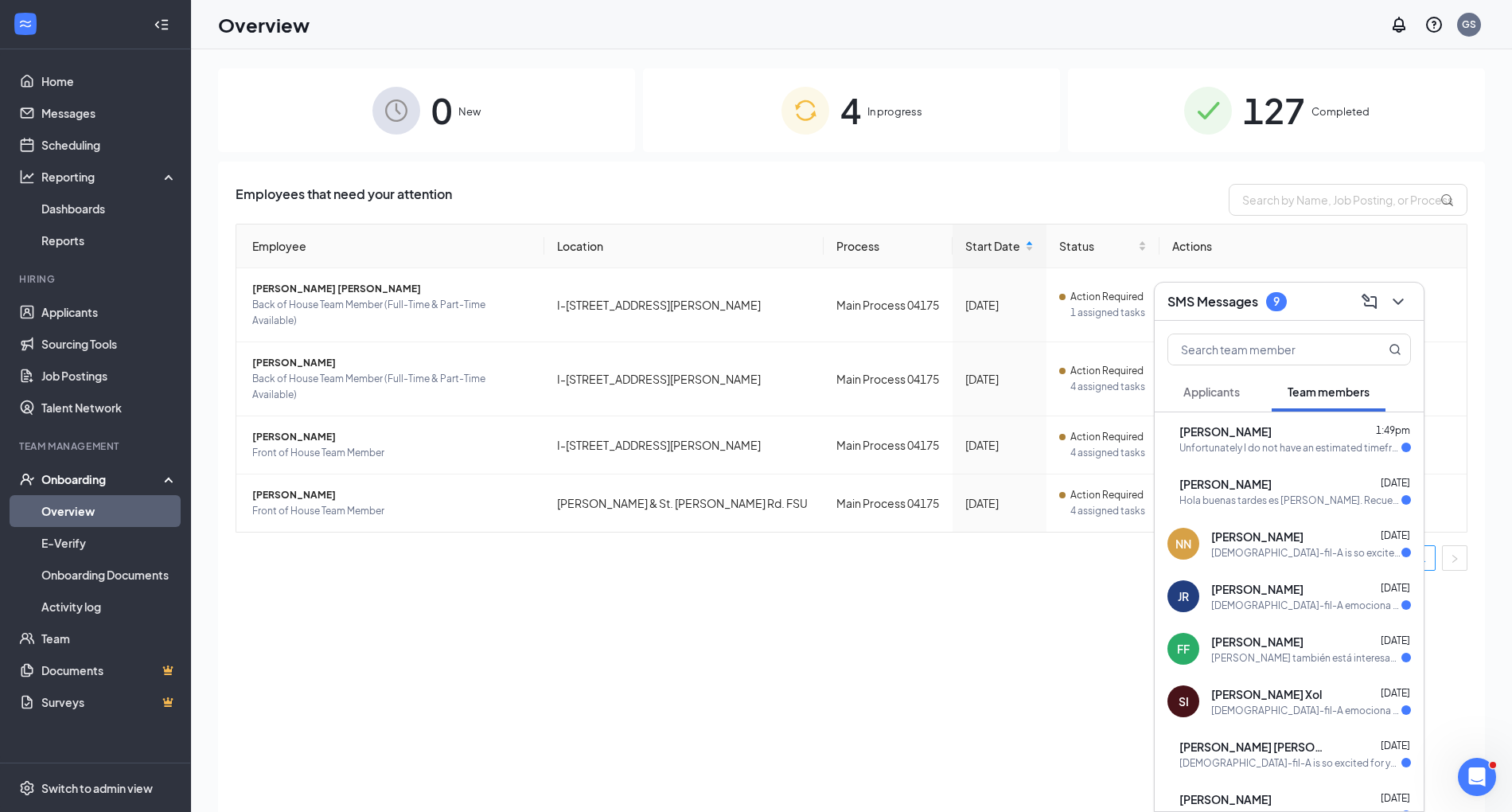
click at [1310, 474] on div "RC [PERSON_NAME] [DATE] Hola buenas tardes es [PERSON_NAME]. Recuerden que mi d…" at bounding box center [1290, 491] width 269 height 52
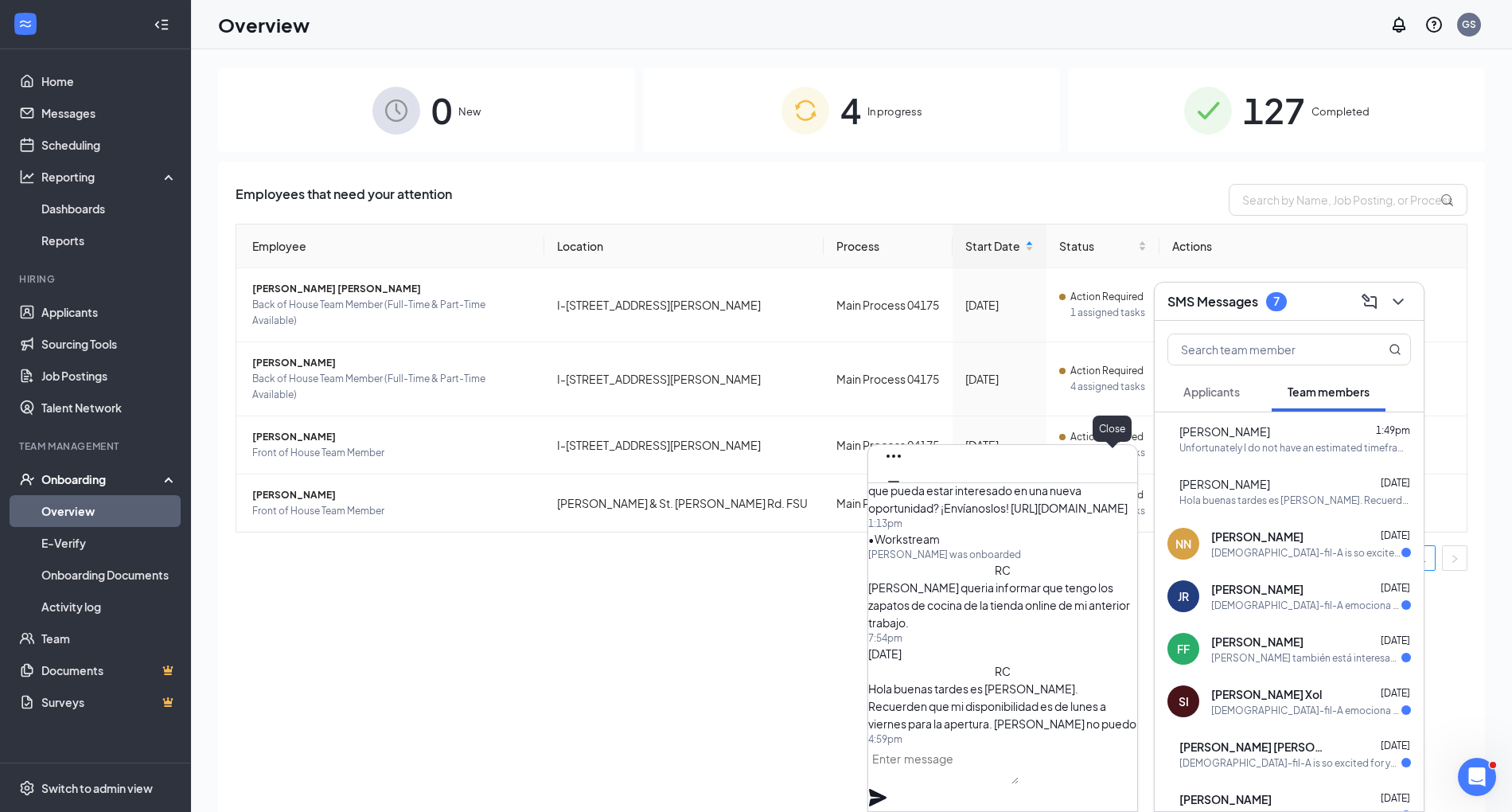
click at [904, 497] on icon "Cross" at bounding box center [894, 506] width 19 height 19
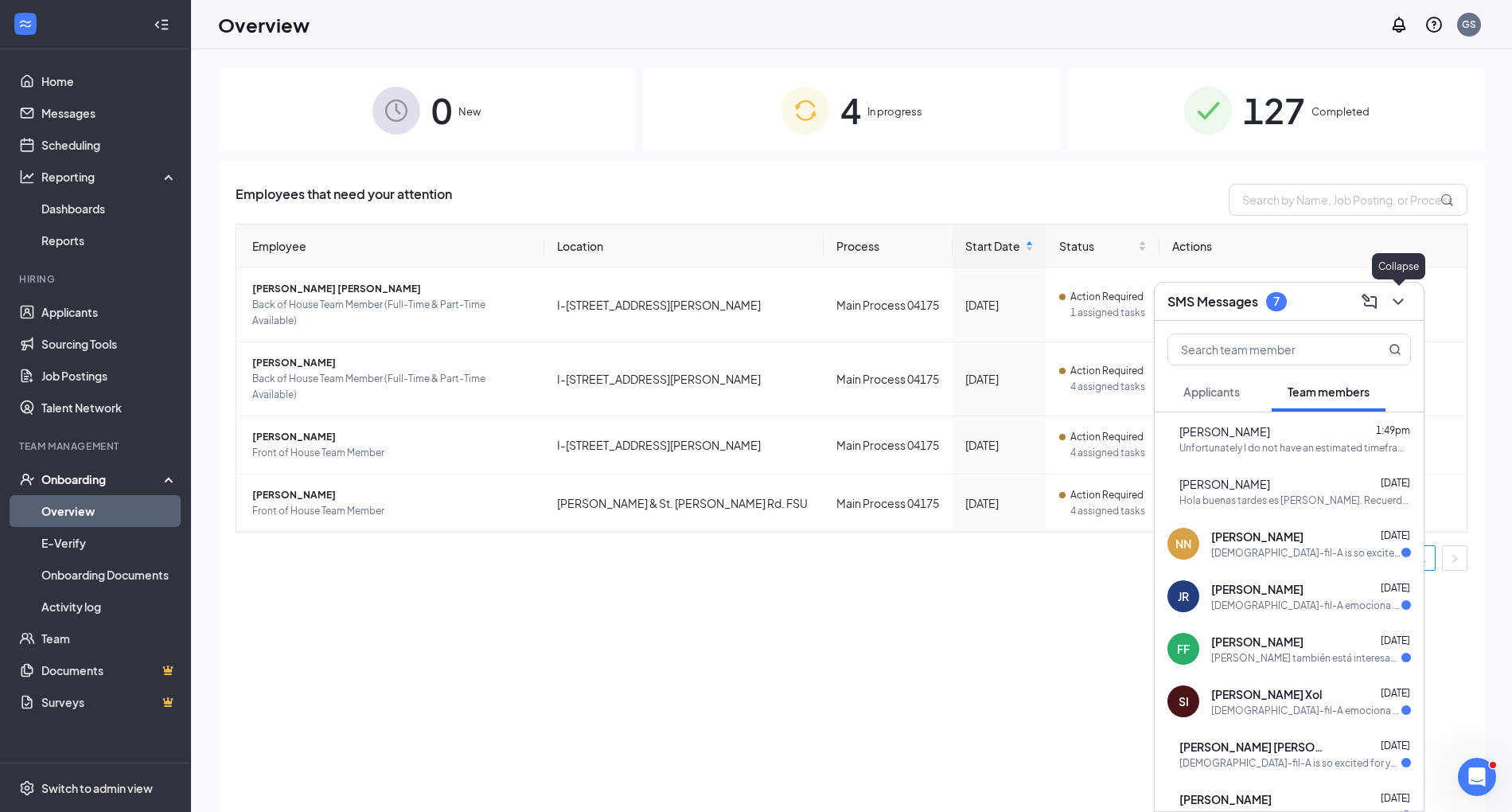
click at [1395, 306] on icon "ChevronDown" at bounding box center [1398, 301] width 19 height 19
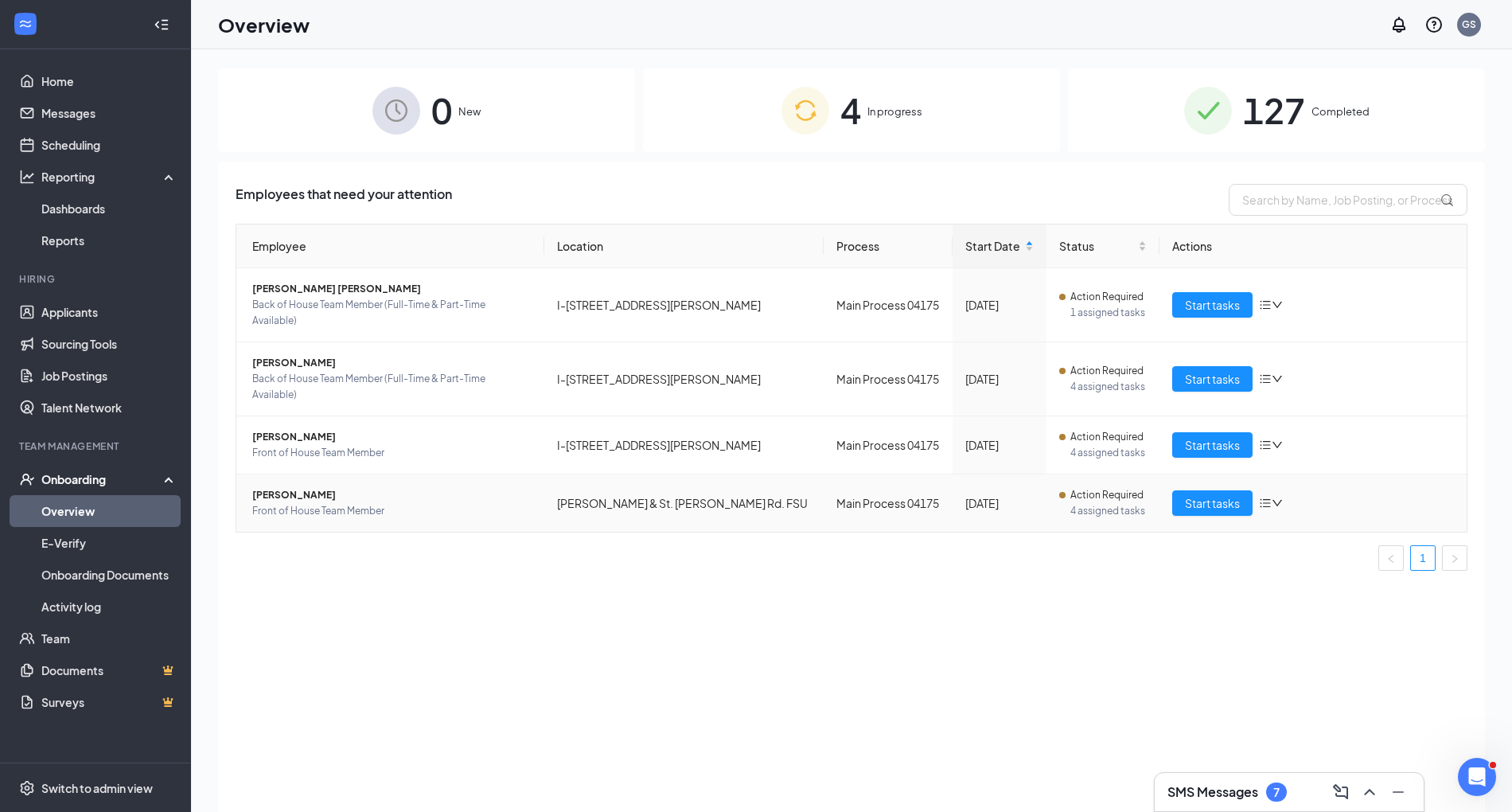
click at [295, 487] on span "[PERSON_NAME]" at bounding box center [392, 495] width 280 height 16
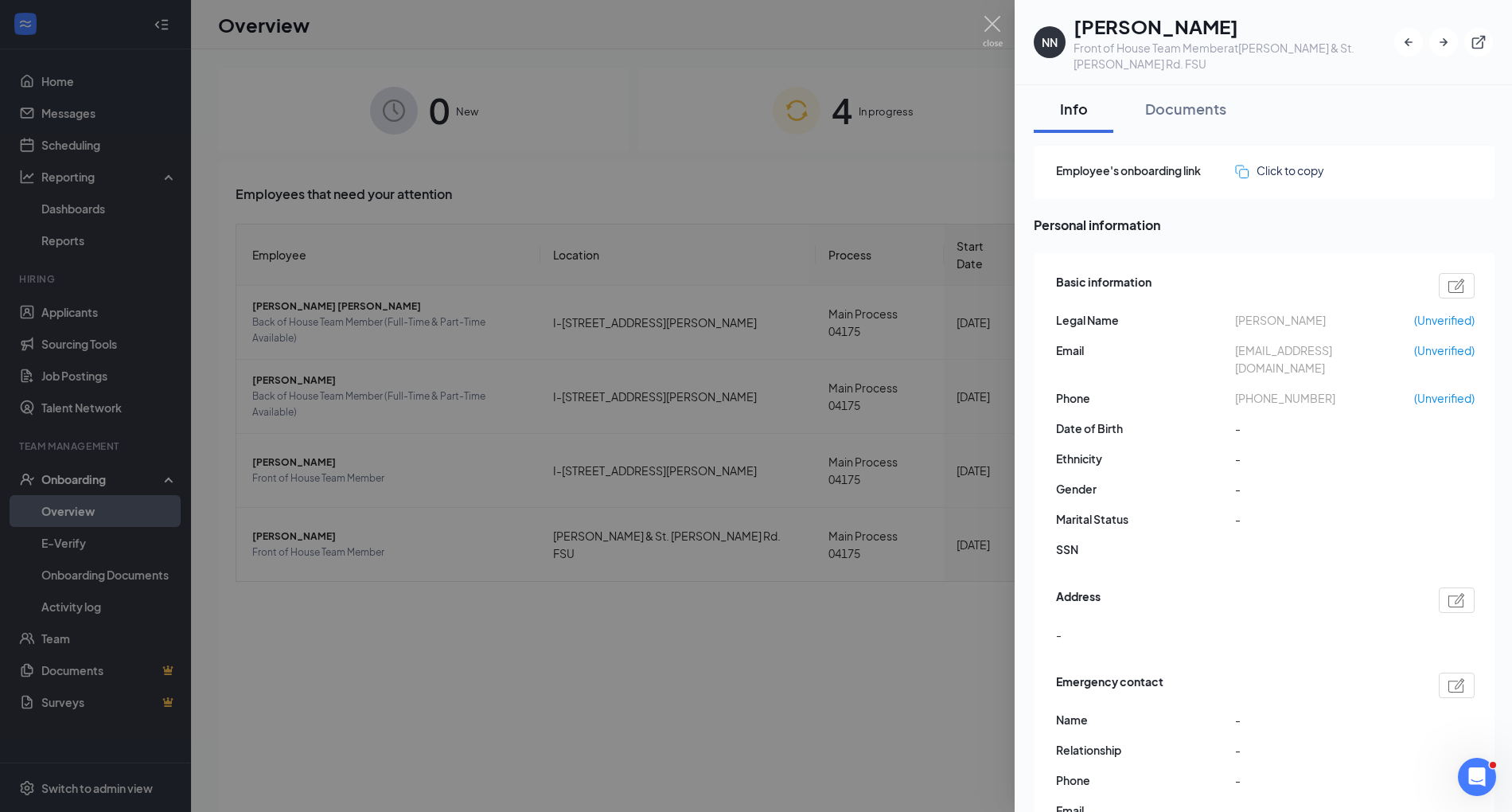
click at [856, 569] on div at bounding box center [756, 406] width 1512 height 812
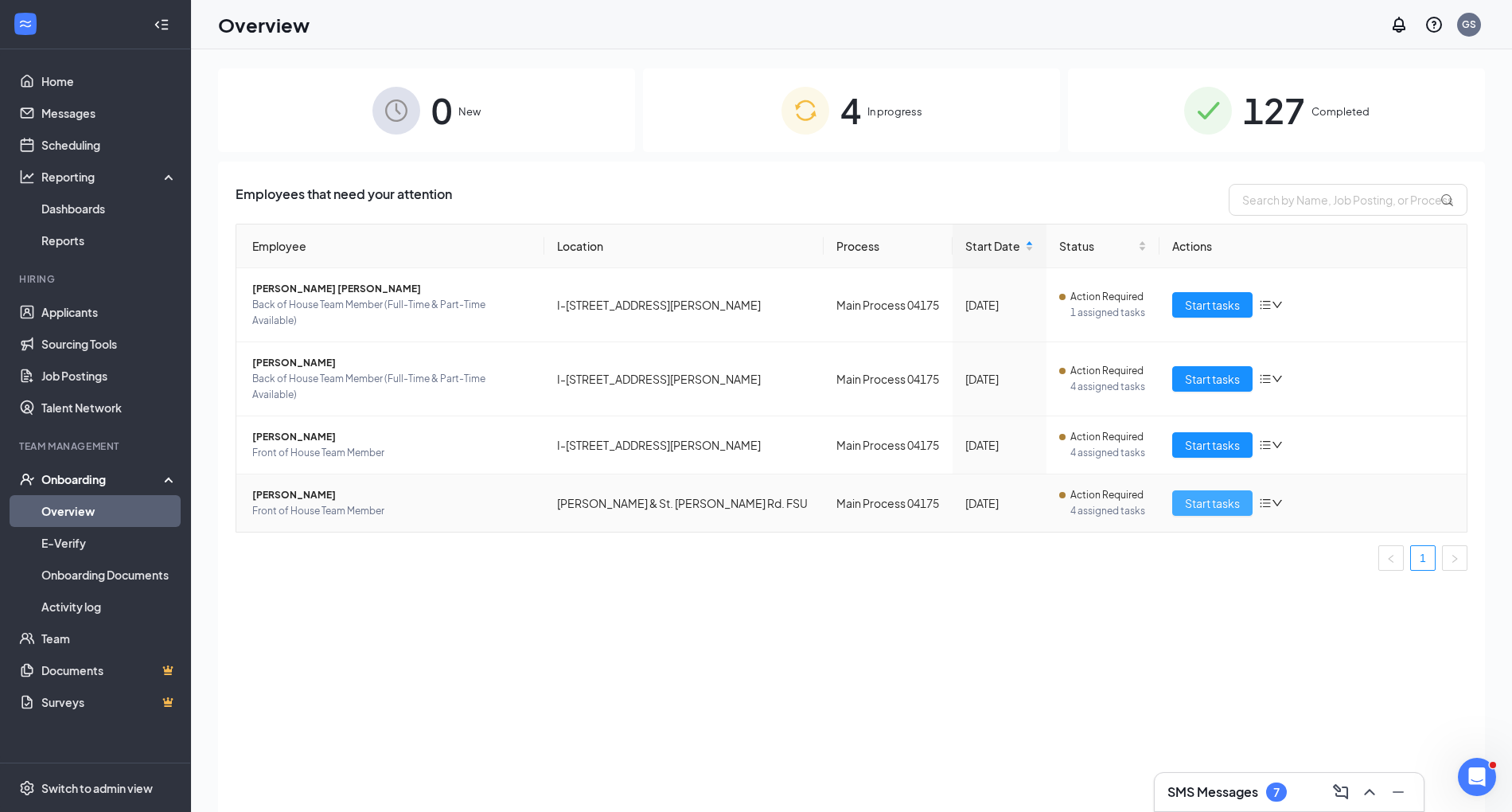
click at [1207, 491] on button "Start tasks" at bounding box center [1212, 503] width 80 height 26
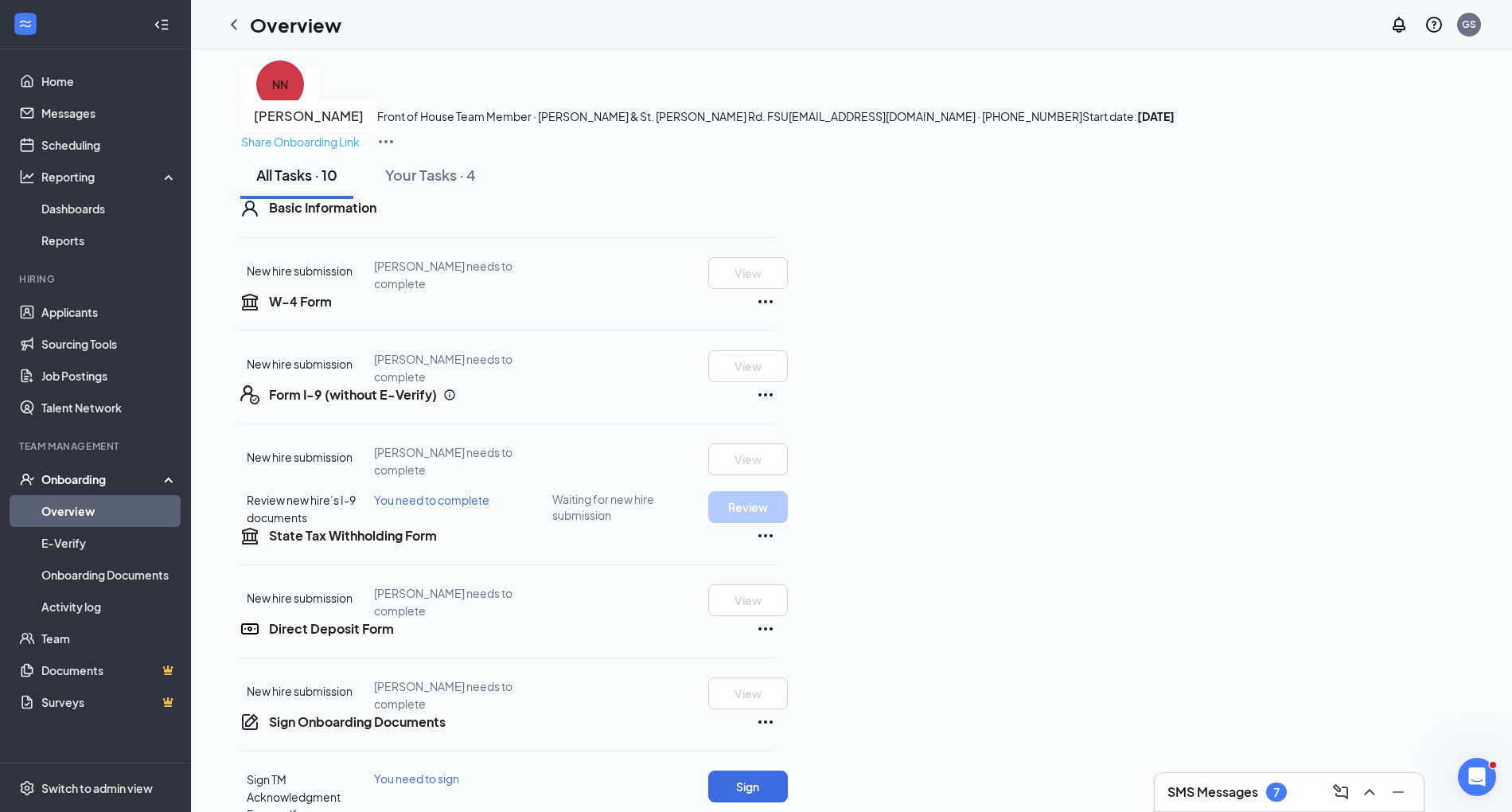
click at [360, 133] on p "Share Onboarding Link" at bounding box center [300, 141] width 119 height 17
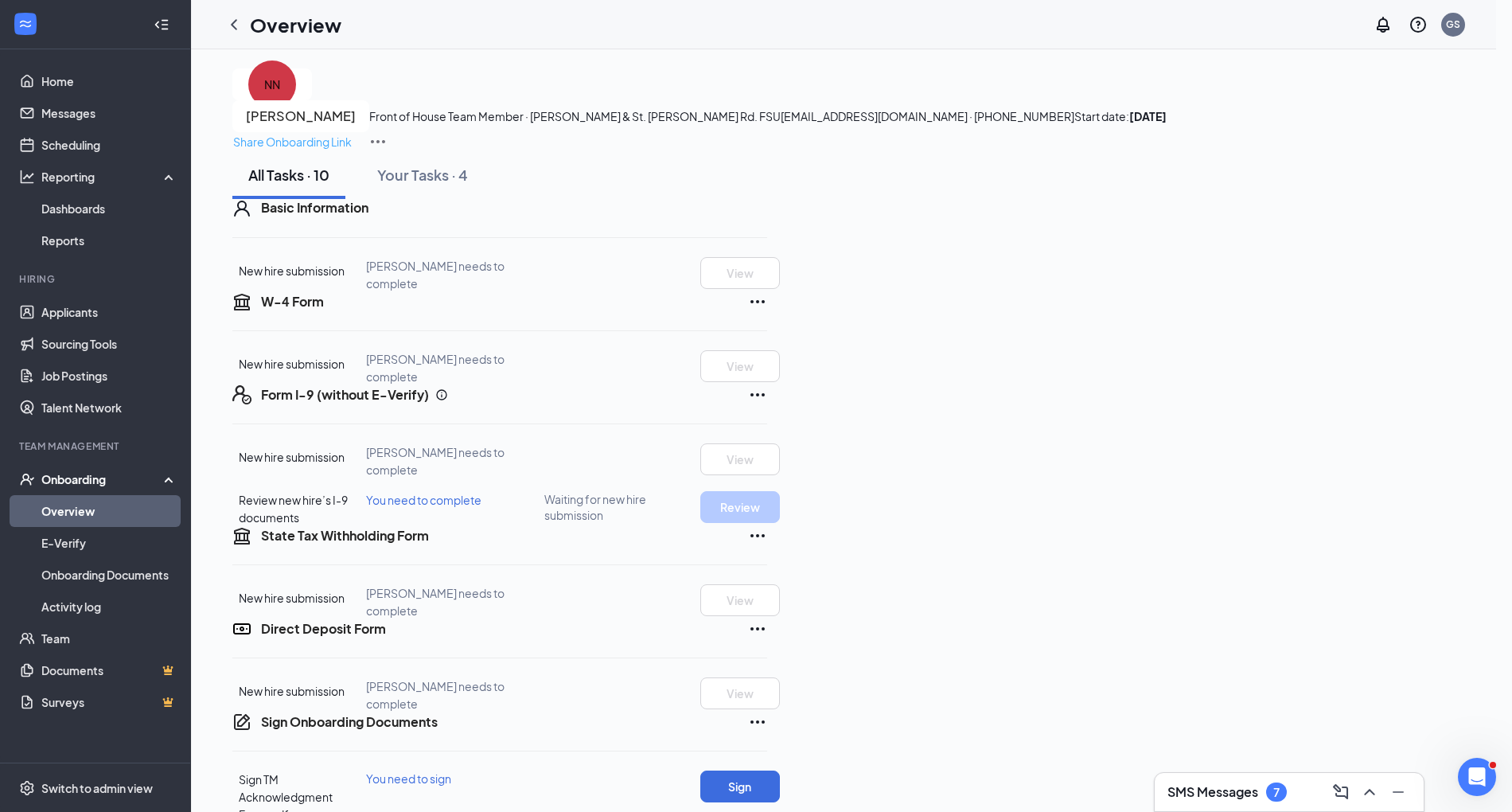
type textarea "Hi [PERSON_NAME], This is a gentle reminder to complete your onboarding before …"
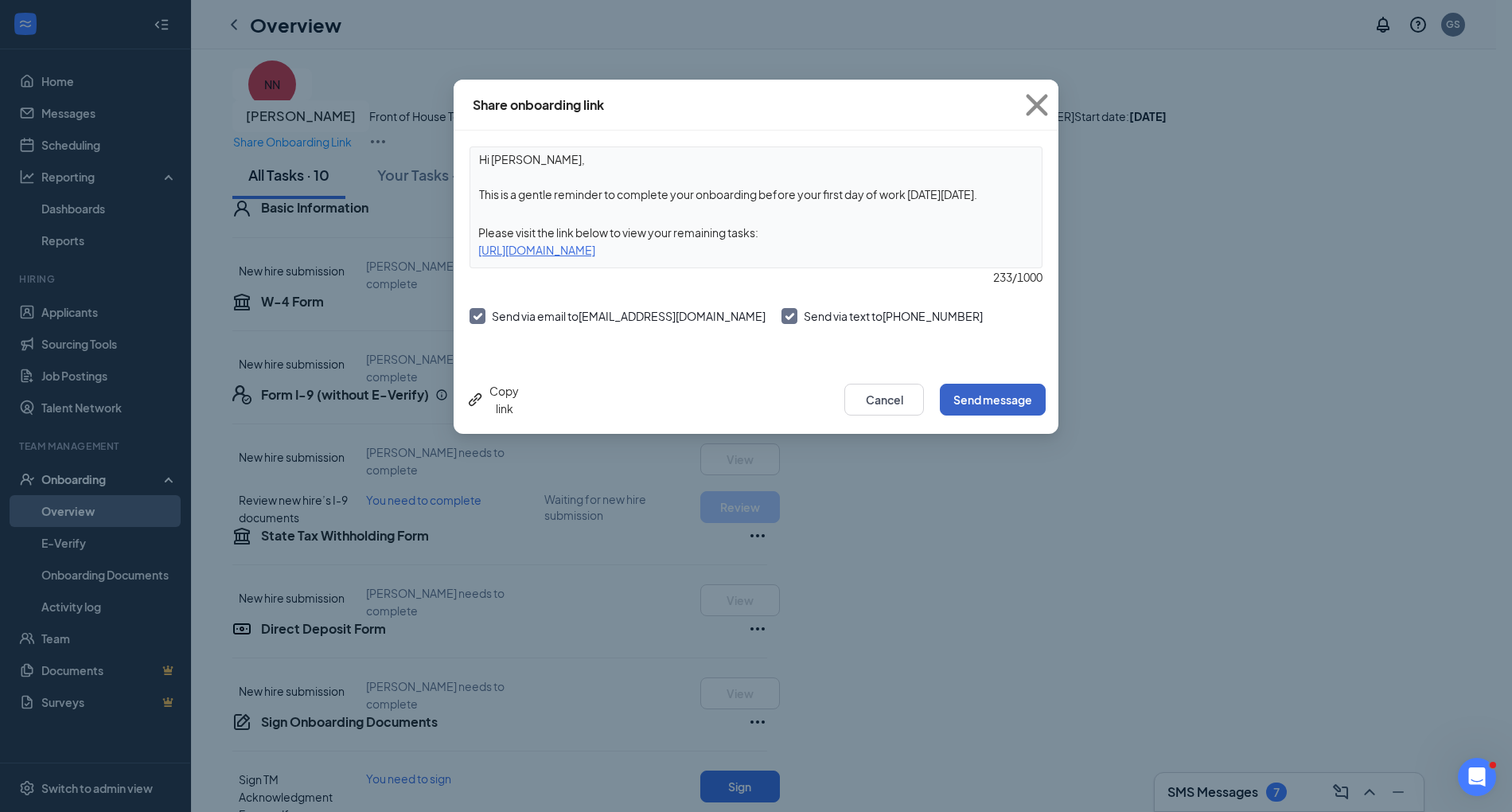
click at [1017, 401] on button "Send message" at bounding box center [993, 399] width 106 height 32
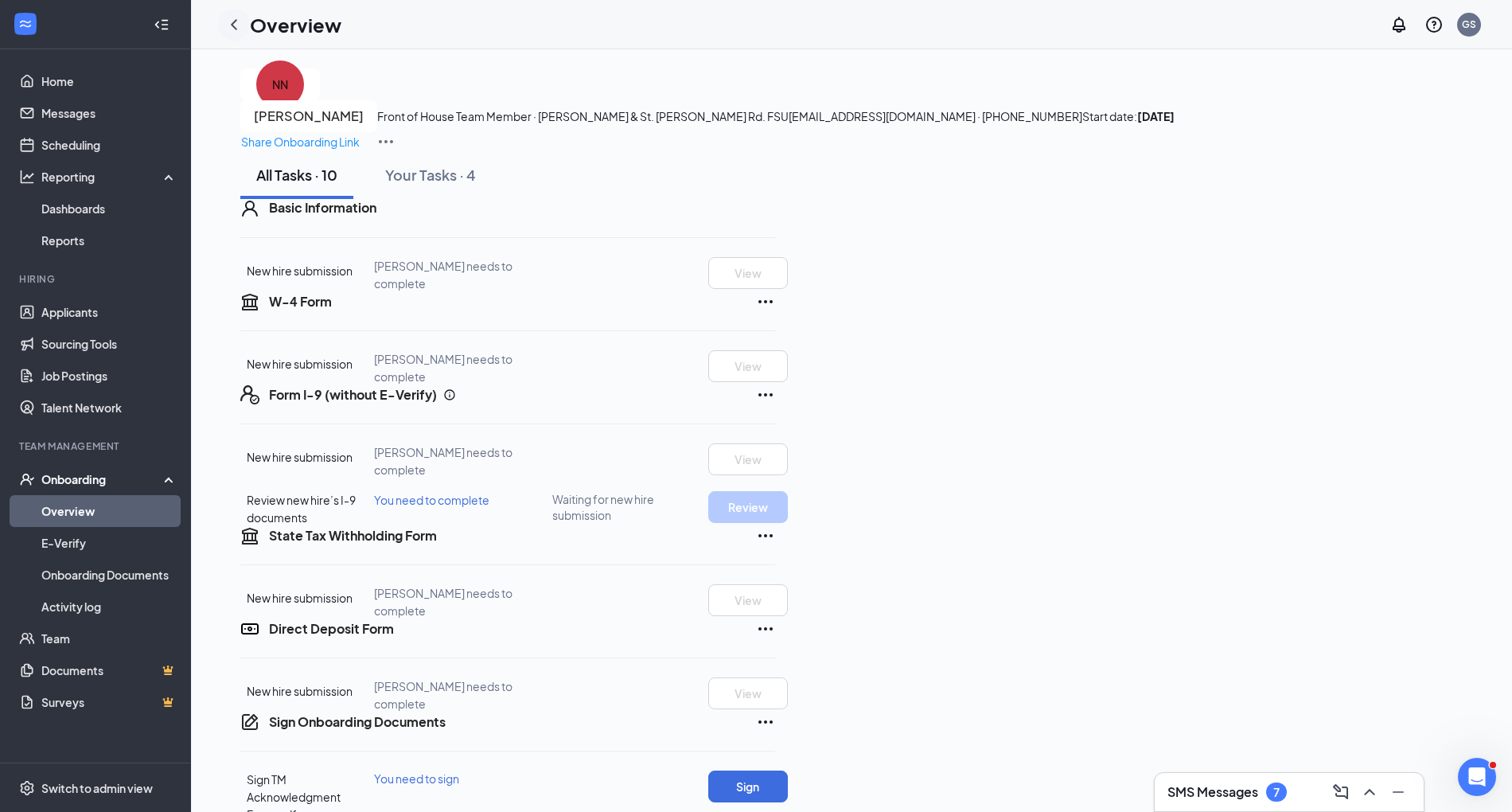
click at [236, 30] on icon "ChevronLeft" at bounding box center [233, 24] width 19 height 19
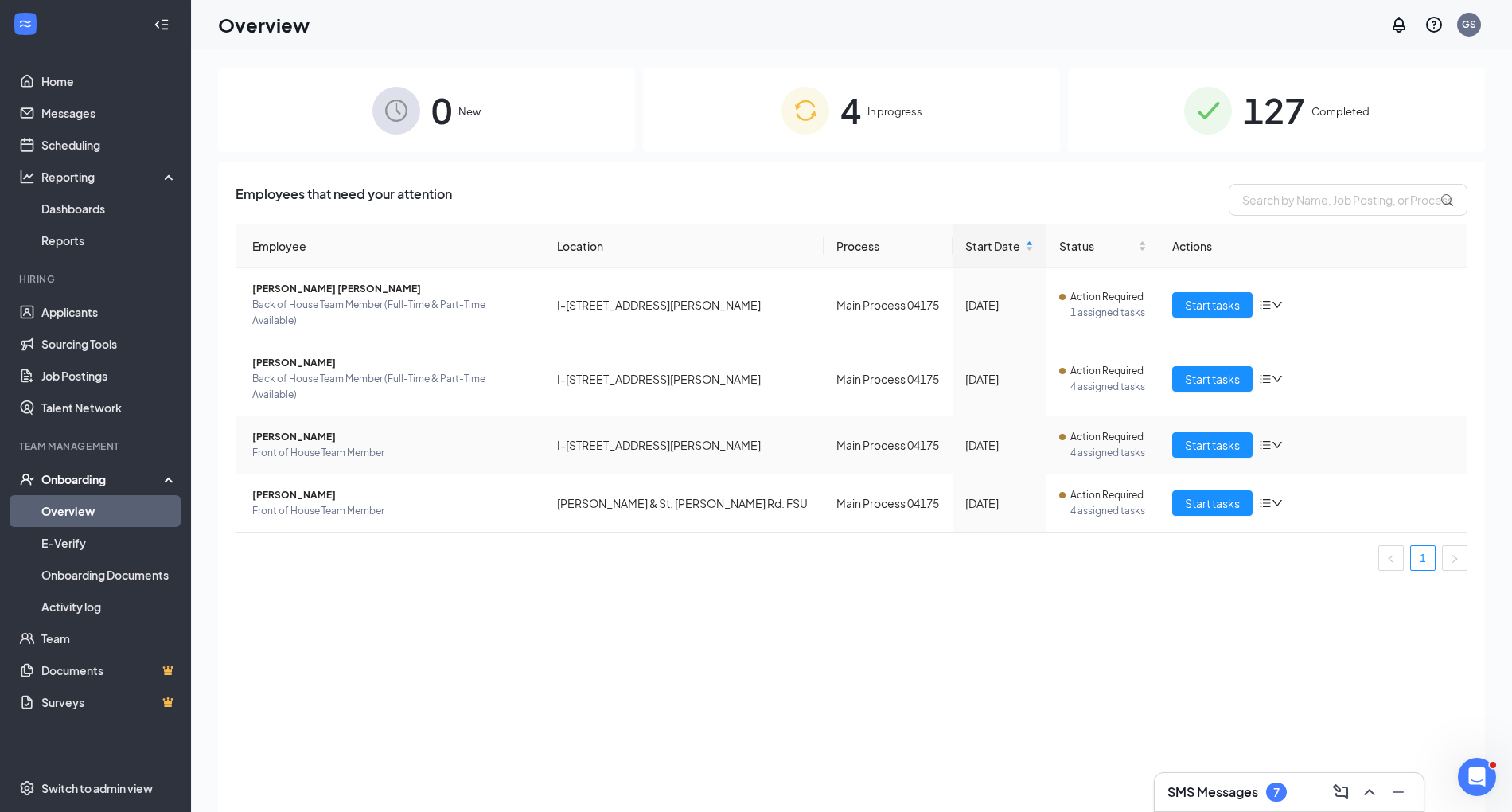
click at [285, 429] on span "[PERSON_NAME]" at bounding box center [392, 437] width 280 height 16
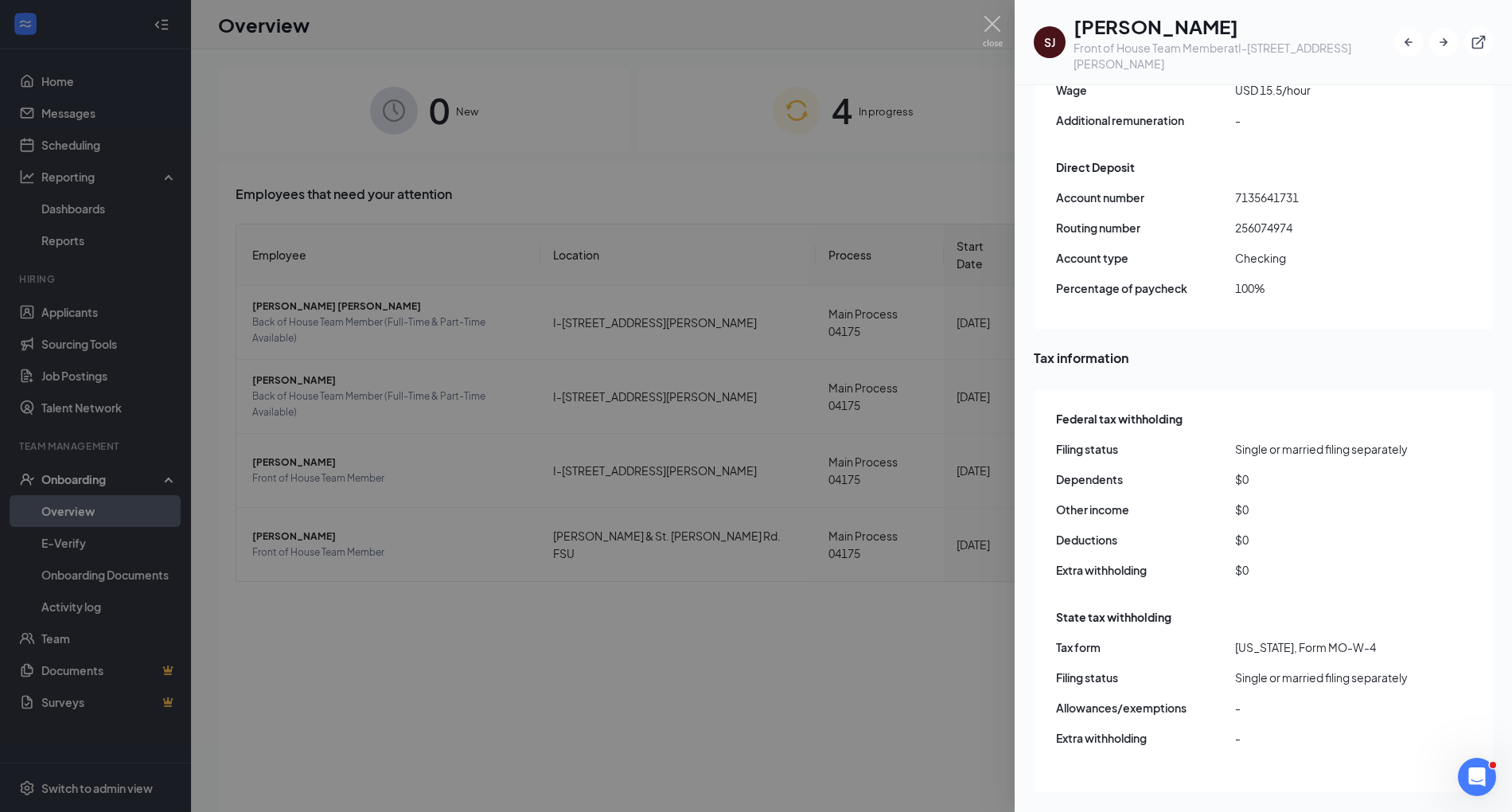
scroll to position [1356, 0]
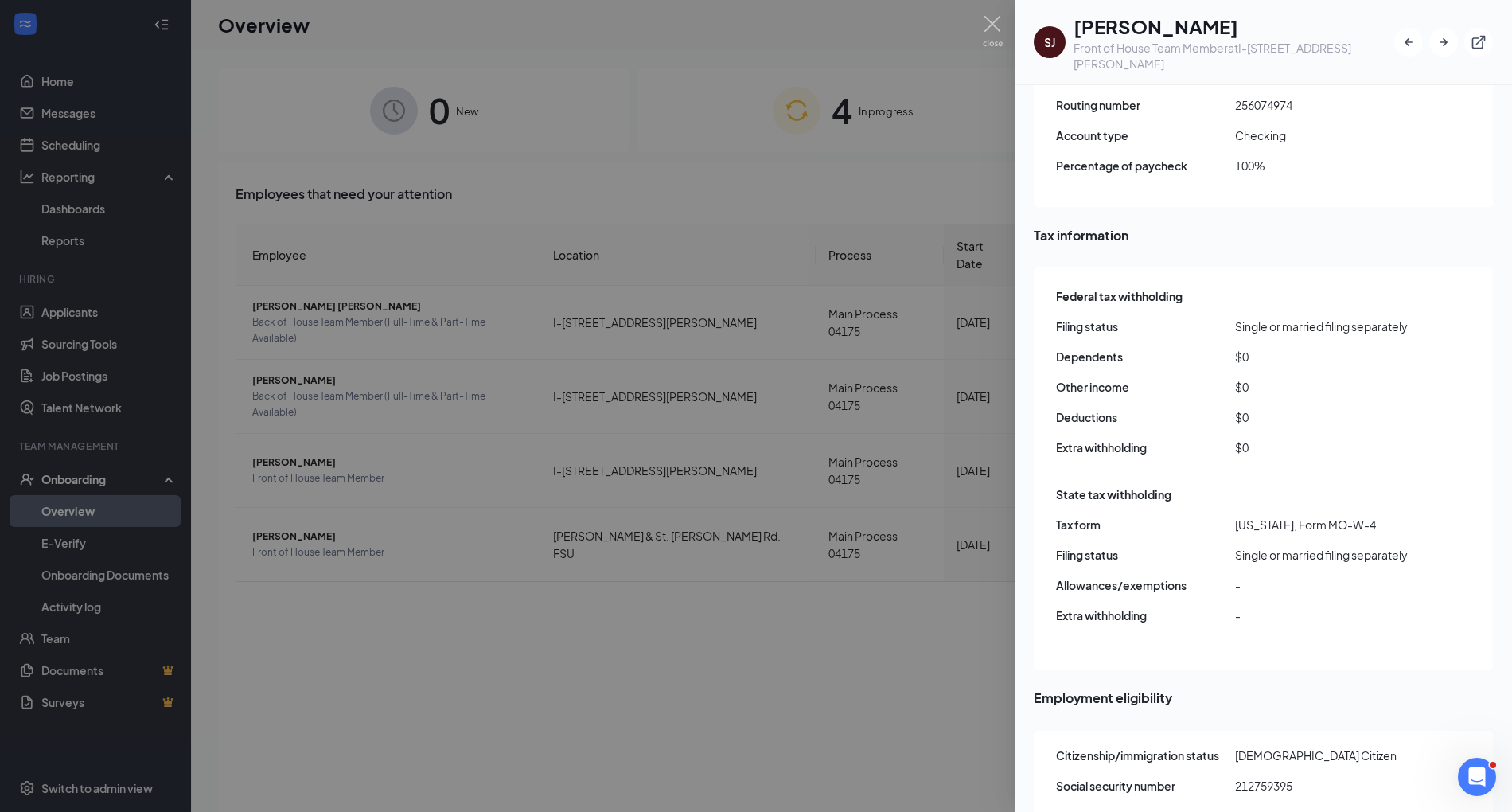
click at [751, 694] on div at bounding box center [756, 406] width 1512 height 812
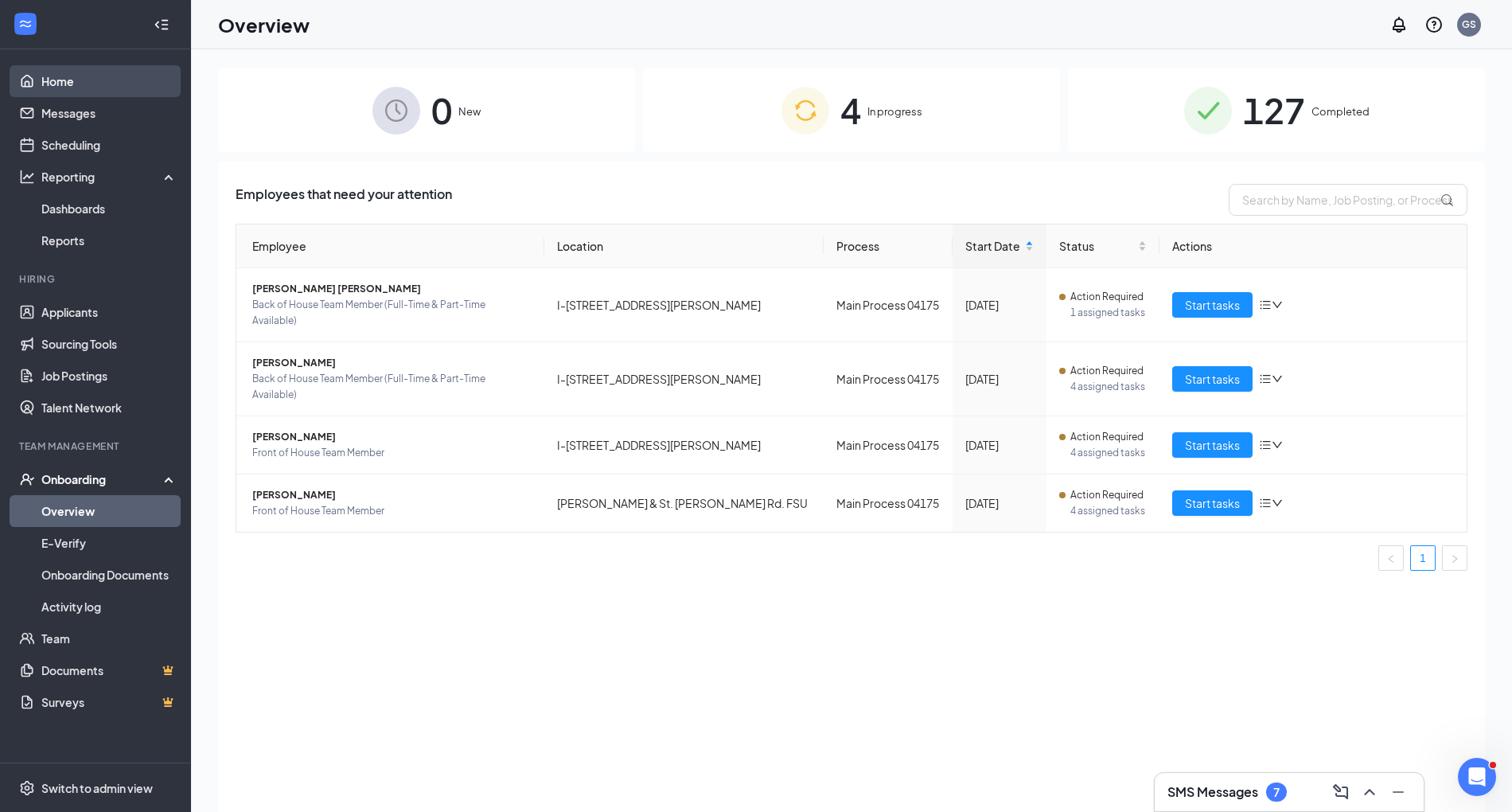
click at [90, 81] on link "Home" at bounding box center [110, 81] width 136 height 32
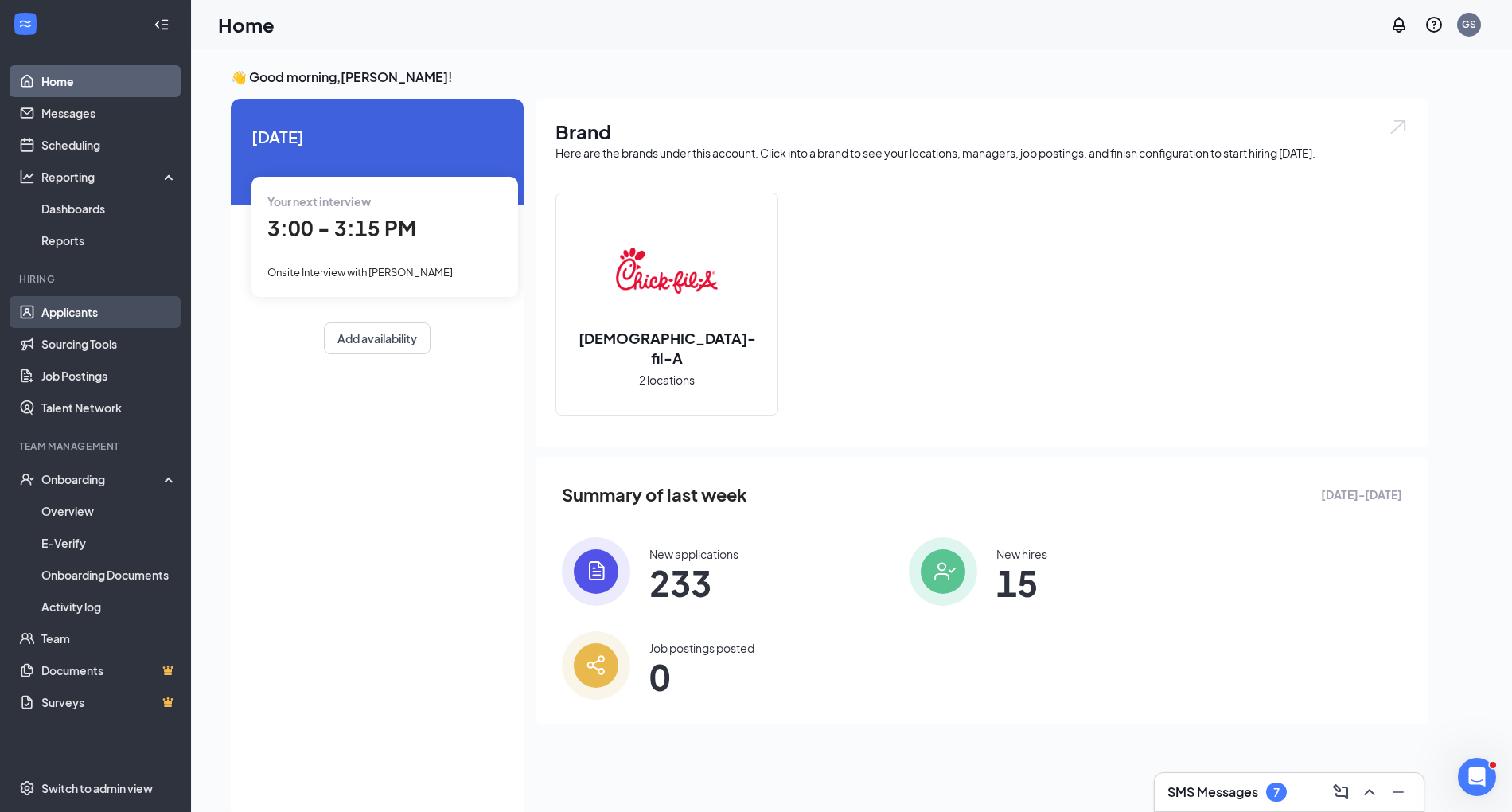
click at [76, 313] on link "Applicants" at bounding box center [110, 312] width 136 height 32
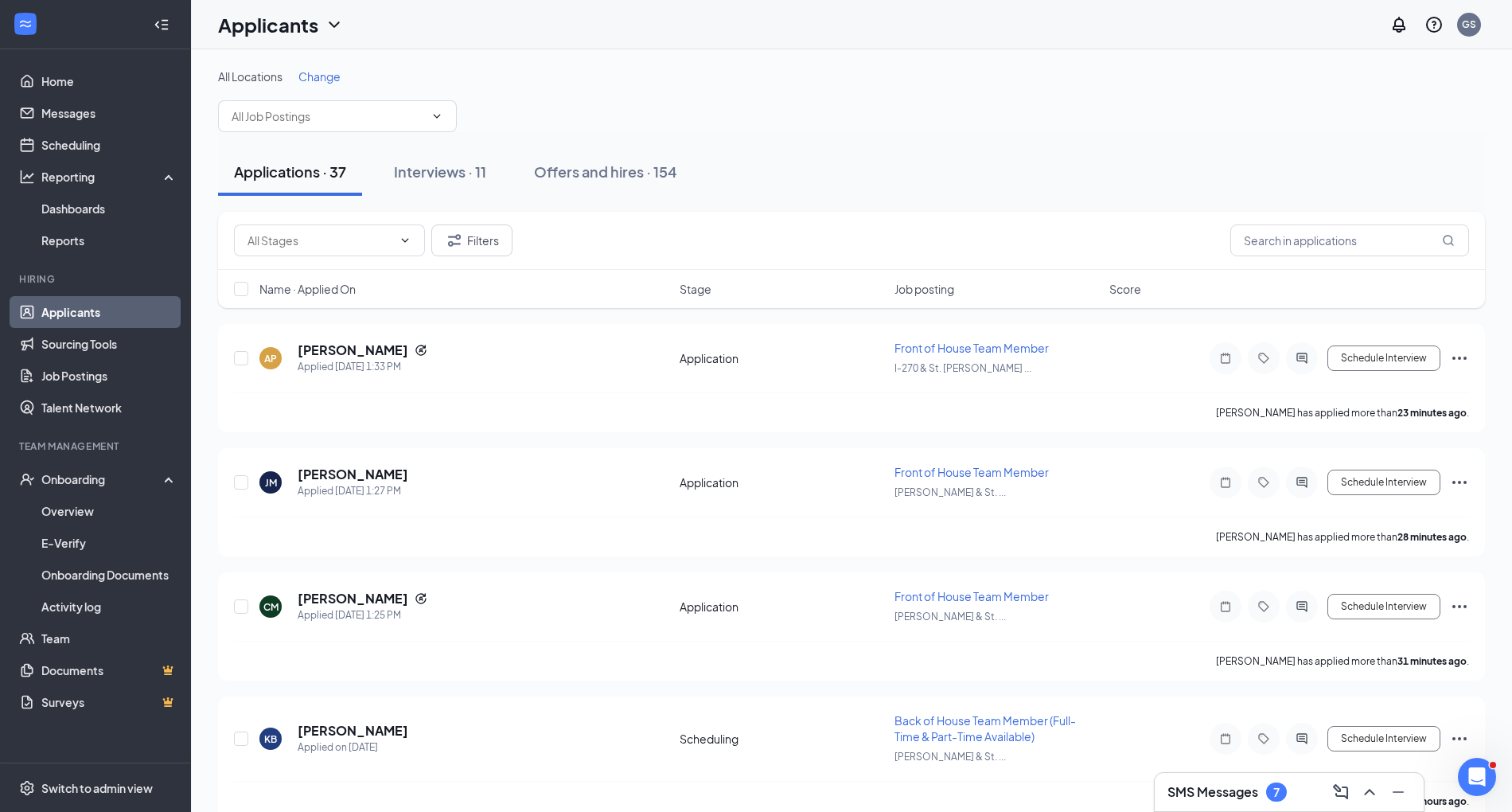
click at [1272, 785] on div "7" at bounding box center [1276, 792] width 21 height 19
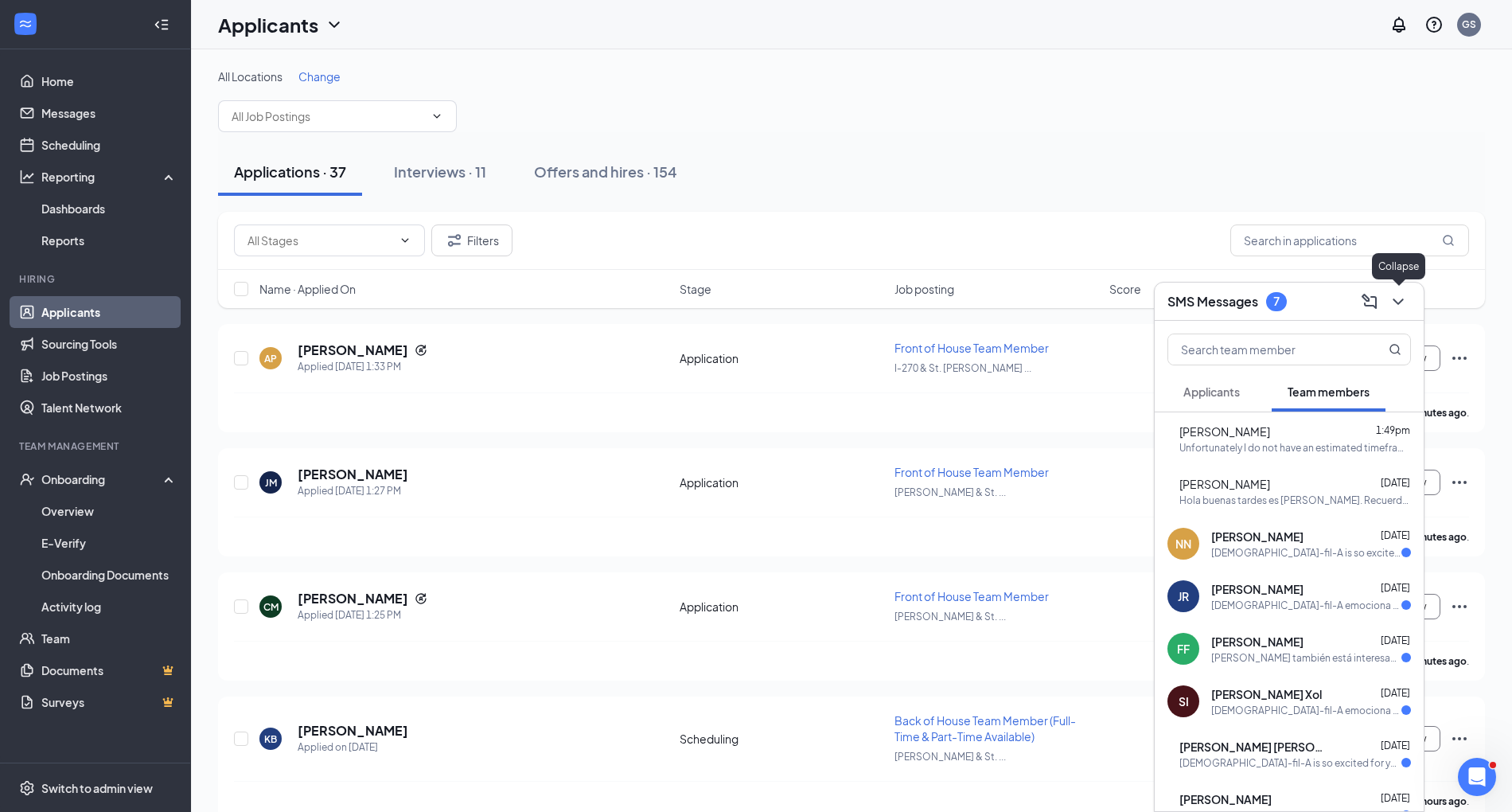
click at [1398, 301] on icon "ChevronDown" at bounding box center [1398, 301] width 19 height 19
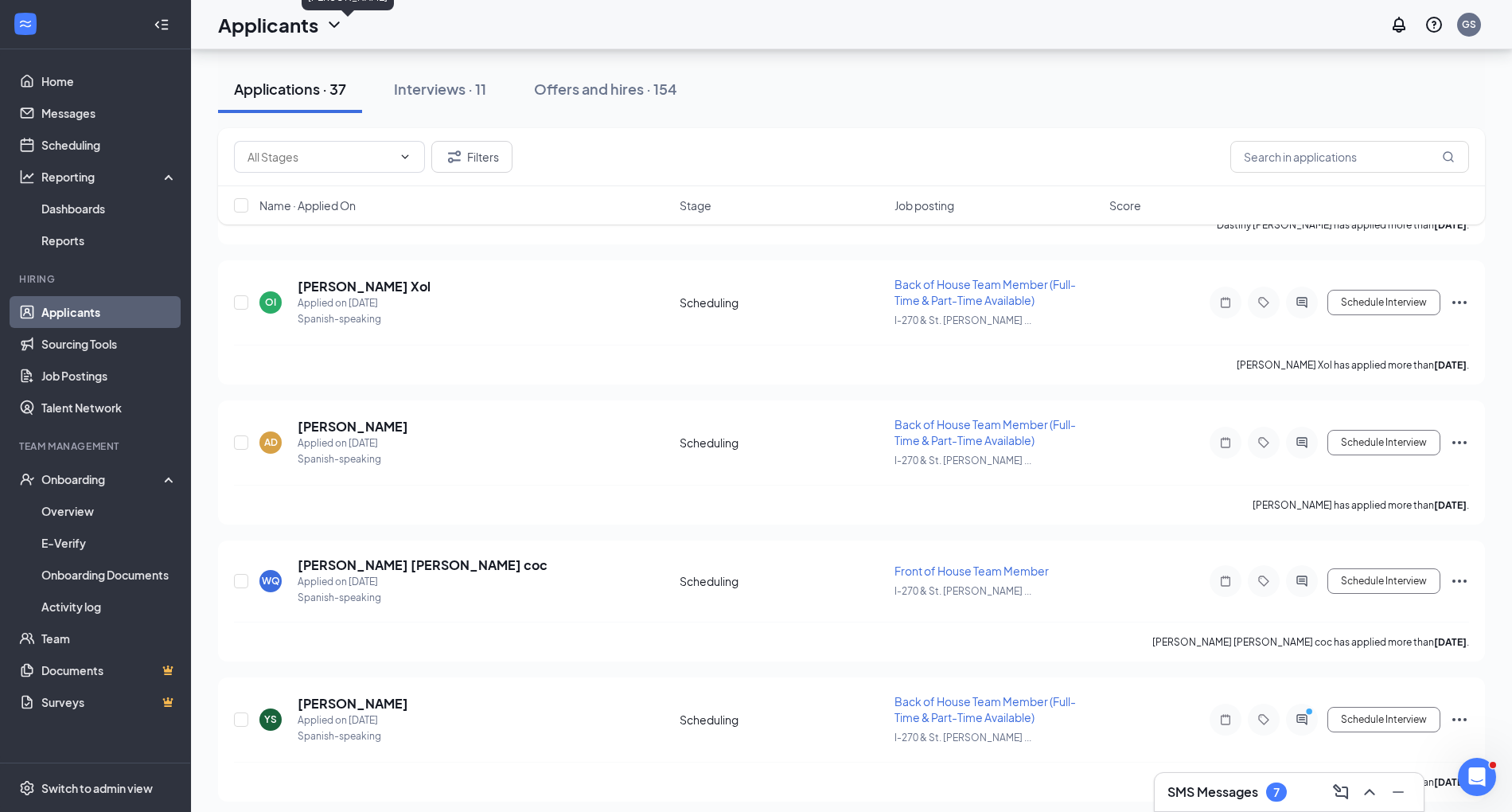
scroll to position [1112, 0]
